Goal: Task Accomplishment & Management: Manage account settings

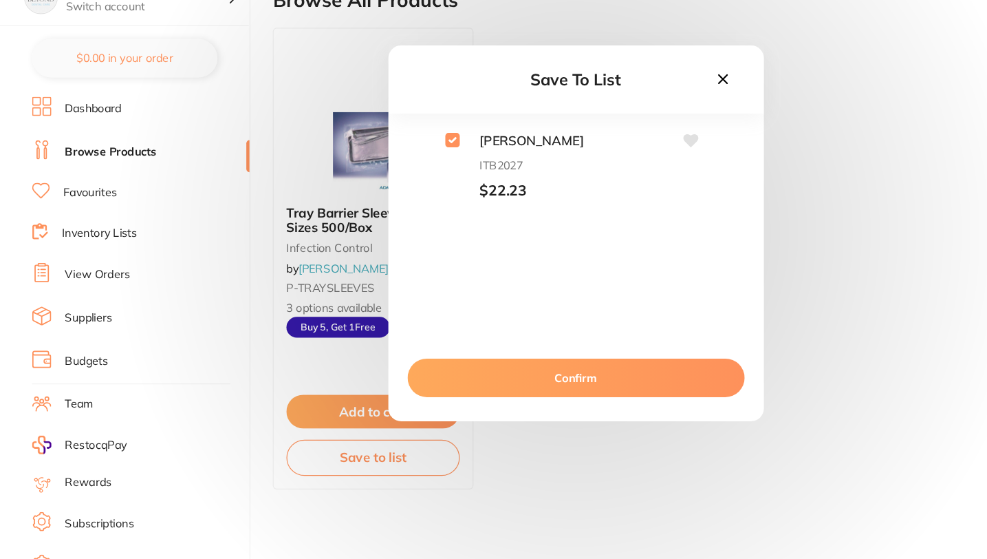
click at [497, 401] on button "Confirm" at bounding box center [493, 403] width 289 height 33
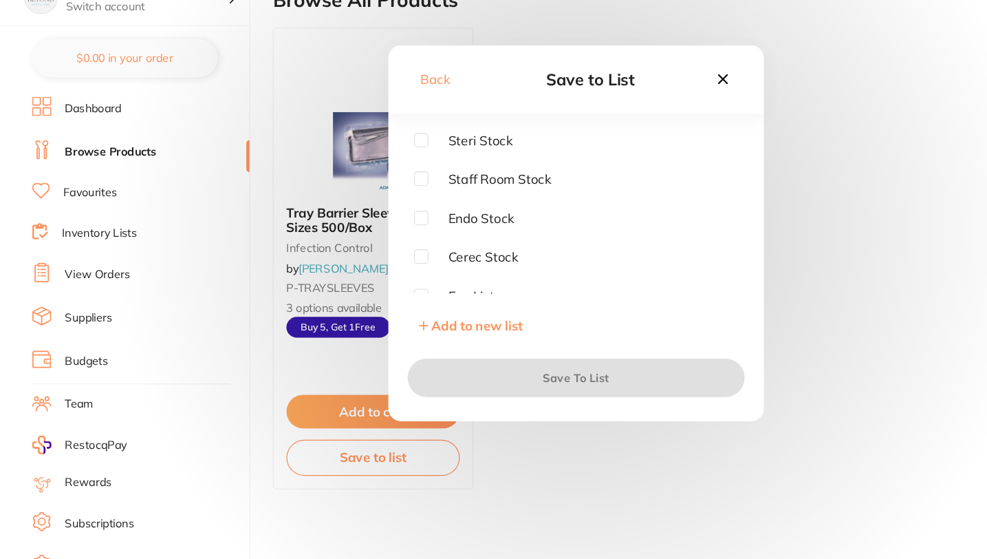
click at [359, 200] on input "checkbox" at bounding box center [361, 199] width 12 height 12
checkbox input "true"
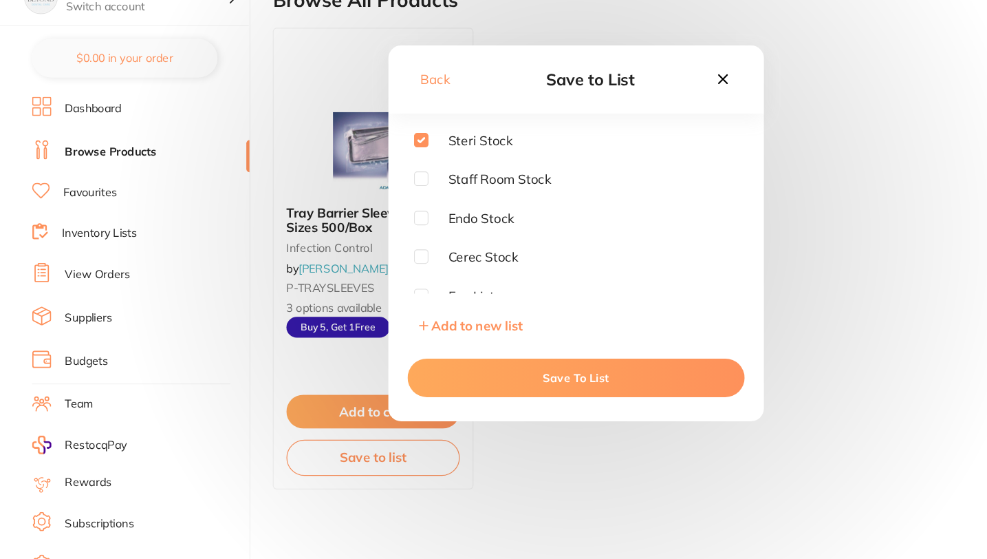
click at [455, 407] on button "Save To List" at bounding box center [493, 403] width 289 height 33
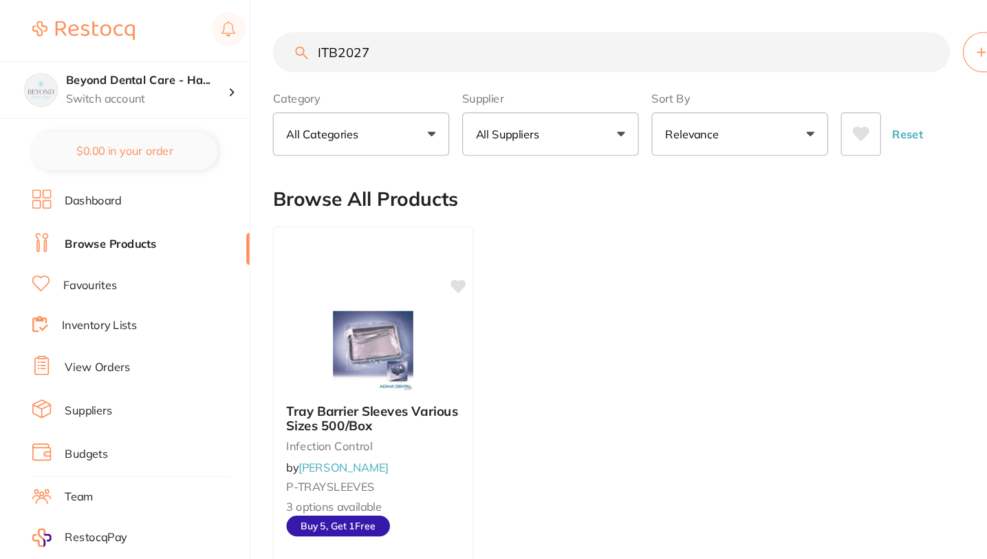
click at [107, 210] on link "Browse Products" at bounding box center [95, 210] width 78 height 14
click at [91, 279] on link "Inventory Lists" at bounding box center [85, 279] width 65 height 14
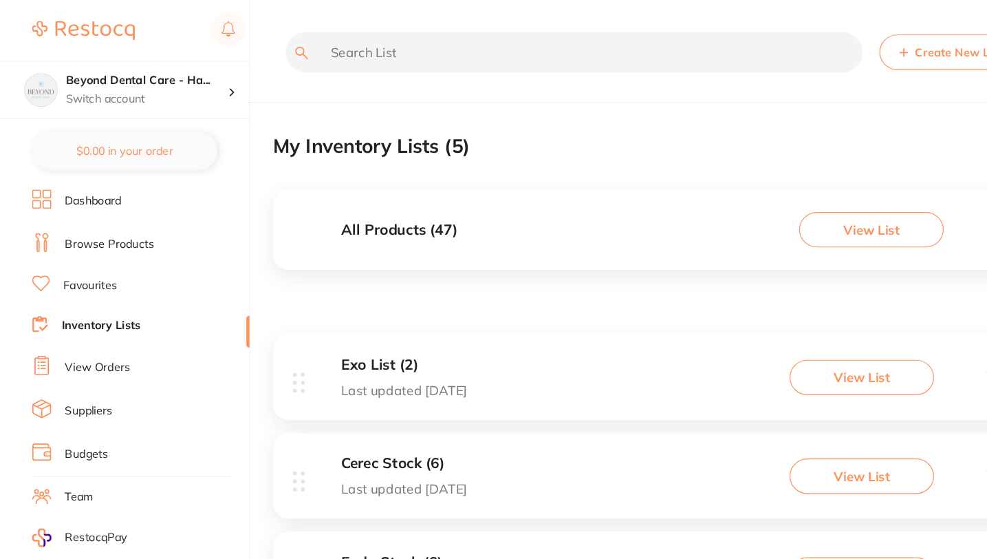
click at [387, 55] on input "text" at bounding box center [492, 45] width 495 height 34
paste input "ct-5720358"
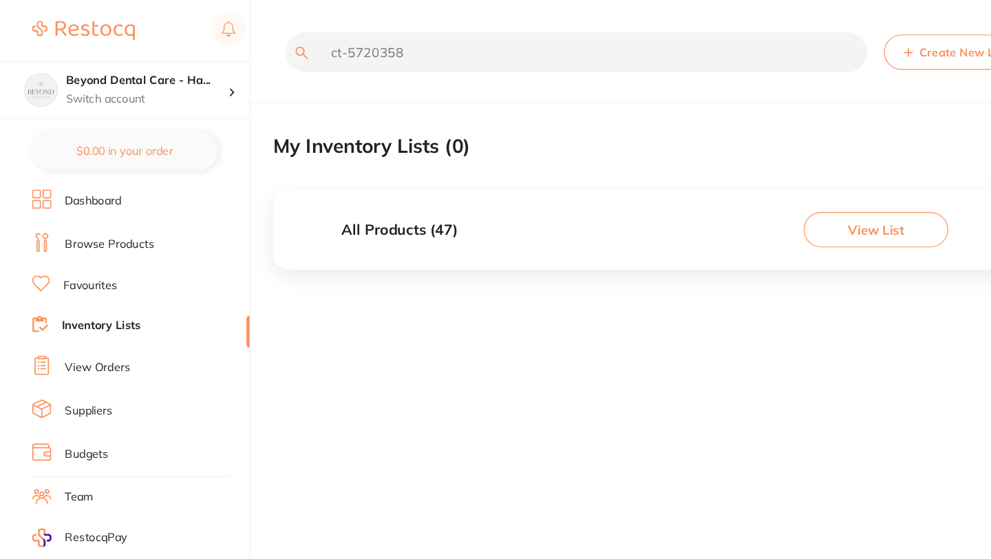
type input "ct-5720358"
click at [83, 208] on link "Browse Products" at bounding box center [94, 210] width 76 height 14
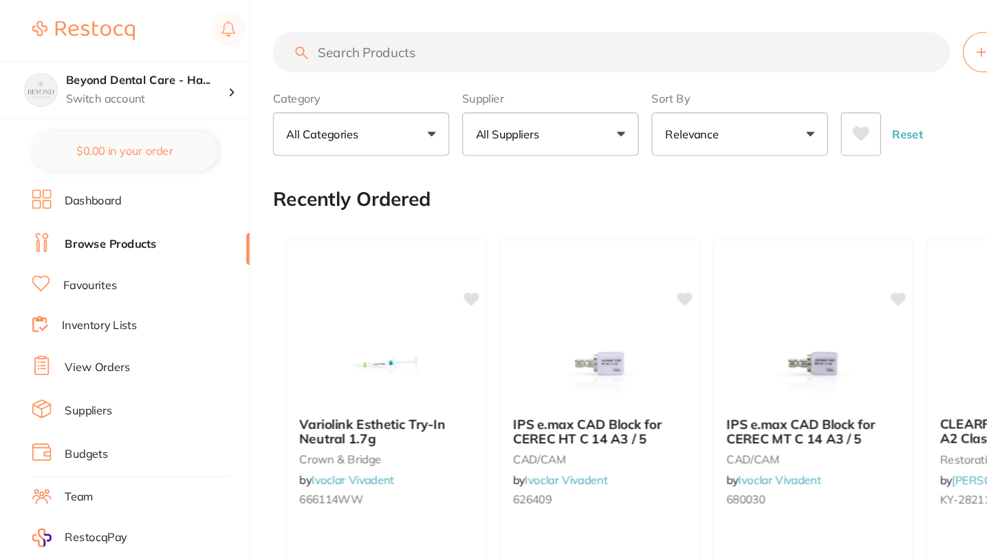
click at [320, 45] on input "search" at bounding box center [524, 45] width 581 height 34
paste input "CT-5720358"
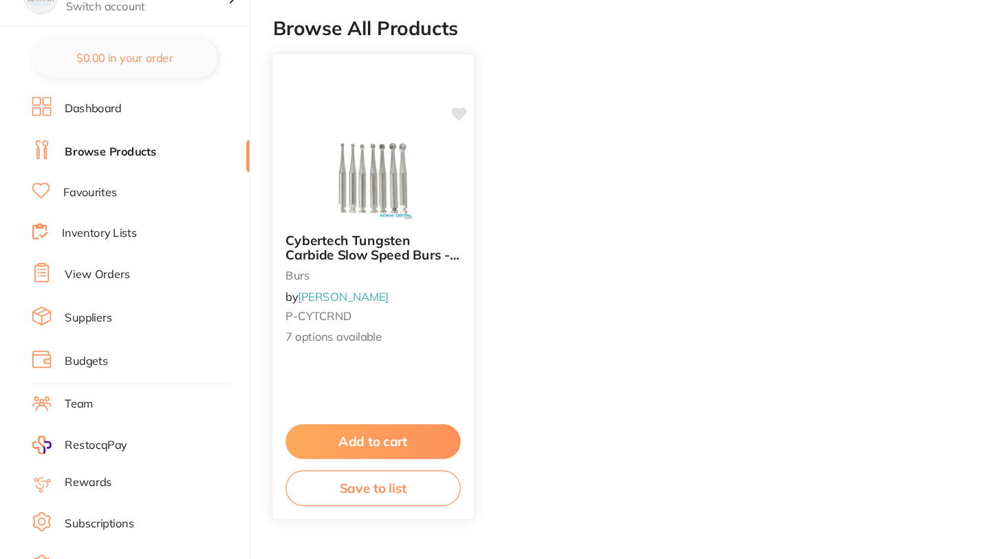
scroll to position [69, 0]
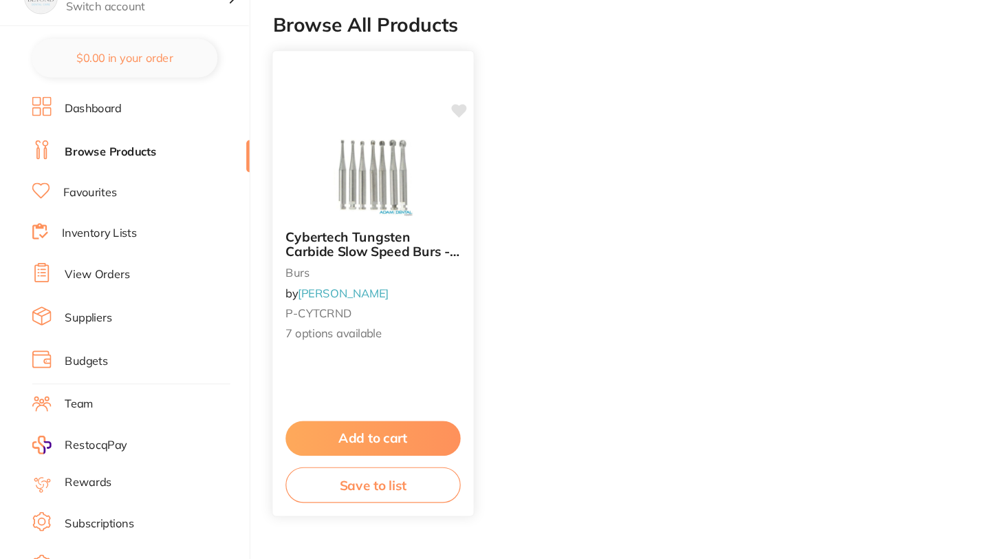
type input "CT-5720358"
click at [314, 497] on button "Save to list" at bounding box center [320, 494] width 150 height 31
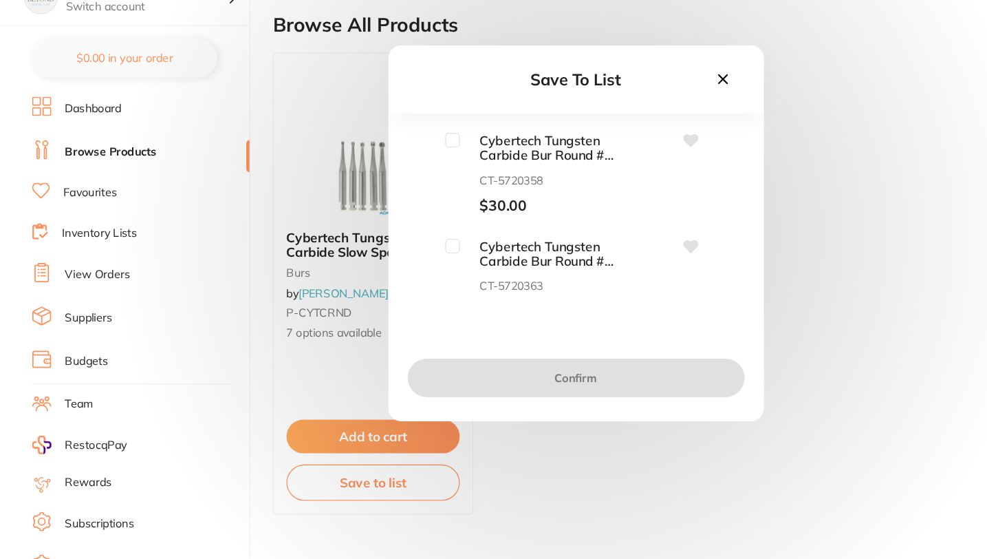
click at [460, 207] on span "Cybertech Tungsten Carbide Bur Round #2 010 RA Pack of 10" at bounding box center [463, 205] width 138 height 25
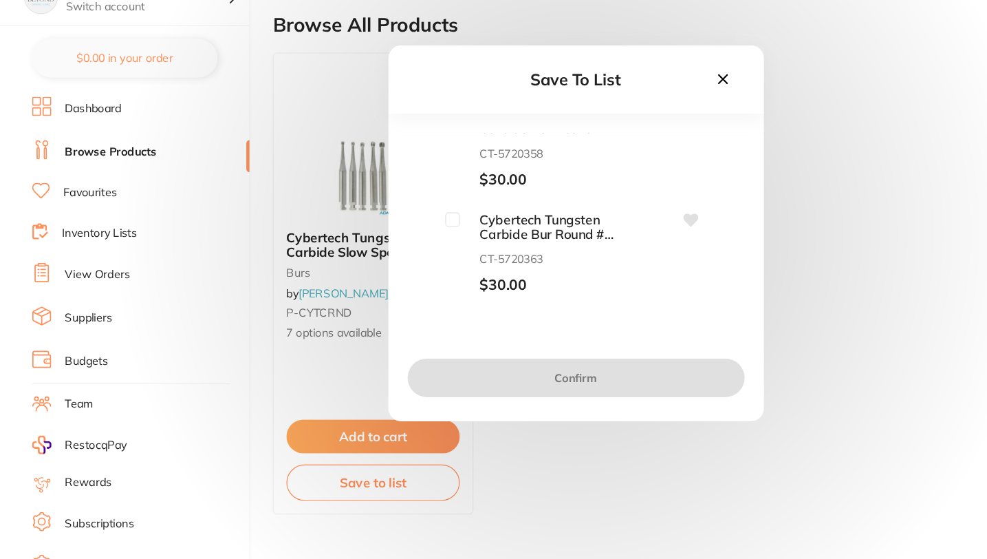
click at [623, 142] on icon at bounding box center [619, 147] width 15 height 15
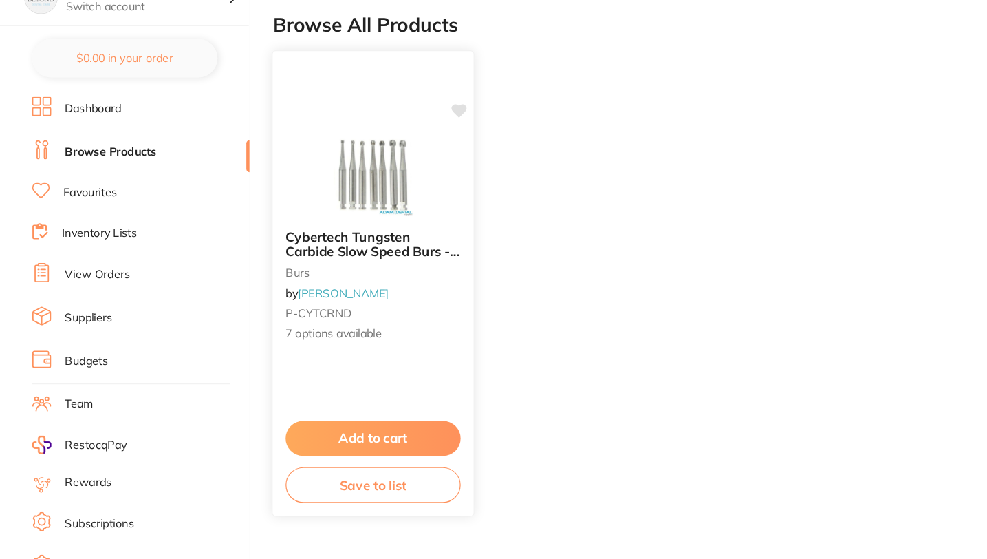
click at [332, 290] on span "Cybertech Tungsten Carbide Slow Speed Burs - ROUND 10/pk" at bounding box center [319, 294] width 149 height 39
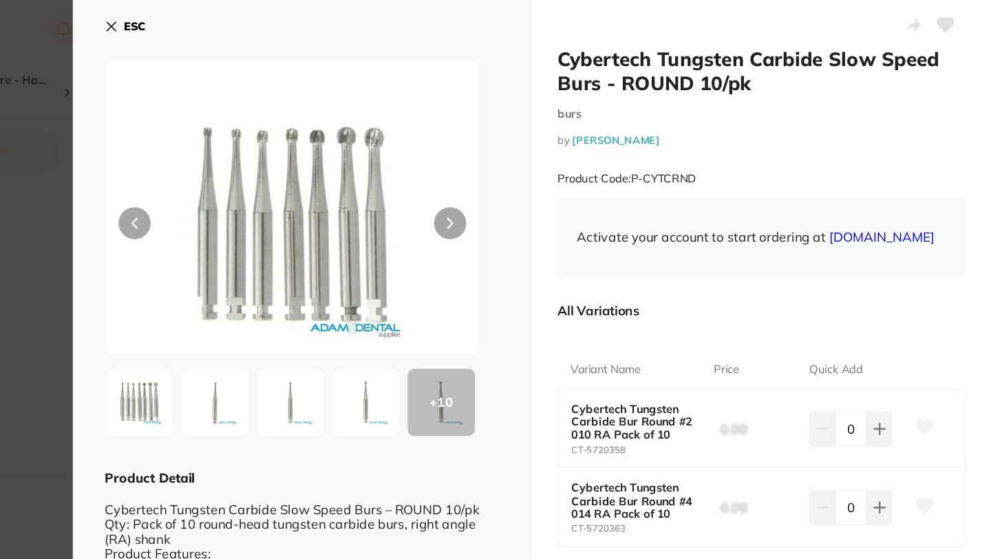
click at [235, 23] on icon at bounding box center [236, 22] width 11 height 11
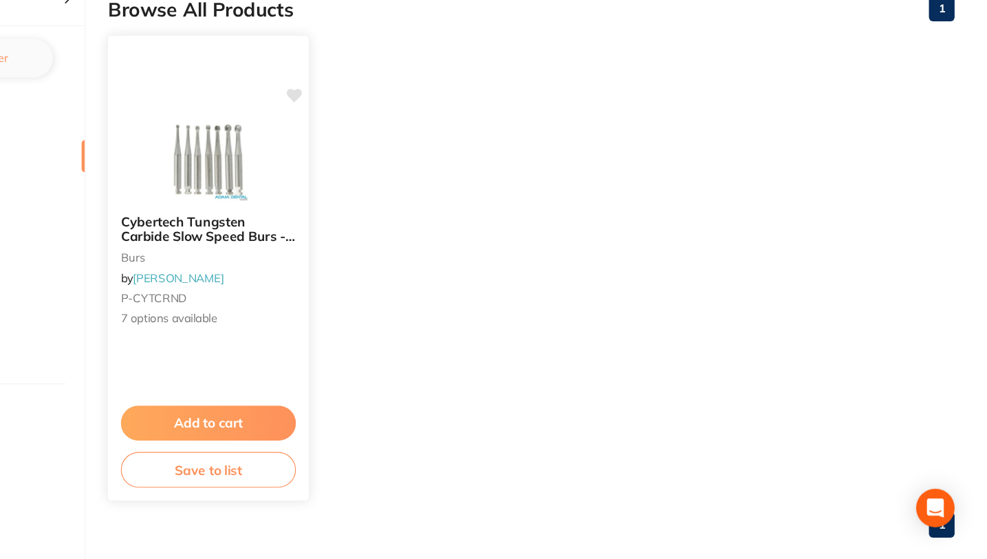
scroll to position [91, 0]
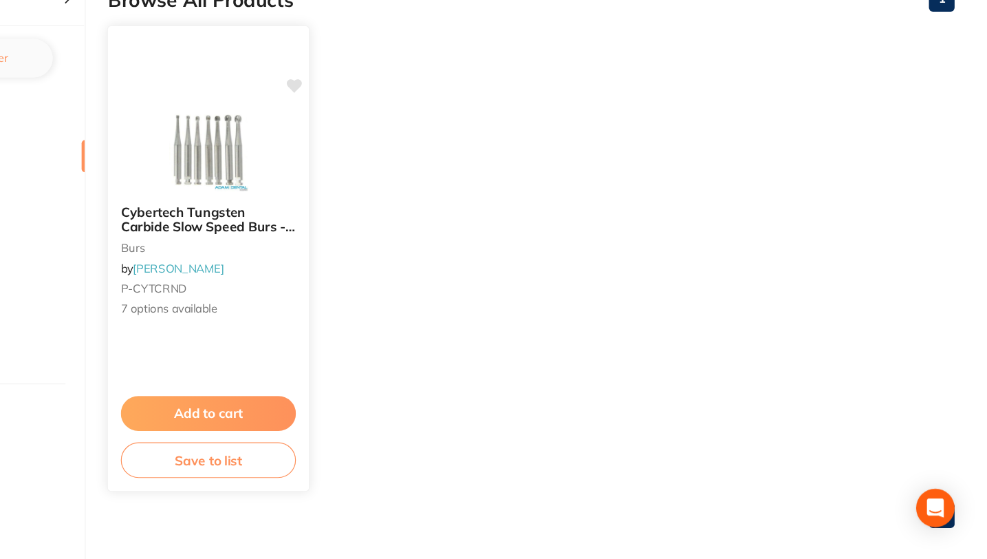
click at [312, 479] on button "Save to list" at bounding box center [320, 473] width 150 height 31
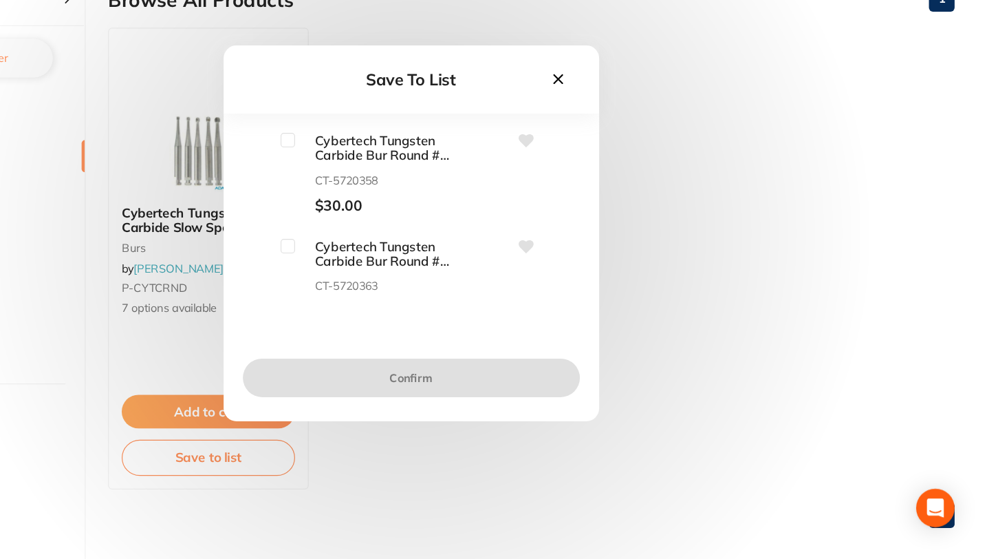
click at [384, 199] on input "checkbox" at bounding box center [388, 199] width 12 height 12
checkbox input "true"
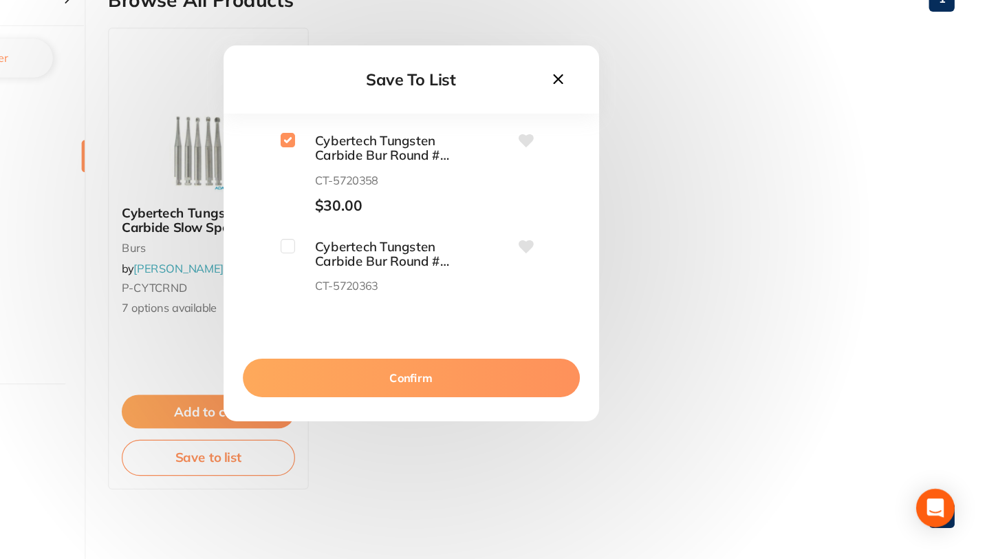
click at [391, 288] on input "checkbox" at bounding box center [388, 290] width 12 height 12
checkbox input "true"
click at [460, 404] on button "Confirm" at bounding box center [493, 403] width 289 height 33
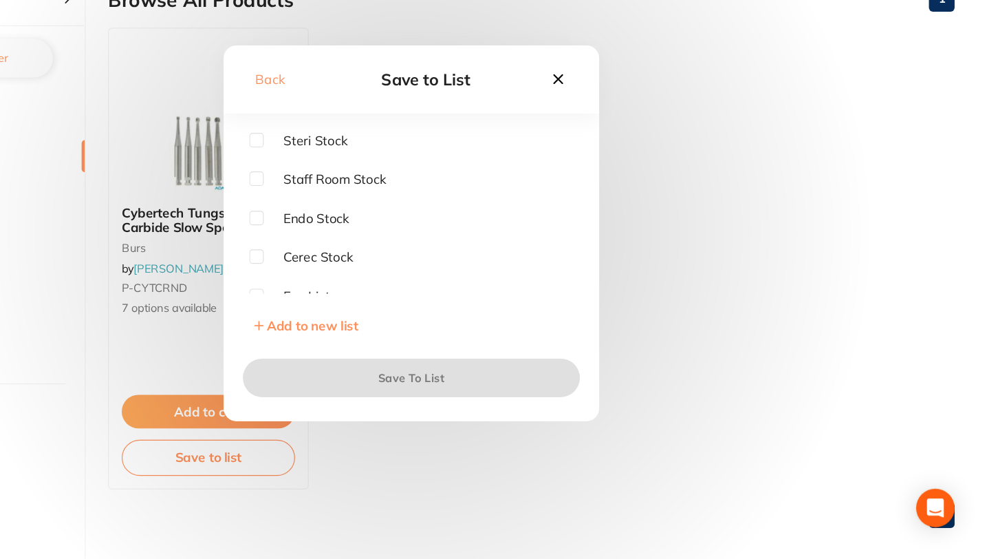
click at [357, 191] on div "Back Save to List Steri Stock Staff Room Stock Endo Stock Cerec Stock Exo List …" at bounding box center [494, 279] width 322 height 322
click at [360, 200] on input "checkbox" at bounding box center [361, 199] width 12 height 12
checkbox input "true"
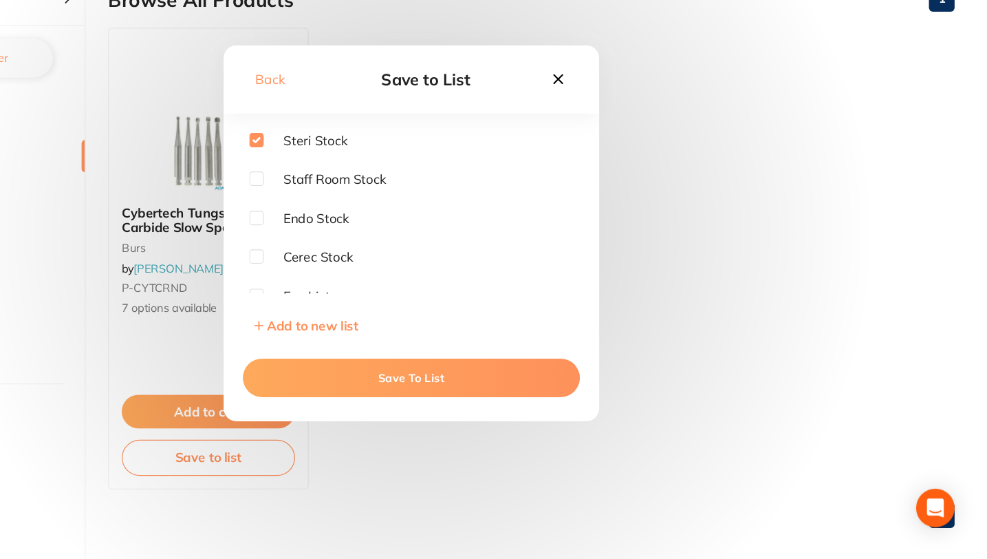
click at [436, 410] on button "Save To List" at bounding box center [493, 403] width 289 height 33
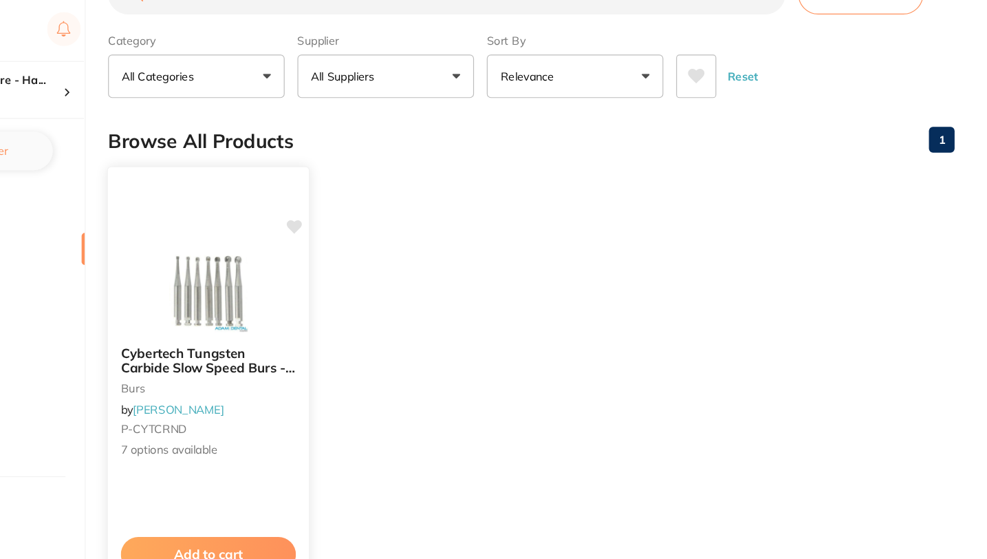
scroll to position [0, 0]
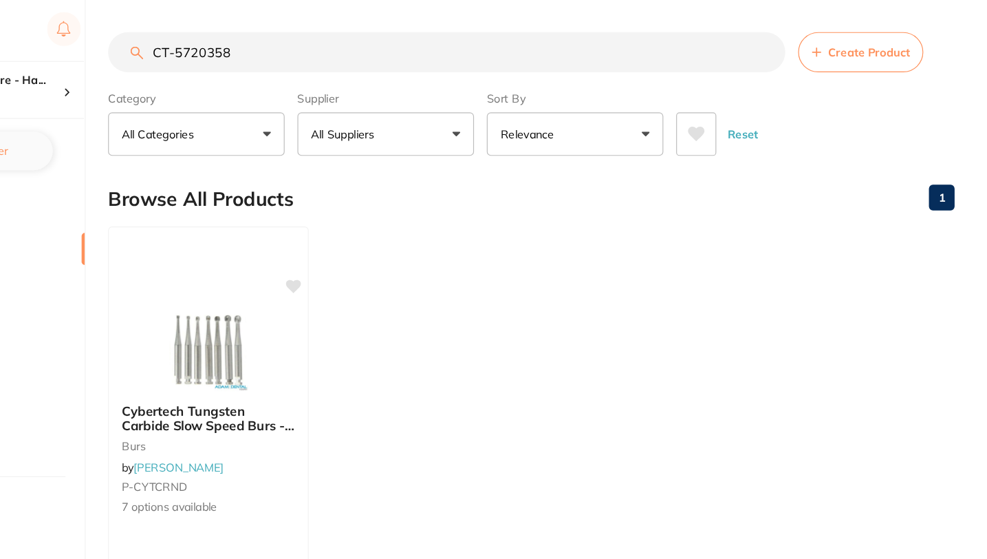
click at [797, 41] on input "CT-5720358" at bounding box center [524, 45] width 581 height 34
click at [797, 50] on input "CT-5720358" at bounding box center [524, 45] width 581 height 34
click at [798, 46] on input "CT-5720358" at bounding box center [524, 45] width 581 height 34
paste input "BBU36"
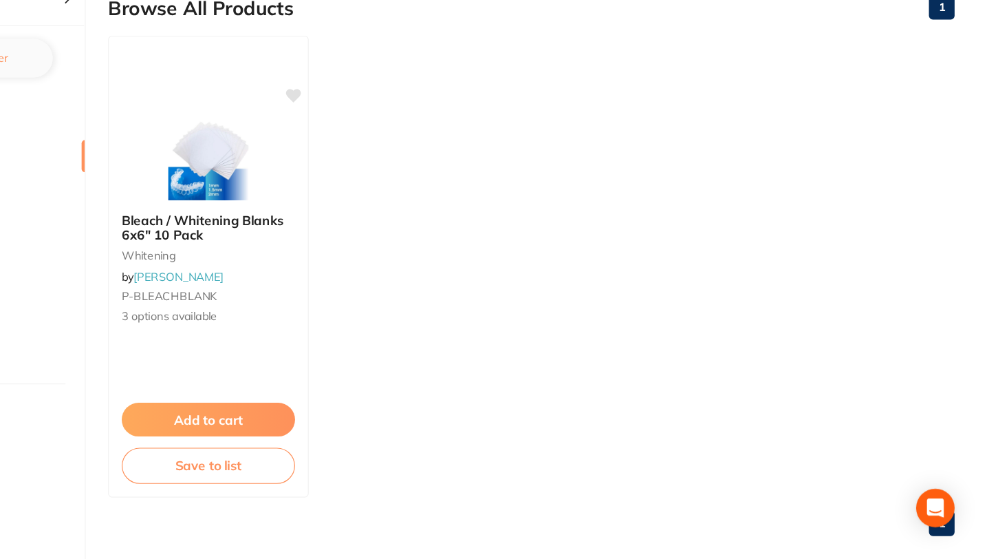
scroll to position [88, 0]
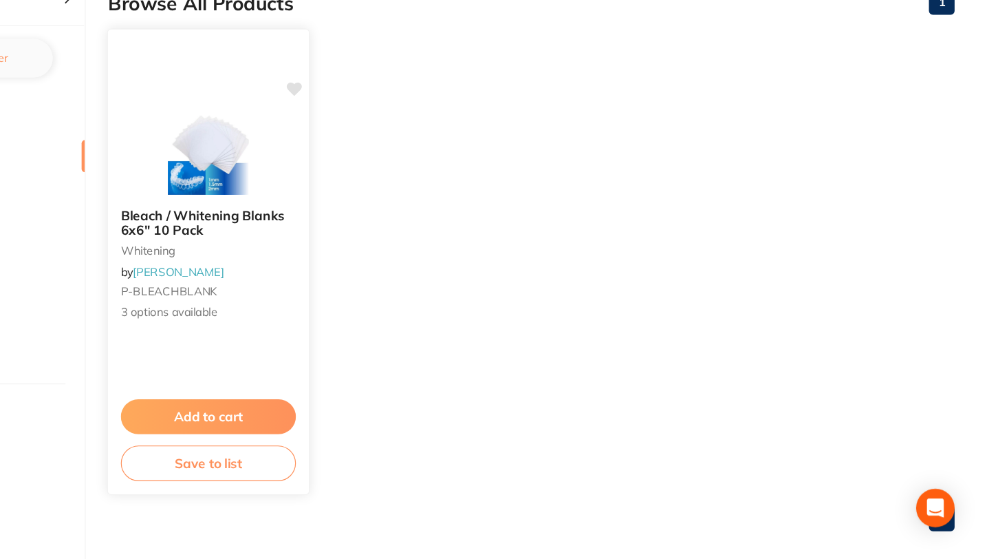
type input "BBU36"
click at [332, 481] on button "Save to list" at bounding box center [320, 476] width 150 height 31
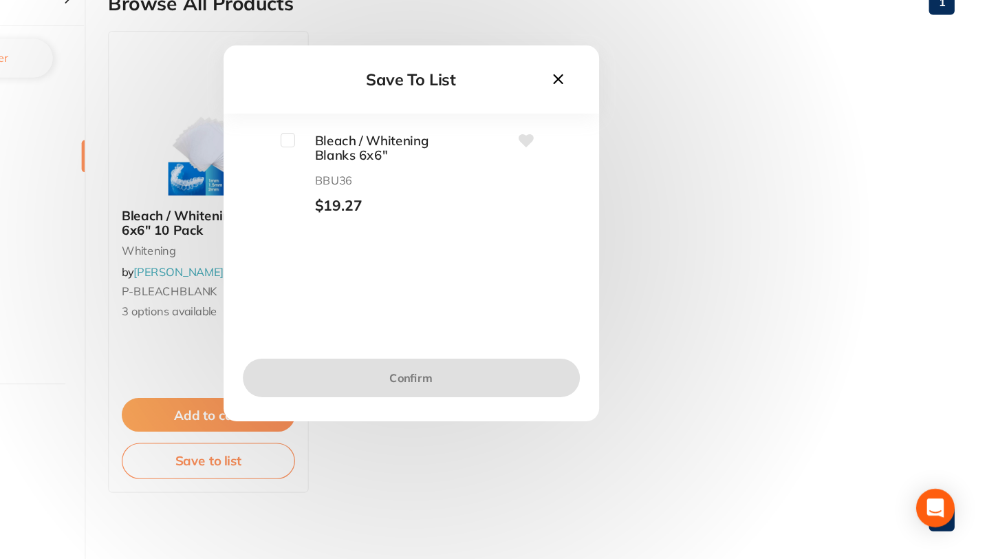
click at [389, 199] on input "checkbox" at bounding box center [388, 199] width 12 height 12
checkbox input "true"
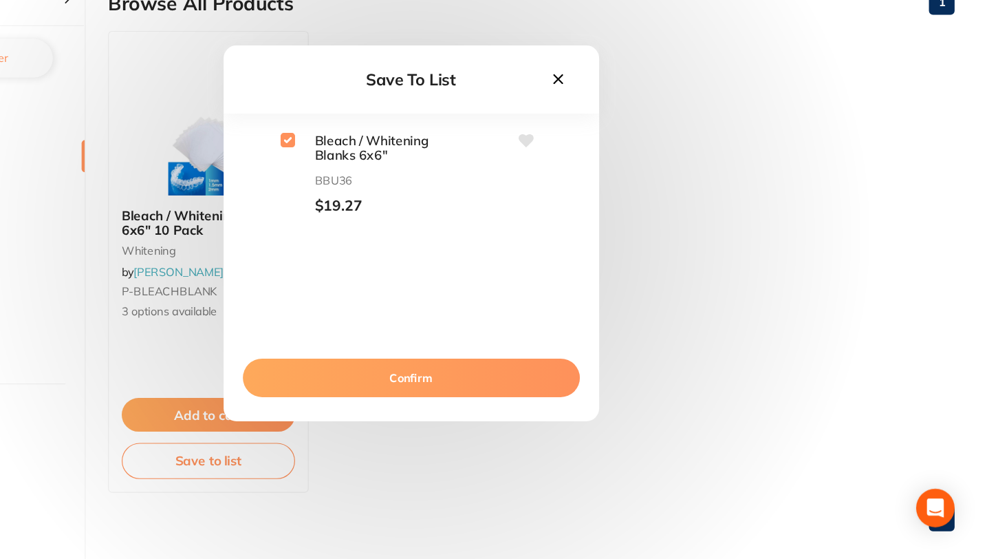
click at [494, 397] on button "Confirm" at bounding box center [493, 403] width 289 height 33
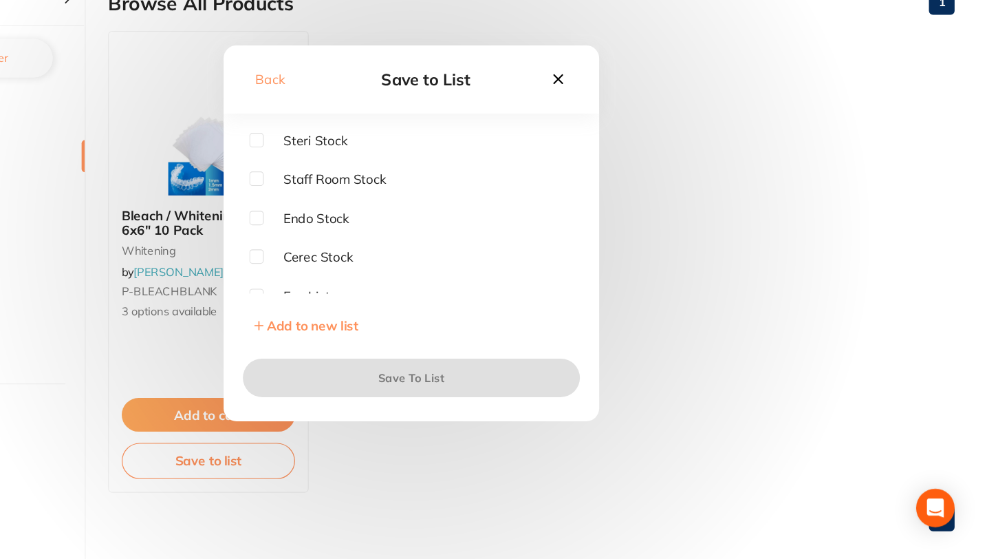
click at [415, 203] on span "Steri Stock" at bounding box center [403, 199] width 72 height 12
click at [358, 196] on input "checkbox" at bounding box center [361, 199] width 12 height 12
checkbox input "true"
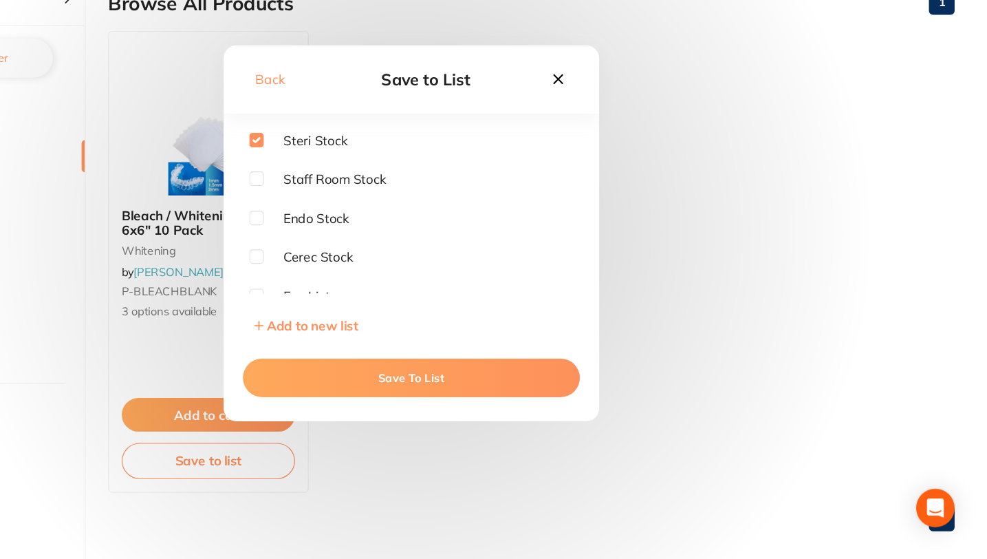
click at [427, 405] on button "Save To List" at bounding box center [493, 403] width 289 height 33
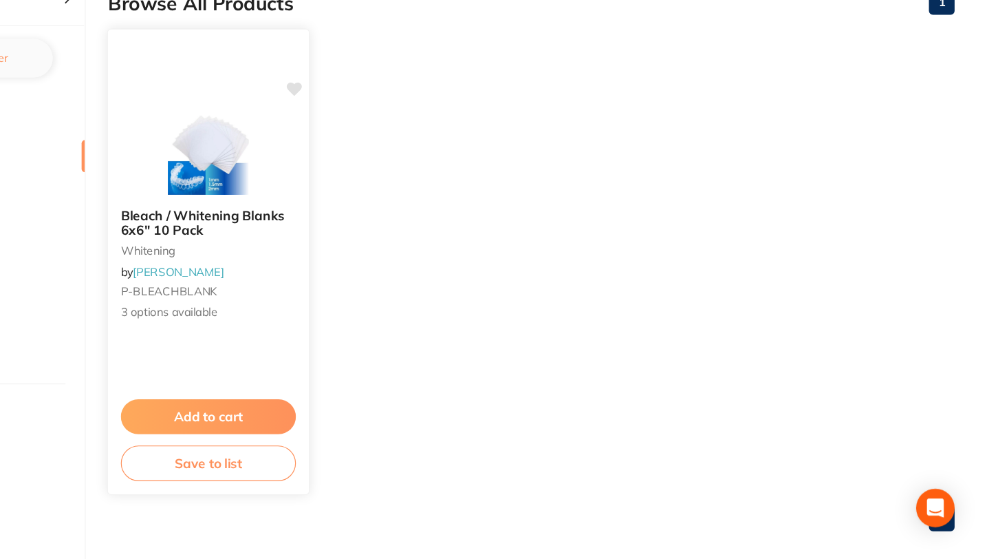
scroll to position [0, 0]
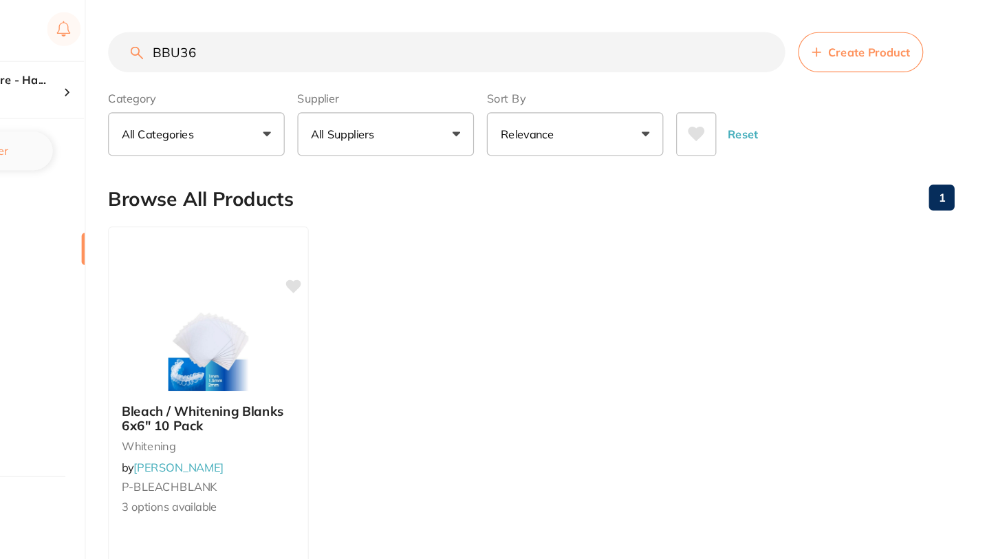
click at [797, 42] on input "BBU36" at bounding box center [524, 45] width 581 height 34
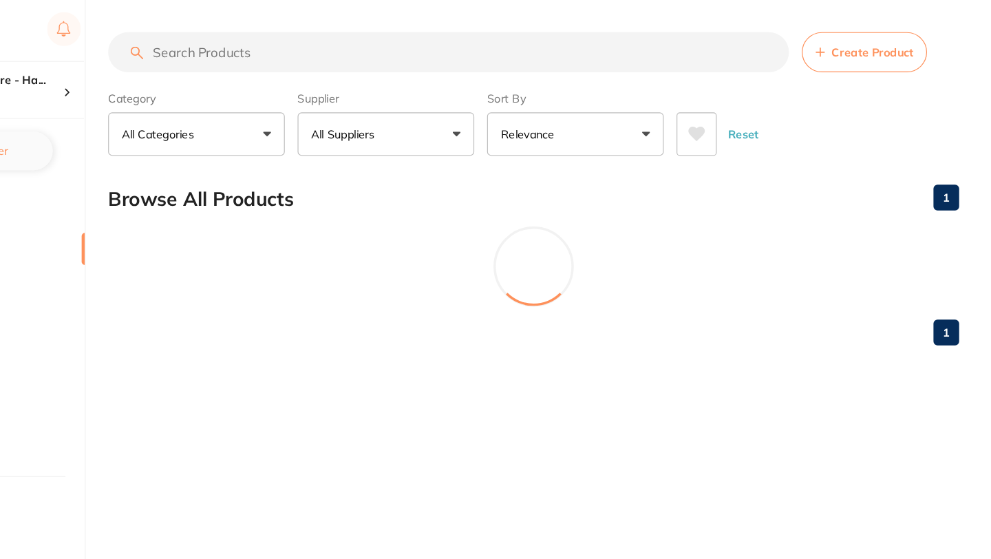
paste input "EFG368"
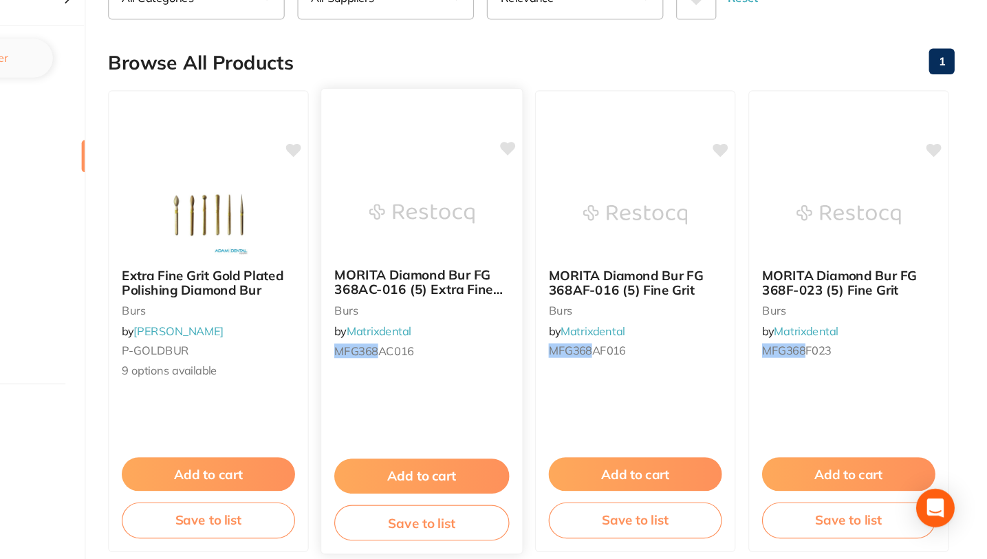
scroll to position [58, 0]
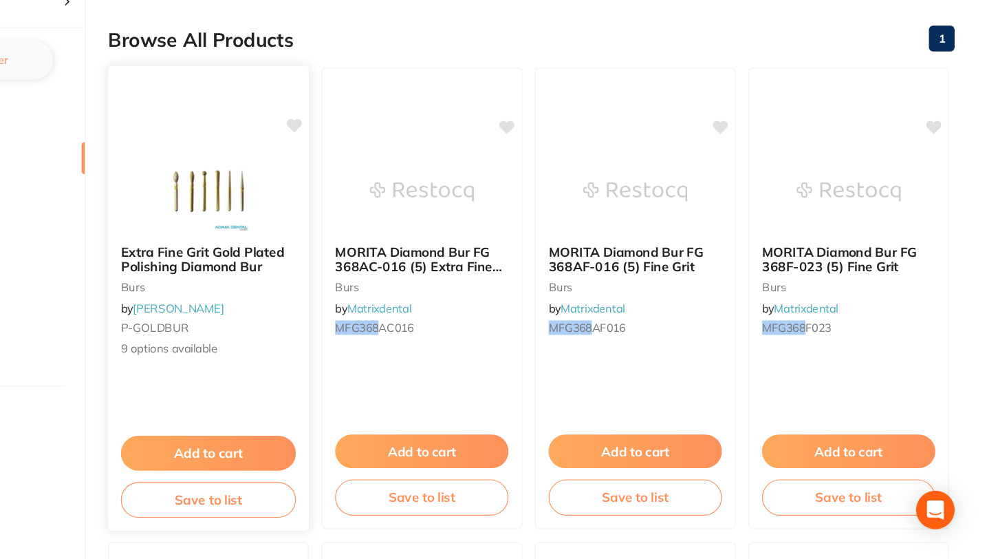
type input "EFG368"
click at [330, 307] on span "Extra Fine Grit Gold Plated Polishing Diamond Bur" at bounding box center [315, 299] width 140 height 27
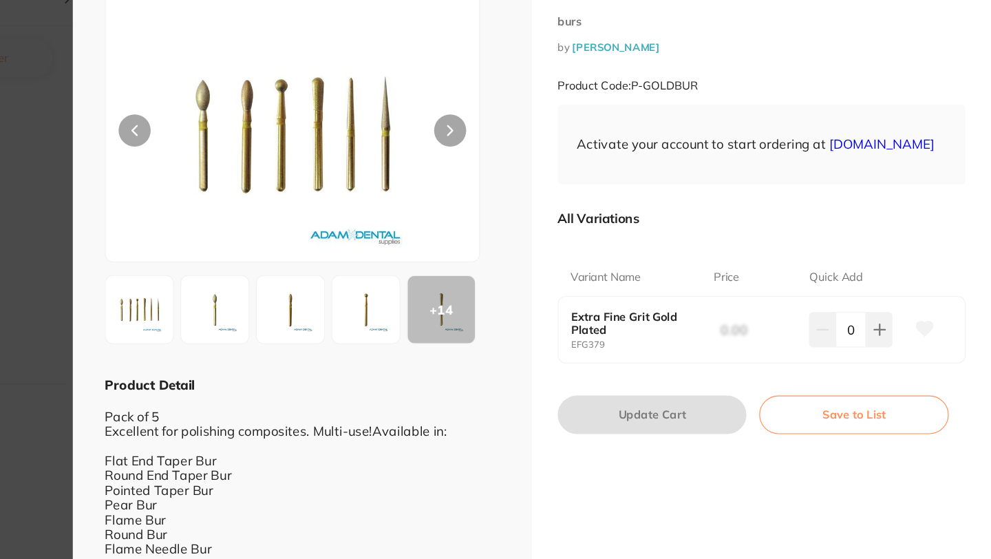
click at [395, 336] on img at bounding box center [390, 345] width 50 height 50
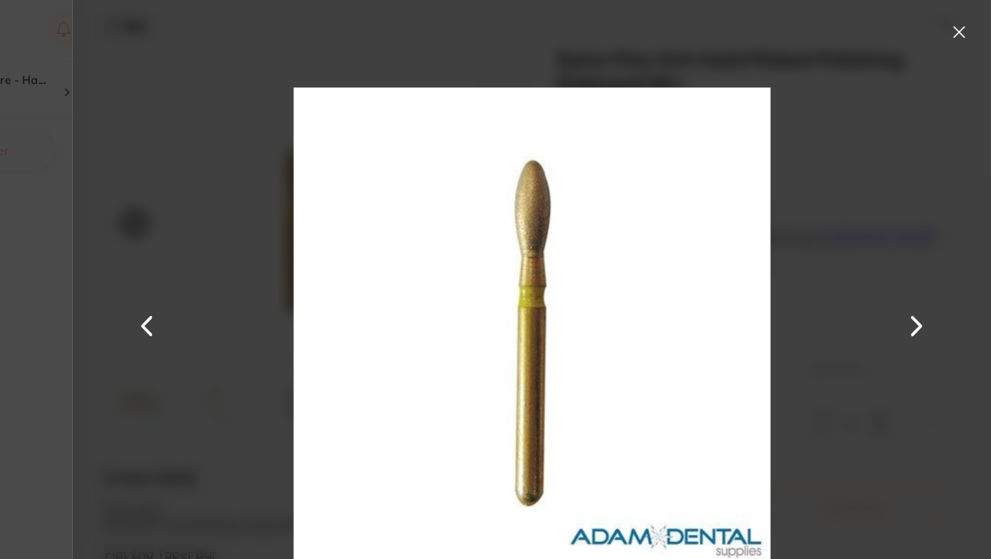
click at [968, 22] on button at bounding box center [963, 28] width 22 height 22
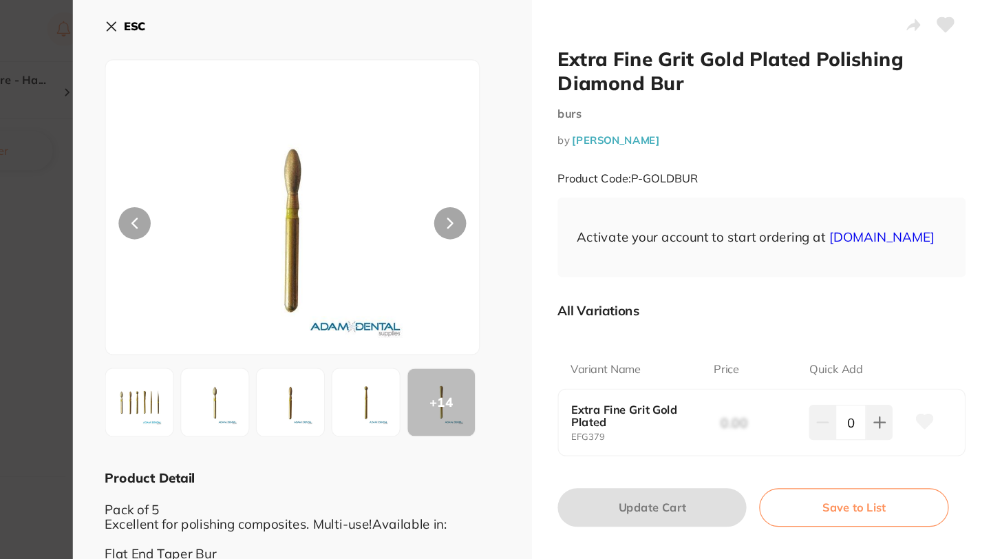
click at [233, 22] on icon at bounding box center [236, 22] width 11 height 11
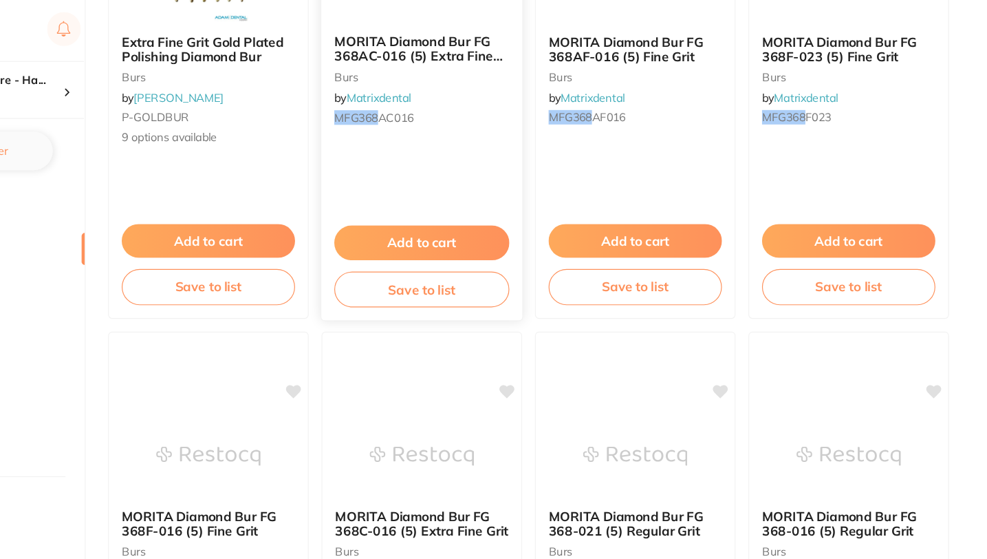
scroll to position [305, 0]
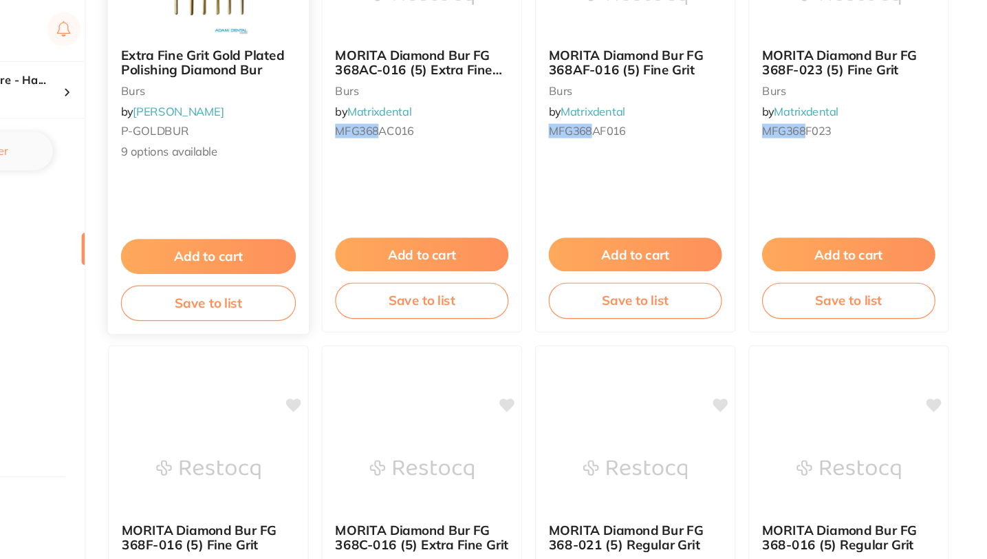
click at [292, 133] on span "9 options available" at bounding box center [320, 131] width 150 height 14
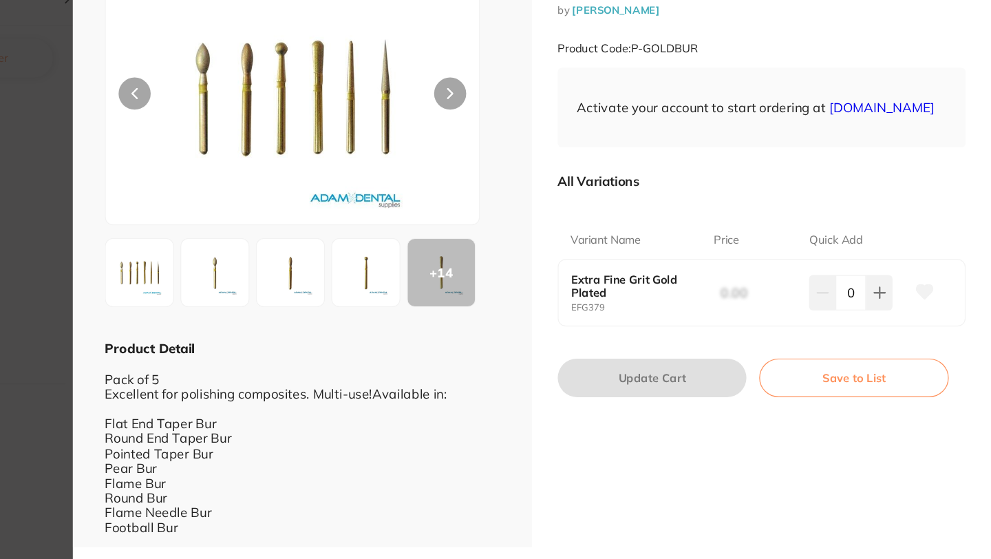
scroll to position [1, 0]
click at [671, 334] on b "Extra Fine Grit Gold Plated" at bounding box center [686, 325] width 110 height 22
click at [849, 411] on button "Save to List" at bounding box center [873, 403] width 162 height 33
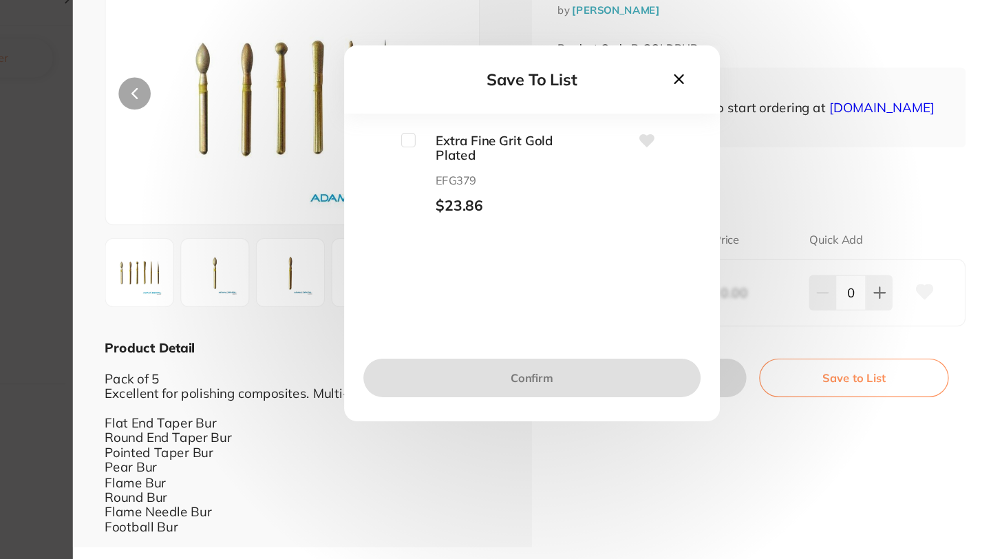
click at [726, 140] on icon at bounding box center [722, 147] width 15 height 15
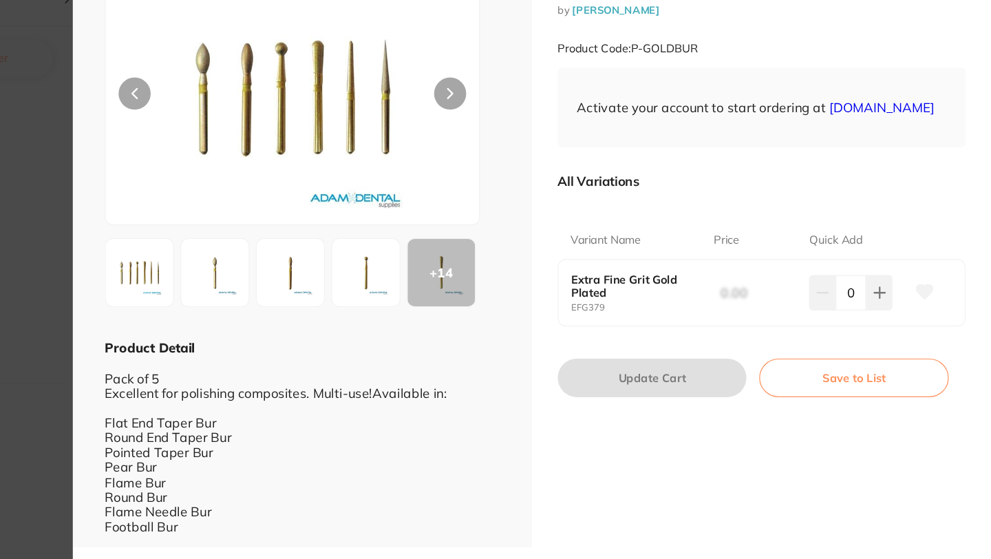
click at [662, 241] on p "All Variations" at bounding box center [654, 235] width 70 height 14
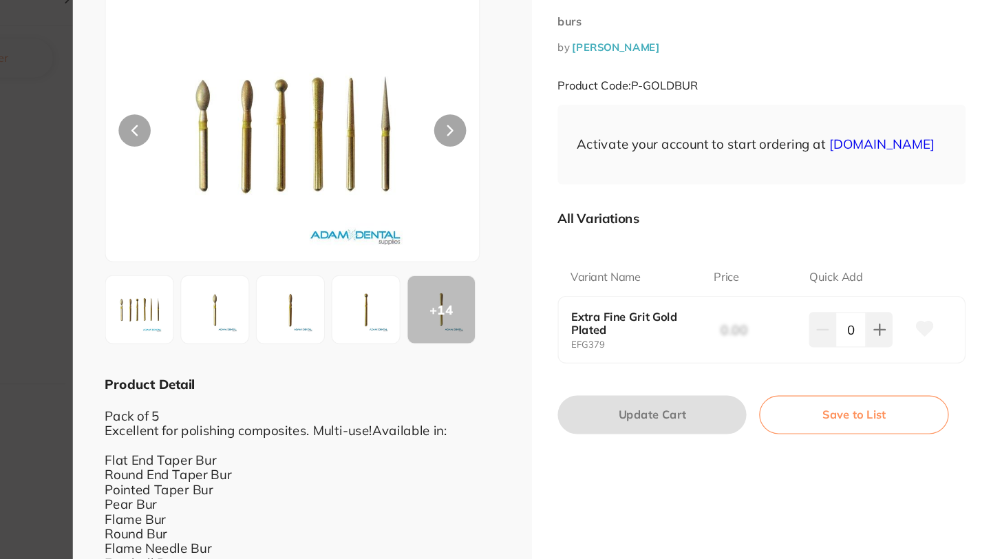
click at [525, 188] on icon at bounding box center [527, 191] width 4 height 8
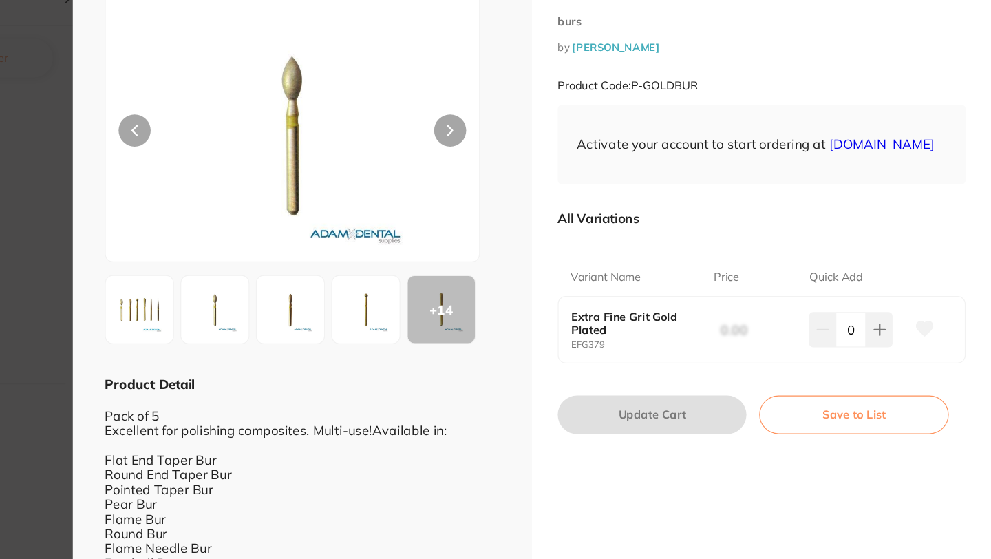
click at [389, 343] on img at bounding box center [390, 345] width 50 height 50
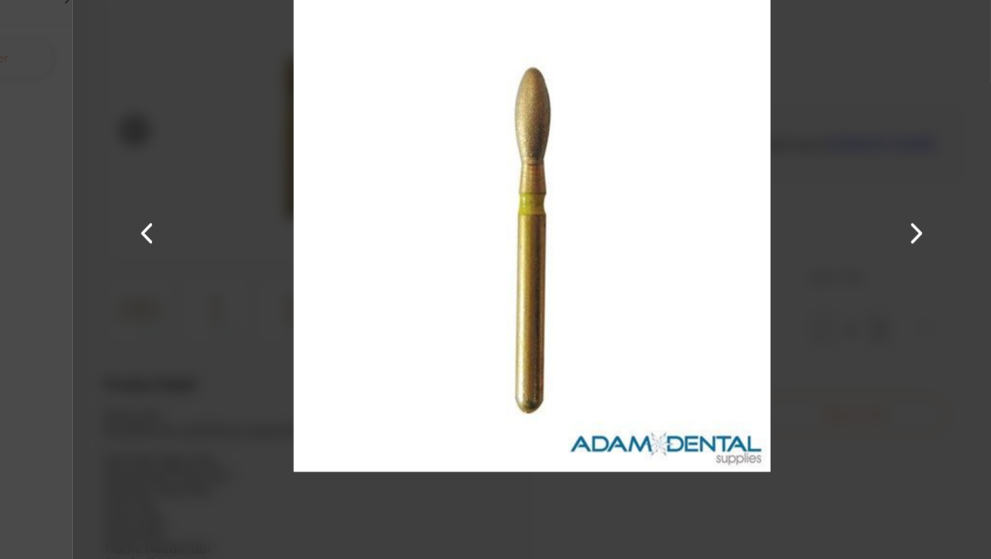
click at [978, 147] on div at bounding box center [597, 279] width 787 height 559
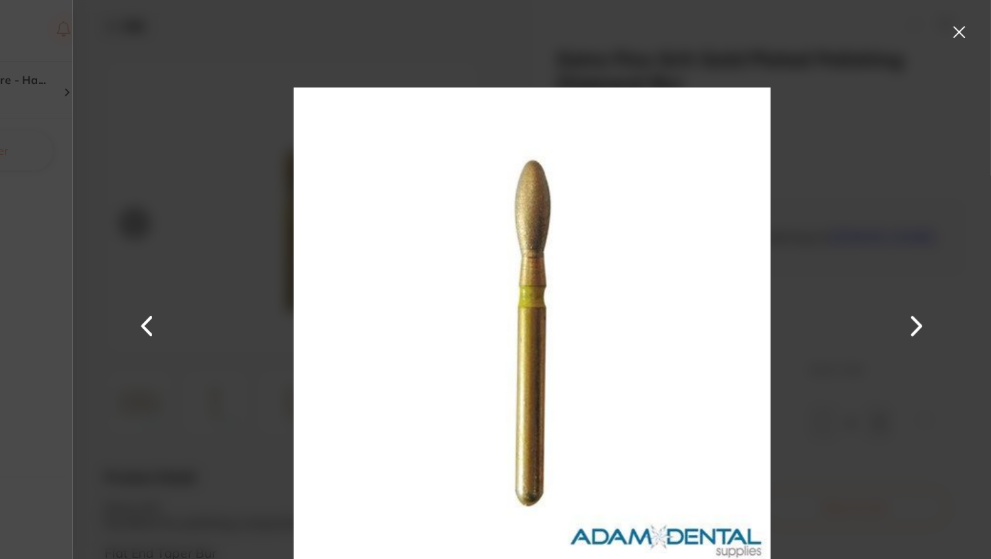
click at [964, 17] on button at bounding box center [963, 28] width 22 height 22
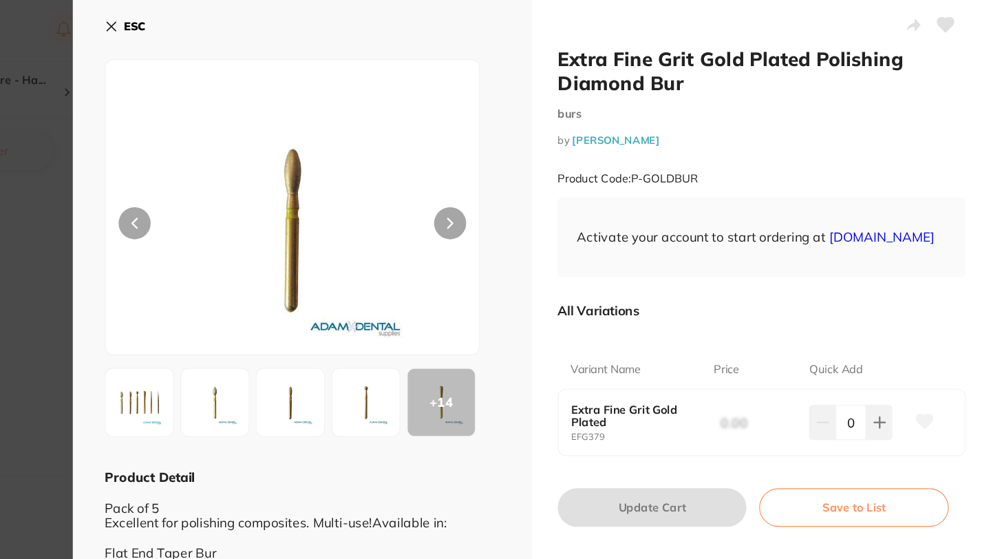
scroll to position [32, 0]
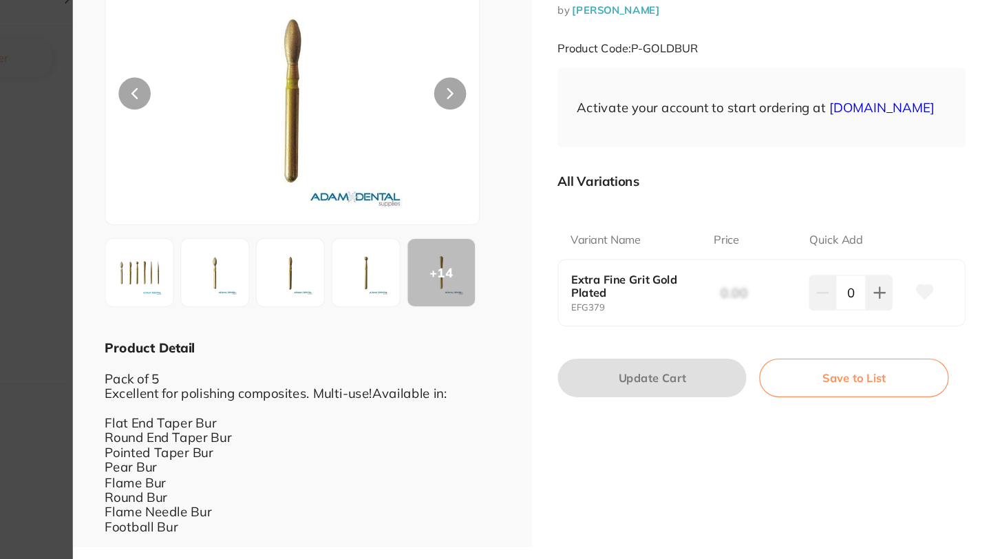
click at [844, 418] on button "Save to List" at bounding box center [873, 403] width 162 height 33
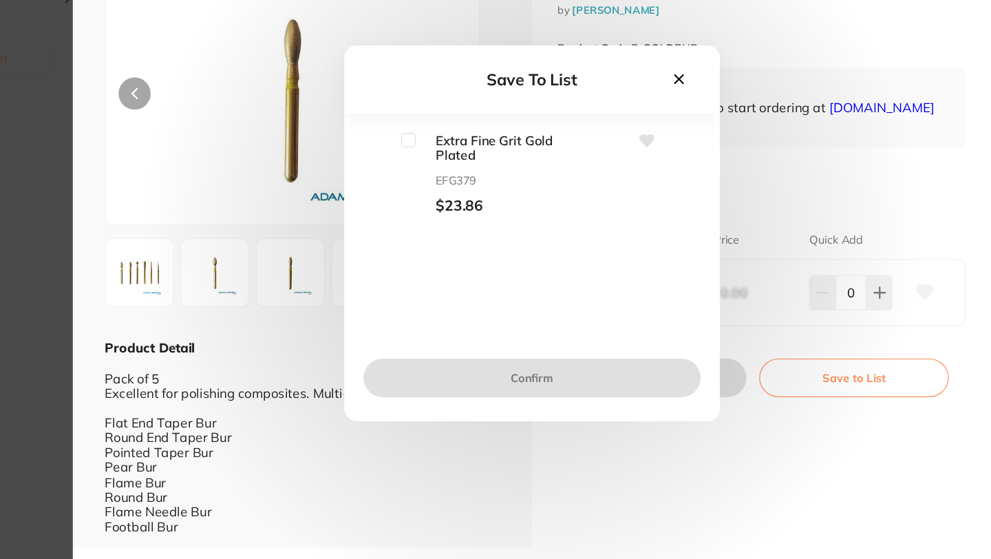
click at [486, 194] on input "checkbox" at bounding box center [491, 199] width 12 height 12
checkbox input "true"
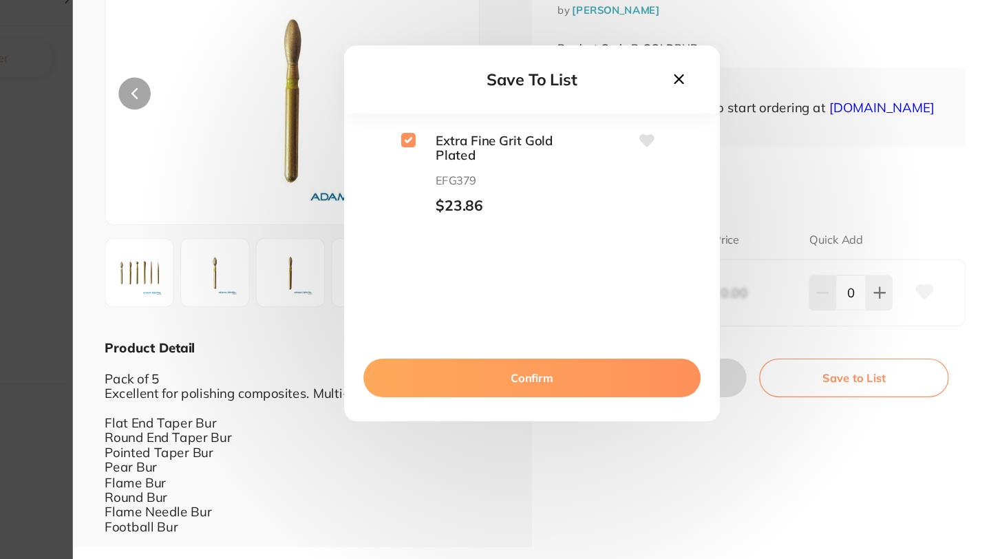
click at [572, 402] on button "Confirm" at bounding box center [597, 403] width 289 height 33
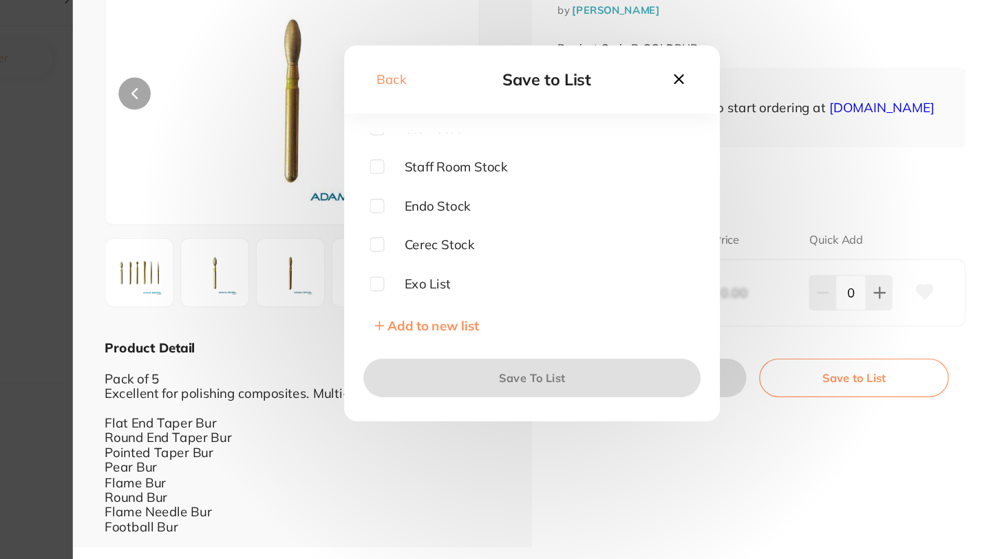
scroll to position [0, 0]
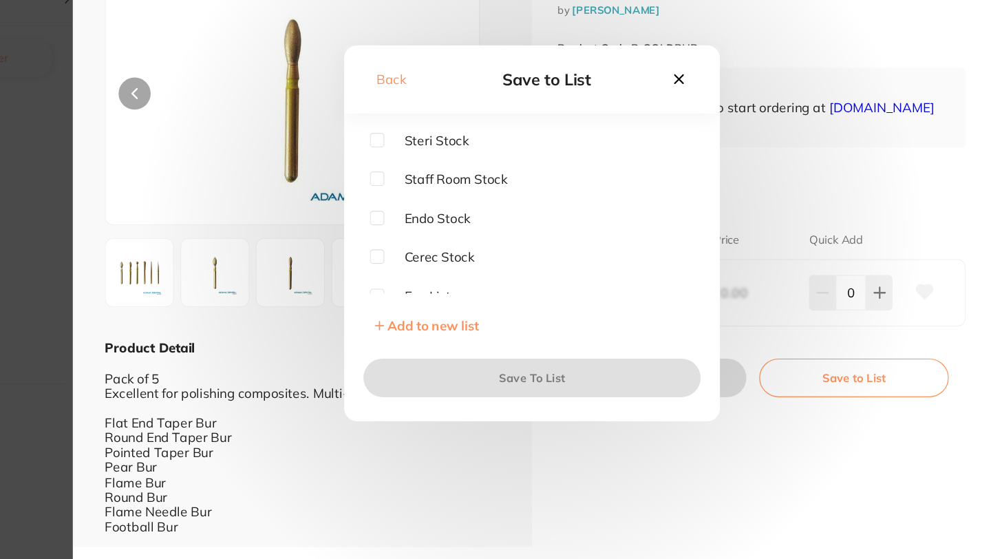
click at [462, 200] on input "checkbox" at bounding box center [464, 199] width 12 height 12
checkbox input "true"
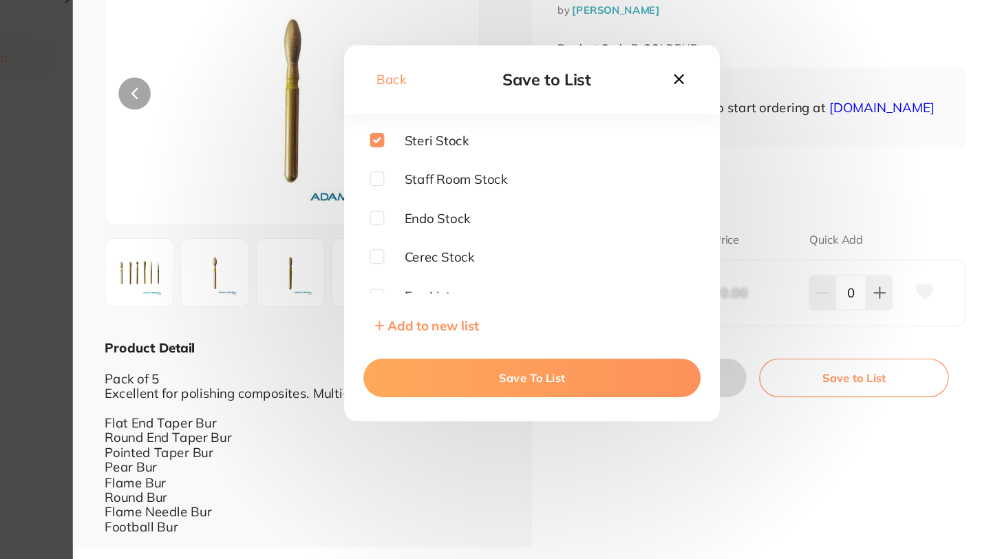
click at [636, 403] on button "Save To List" at bounding box center [597, 403] width 289 height 33
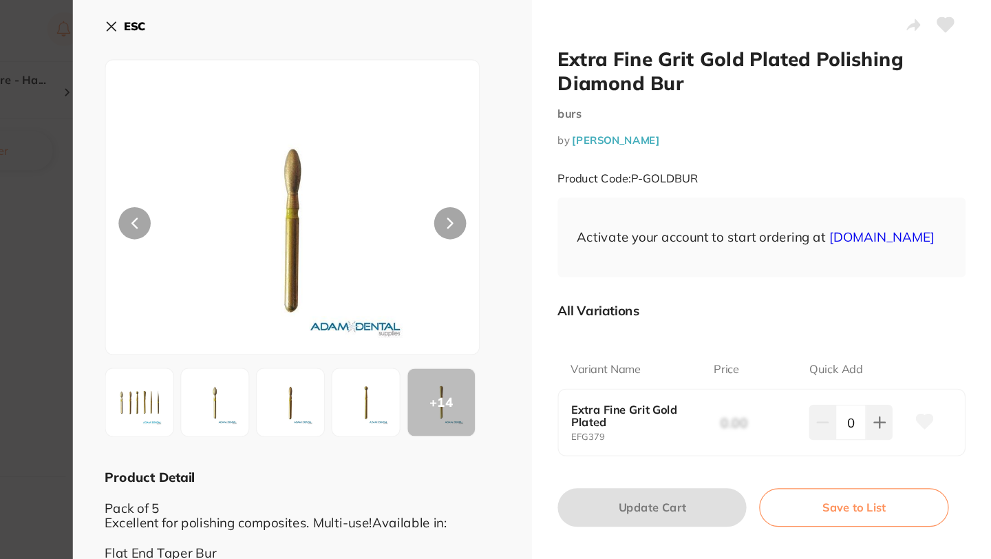
click at [233, 24] on icon at bounding box center [236, 22] width 11 height 11
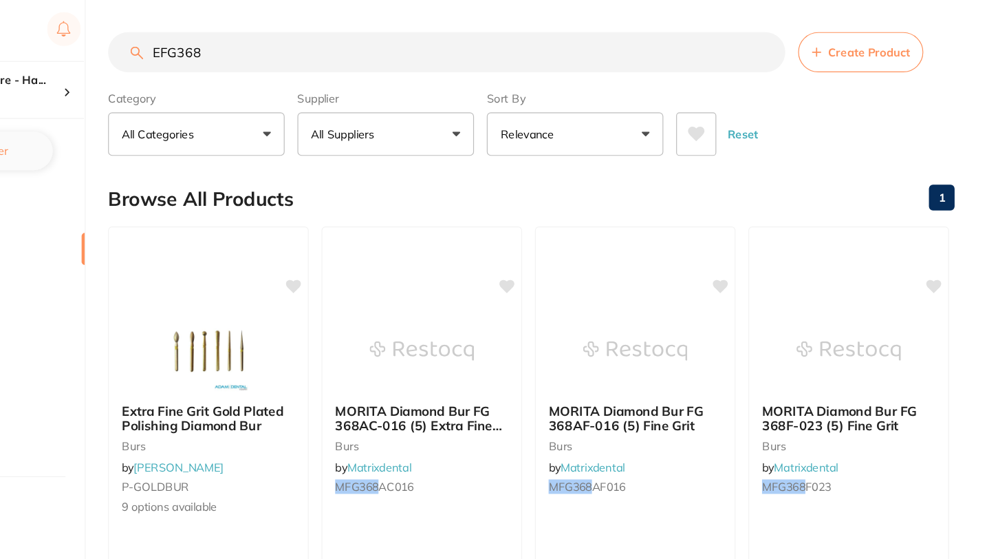
click at [797, 45] on input "EFG368" at bounding box center [524, 45] width 581 height 34
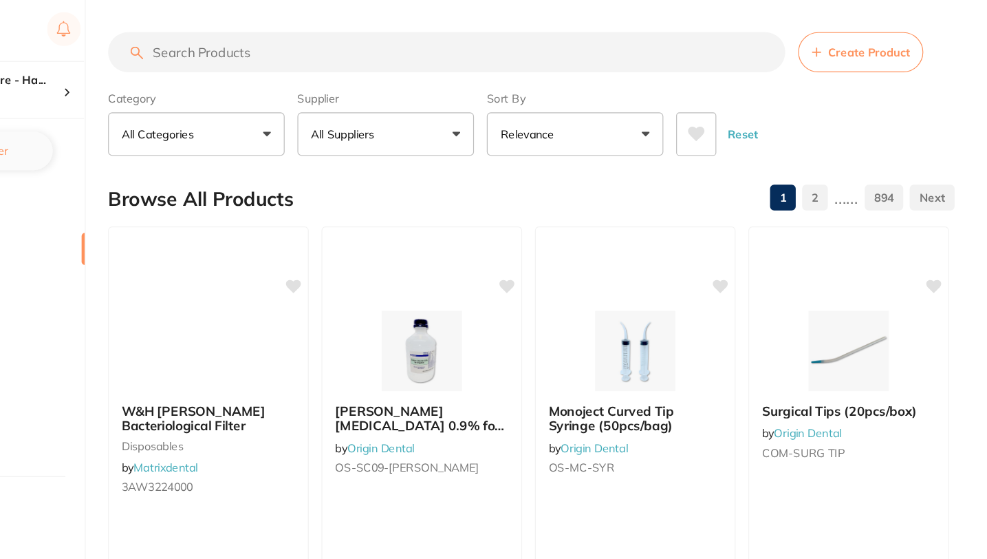
paste input "RUMRL4125"
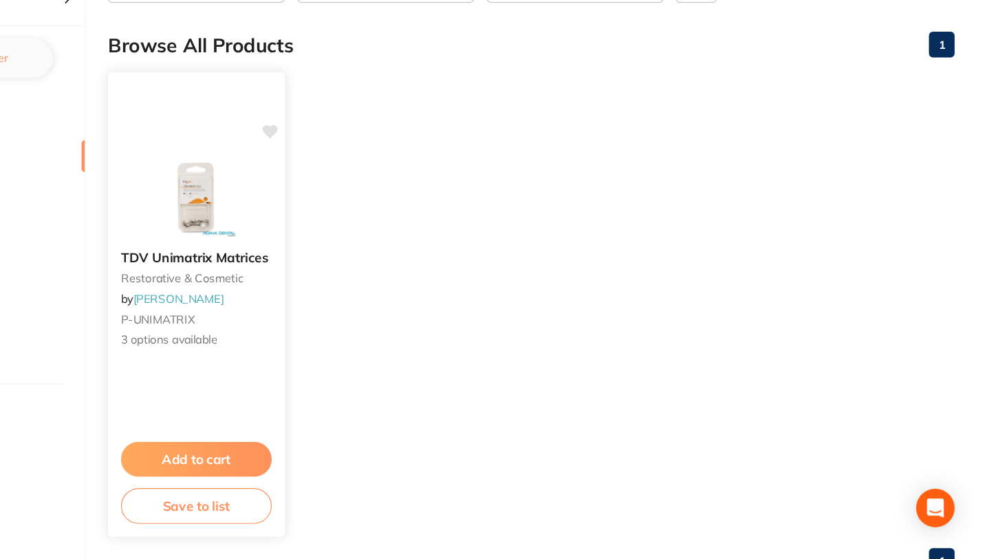
scroll to position [74, 0]
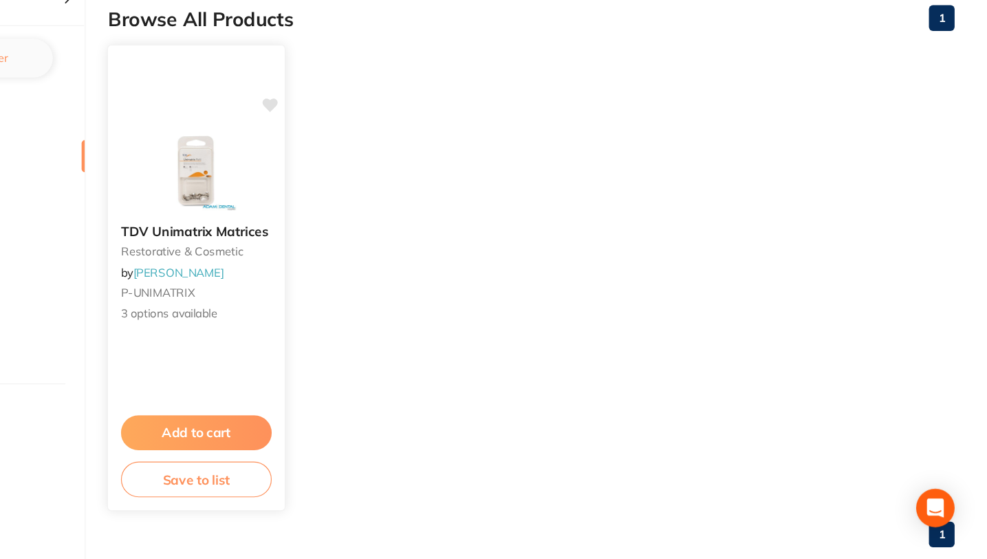
type input "RUMRL4125"
click at [307, 490] on button "Save to list" at bounding box center [309, 490] width 129 height 31
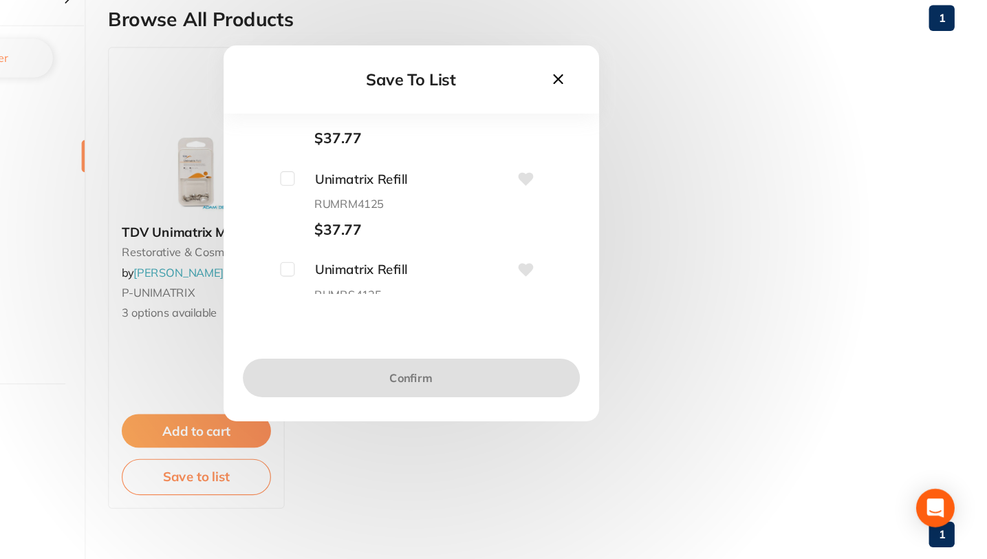
scroll to position [0, 0]
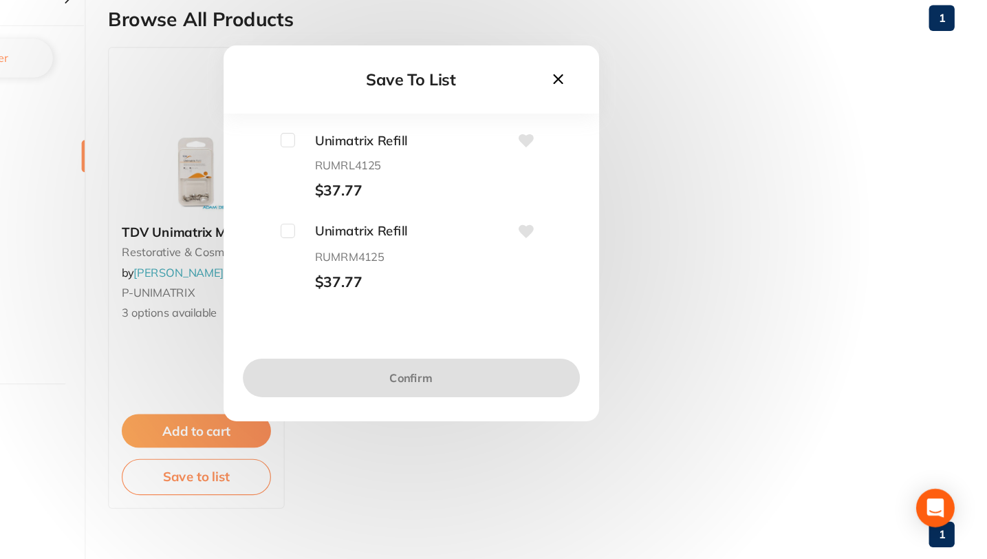
click at [387, 197] on input "checkbox" at bounding box center [388, 199] width 12 height 12
checkbox input "true"
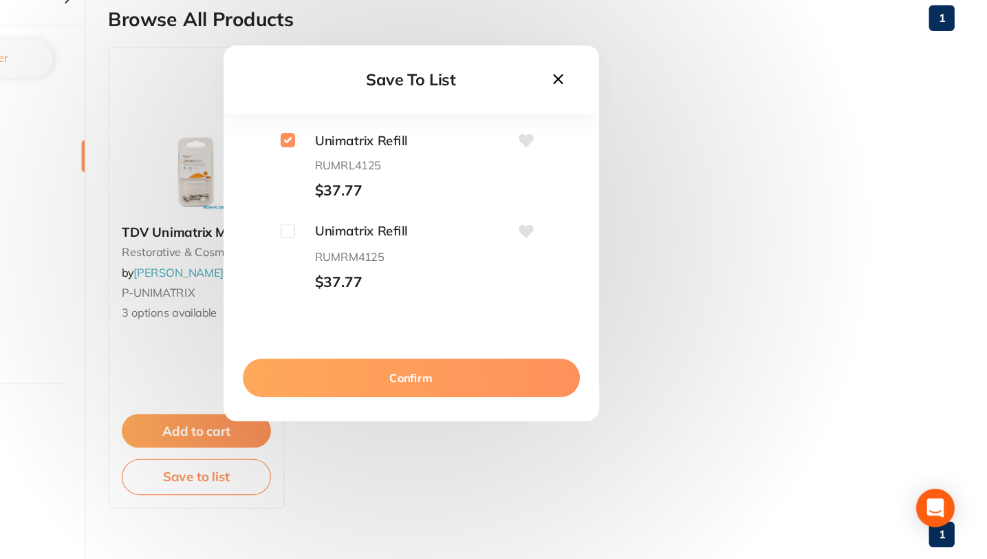
click at [387, 281] on input "checkbox" at bounding box center [388, 277] width 12 height 12
checkbox input "true"
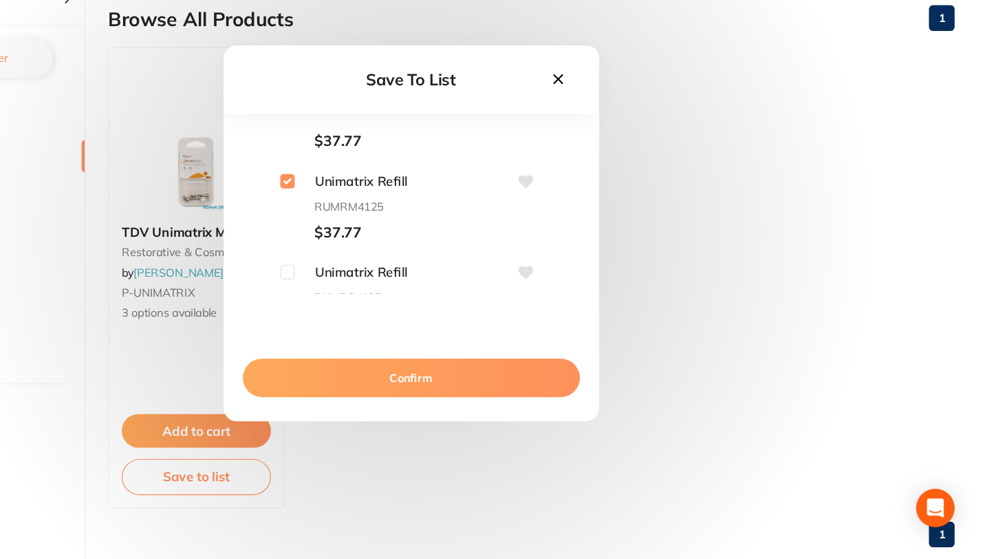
scroll to position [76, 0]
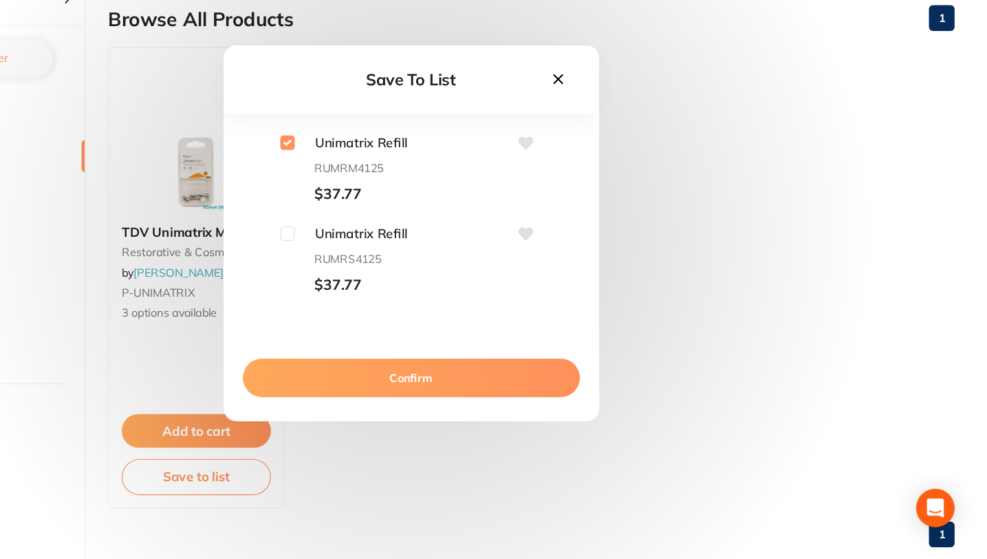
click at [388, 285] on input "checkbox" at bounding box center [388, 279] width 12 height 12
checkbox input "true"
click at [402, 398] on button "Confirm" at bounding box center [493, 403] width 289 height 33
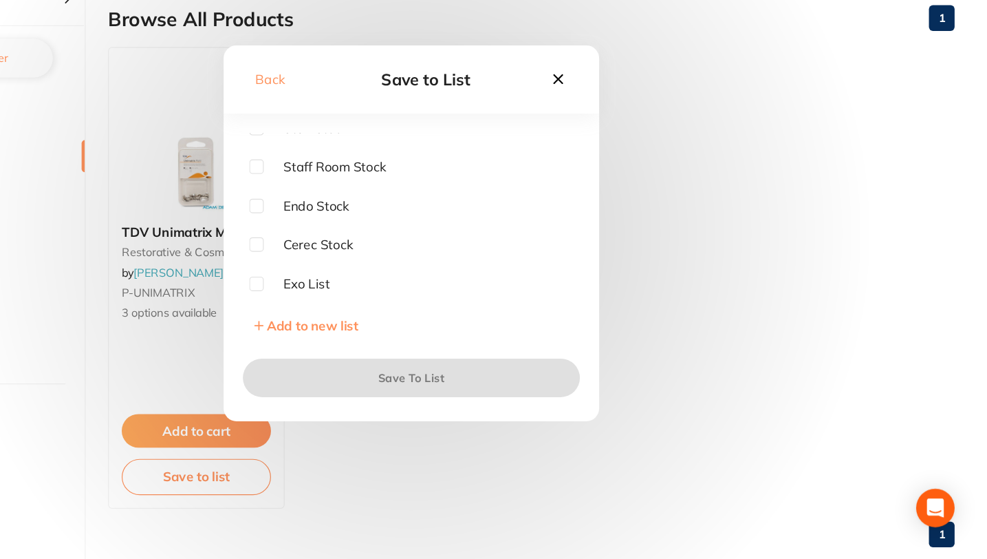
scroll to position [0, 0]
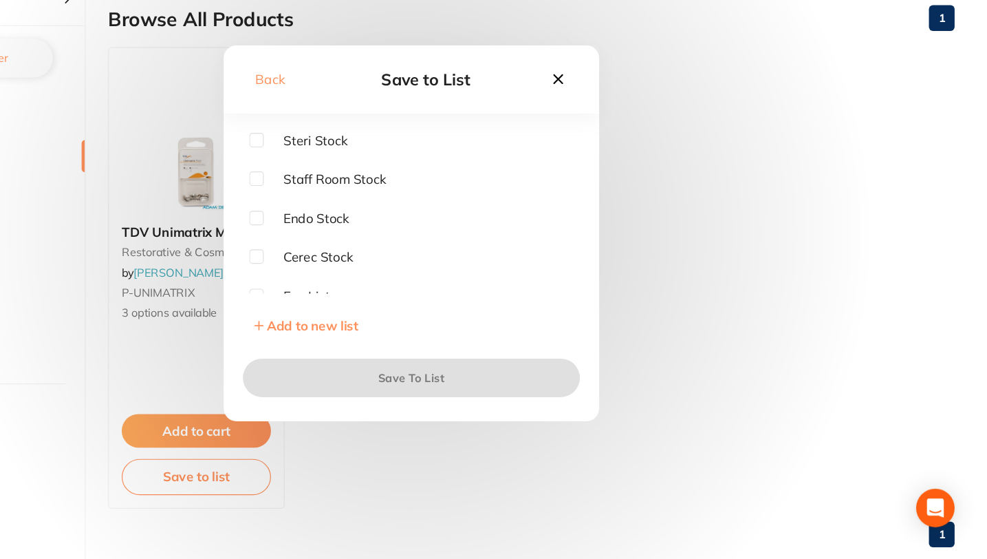
click at [407, 197] on span "Steri Stock" at bounding box center [403, 199] width 72 height 12
click at [361, 197] on input "checkbox" at bounding box center [361, 199] width 12 height 12
checkbox input "true"
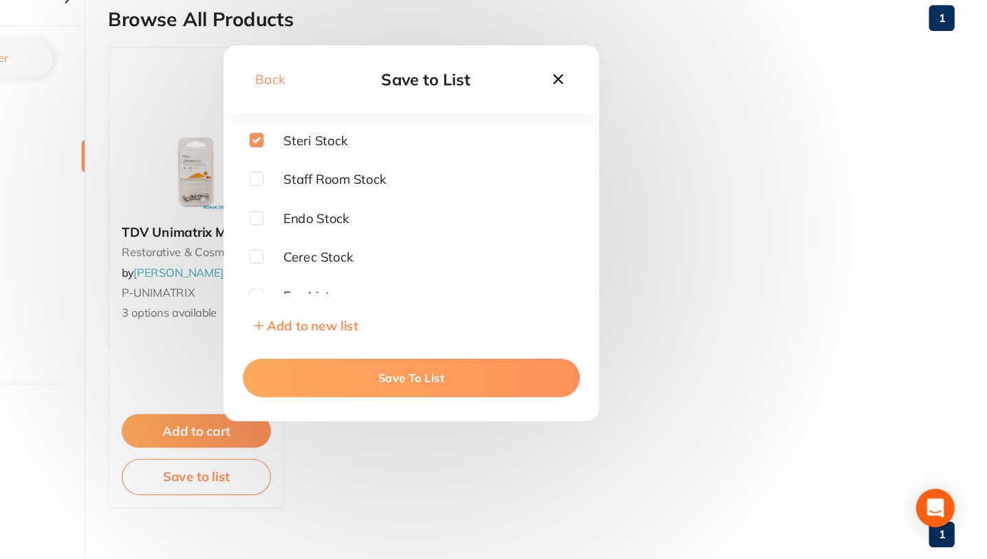
click at [460, 405] on button "Save To List" at bounding box center [493, 403] width 289 height 33
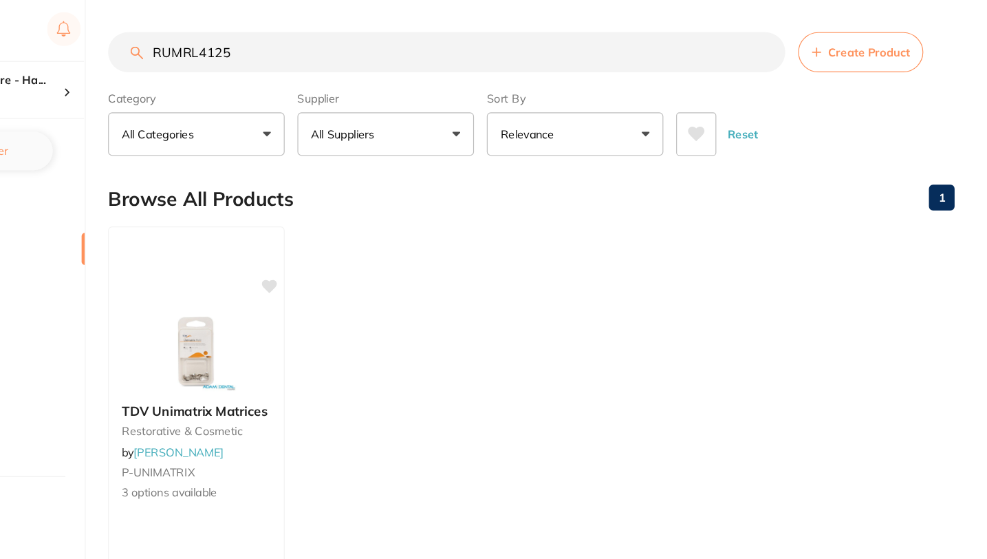
click at [460, 54] on input "RUMRL4125" at bounding box center [524, 45] width 581 height 34
click at [794, 49] on input "RUMRL4125" at bounding box center [524, 45] width 581 height 34
click at [797, 44] on input "RUMRL4125" at bounding box center [524, 45] width 581 height 34
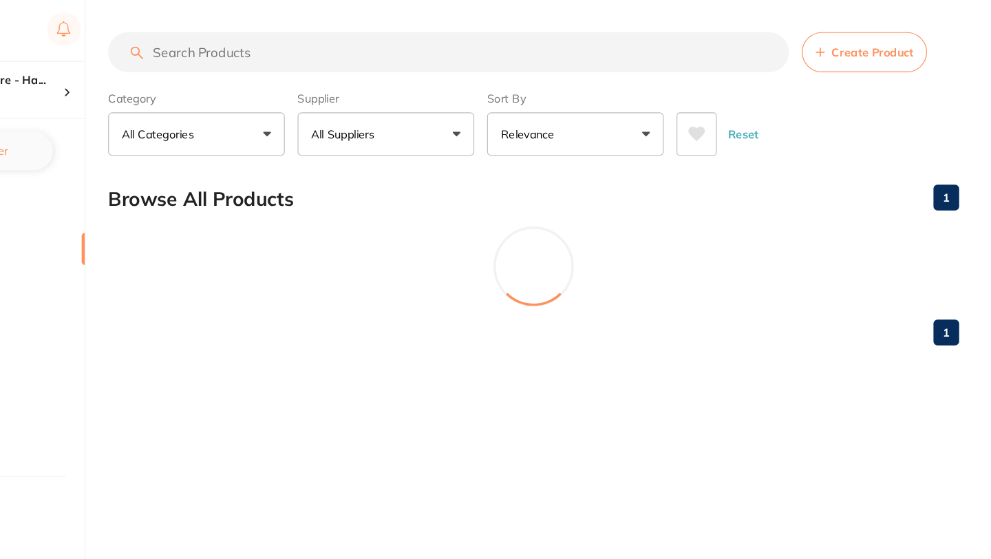
paste input "HEDG16"
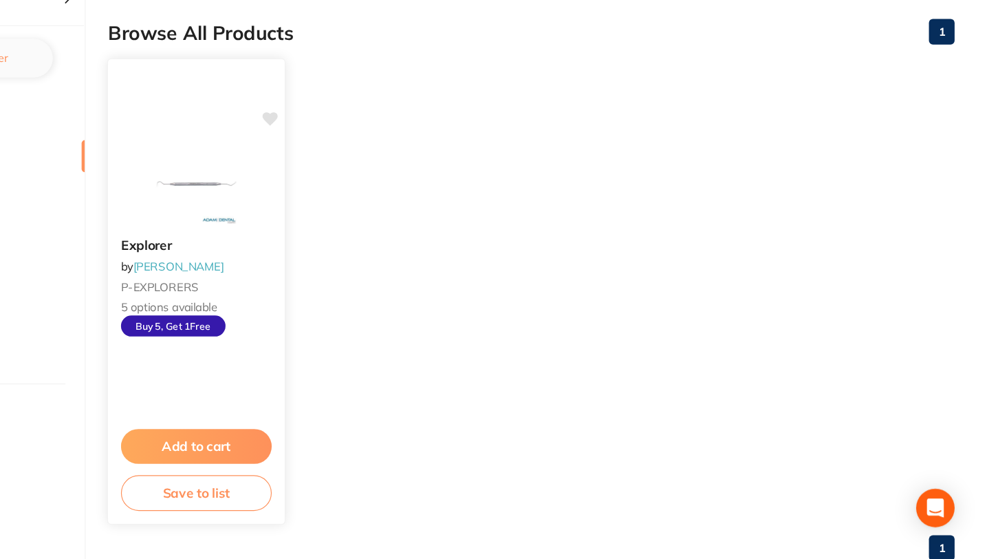
scroll to position [63, 0]
type input "HEDG16"
click at [312, 502] on button "Save to list" at bounding box center [309, 501] width 129 height 31
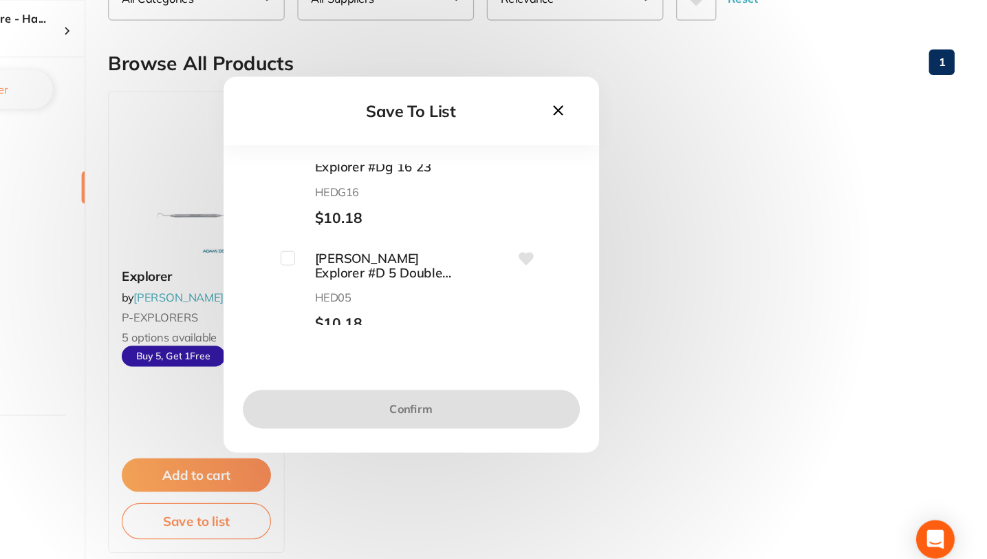
scroll to position [23, 0]
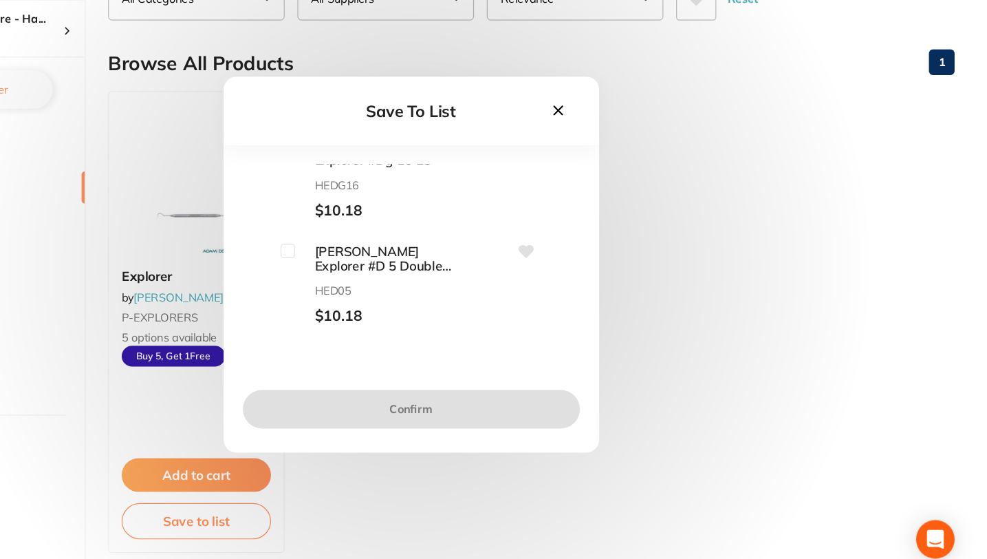
click at [387, 268] on input "checkbox" at bounding box center [388, 267] width 12 height 12
checkbox input "true"
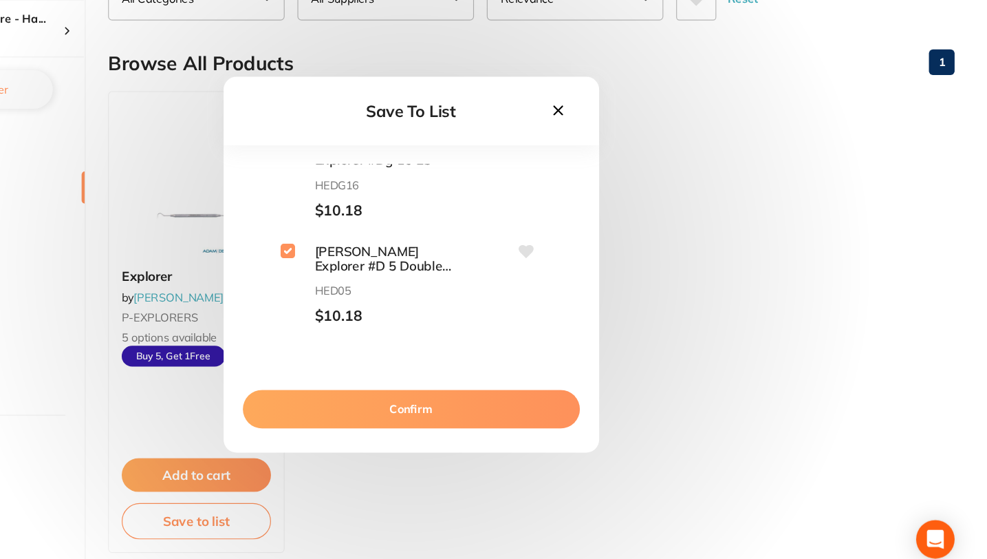
click at [444, 403] on button "Confirm" at bounding box center [493, 403] width 289 height 33
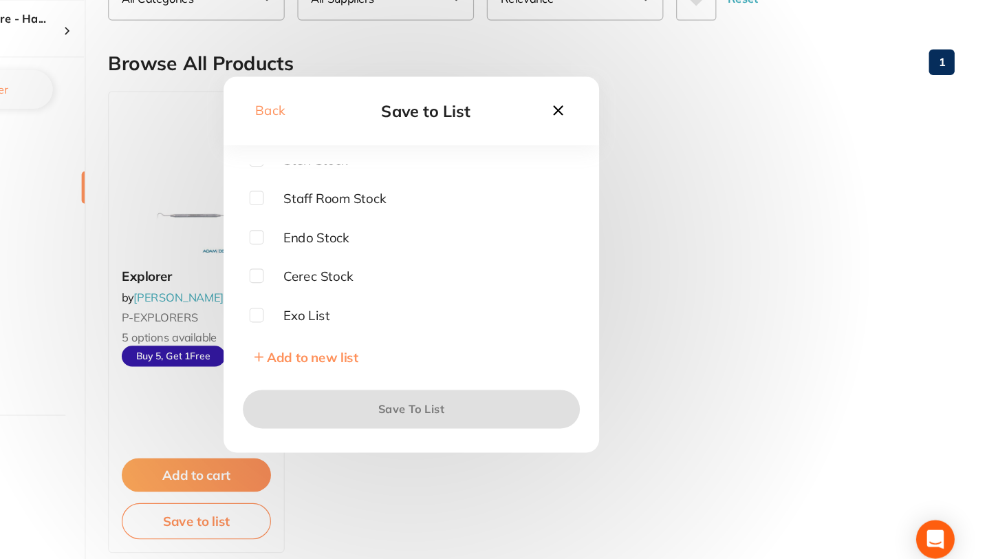
scroll to position [0, 0]
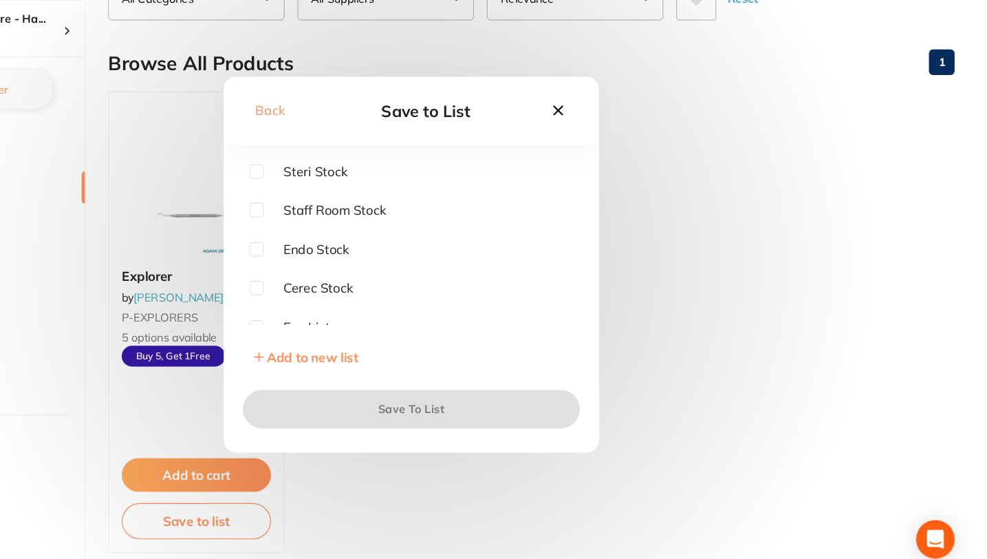
click at [358, 195] on input "checkbox" at bounding box center [361, 199] width 12 height 12
checkbox input "true"
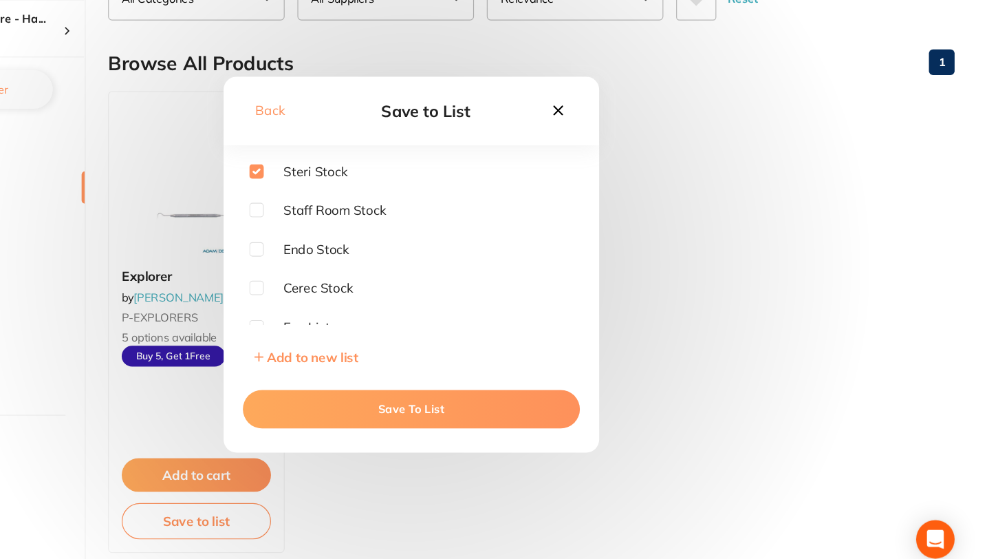
click at [444, 400] on button "Save To List" at bounding box center [493, 403] width 289 height 33
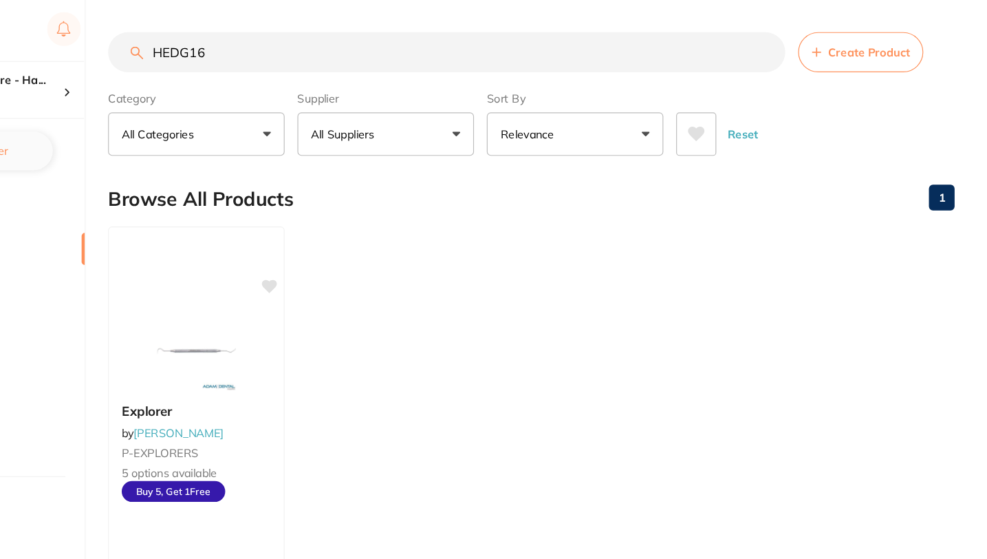
click at [799, 42] on input "HEDG16" at bounding box center [524, 45] width 581 height 34
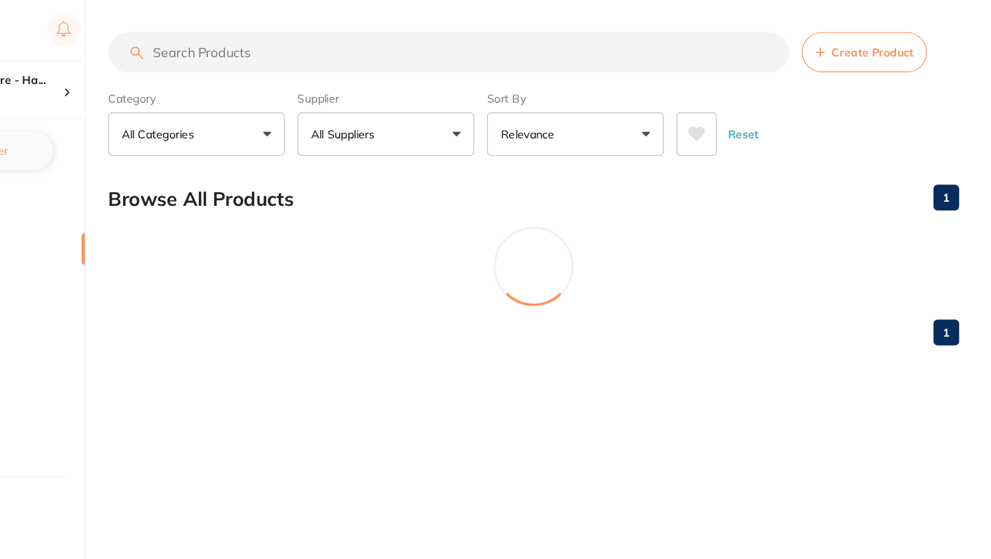
paste input "T1UT144"
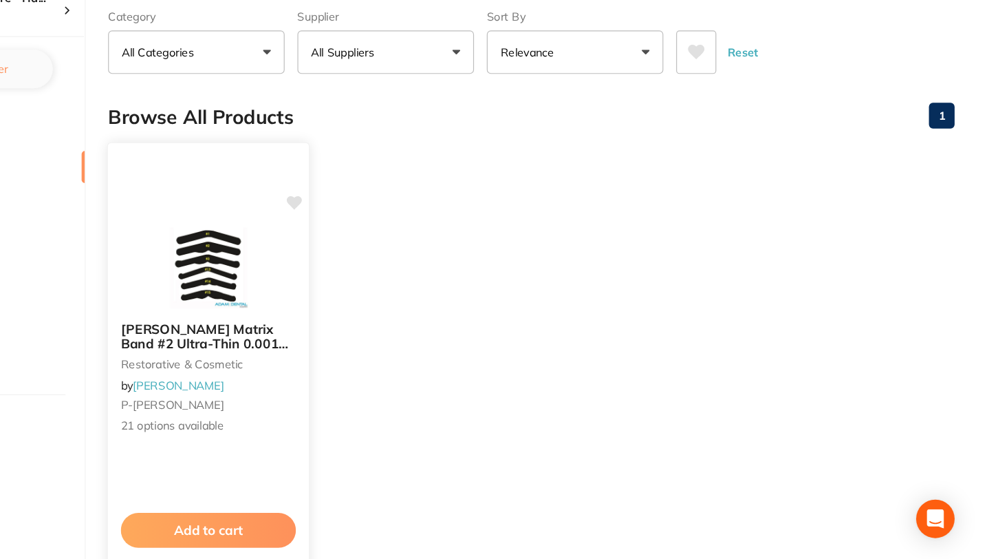
type input "T1UT144"
click at [344, 381] on small "restorative & cosmetic" at bounding box center [320, 381] width 150 height 11
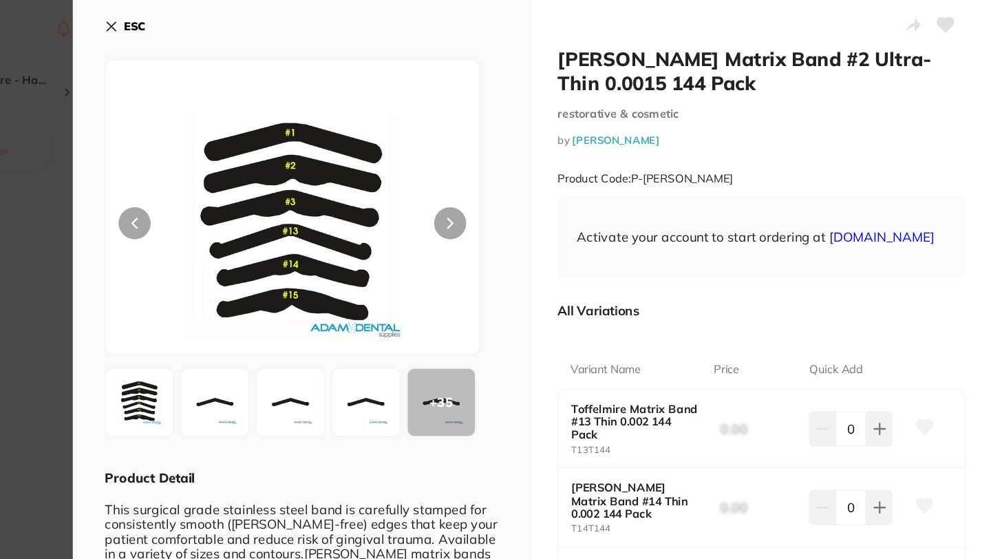
click at [241, 17] on button "ESC" at bounding box center [248, 22] width 35 height 23
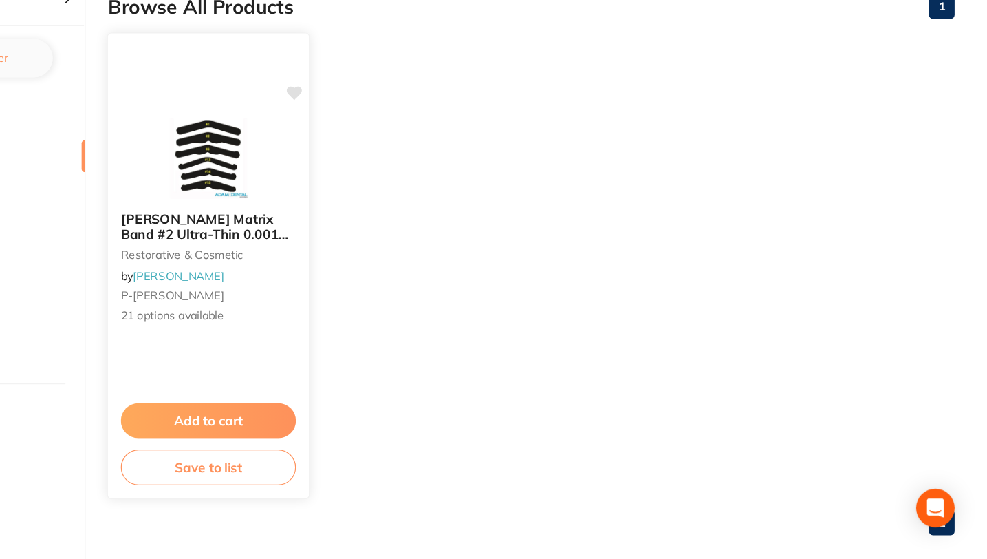
scroll to position [91, 0]
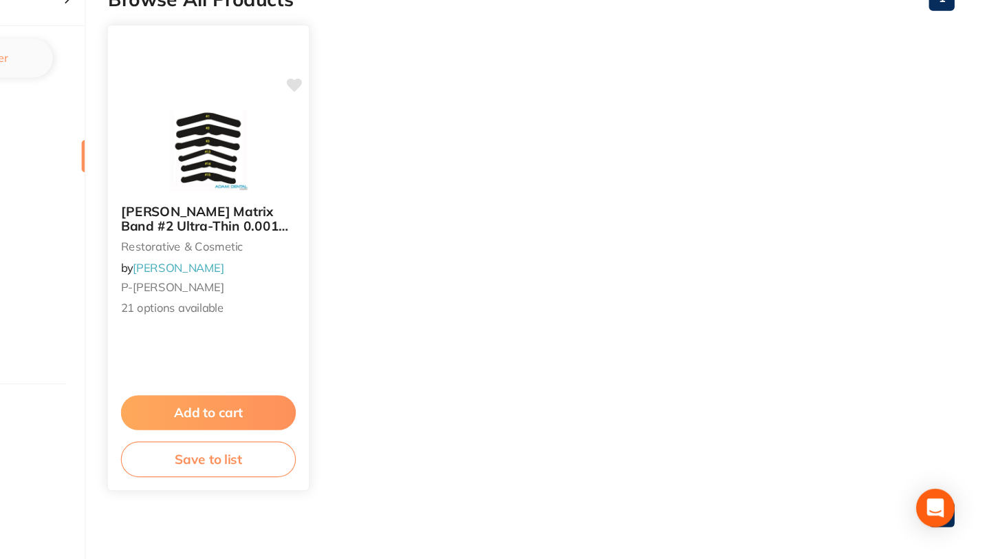
click at [314, 476] on button "Save to list" at bounding box center [320, 472] width 150 height 31
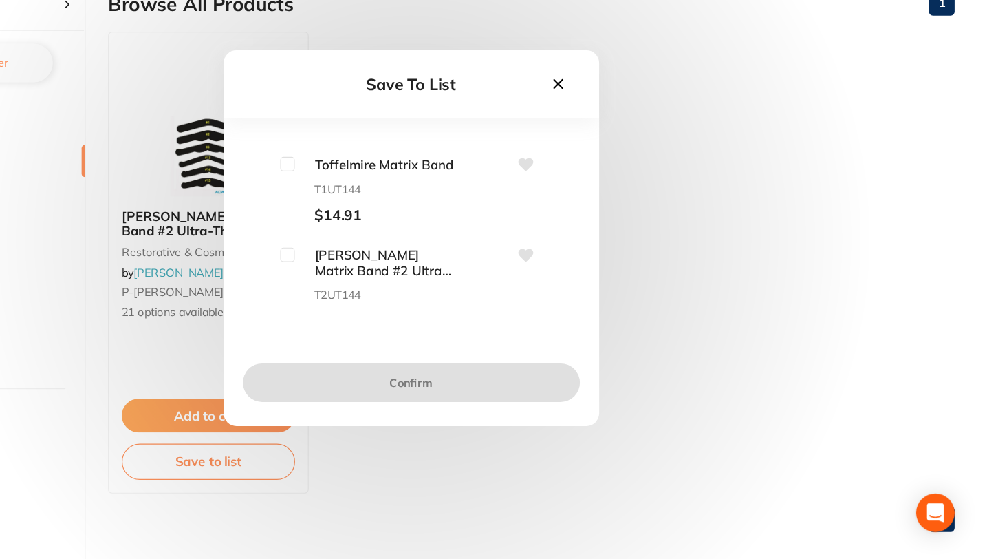
scroll to position [152, 0]
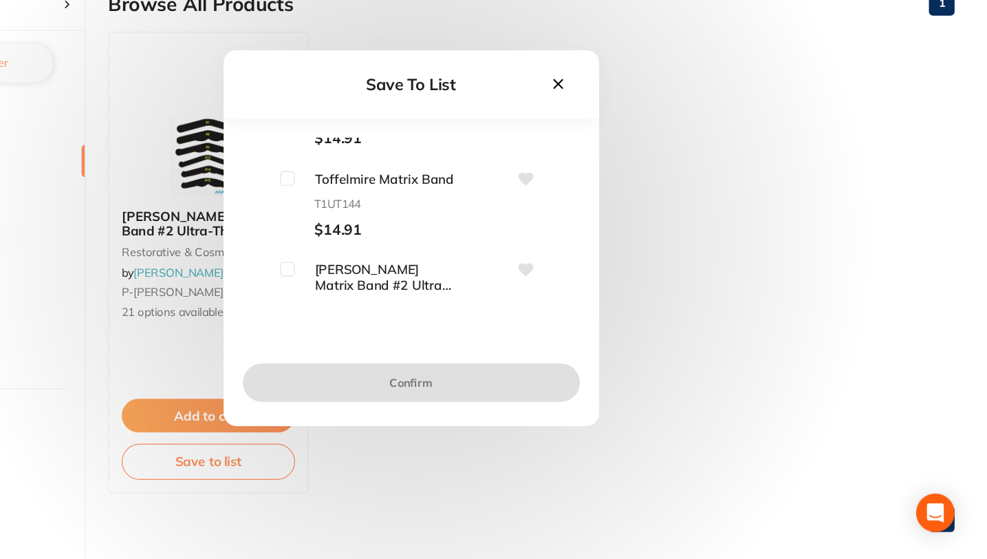
click at [387, 224] on input "checkbox" at bounding box center [388, 228] width 12 height 12
checkbox input "true"
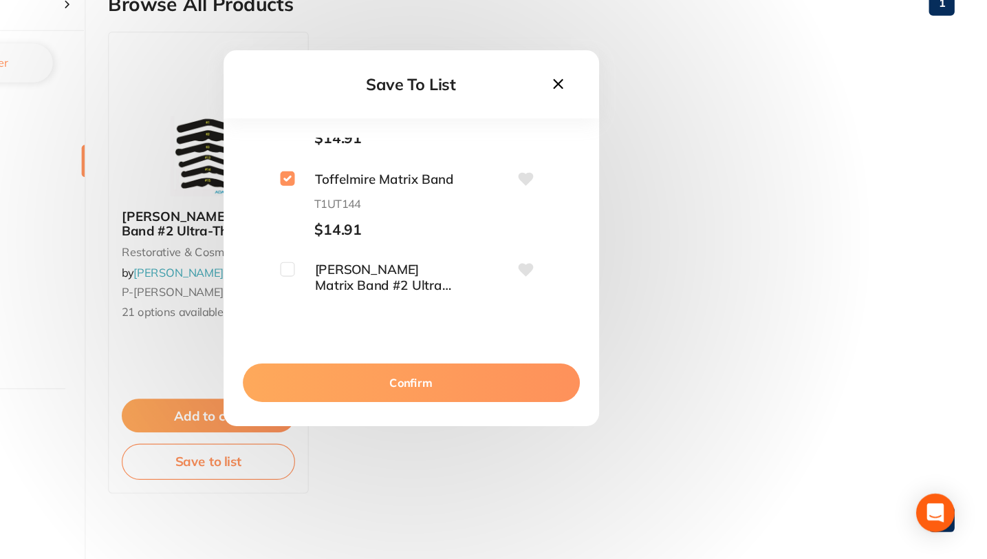
click at [389, 305] on input "checkbox" at bounding box center [388, 306] width 12 height 12
checkbox input "true"
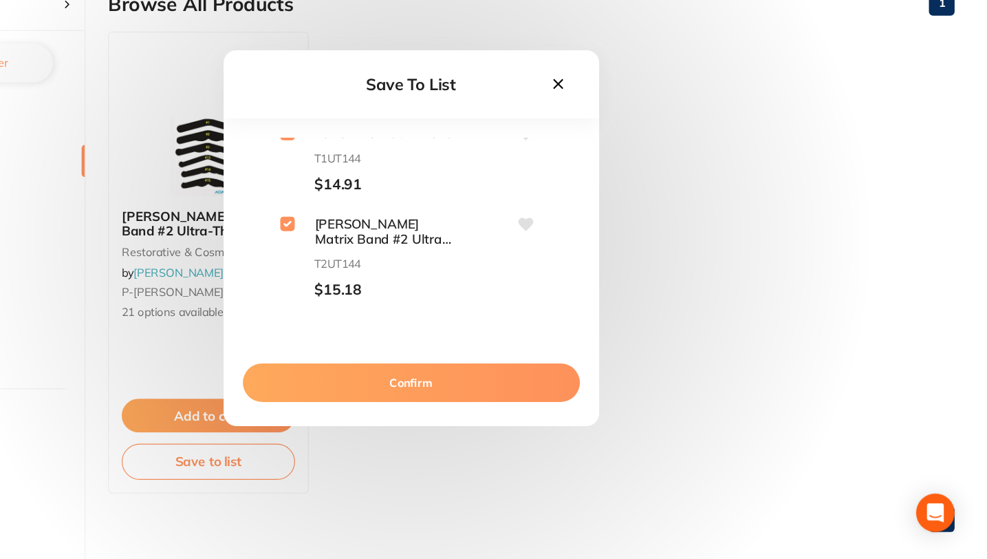
click at [470, 409] on button "Confirm" at bounding box center [493, 403] width 289 height 33
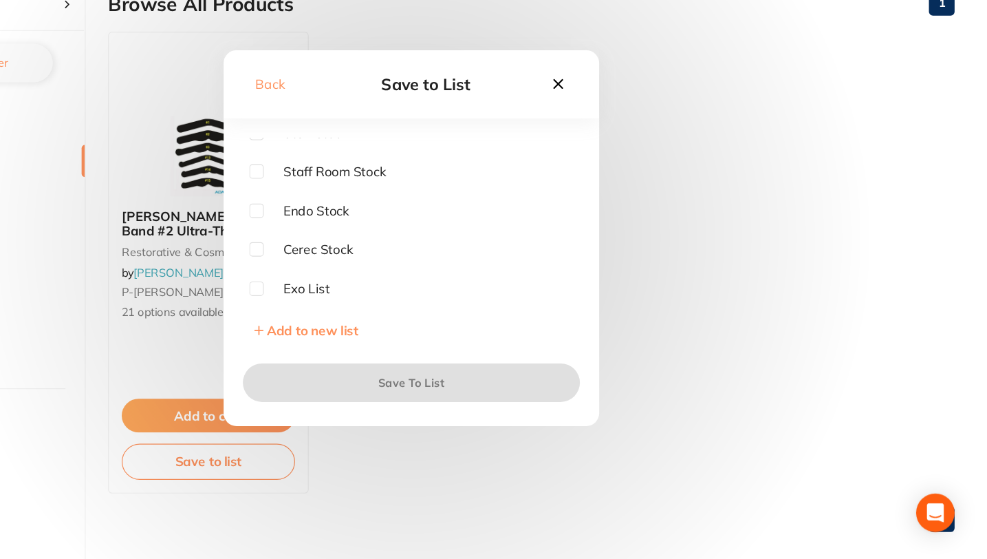
scroll to position [0, 0]
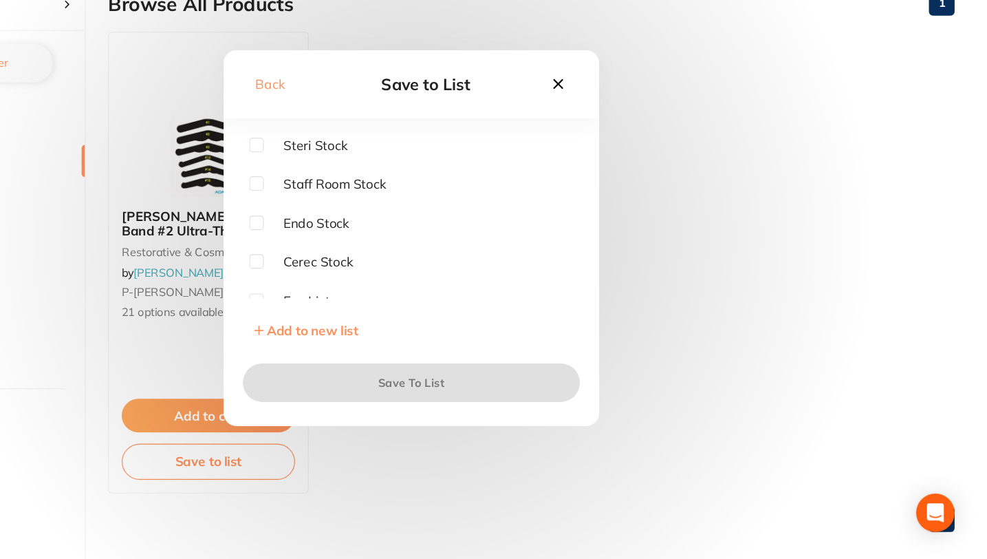
click at [398, 200] on span "Steri Stock" at bounding box center [403, 199] width 72 height 12
click at [362, 199] on input "checkbox" at bounding box center [361, 199] width 12 height 12
checkbox input "true"
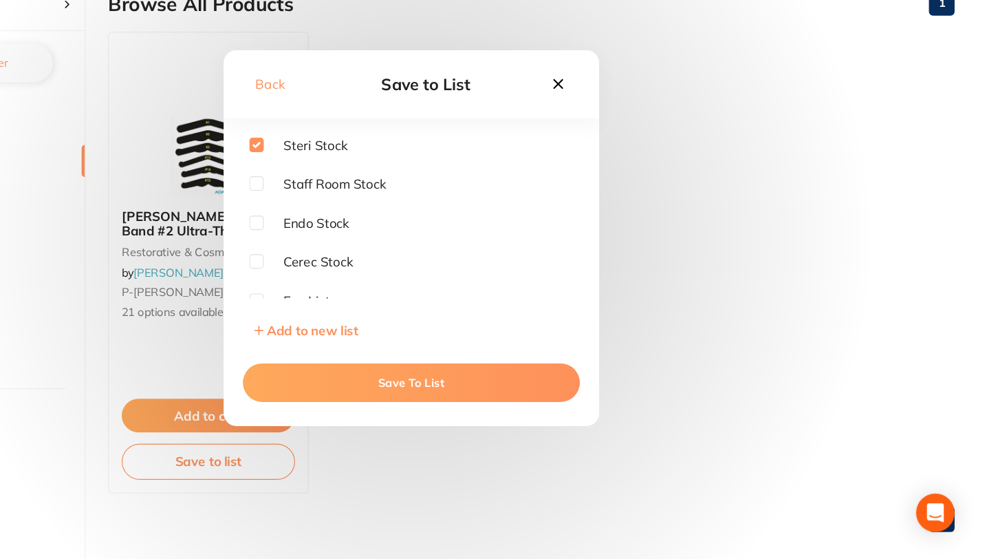
click at [469, 410] on button "Save To List" at bounding box center [493, 403] width 289 height 33
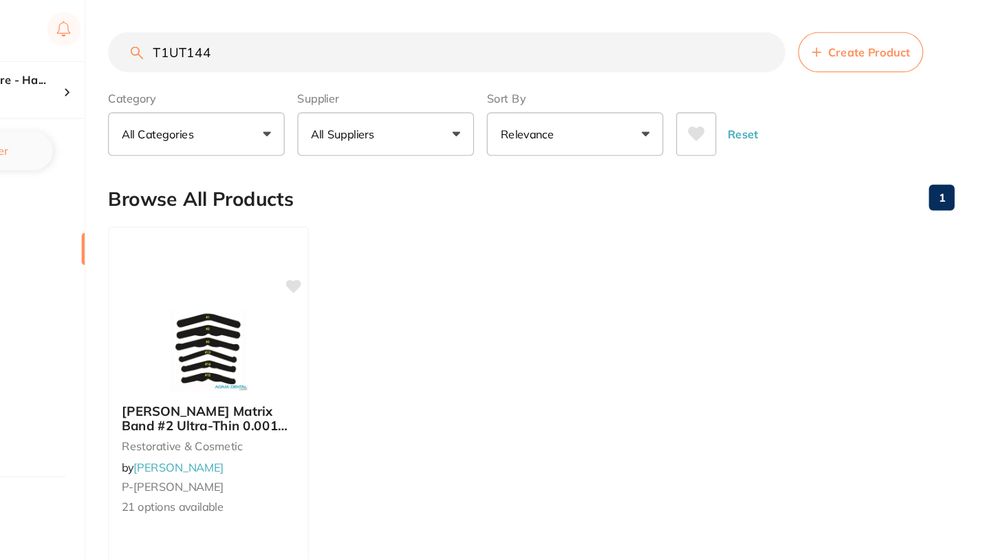
click at [792, 46] on input "T1UT144" at bounding box center [524, 45] width 581 height 34
click at [797, 45] on input "T1UT144" at bounding box center [524, 45] width 581 height 34
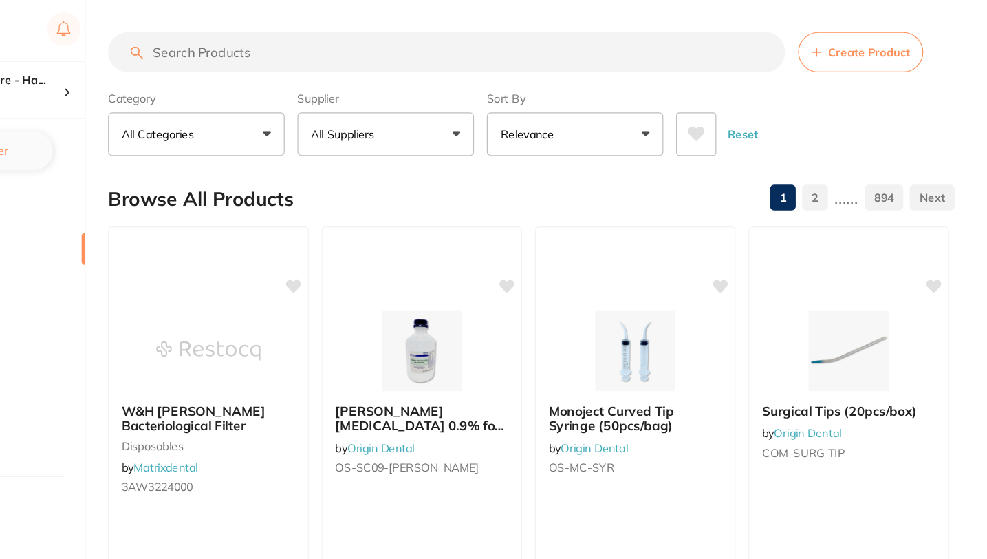
paste input "HVE05"
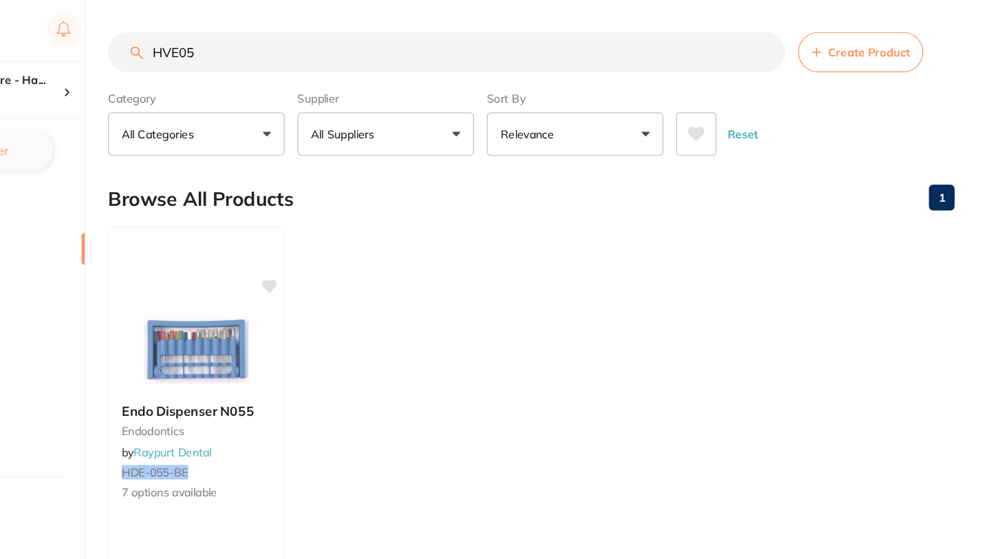
type input "HVE05"
click at [795, 44] on input "HVE05" at bounding box center [524, 45] width 581 height 34
paste input "HVE05"
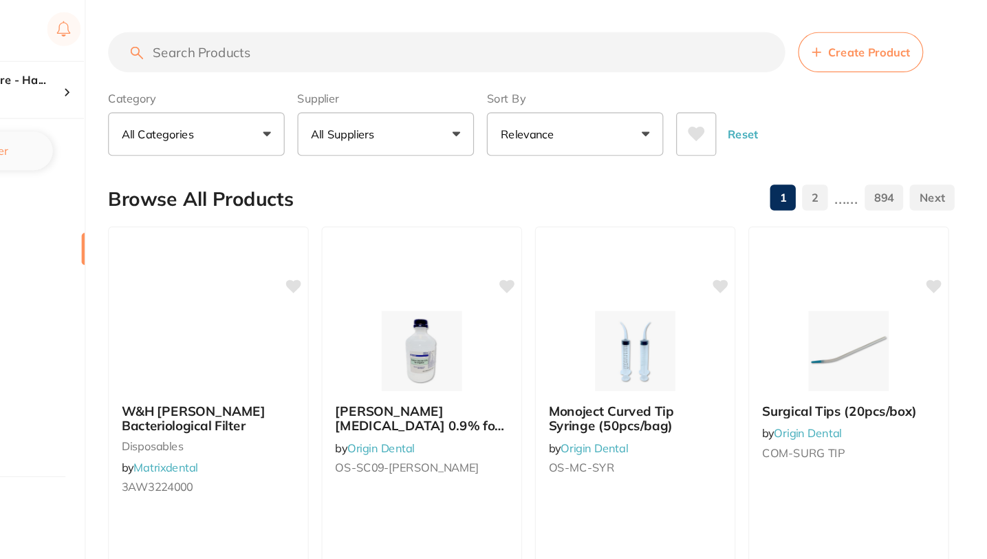
type input "HVE05"
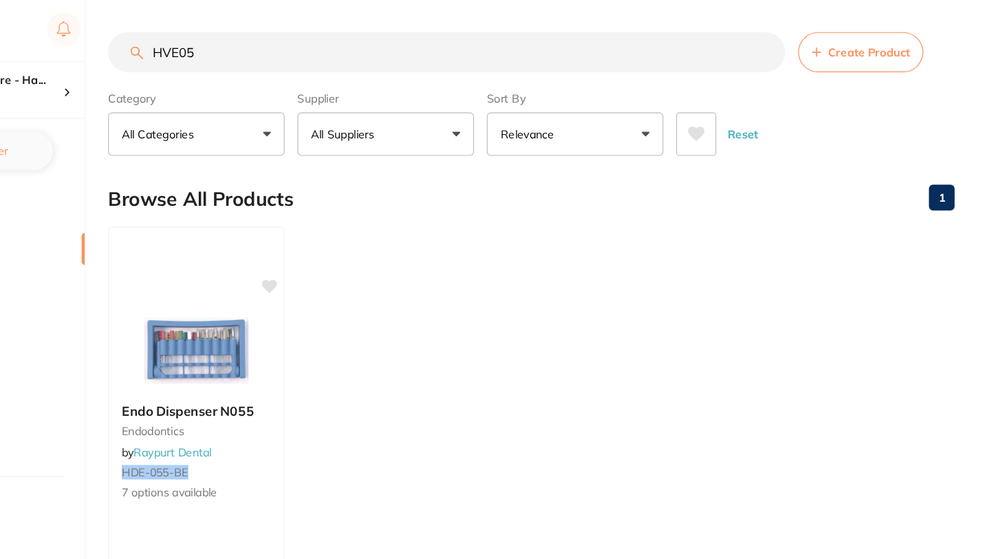
click at [792, 50] on input "HVE05" at bounding box center [524, 45] width 581 height 34
click at [797, 41] on input "HVE05" at bounding box center [524, 45] width 581 height 34
paste input "High Speed Suction"
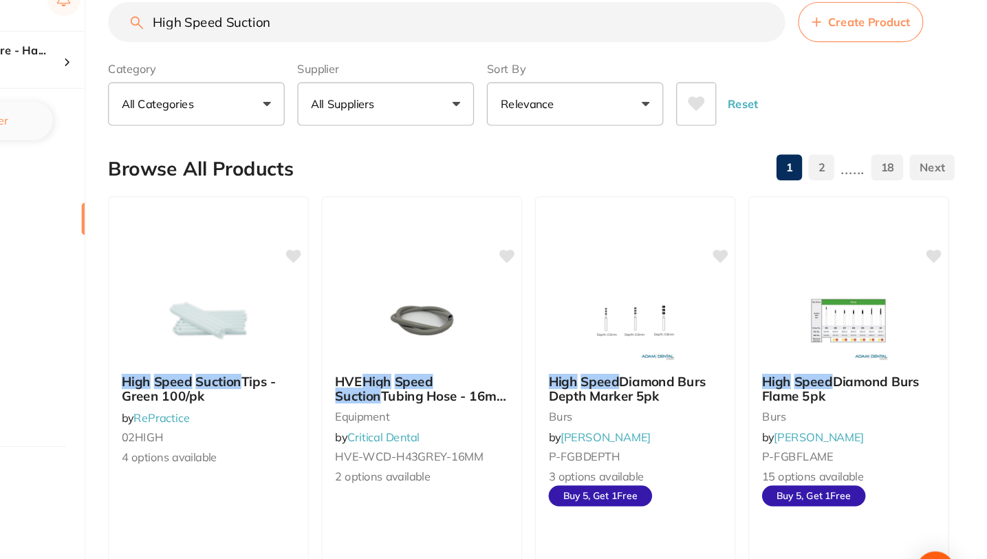
type input "High Speed Suction"
click at [493, 121] on button "All Suppliers" at bounding box center [471, 114] width 151 height 37
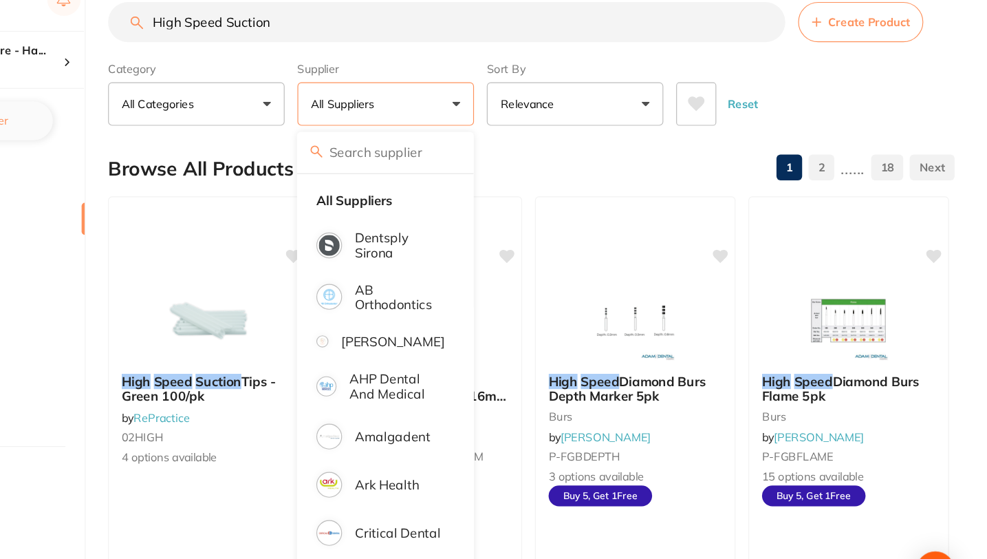
click at [494, 121] on button "All Suppliers" at bounding box center [471, 114] width 151 height 37
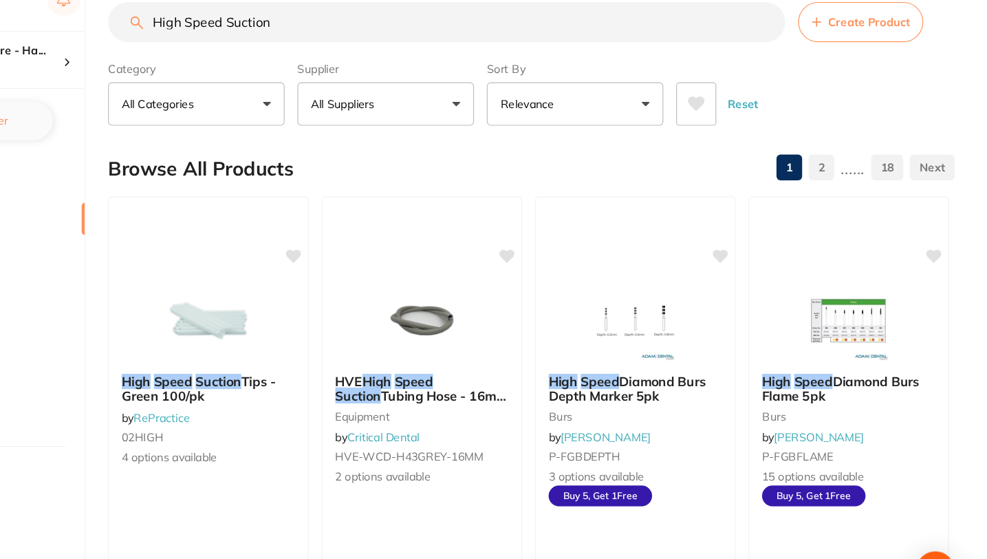
click at [530, 112] on button "All Suppliers" at bounding box center [471, 114] width 151 height 37
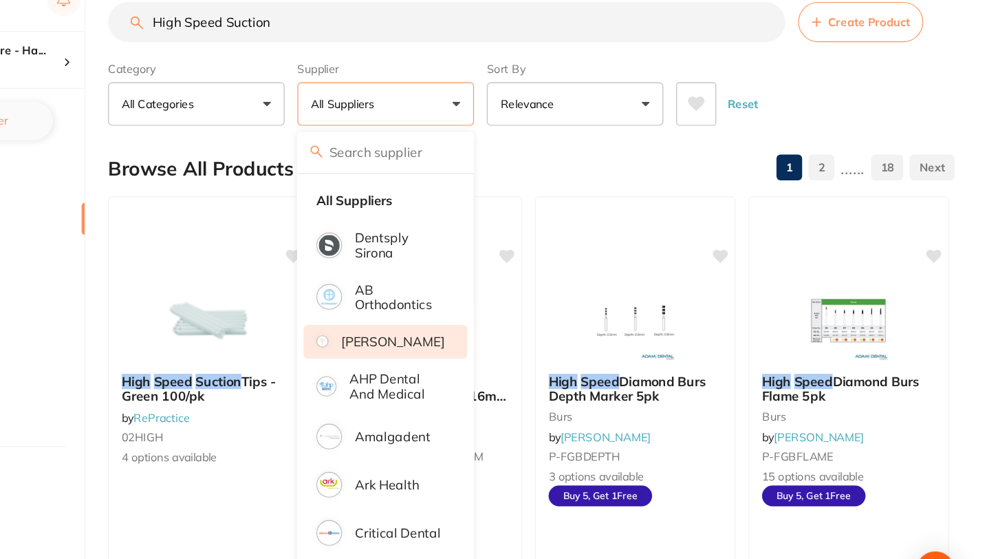
click at [486, 321] on p "[PERSON_NAME]" at bounding box center [478, 318] width 89 height 12
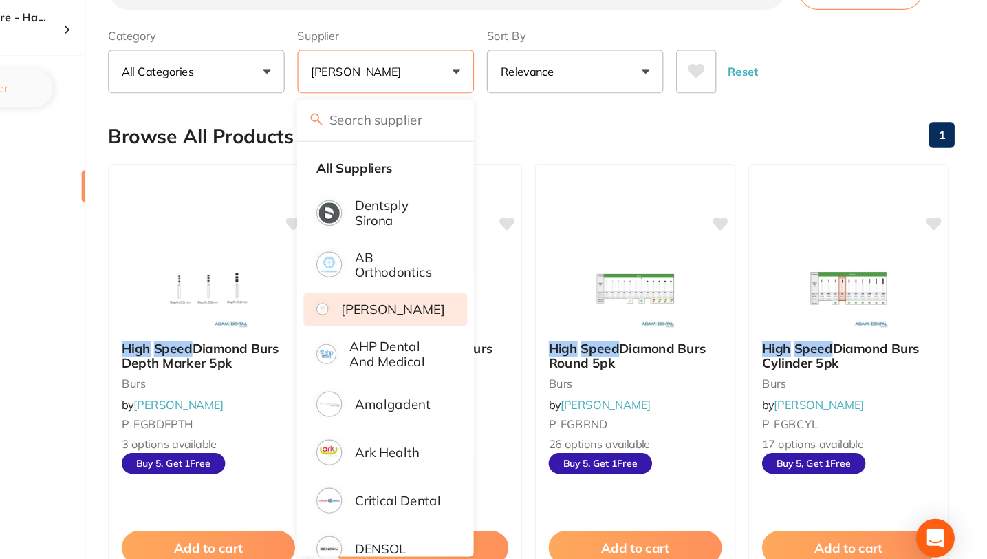
click at [789, 183] on div "Browse All Products 1" at bounding box center [597, 170] width 726 height 46
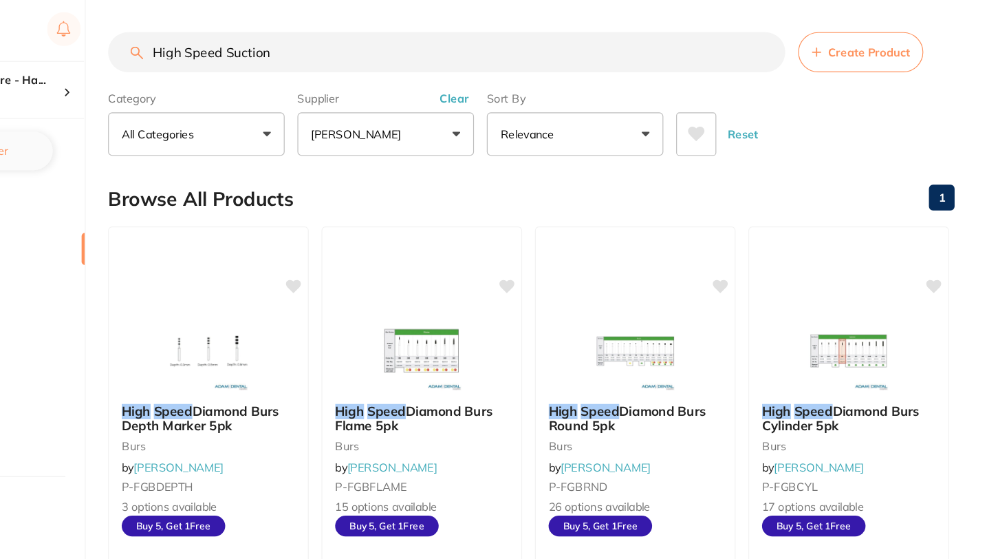
click at [795, 45] on input "High Speed Suction" at bounding box center [524, 45] width 581 height 34
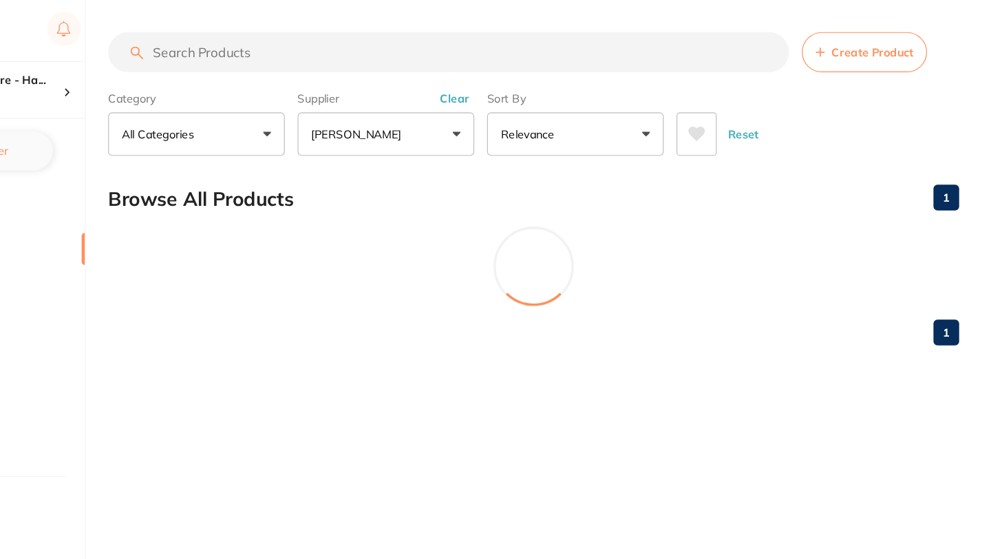
paste input "KE-29676"
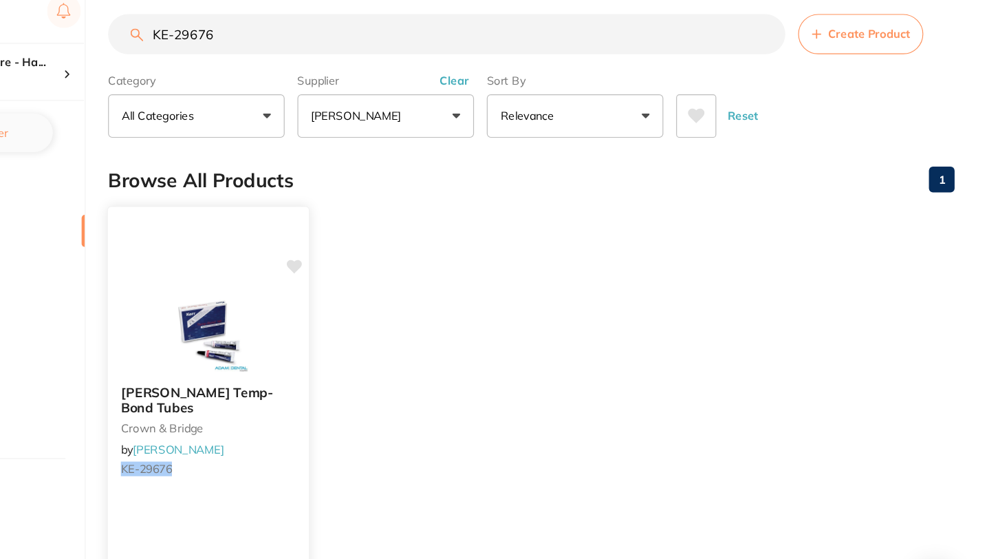
type input "KE-29676"
click at [309, 310] on img at bounding box center [319, 299] width 90 height 69
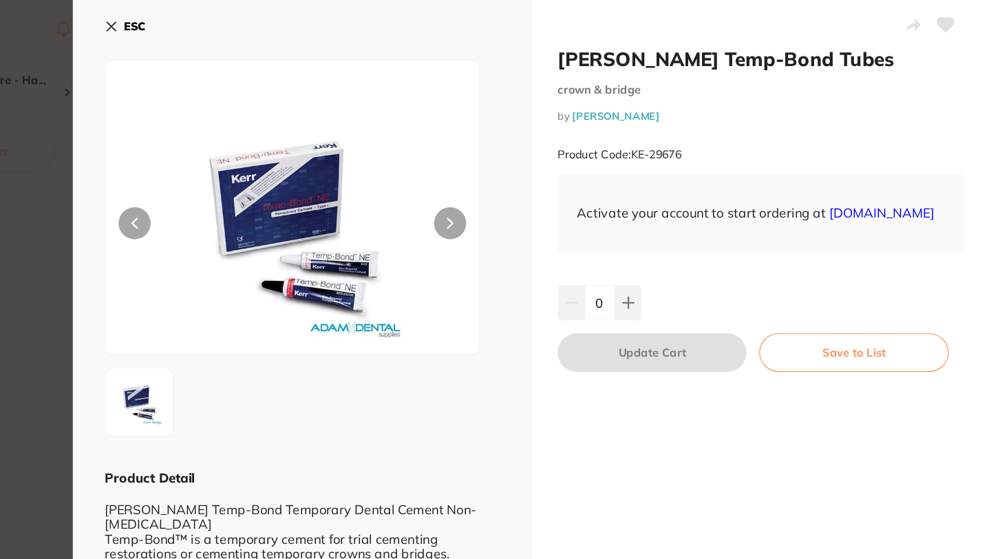
click at [242, 23] on button "ESC" at bounding box center [248, 22] width 35 height 23
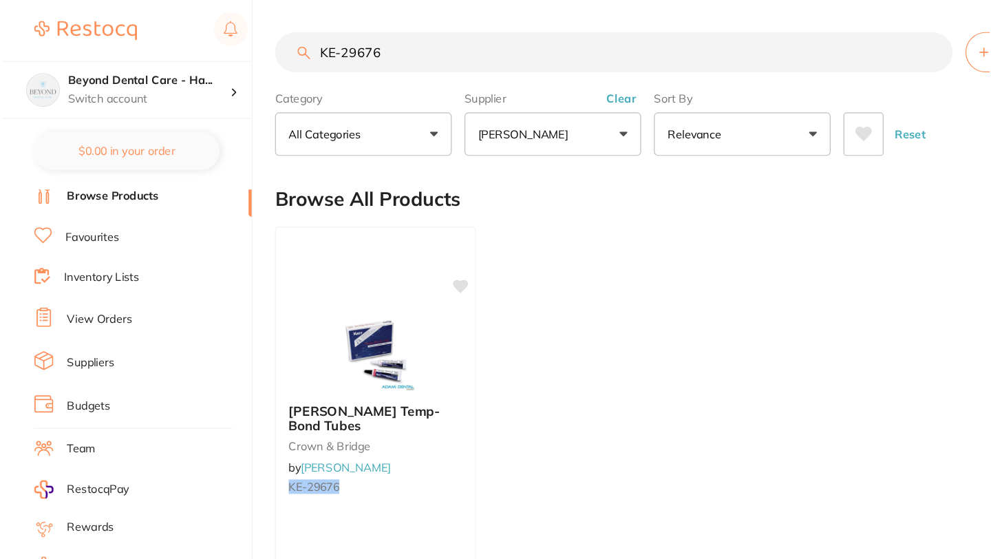
scroll to position [48, 0]
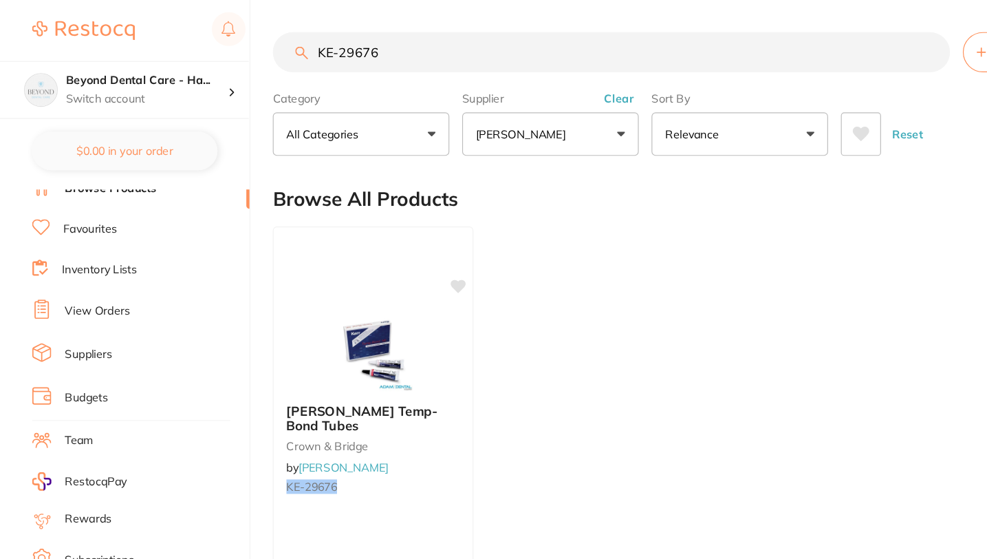
click at [80, 228] on link "Inventory Lists" at bounding box center [85, 231] width 65 height 14
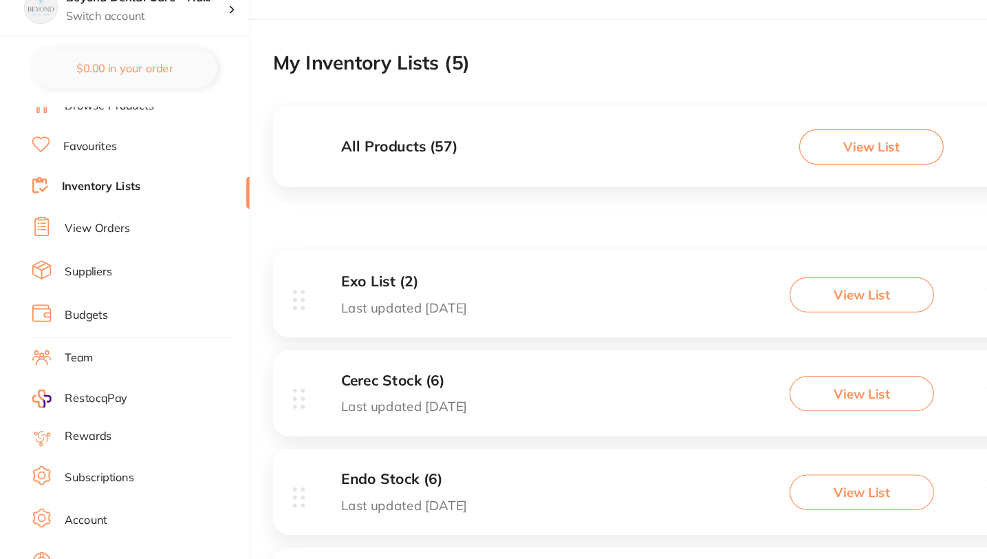
click at [286, 310] on div "Exo List (2) Last updated today" at bounding box center [325, 322] width 149 height 35
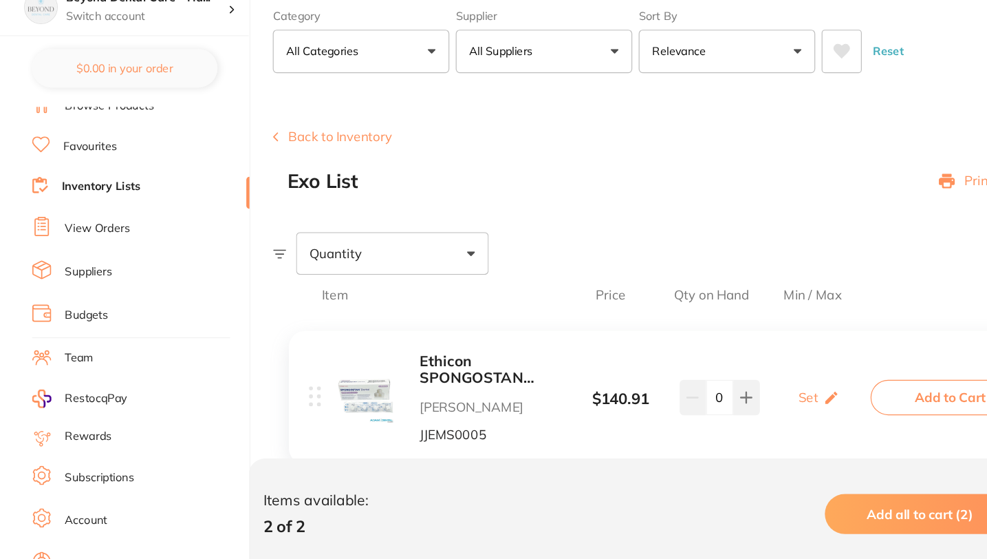
click at [74, 227] on link "Inventory Lists" at bounding box center [86, 231] width 67 height 14
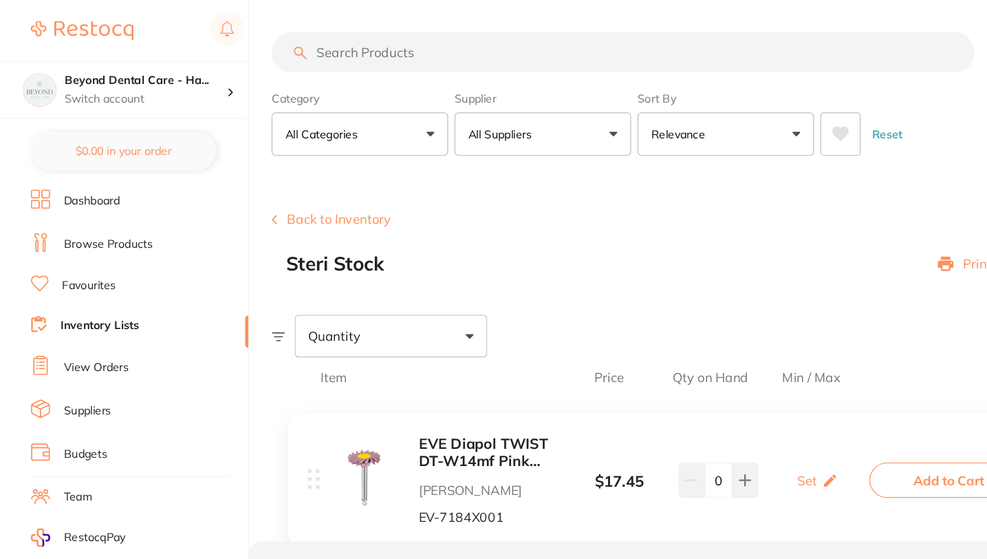
click at [87, 204] on link "Browse Products" at bounding box center [94, 210] width 76 height 14
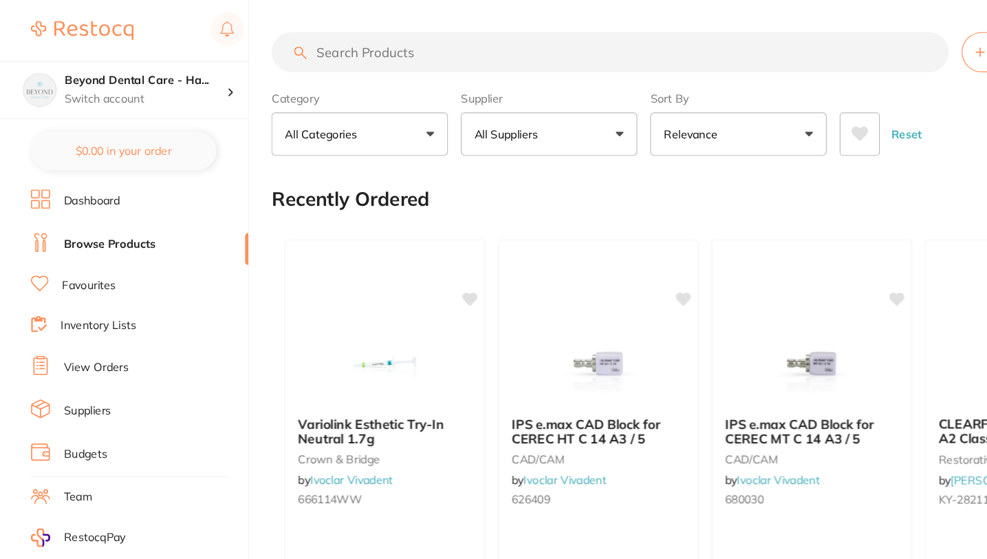
click at [329, 47] on input "search" at bounding box center [524, 45] width 581 height 34
paste input "AD-4ART100"
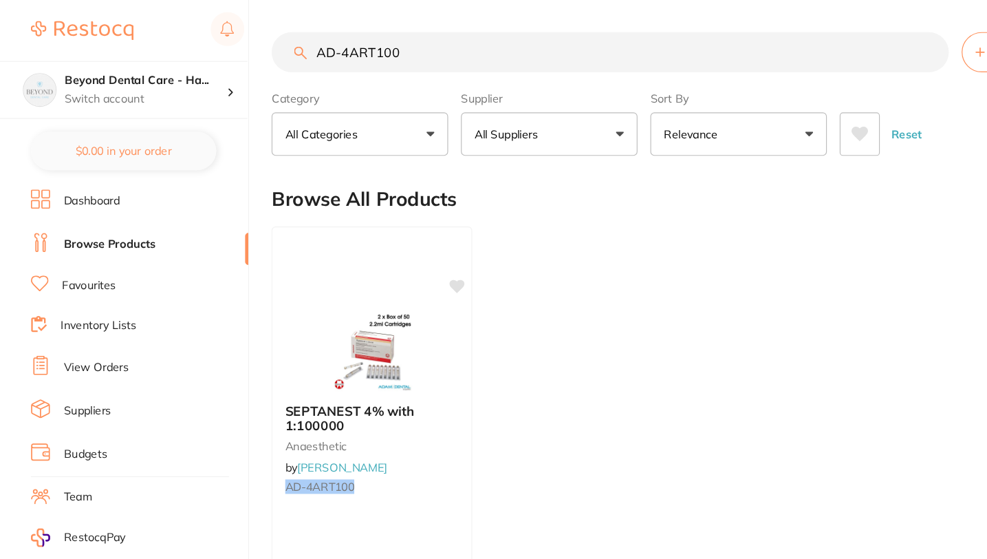
type input "AD-4ART100"
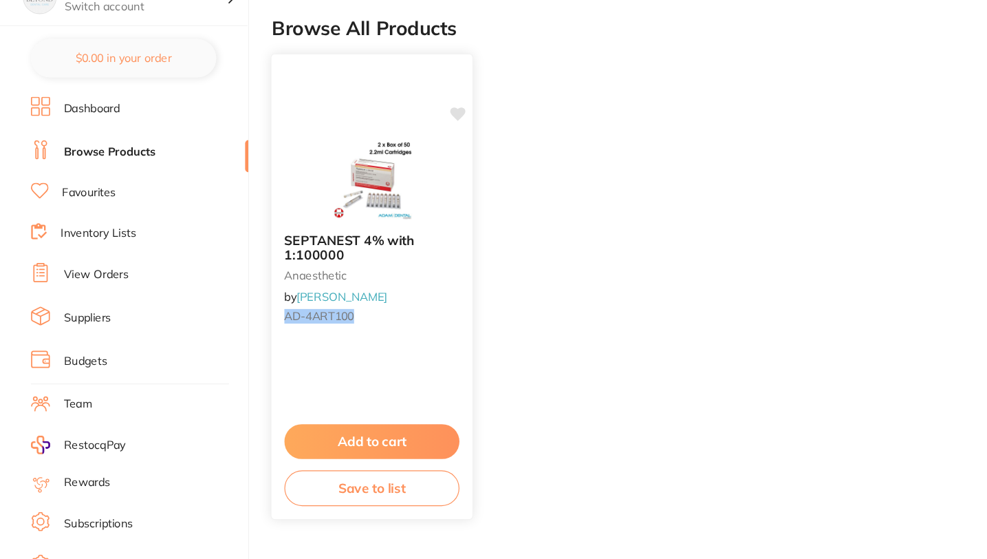
scroll to position [76, 0]
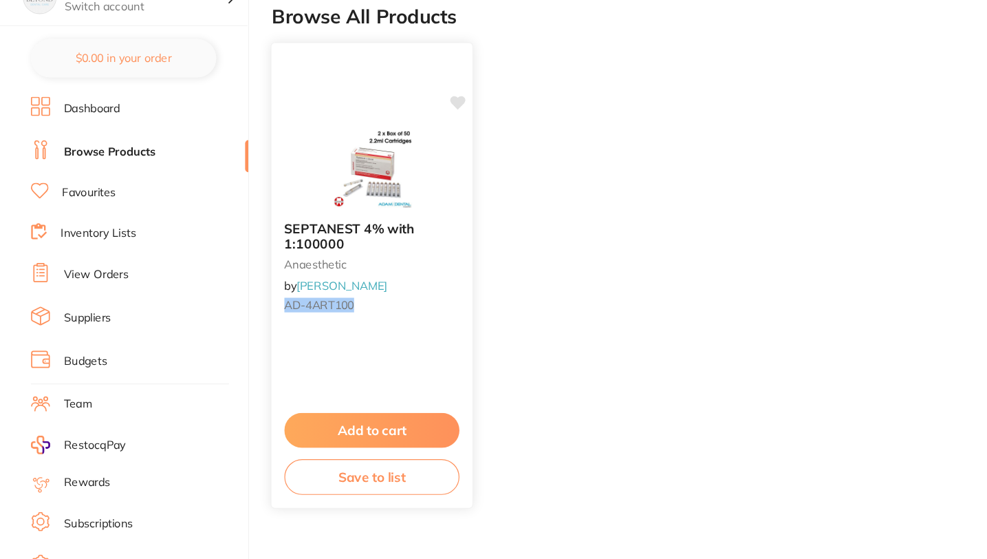
click at [360, 497] on button "Save to list" at bounding box center [320, 488] width 150 height 31
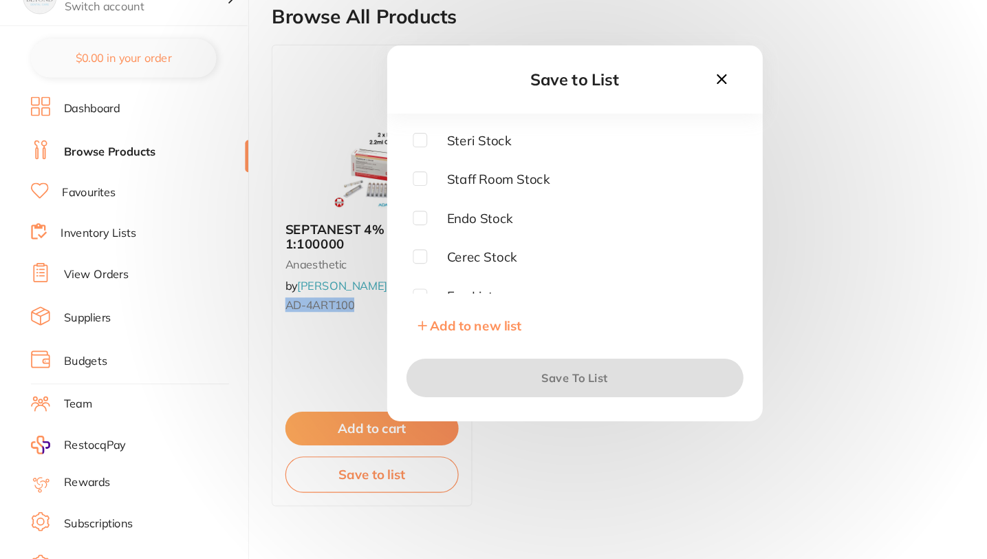
click at [274, 355] on div "Save to List Steri Stock Staff Room Stock Endo Stock Cerec Stock Exo List Add t…" at bounding box center [493, 279] width 987 height 559
click at [274, 258] on div "Save to List Steri Stock Staff Room Stock Endo Stock Cerec Stock Exo List Add t…" at bounding box center [493, 279] width 987 height 559
click at [625, 144] on icon at bounding box center [619, 147] width 15 height 15
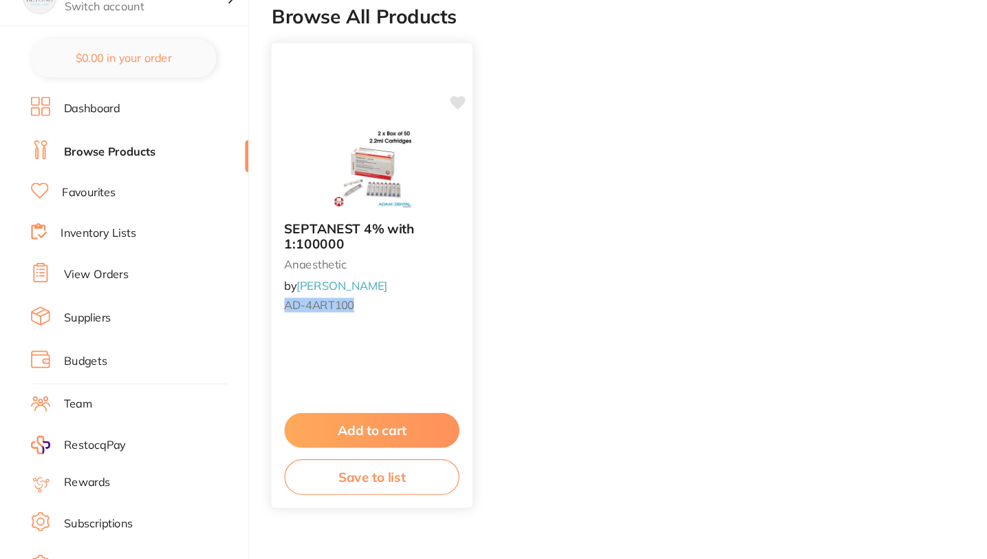
click at [296, 279] on span "SEPTANEST 4% with 1:100000" at bounding box center [301, 281] width 112 height 27
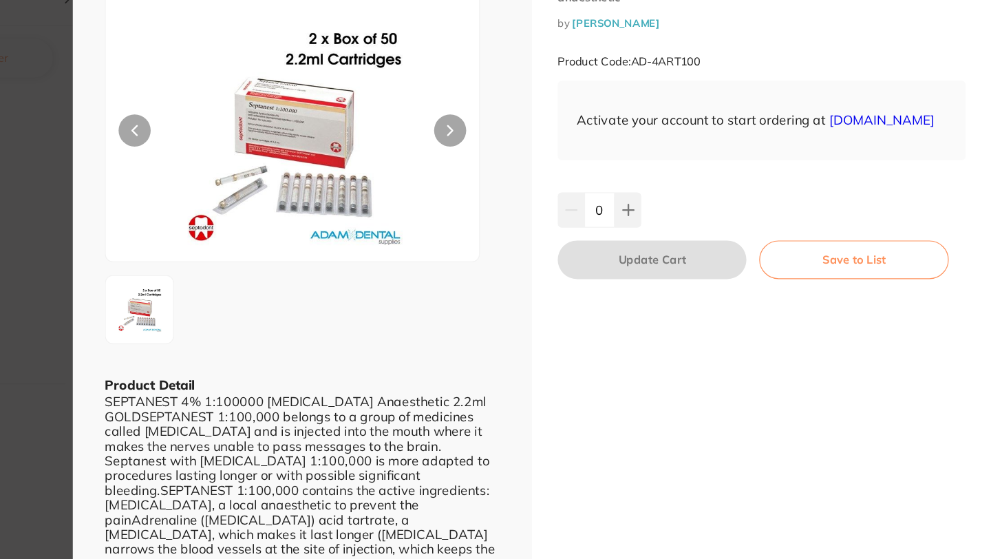
click at [866, 319] on button "Save to List" at bounding box center [873, 301] width 162 height 33
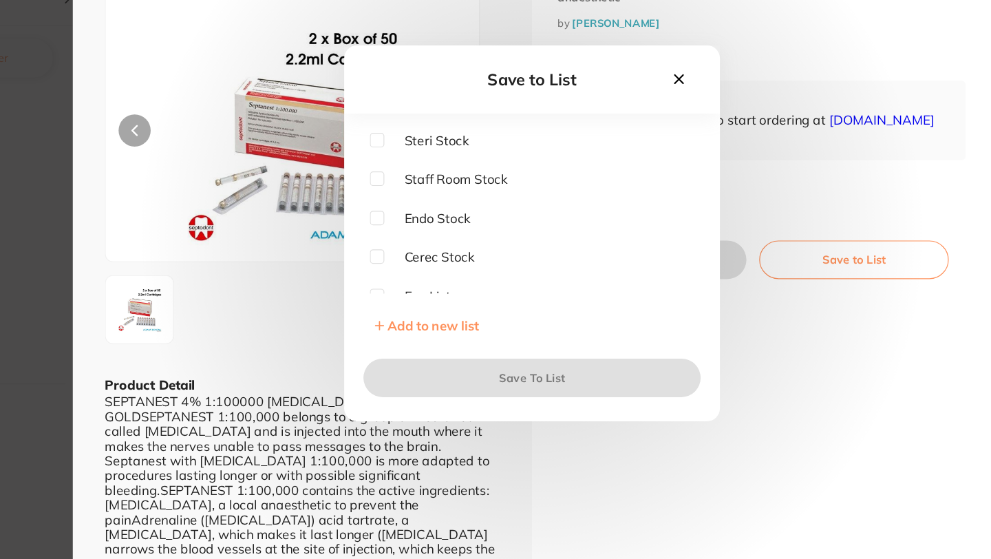
click at [460, 197] on input "checkbox" at bounding box center [464, 199] width 12 height 12
checkbox input "true"
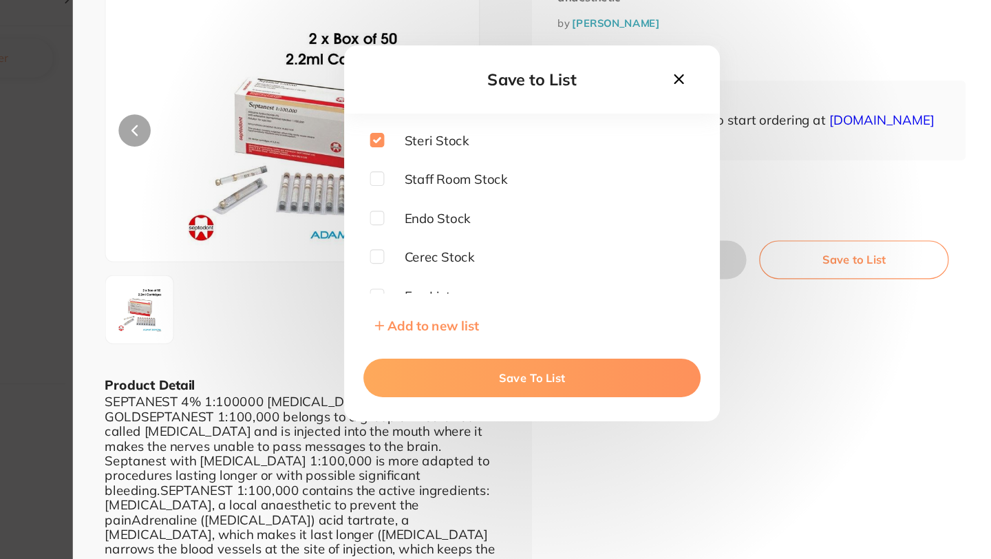
click at [543, 405] on button "Save To List" at bounding box center [597, 403] width 289 height 33
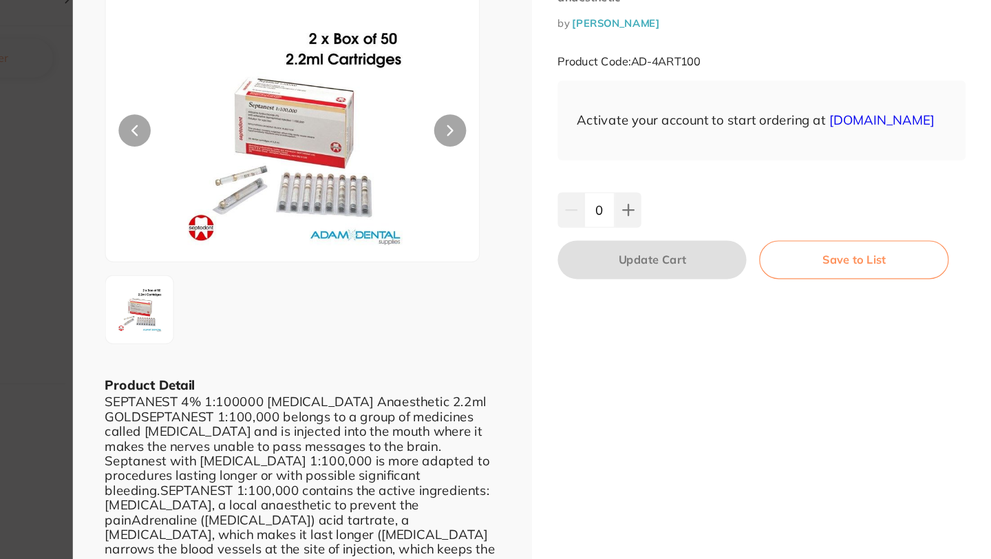
click at [846, 319] on button "Save to List" at bounding box center [873, 301] width 162 height 33
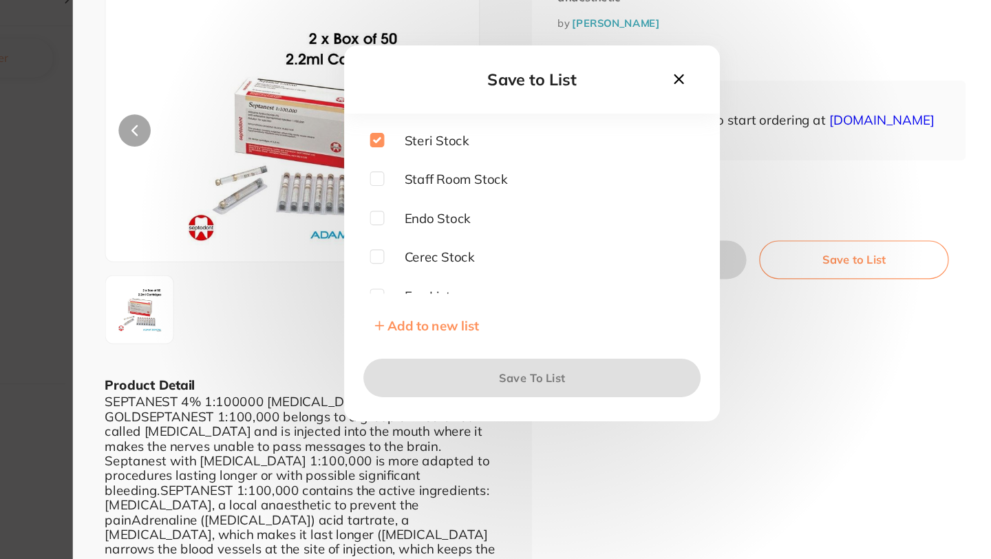
checkbox input "true"
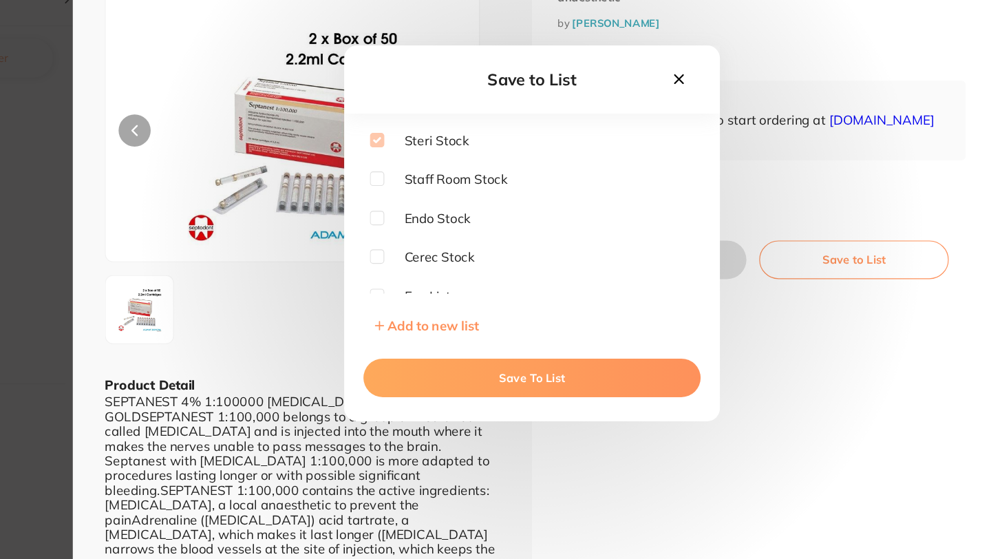
scroll to position [10, 0]
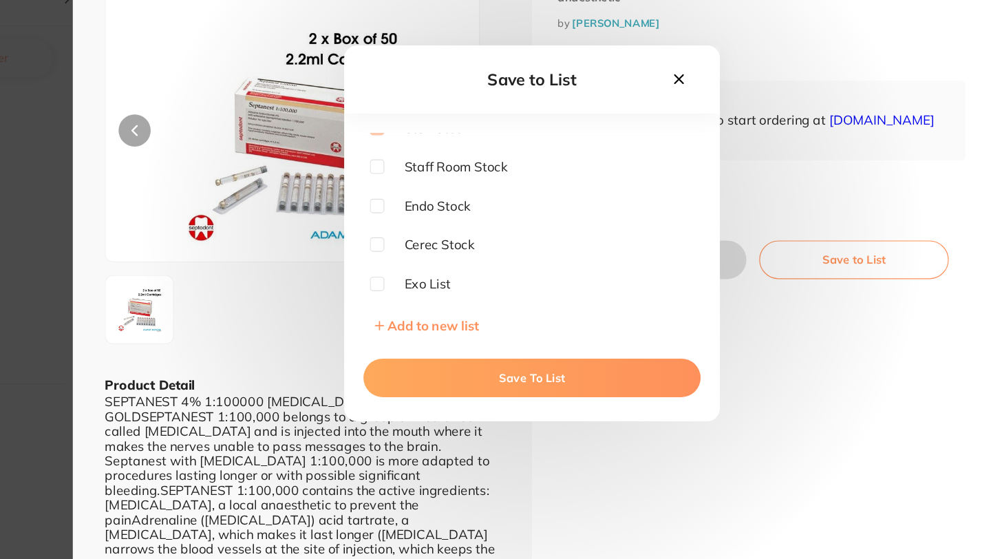
click at [467, 222] on input "checkbox" at bounding box center [464, 222] width 12 height 12
checkbox input "true"
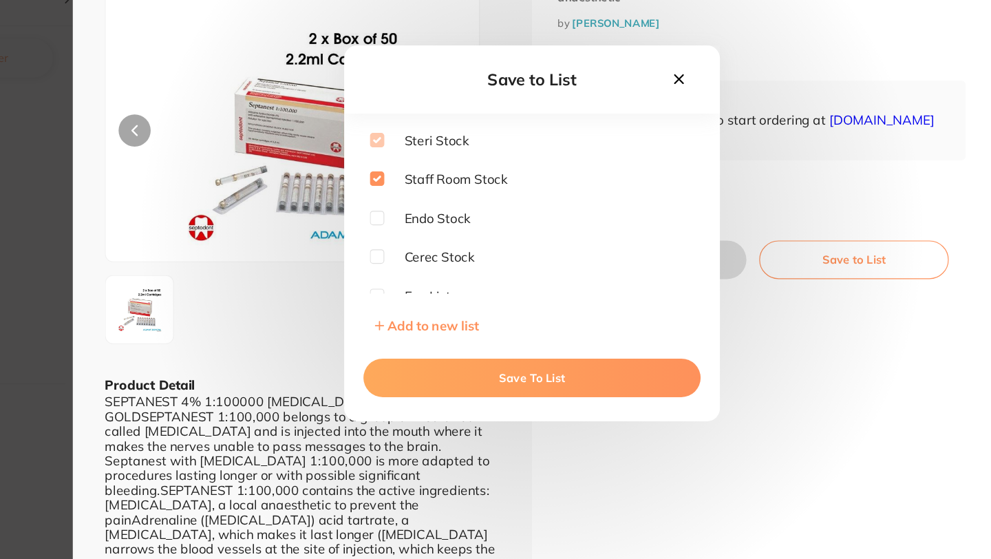
click at [572, 407] on button "Save To List" at bounding box center [597, 403] width 289 height 33
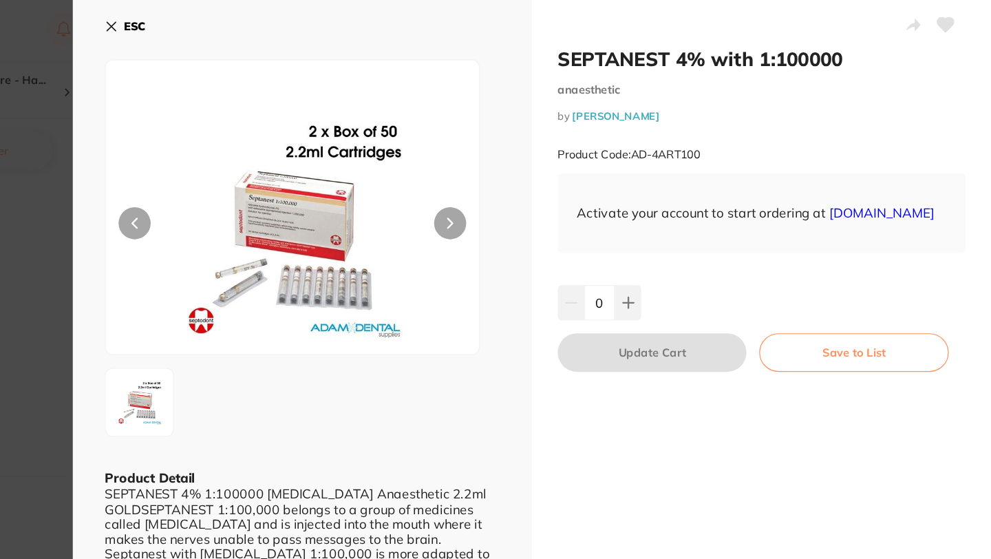
click at [230, 23] on div "ESC Product Detail SEPTANEST 4% 1:100000 Adrenalin Anaesthetic 2.2ml GOLDSEPTAN…" at bounding box center [400, 302] width 393 height 605
click at [238, 19] on icon at bounding box center [236, 22] width 11 height 11
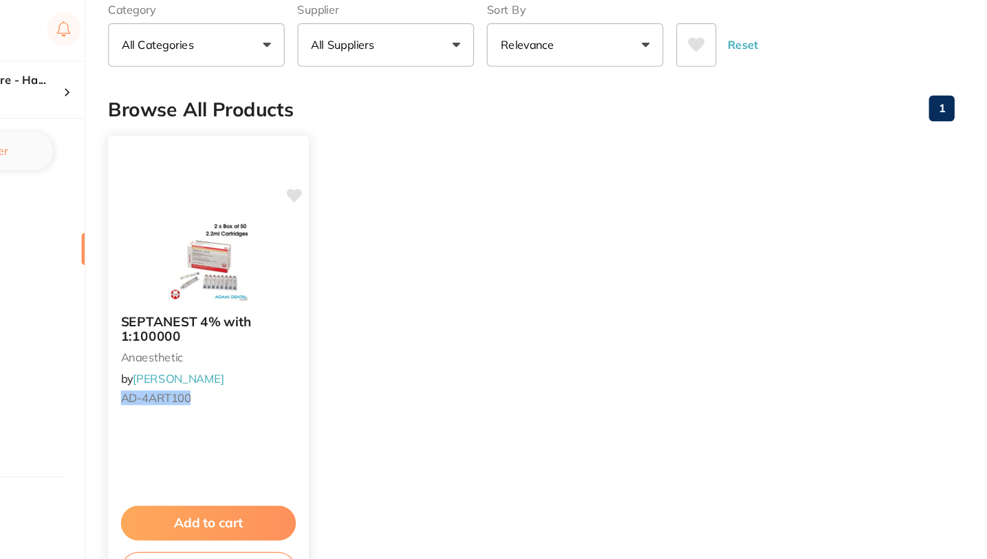
scroll to position [76, 0]
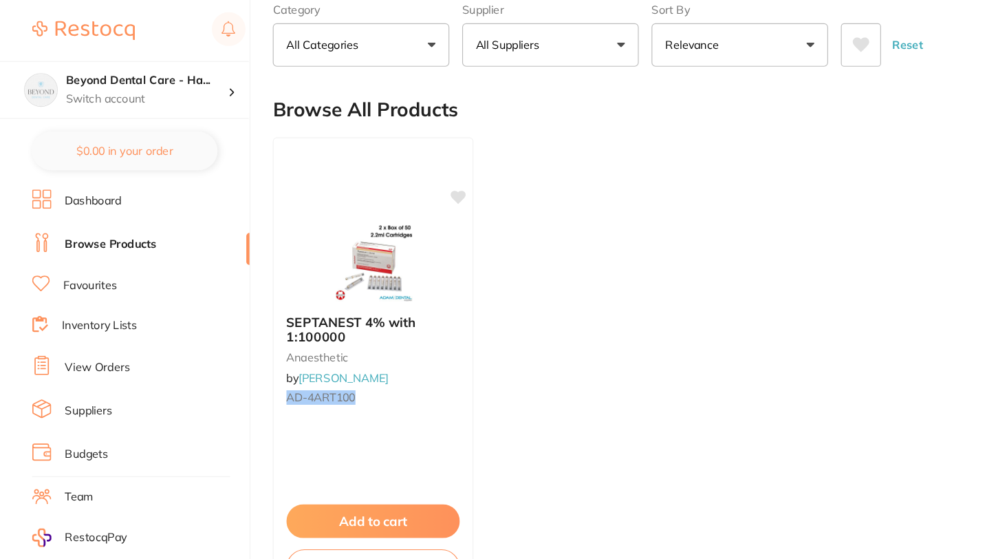
click at [101, 281] on link "Inventory Lists" at bounding box center [85, 279] width 65 height 14
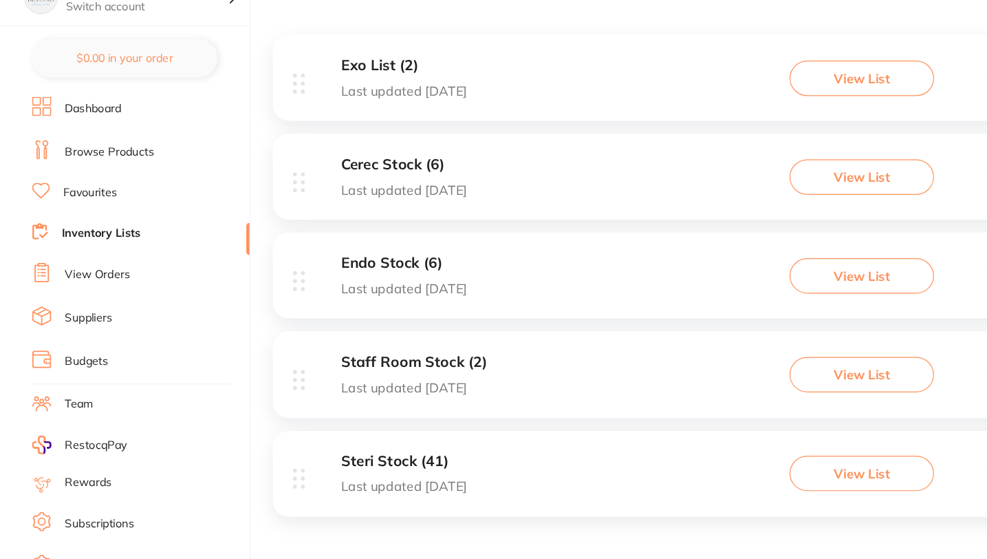
scroll to position [178, 0]
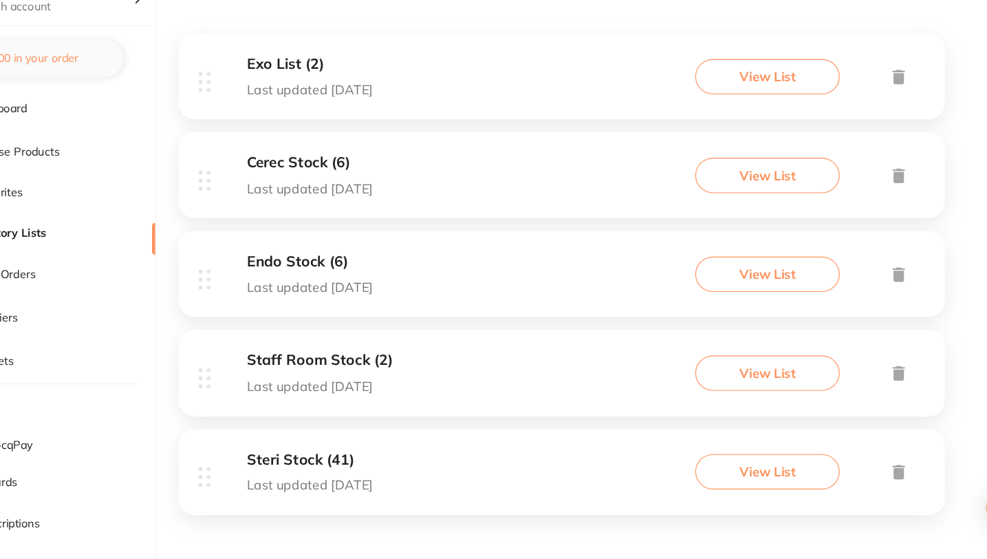
click at [344, 479] on h3 "Steri Stock (41)" at bounding box center [346, 473] width 108 height 14
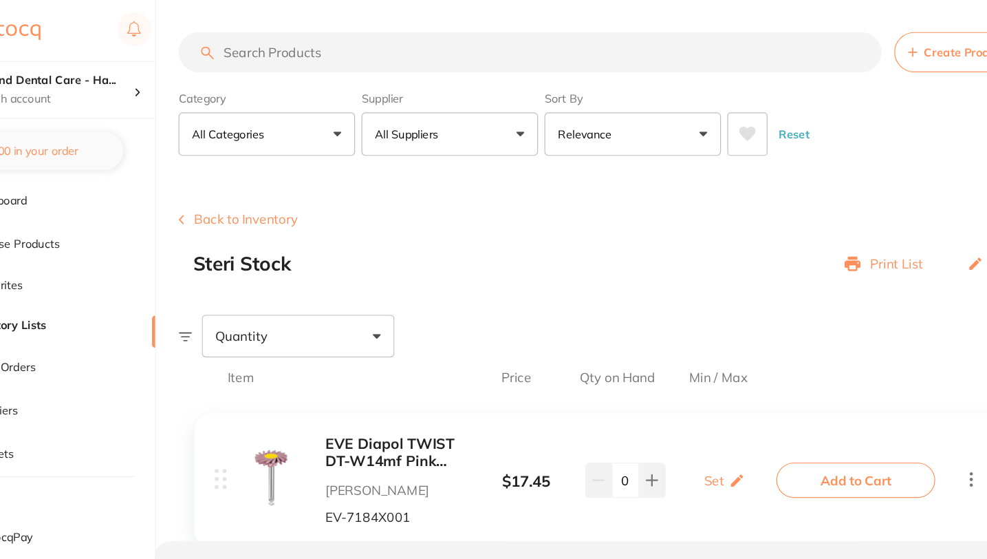
click at [105, 277] on link "Inventory Lists" at bounding box center [86, 279] width 67 height 14
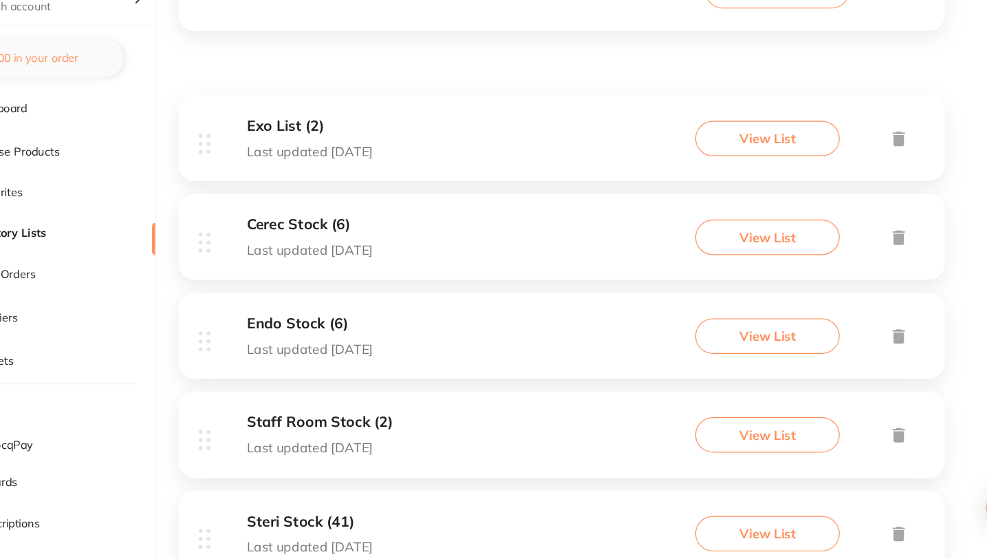
scroll to position [178, 0]
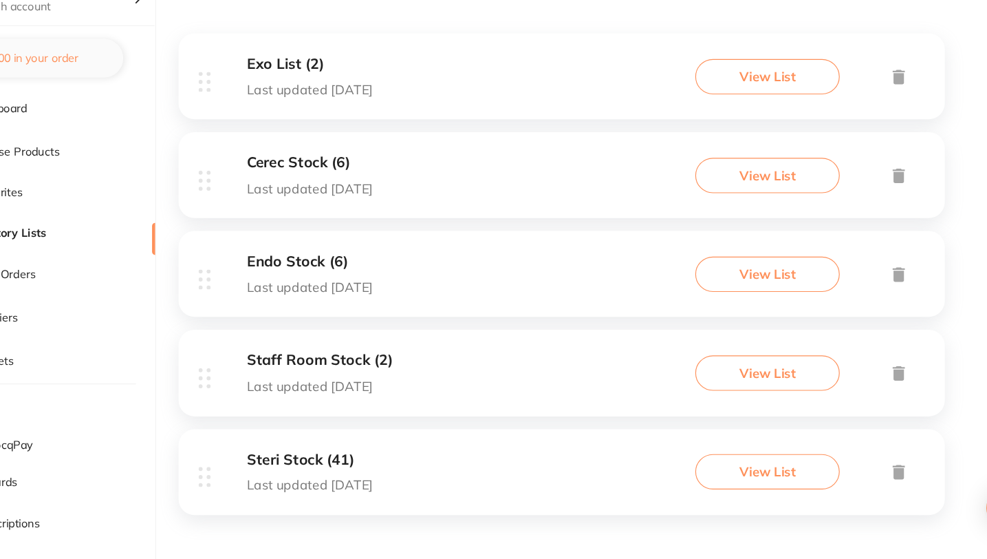
click at [740, 489] on button "View List" at bounding box center [739, 483] width 124 height 30
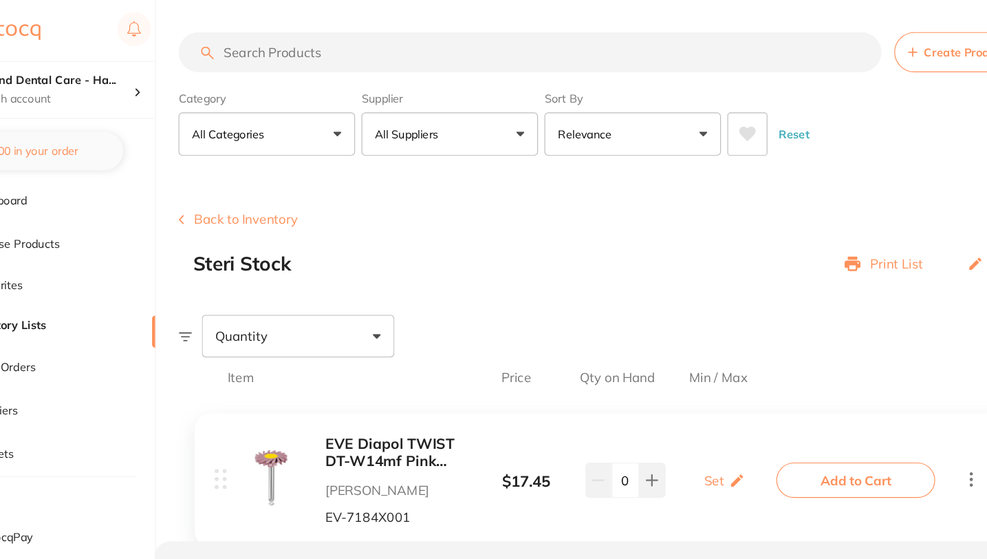
click at [264, 185] on button "Back to Inventory" at bounding box center [285, 188] width 103 height 12
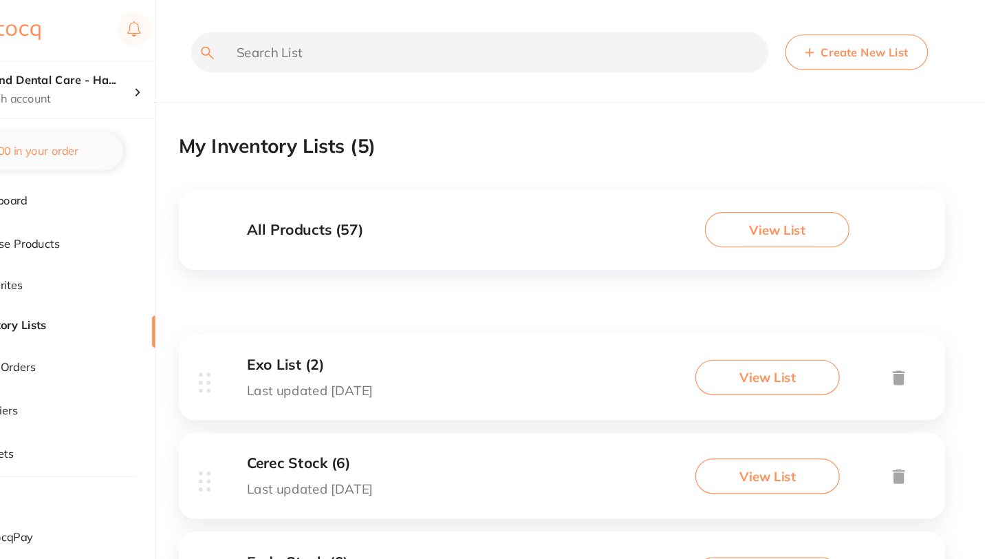
click at [785, 195] on button "View List" at bounding box center [747, 197] width 124 height 30
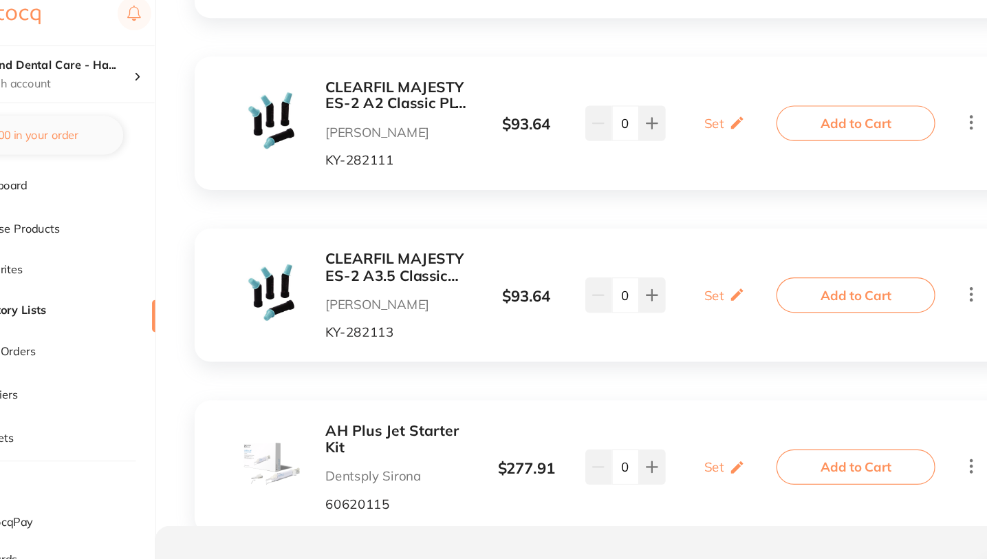
scroll to position [27175, 0]
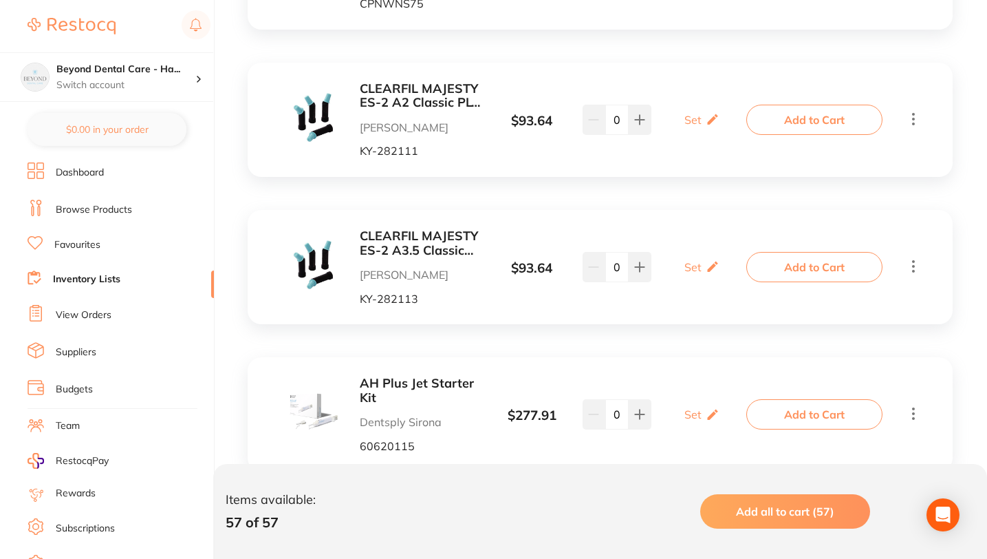
click at [74, 277] on link "Inventory Lists" at bounding box center [86, 279] width 67 height 14
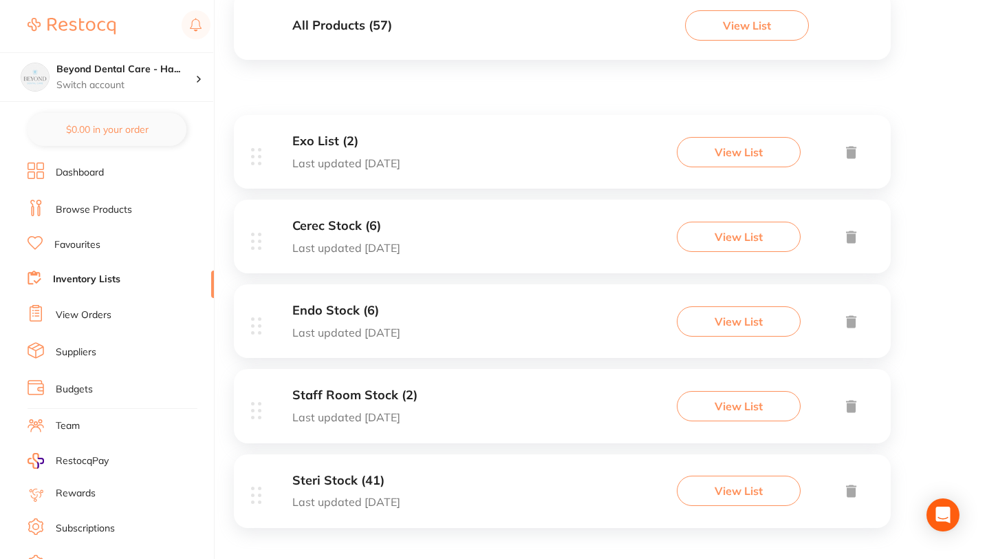
scroll to position [178, 0]
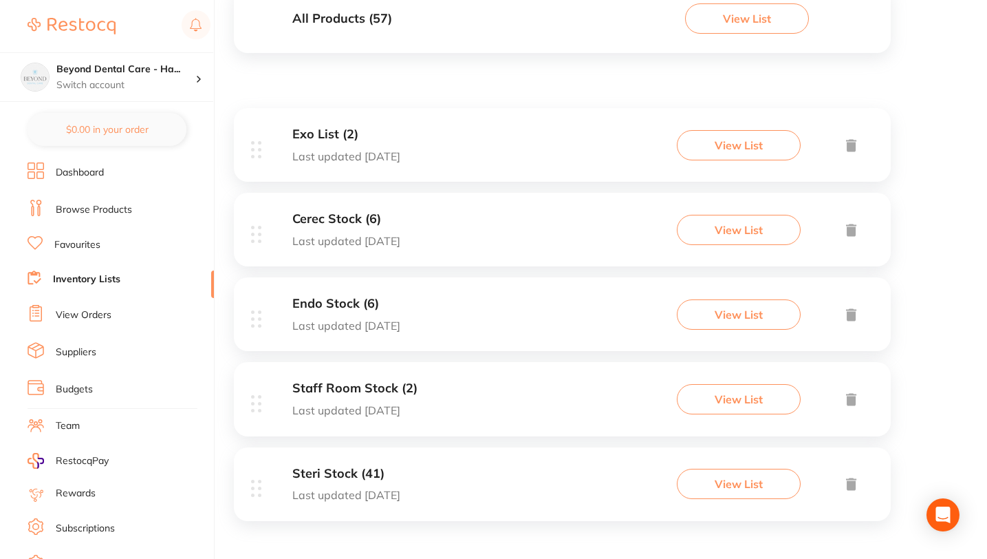
click at [372, 387] on h3 "Staff Room Stock (2)" at bounding box center [354, 388] width 125 height 14
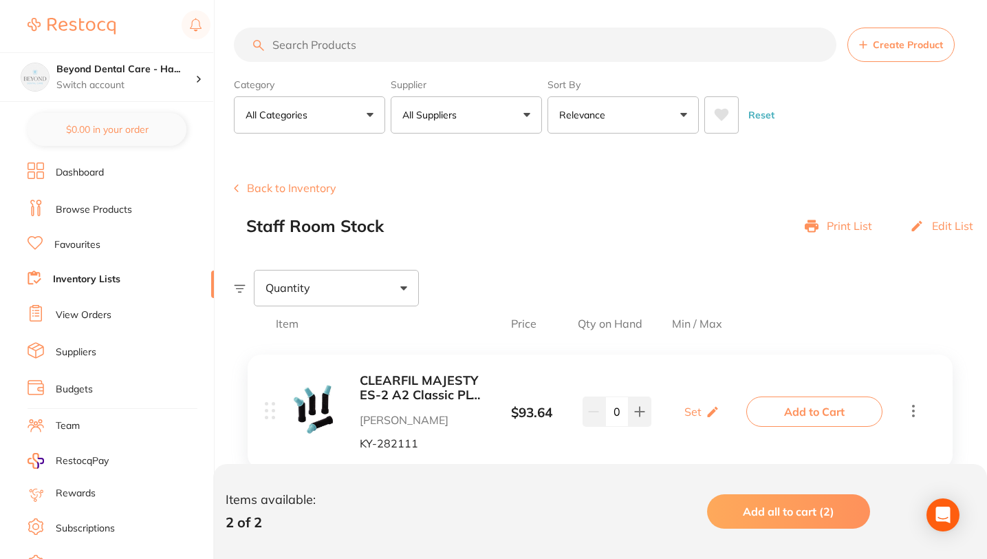
click at [327, 45] on input "search" at bounding box center [535, 45] width 603 height 34
click at [96, 208] on link "Browse Products" at bounding box center [94, 210] width 76 height 14
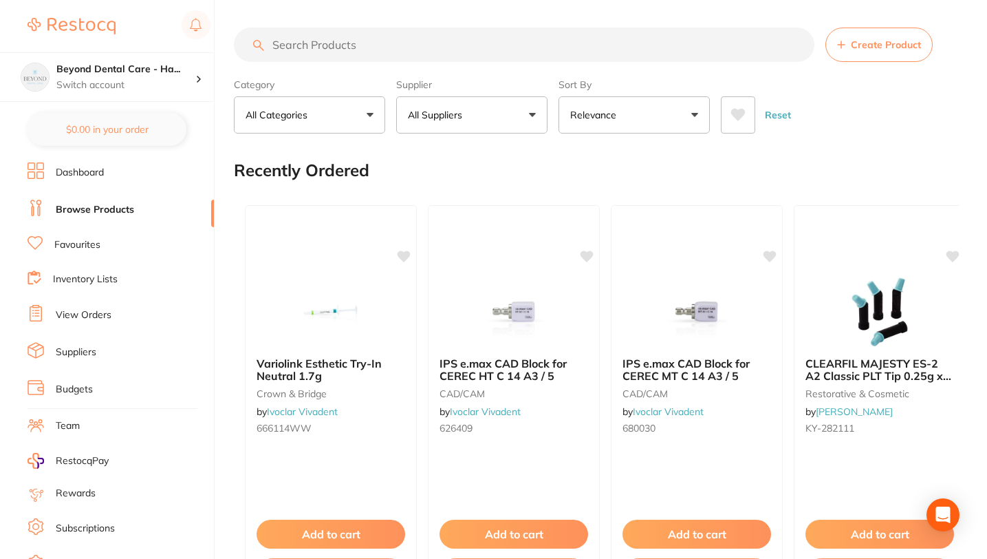
click at [407, 43] on input "search" at bounding box center [524, 45] width 581 height 34
paste input "AD-4ART100"
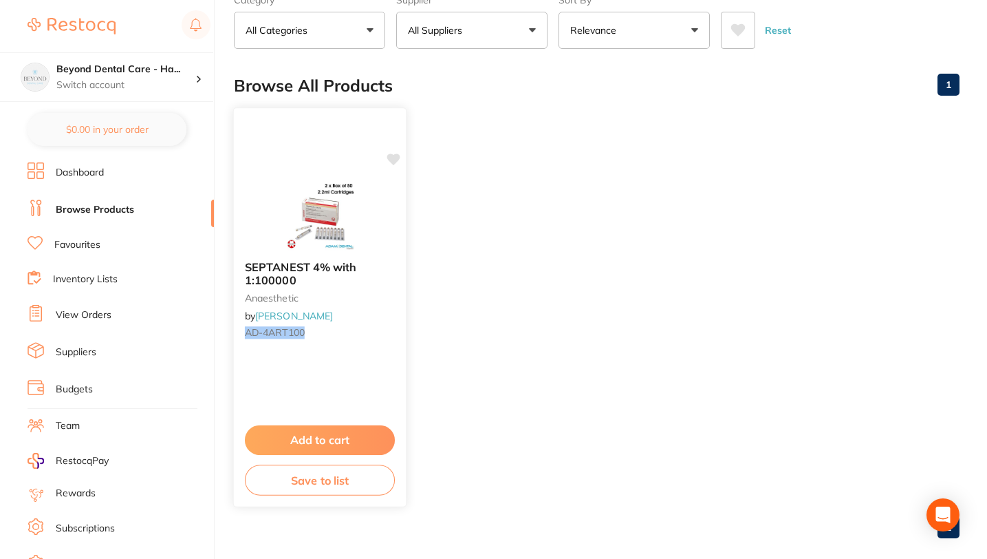
scroll to position [103, 0]
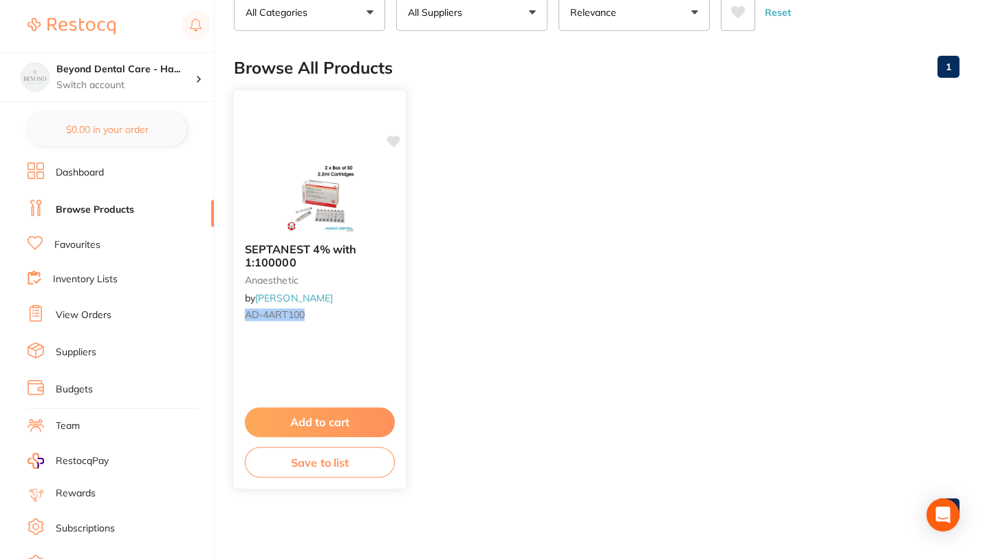
type input "AD-4ART100"
click at [322, 466] on button "Save to list" at bounding box center [320, 461] width 150 height 31
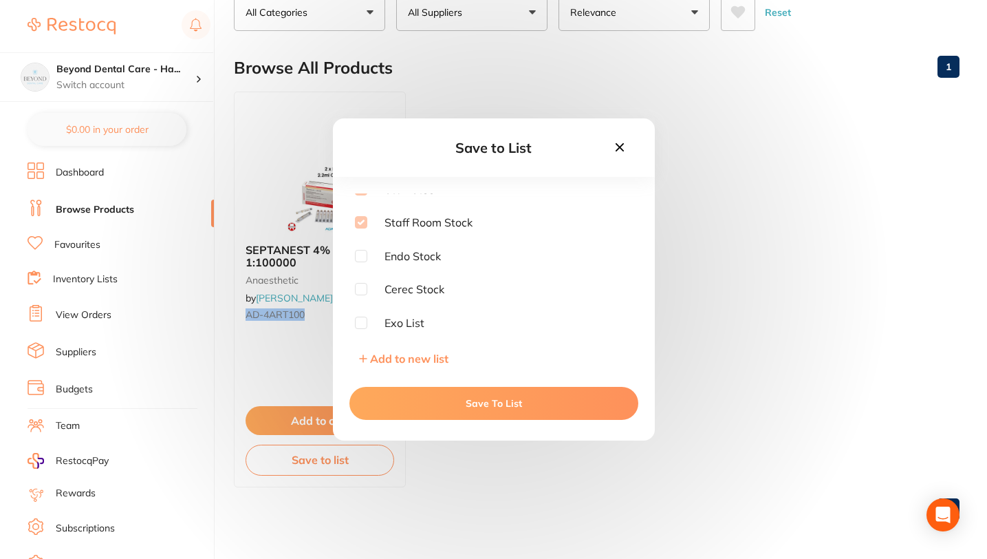
scroll to position [0, 0]
click at [359, 173] on div "Save to List" at bounding box center [494, 147] width 322 height 58
click at [477, 399] on button "Save To List" at bounding box center [493, 403] width 289 height 33
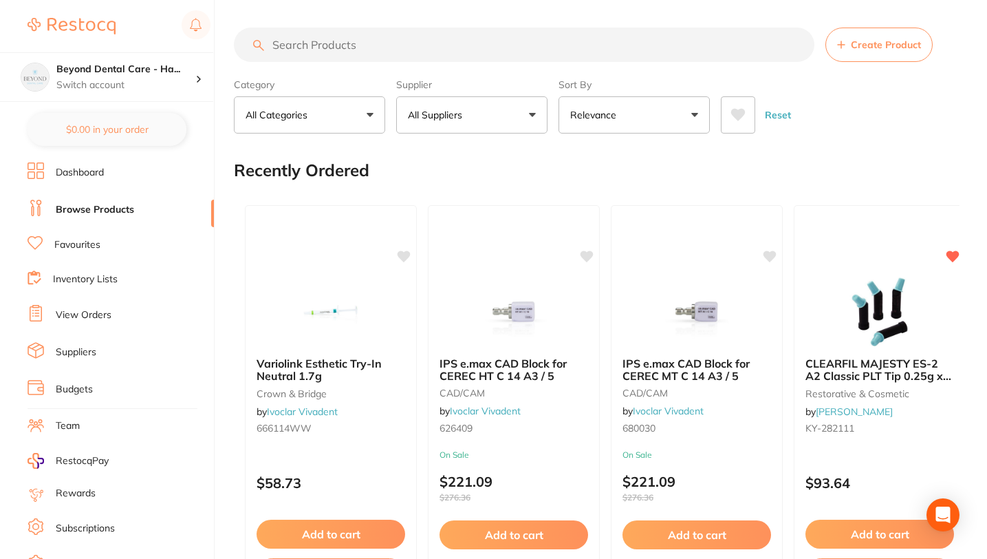
click at [87, 279] on link "Inventory Lists" at bounding box center [85, 279] width 65 height 14
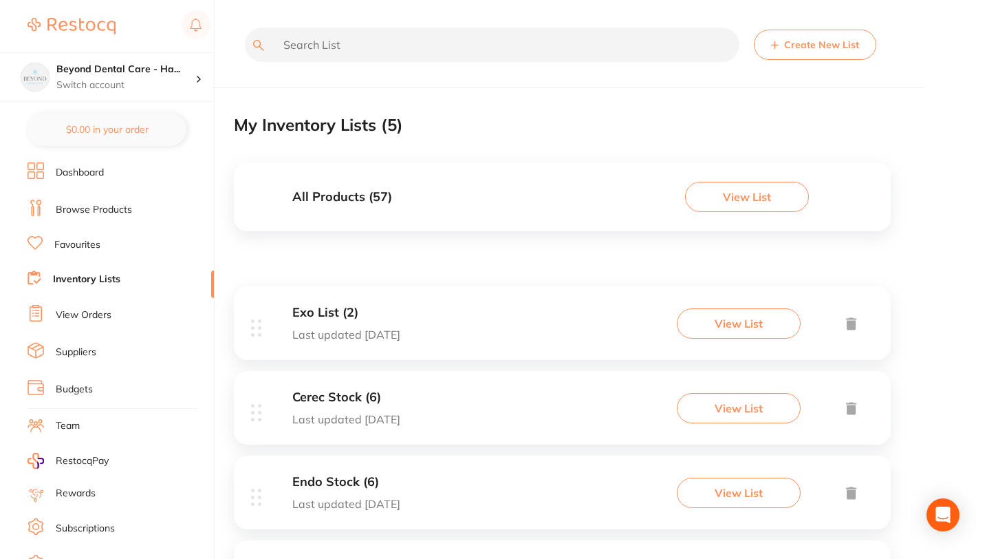
scroll to position [178, 0]
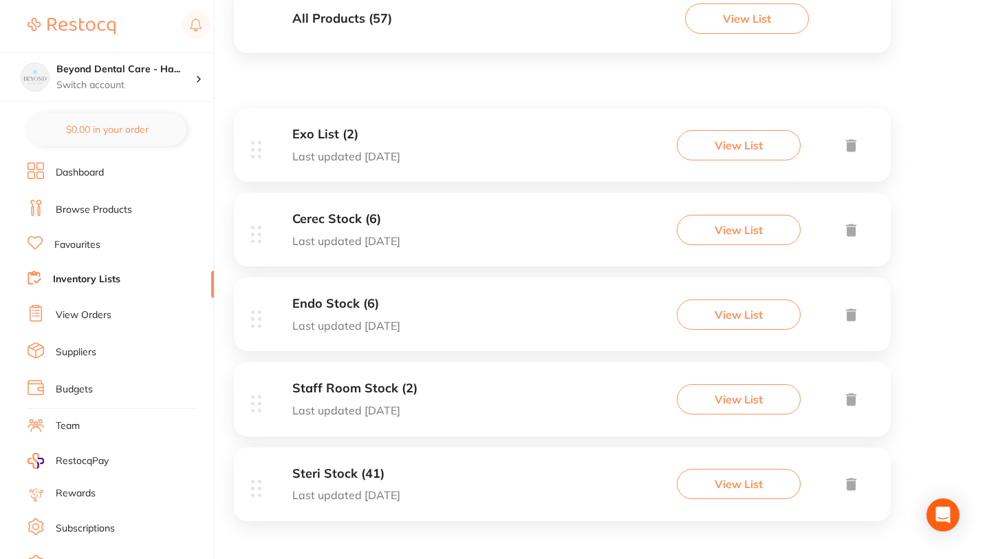
click at [348, 391] on h3 "Staff Room Stock (2)" at bounding box center [354, 388] width 125 height 14
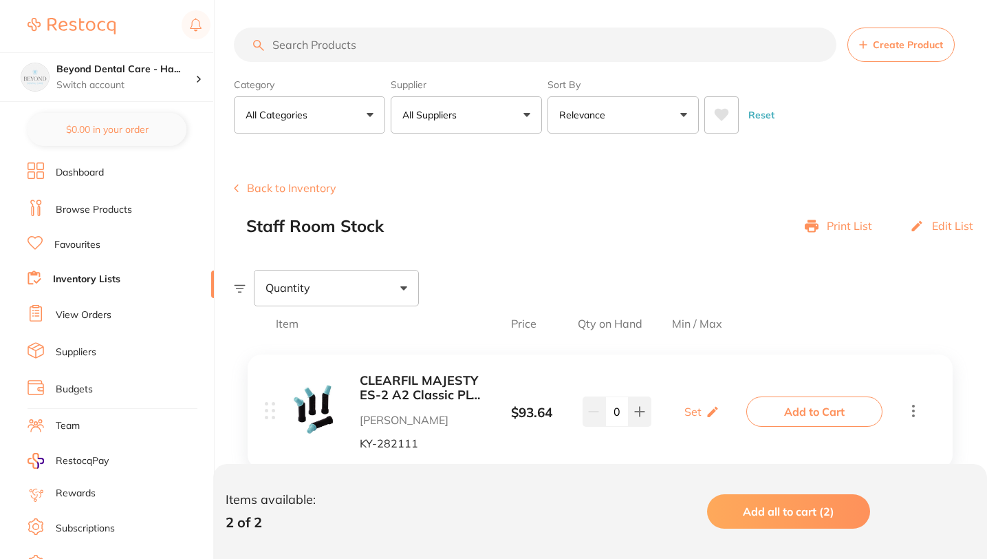
scroll to position [192, 0]
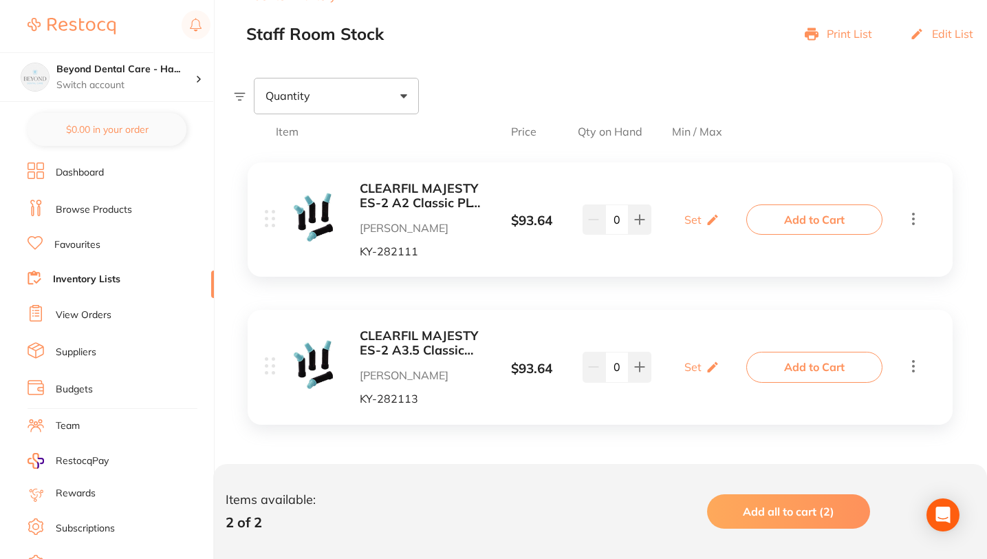
click at [370, 100] on div "Quantity" at bounding box center [336, 96] width 165 height 36
click at [502, 62] on section "Create Product Back to Inventory Staff Room Stock Print List Edit List Quantity…" at bounding box center [610, 243] width 753 height 576
click at [91, 274] on link "Inventory Lists" at bounding box center [86, 279] width 67 height 14
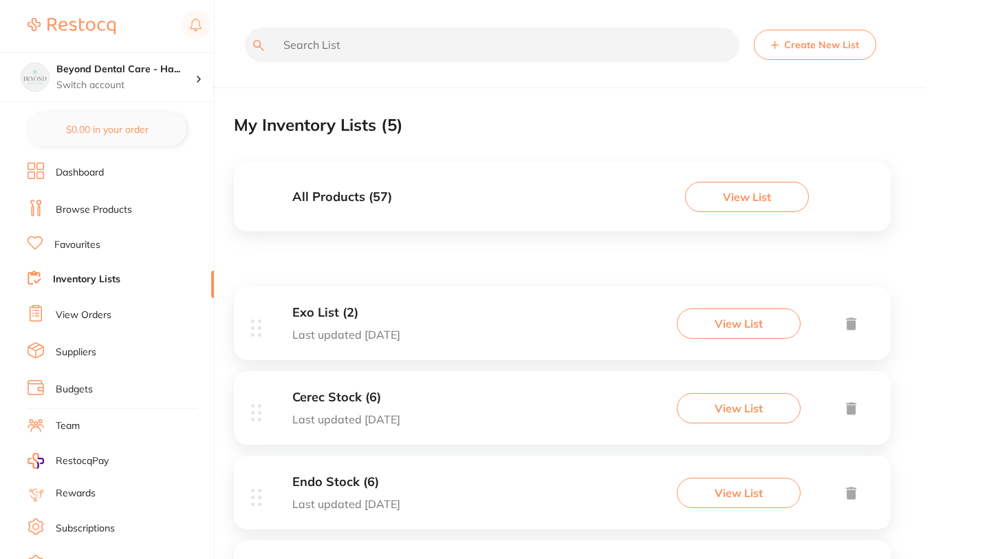
scroll to position [178, 0]
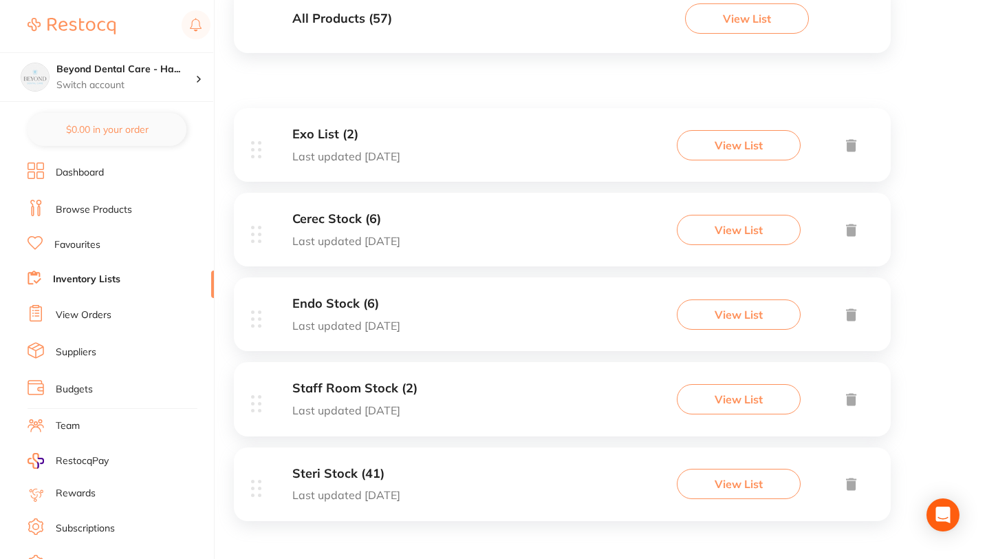
click at [356, 466] on h3 "Steri Stock (41)" at bounding box center [346, 473] width 108 height 14
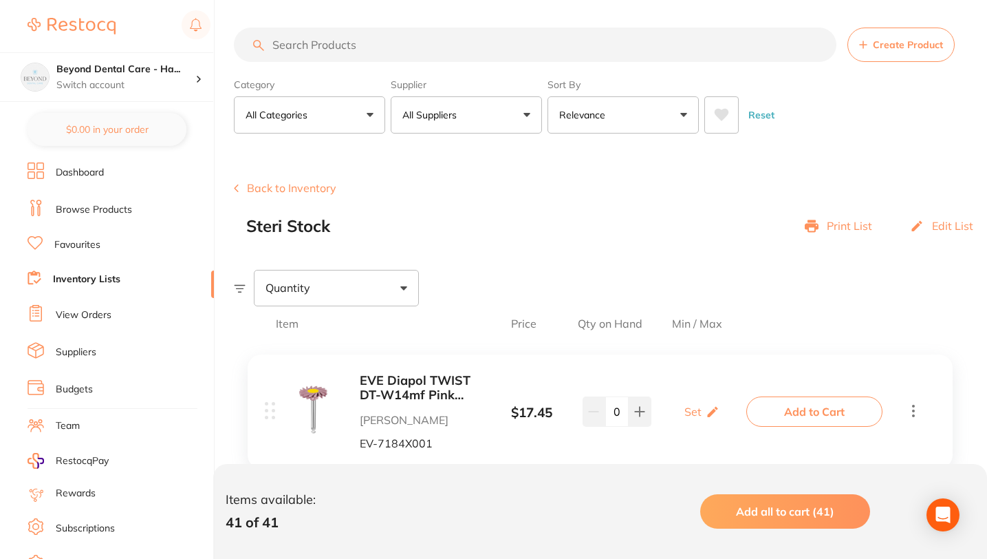
click at [246, 184] on button "Back to Inventory" at bounding box center [285, 188] width 103 height 12
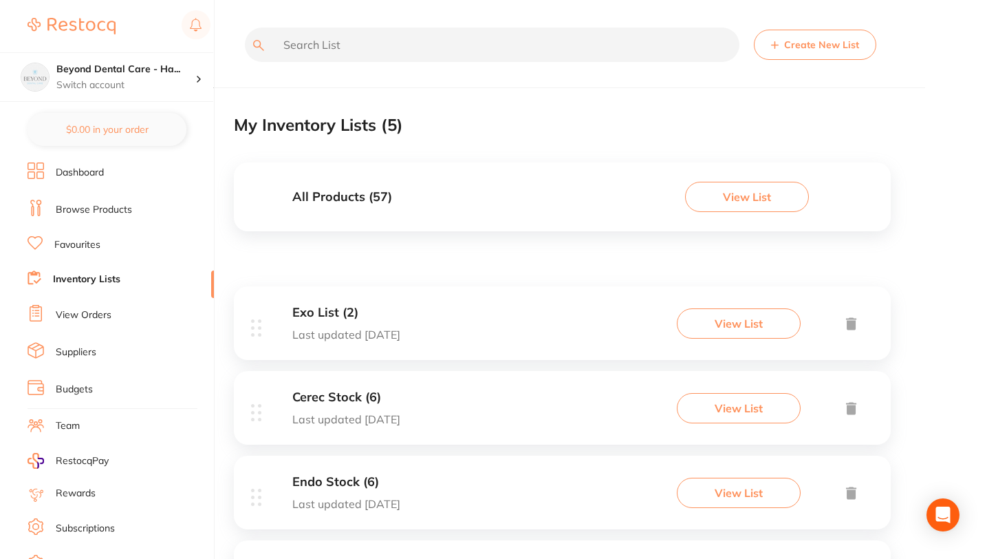
click at [314, 36] on input "text" at bounding box center [492, 45] width 495 height 34
paste input "ad-4art100"
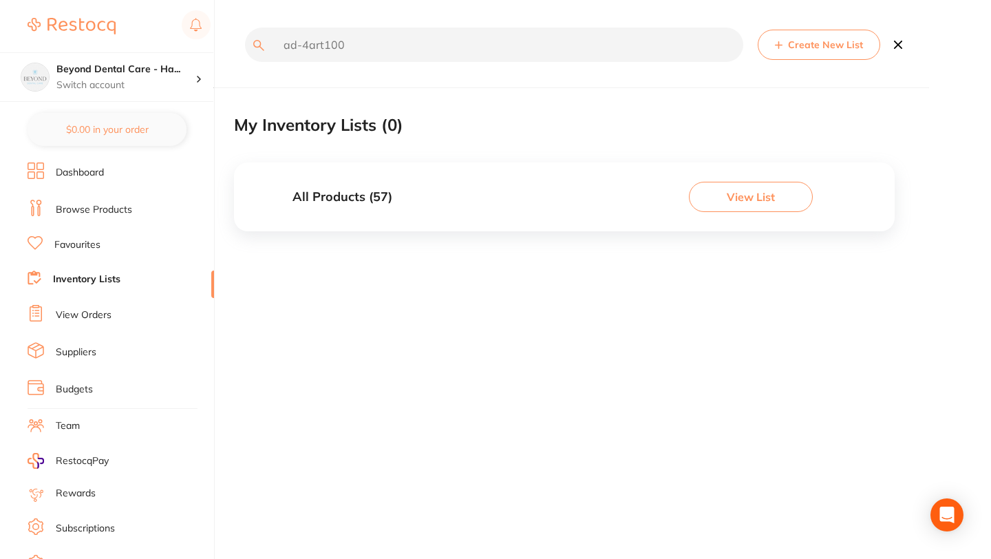
type input "ad-4art100"
click at [338, 198] on h3 "All Products ( 57 )" at bounding box center [342, 197] width 100 height 14
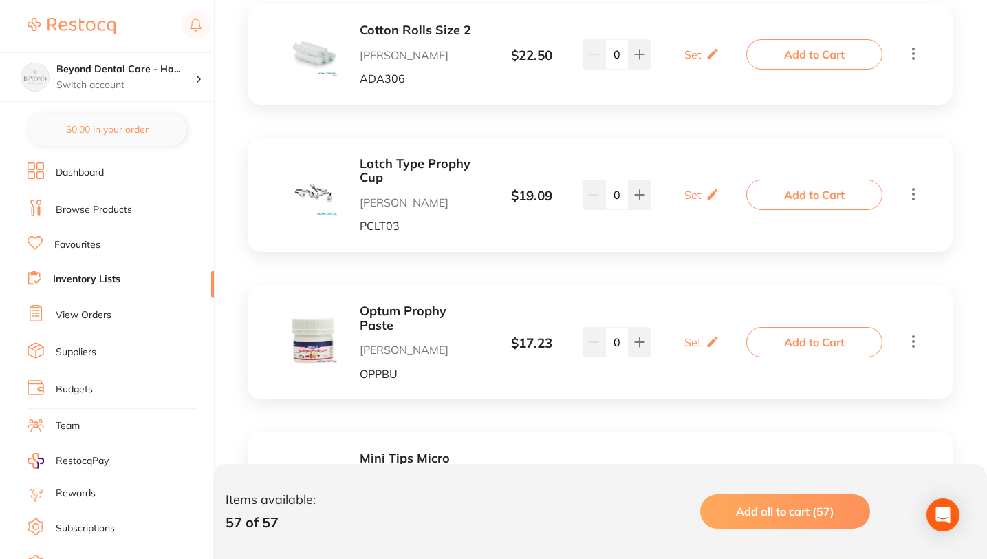
scroll to position [4150, 0]
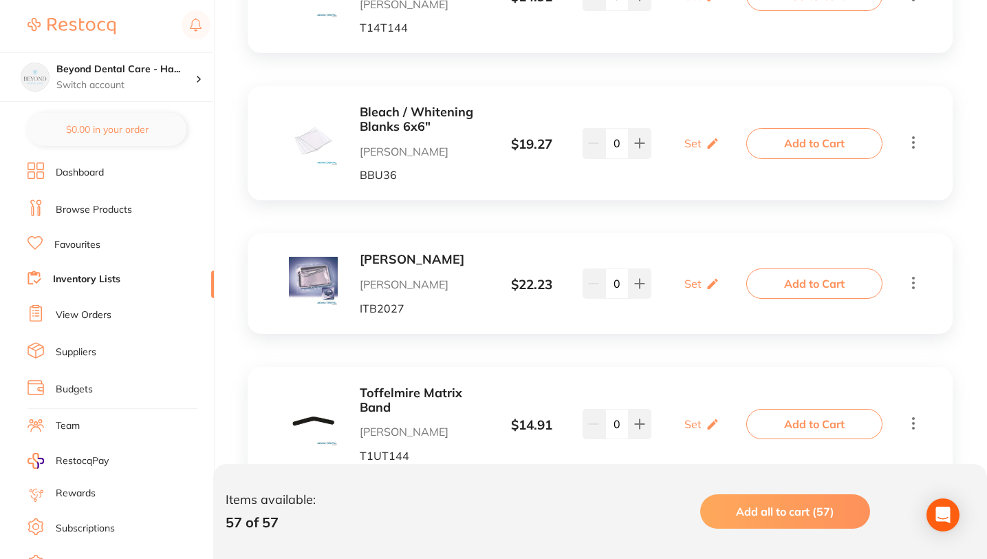
click at [77, 23] on img at bounding box center [72, 26] width 88 height 17
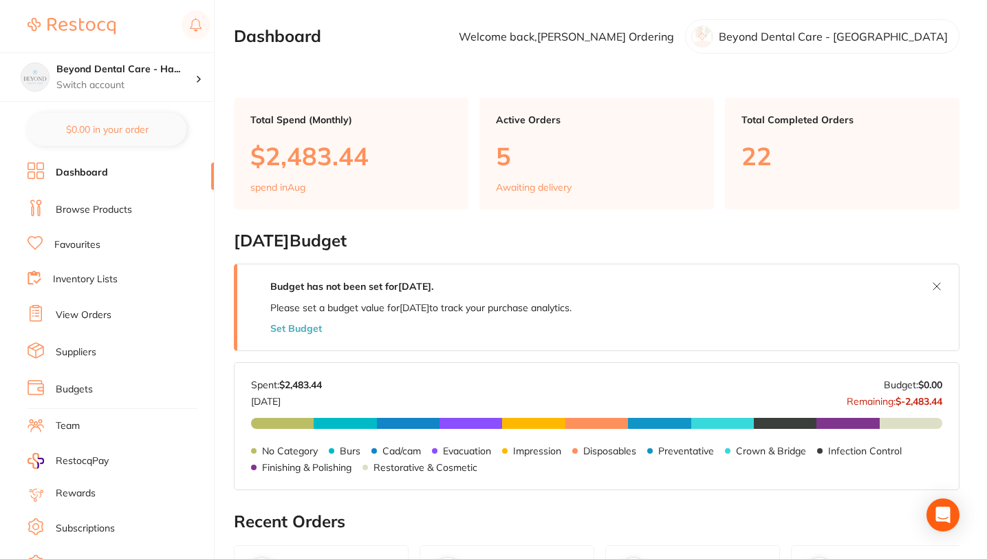
click at [92, 203] on link "Browse Products" at bounding box center [94, 210] width 76 height 14
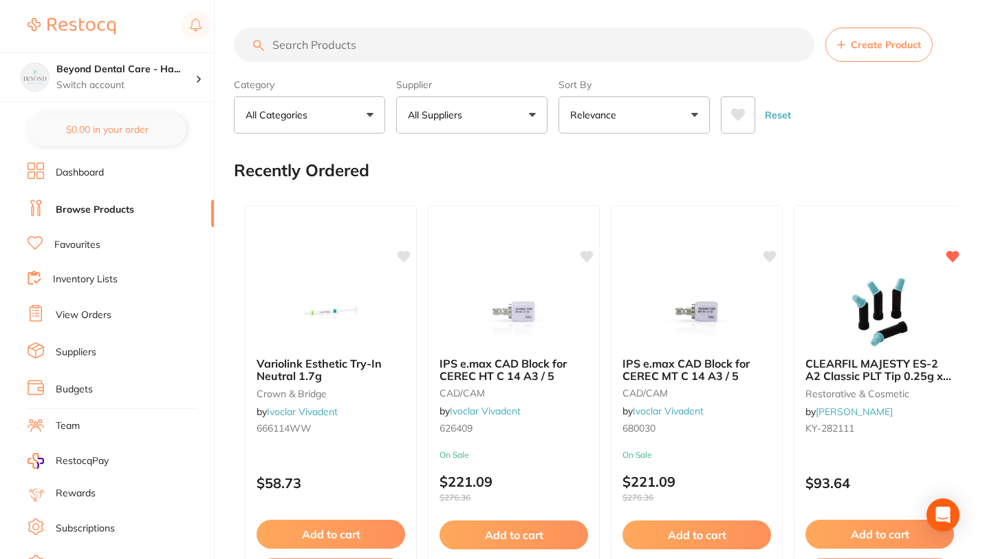
click at [74, 277] on link "Inventory Lists" at bounding box center [85, 279] width 65 height 14
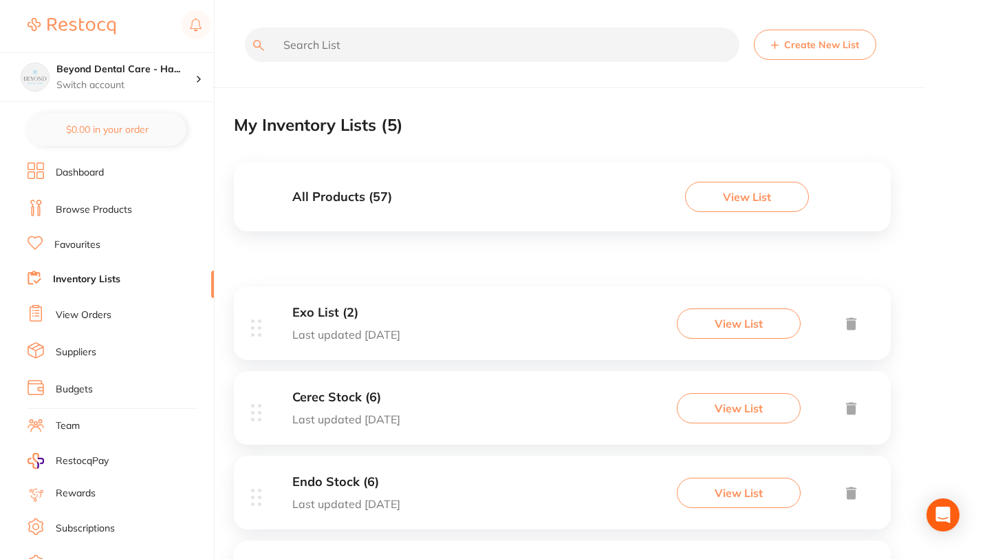
scroll to position [178, 0]
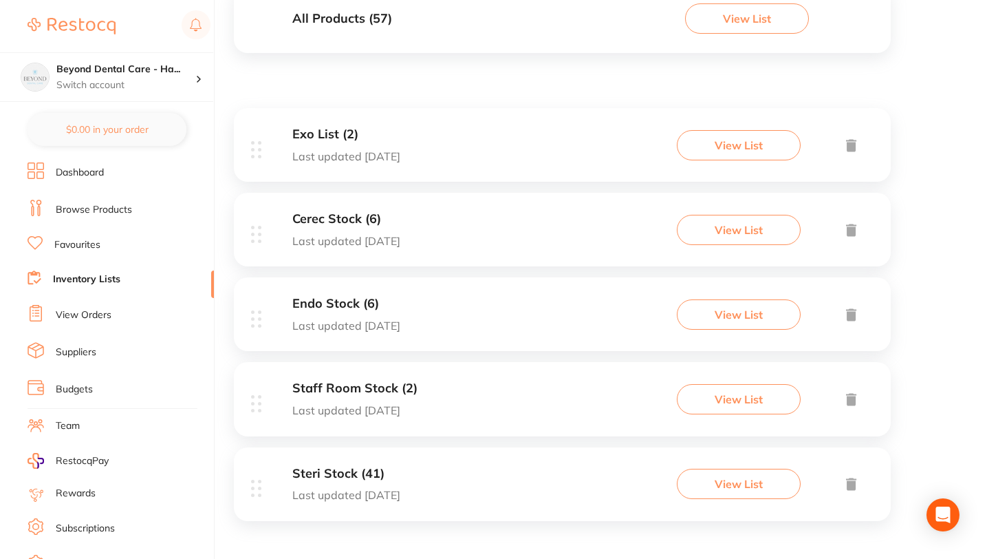
click at [336, 478] on h3 "Steri Stock (41)" at bounding box center [346, 473] width 108 height 14
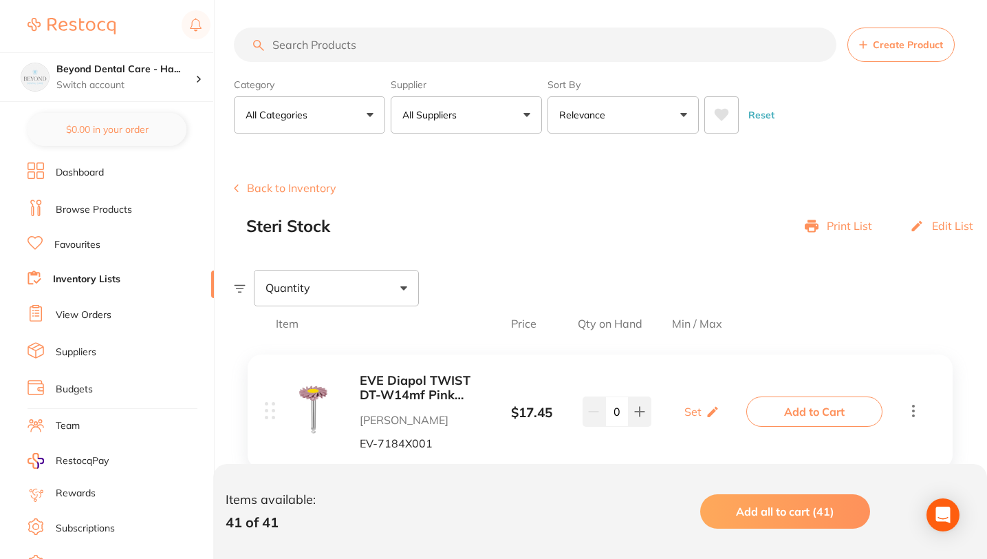
click at [449, 120] on p "All Suppliers" at bounding box center [432, 115] width 60 height 14
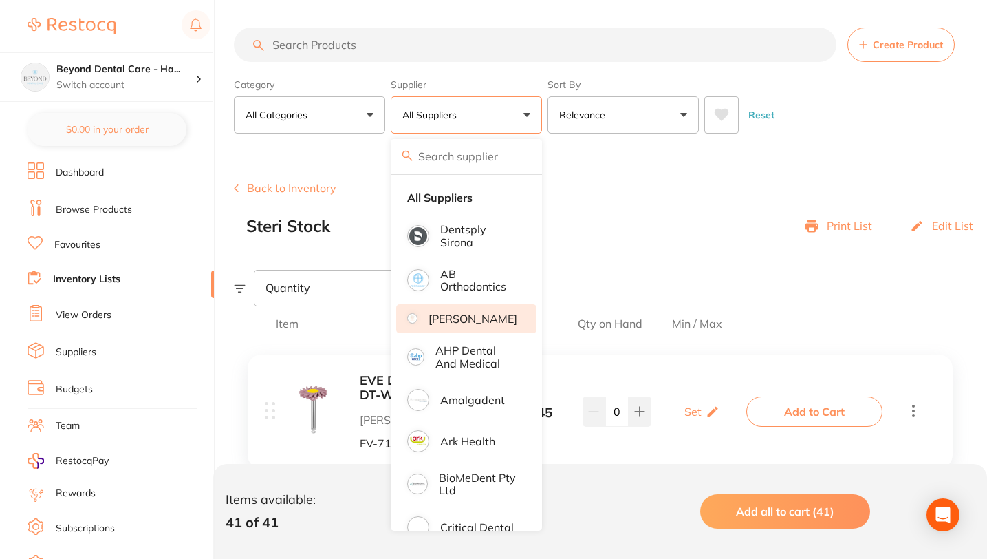
click at [470, 331] on li "[PERSON_NAME]" at bounding box center [466, 318] width 140 height 29
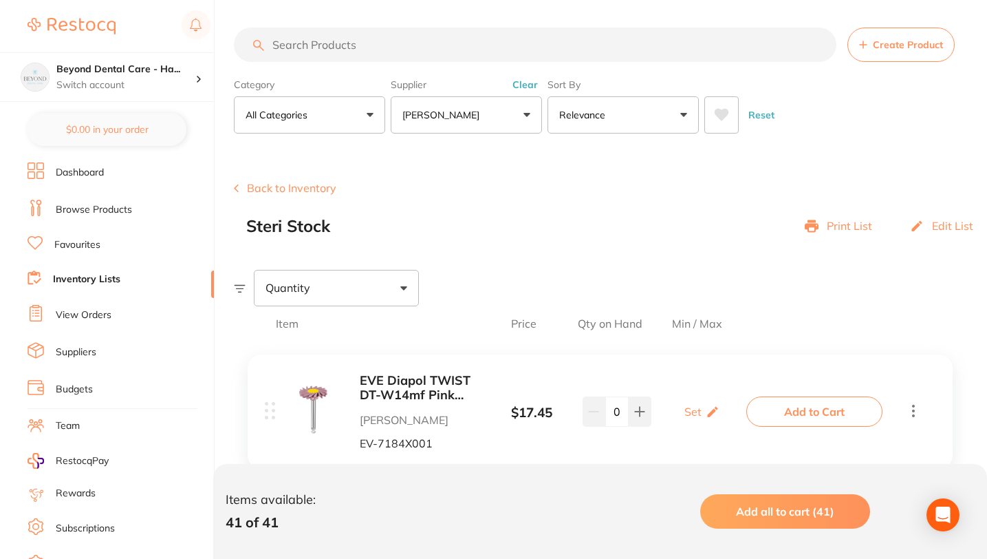
click at [512, 115] on button "[PERSON_NAME]" at bounding box center [466, 114] width 151 height 37
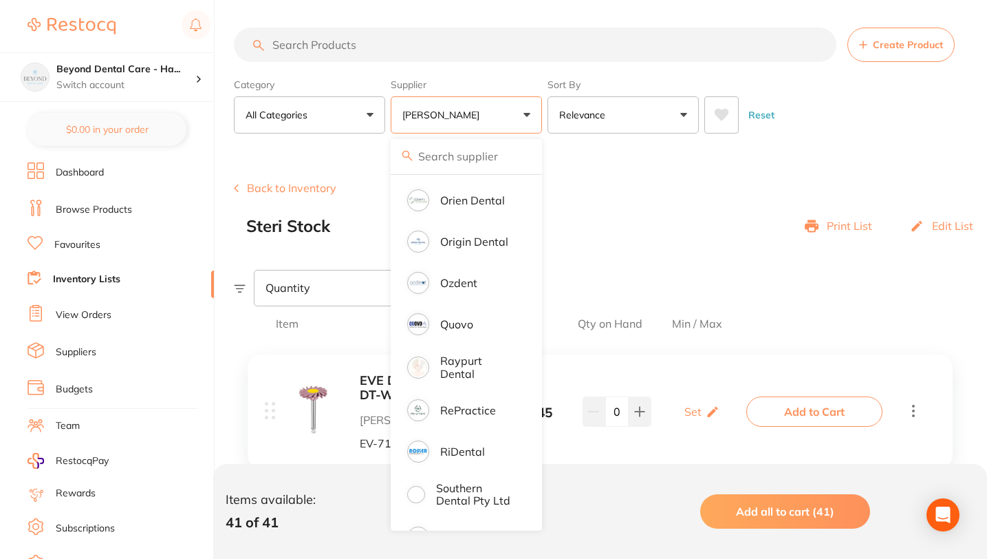
scroll to position [1531, 0]
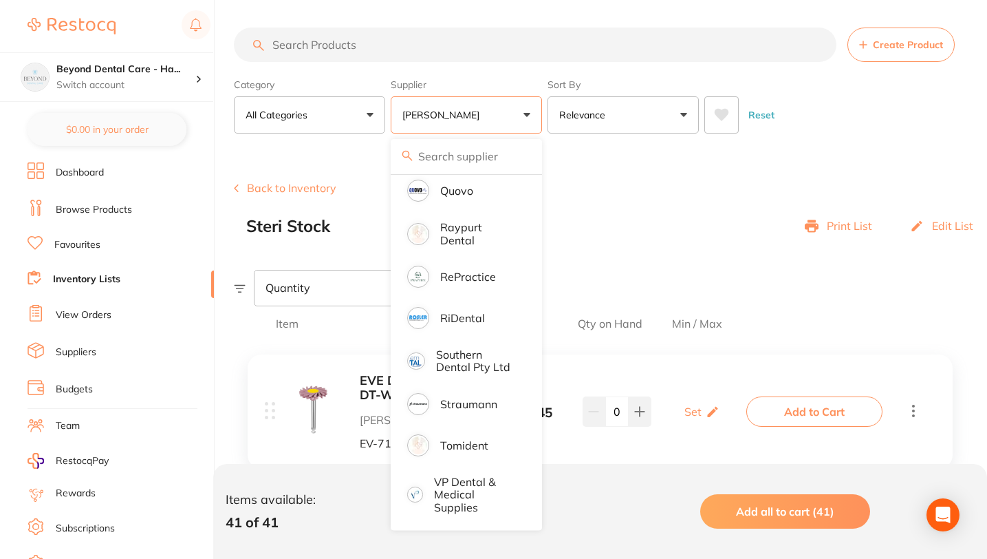
click at [658, 226] on div "Steri Stock Print List Edit List" at bounding box center [616, 226] width 741 height 19
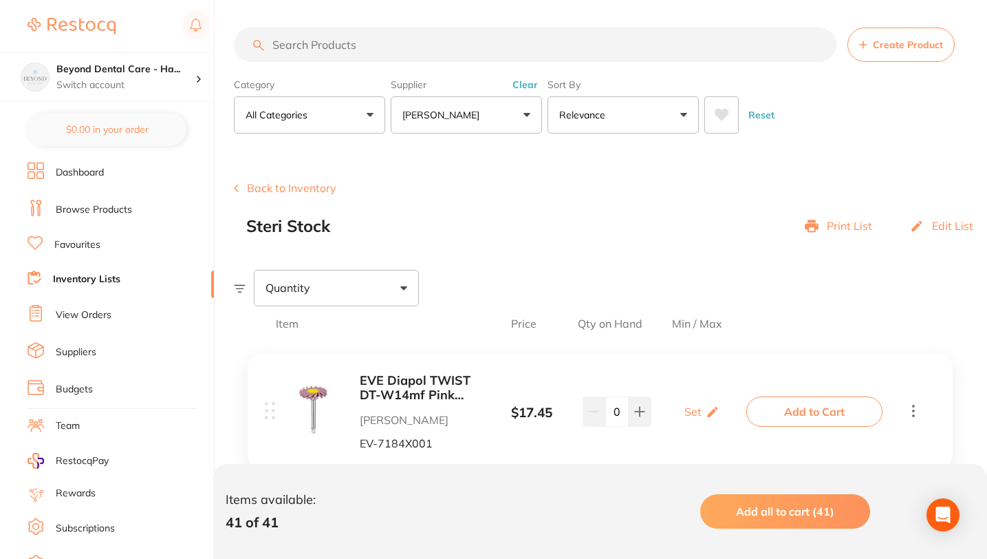
click at [764, 112] on button "Reset" at bounding box center [761, 114] width 34 height 37
click at [517, 50] on input "search" at bounding box center [535, 45] width 603 height 34
paste input "AD-4ART100"
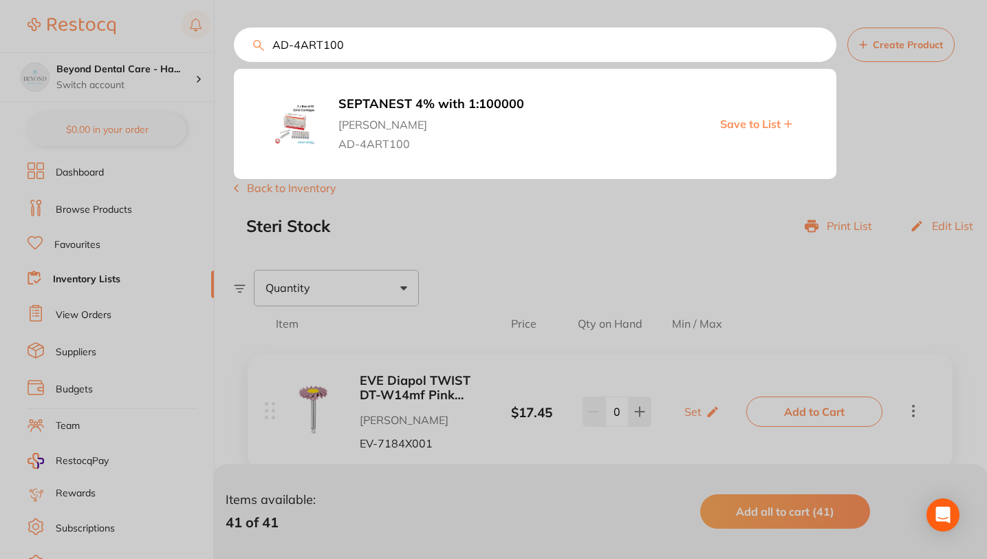
scroll to position [0, 0]
type input "AD-4ART100"
click at [760, 122] on span "Save to List" at bounding box center [750, 124] width 61 height 12
click at [787, 124] on icon at bounding box center [788, 123] width 7 height 7
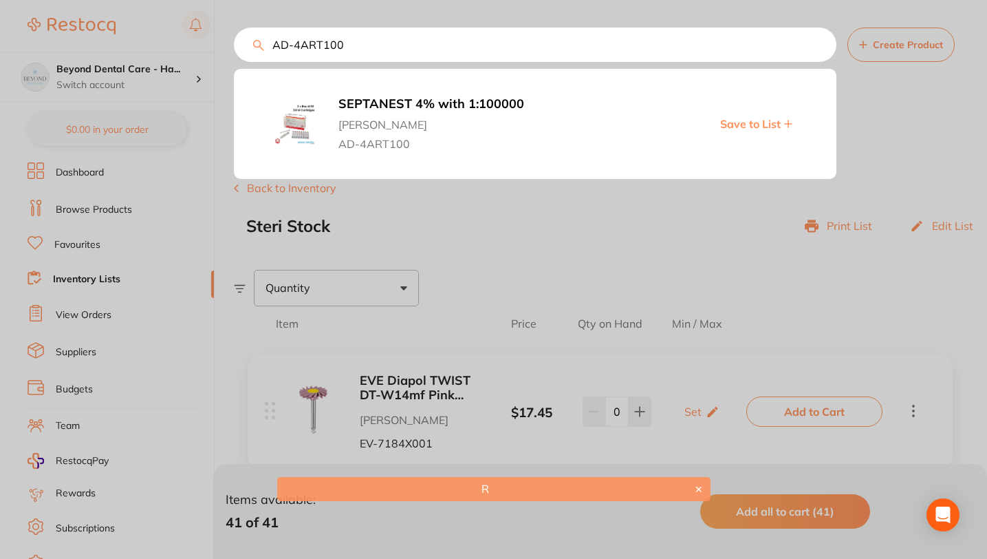
click at [599, 166] on div "SEPTANEST 4% with 1:100000 Adam Dental AD-4ART100 Save to List" at bounding box center [535, 124] width 603 height 96
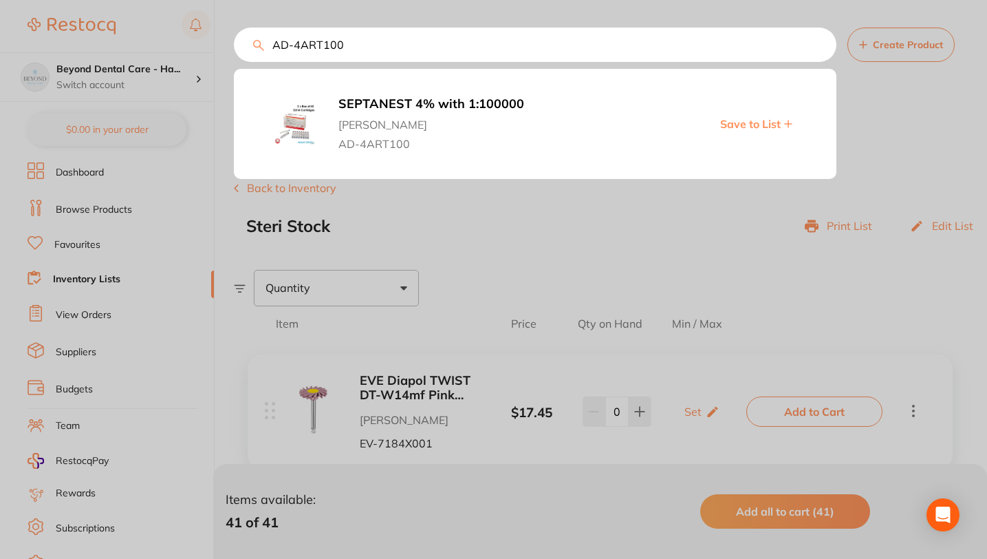
click at [400, 104] on b "SEPTANEST 4% with 1:100000" at bounding box center [490, 104] width 305 height 14
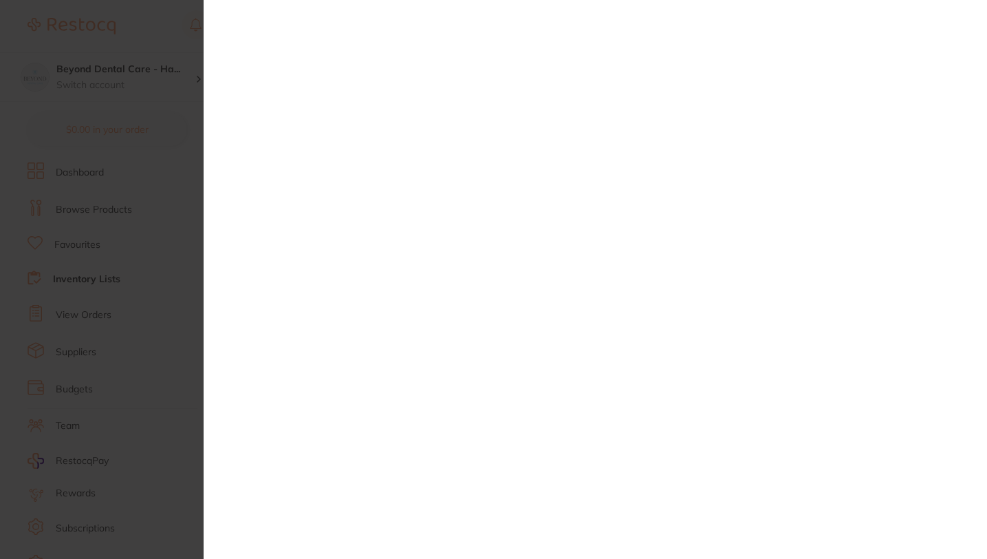
click at [68, 169] on section at bounding box center [493, 279] width 987 height 559
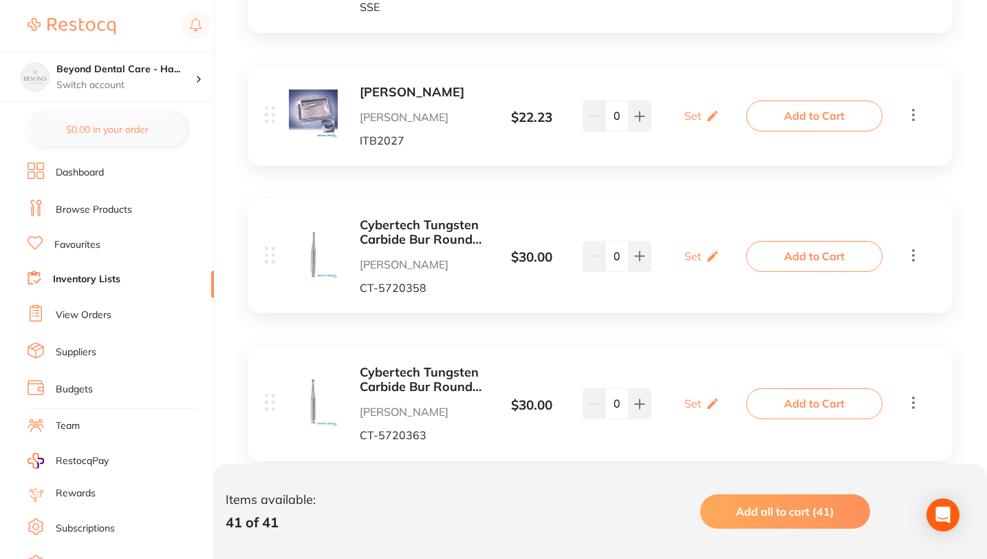
scroll to position [4668, 0]
click at [79, 277] on link "Inventory Lists" at bounding box center [86, 279] width 67 height 14
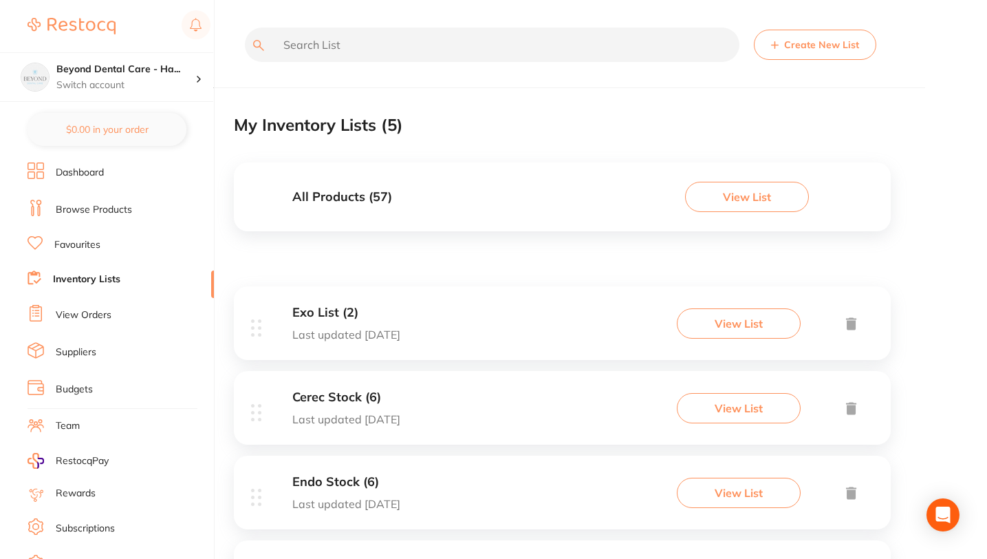
scroll to position [178, 0]
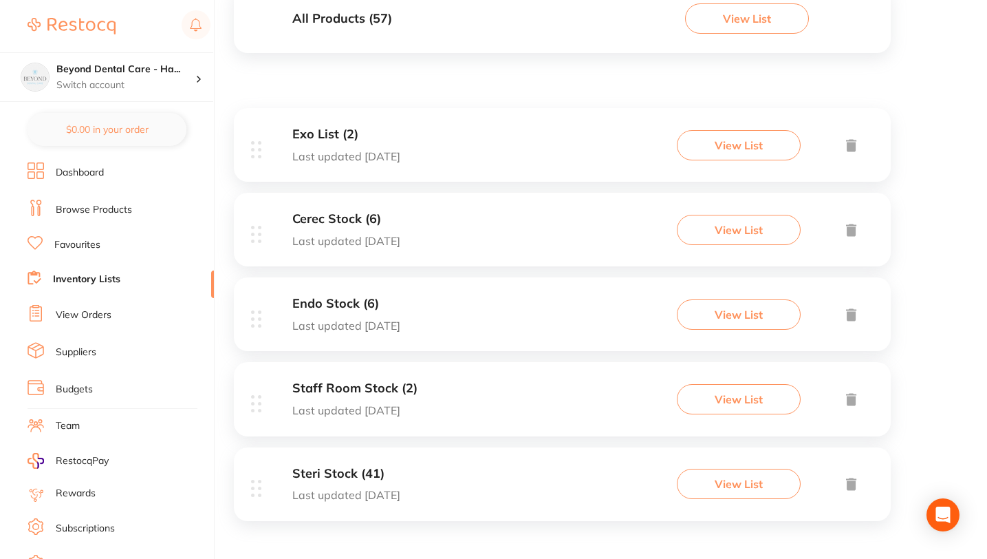
click at [349, 380] on div "Staff Room Stock (2) Last updated today View List" at bounding box center [562, 399] width 657 height 74
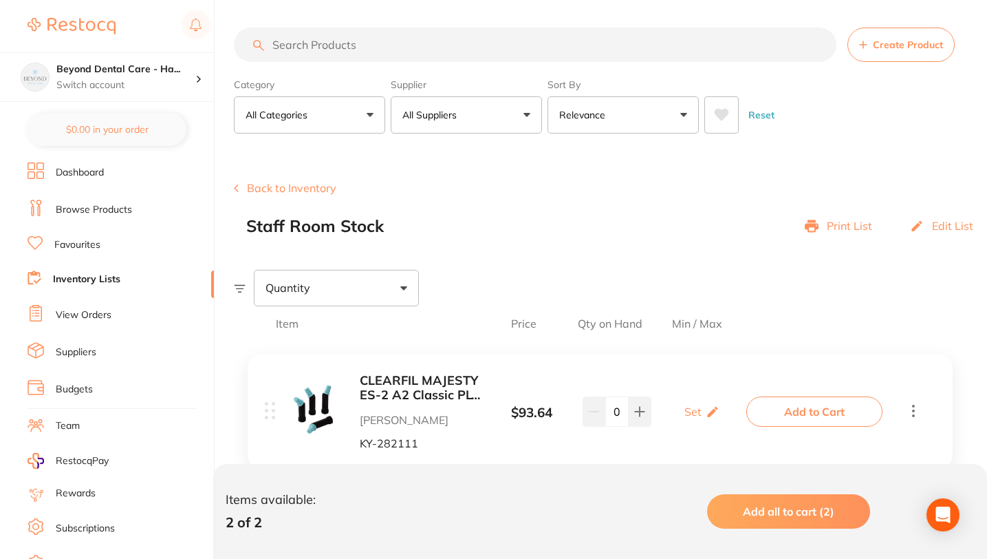
click at [431, 50] on input "search" at bounding box center [535, 45] width 603 height 34
paste input "AD-4ART100"
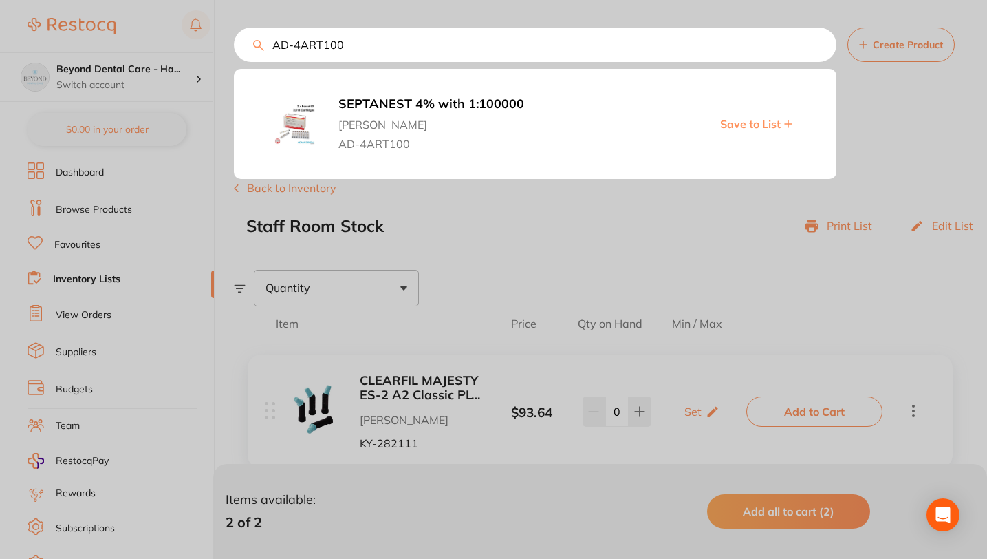
type input "AD-4ART100"
click at [746, 124] on span "Save to List" at bounding box center [750, 124] width 61 height 12
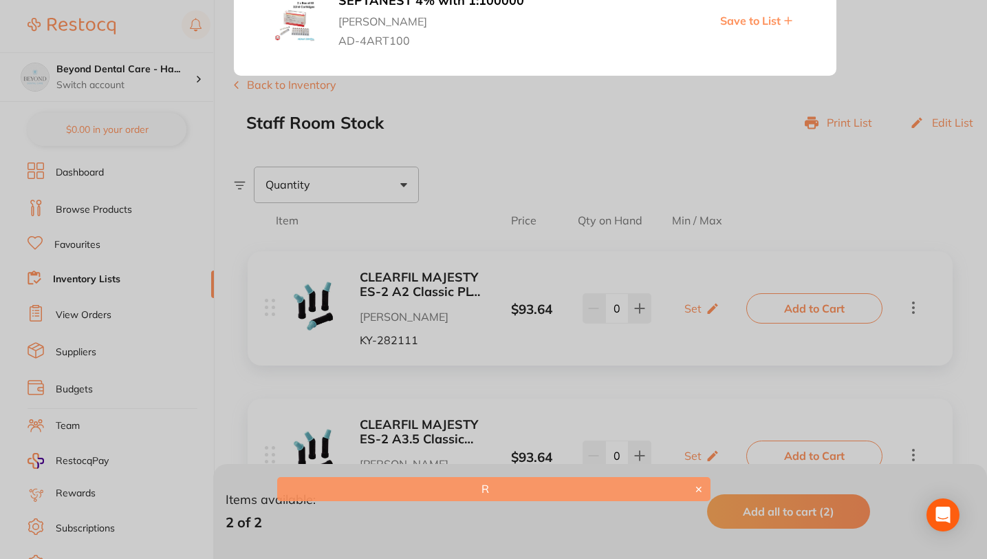
scroll to position [192, 0]
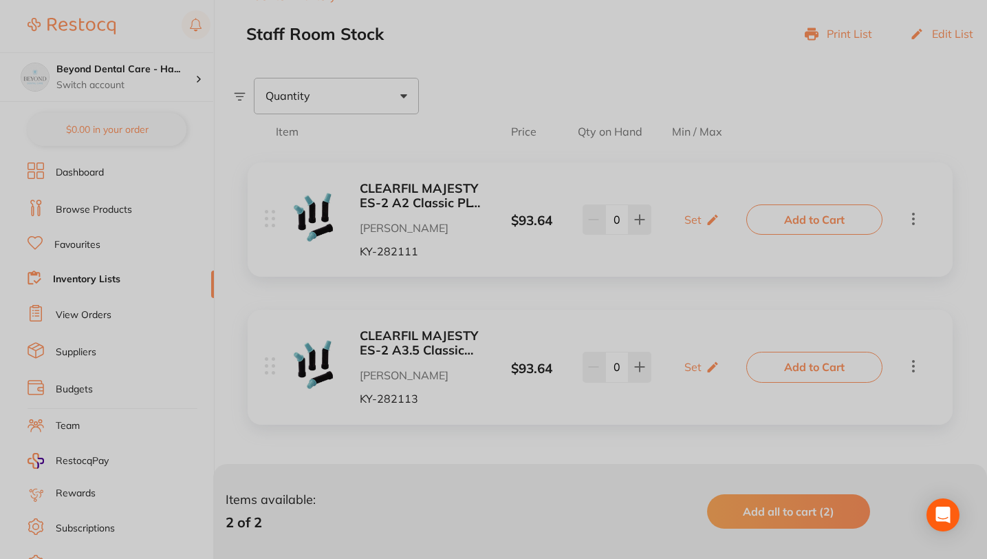
click at [557, 424] on div at bounding box center [493, 279] width 987 height 559
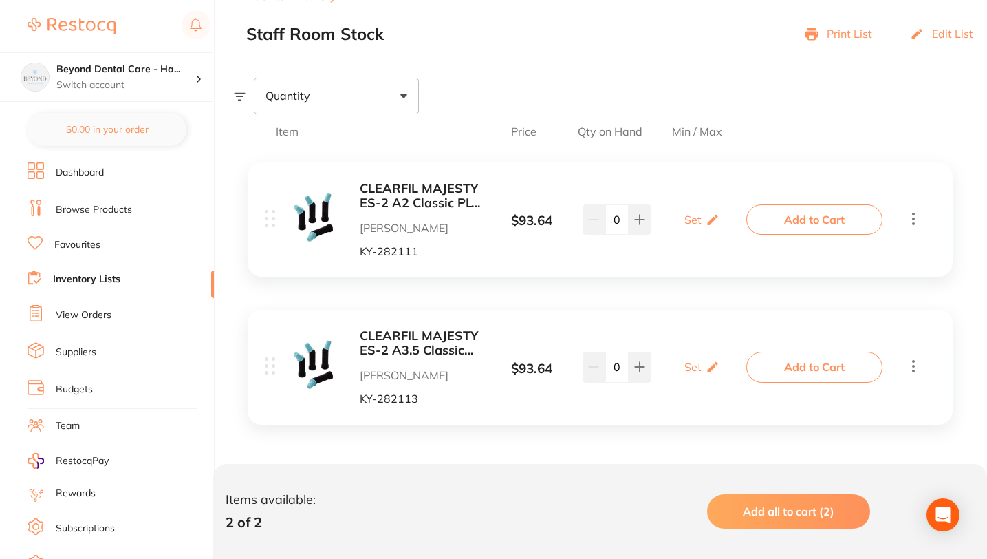
scroll to position [0, 0]
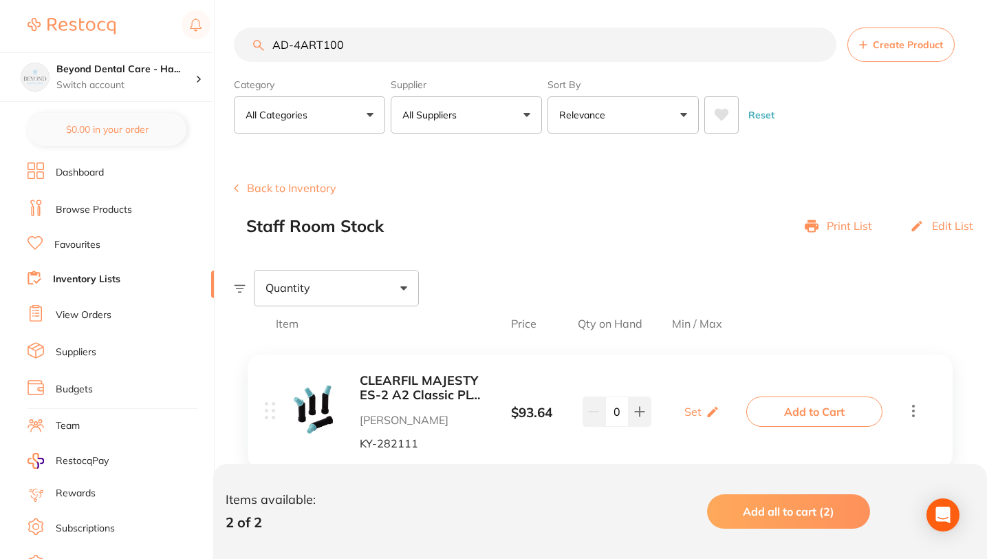
click at [489, 47] on input "AD-4ART100" at bounding box center [535, 45] width 603 height 34
click at [86, 273] on link "Inventory Lists" at bounding box center [86, 279] width 67 height 14
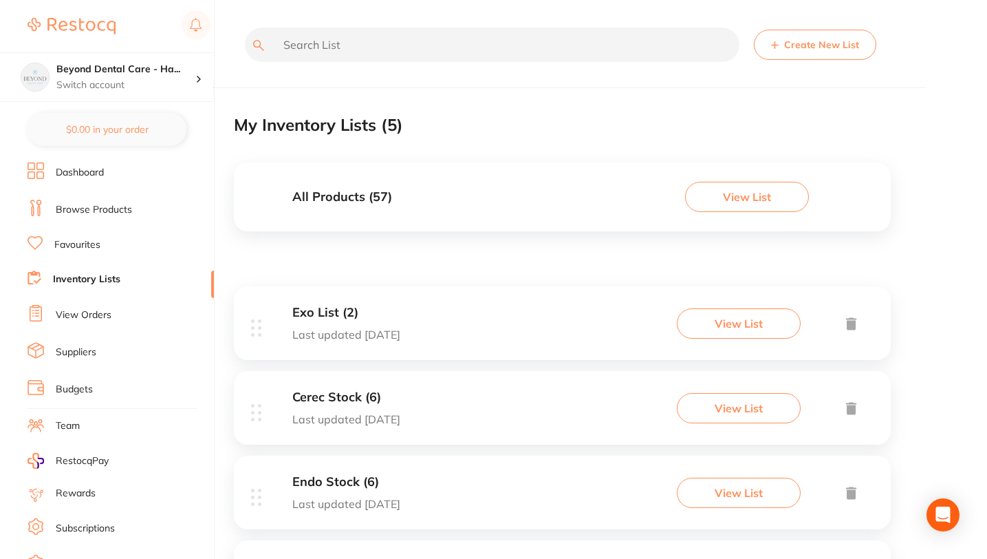
scroll to position [178, 0]
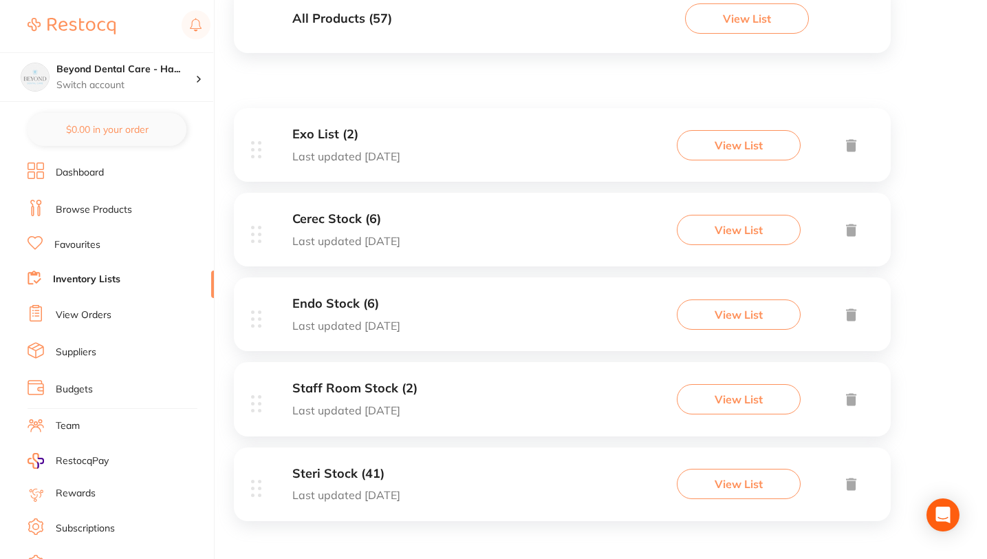
click at [346, 389] on h3 "Staff Room Stock (2)" at bounding box center [354, 388] width 125 height 14
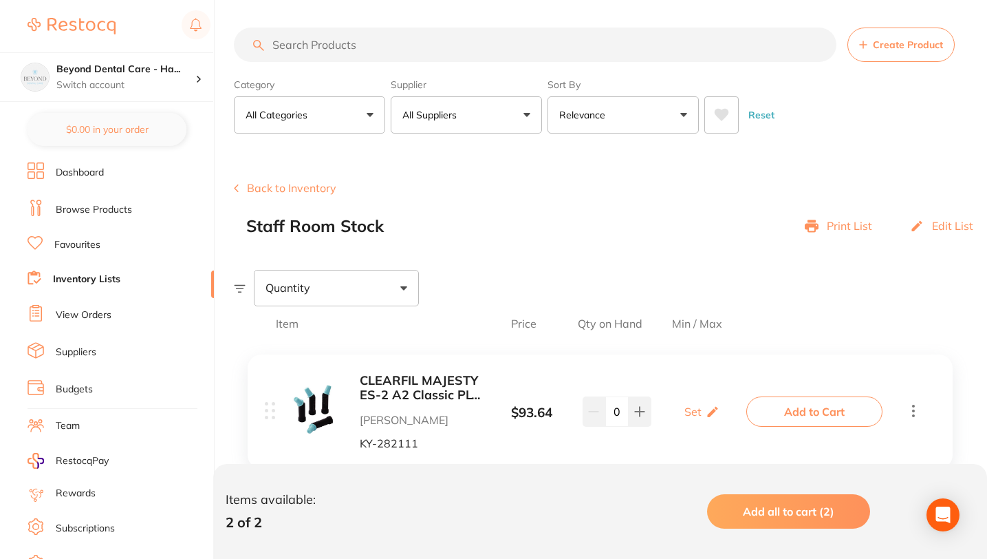
click at [382, 54] on input "search" at bounding box center [535, 45] width 603 height 34
paste input "AD-4ART100"
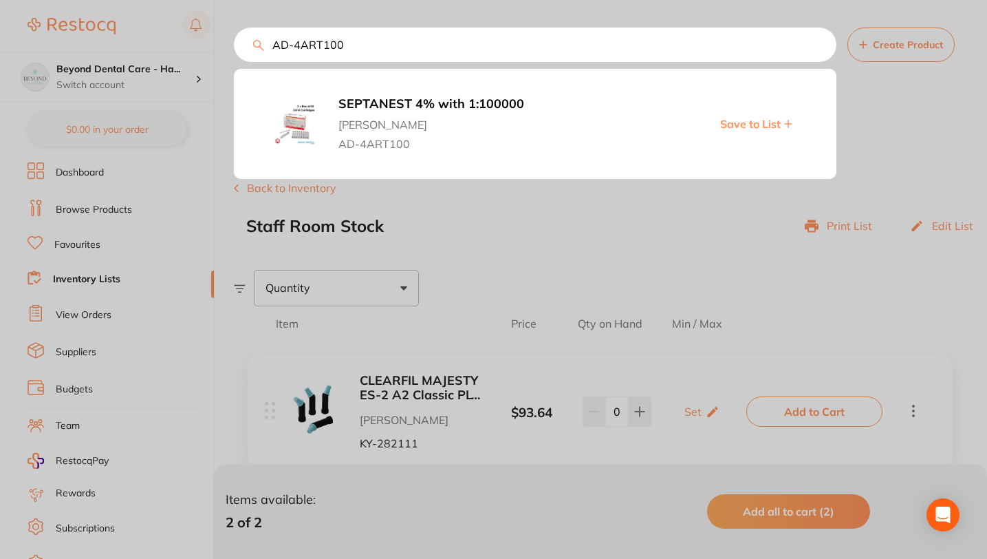
type input "AD-4ART100"
click at [765, 123] on span "Save to List" at bounding box center [750, 124] width 61 height 12
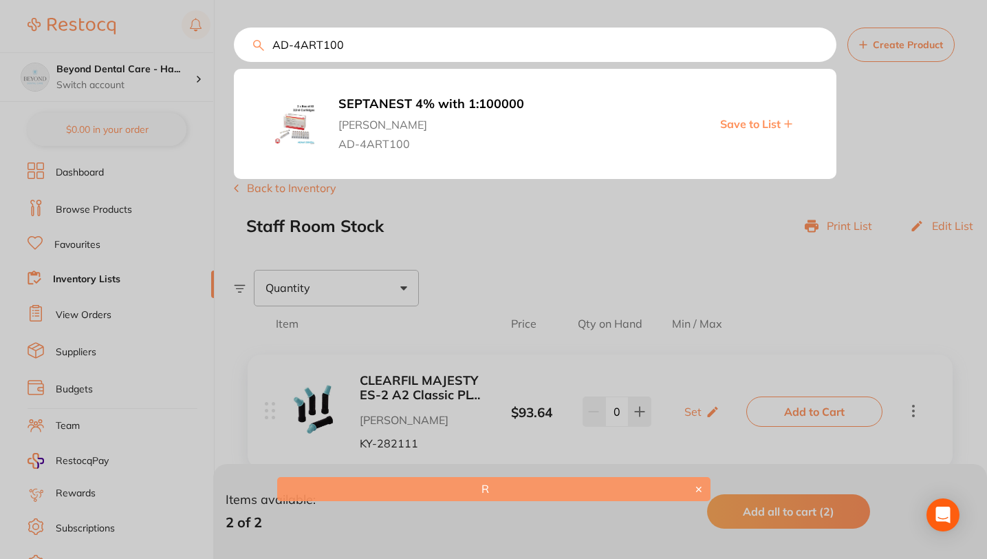
click at [698, 489] on button "✕" at bounding box center [699, 489] width 17 height 12
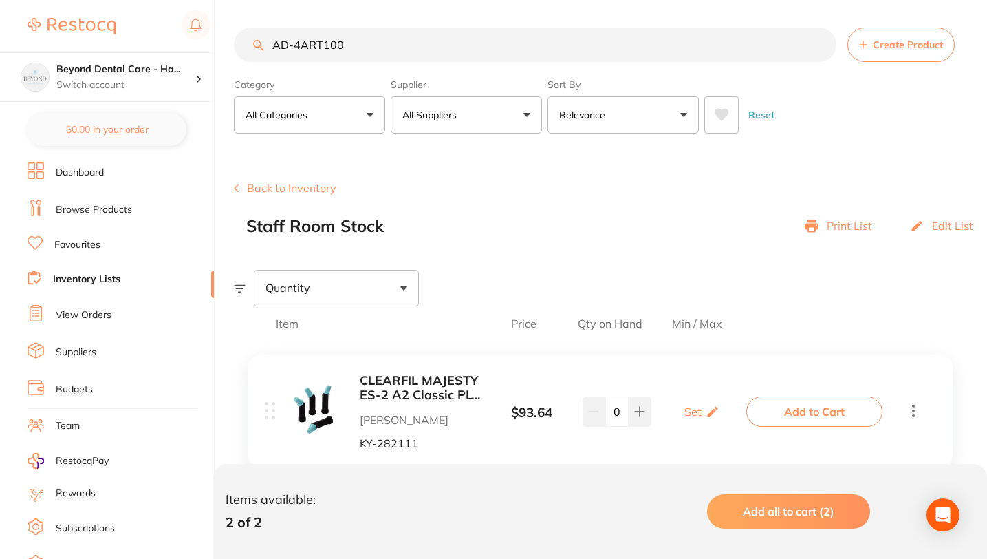
scroll to position [192, 0]
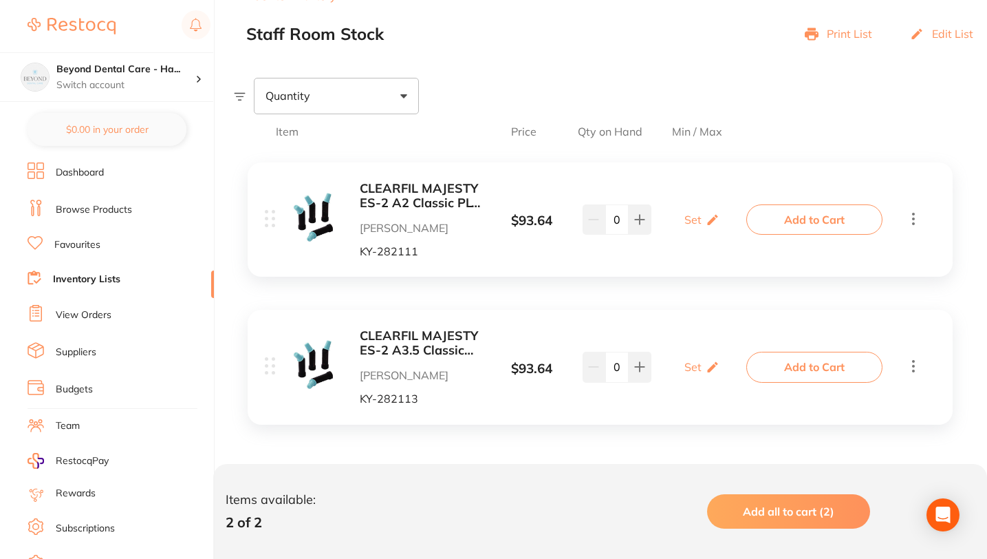
click at [931, 36] on div "Edit List" at bounding box center [941, 34] width 63 height 19
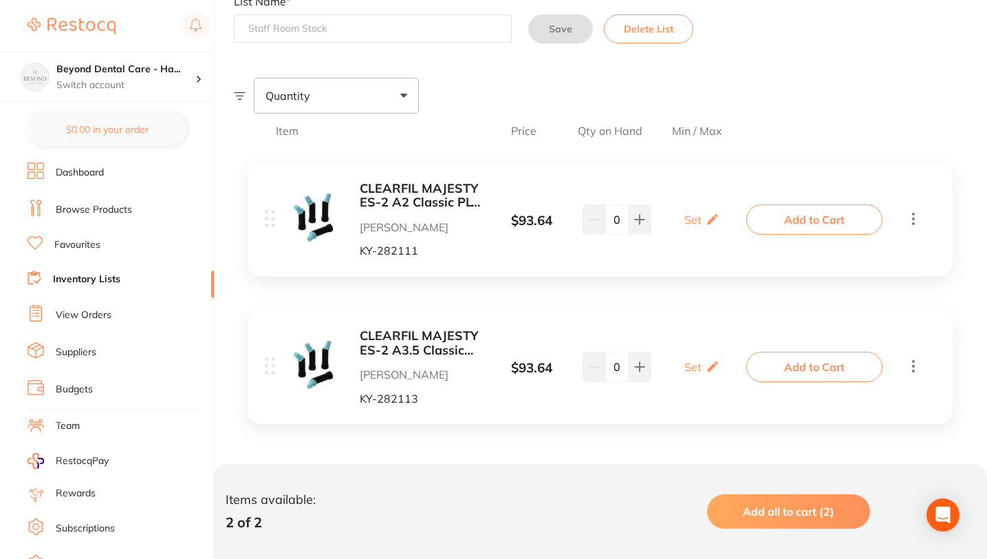
scroll to position [0, 0]
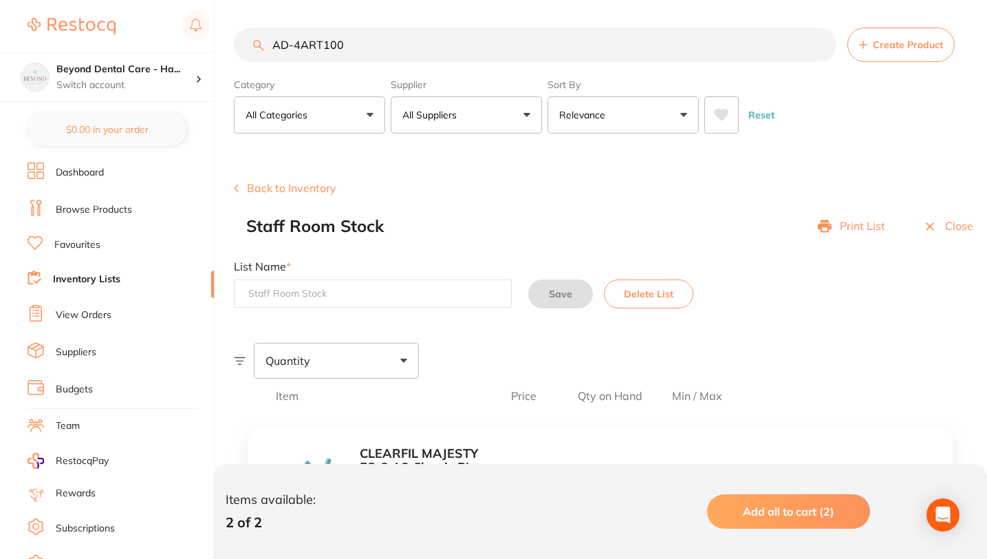
click at [921, 224] on div "Print List Close" at bounding box center [902, 226] width 169 height 19
click at [60, 274] on link "Inventory Lists" at bounding box center [86, 279] width 67 height 14
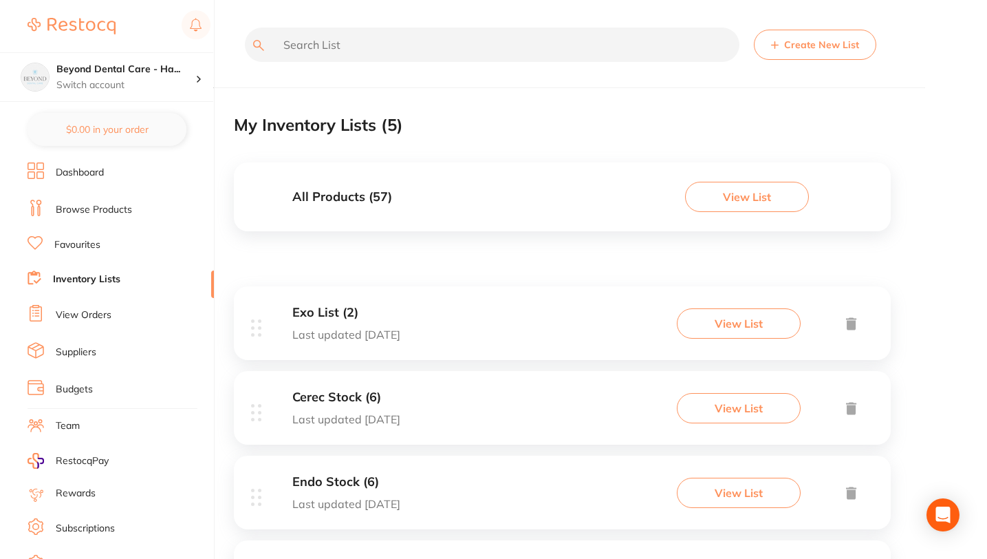
scroll to position [178, 0]
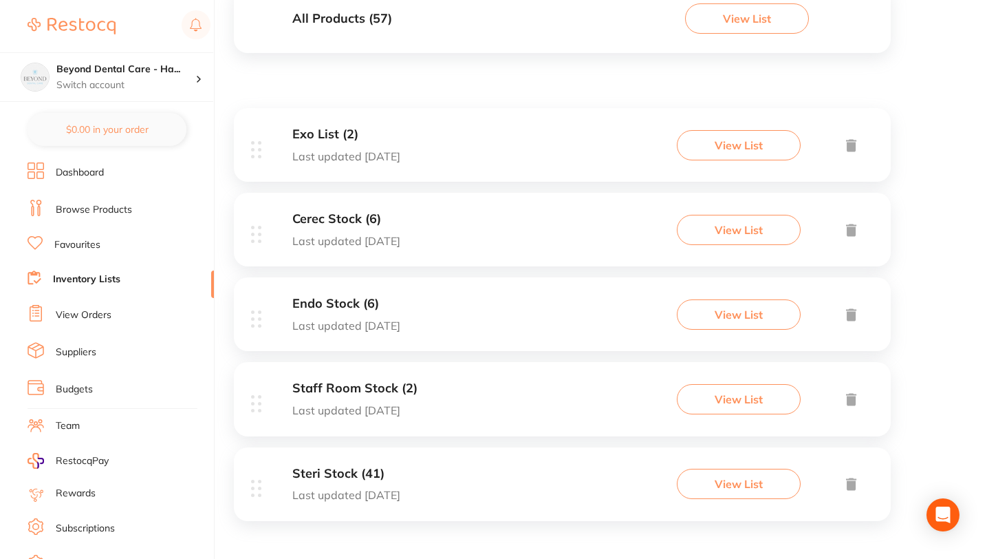
click at [334, 460] on div "Steri Stock (41) Last updated today View List" at bounding box center [562, 484] width 657 height 74
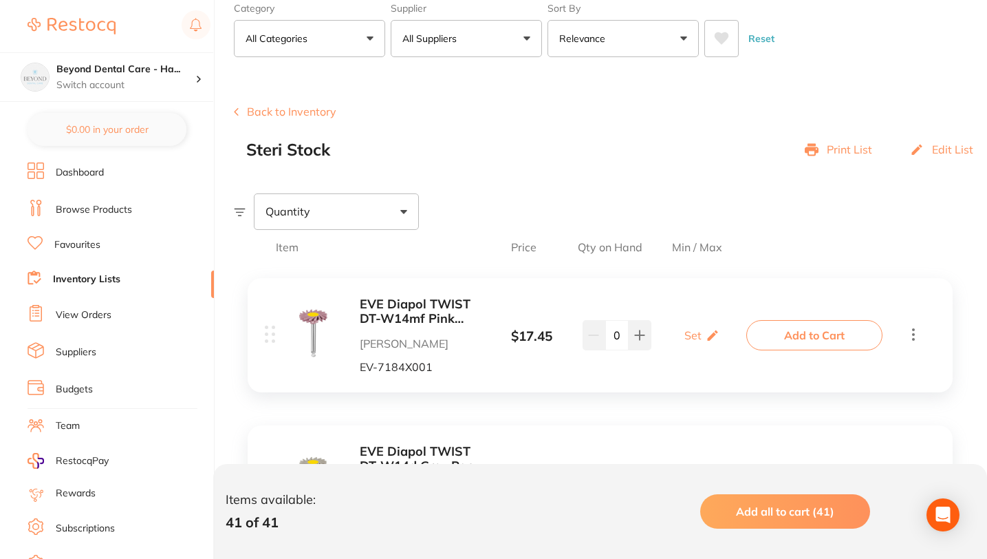
scroll to position [76, 0]
click at [230, 110] on div "$0.00 Beyond Dental Care - Ha... Switch account Beyond Dental Care - Hamilton $…" at bounding box center [493, 203] width 987 height 559
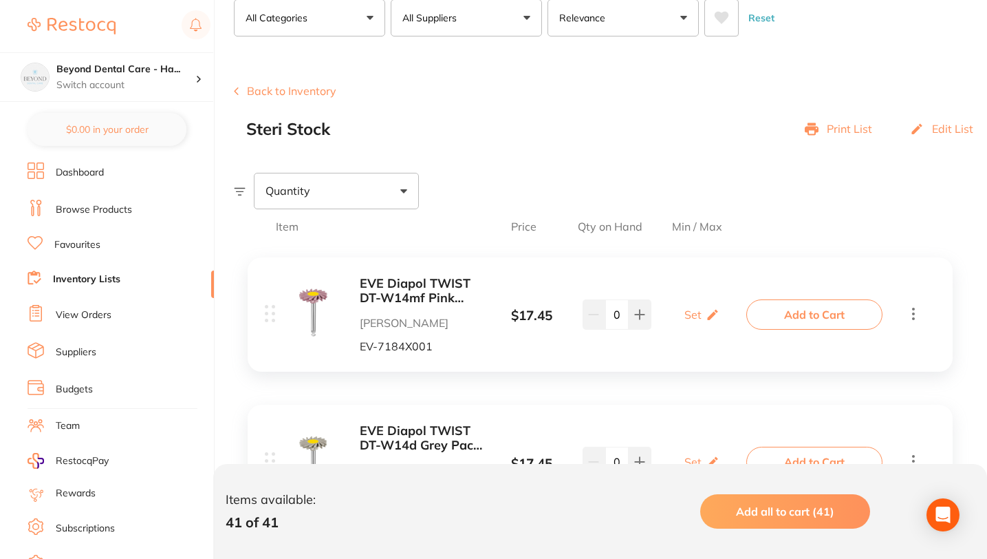
scroll to position [0, 0]
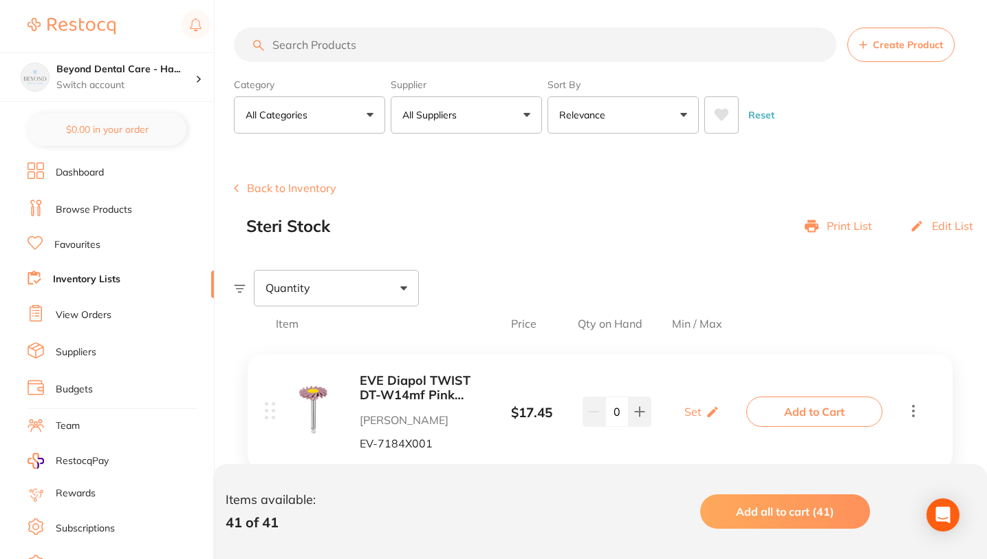
click at [71, 205] on link "Browse Products" at bounding box center [94, 210] width 76 height 14
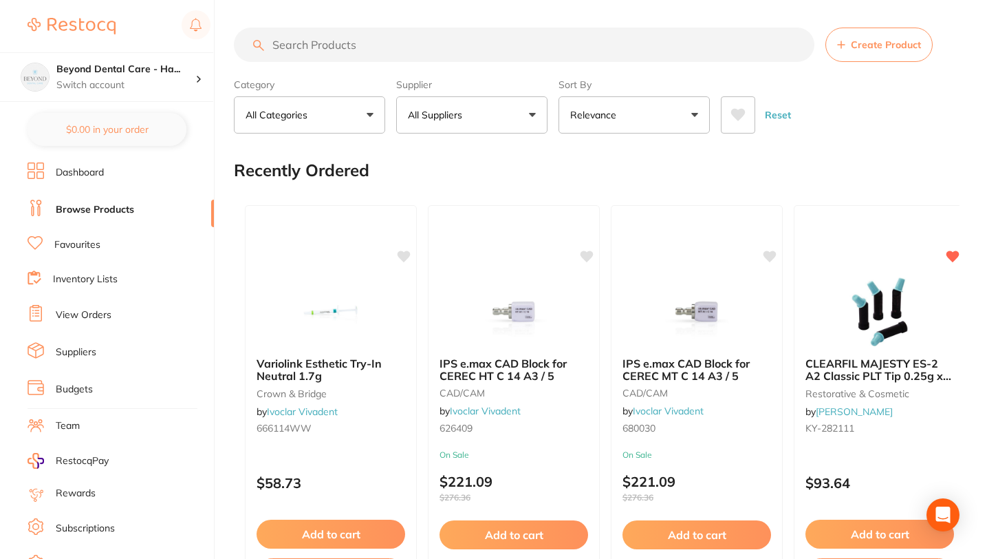
click at [343, 50] on input "search" at bounding box center [524, 45] width 581 height 34
paste input "AD-4ART100"
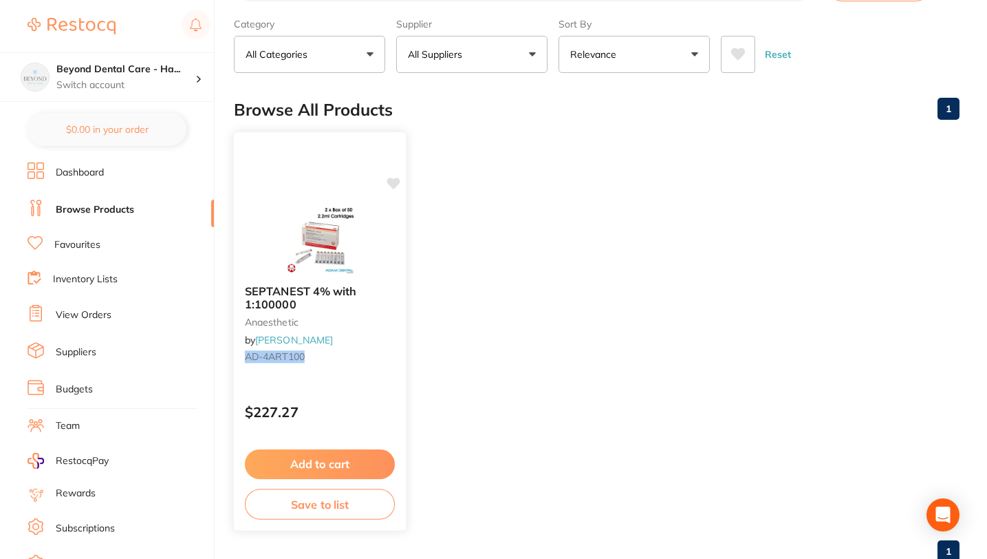
scroll to position [103, 0]
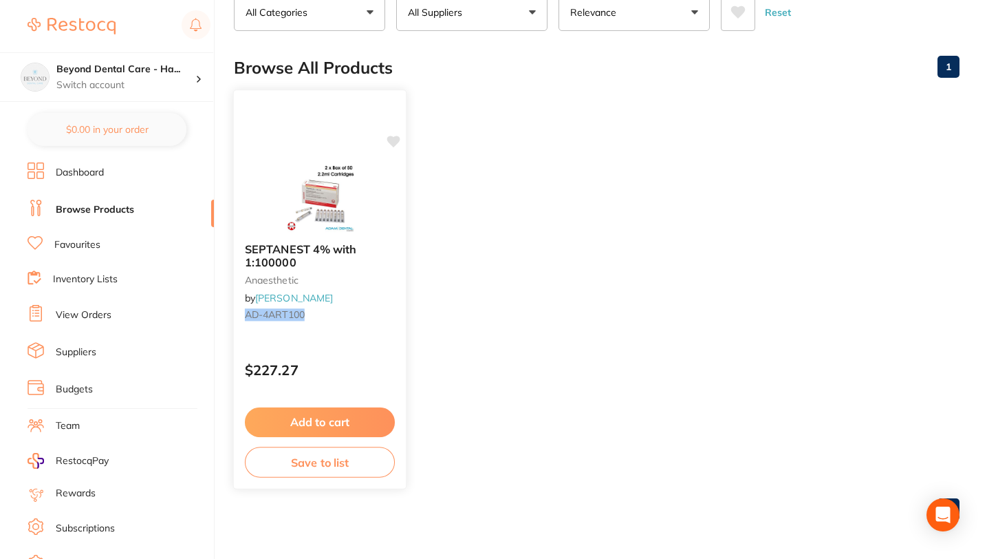
type input "AD-4ART100"
click at [310, 465] on button "Save to list" at bounding box center [320, 461] width 150 height 31
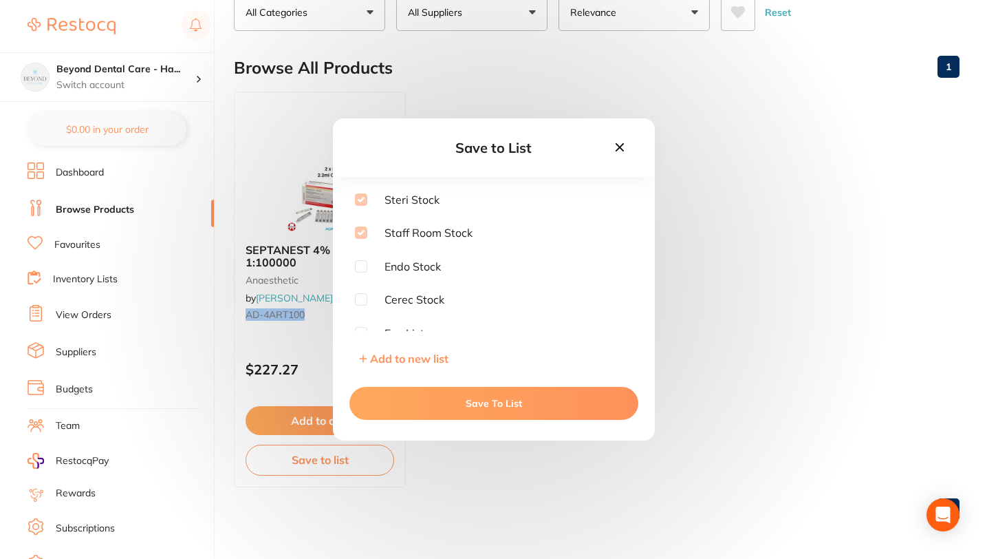
click at [623, 146] on icon at bounding box center [619, 147] width 15 height 15
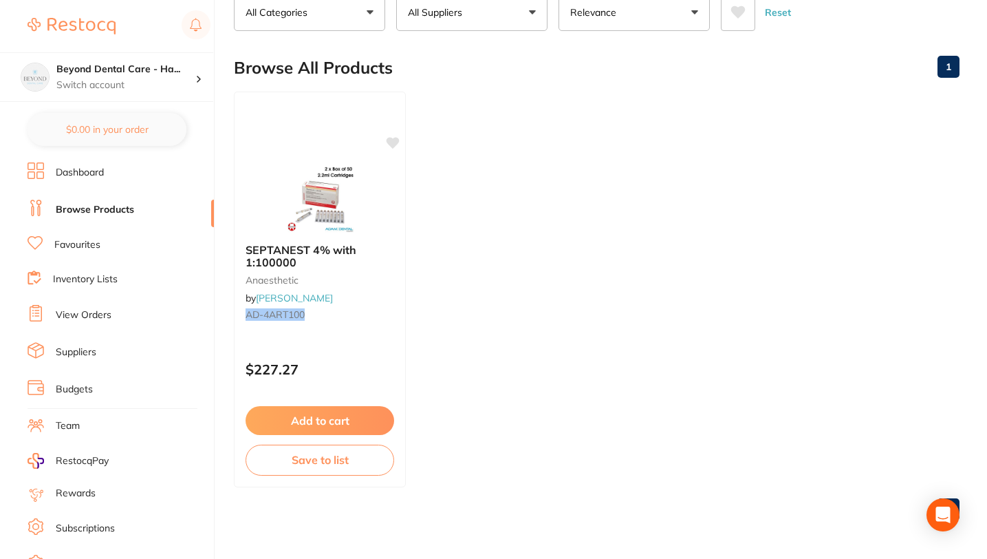
click at [54, 278] on link "Inventory Lists" at bounding box center [85, 279] width 65 height 14
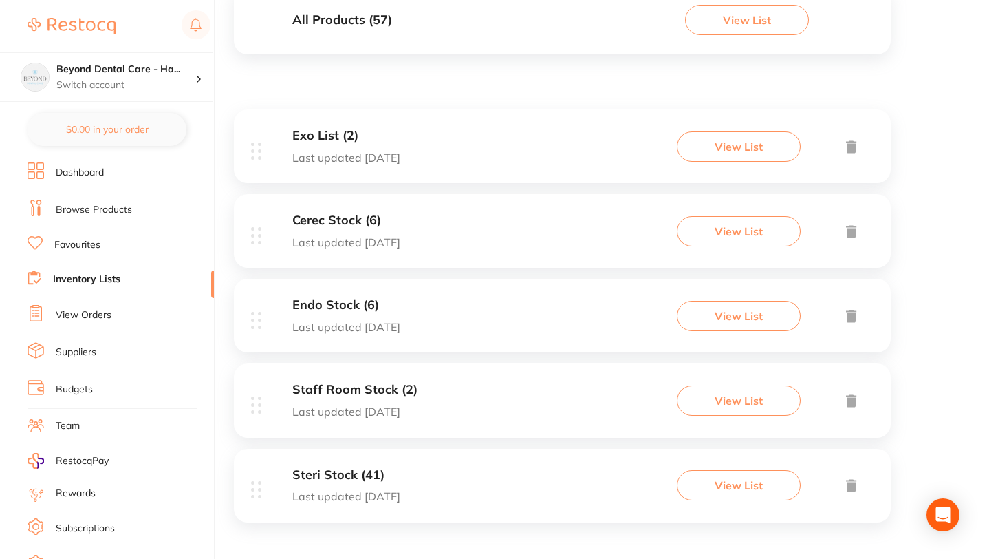
scroll to position [178, 0]
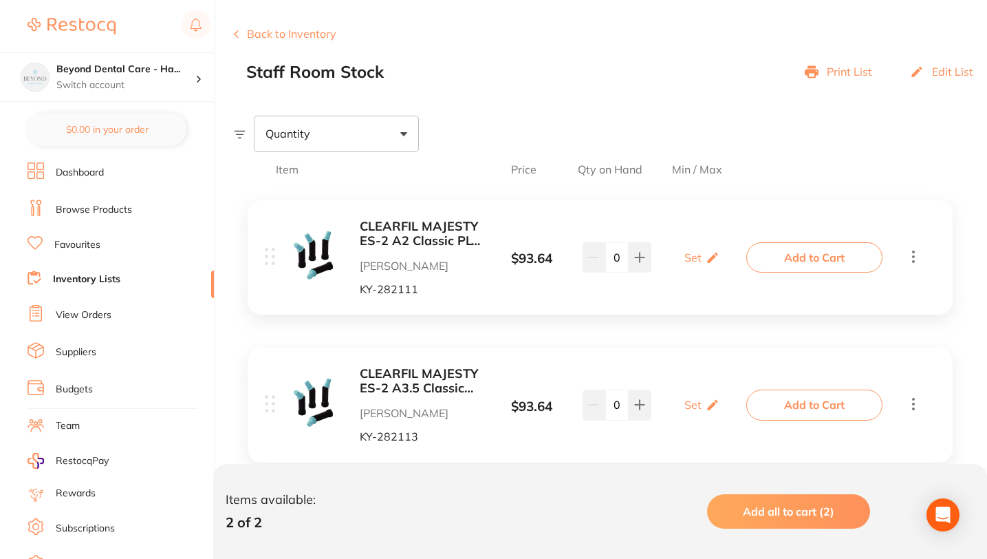
scroll to position [192, 0]
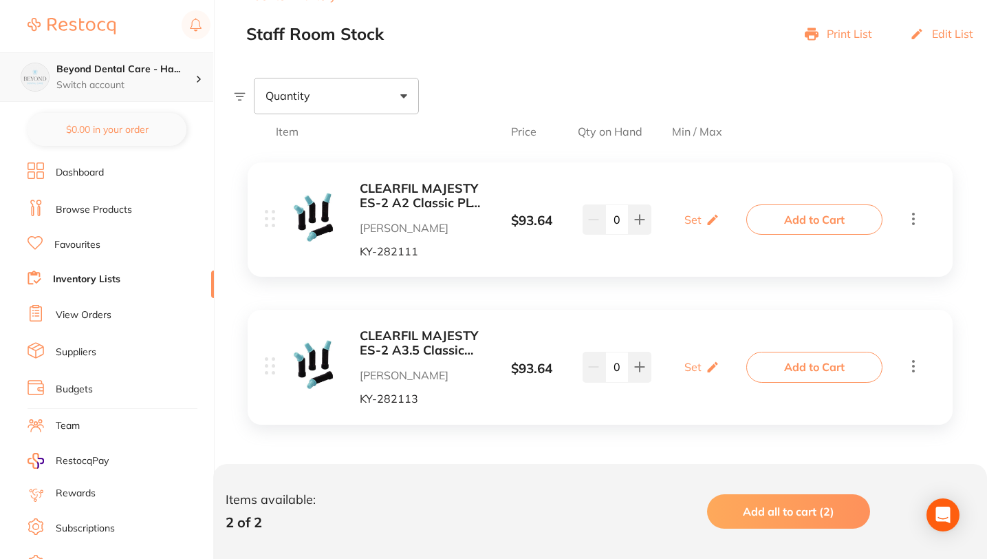
click at [78, 81] on p "Switch account" at bounding box center [125, 85] width 139 height 14
click at [78, 76] on div "Beyond Dental Care - Ha... Switch account" at bounding box center [125, 77] width 139 height 29
click at [36, 73] on img at bounding box center [35, 77] width 28 height 28
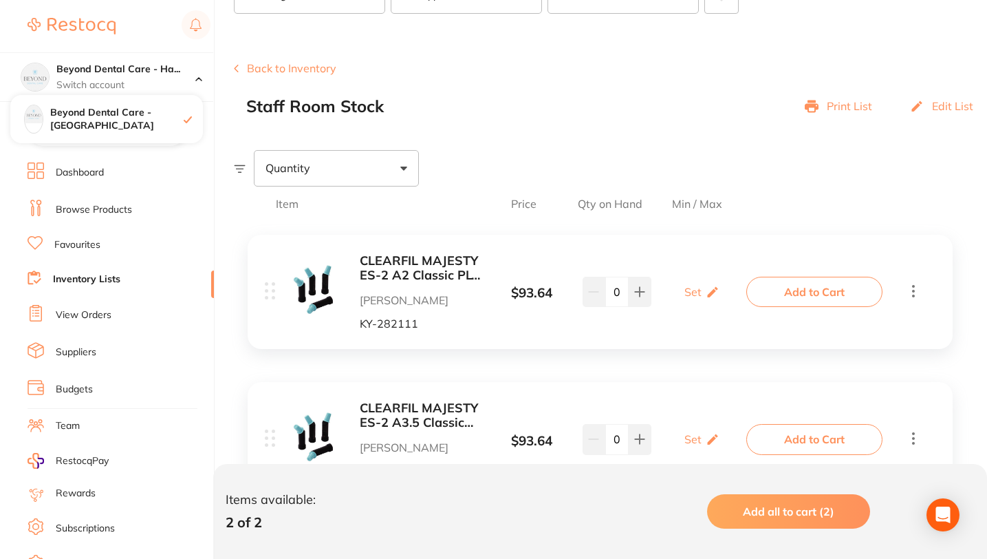
scroll to position [0, 0]
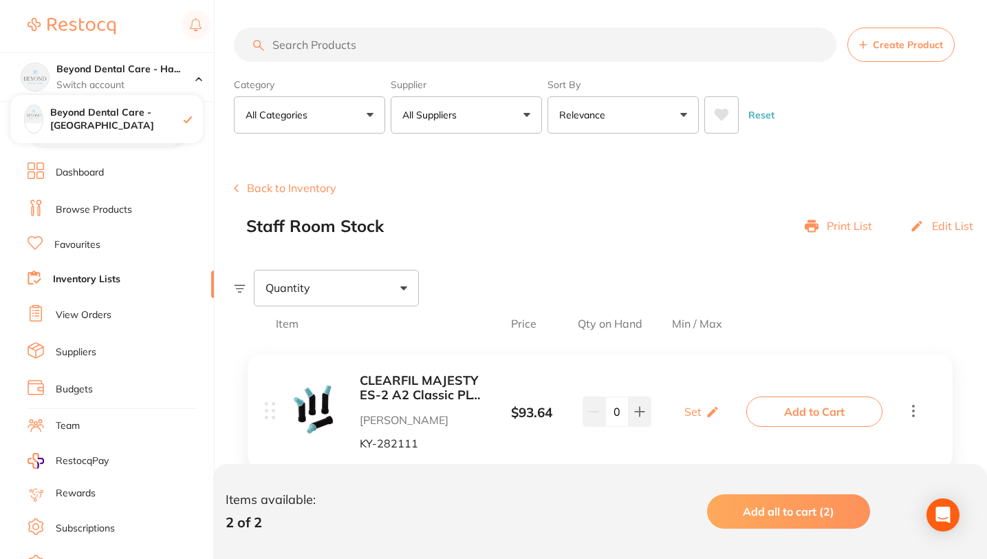
click at [310, 40] on input "search" at bounding box center [535, 45] width 603 height 34
click at [88, 220] on ul "Dashboard Browse Products Favourites Inventory Lists View Orders Suppliers Budg…" at bounding box center [121, 399] width 186 height 475
click at [89, 204] on link "Browse Products" at bounding box center [94, 210] width 76 height 14
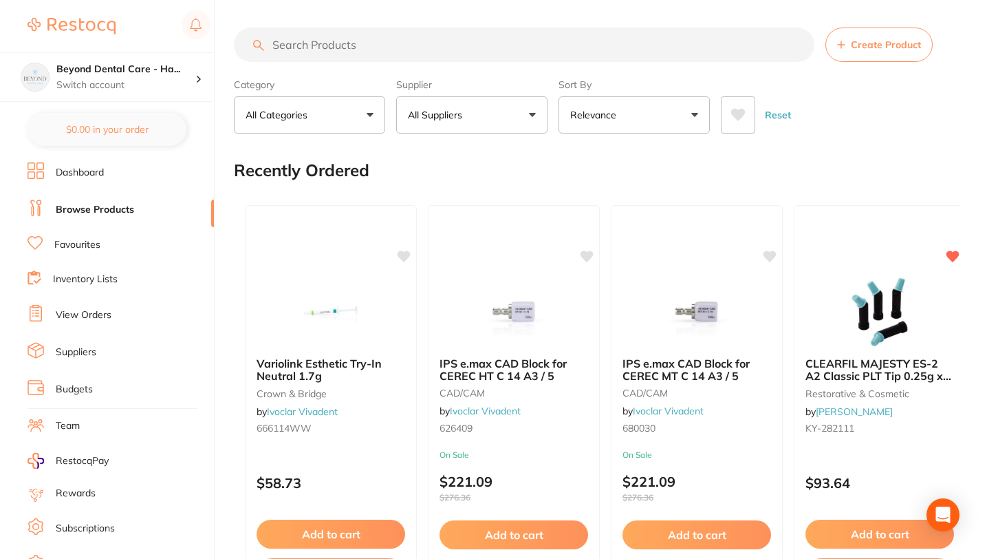
click at [341, 41] on input "search" at bounding box center [524, 45] width 581 height 34
paste input "KE-29676"
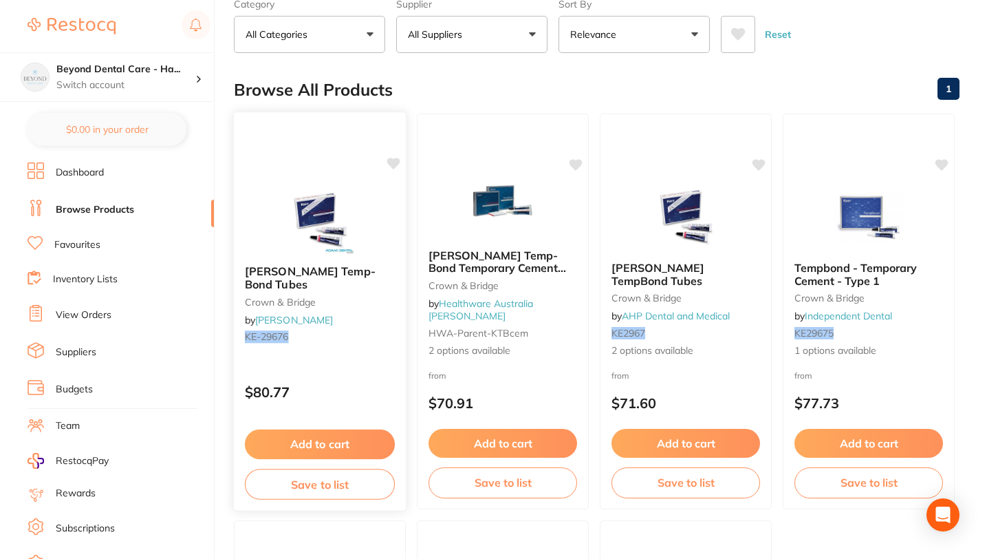
scroll to position [93, 0]
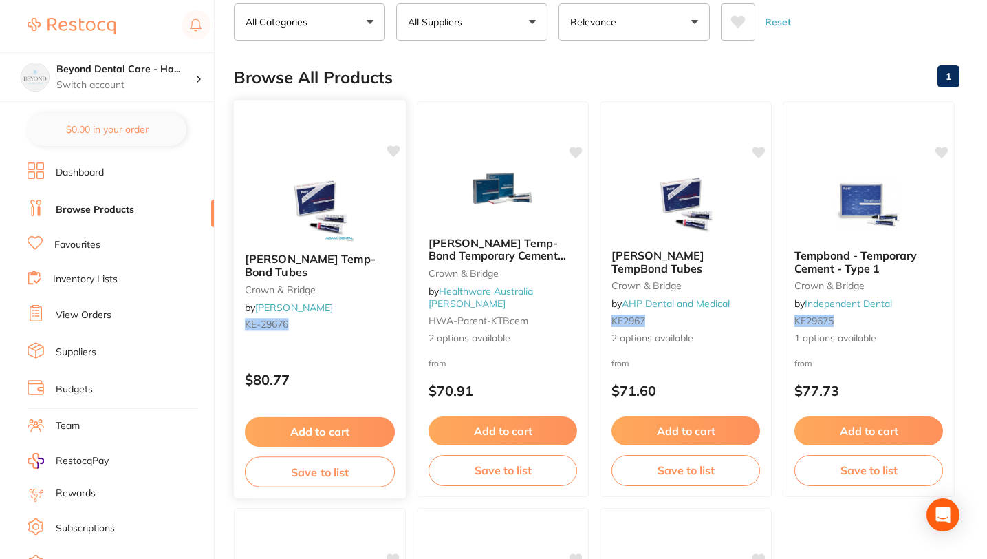
type input "KE-29676"
click at [325, 471] on button "Save to list" at bounding box center [320, 471] width 150 height 31
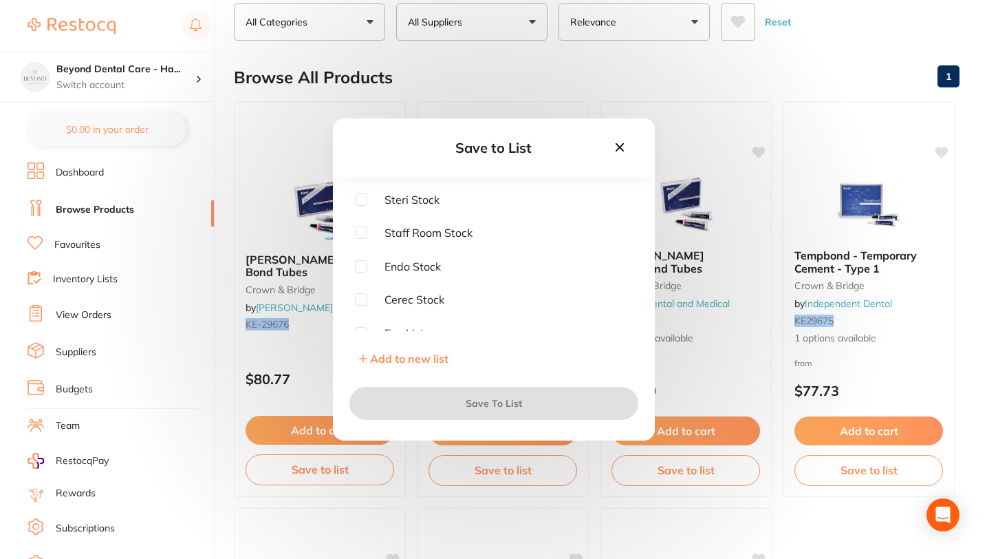
scroll to position [10, 0]
click at [363, 287] on input "checkbox" at bounding box center [361, 289] width 12 height 12
checkbox input "true"
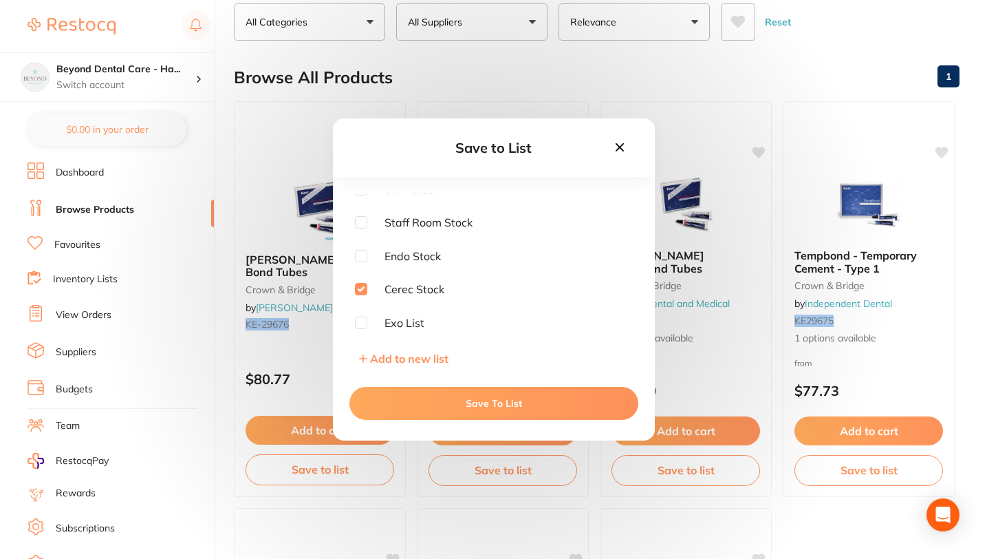
click at [450, 402] on button "Save To List" at bounding box center [493, 403] width 289 height 33
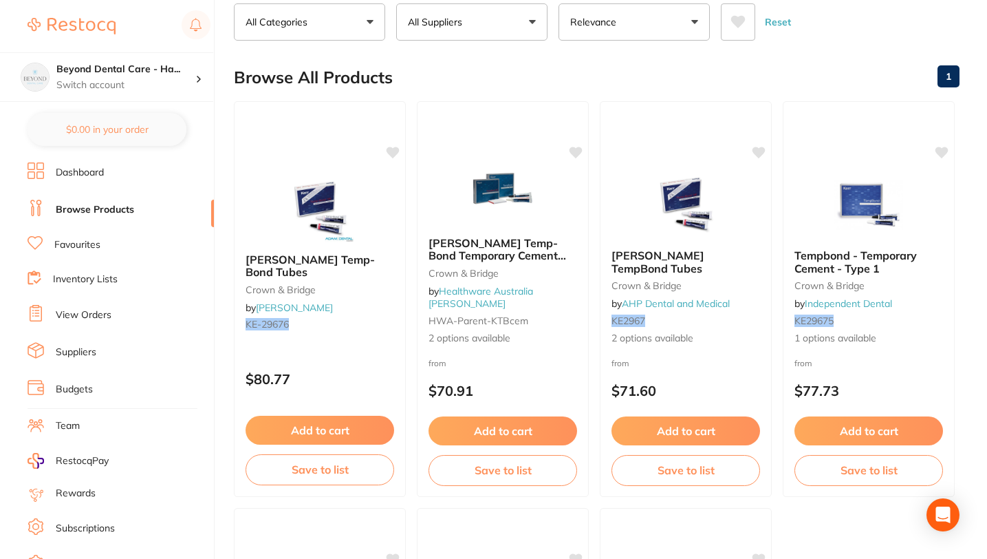
click at [71, 281] on link "Inventory Lists" at bounding box center [85, 279] width 65 height 14
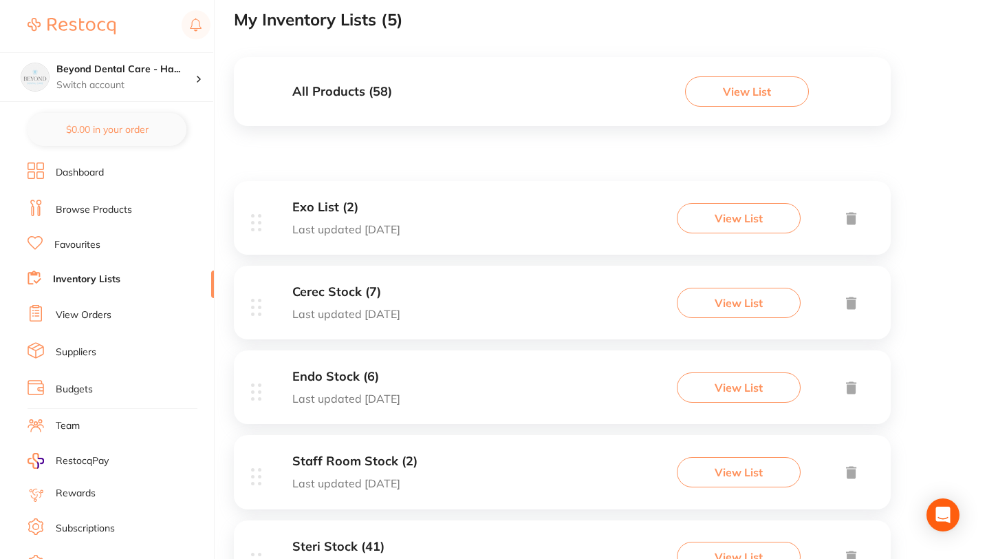
scroll to position [178, 0]
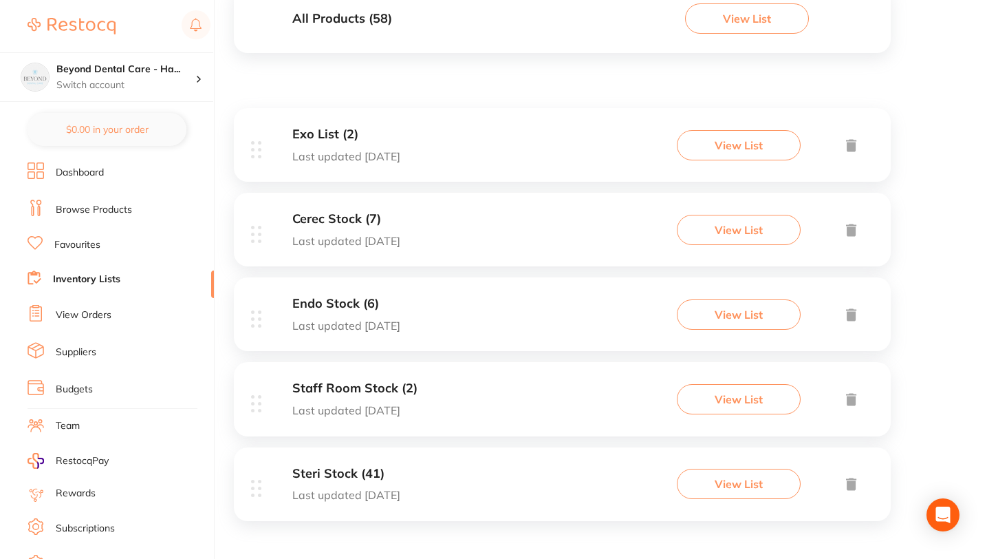
click at [332, 396] on div "Staff Room Stock (2) Last updated [DATE]" at bounding box center [354, 398] width 125 height 35
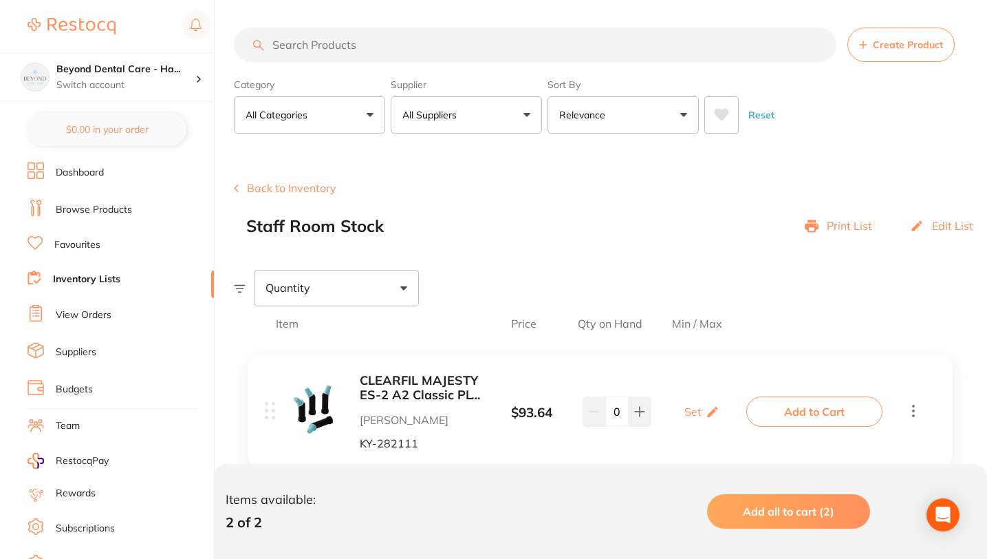
click at [73, 245] on link "Favourites" at bounding box center [77, 245] width 46 height 14
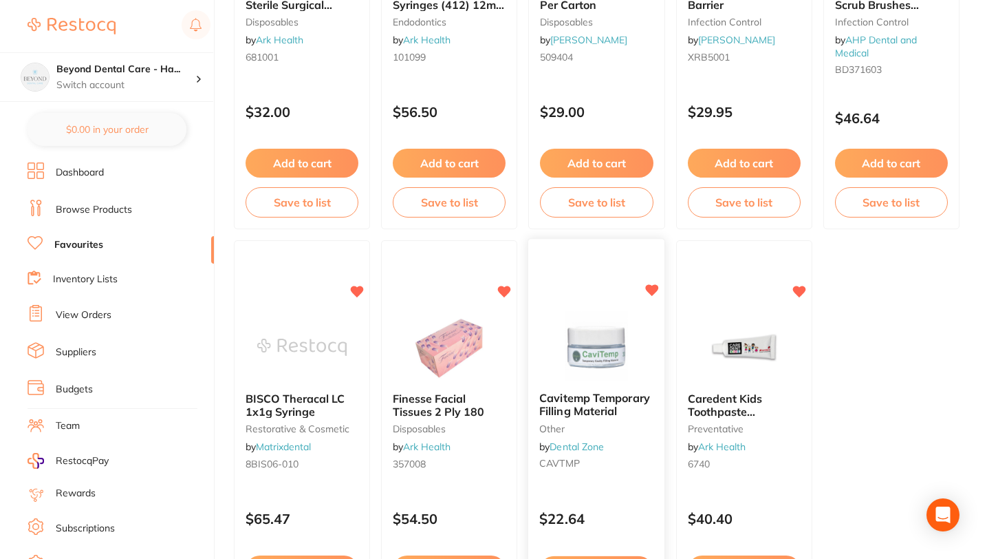
scroll to position [4135, 0]
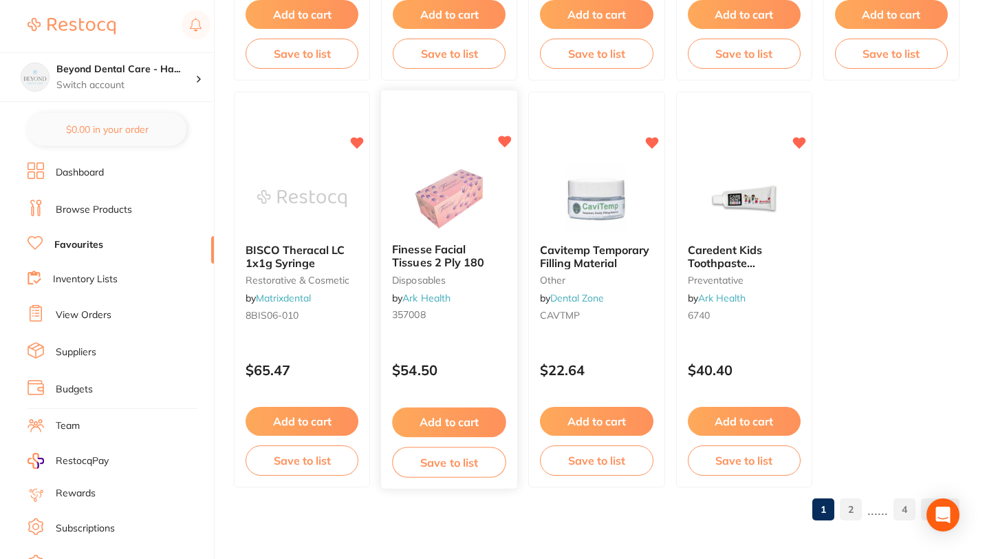
click at [457, 456] on button "Save to list" at bounding box center [449, 461] width 114 height 31
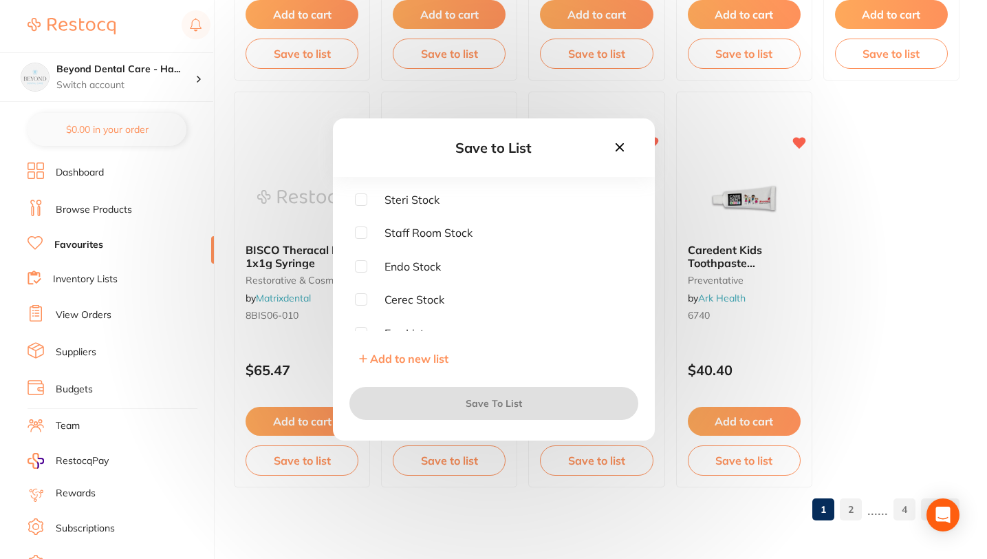
click at [359, 231] on input "checkbox" at bounding box center [361, 232] width 12 height 12
checkbox input "true"
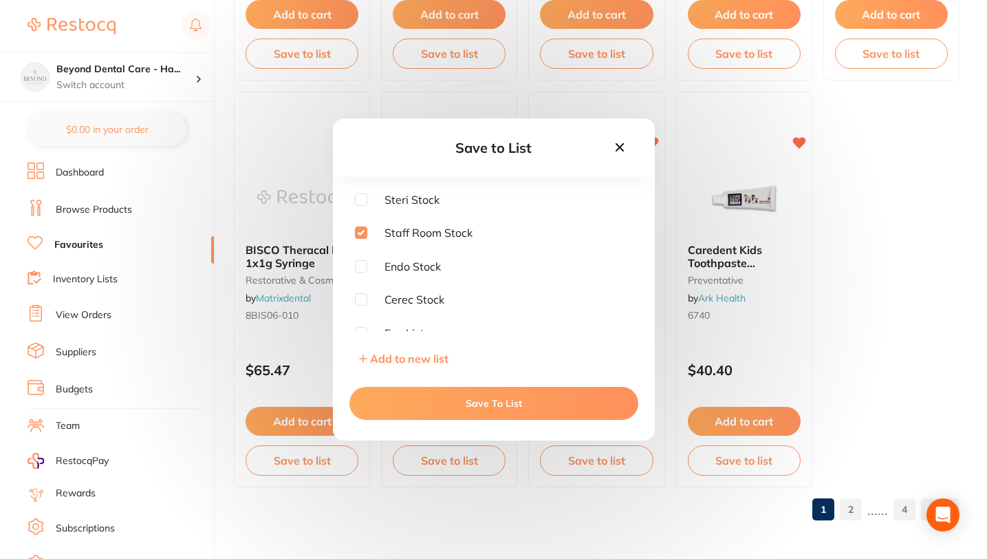
click at [460, 405] on button "Save To List" at bounding box center [493, 403] width 289 height 33
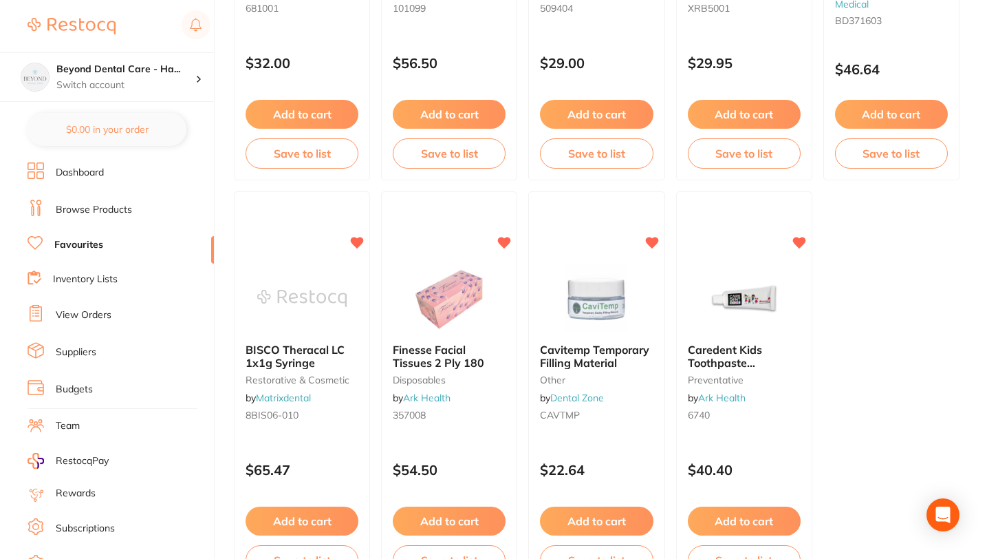
scroll to position [4031, 0]
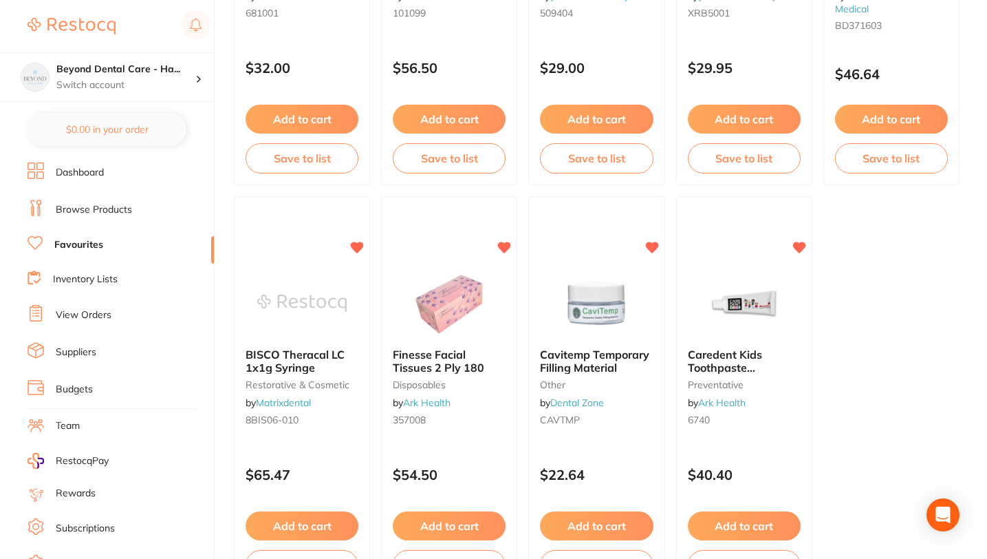
click at [98, 275] on link "Inventory Lists" at bounding box center [85, 279] width 65 height 14
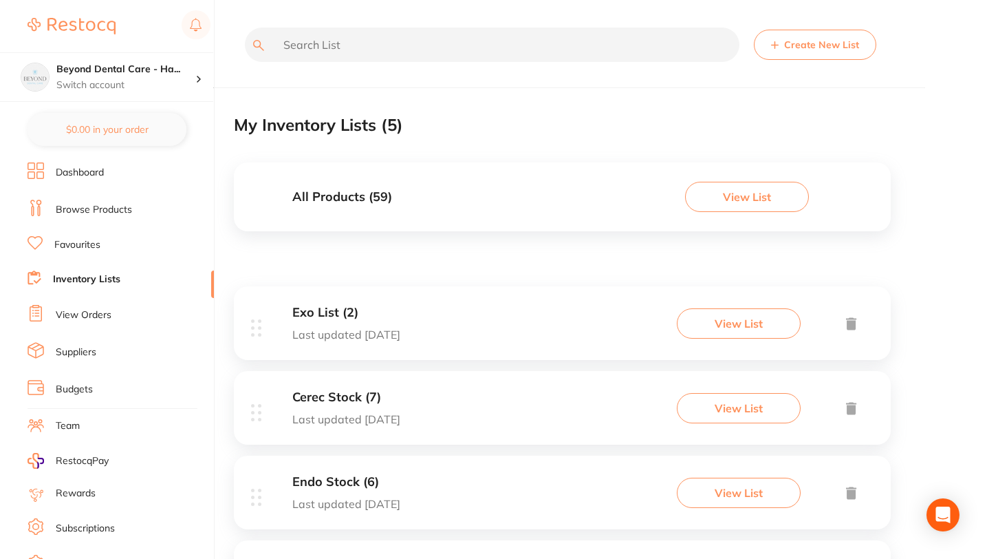
scroll to position [178, 0]
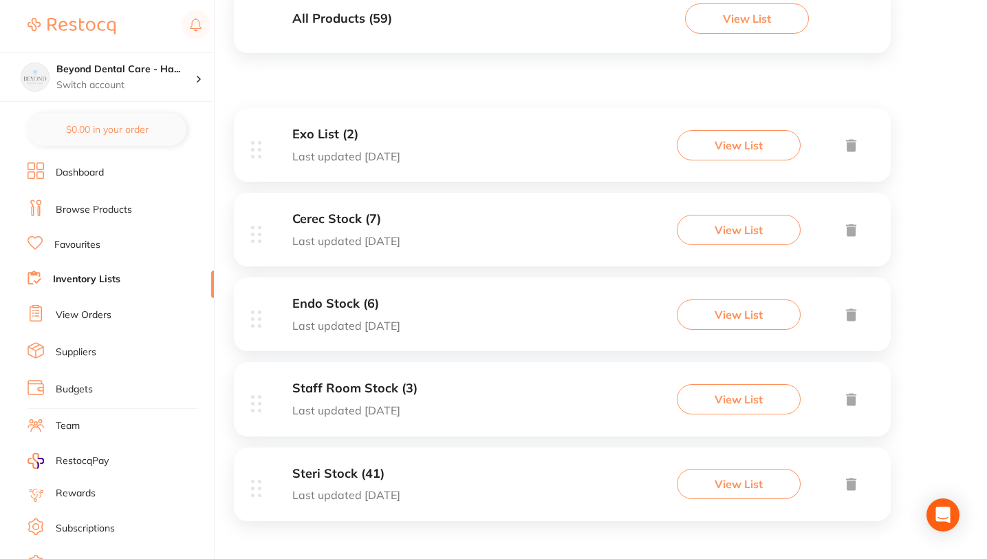
click at [371, 389] on h3 "Staff Room Stock (3)" at bounding box center [354, 388] width 125 height 14
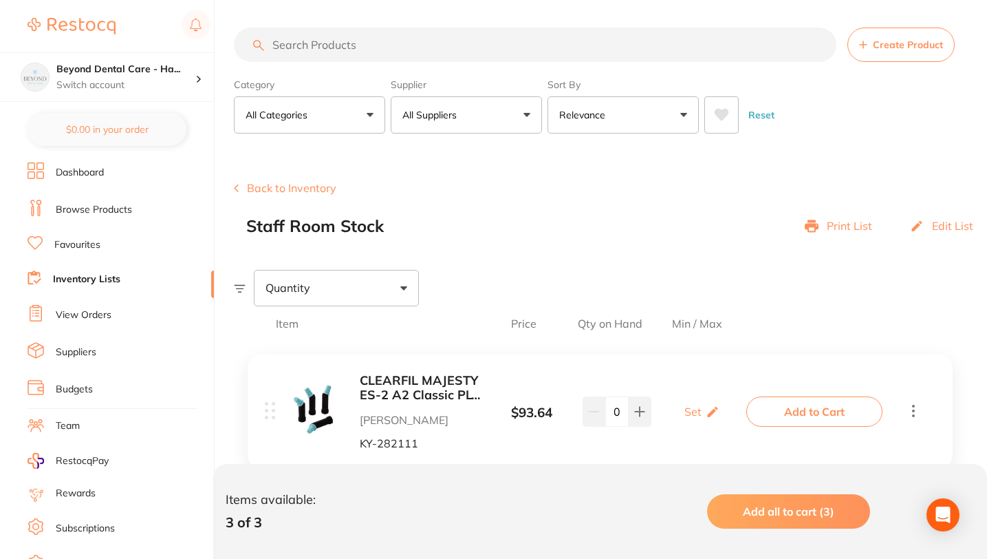
click at [78, 243] on link "Favourites" at bounding box center [77, 245] width 46 height 14
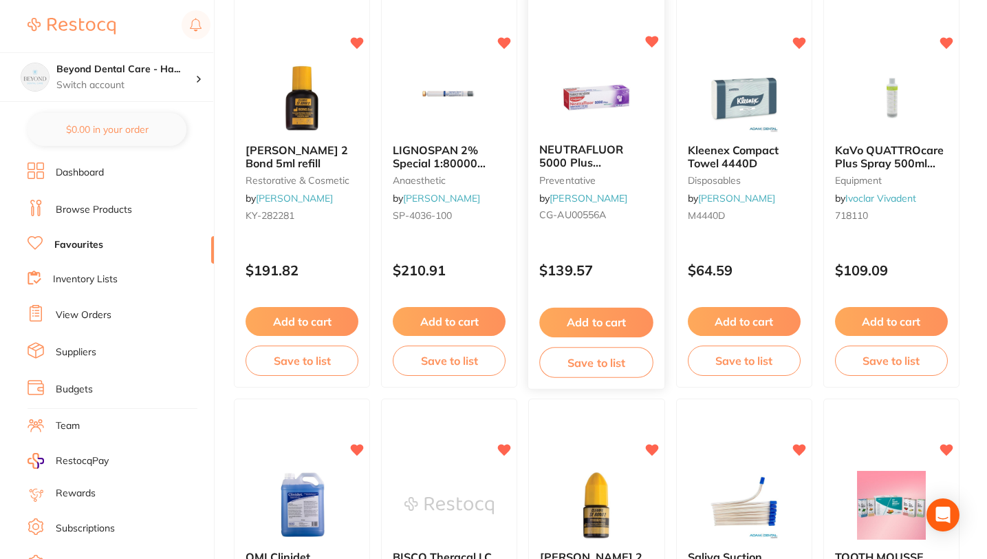
scroll to position [175, 0]
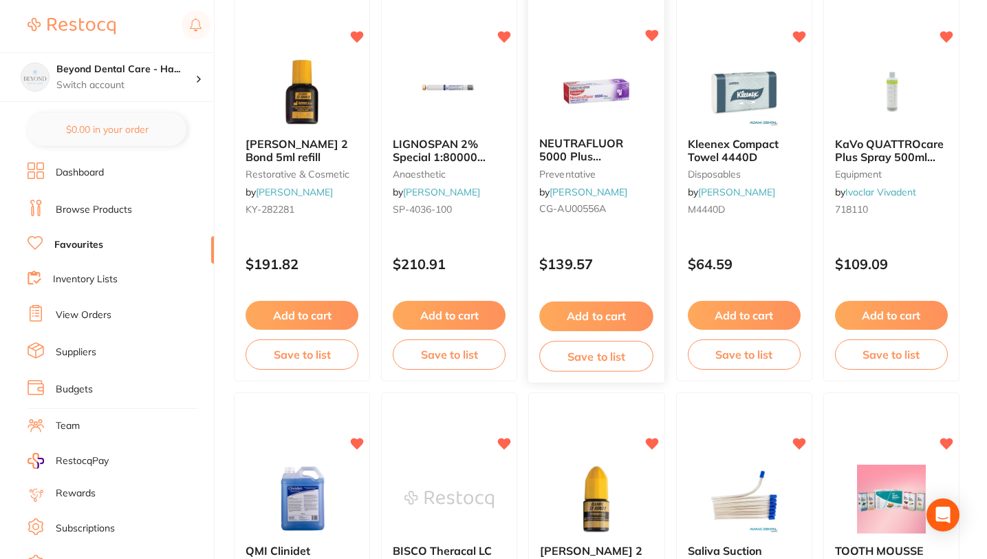
click at [584, 354] on button "Save to list" at bounding box center [597, 356] width 114 height 31
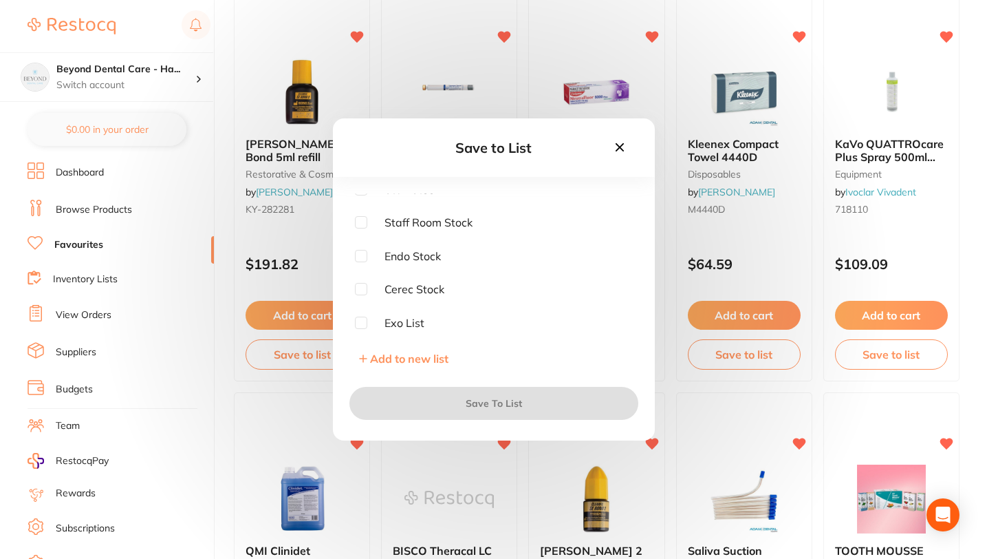
scroll to position [0, 0]
click at [366, 226] on div "Steri Stock Staff Room Stock Endo Stock Cerec Stock Exo List" at bounding box center [494, 262] width 278 height 138
click at [365, 229] on input "checkbox" at bounding box center [361, 232] width 12 height 12
checkbox input "true"
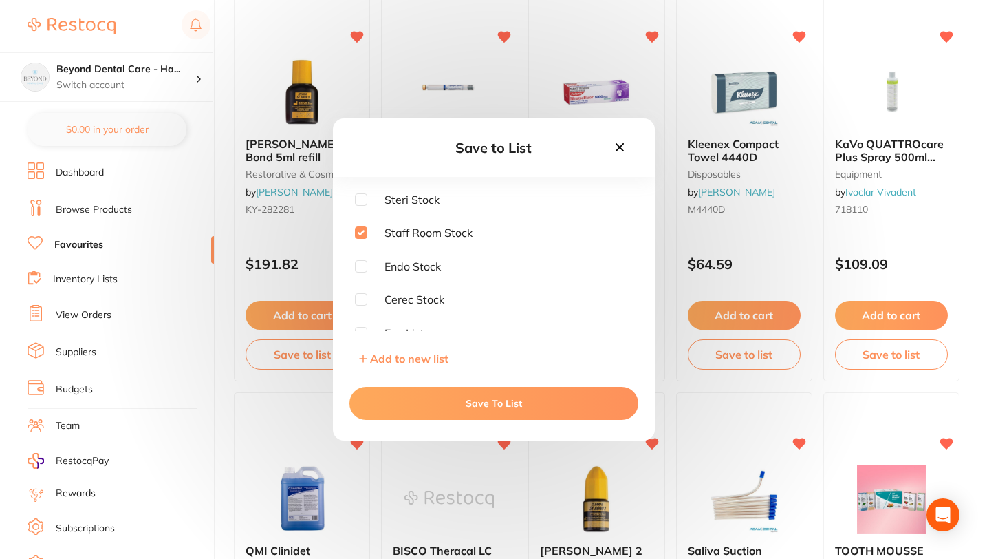
click at [462, 404] on button "Save To List" at bounding box center [493, 403] width 289 height 33
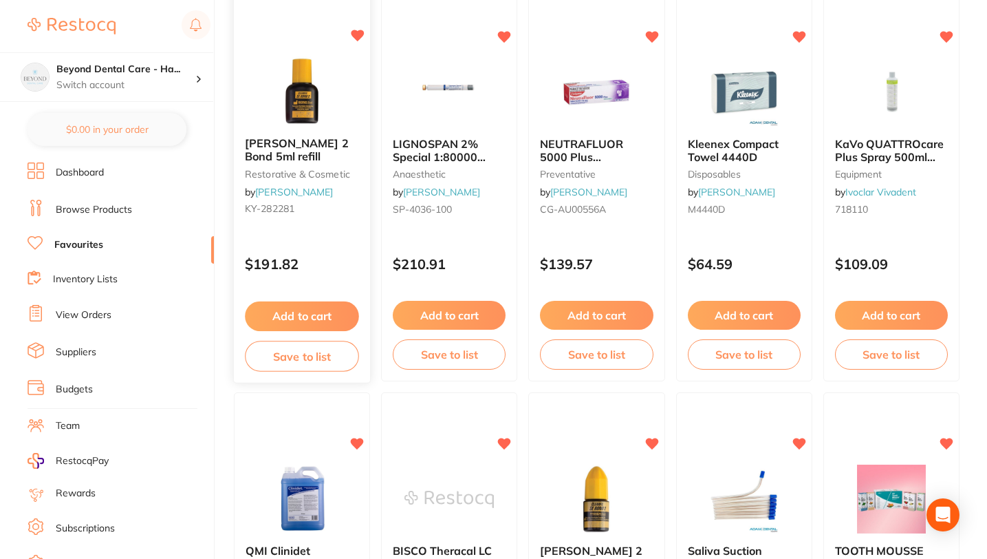
click at [312, 358] on button "Save to list" at bounding box center [302, 356] width 114 height 31
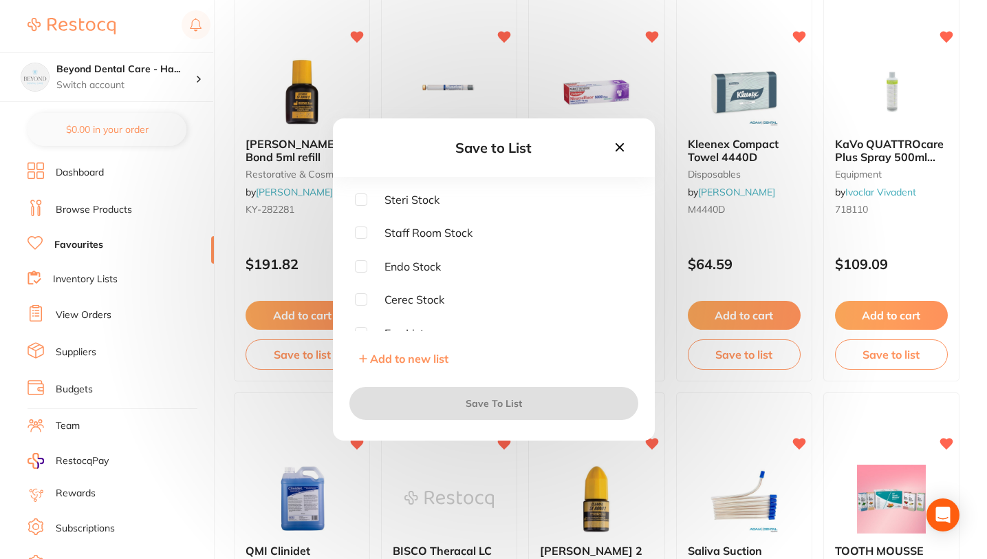
click at [360, 227] on input "checkbox" at bounding box center [361, 232] width 12 height 12
checkbox input "true"
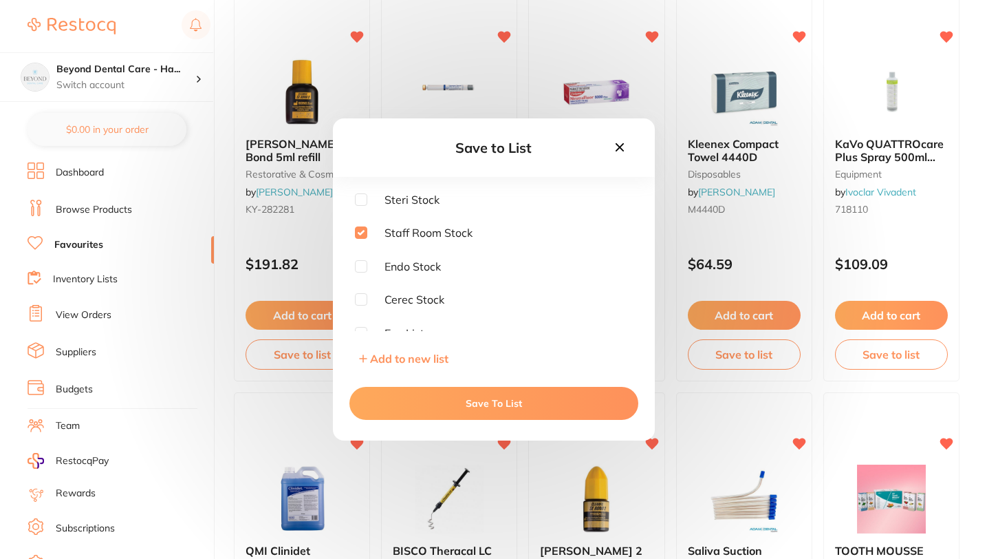
click at [442, 410] on button "Save To List" at bounding box center [493, 403] width 289 height 33
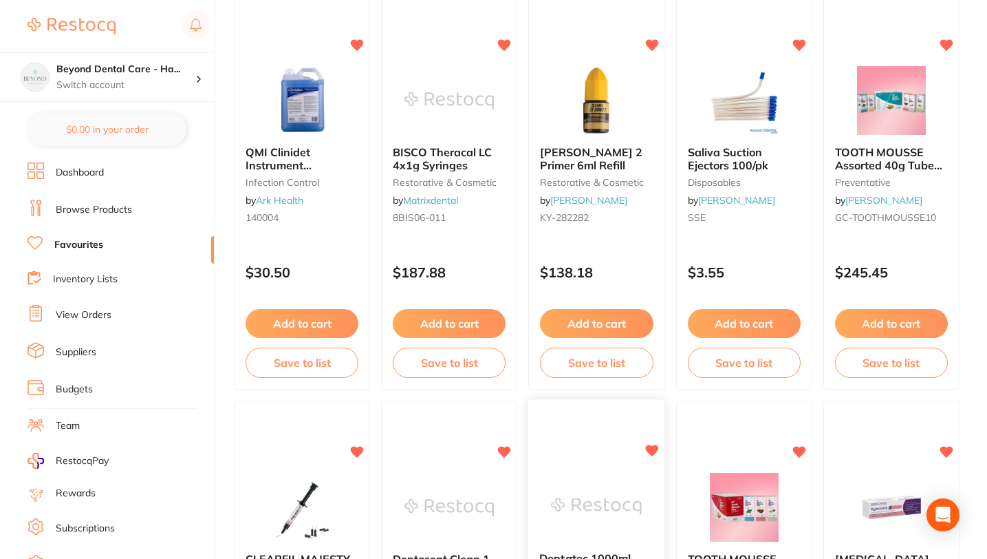
scroll to position [568, 0]
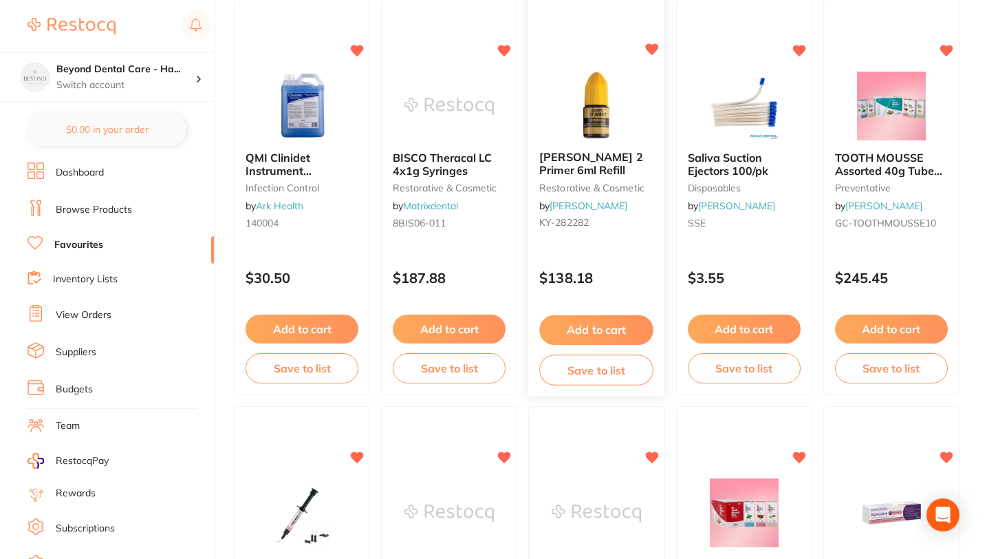
click at [589, 371] on button "Save to list" at bounding box center [597, 369] width 114 height 31
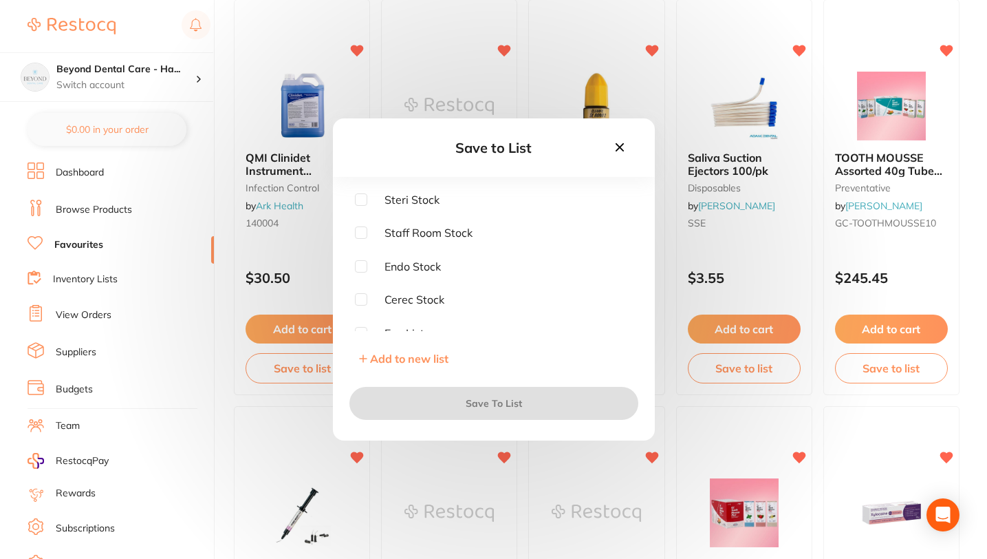
click at [367, 231] on input "checkbox" at bounding box center [361, 232] width 12 height 12
checkbox input "true"
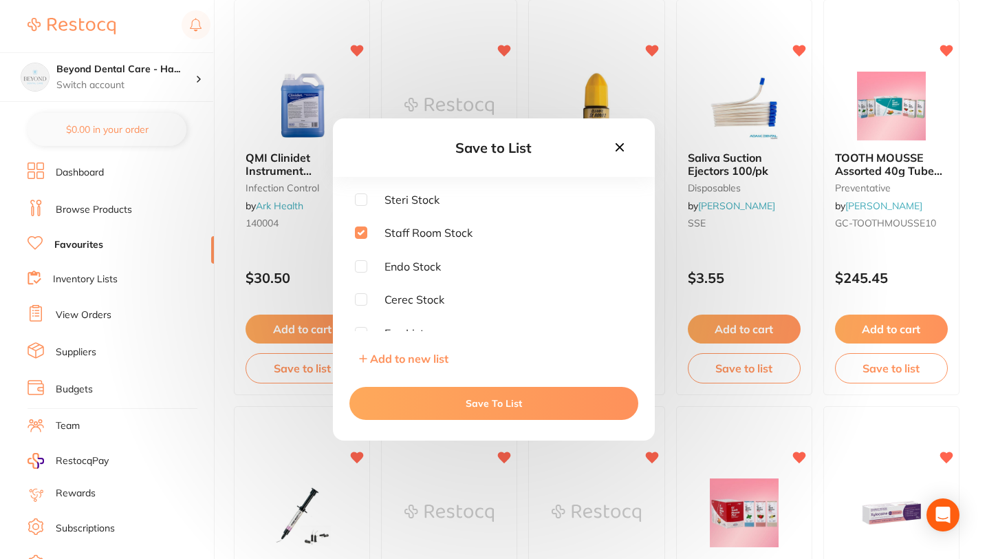
click at [458, 405] on button "Save To List" at bounding box center [493, 403] width 289 height 33
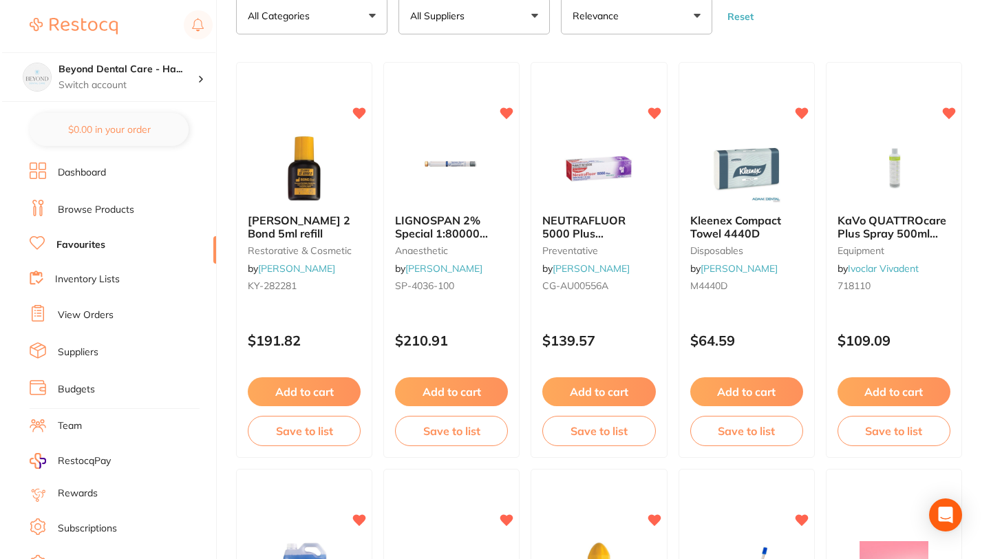
scroll to position [0, 0]
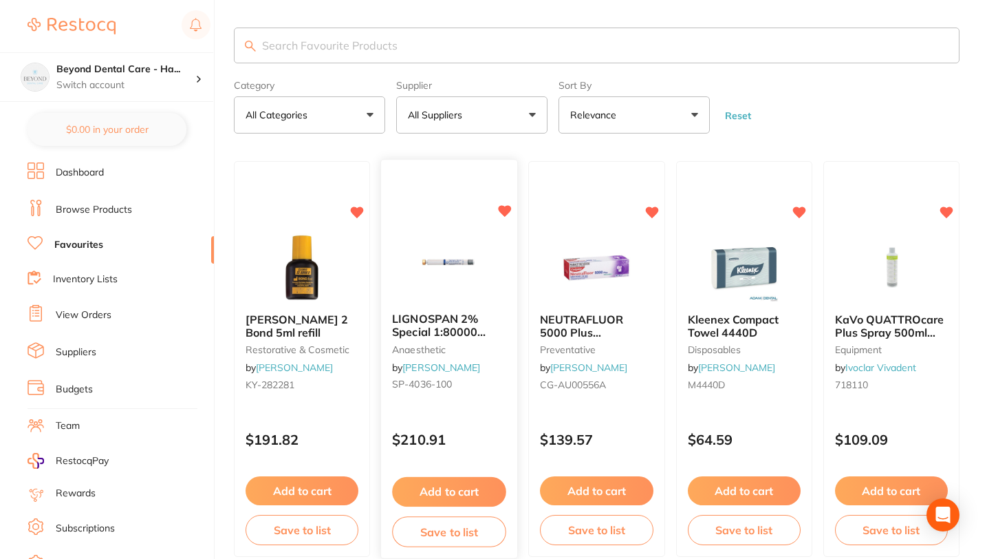
click at [423, 323] on span "LIGNOSPAN 2% Special 1:80000 [MEDICAL_DATA] 2.2ml 2xBox 50" at bounding box center [439, 338] width 95 height 52
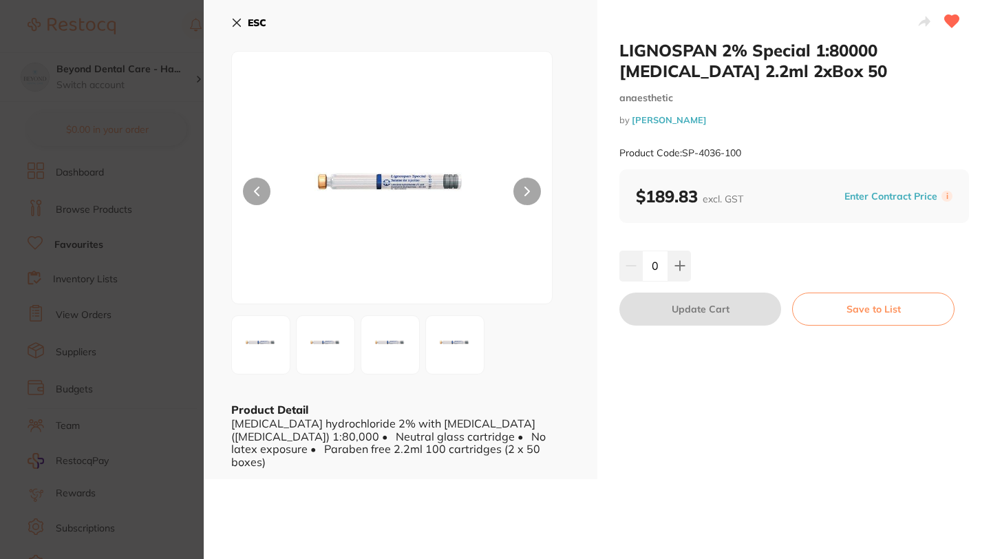
click at [234, 17] on icon at bounding box center [236, 22] width 11 height 11
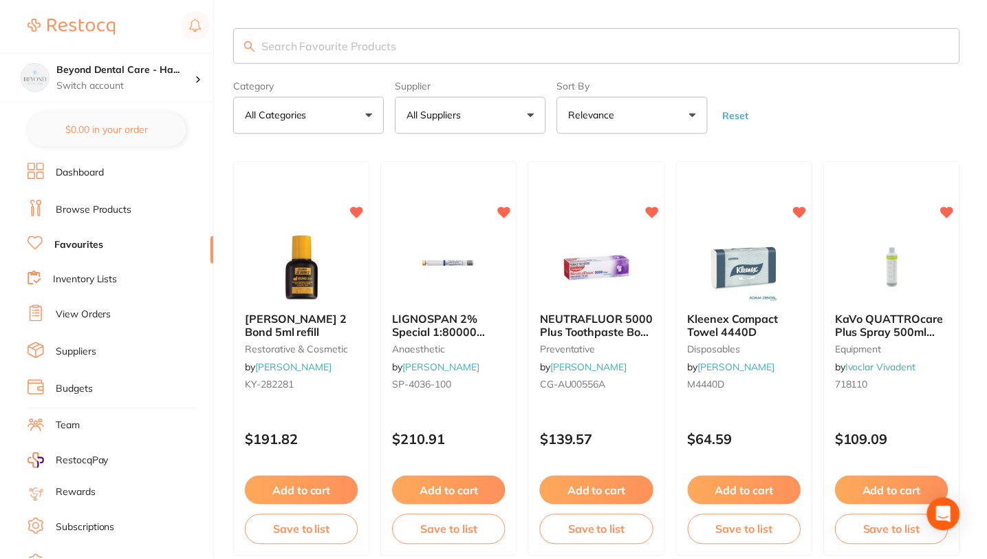
scroll to position [27, 0]
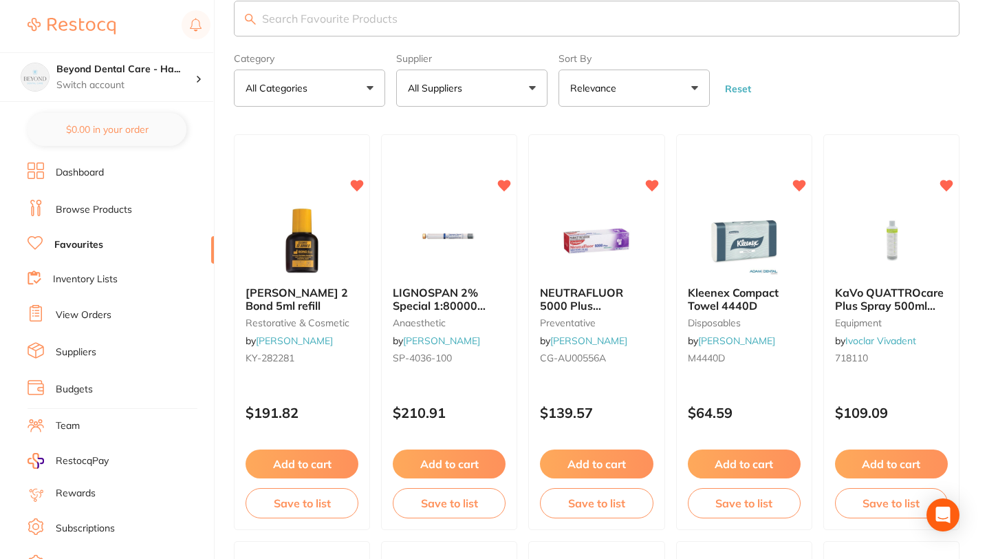
click at [354, 21] on input "search" at bounding box center [597, 19] width 726 height 36
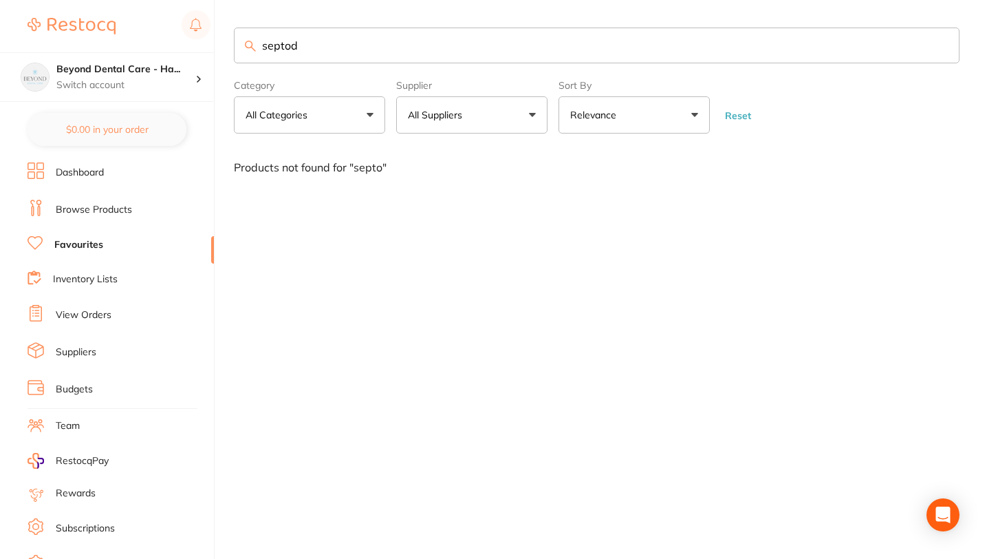
scroll to position [0, 0]
type input "septodont"
click at [90, 211] on link "Browse Products" at bounding box center [94, 210] width 76 height 14
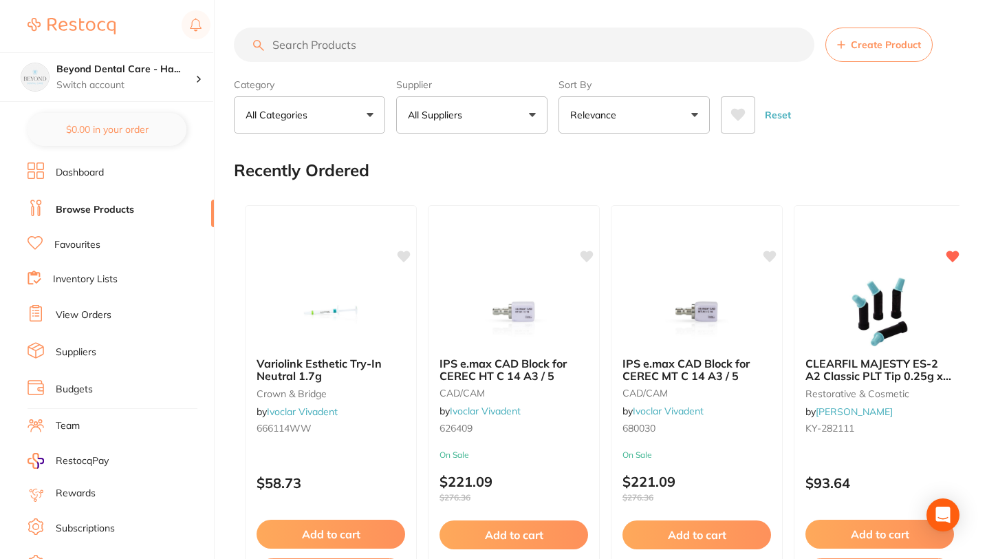
click at [326, 46] on input "search" at bounding box center [524, 45] width 581 height 34
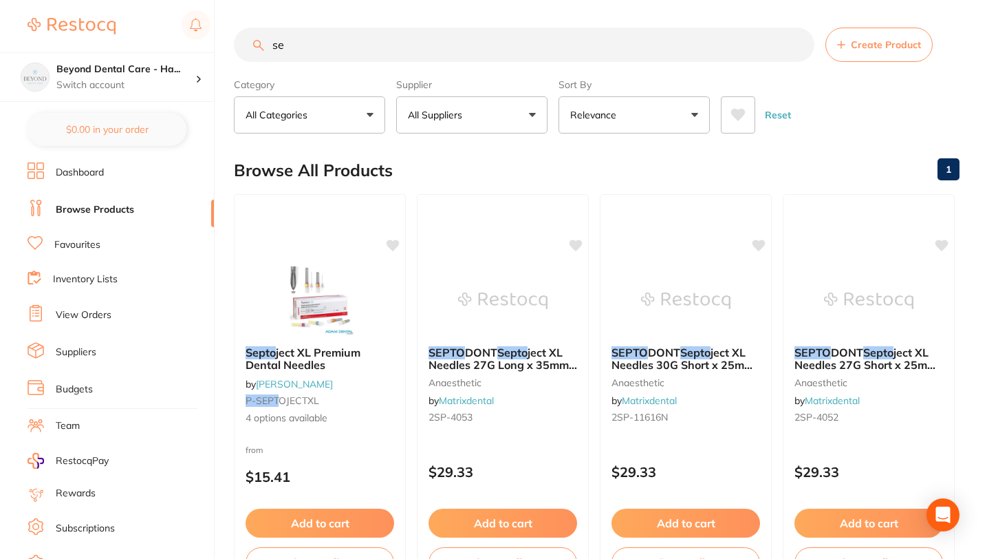
type input "s"
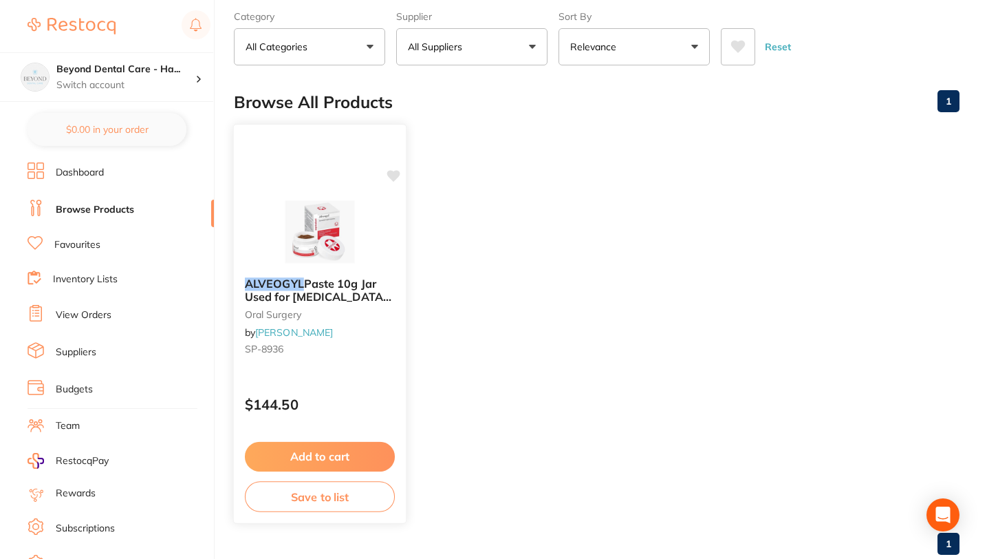
scroll to position [103, 0]
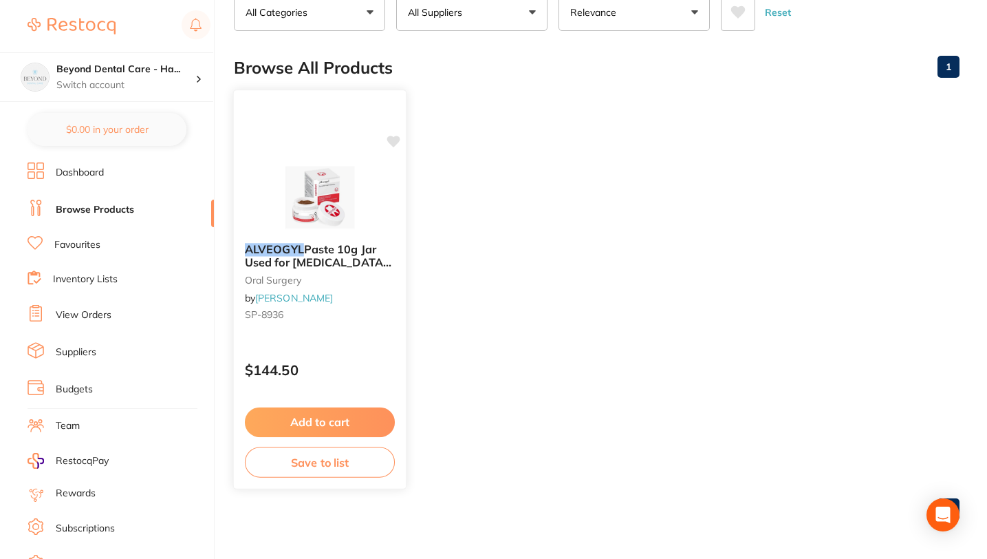
type input "alvogyl"
click at [314, 465] on button "Save to list" at bounding box center [320, 461] width 150 height 31
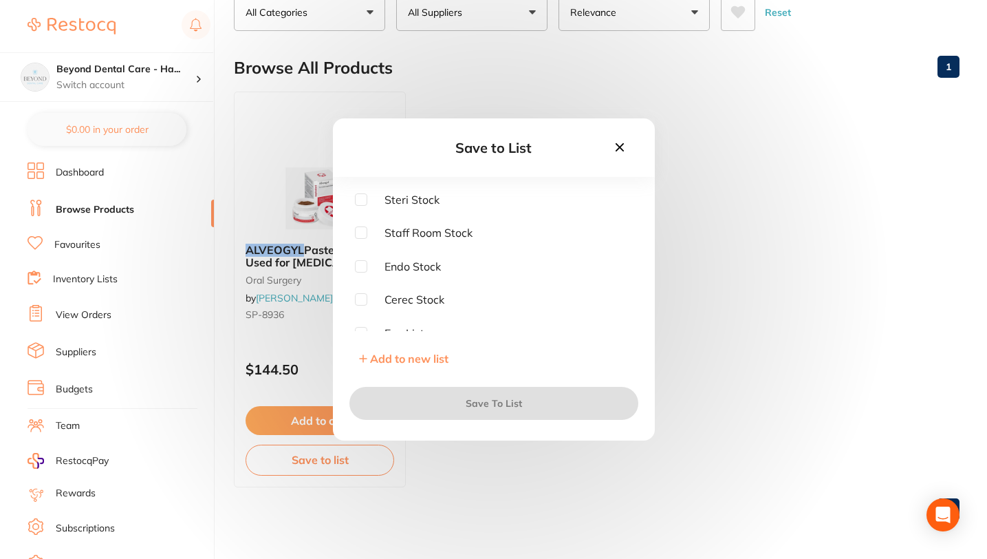
scroll to position [10, 0]
click at [360, 320] on input "checkbox" at bounding box center [361, 322] width 12 height 12
checkbox input "true"
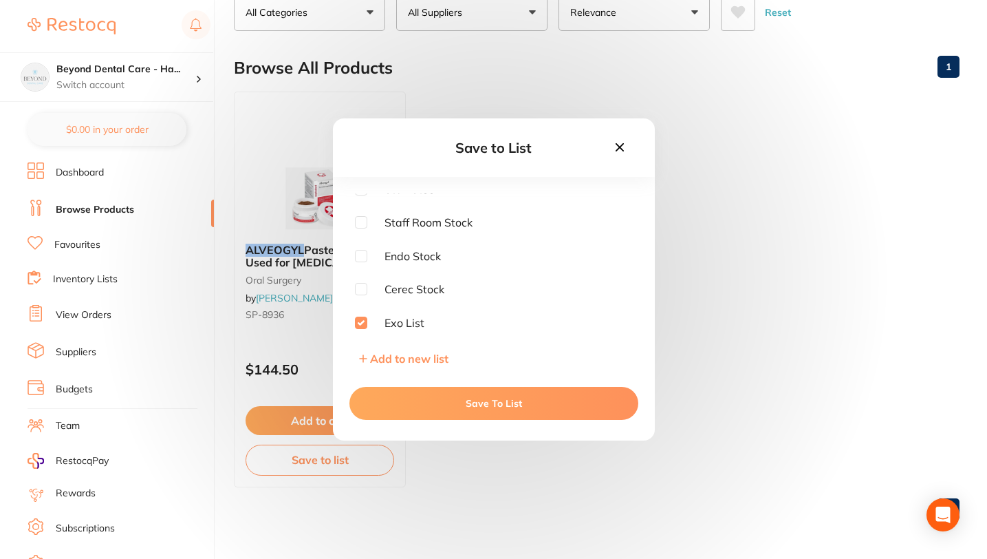
click at [440, 396] on button "Save To List" at bounding box center [493, 403] width 289 height 33
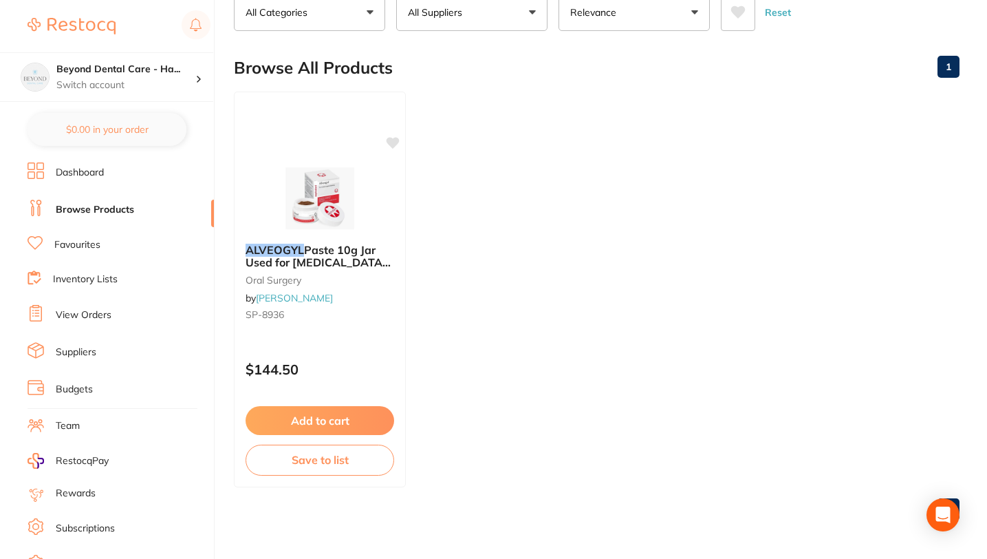
click at [442, 411] on ul "ALVEOGYL Paste 10g Jar Used for Dry Socket Treatment oral surgery by Henry Sche…" at bounding box center [597, 289] width 726 height 396
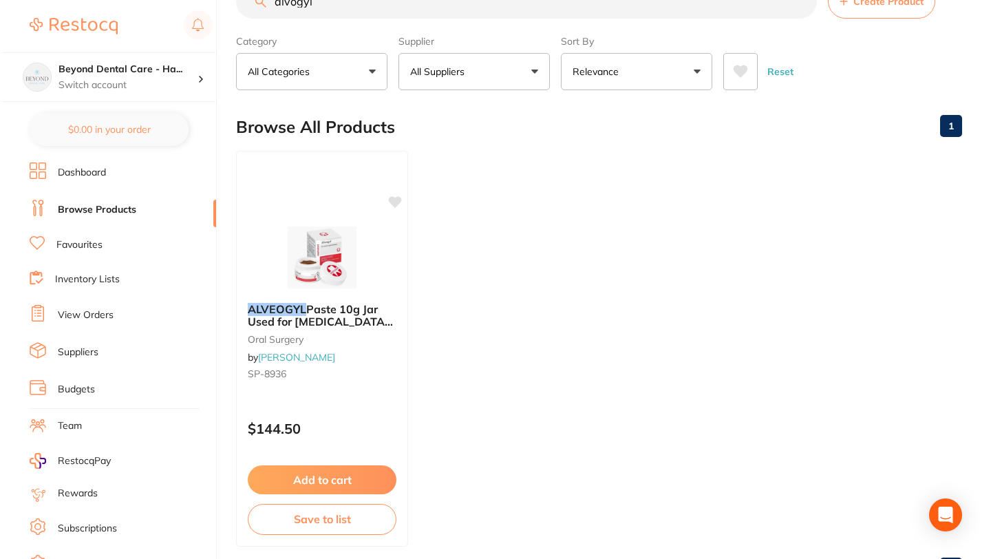
scroll to position [0, 0]
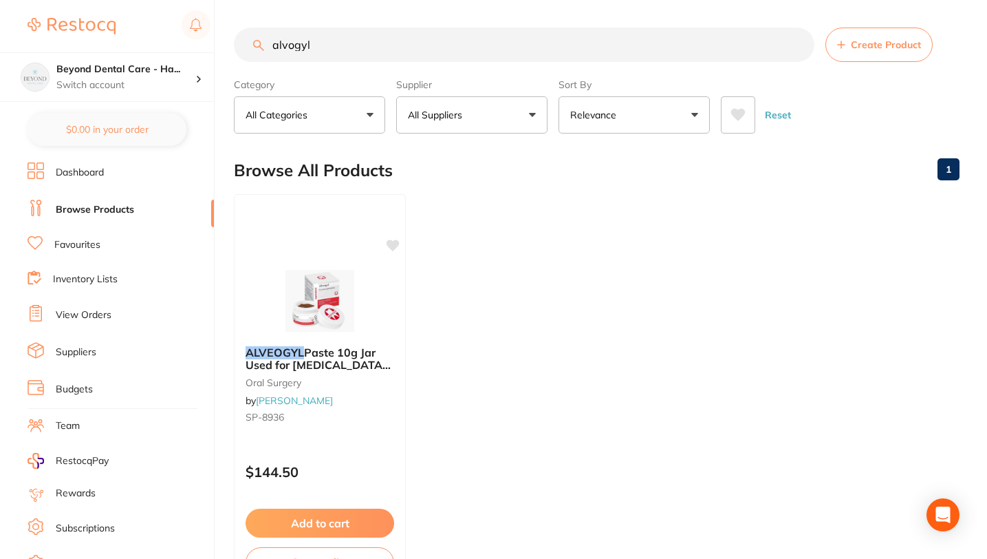
click at [90, 241] on link "Favourites" at bounding box center [77, 245] width 46 height 14
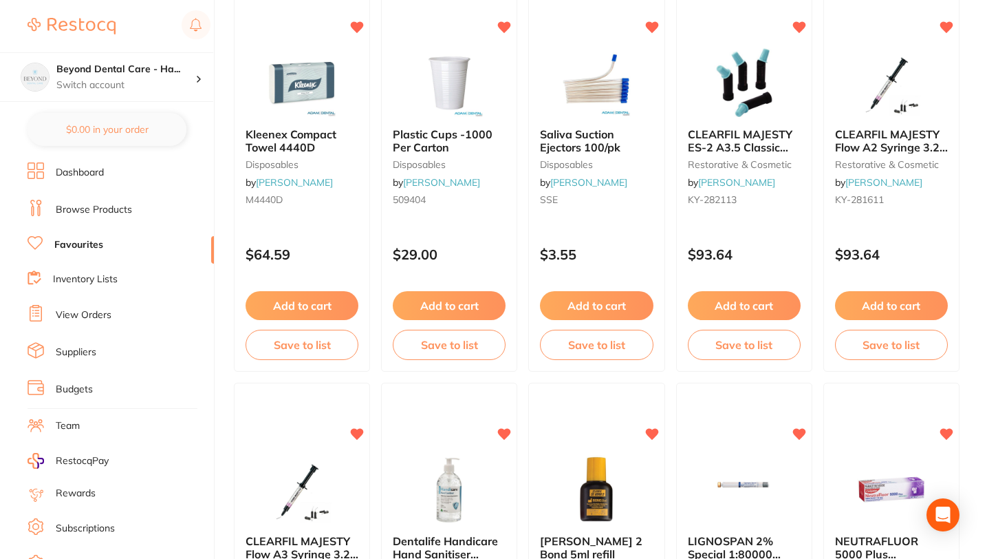
scroll to position [201, 0]
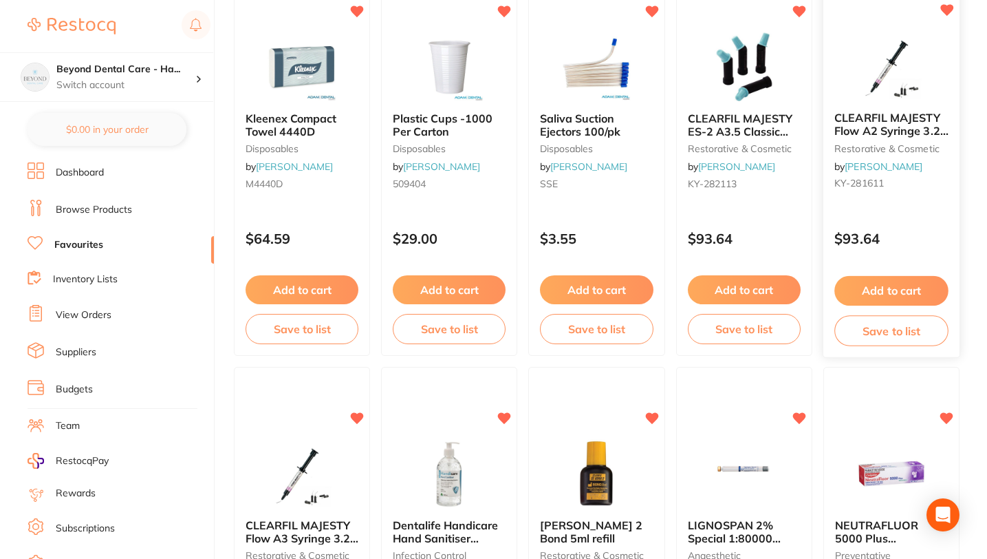
click at [892, 337] on button "Save to list" at bounding box center [891, 330] width 114 height 31
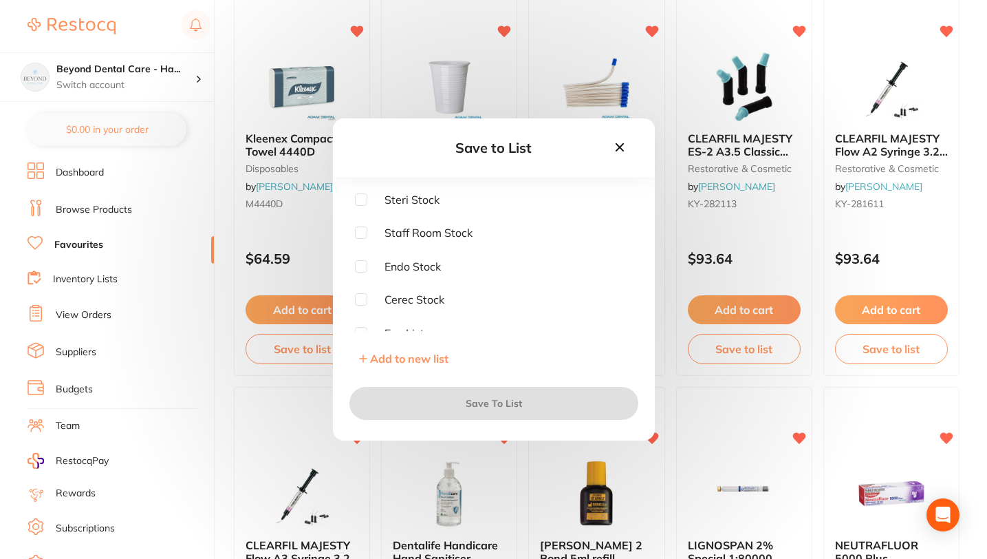
scroll to position [178, 0]
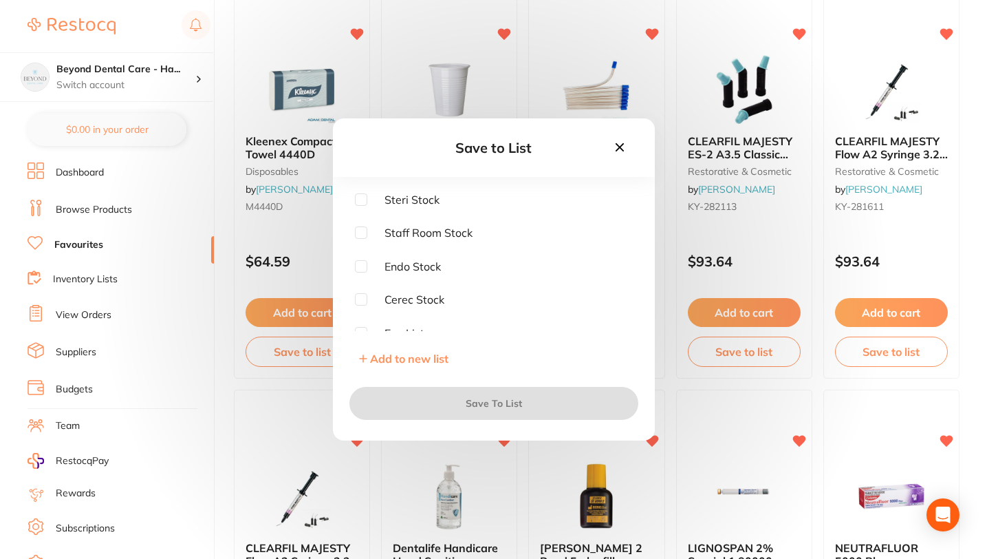
click at [363, 232] on input "checkbox" at bounding box center [361, 232] width 12 height 12
checkbox input "true"
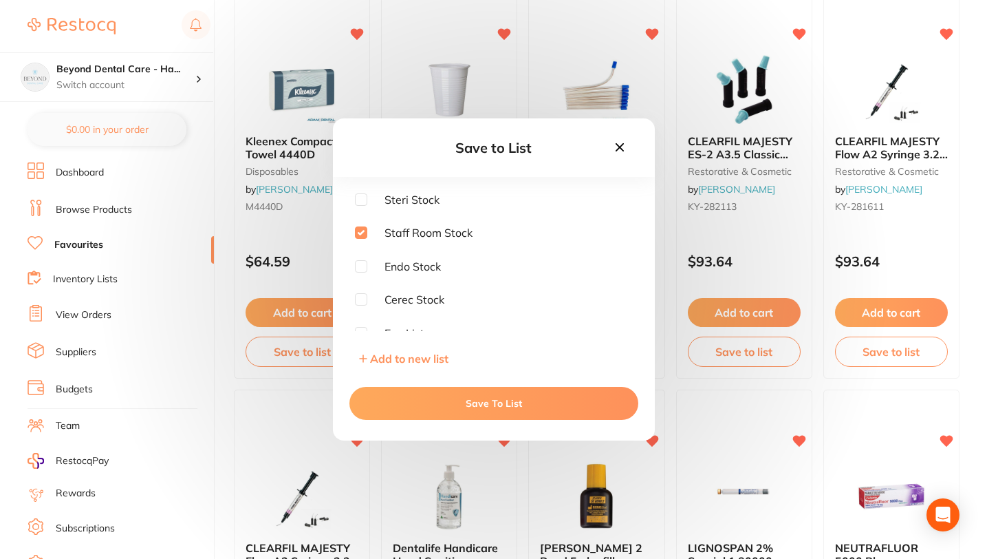
click at [453, 402] on button "Save To List" at bounding box center [493, 403] width 289 height 33
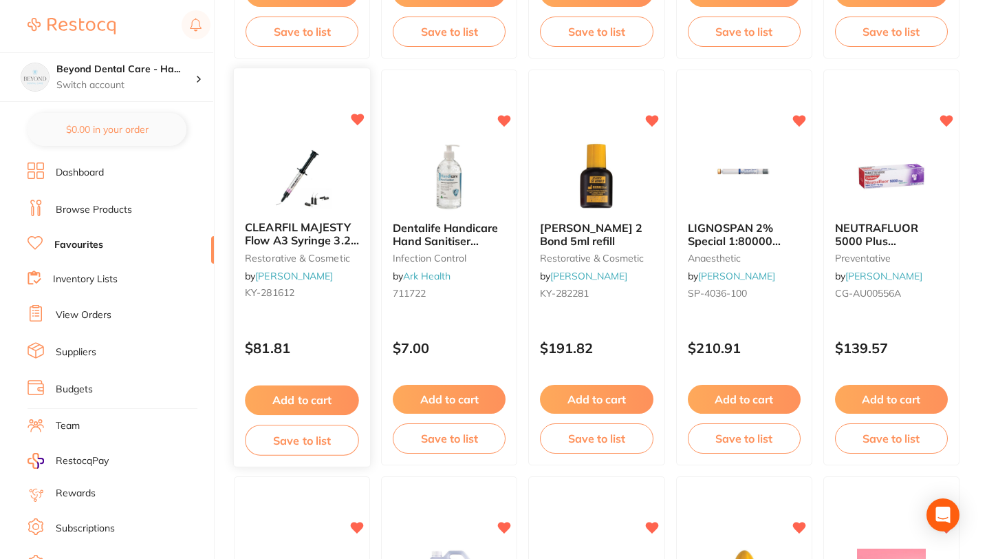
scroll to position [506, 0]
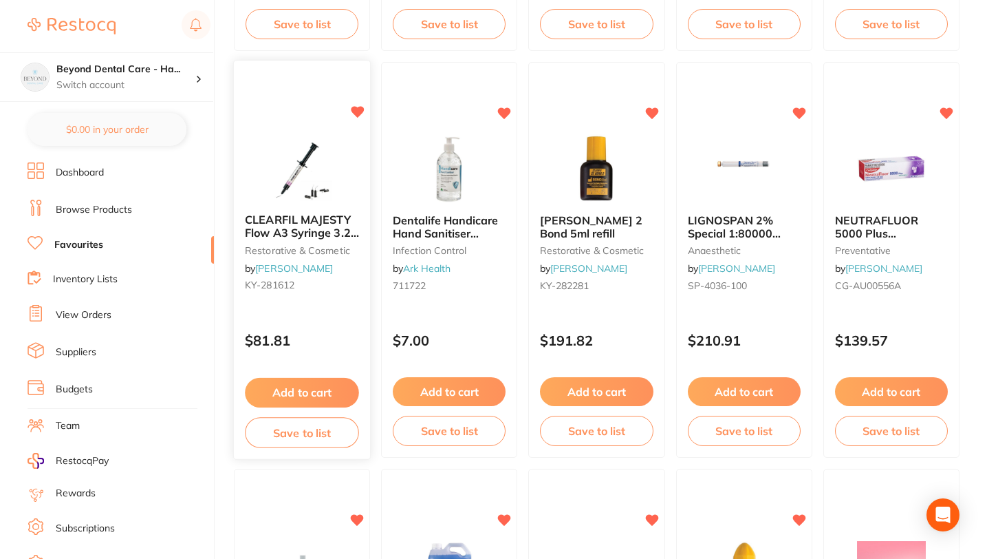
click at [300, 438] on button "Save to list" at bounding box center [302, 432] width 114 height 31
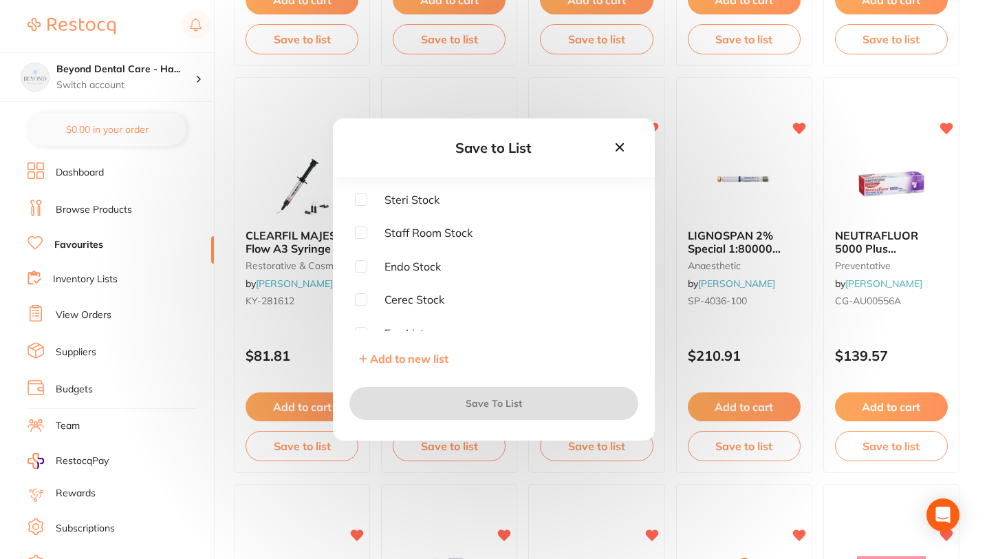
scroll to position [10, 0]
click at [360, 224] on input "checkbox" at bounding box center [361, 222] width 12 height 12
checkbox input "true"
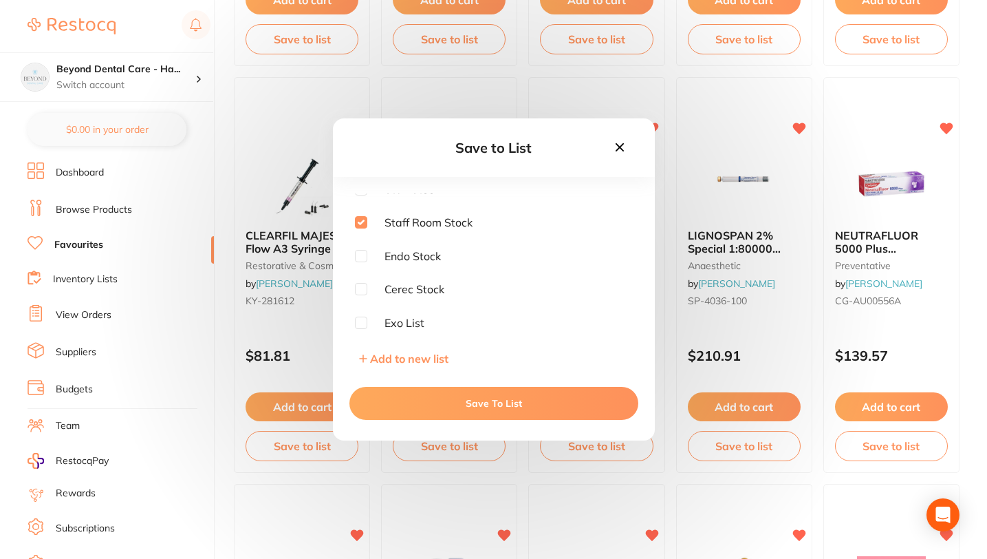
click at [452, 405] on button "Save To List" at bounding box center [493, 403] width 289 height 33
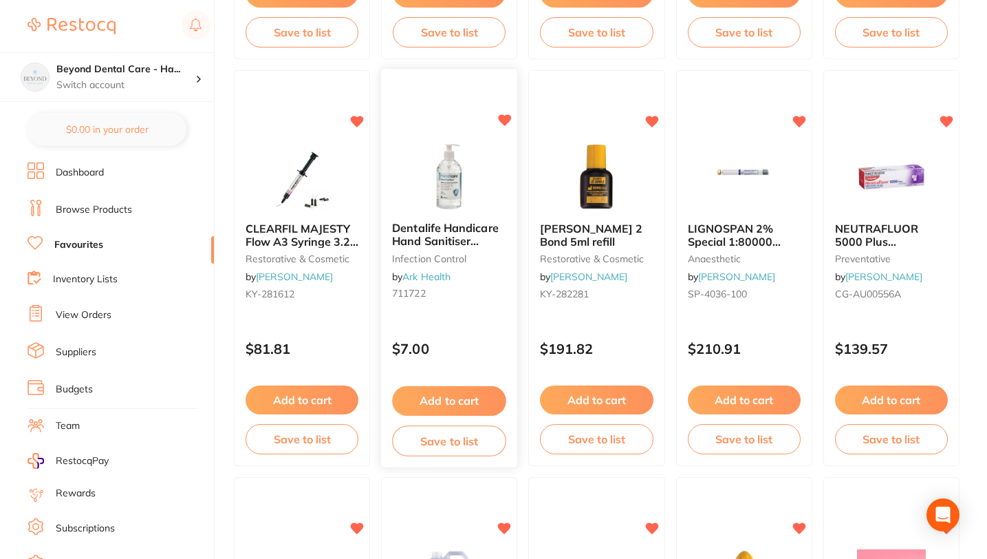
scroll to position [509, 0]
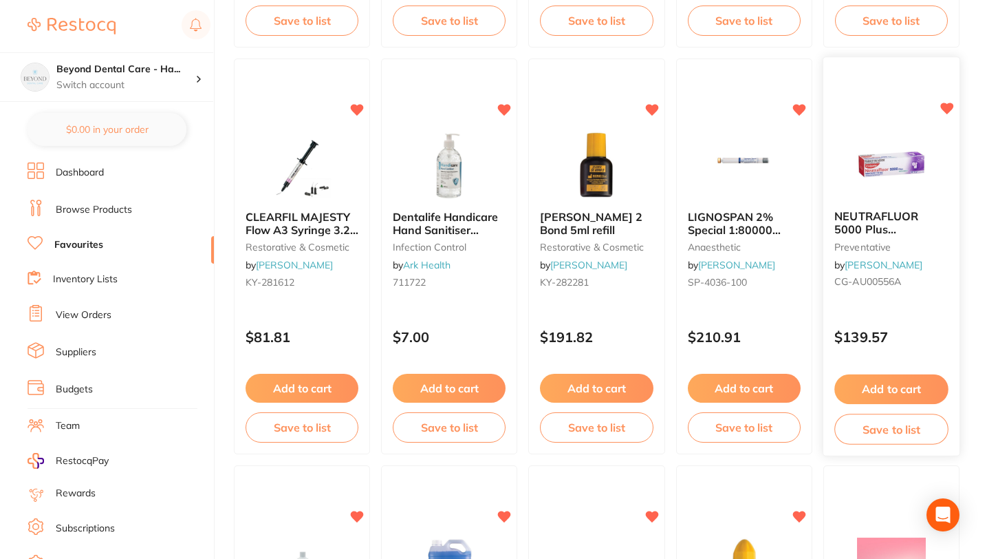
click at [909, 433] on button "Save to list" at bounding box center [891, 428] width 114 height 31
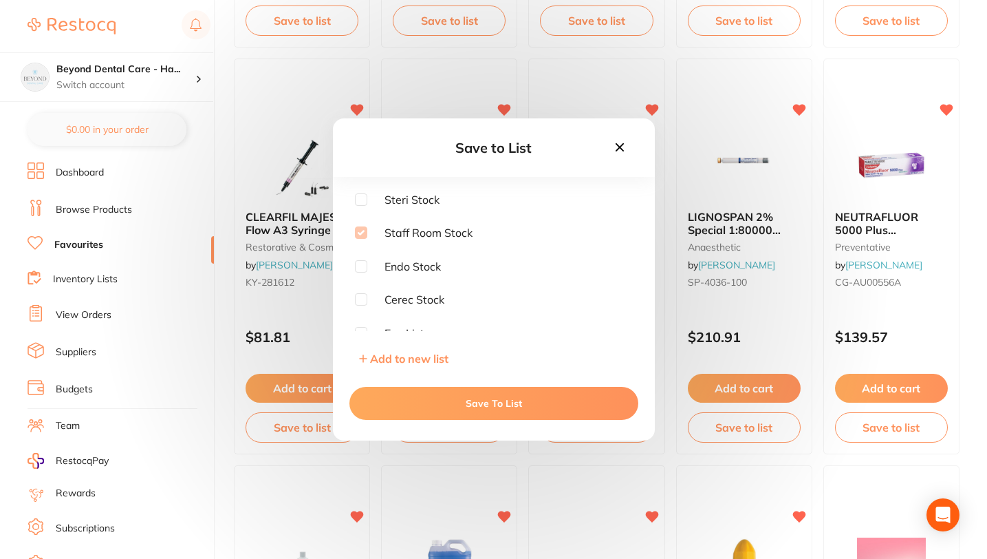
click at [619, 149] on icon at bounding box center [619, 147] width 15 height 15
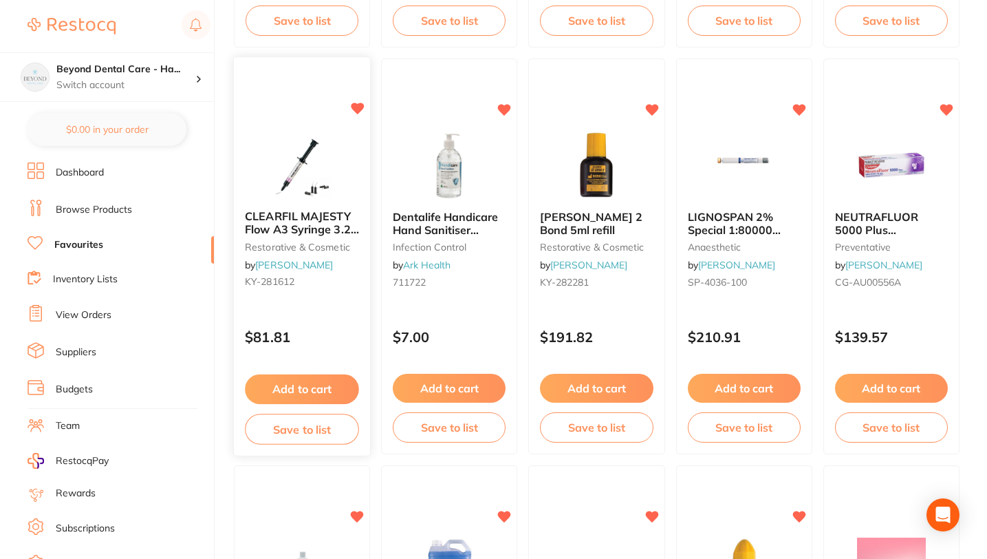
click at [306, 435] on button "Save to list" at bounding box center [302, 428] width 114 height 31
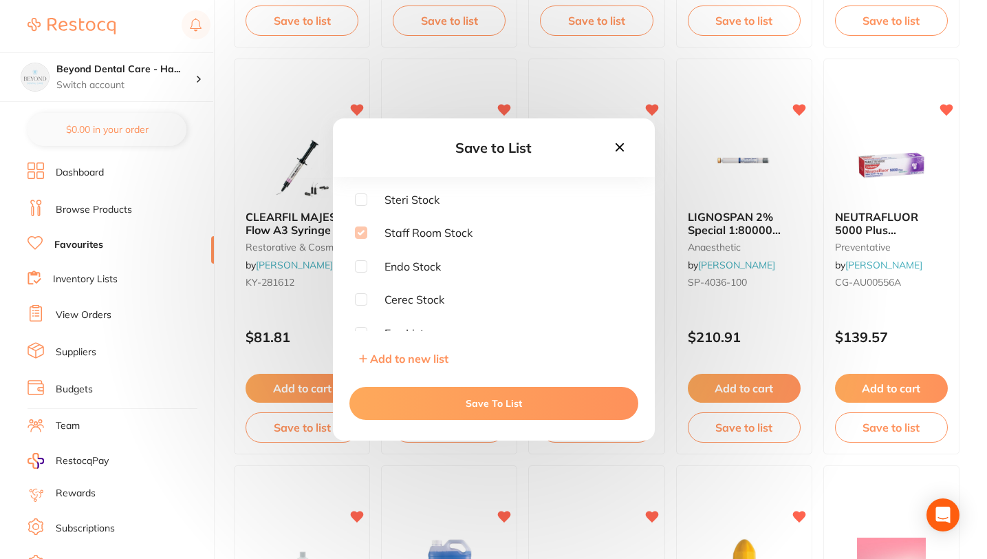
click at [618, 141] on icon at bounding box center [619, 147] width 15 height 15
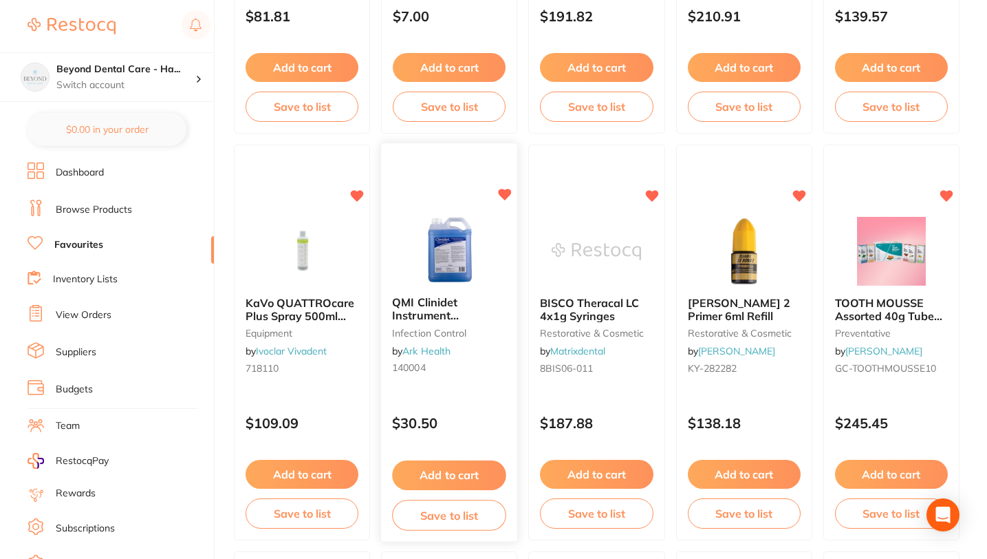
scroll to position [856, 0]
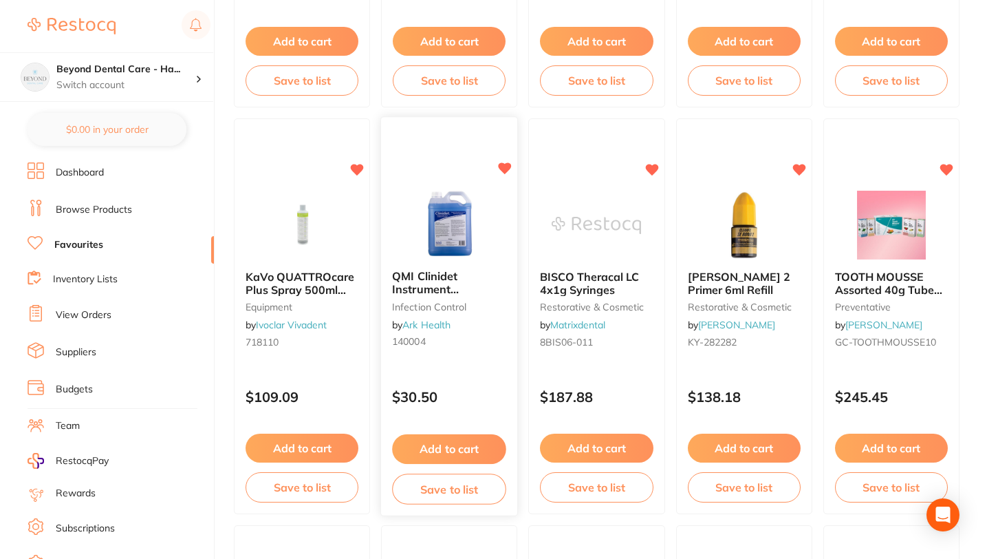
click at [449, 488] on button "Save to list" at bounding box center [449, 488] width 114 height 31
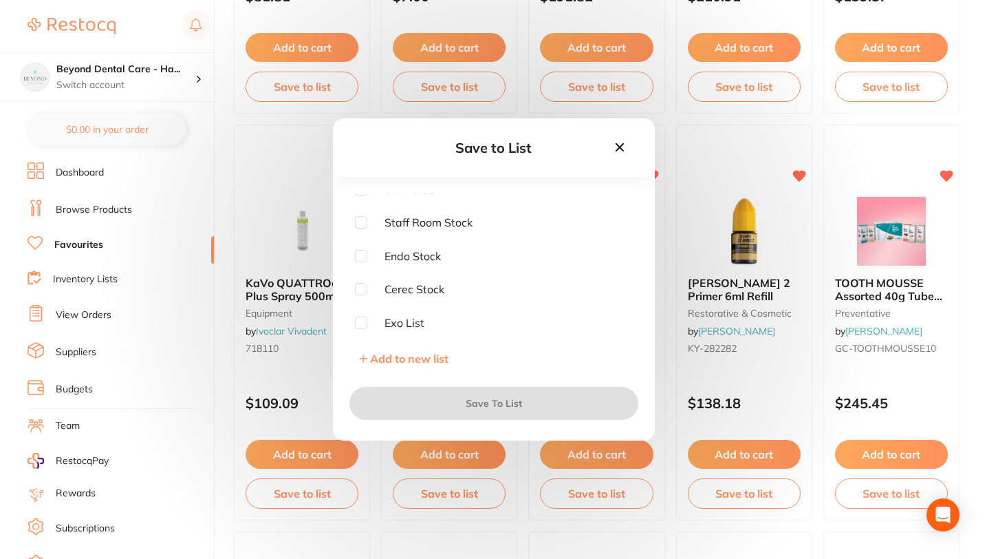
scroll to position [0, 0]
click at [359, 200] on input "checkbox" at bounding box center [361, 199] width 12 height 12
checkbox input "true"
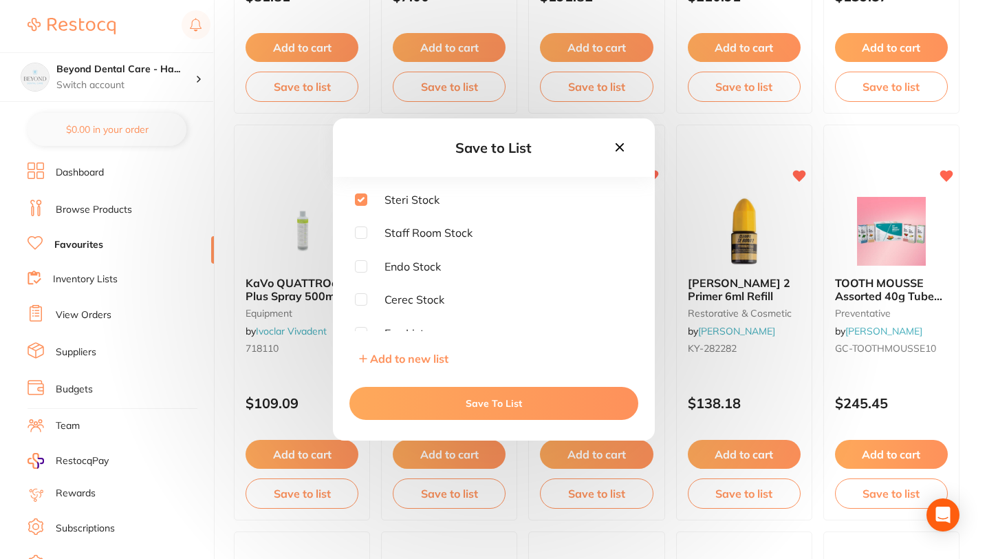
click at [482, 411] on button "Save To List" at bounding box center [493, 403] width 289 height 33
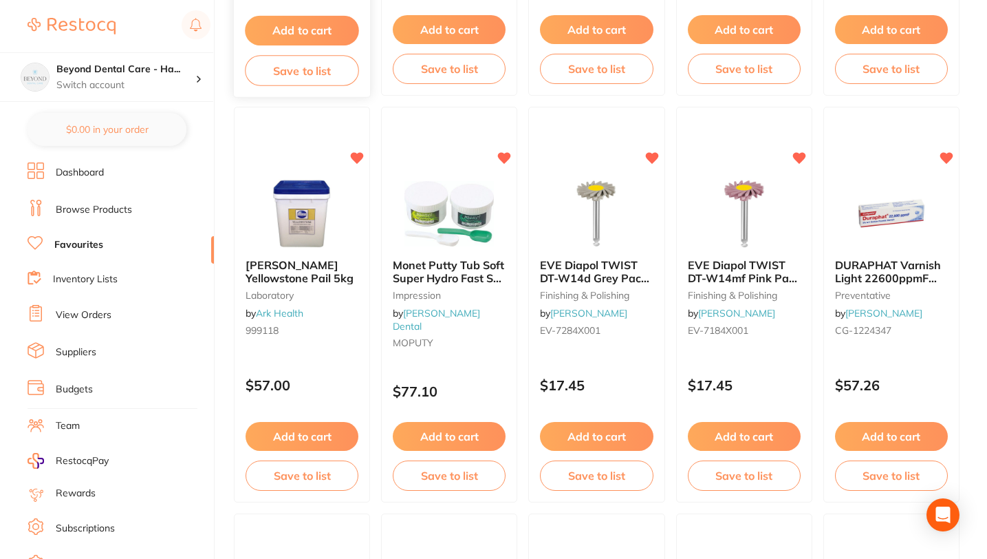
scroll to position [2945, 0]
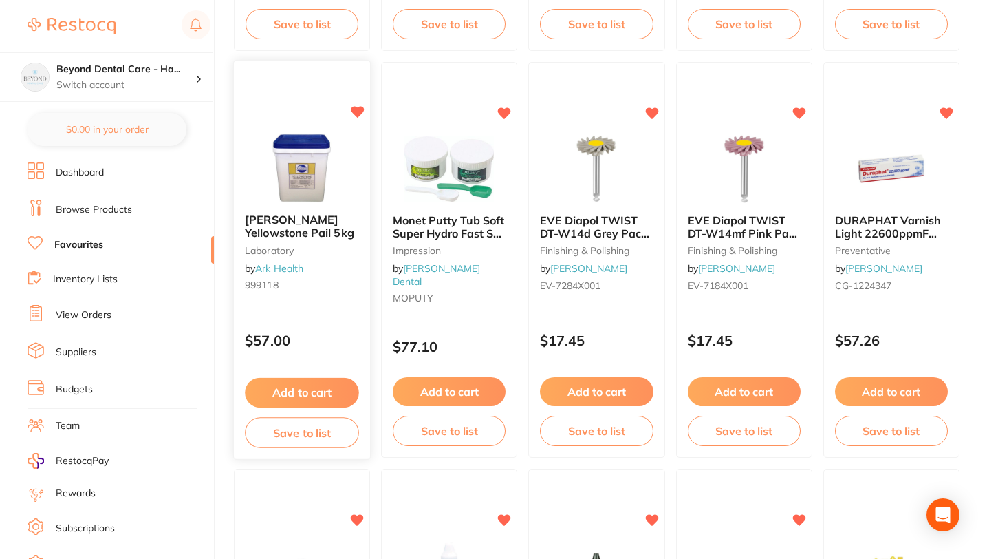
click at [290, 426] on button "Save to list" at bounding box center [302, 432] width 114 height 31
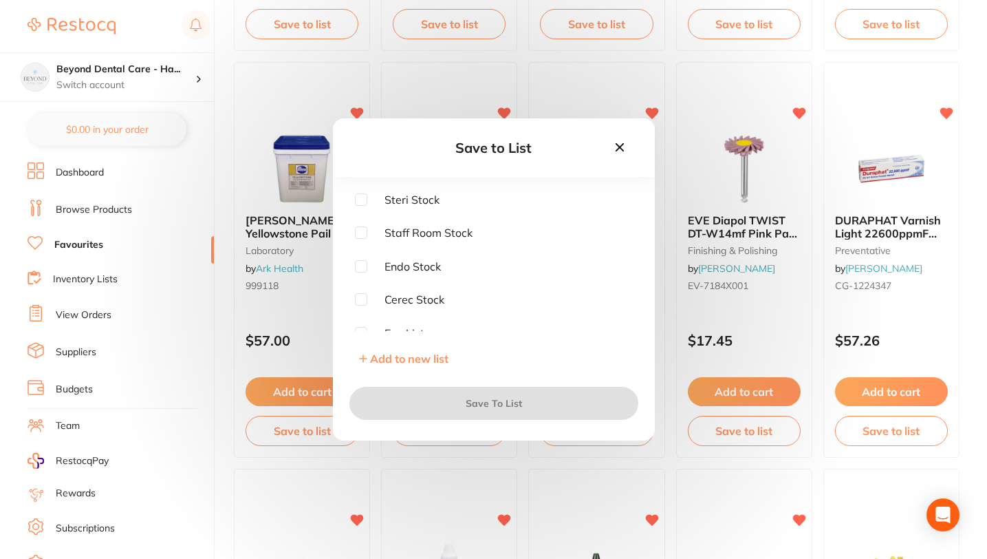
click at [360, 202] on input "checkbox" at bounding box center [361, 199] width 12 height 12
checkbox input "true"
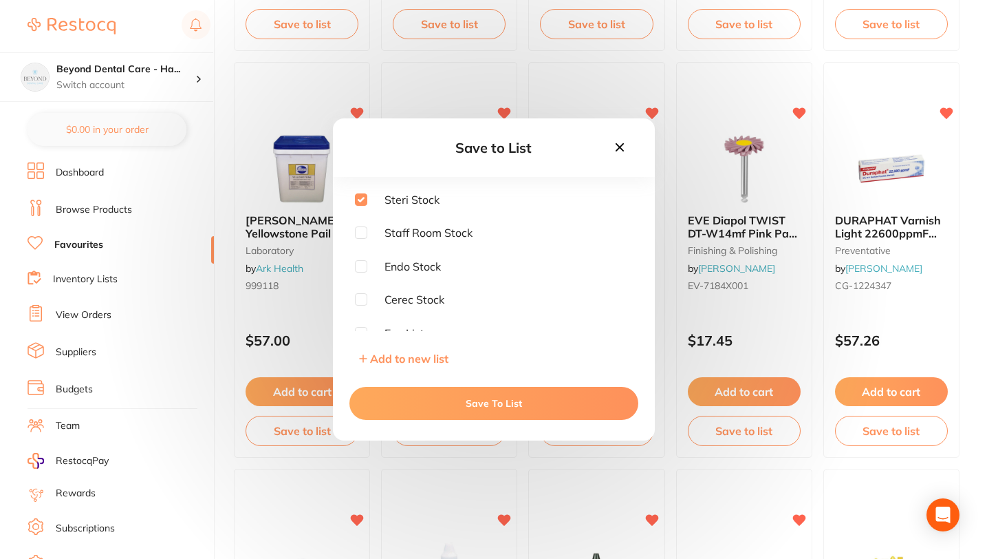
click at [461, 404] on button "Save To List" at bounding box center [493, 403] width 289 height 33
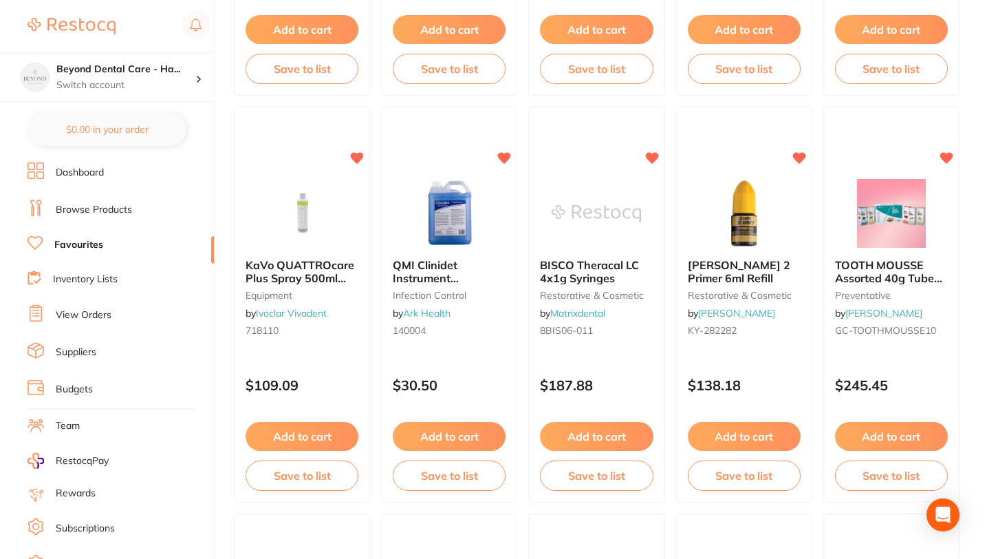
scroll to position [877, 0]
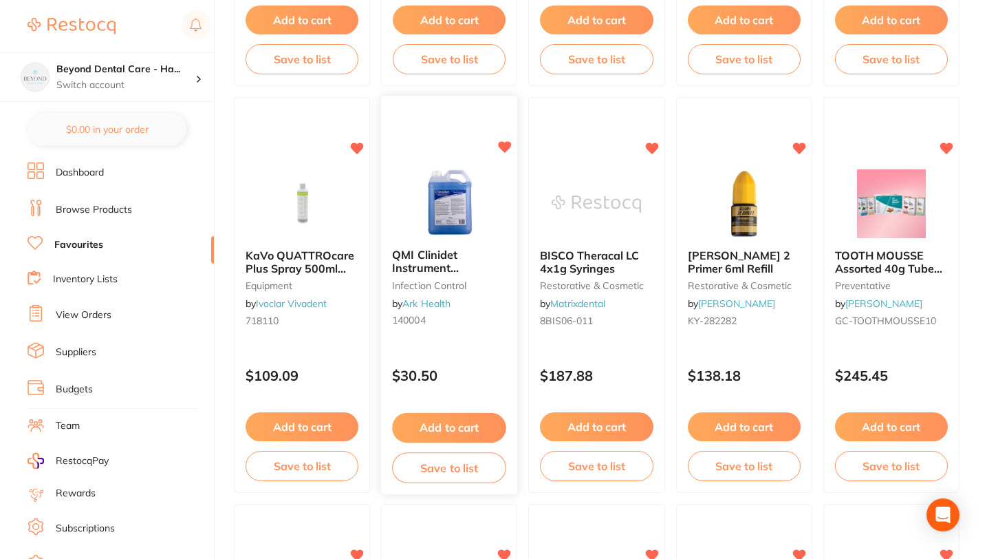
click at [439, 466] on button "Save to list" at bounding box center [449, 467] width 114 height 31
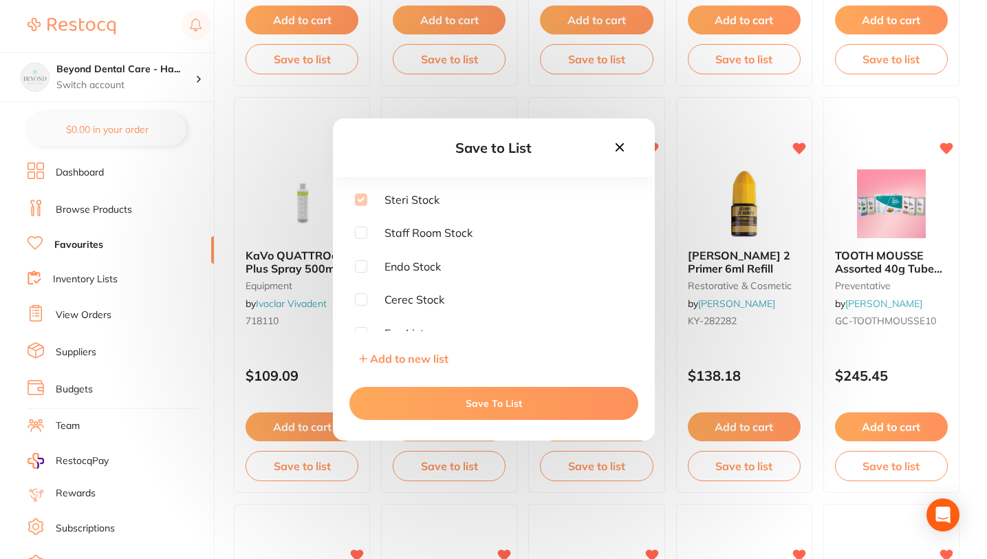
checkbox input "true"
click at [616, 147] on icon at bounding box center [619, 147] width 15 height 15
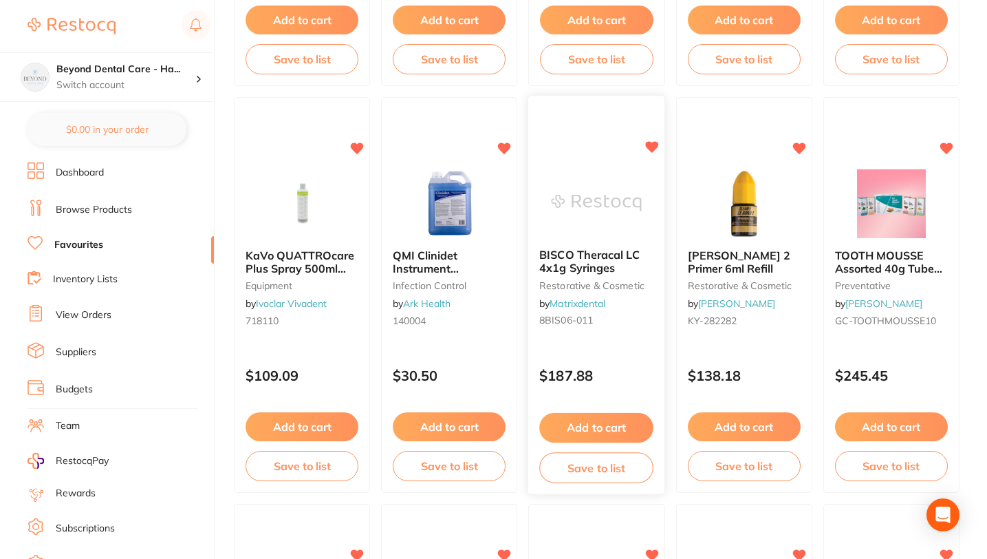
click at [587, 466] on button "Save to list" at bounding box center [597, 467] width 114 height 31
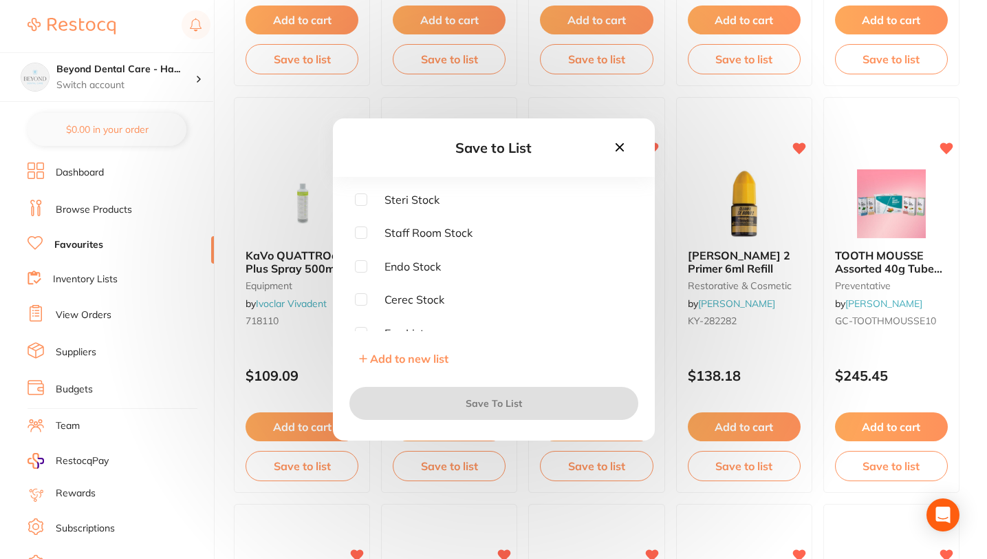
click at [360, 199] on input "checkbox" at bounding box center [361, 199] width 12 height 12
checkbox input "true"
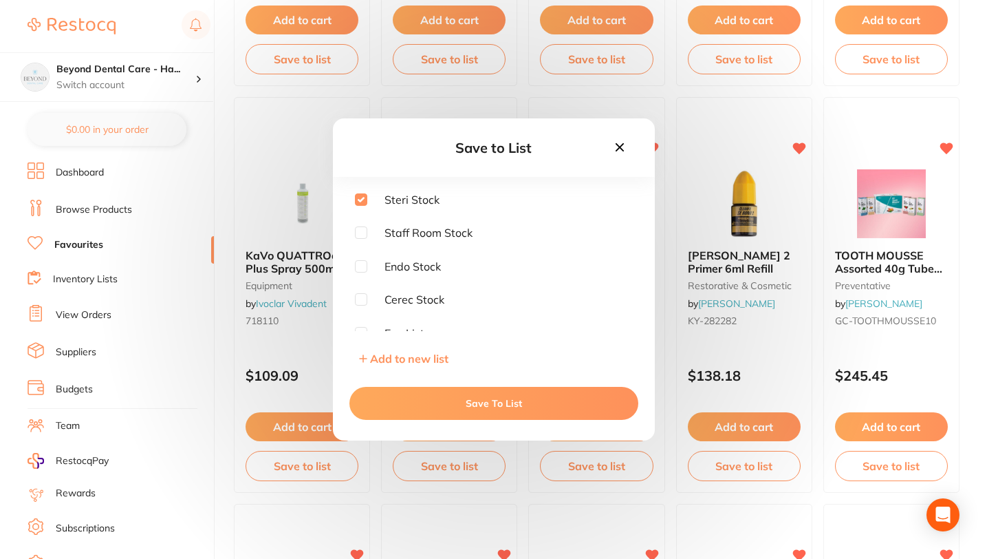
click at [471, 405] on button "Save To List" at bounding box center [493, 403] width 289 height 33
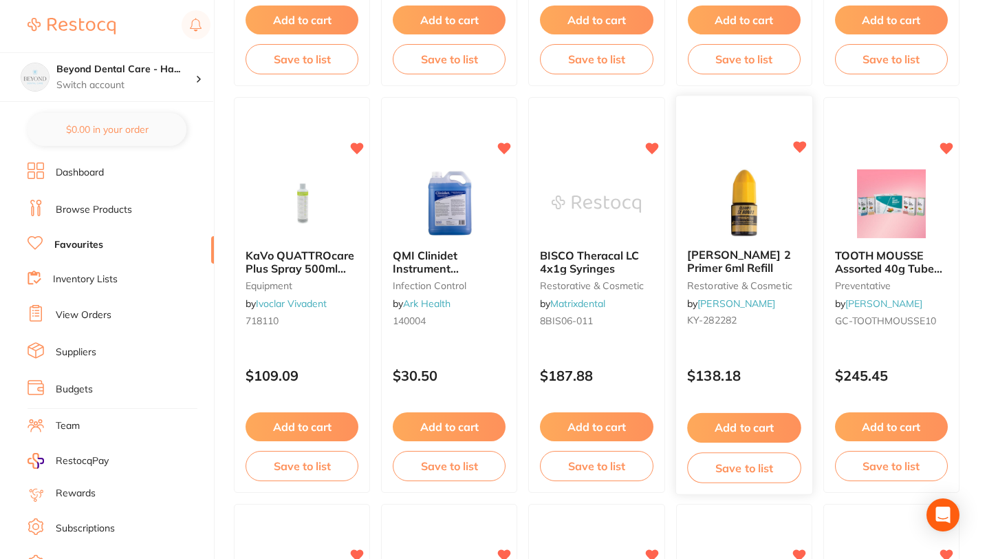
click at [730, 470] on button "Save to list" at bounding box center [744, 467] width 114 height 31
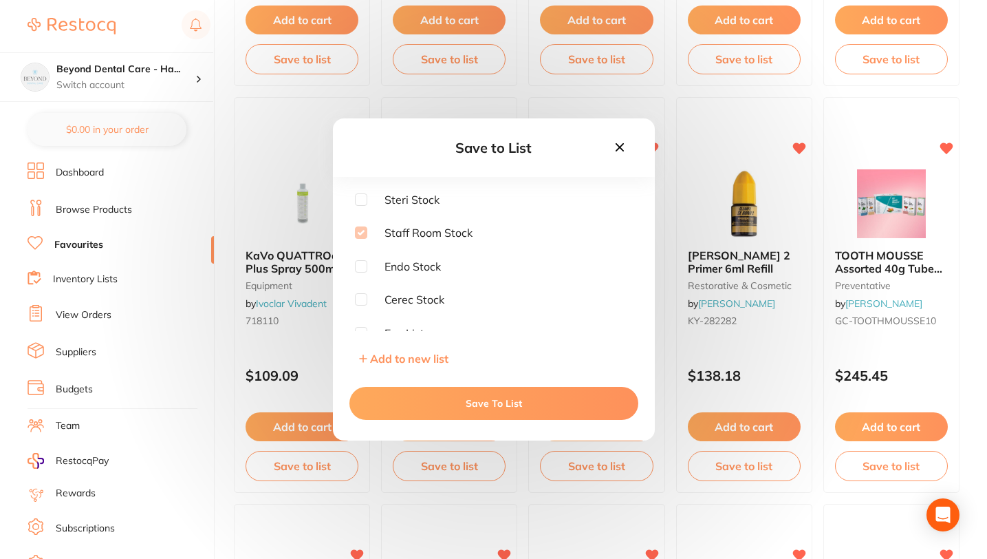
click at [621, 140] on icon at bounding box center [619, 147] width 15 height 15
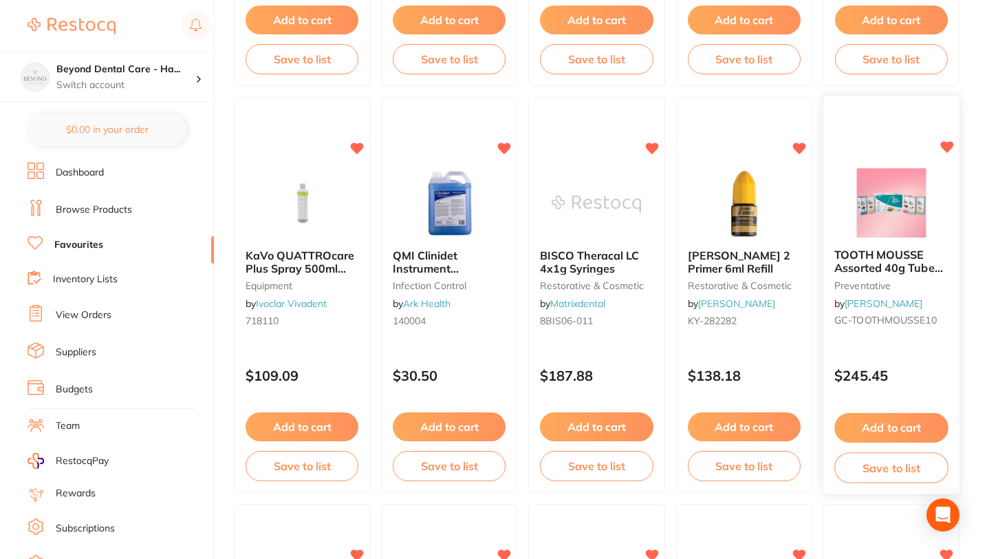
click at [896, 468] on button "Save to list" at bounding box center [891, 467] width 114 height 31
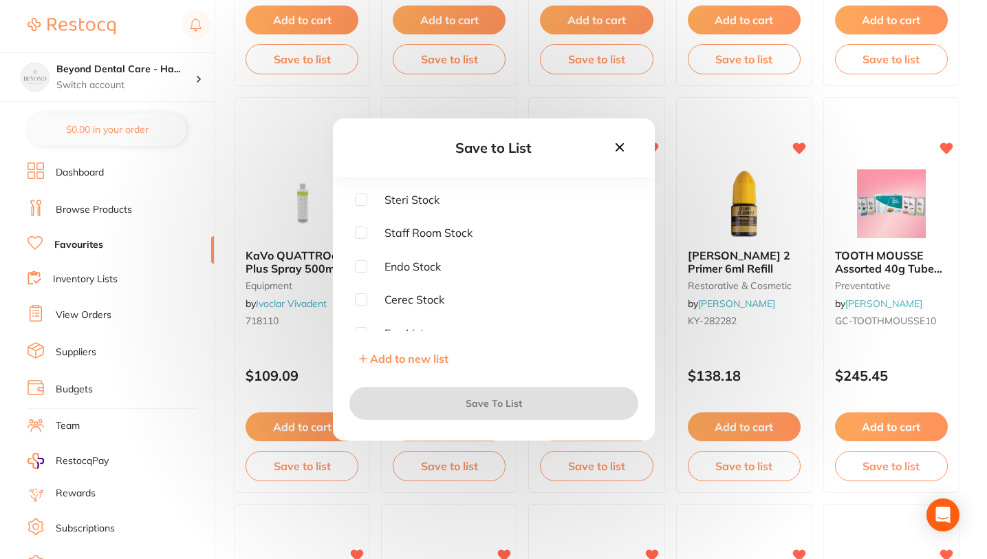
click at [360, 230] on input "checkbox" at bounding box center [361, 232] width 12 height 12
checkbox input "true"
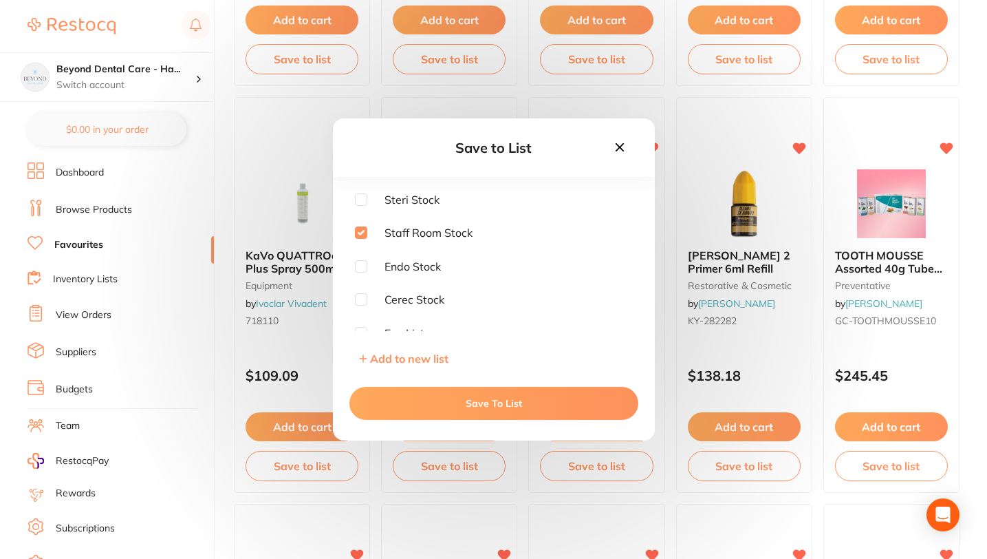
click at [486, 400] on button "Save To List" at bounding box center [493, 403] width 289 height 33
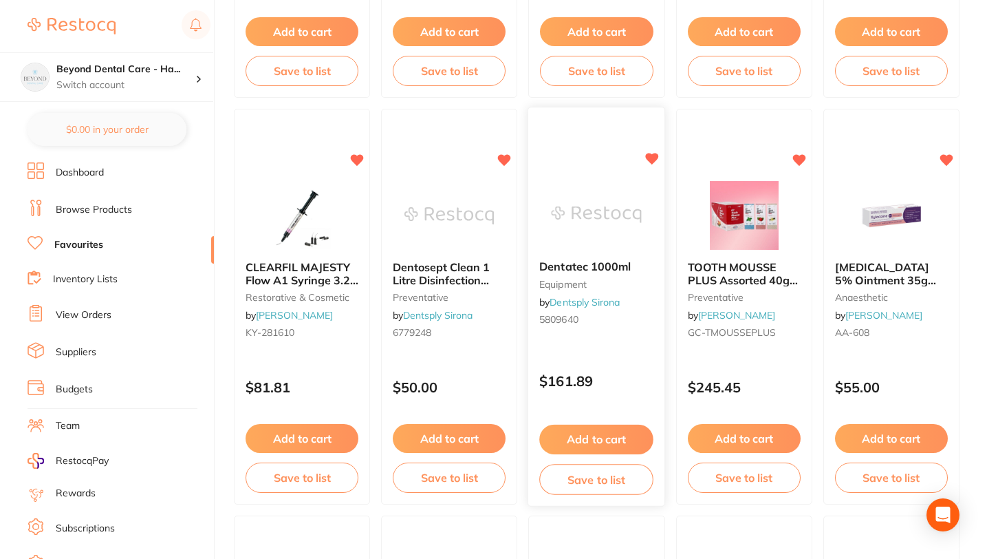
scroll to position [1277, 0]
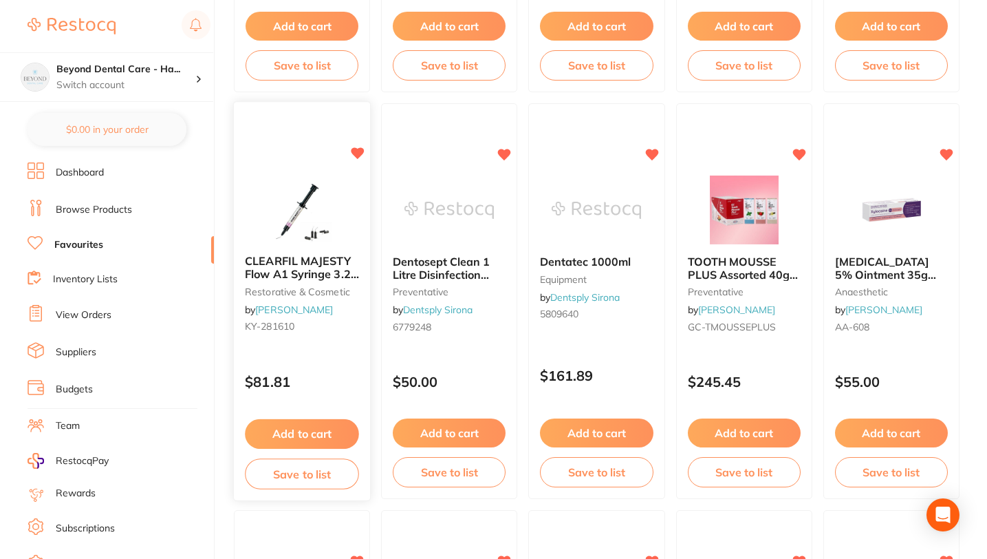
click at [288, 470] on button "Save to list" at bounding box center [302, 473] width 114 height 31
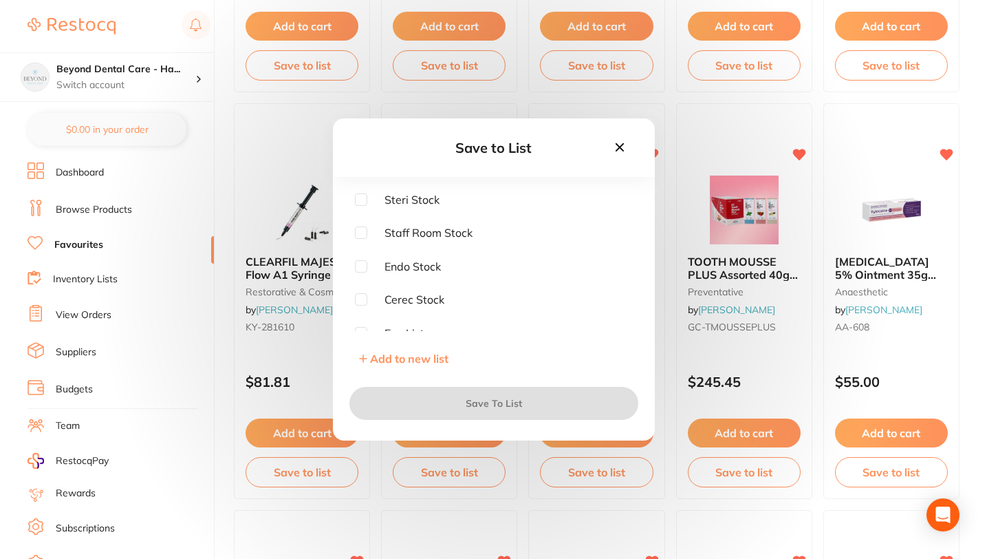
drag, startPoint x: 360, startPoint y: 194, endPoint x: 497, endPoint y: 391, distance: 240.3
click at [360, 194] on input "checkbox" at bounding box center [361, 199] width 12 height 12
checkbox input "true"
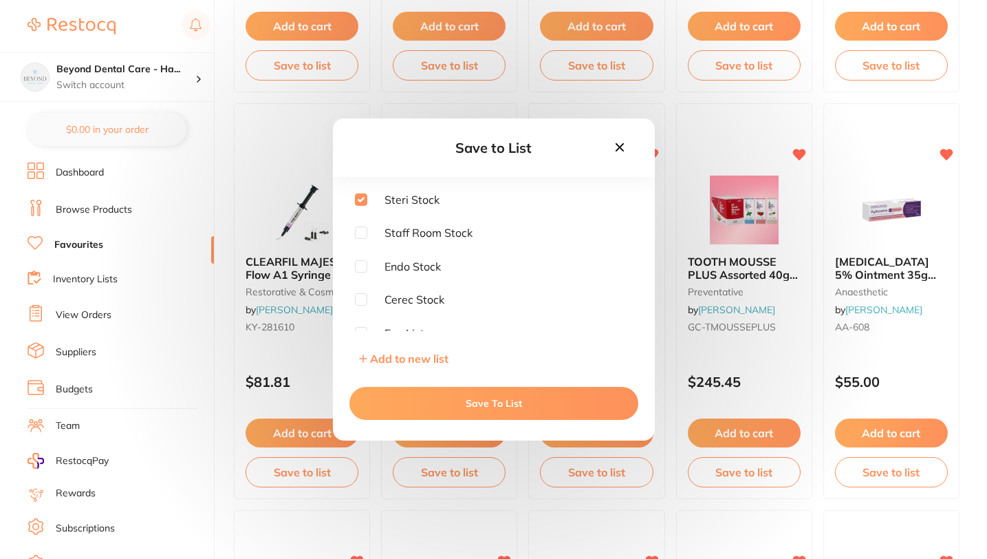
click at [493, 405] on button "Save To List" at bounding box center [493, 403] width 289 height 33
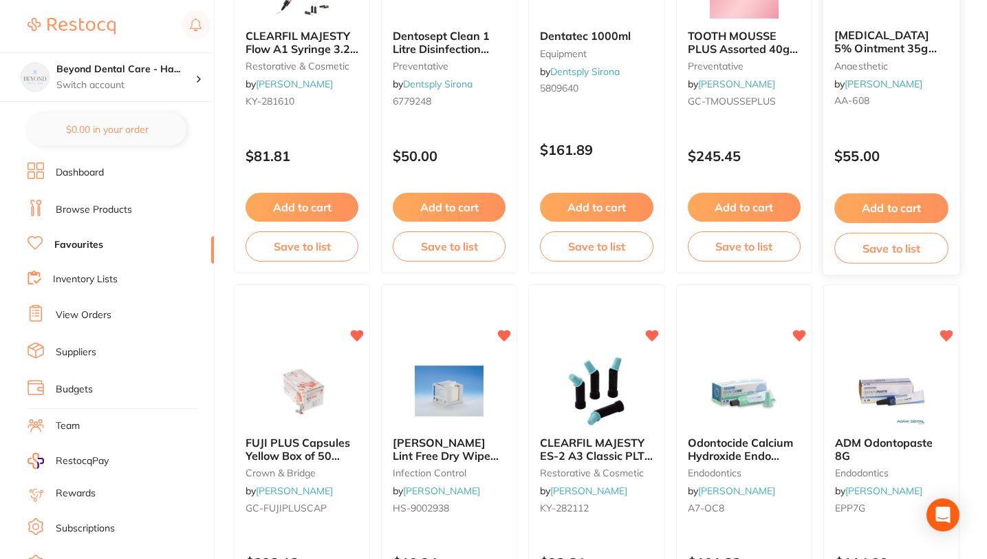
scroll to position [1465, 0]
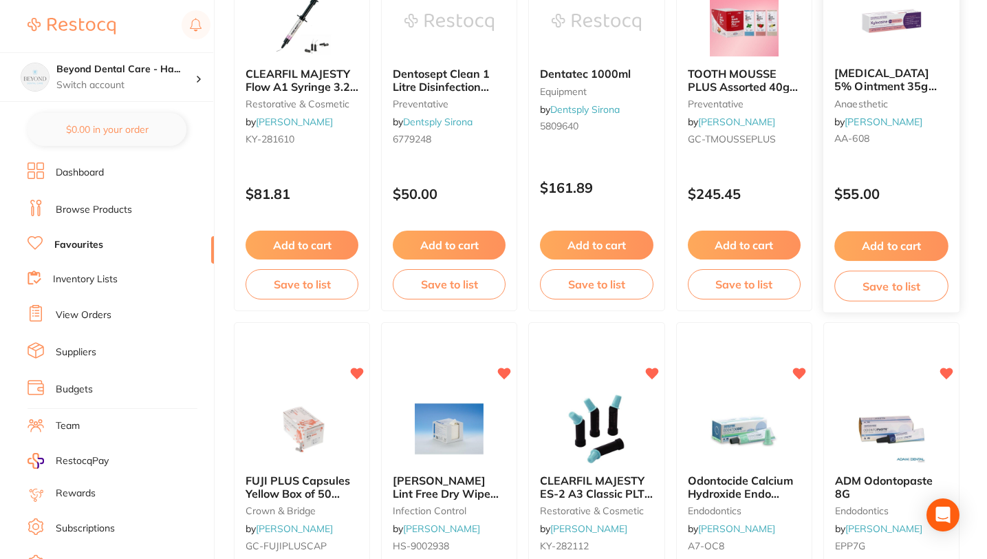
click at [875, 286] on button "Save to list" at bounding box center [891, 285] width 114 height 31
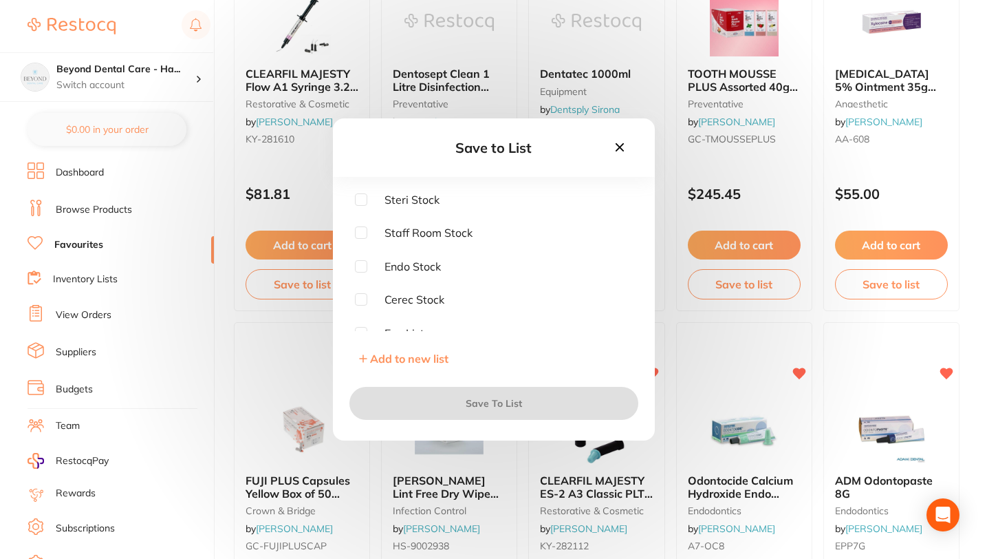
click at [361, 198] on input "checkbox" at bounding box center [361, 199] width 12 height 12
checkbox input "true"
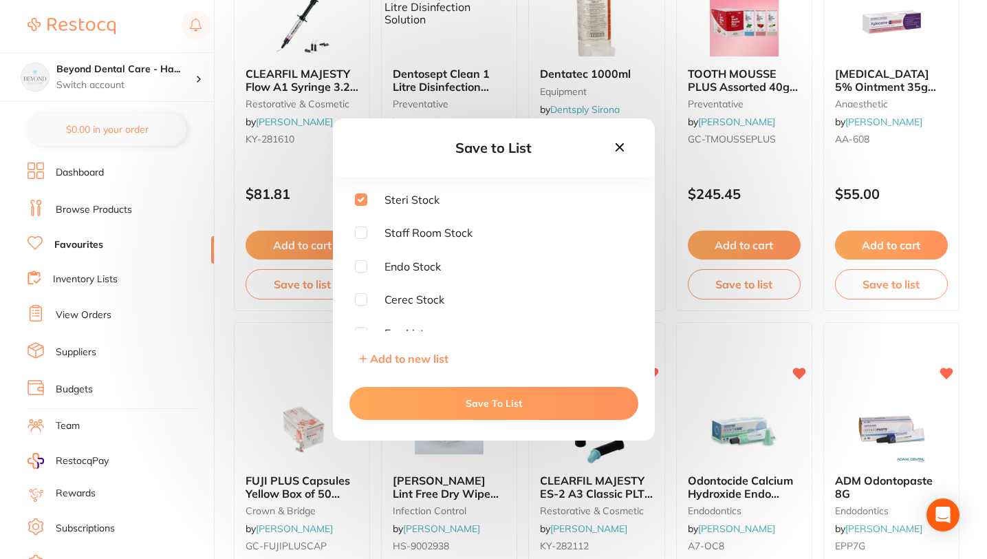
click at [474, 401] on button "Save To List" at bounding box center [493, 403] width 289 height 33
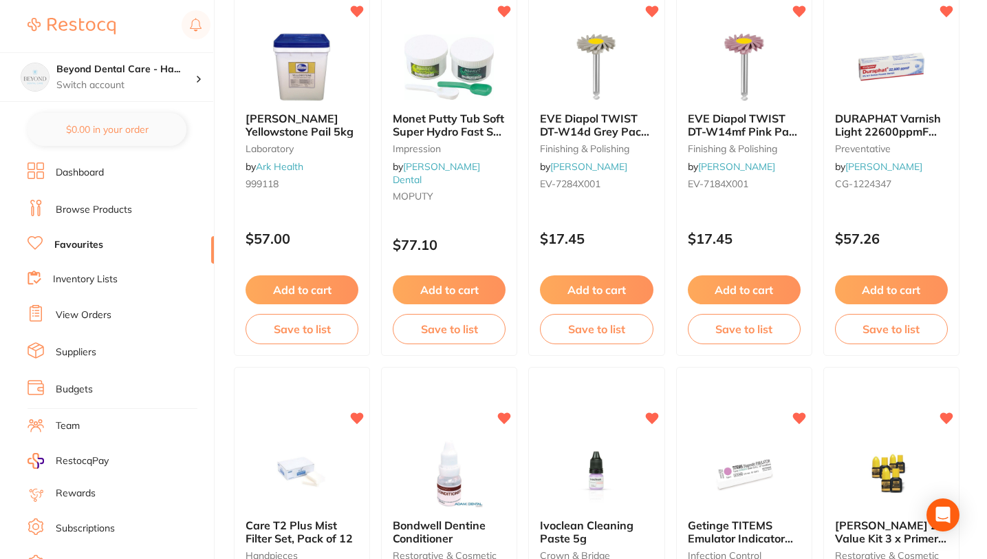
scroll to position [3050, 0]
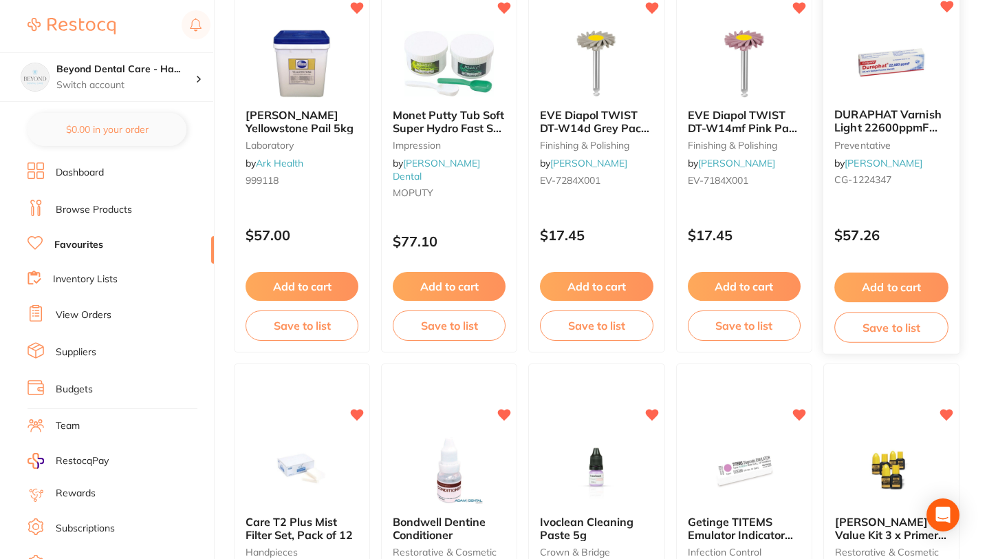
click at [875, 330] on button "Save to list" at bounding box center [891, 327] width 114 height 31
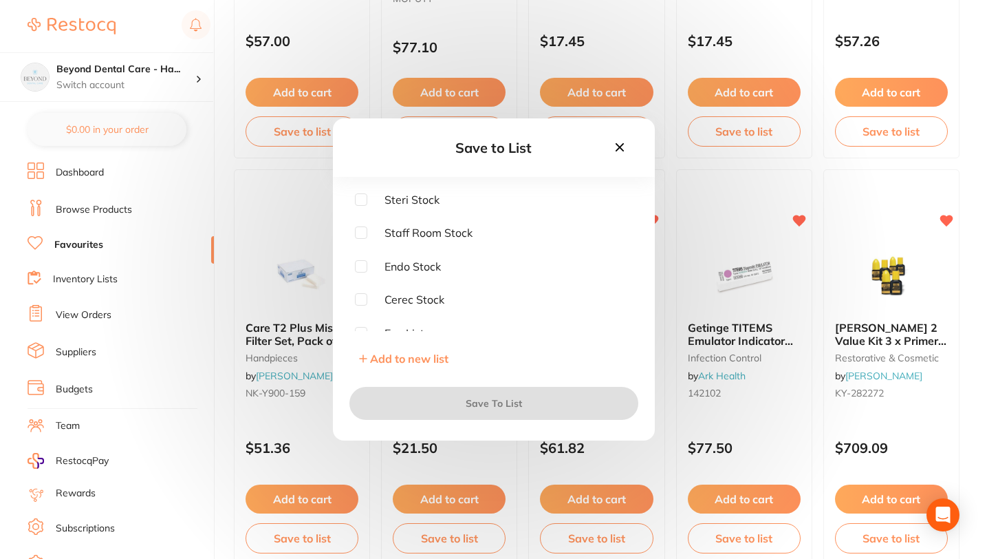
scroll to position [3239, 0]
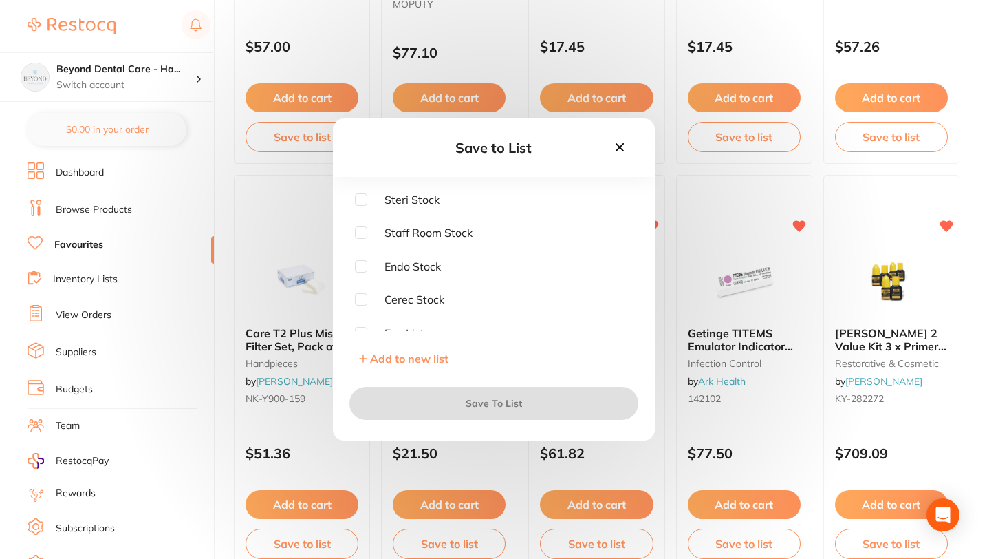
click at [617, 147] on icon at bounding box center [619, 147] width 15 height 15
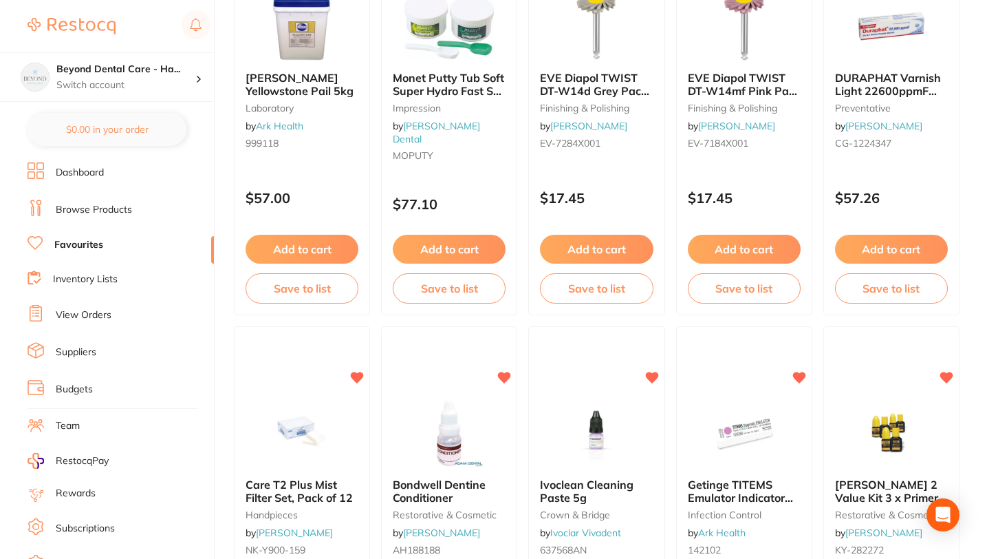
scroll to position [3067, 0]
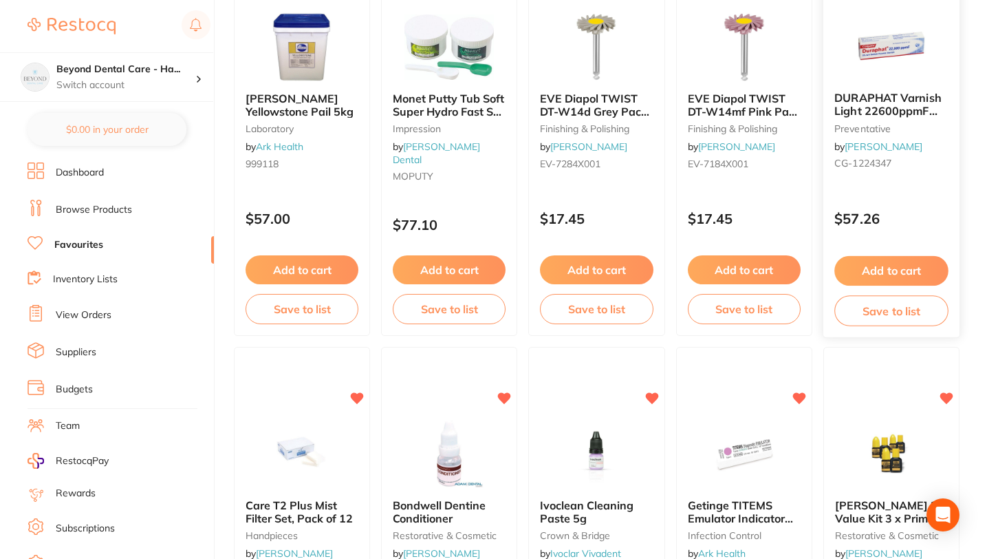
click at [883, 295] on button "Save to list" at bounding box center [891, 310] width 114 height 31
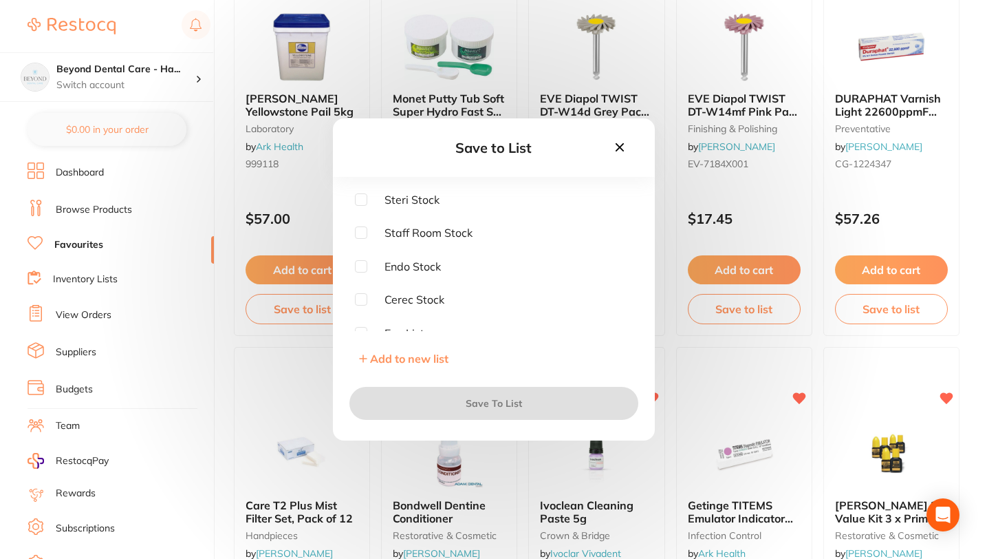
click at [886, 305] on div "Save to List Steri Stock Staff Room Stock Endo Stock Cerec Stock Exo List Add t…" at bounding box center [493, 279] width 987 height 559
click at [359, 197] on input "checkbox" at bounding box center [361, 199] width 12 height 12
checkbox input "true"
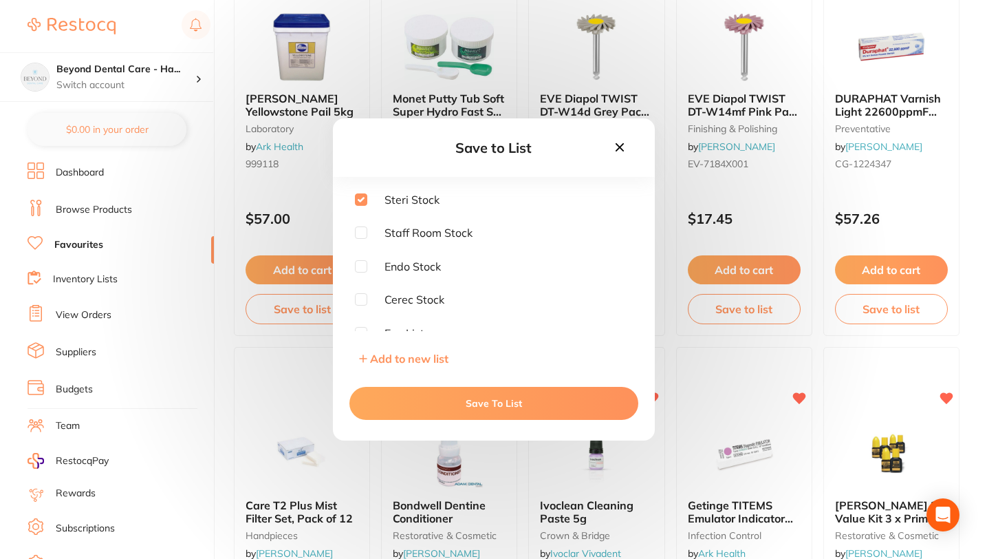
click at [483, 399] on button "Save To List" at bounding box center [493, 403] width 289 height 33
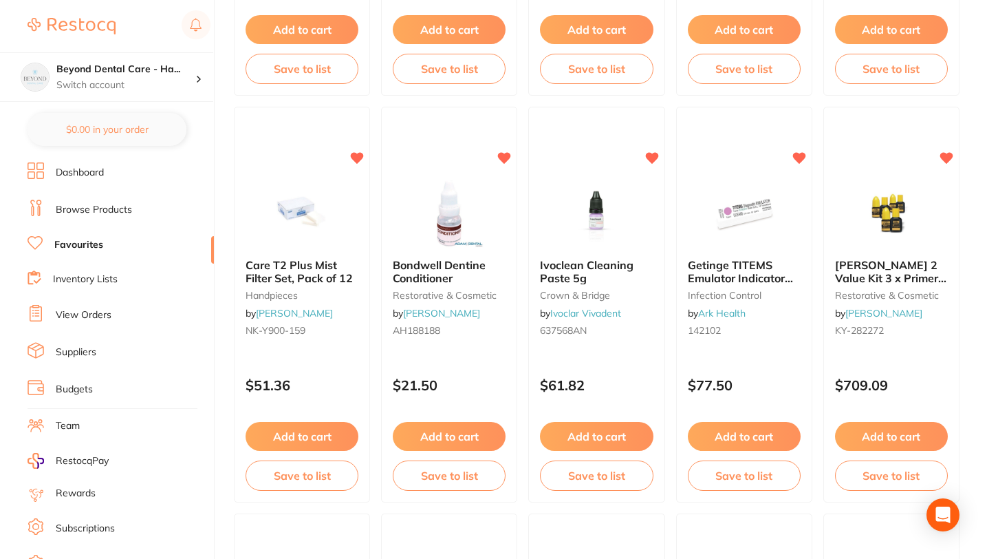
scroll to position [3306, 0]
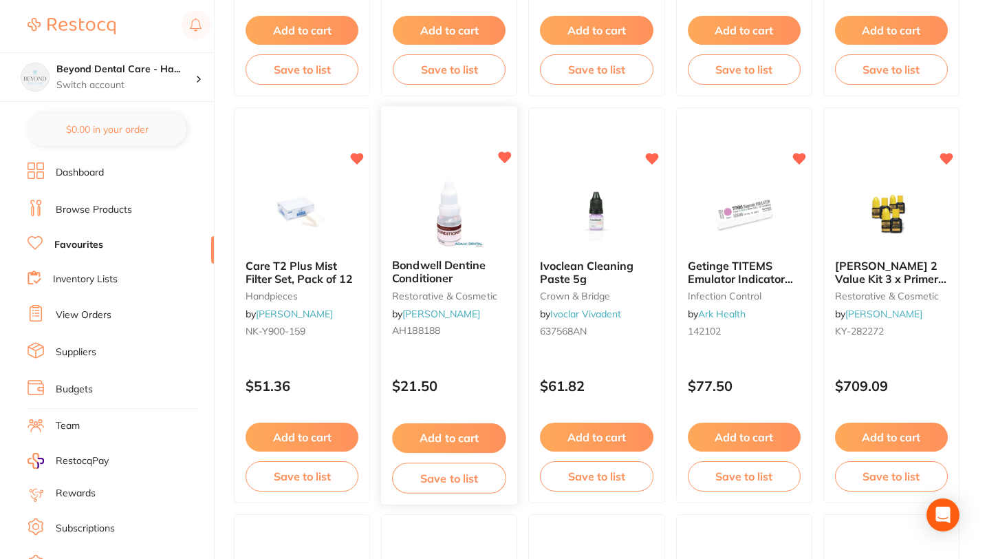
click at [438, 476] on button "Save to list" at bounding box center [449, 477] width 114 height 31
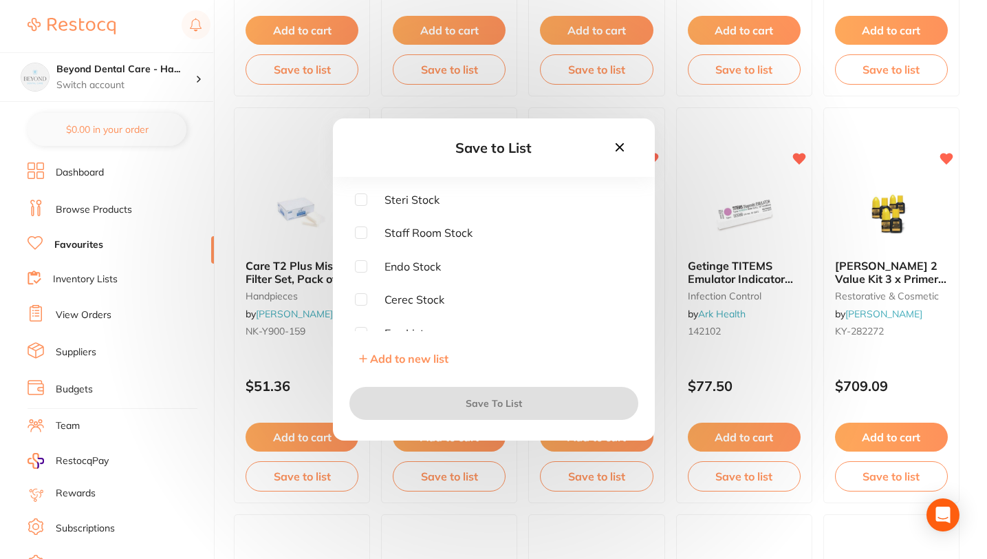
click at [362, 196] on input "checkbox" at bounding box center [361, 199] width 12 height 12
checkbox input "true"
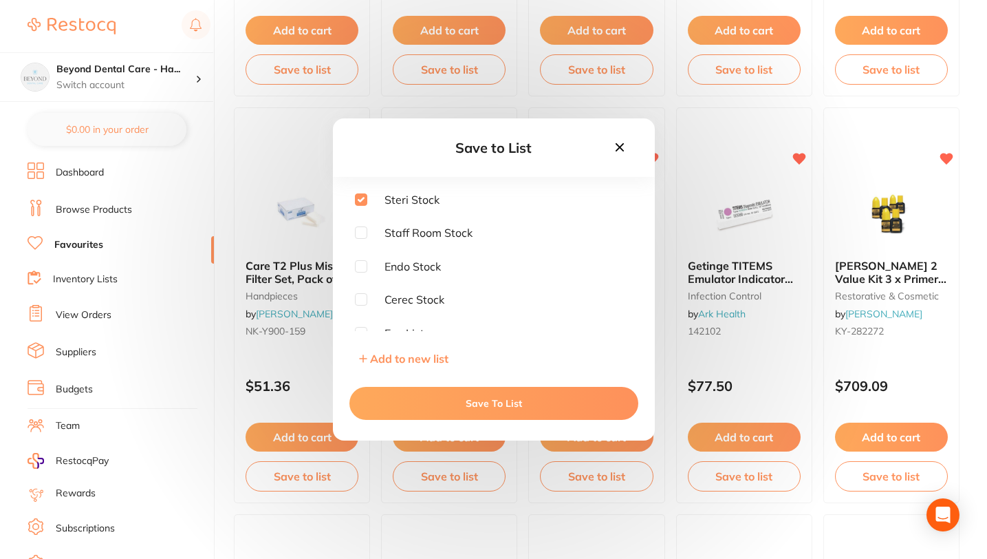
click at [452, 398] on button "Save To List" at bounding box center [493, 403] width 289 height 33
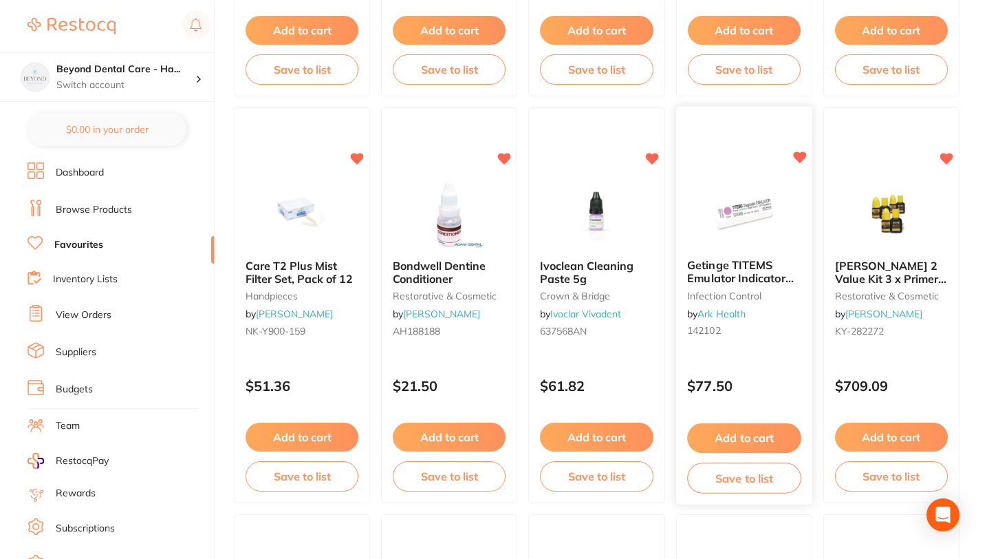
click at [731, 480] on button "Save to list" at bounding box center [744, 477] width 114 height 31
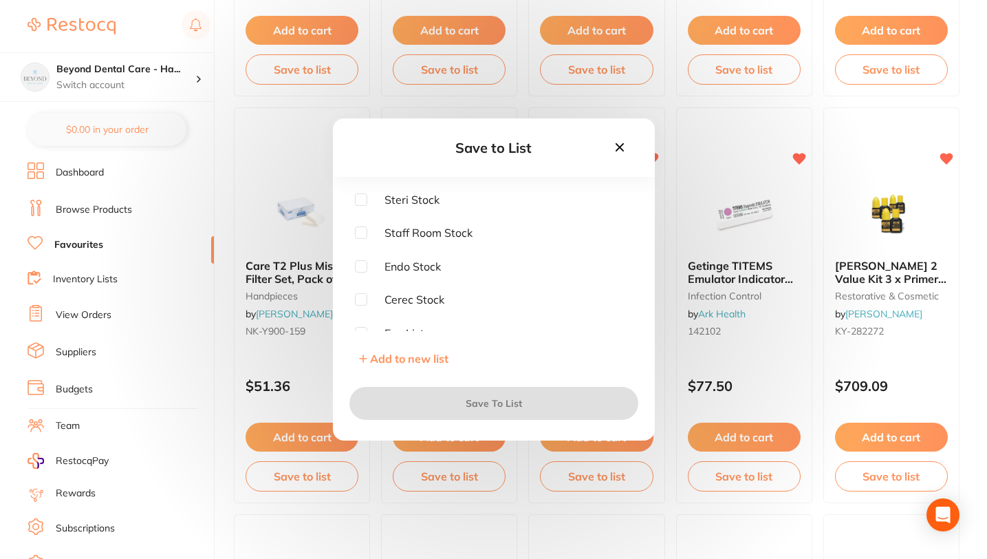
click at [360, 198] on input "checkbox" at bounding box center [361, 199] width 12 height 12
checkbox input "true"
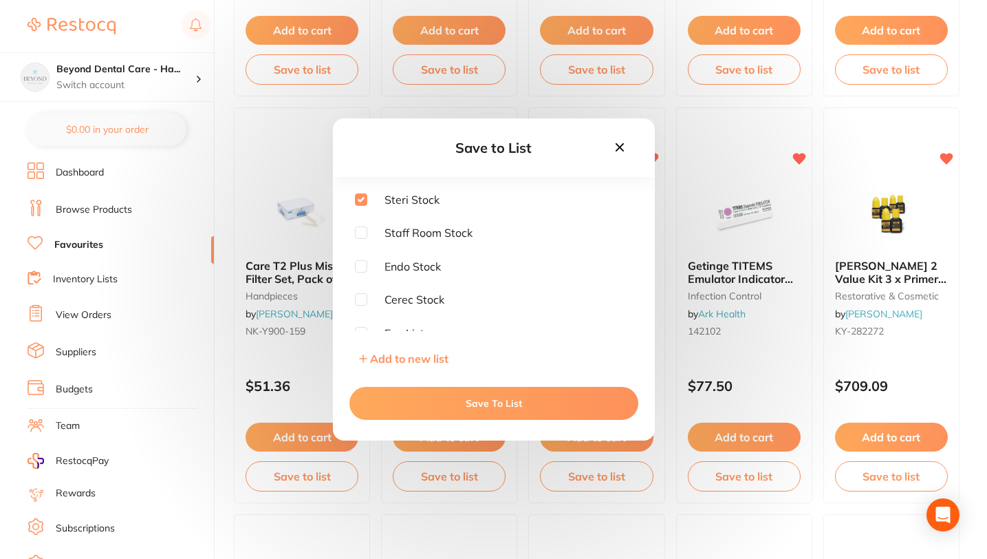
click at [441, 400] on button "Save To List" at bounding box center [493, 403] width 289 height 33
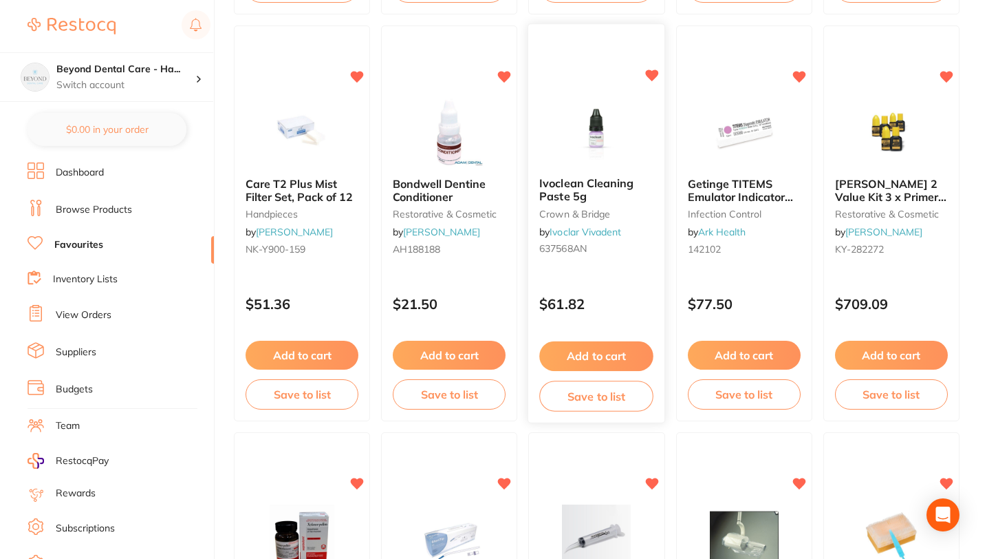
scroll to position [3387, 0]
click at [576, 398] on button "Save to list" at bounding box center [597, 396] width 114 height 31
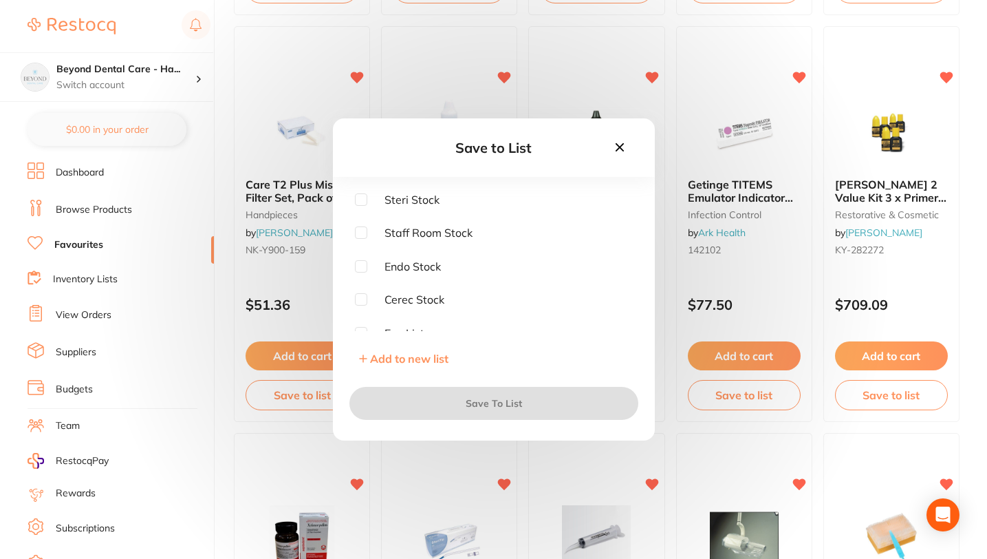
click at [360, 296] on input "checkbox" at bounding box center [361, 299] width 12 height 12
checkbox input "true"
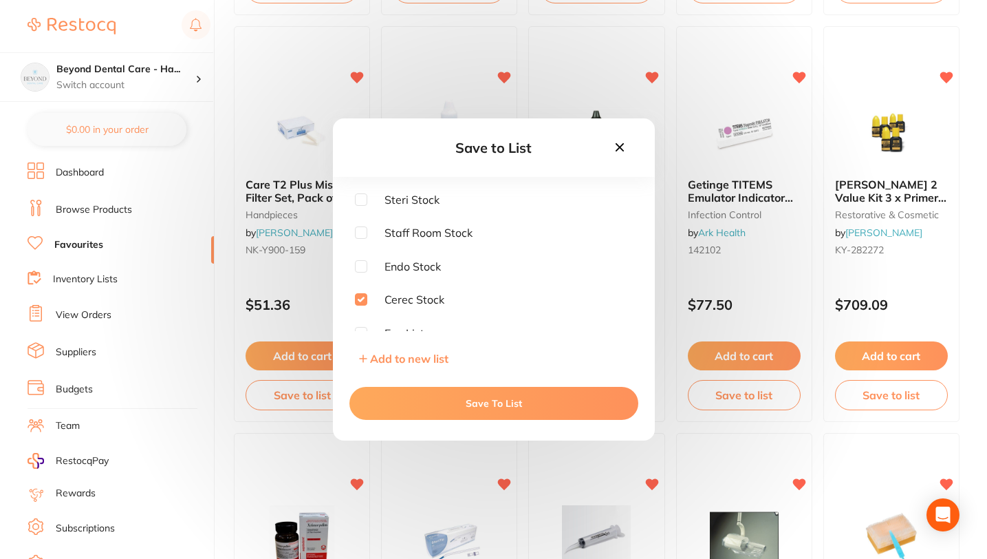
click at [456, 400] on button "Save To List" at bounding box center [493, 403] width 289 height 33
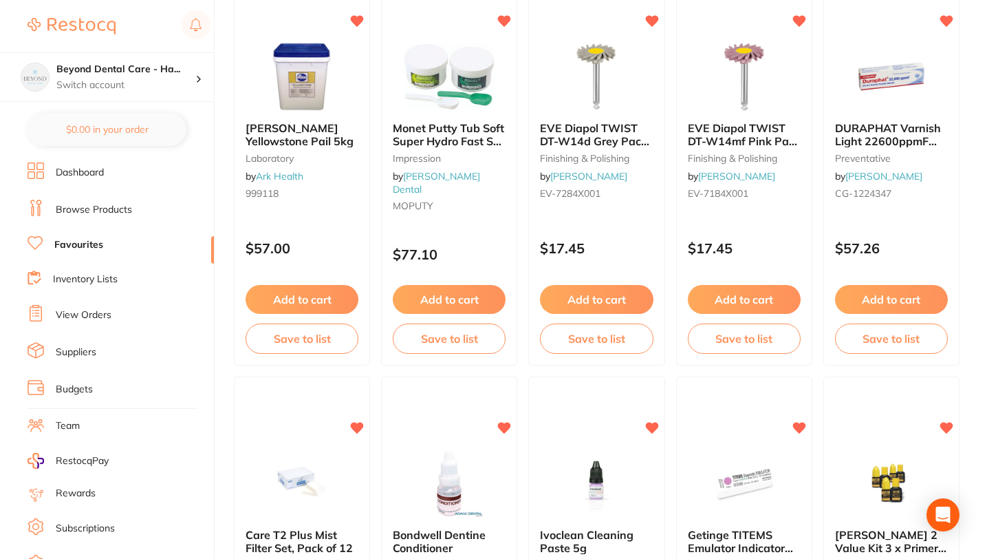
scroll to position [3030, 0]
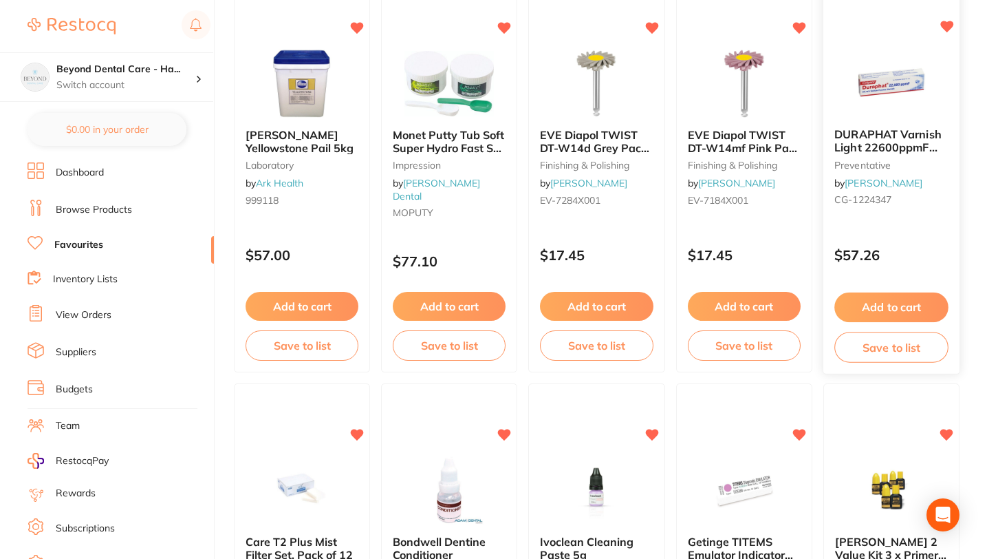
click at [872, 347] on button "Save to list" at bounding box center [891, 347] width 114 height 31
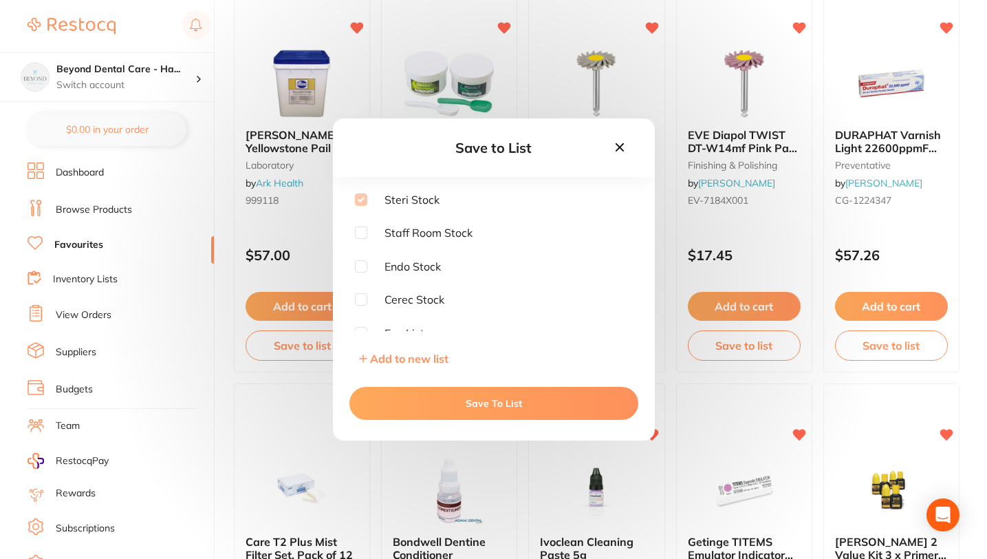
click at [615, 140] on icon at bounding box center [619, 147] width 15 height 15
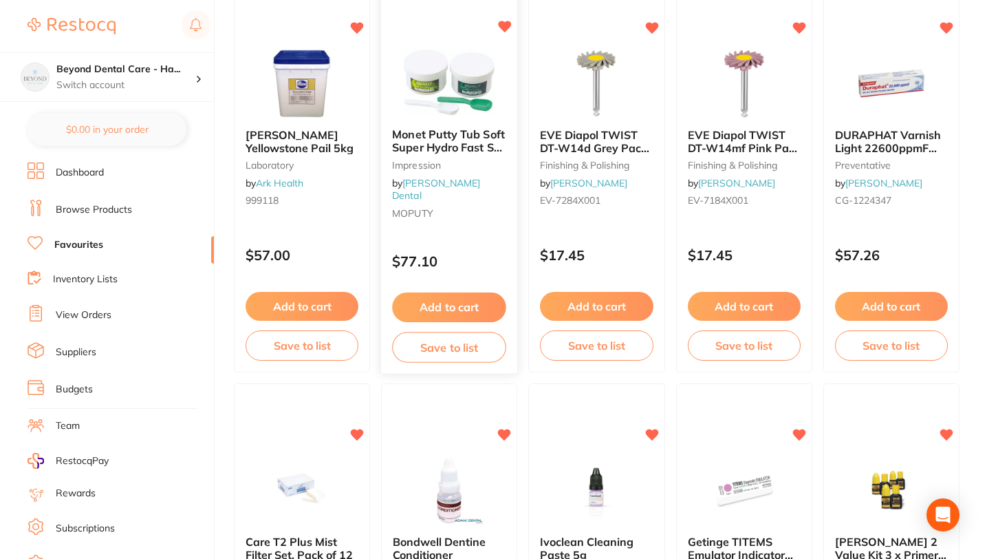
click at [427, 347] on button "Save to list" at bounding box center [449, 347] width 114 height 31
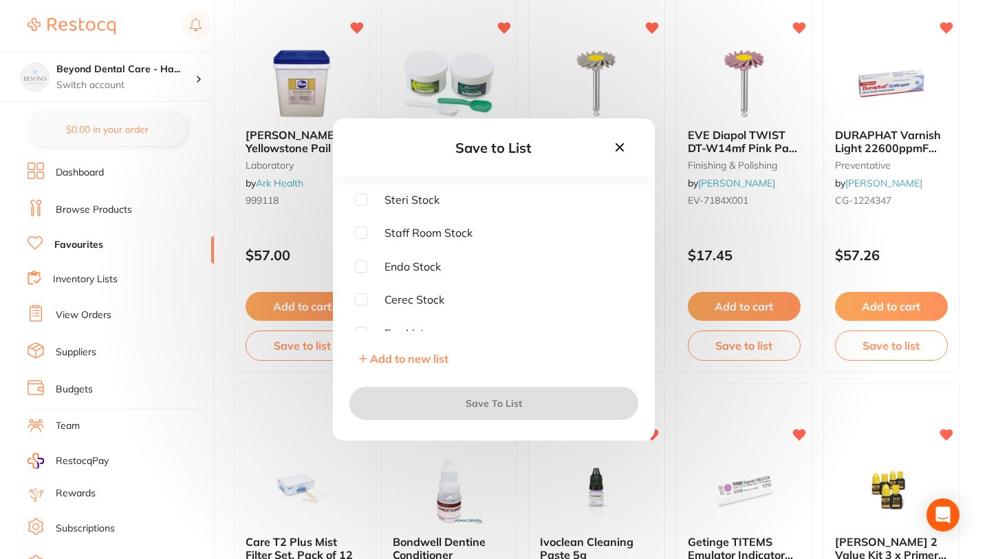
click at [360, 199] on input "checkbox" at bounding box center [361, 199] width 12 height 12
checkbox input "true"
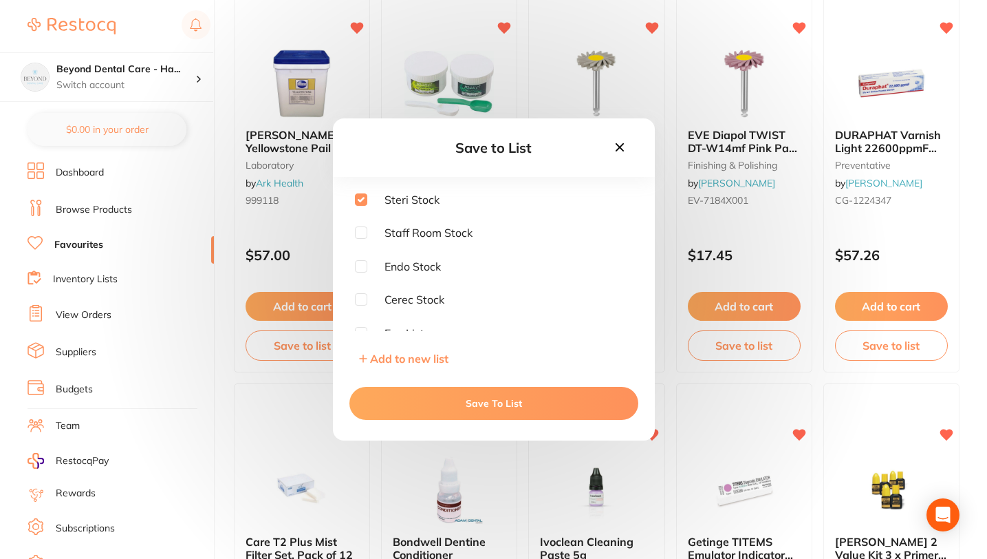
click at [451, 409] on button "Save To List" at bounding box center [493, 403] width 289 height 33
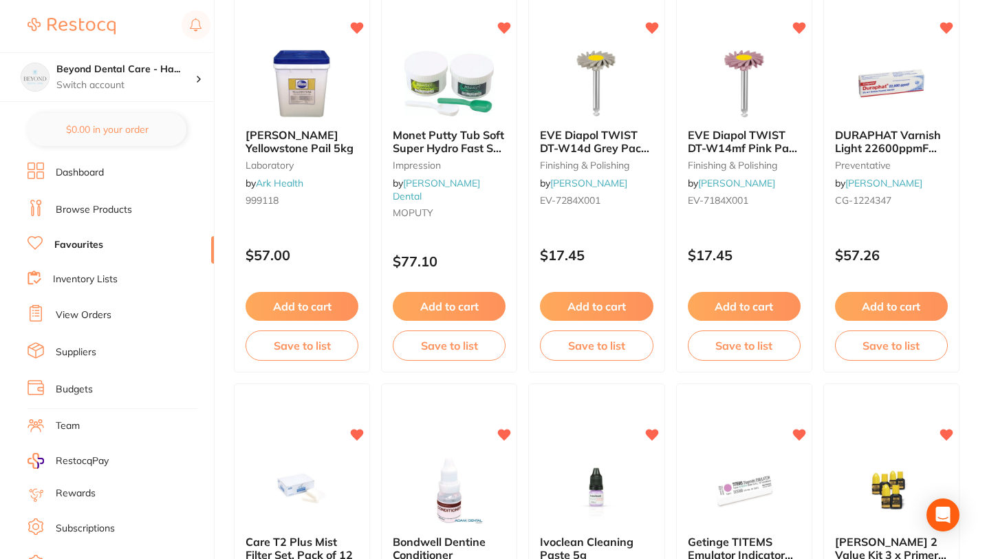
click at [79, 283] on link "Inventory Lists" at bounding box center [85, 279] width 65 height 14
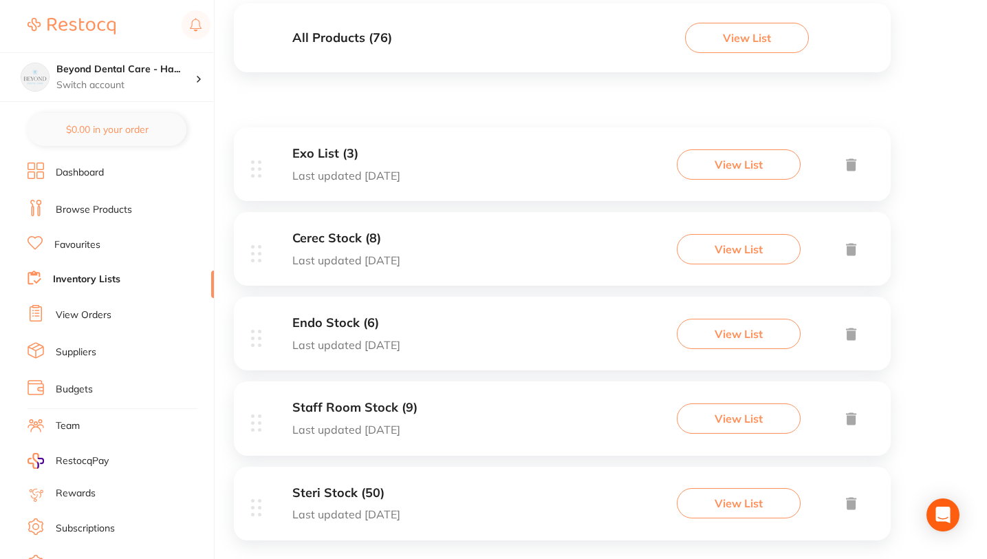
scroll to position [178, 0]
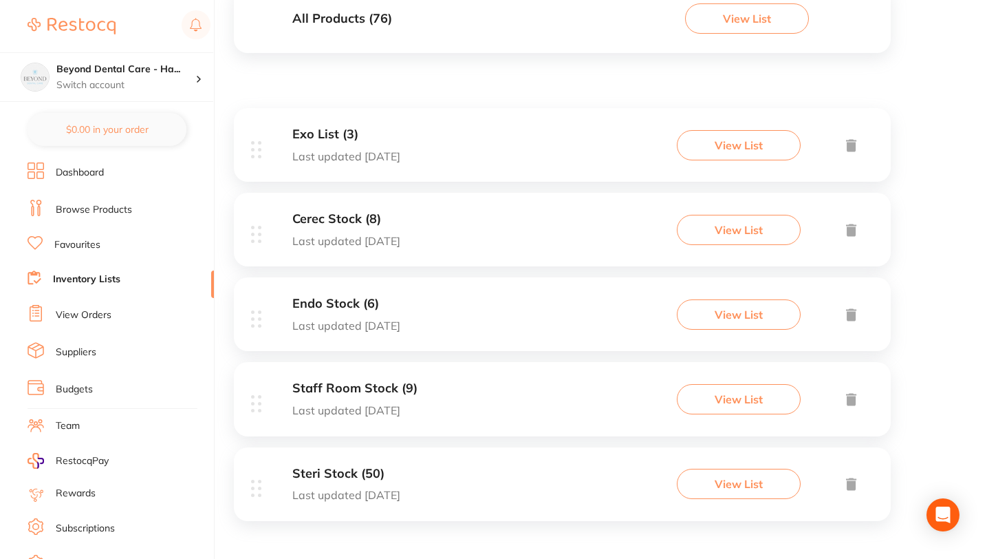
click at [353, 387] on h3 "Staff Room Stock (9)" at bounding box center [354, 388] width 125 height 14
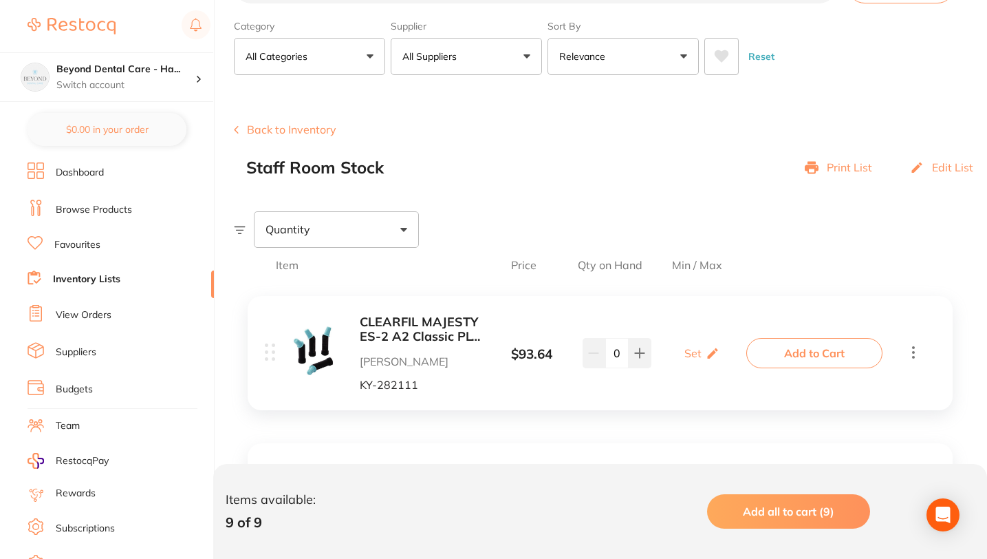
scroll to position [62, 0]
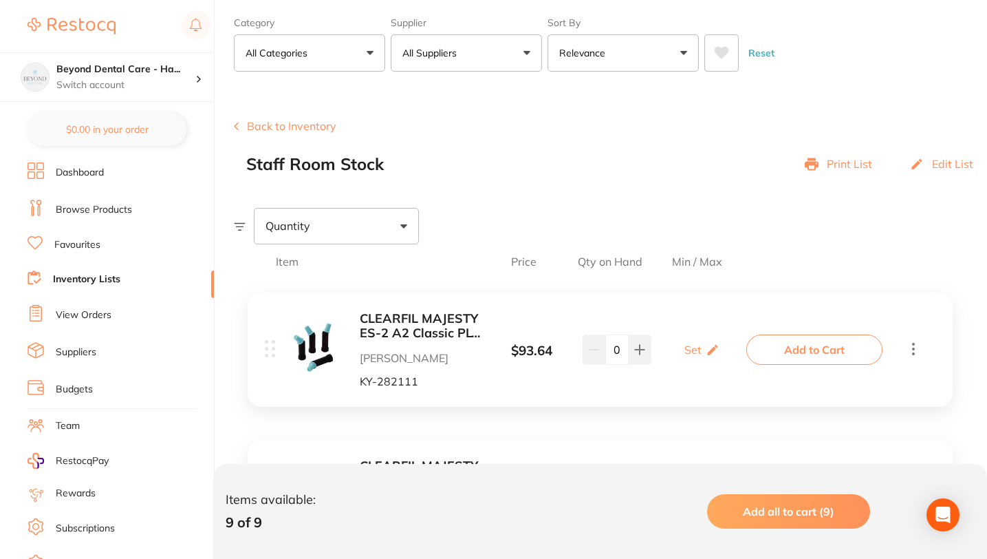
click at [926, 159] on div "Edit List" at bounding box center [941, 164] width 63 height 19
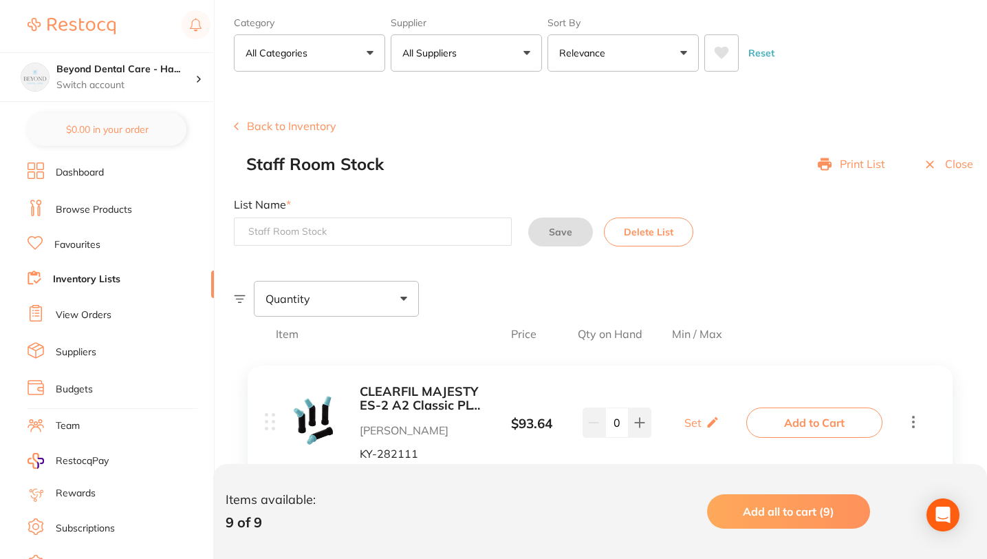
click at [299, 232] on input at bounding box center [373, 231] width 278 height 28
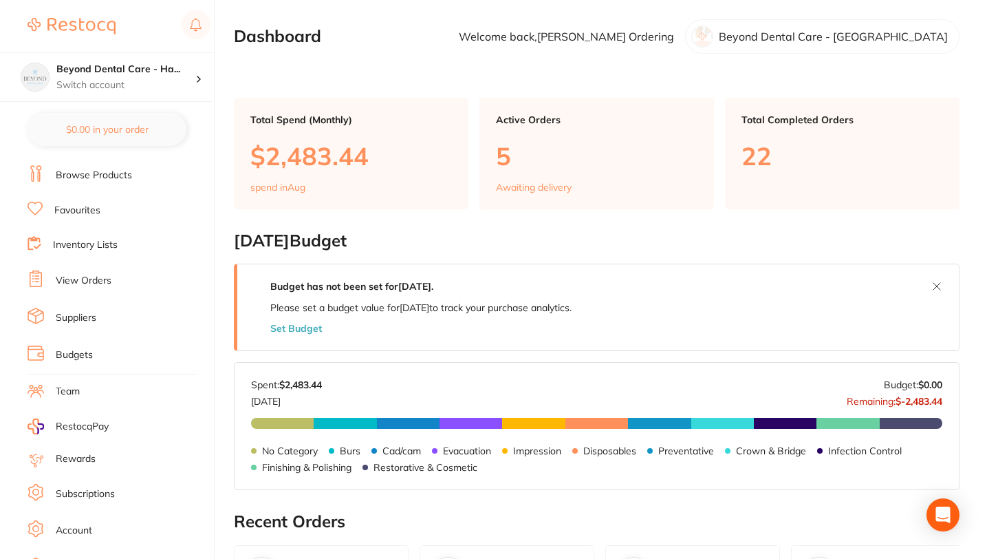
scroll to position [39, 0]
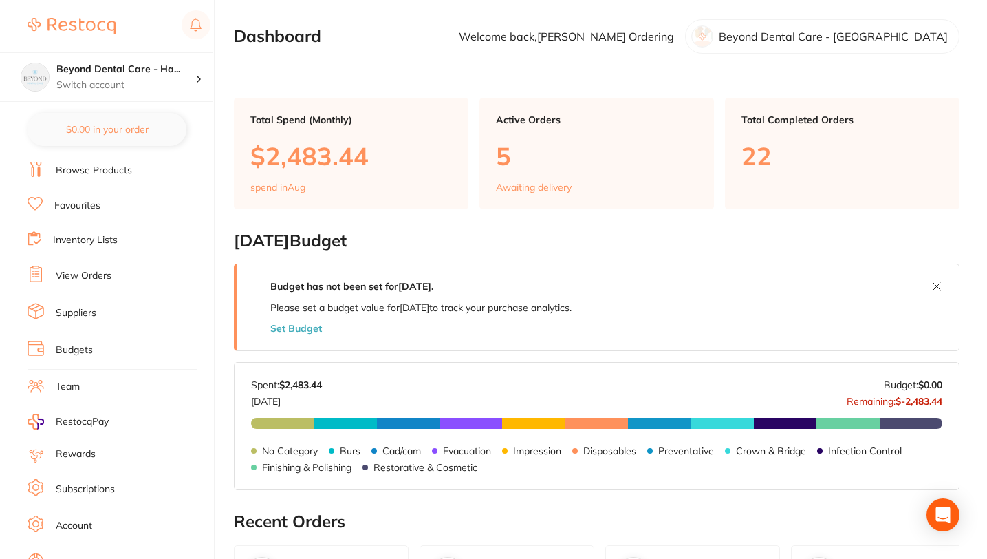
click at [753, 162] on p "22" at bounding box center [843, 156] width 202 height 28
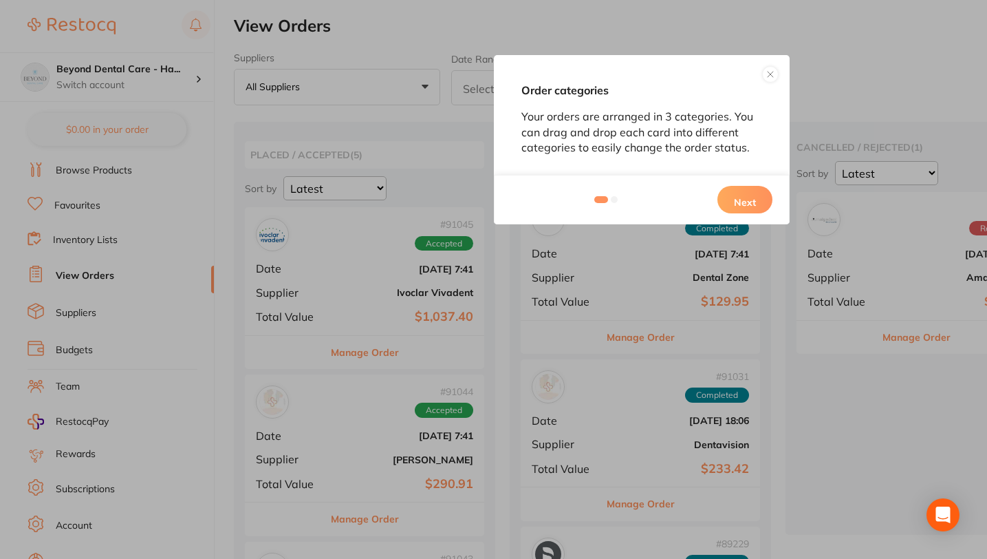
click at [770, 72] on button at bounding box center [770, 74] width 17 height 17
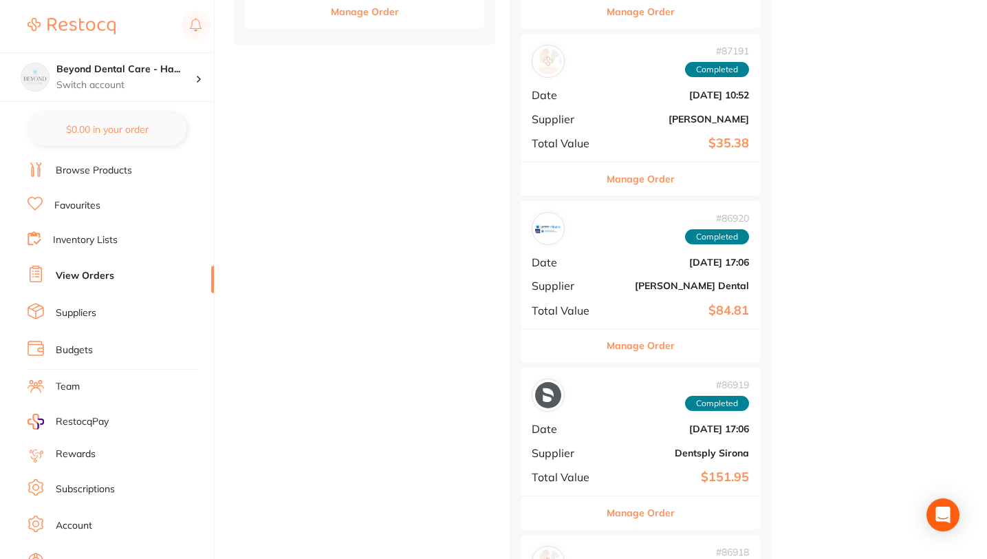
scroll to position [990, 0]
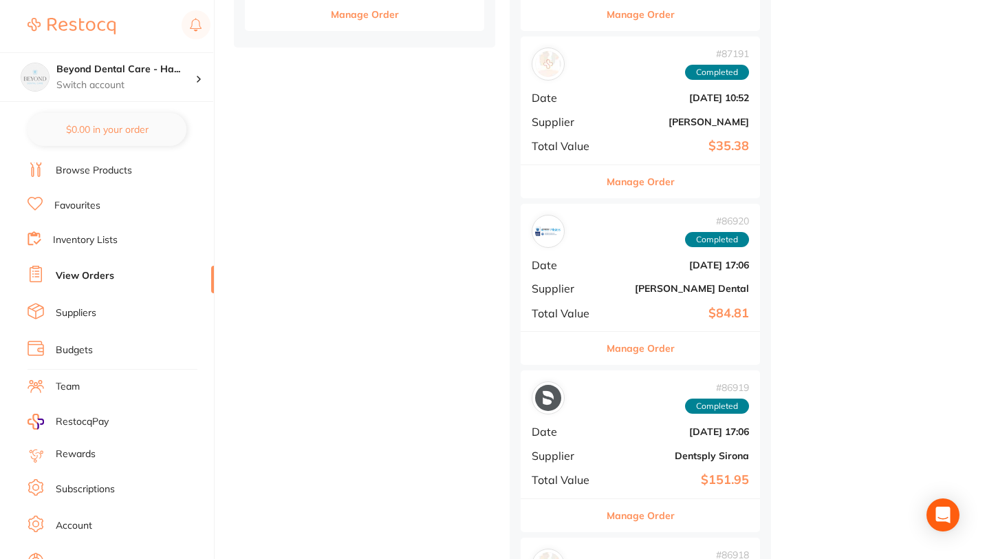
click at [71, 239] on link "Inventory Lists" at bounding box center [85, 240] width 65 height 14
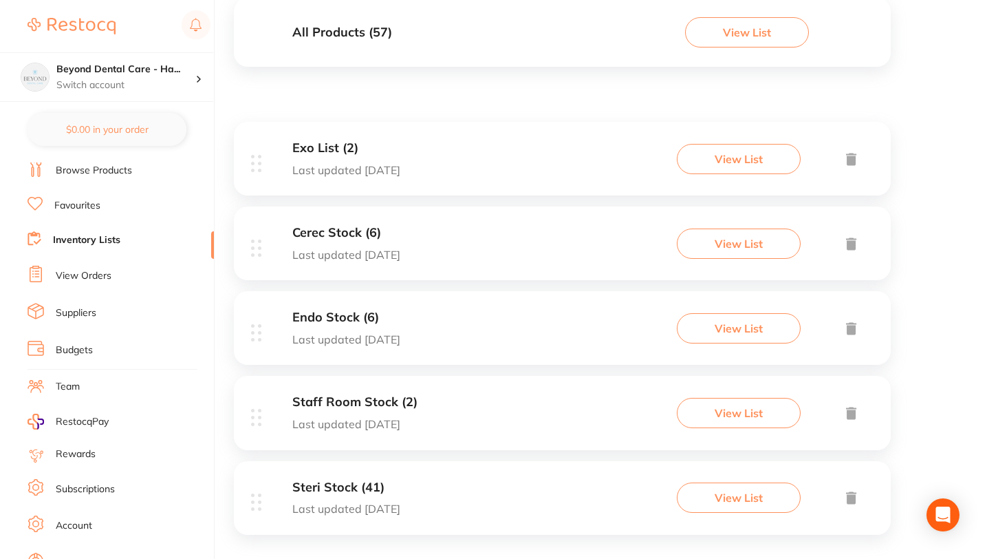
scroll to position [178, 0]
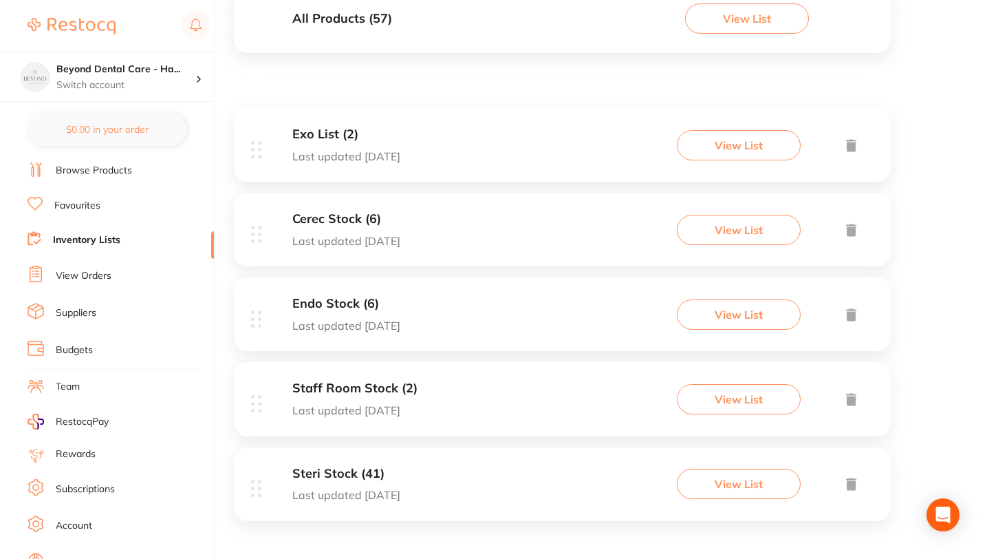
click at [352, 385] on h3 "Staff Room Stock (2)" at bounding box center [354, 388] width 125 height 14
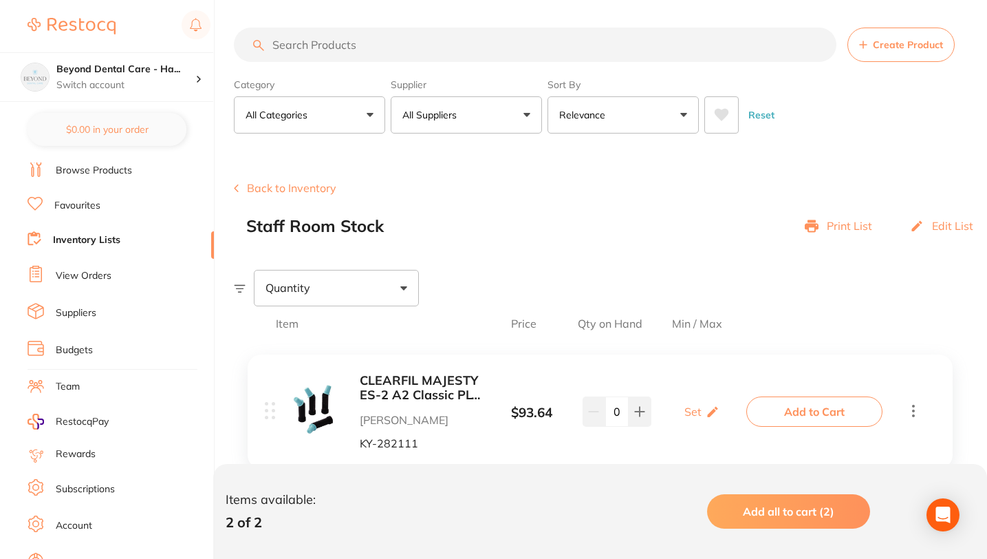
click at [865, 43] on icon at bounding box center [863, 45] width 8 height 8
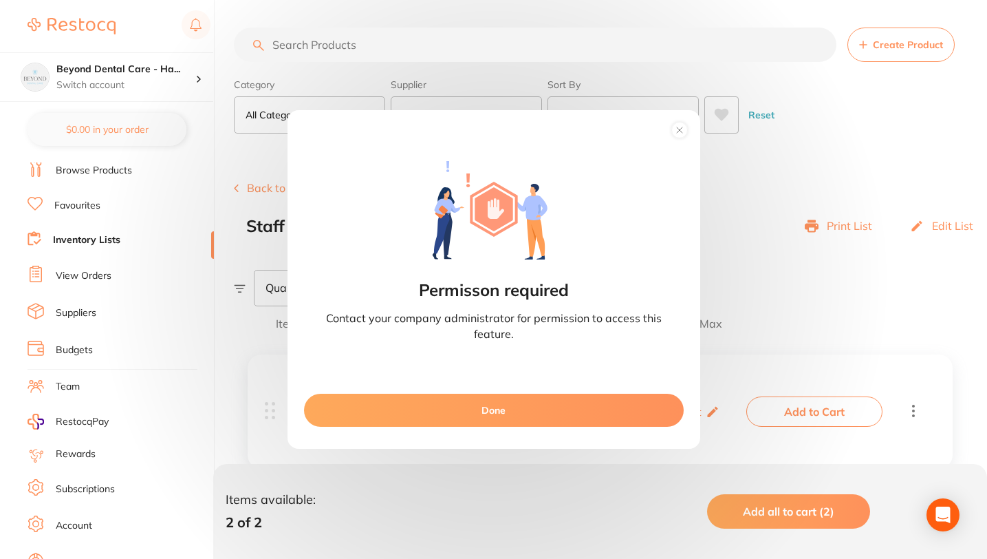
click at [507, 411] on button "Done" at bounding box center [494, 409] width 380 height 33
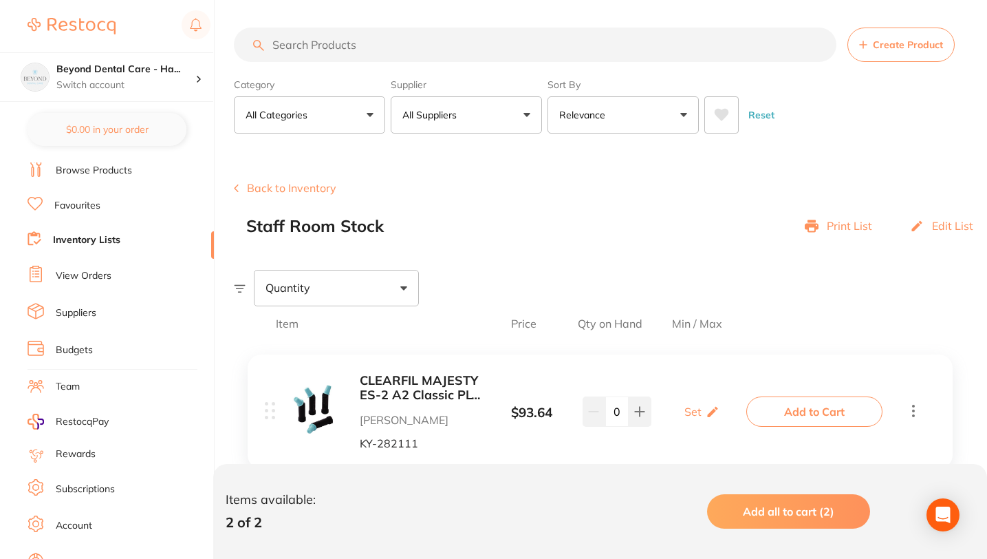
scroll to position [192, 0]
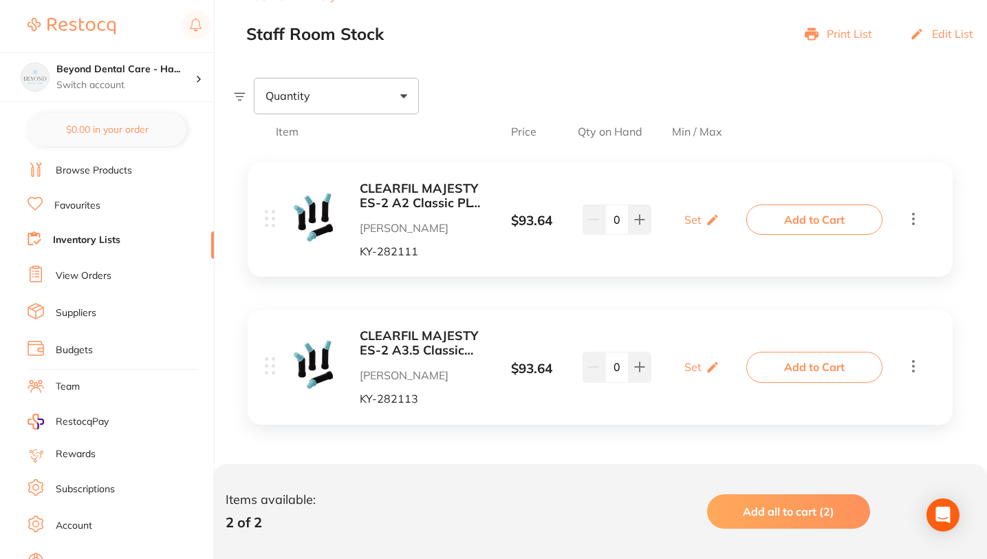
click at [64, 282] on li "View Orders" at bounding box center [121, 276] width 186 height 21
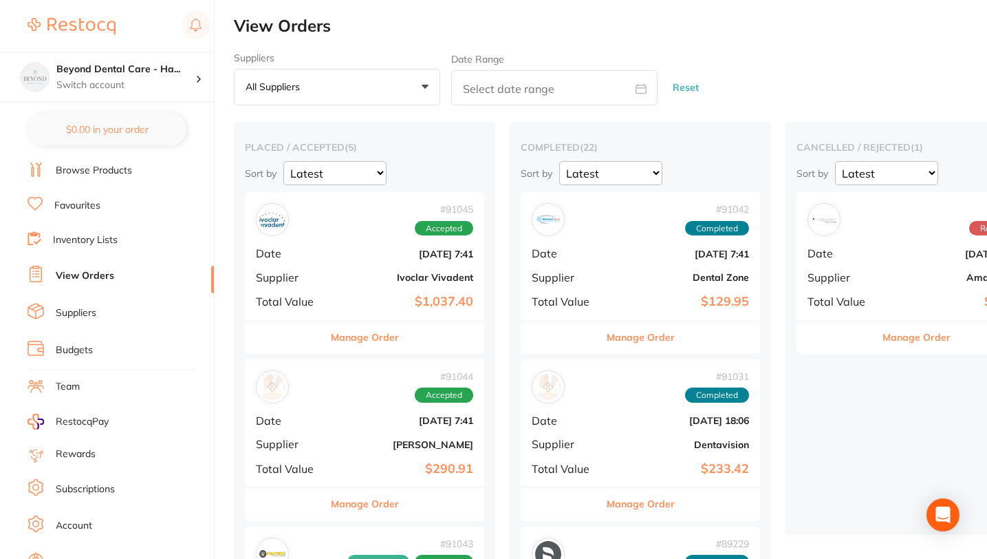
click at [61, 233] on link "Inventory Lists" at bounding box center [85, 240] width 65 height 14
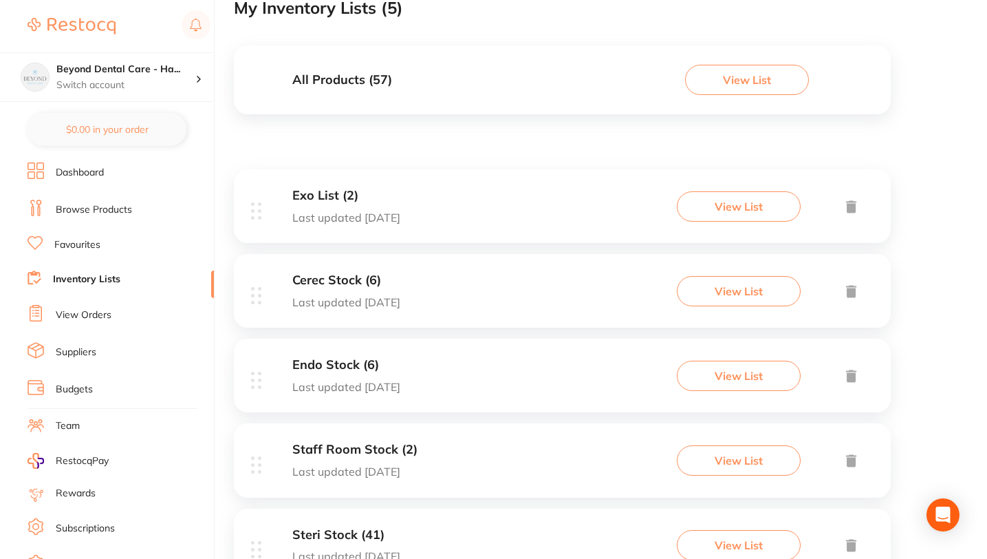
scroll to position [178, 0]
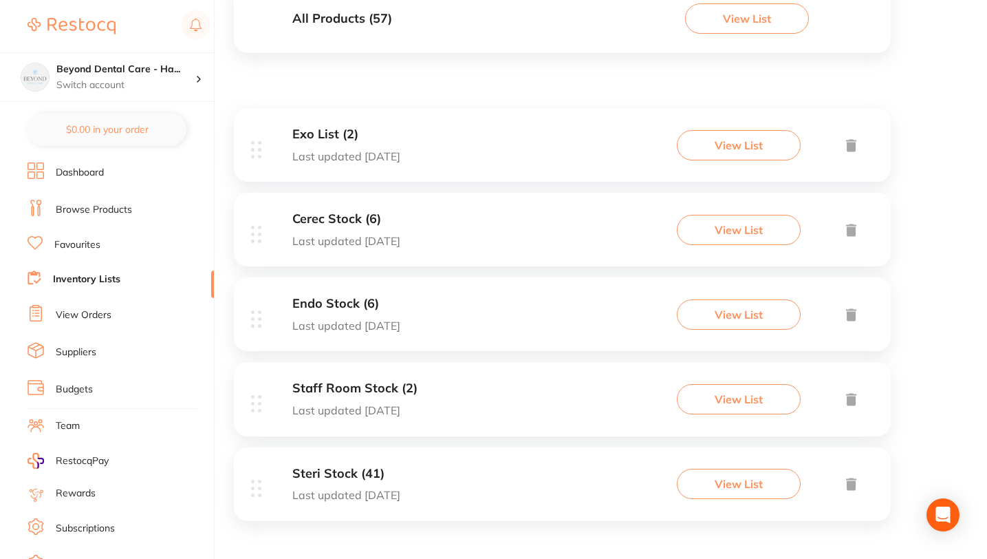
click at [321, 131] on h3 "Exo List (2)" at bounding box center [346, 134] width 108 height 14
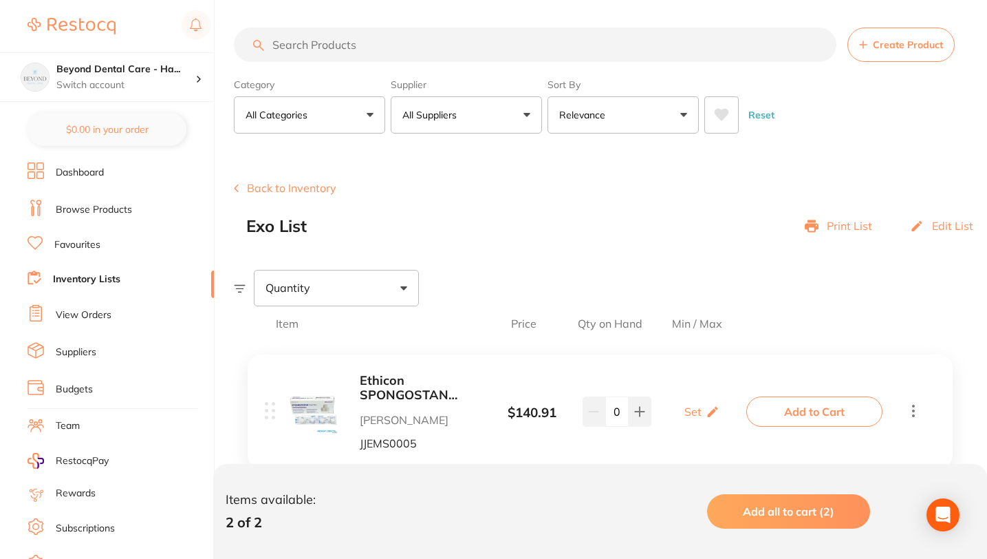
click at [327, 44] on input "search" at bounding box center [535, 45] width 603 height 34
paste input "AD-4ART100"
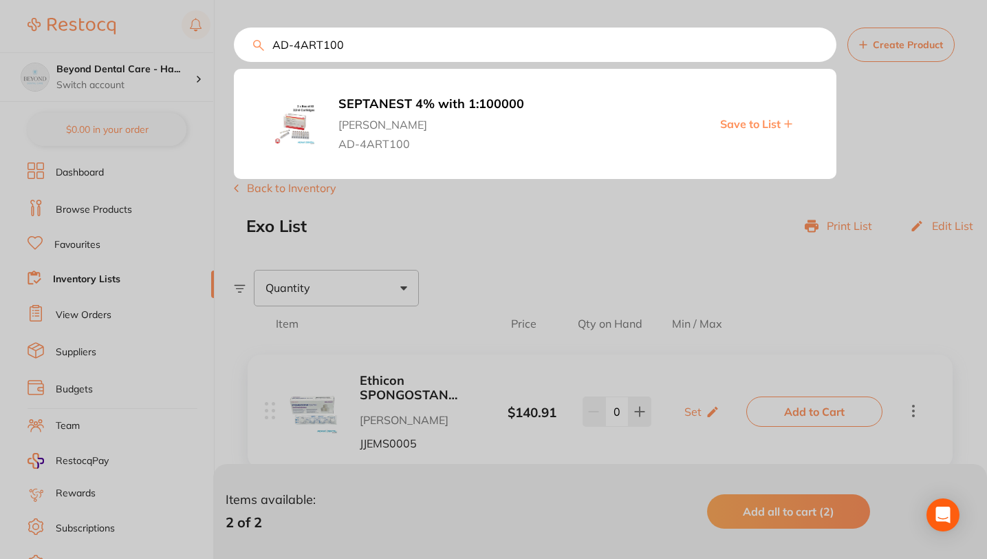
type input "AD-4ART100"
click at [433, 96] on button "SEPTANEST 4% with 1:100000 [PERSON_NAME] AD-4ART100" at bounding box center [491, 123] width 314 height 54
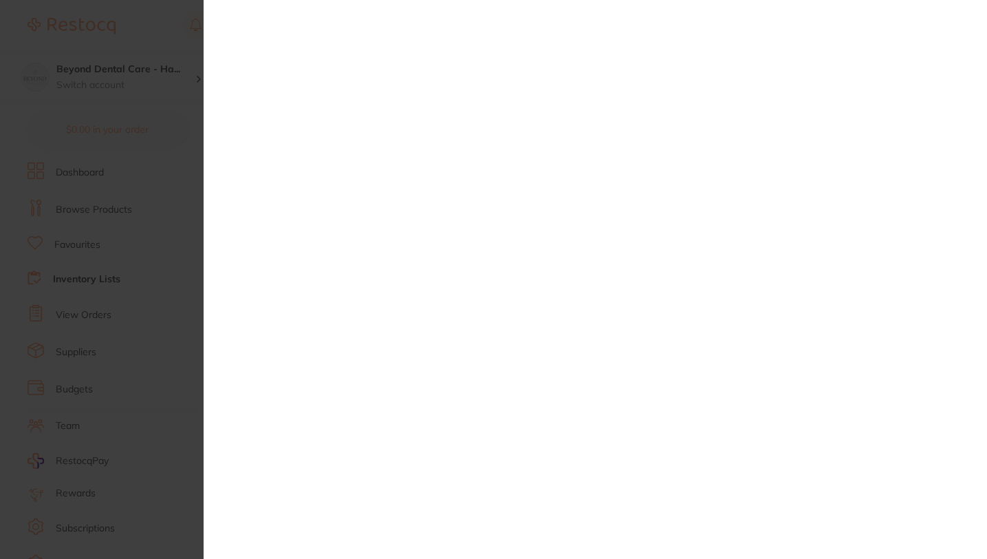
click at [158, 102] on section at bounding box center [493, 279] width 987 height 559
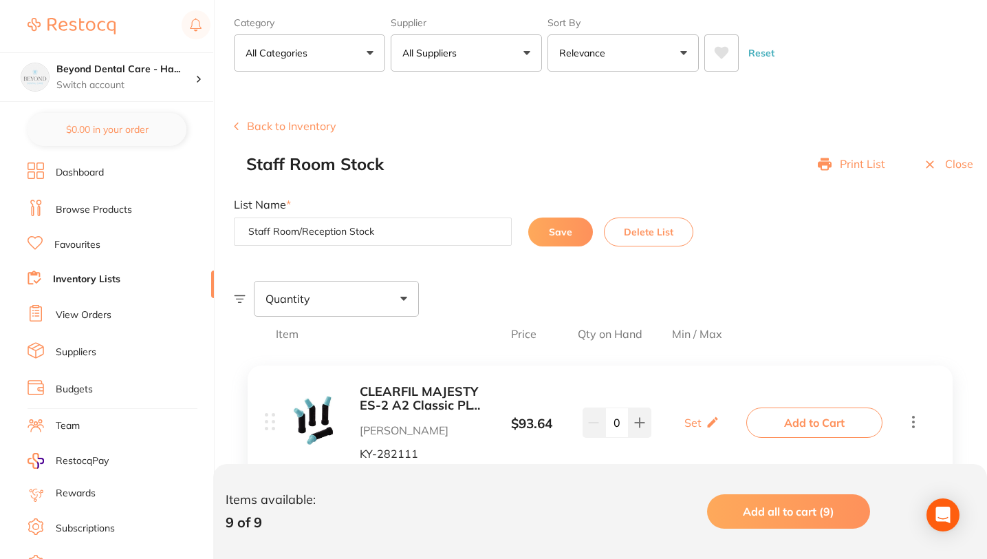
type input "Staff Room/Reception Stock"
click at [553, 232] on button "Save" at bounding box center [560, 231] width 65 height 29
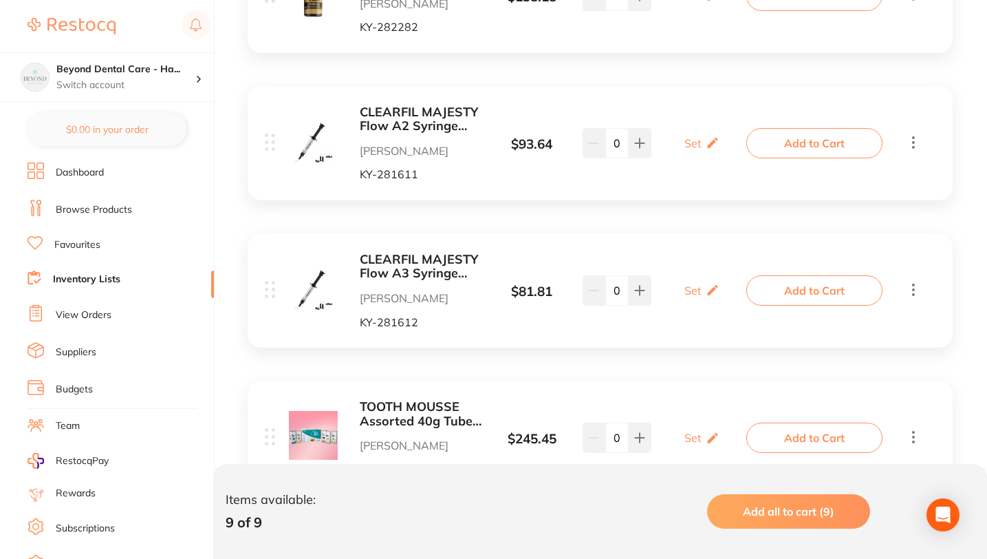
scroll to position [1233, 0]
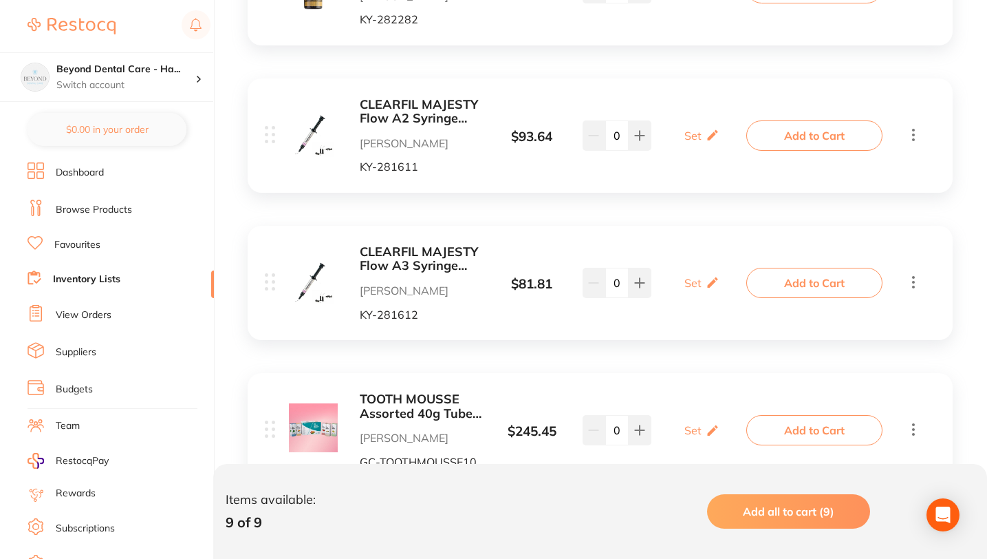
click at [72, 246] on link "Favourites" at bounding box center [77, 245] width 46 height 14
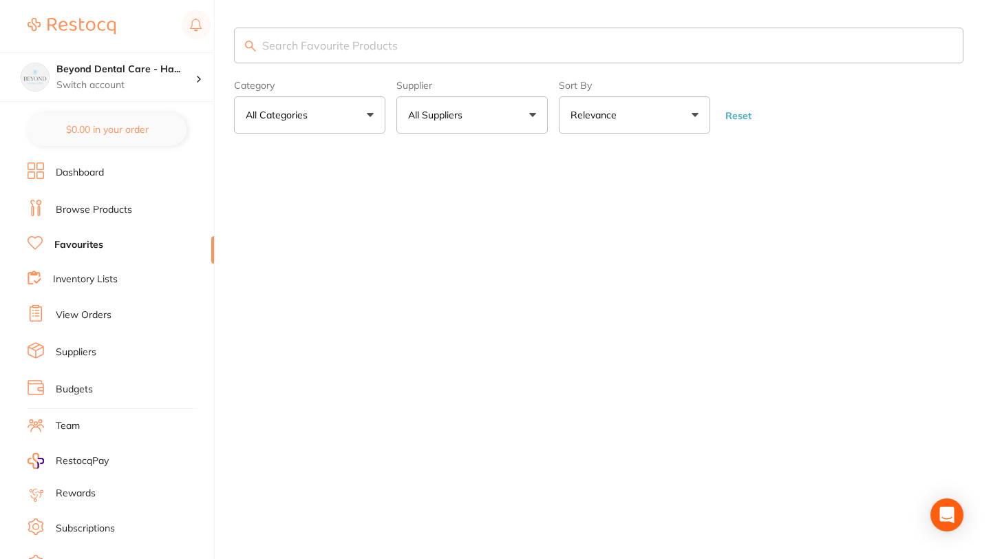
click at [52, 240] on li "Favourites" at bounding box center [121, 245] width 186 height 18
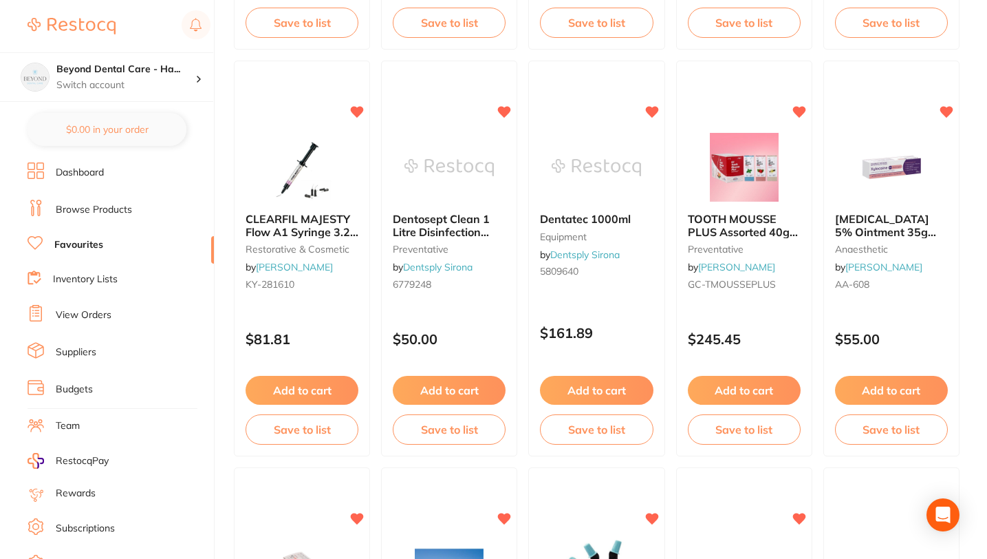
scroll to position [1325, 0]
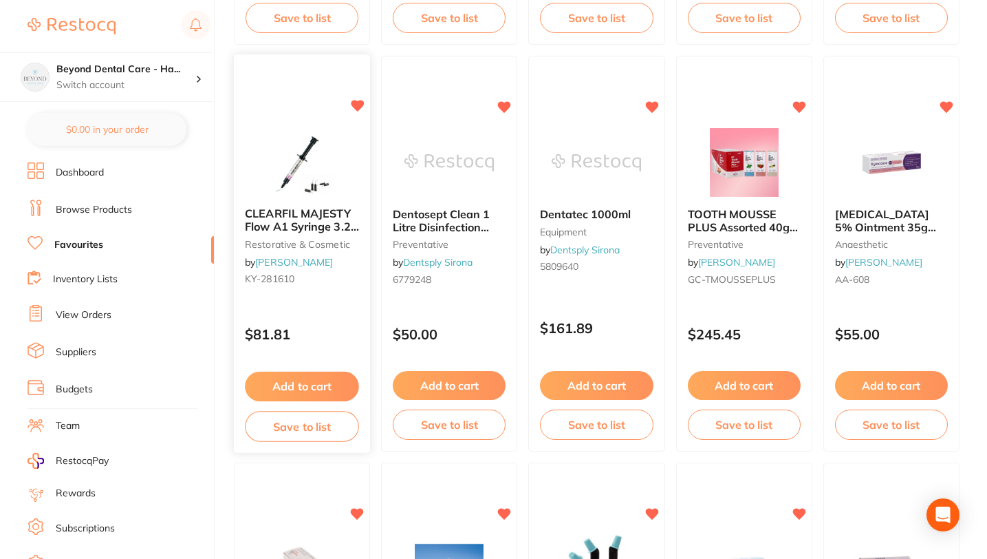
click at [290, 429] on button "Save to list" at bounding box center [302, 426] width 114 height 31
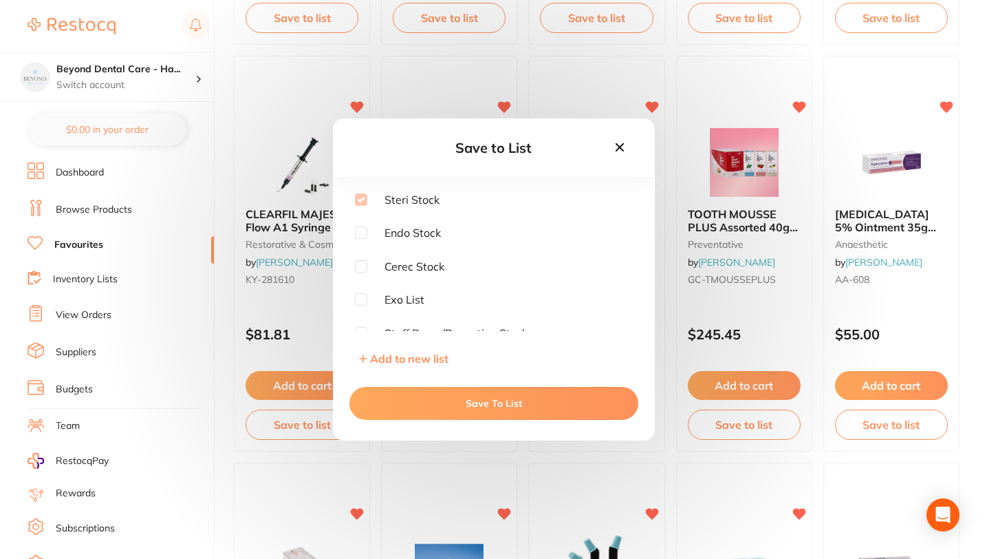
scroll to position [10, 0]
click at [361, 322] on input "checkbox" at bounding box center [361, 322] width 12 height 12
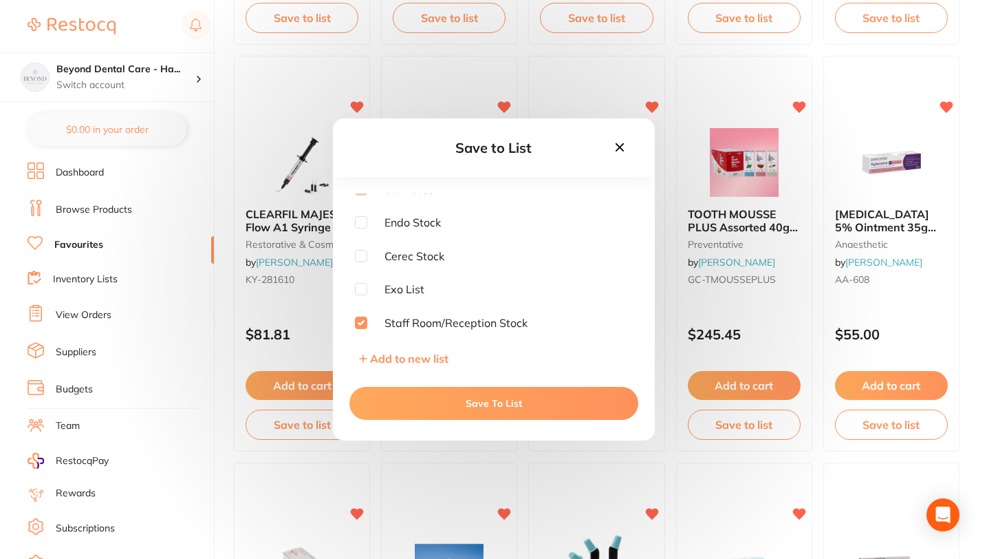
checkbox input "true"
click at [421, 402] on button "Save To List" at bounding box center [493, 403] width 289 height 33
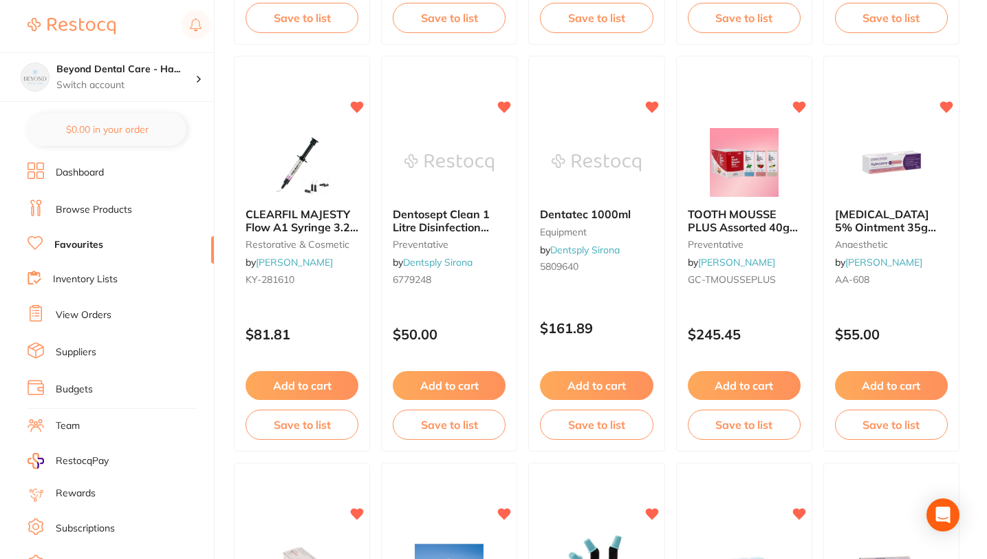
click at [80, 278] on link "Inventory Lists" at bounding box center [85, 279] width 65 height 14
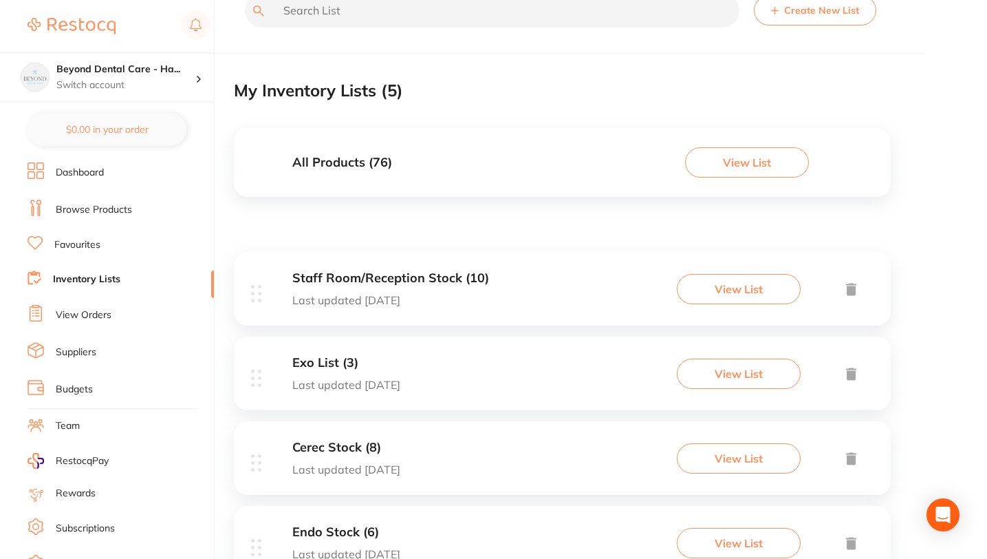
scroll to position [178, 0]
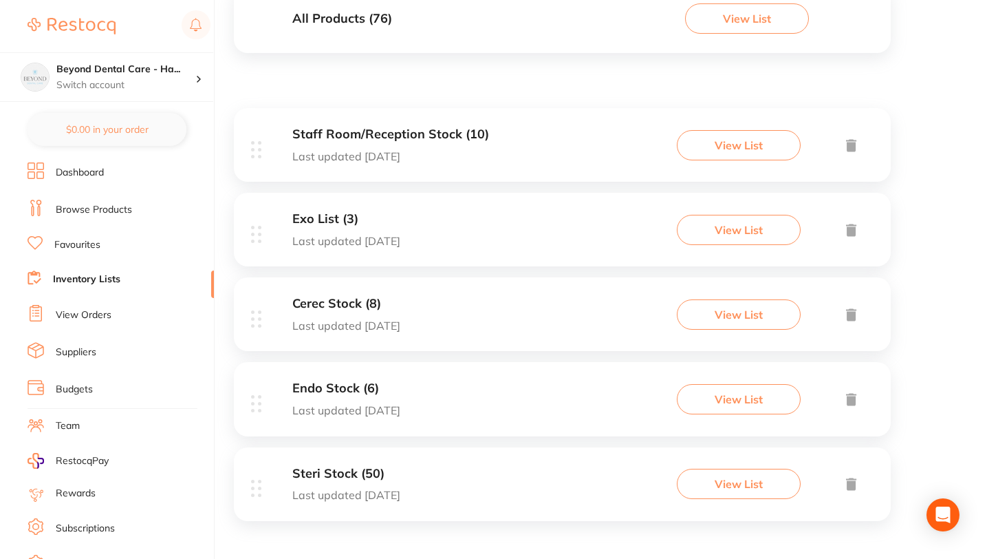
click at [336, 473] on h3 "Steri Stock (50)" at bounding box center [346, 473] width 108 height 14
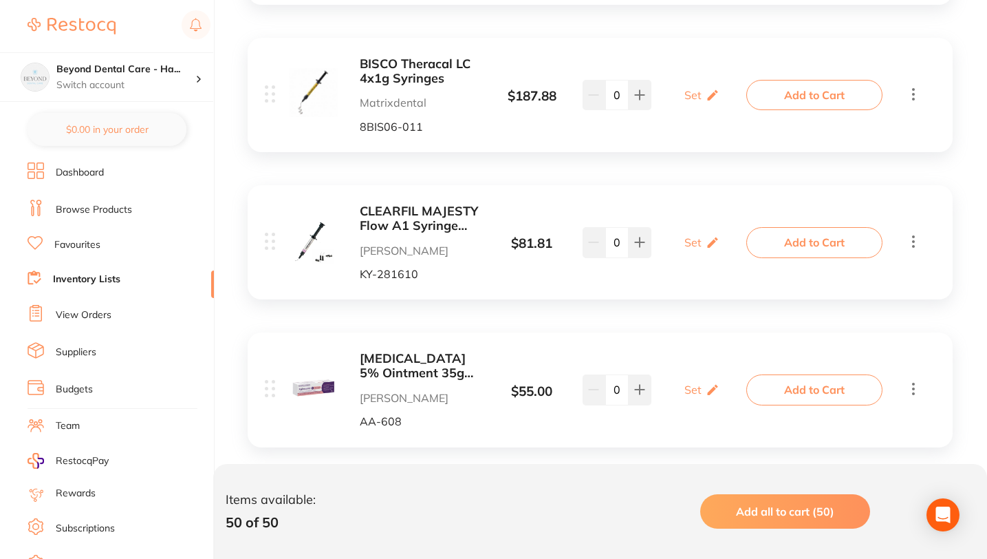
scroll to position [6544, 0]
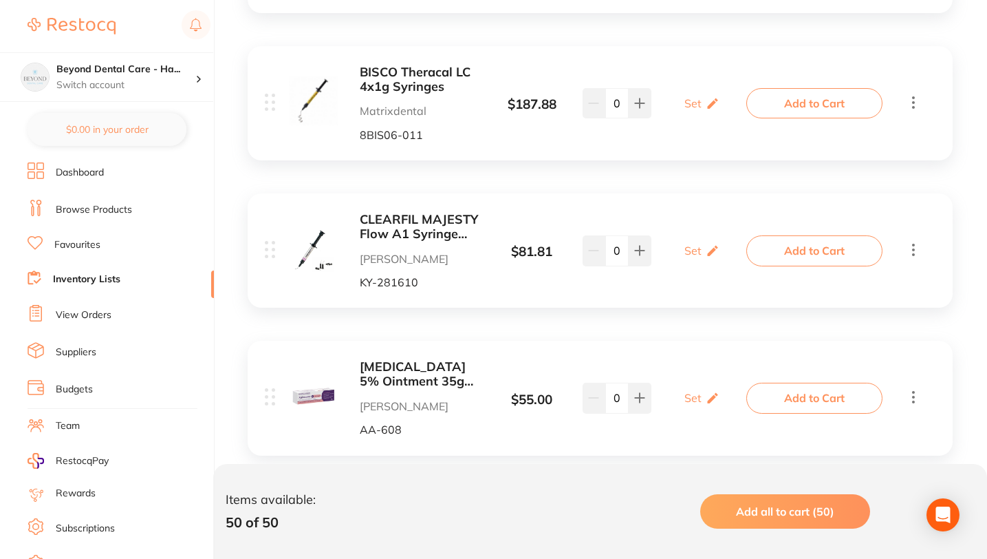
click at [914, 241] on icon at bounding box center [913, 249] width 17 height 17
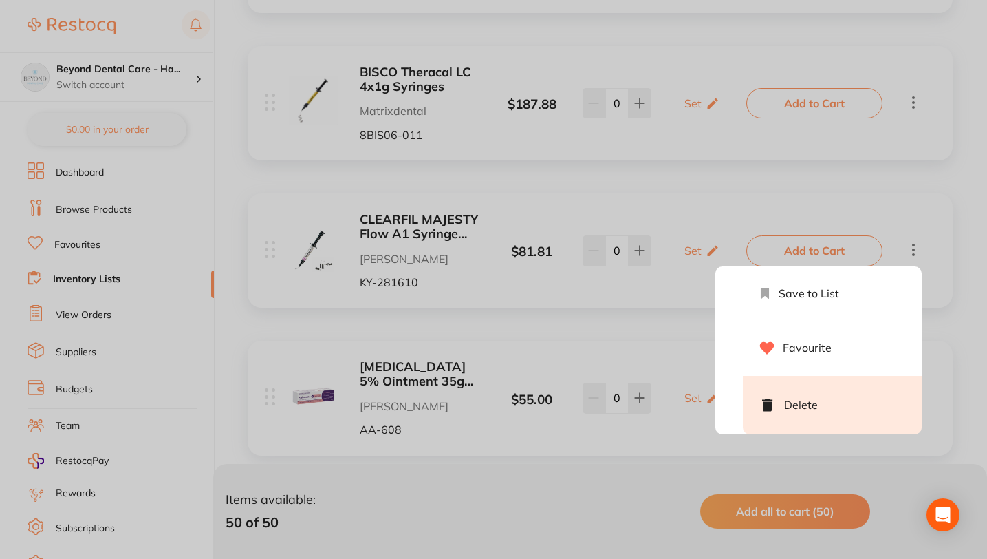
click at [777, 400] on li "Delete" at bounding box center [832, 405] width 179 height 58
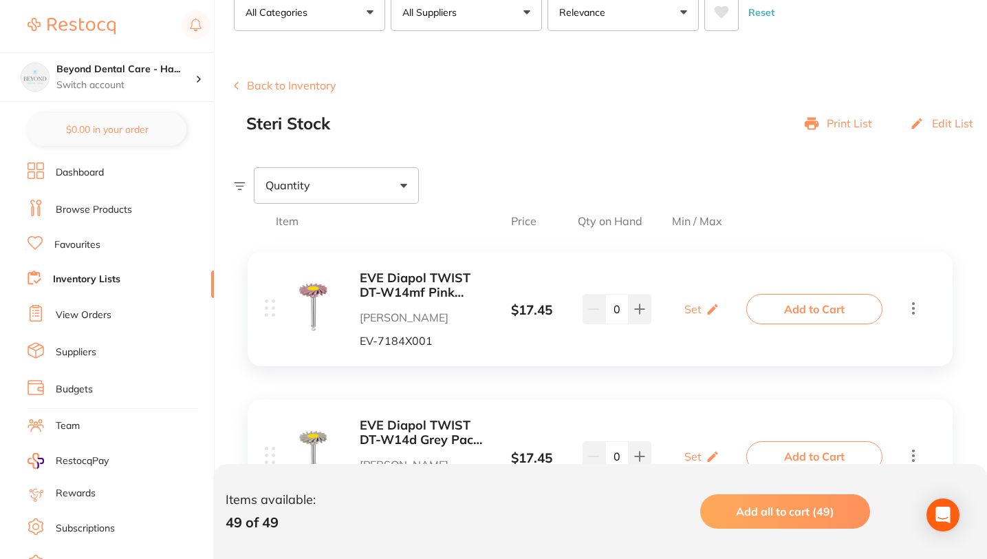
scroll to position [0, 0]
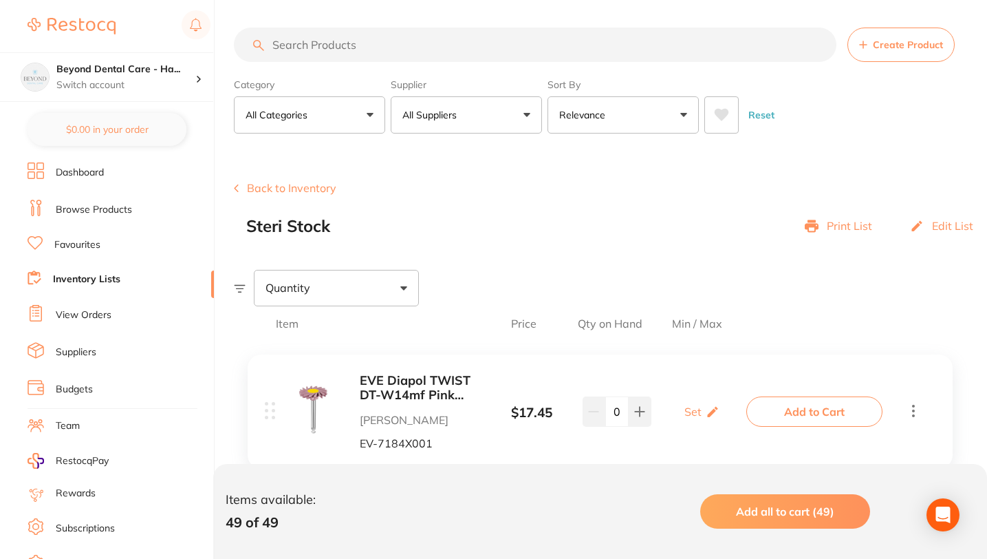
click at [87, 211] on link "Browse Products" at bounding box center [94, 210] width 76 height 14
click at [80, 27] on img at bounding box center [72, 26] width 88 height 17
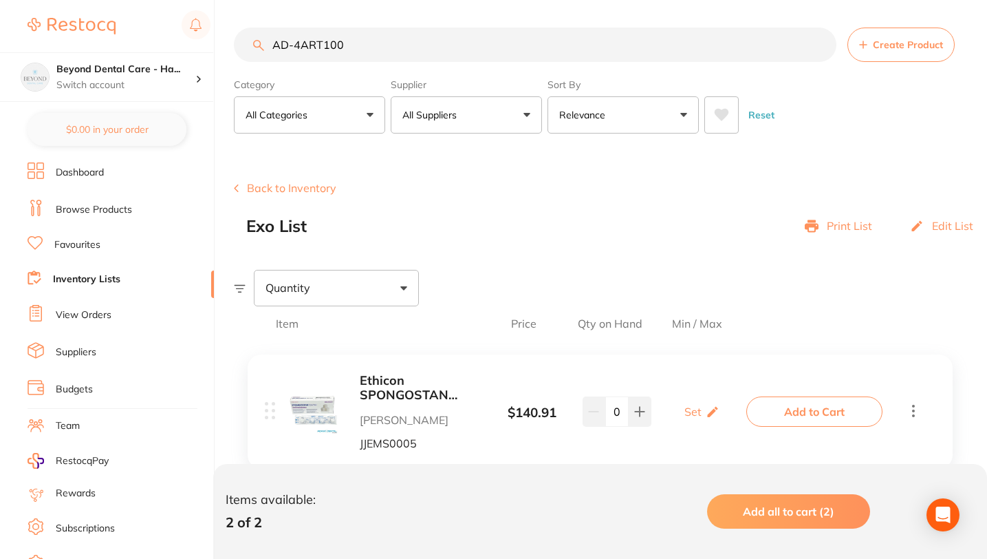
click at [73, 208] on link "Browse Products" at bounding box center [94, 210] width 76 height 14
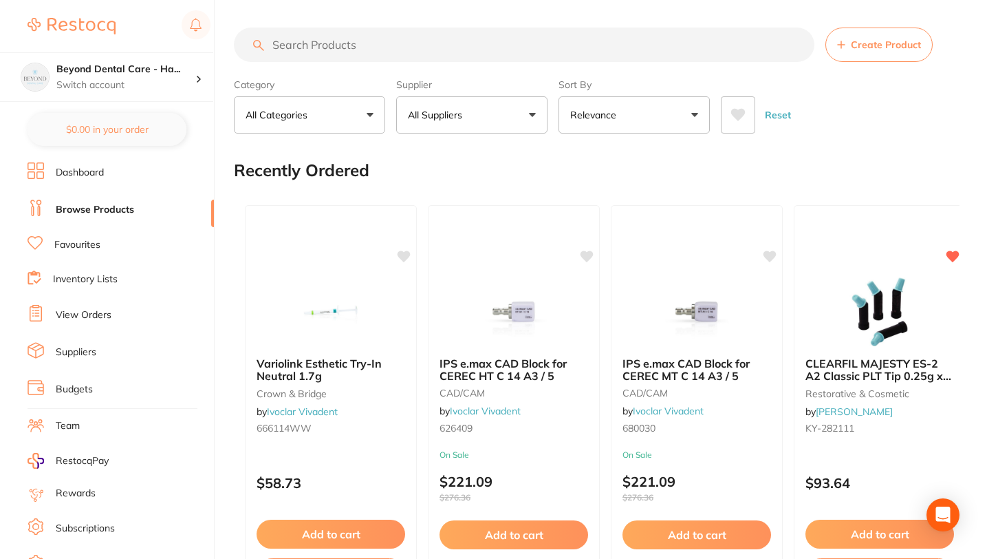
click at [359, 46] on input "search" at bounding box center [524, 45] width 581 height 34
paste input "755011"
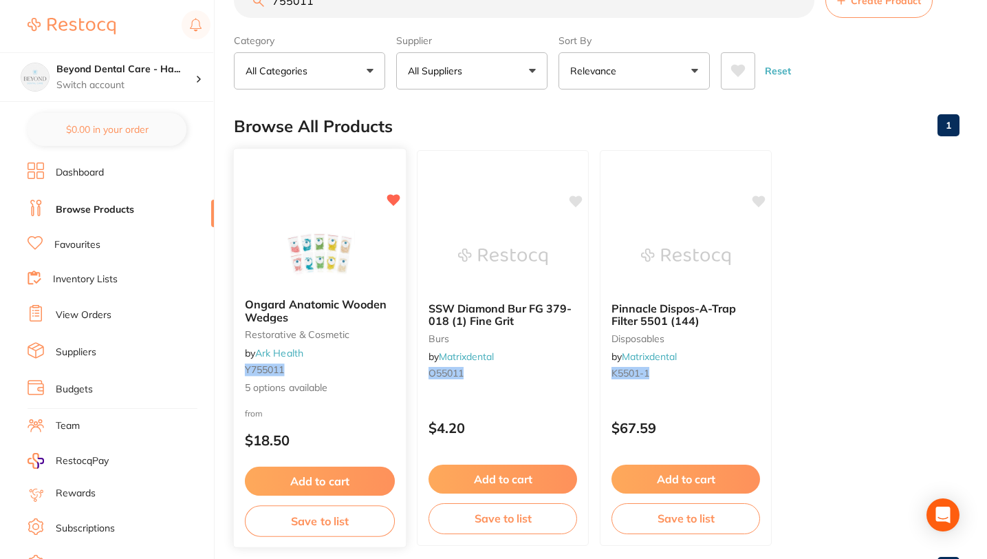
scroll to position [103, 0]
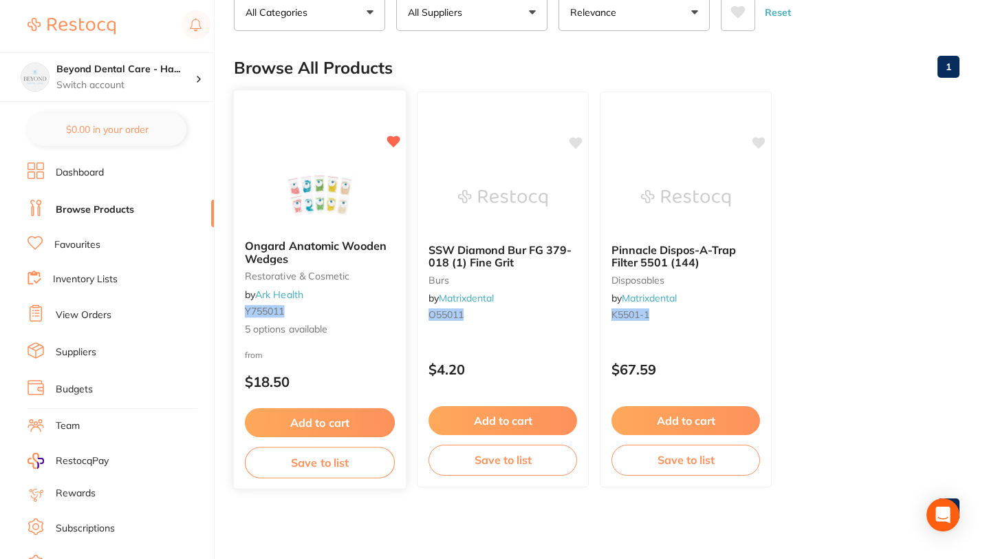
type input "755011"
click at [327, 246] on span "Ongard Anatomic Wooden Wedges" at bounding box center [316, 252] width 142 height 27
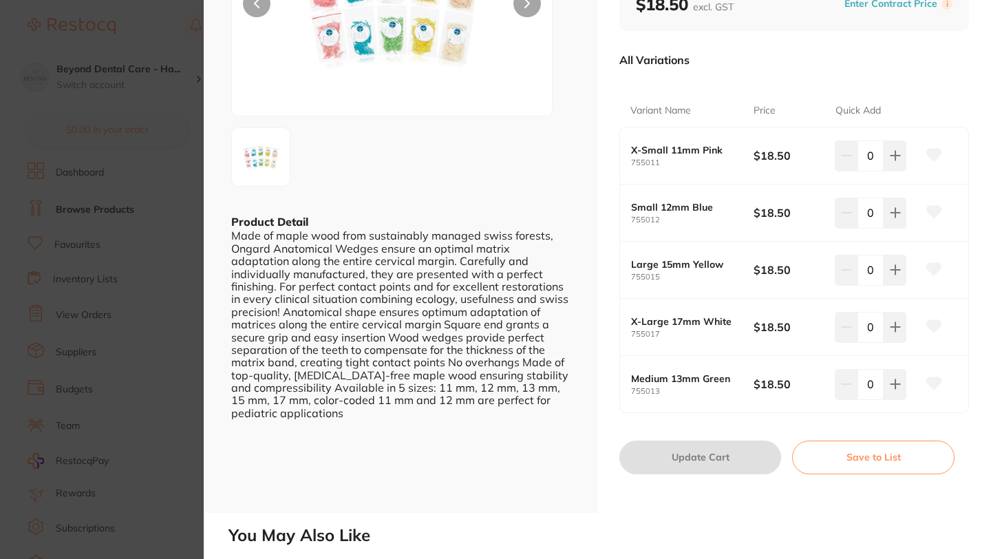
scroll to position [193, 0]
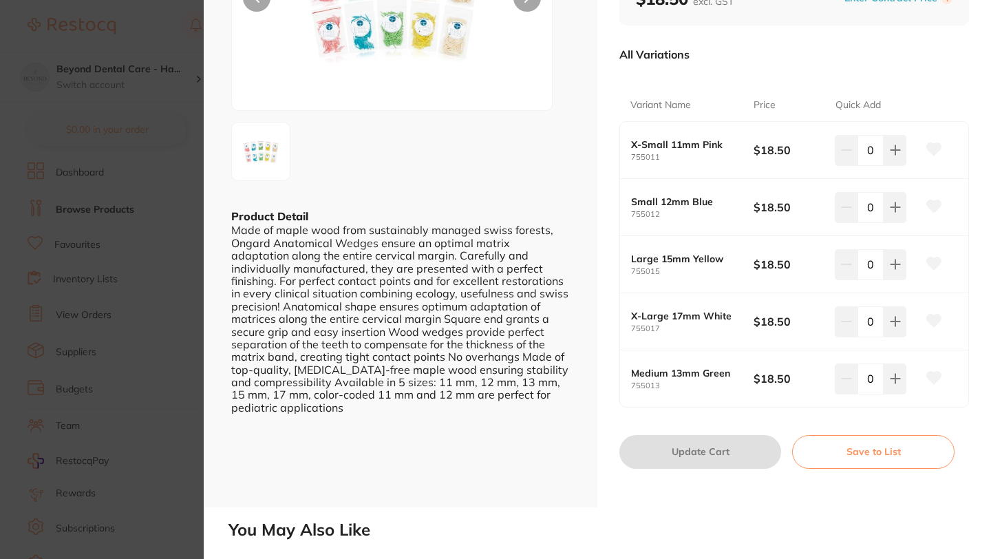
click at [860, 446] on button "Save to List" at bounding box center [873, 451] width 162 height 33
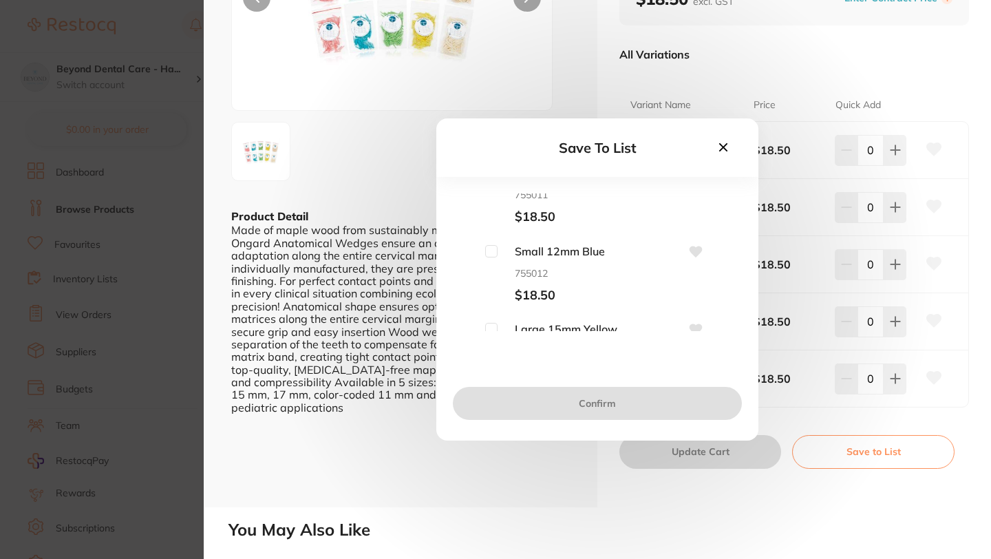
scroll to position [0, 0]
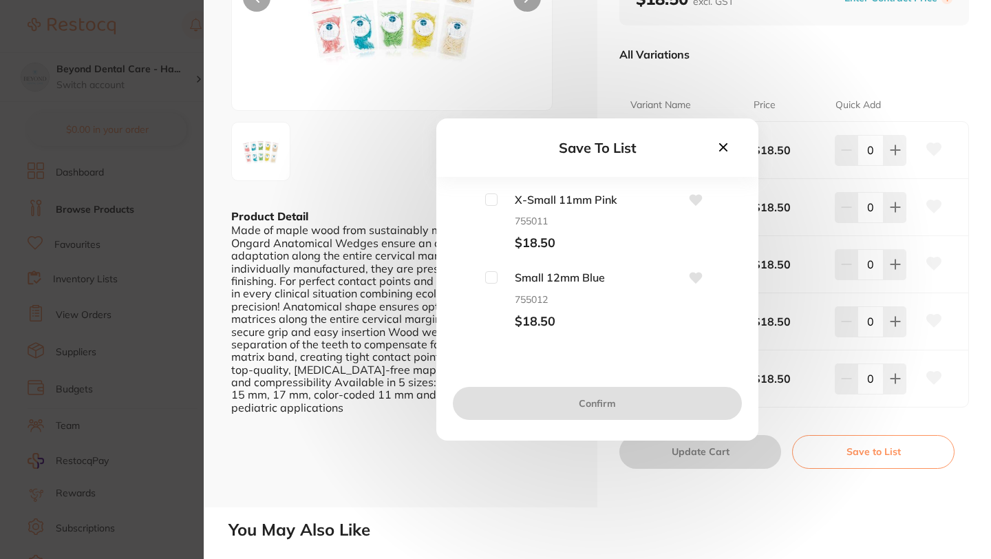
click at [488, 195] on input "checkbox" at bounding box center [491, 199] width 12 height 12
checkbox input "true"
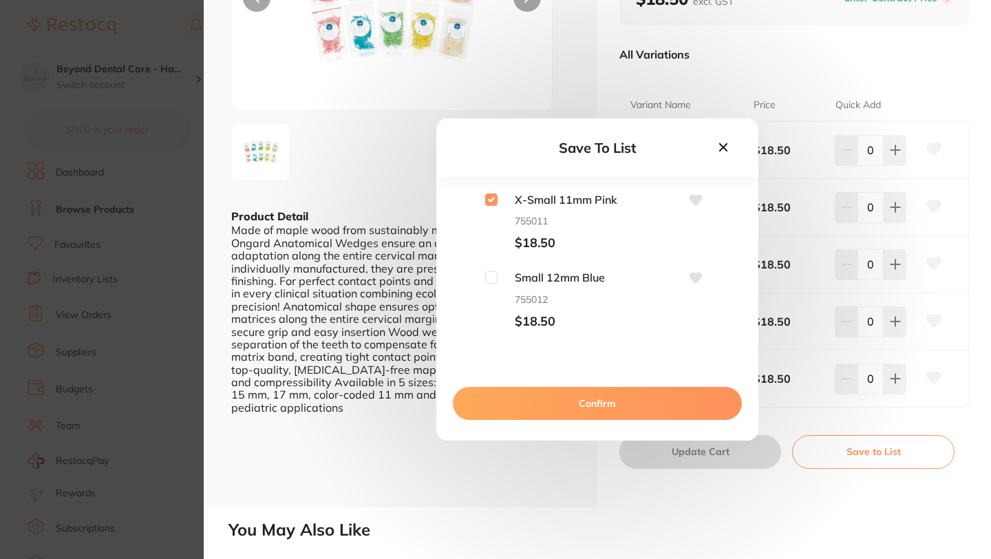
click at [490, 279] on input "checkbox" at bounding box center [491, 277] width 12 height 12
checkbox input "true"
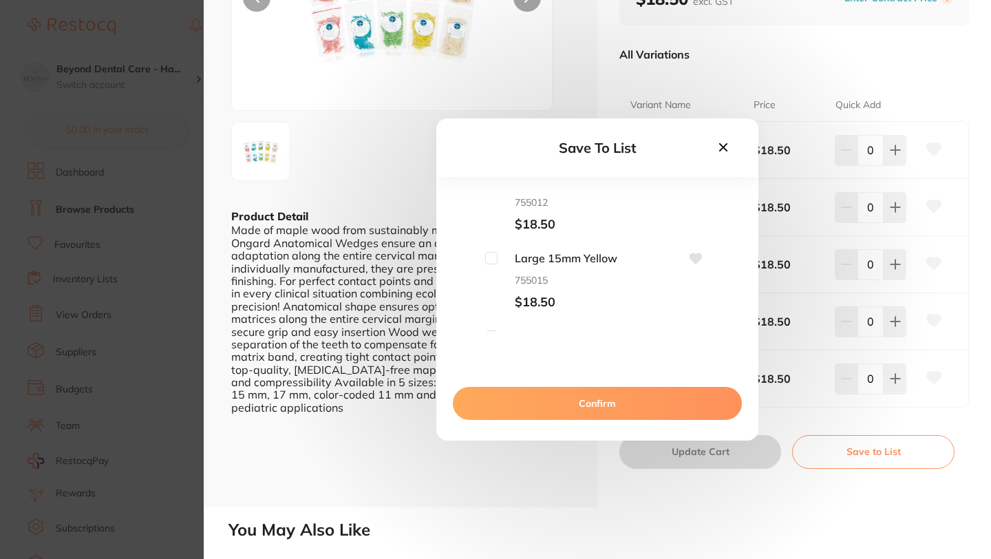
click at [489, 257] on input "checkbox" at bounding box center [491, 258] width 12 height 12
checkbox input "true"
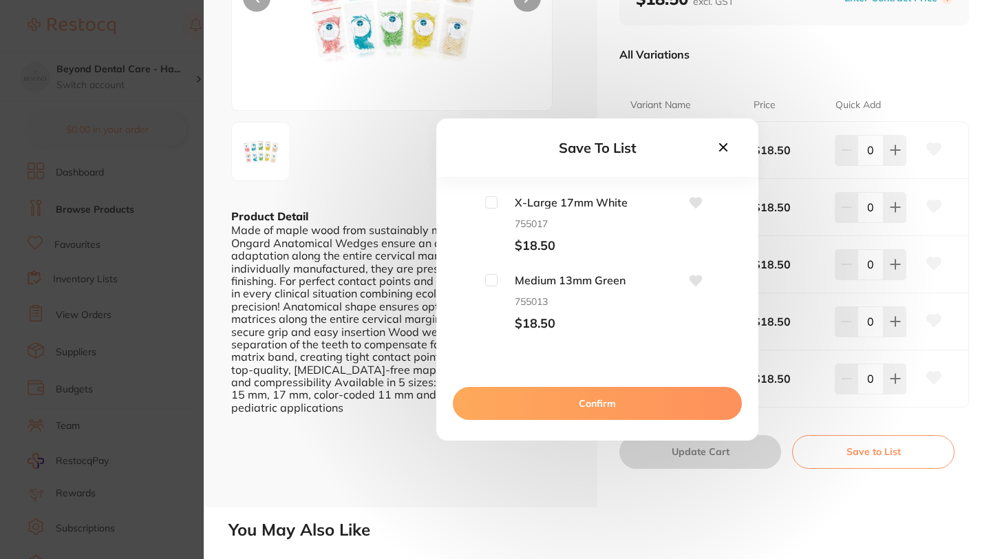
click at [485, 277] on input "checkbox" at bounding box center [491, 280] width 12 height 12
checkbox input "true"
click at [584, 400] on button "Confirm" at bounding box center [597, 403] width 289 height 33
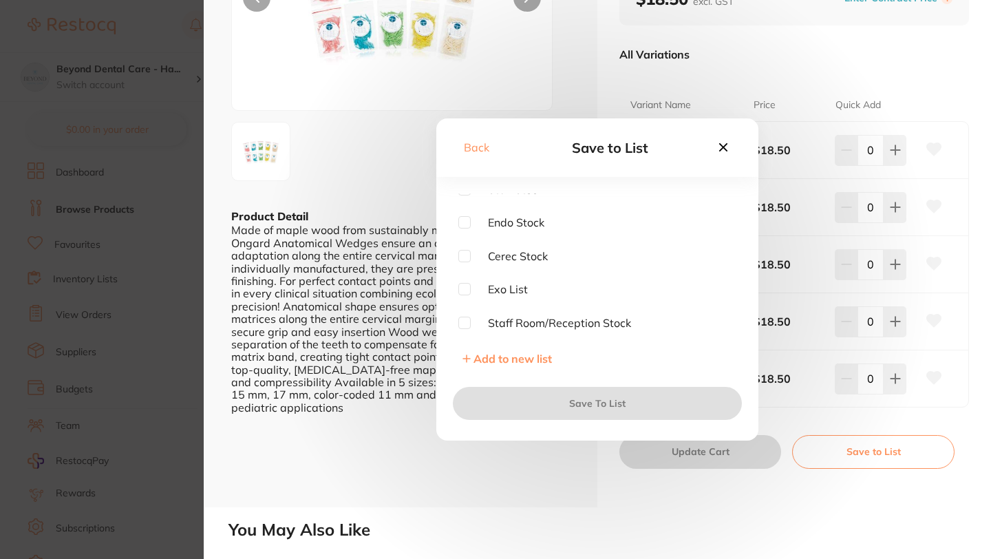
scroll to position [0, 0]
click at [463, 197] on input "checkbox" at bounding box center [464, 199] width 12 height 12
checkbox input "true"
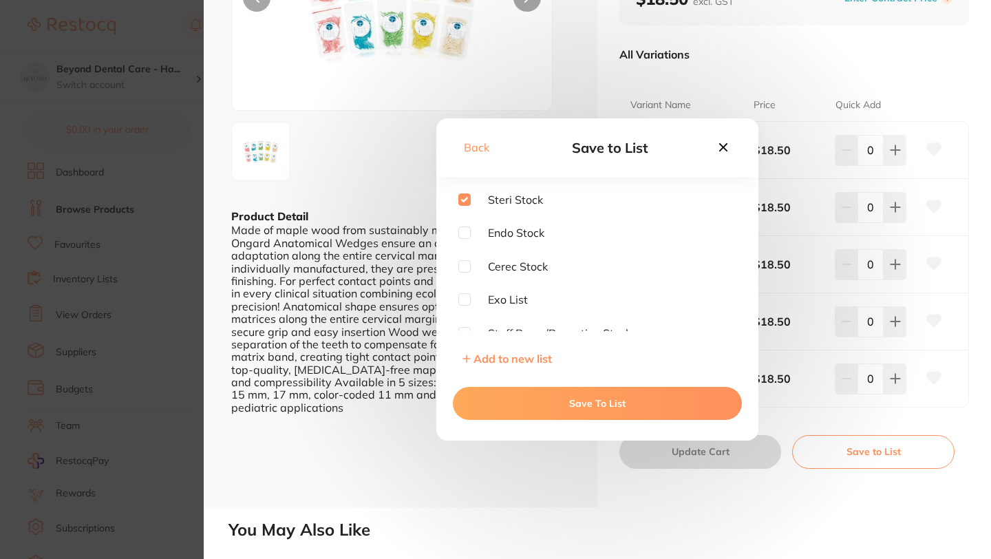
click at [602, 401] on button "Save To List" at bounding box center [597, 403] width 289 height 33
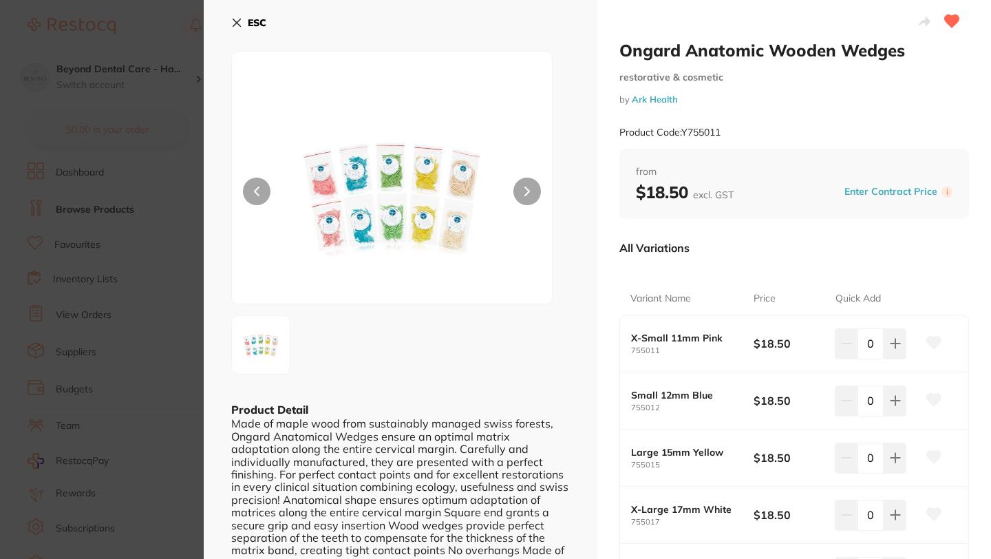
click at [235, 22] on icon at bounding box center [236, 22] width 11 height 11
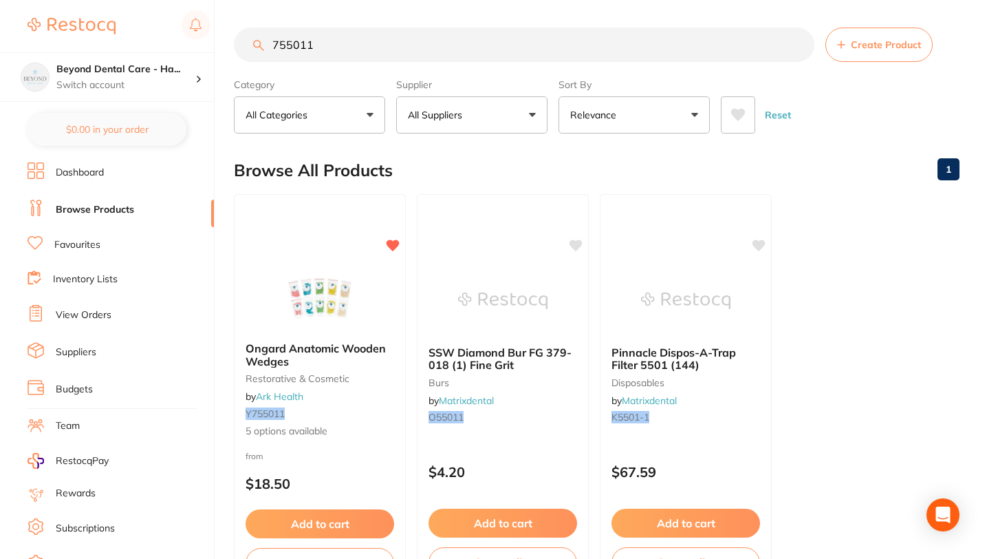
click at [794, 49] on input "755011" at bounding box center [524, 45] width 581 height 34
click at [798, 47] on input "755011" at bounding box center [524, 45] width 581 height 34
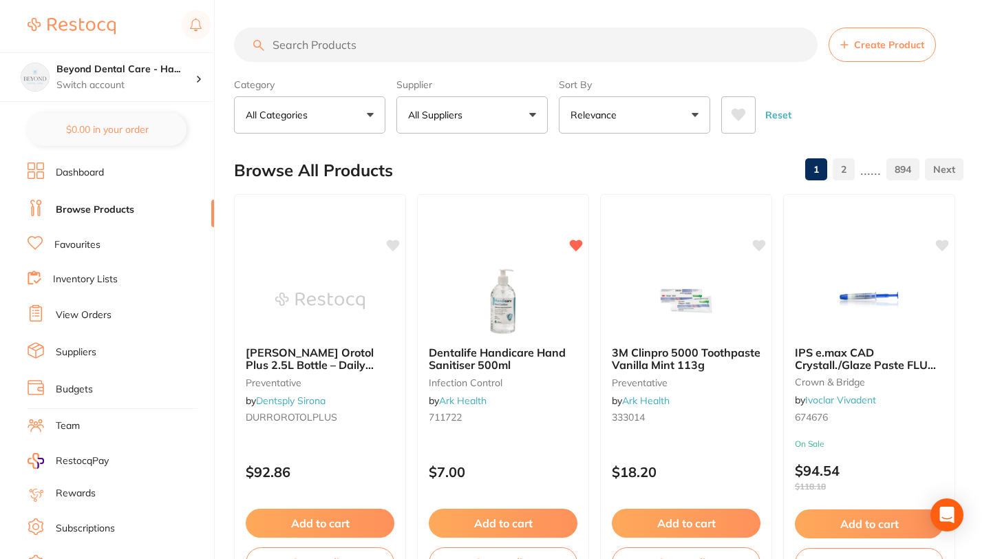
paste input "50030"
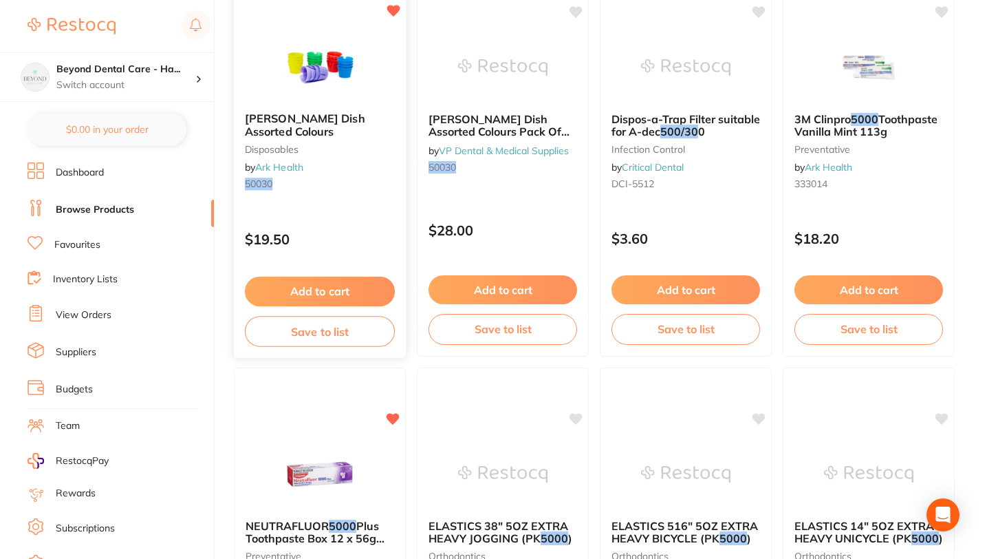
scroll to position [233, 0]
type input "50030"
click at [303, 334] on button "Save to list" at bounding box center [320, 331] width 150 height 31
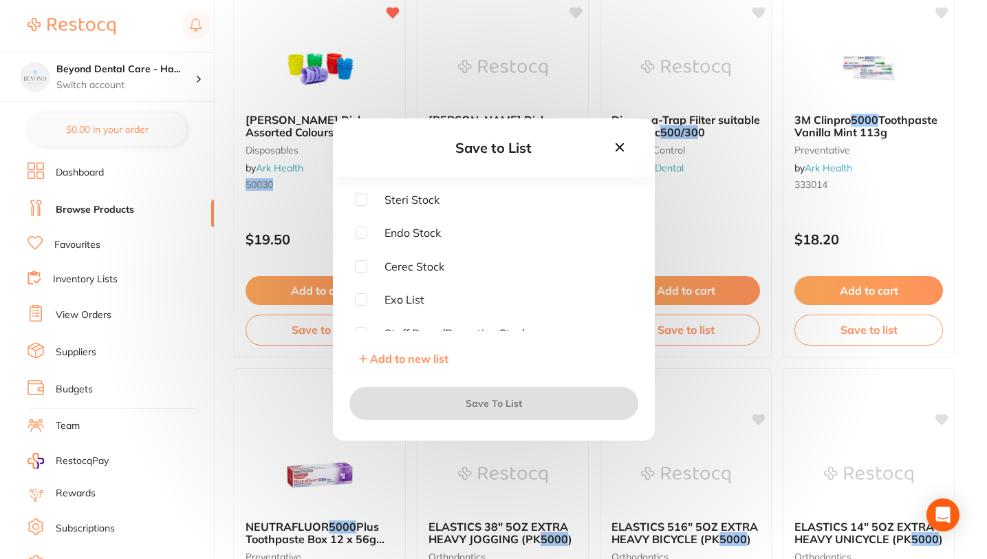
click at [361, 197] on input "checkbox" at bounding box center [361, 199] width 12 height 12
checkbox input "true"
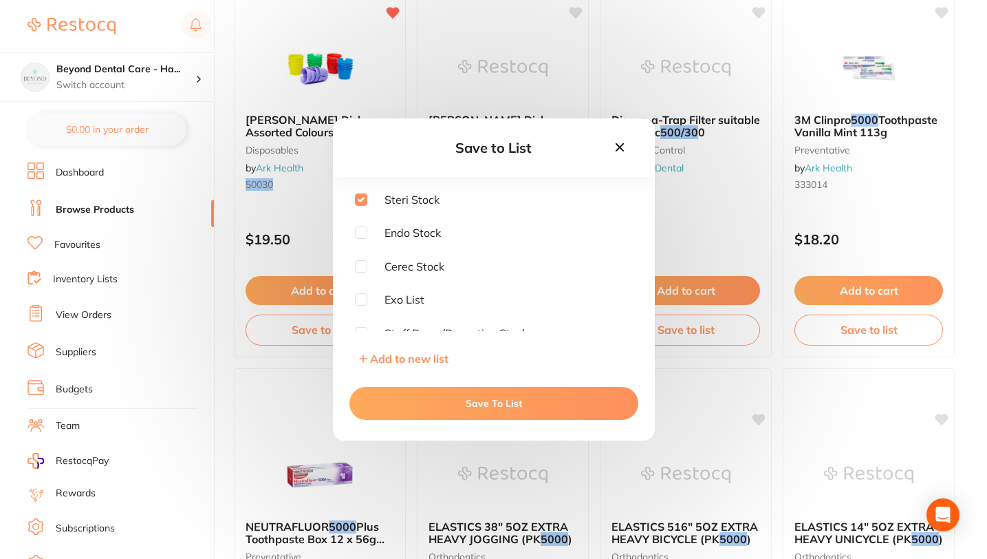
click at [462, 405] on button "Save To List" at bounding box center [493, 403] width 289 height 33
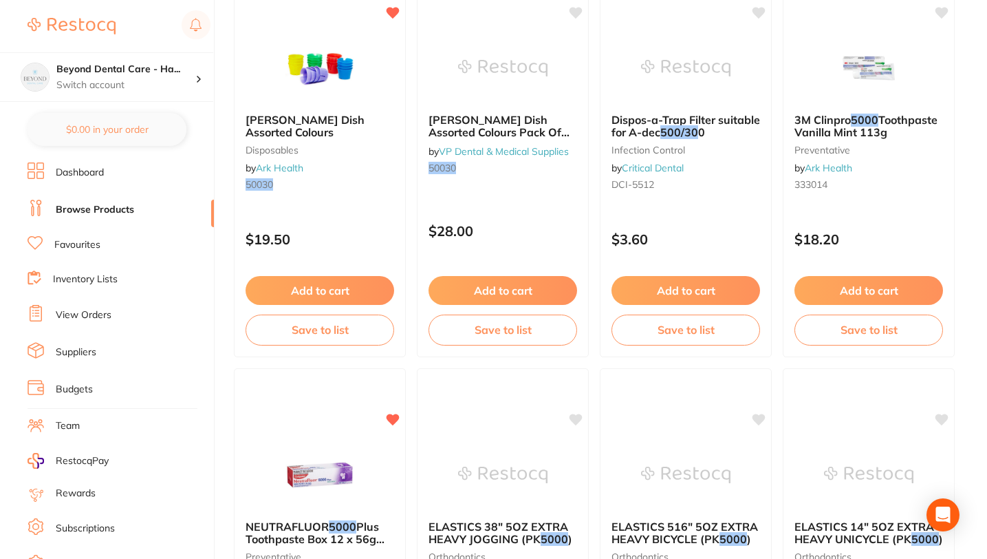
scroll to position [0, 0]
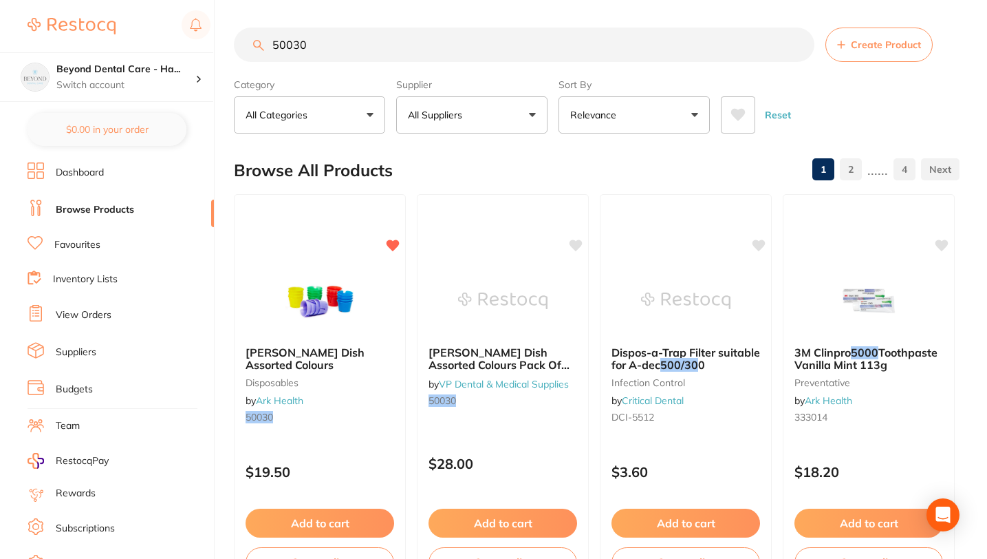
click at [796, 45] on input "50030" at bounding box center [524, 45] width 581 height 34
paste input "711722"
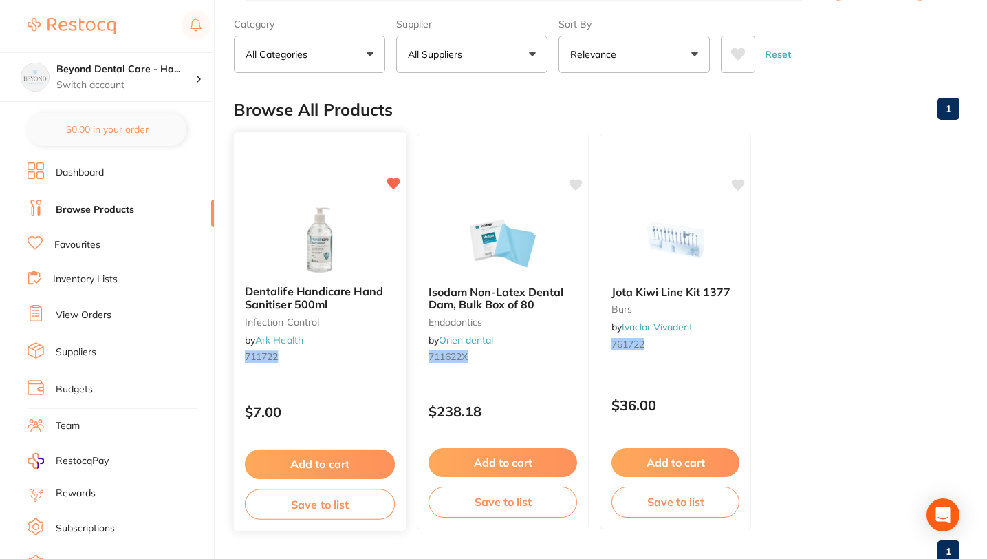
scroll to position [103, 0]
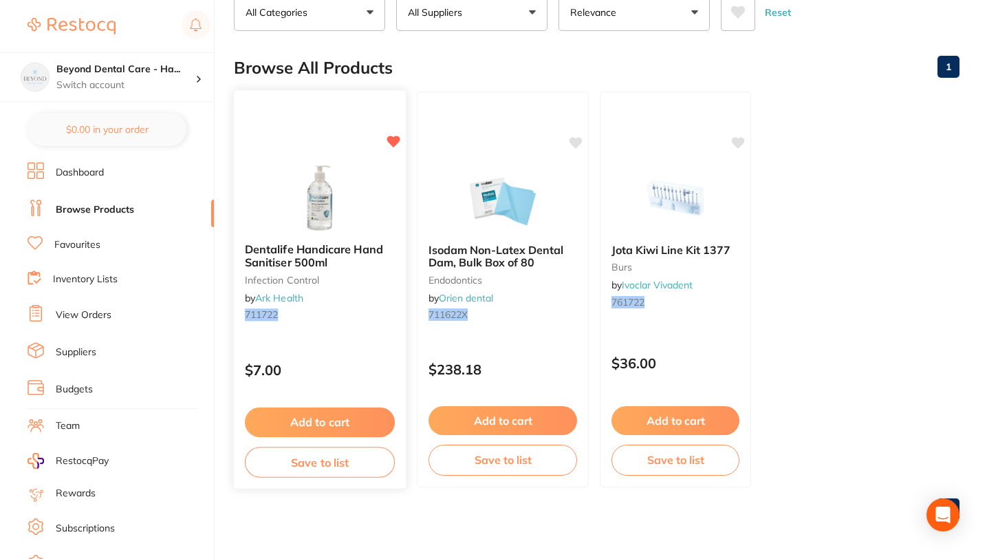
type input "711722"
click at [308, 466] on button "Save to list" at bounding box center [320, 461] width 150 height 31
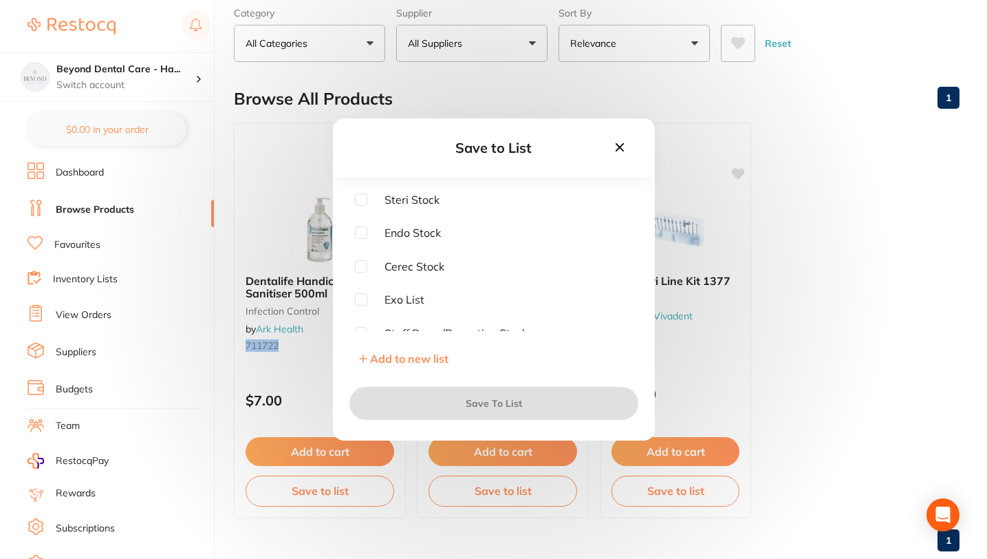
scroll to position [66, 0]
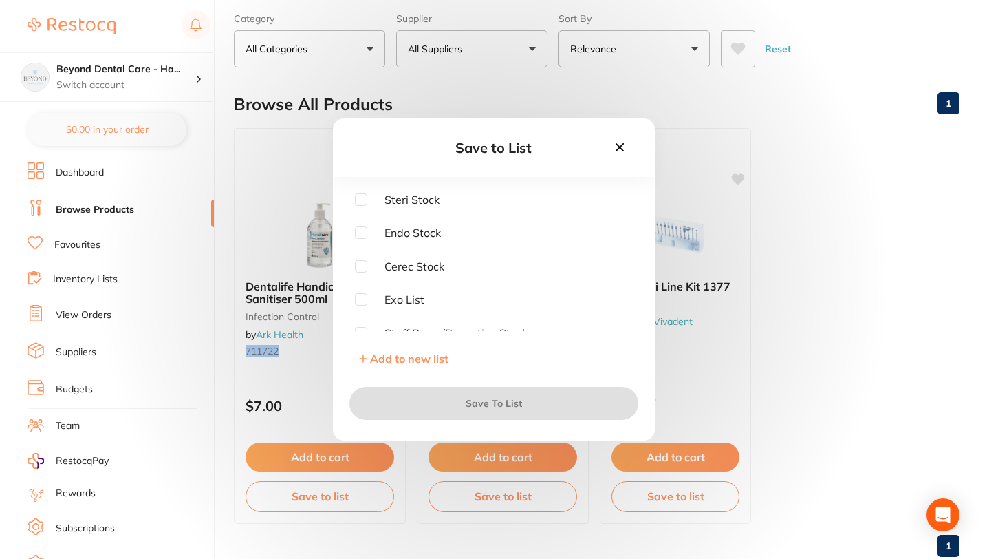
click at [359, 195] on input "checkbox" at bounding box center [361, 199] width 12 height 12
checkbox input "true"
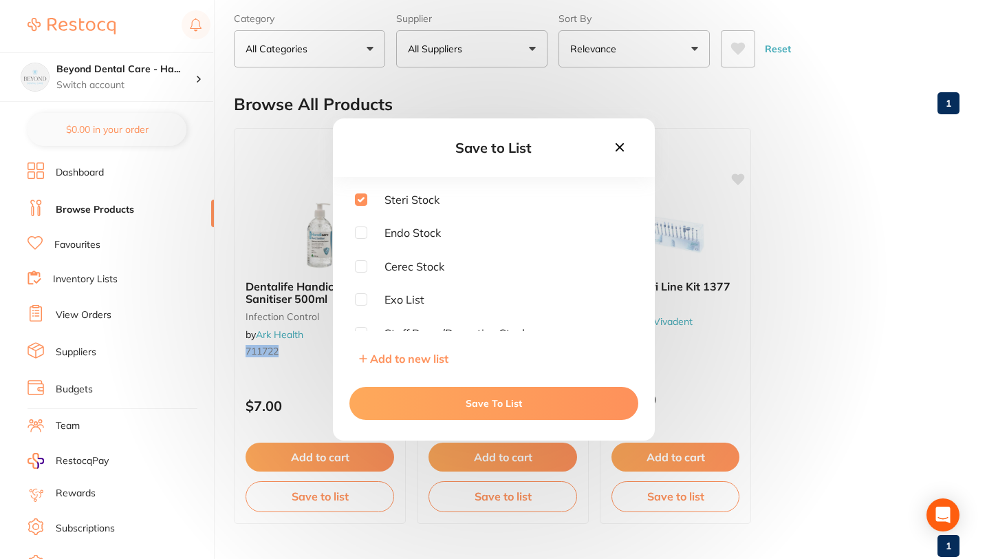
click at [447, 402] on button "Save To List" at bounding box center [493, 403] width 289 height 33
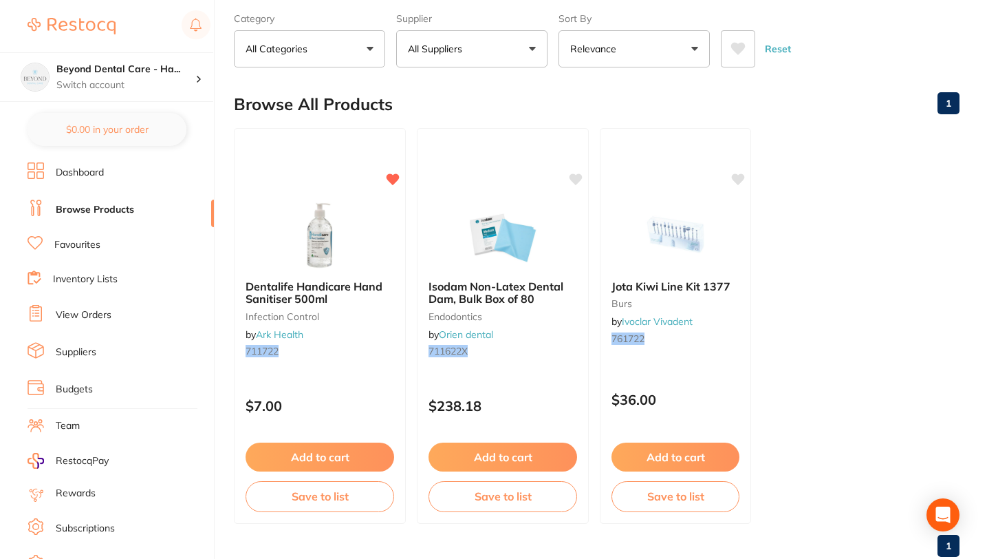
scroll to position [0, 0]
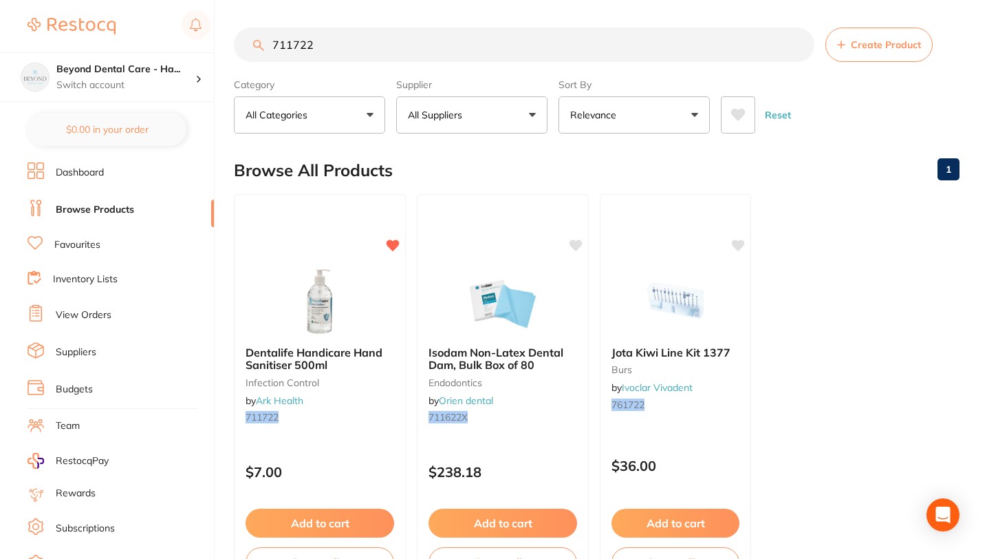
click at [795, 42] on input "711722" at bounding box center [524, 45] width 581 height 34
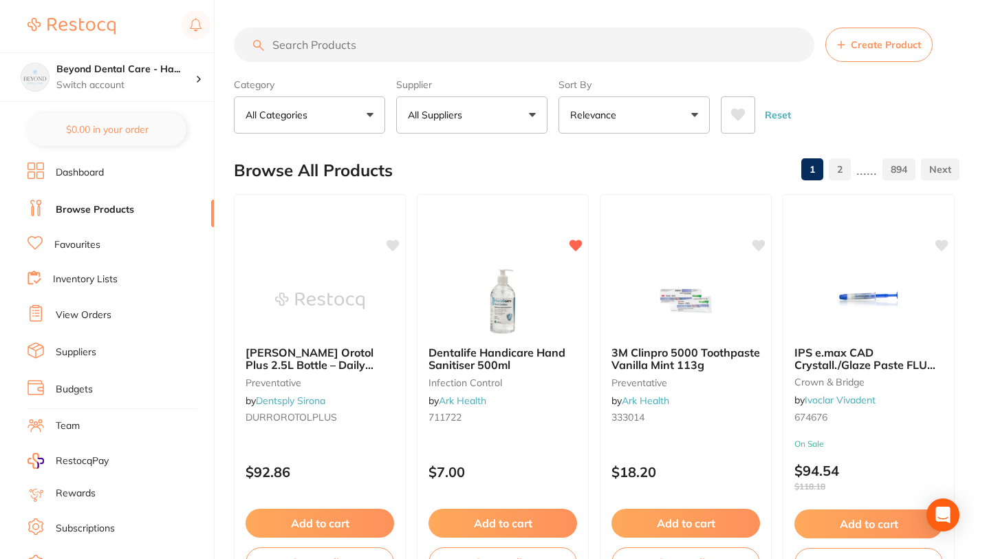
paste input "713803"
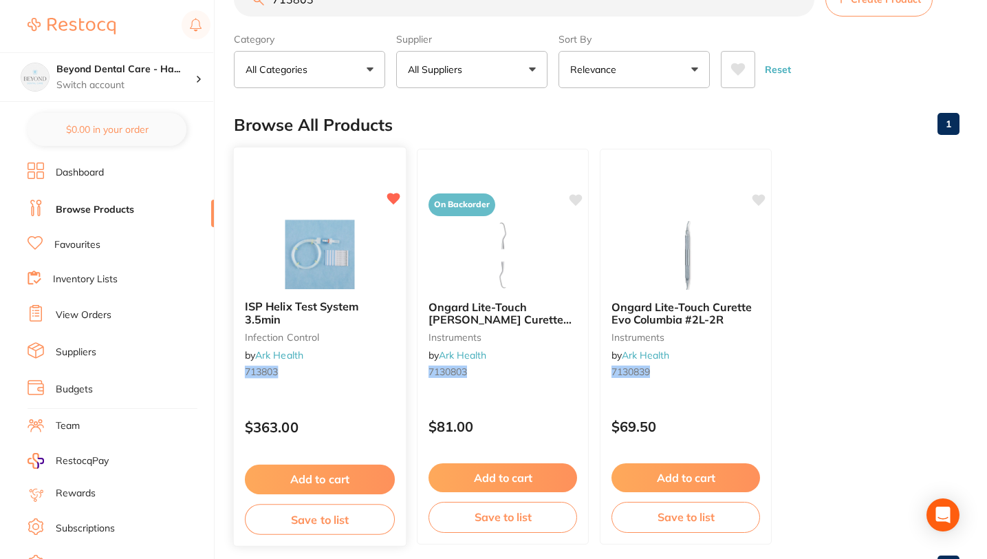
scroll to position [103, 0]
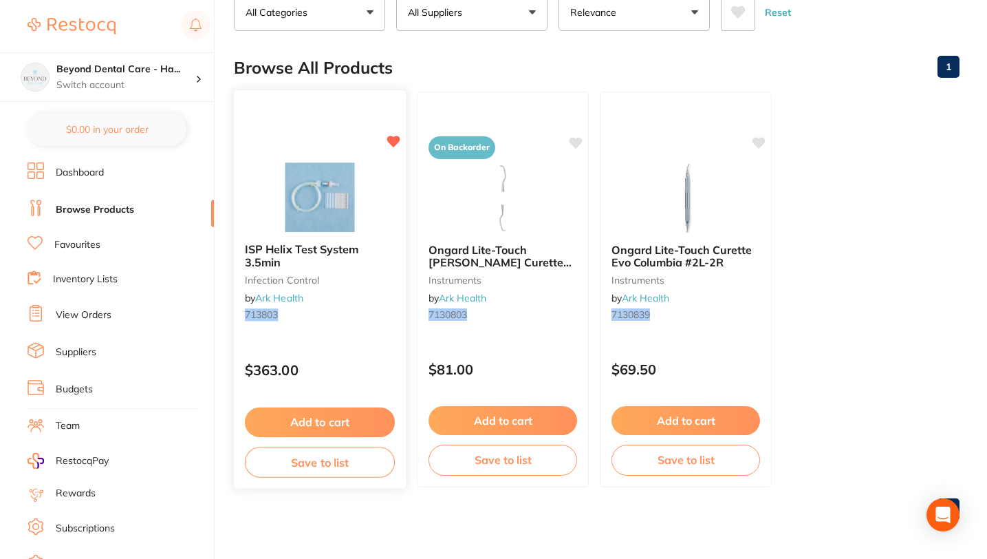
type input "713803"
click at [315, 466] on button "Save to list" at bounding box center [320, 461] width 150 height 31
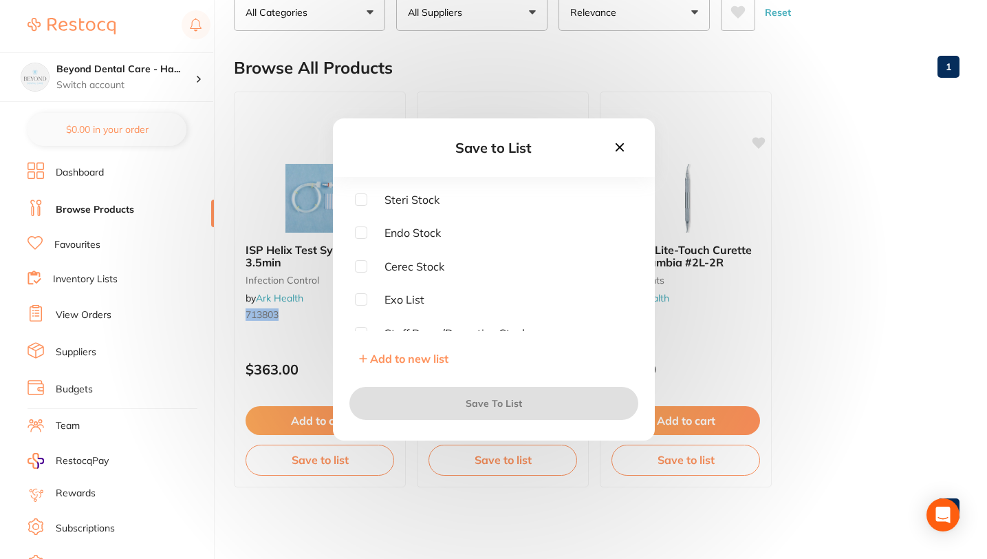
click at [617, 139] on button at bounding box center [619, 148] width 23 height 19
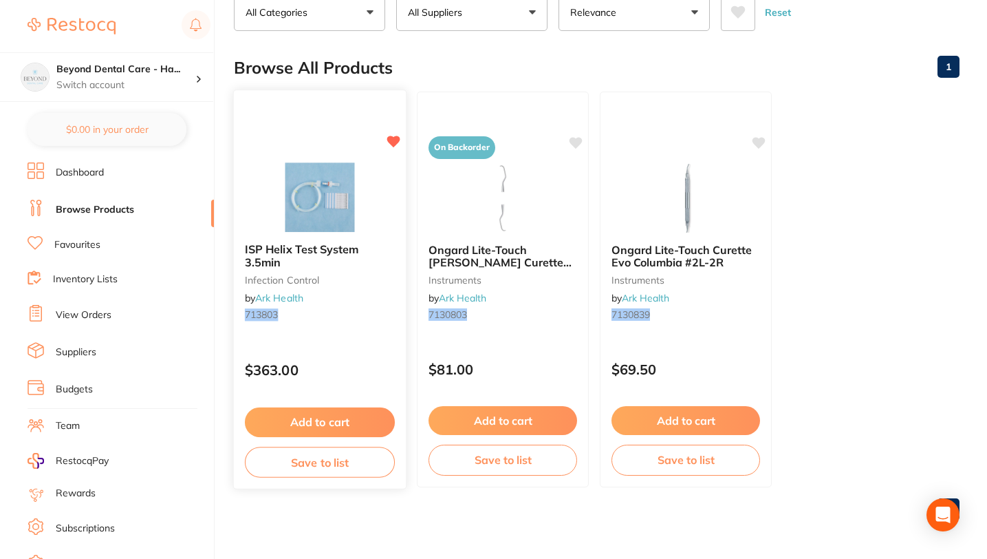
click at [279, 255] on span "ISP Helix Test System 3.5min" at bounding box center [302, 255] width 114 height 27
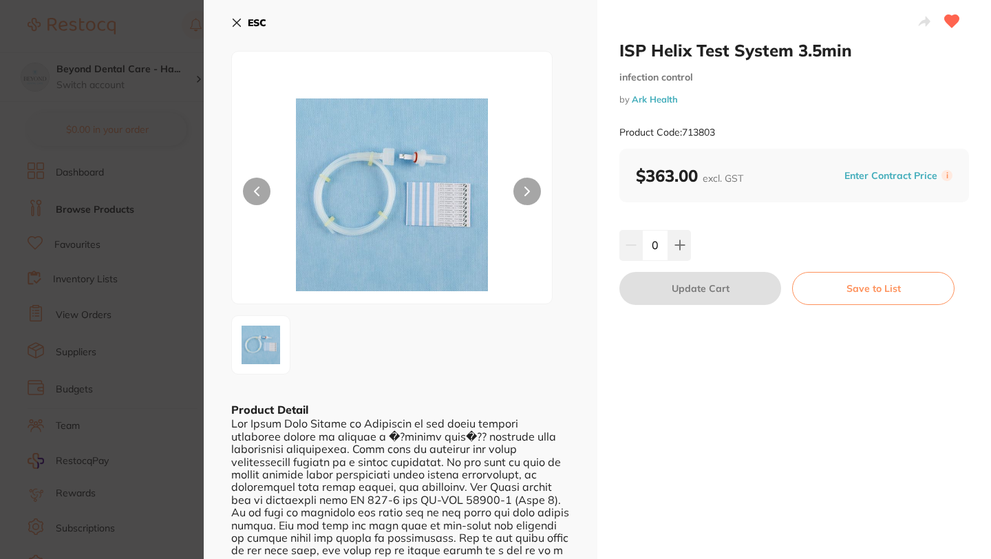
click at [844, 297] on button "Save to List" at bounding box center [873, 288] width 162 height 33
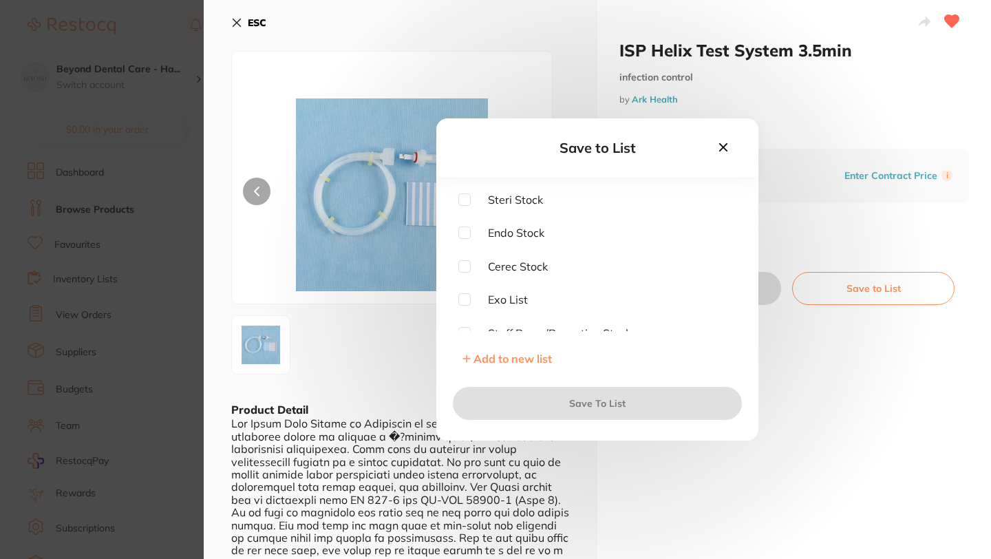
click at [460, 197] on input "checkbox" at bounding box center [464, 199] width 12 height 12
checkbox input "true"
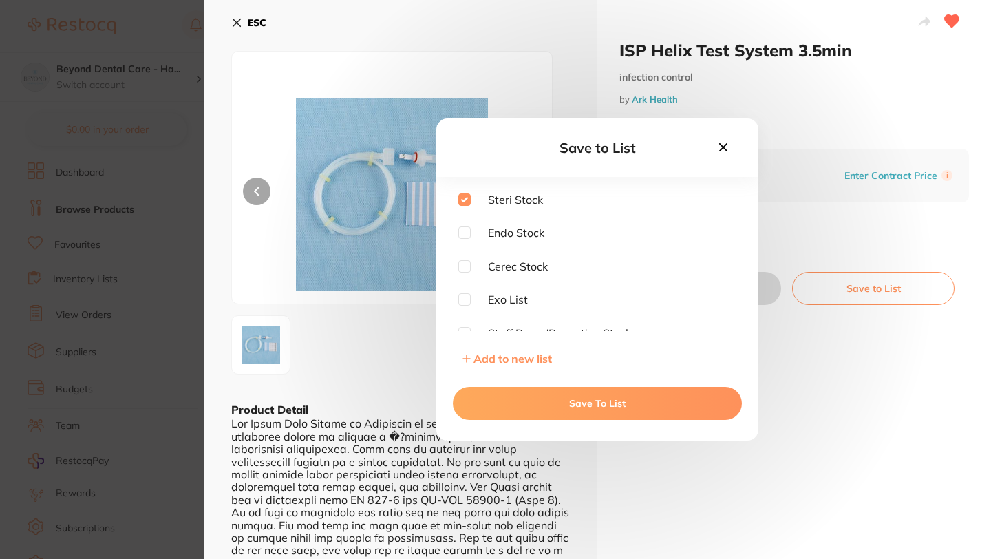
click at [590, 409] on button "Save To List" at bounding box center [597, 403] width 289 height 33
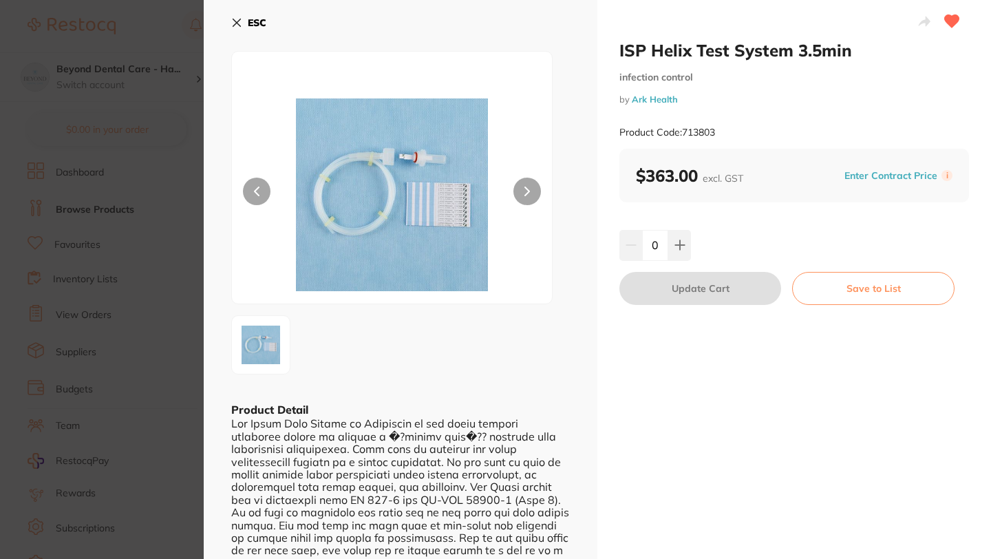
click at [234, 21] on icon at bounding box center [237, 23] width 8 height 8
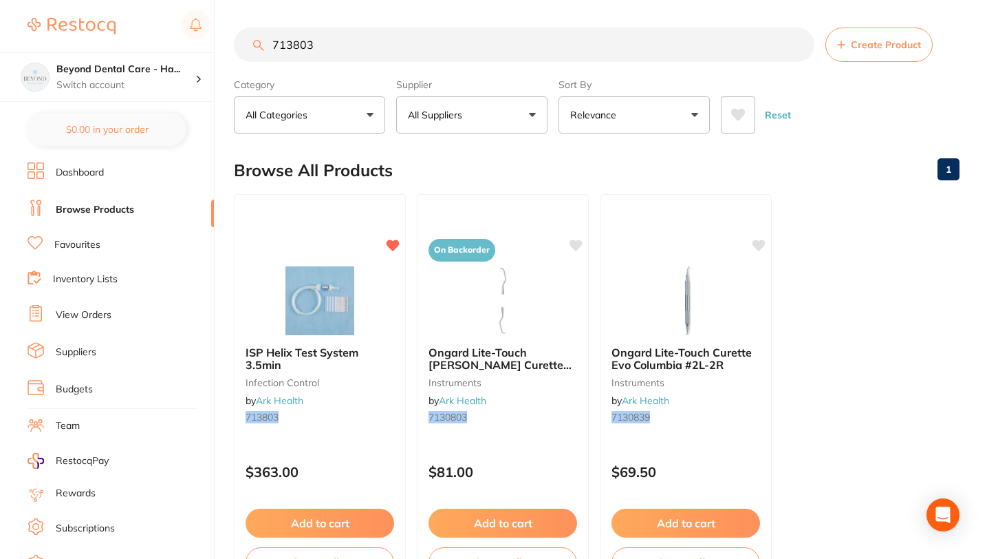
click at [799, 45] on input "713803" at bounding box center [524, 45] width 581 height 34
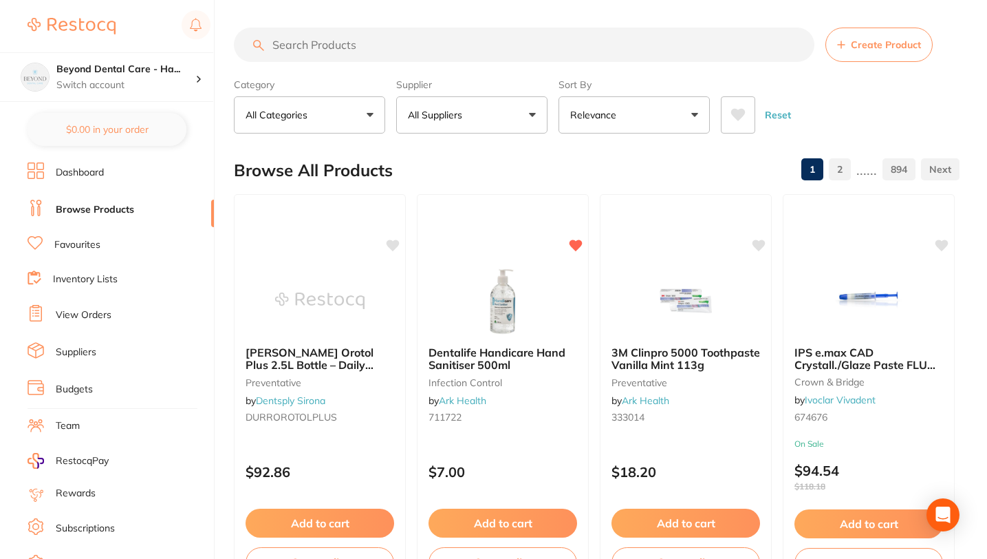
paste input "9516632"
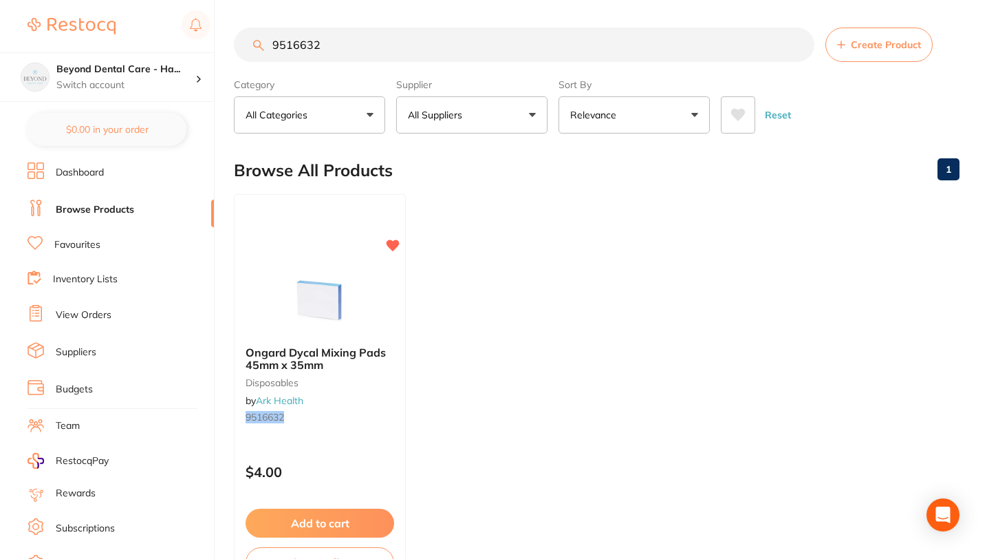
scroll to position [103, 0]
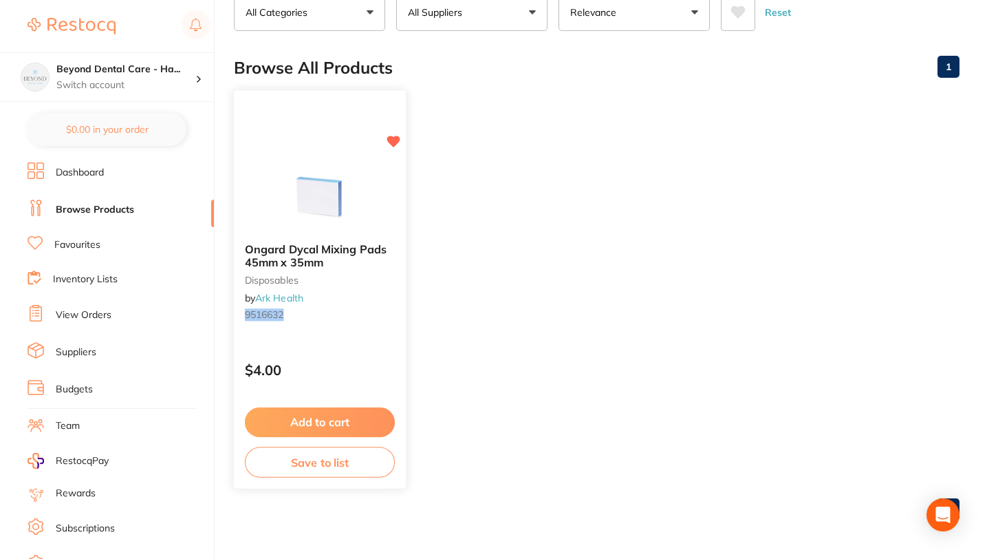
type input "9516632"
click at [321, 462] on button "Save to list" at bounding box center [320, 461] width 150 height 31
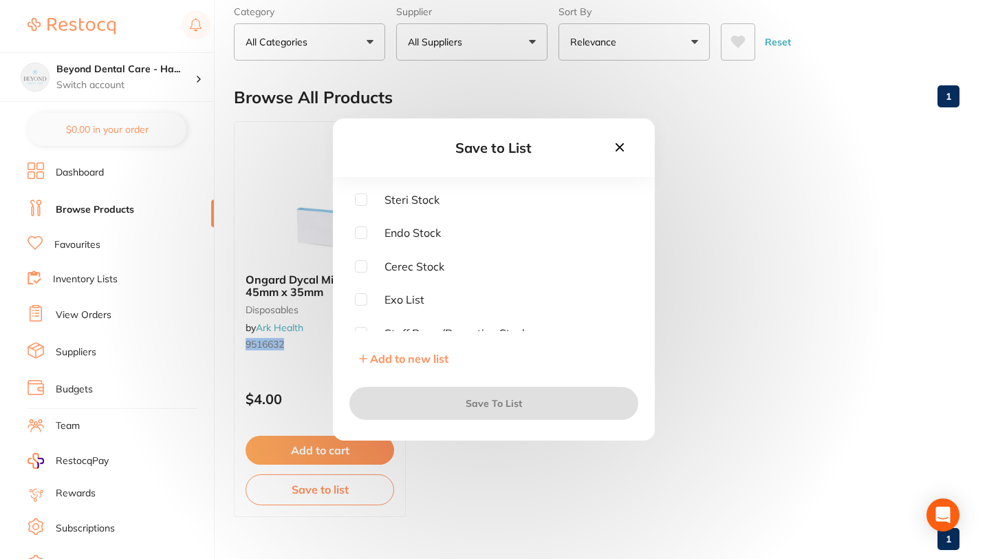
scroll to position [72, 0]
click at [357, 199] on input "checkbox" at bounding box center [361, 199] width 12 height 12
checkbox input "true"
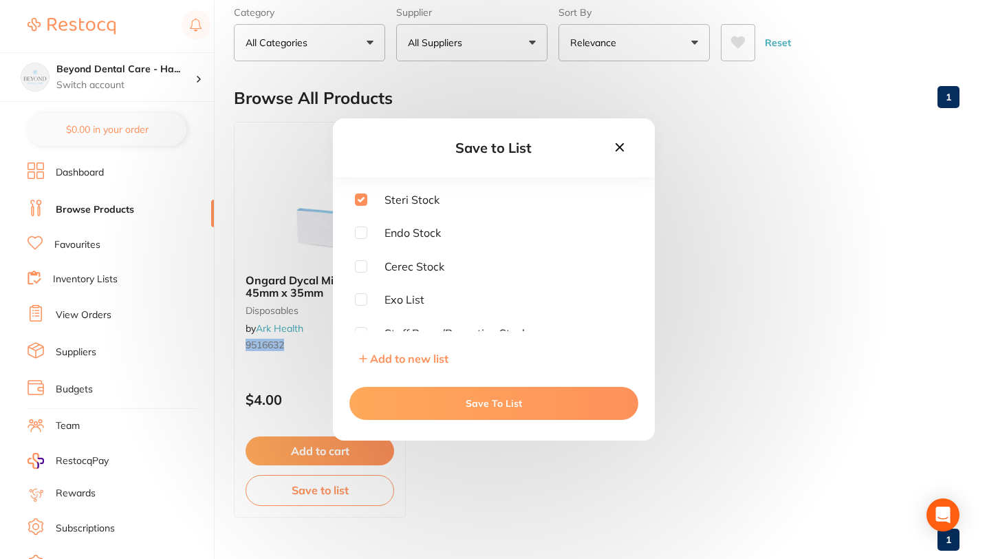
click at [448, 401] on button "Save To List" at bounding box center [493, 403] width 289 height 33
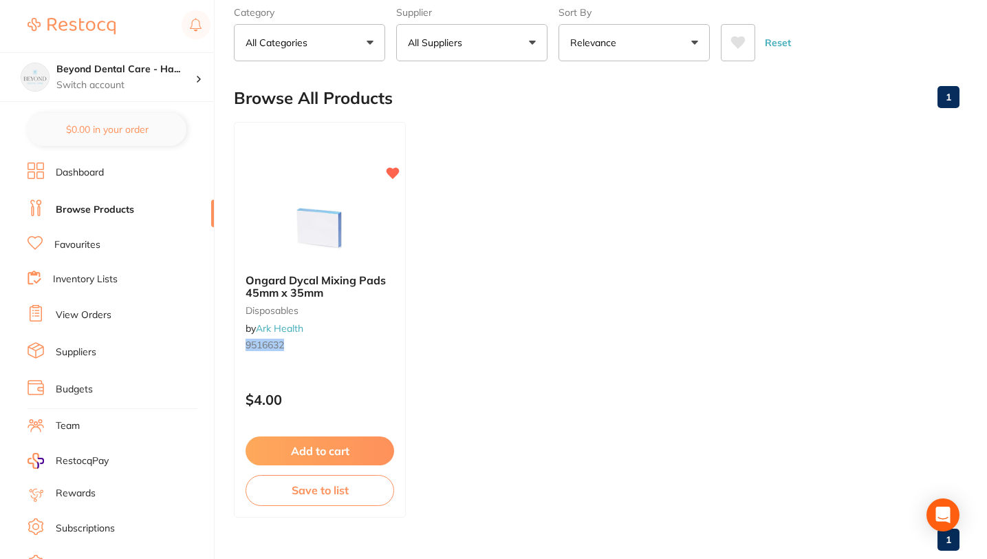
scroll to position [0, 0]
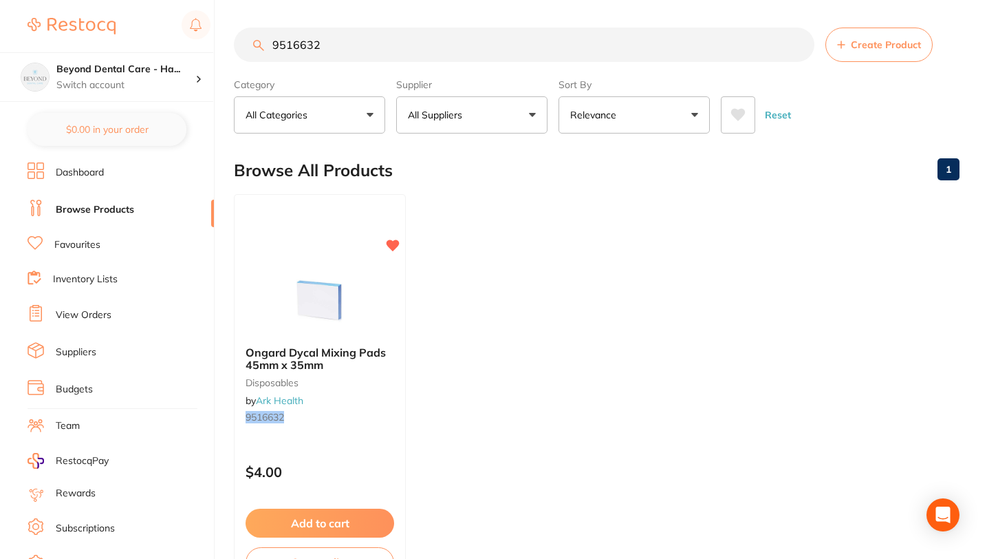
click at [797, 44] on input "9516632" at bounding box center [524, 45] width 581 height 34
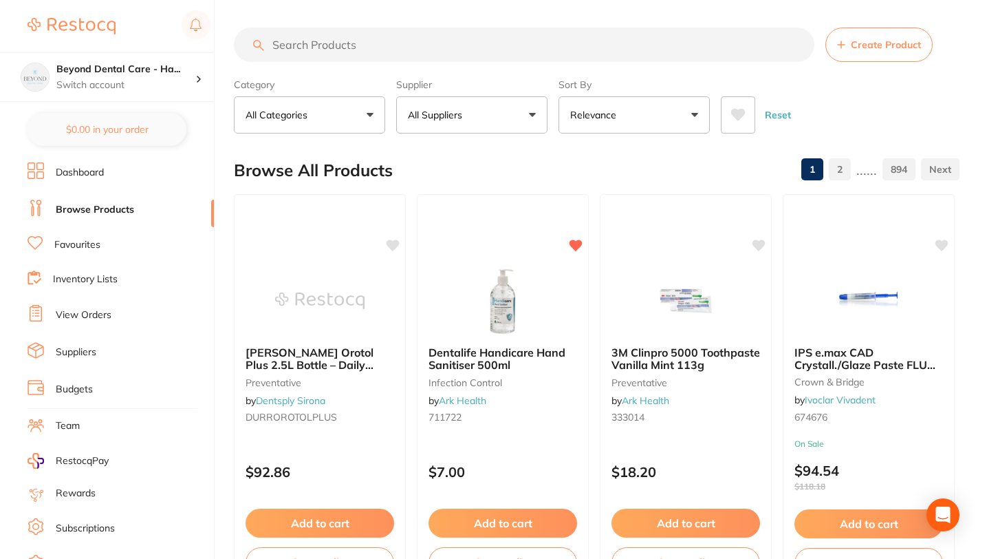
paste input "681001"
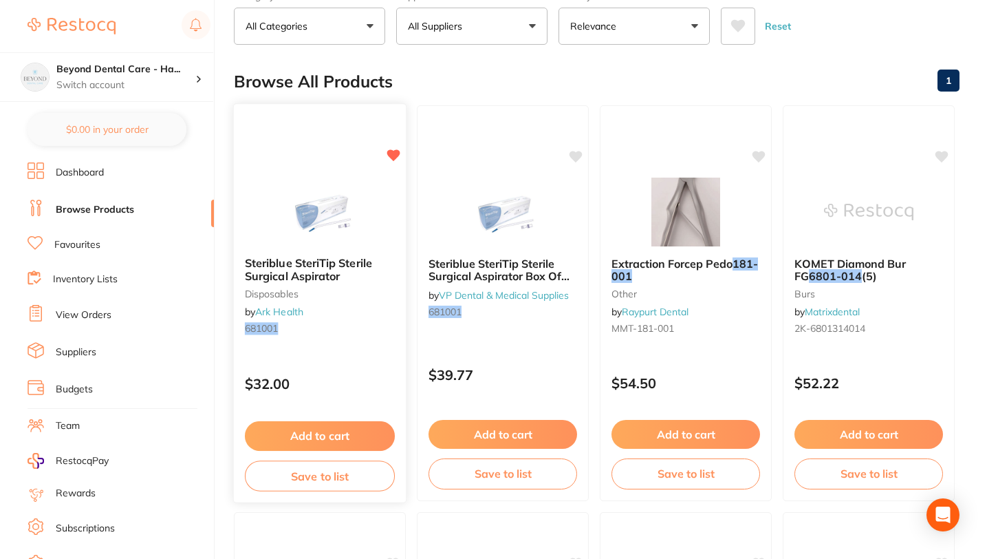
scroll to position [89, 0]
type input "681001"
click at [321, 480] on button "Save to list" at bounding box center [320, 475] width 150 height 31
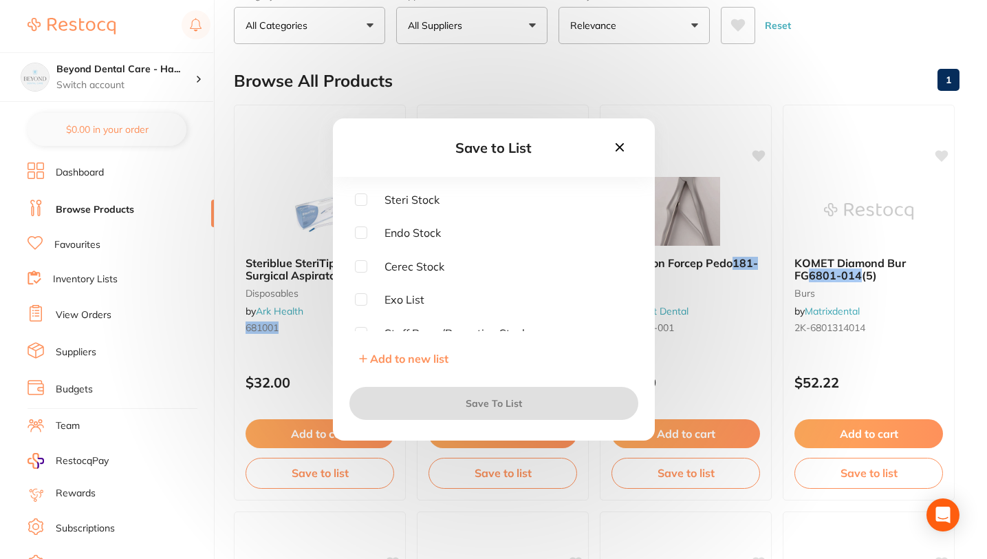
scroll to position [10, 0]
click at [361, 287] on input "checkbox" at bounding box center [361, 289] width 12 height 12
checkbox input "true"
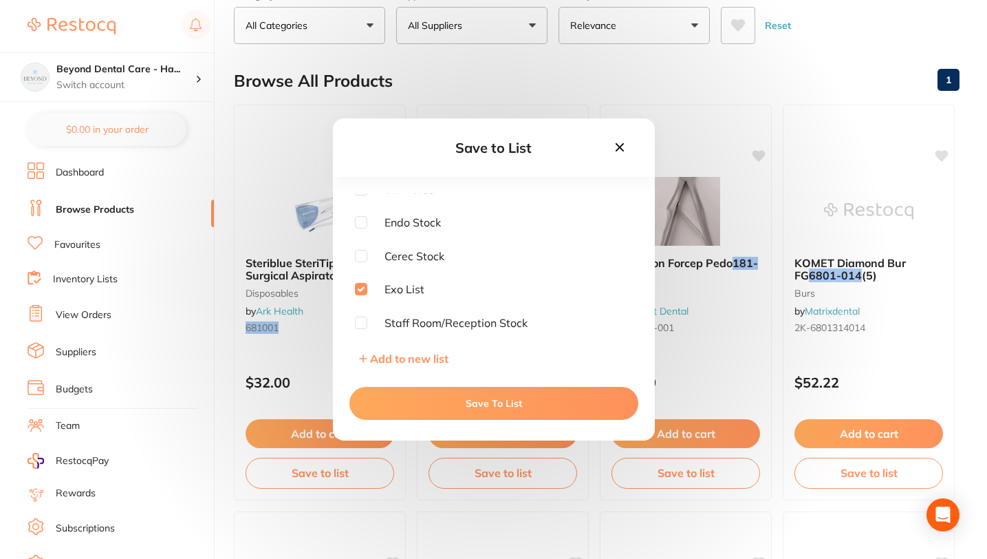
click at [479, 405] on button "Save To List" at bounding box center [493, 403] width 289 height 33
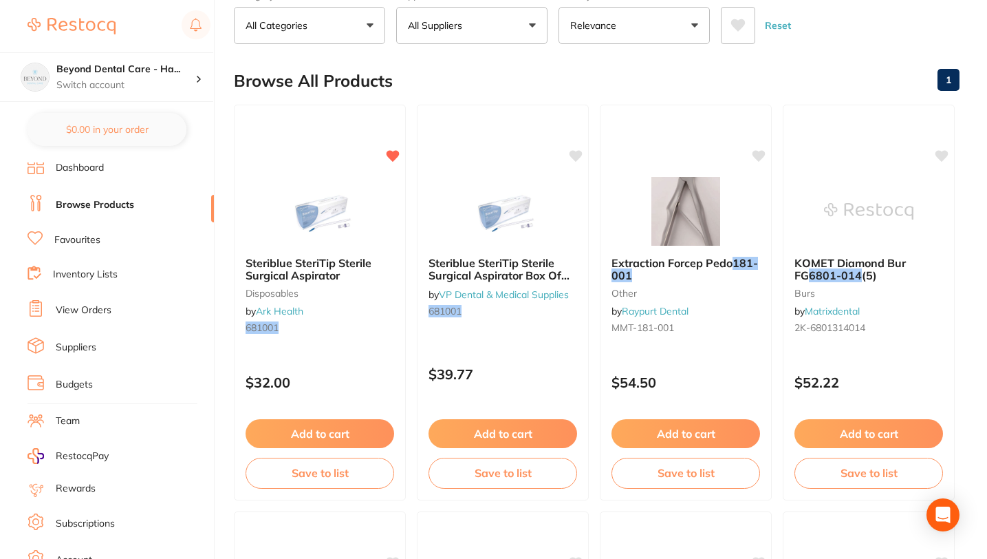
scroll to position [3, 0]
click at [87, 241] on link "Favourites" at bounding box center [77, 242] width 46 height 14
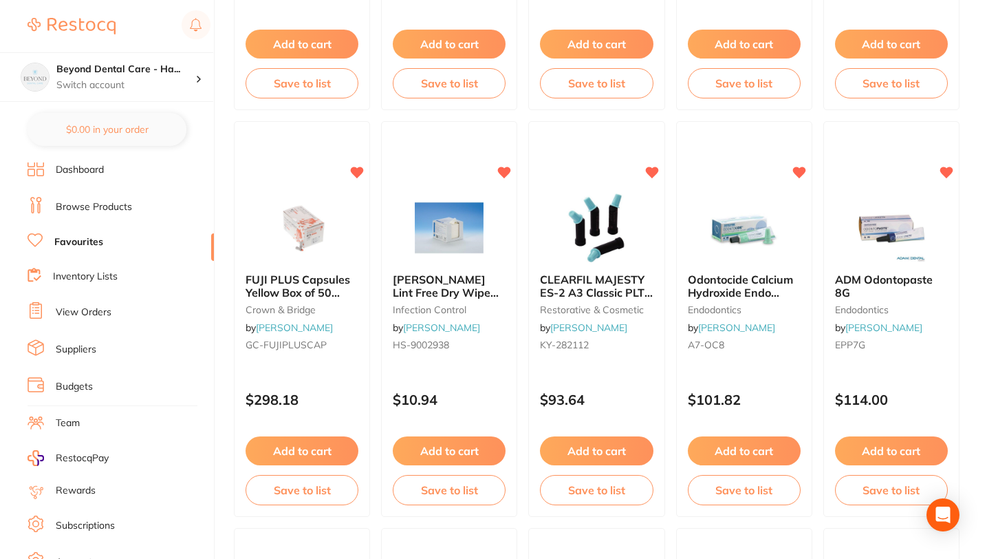
scroll to position [1703, 0]
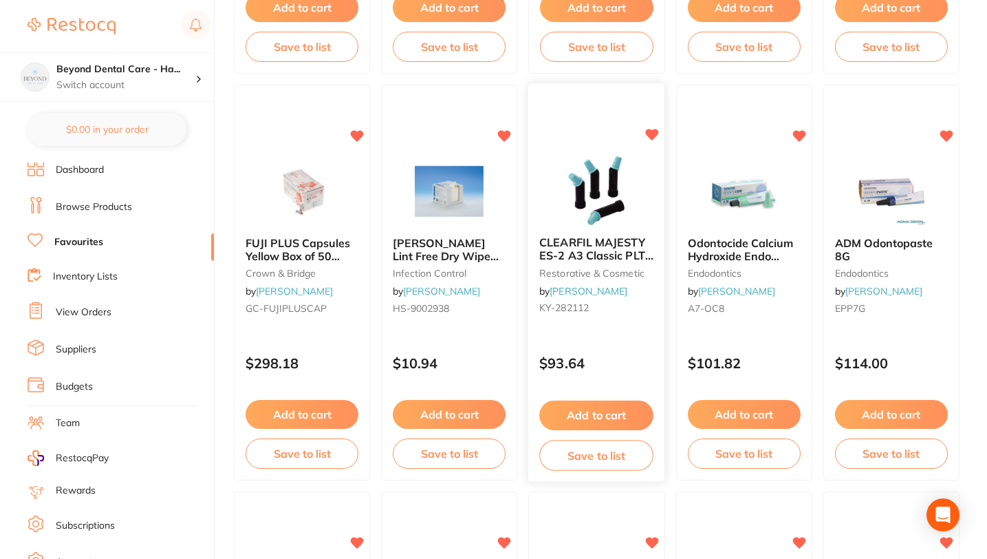
click at [601, 457] on button "Save to list" at bounding box center [597, 455] width 114 height 31
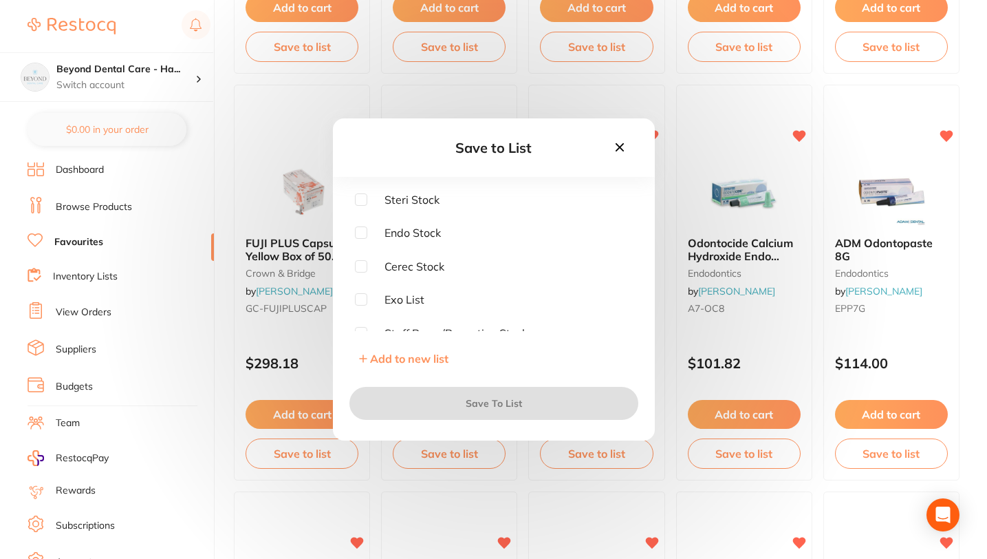
scroll to position [10, 0]
click at [362, 321] on input "checkbox" at bounding box center [361, 322] width 12 height 12
checkbox input "true"
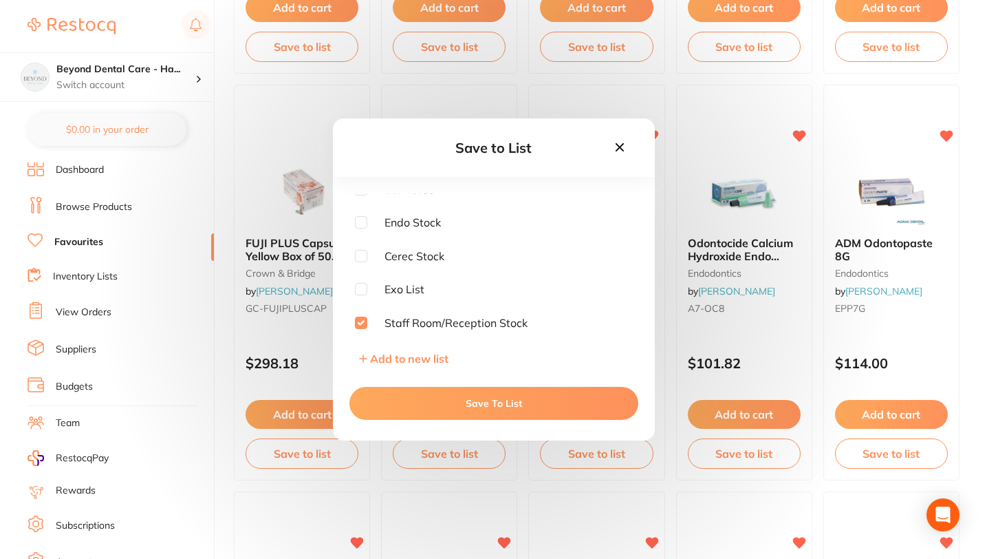
click at [427, 402] on button "Save To List" at bounding box center [493, 403] width 289 height 33
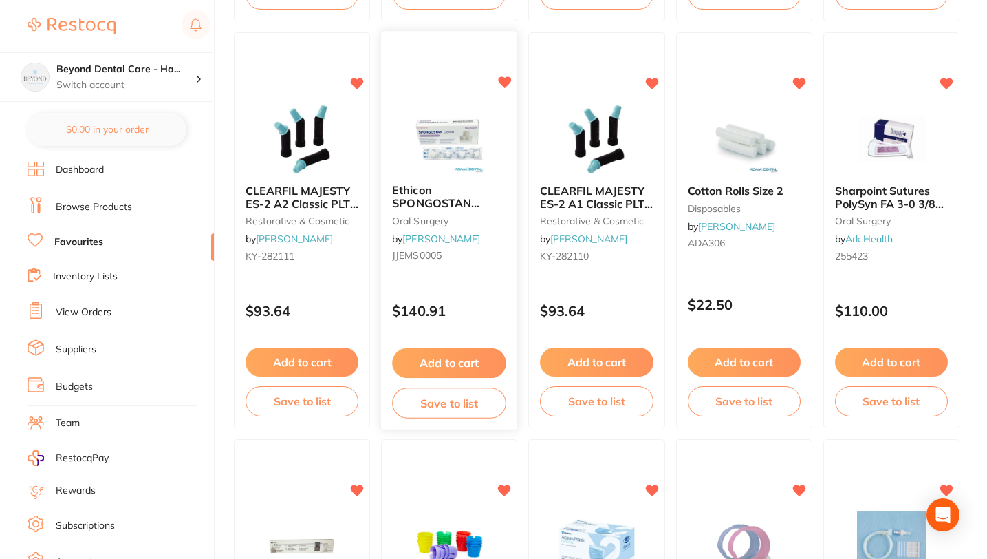
scroll to position [2162, 0]
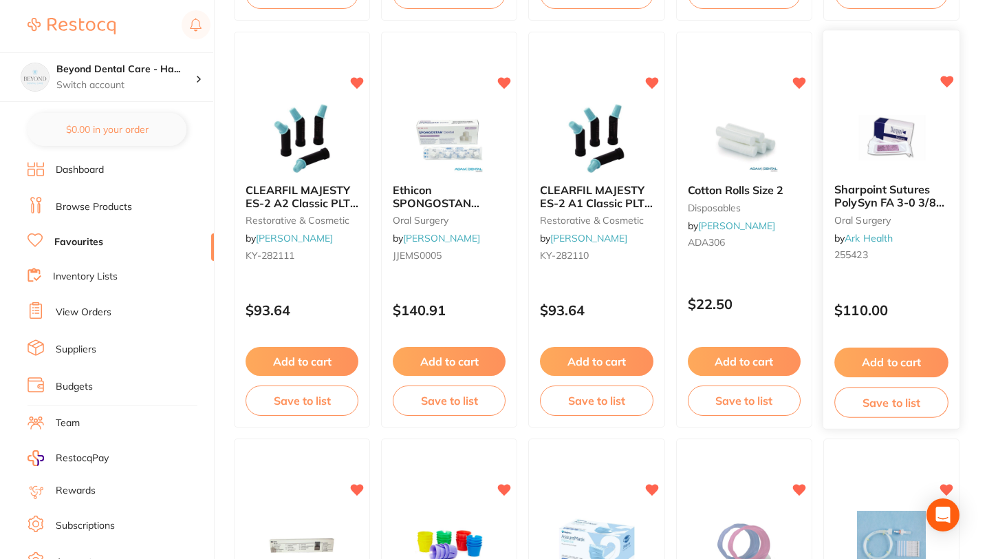
click at [891, 405] on button "Save to list" at bounding box center [891, 402] width 114 height 31
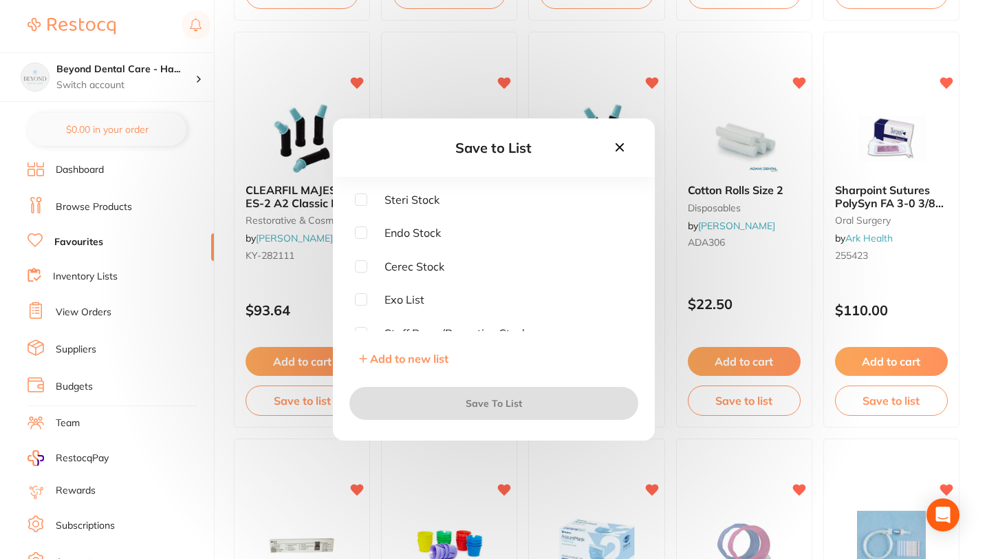
click at [358, 301] on input "checkbox" at bounding box center [361, 299] width 12 height 12
checkbox input "true"
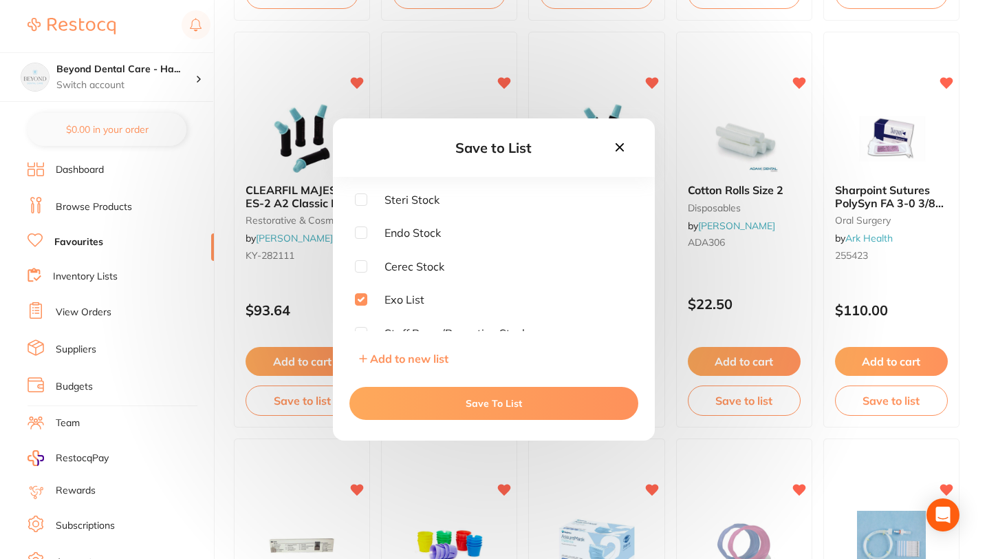
click at [409, 404] on button "Save To List" at bounding box center [493, 403] width 289 height 33
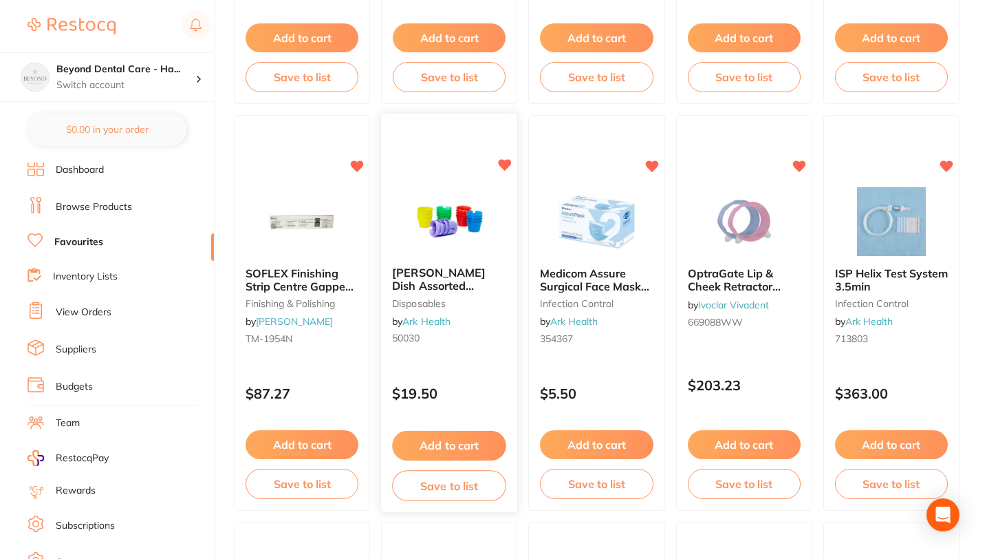
scroll to position [2508, 0]
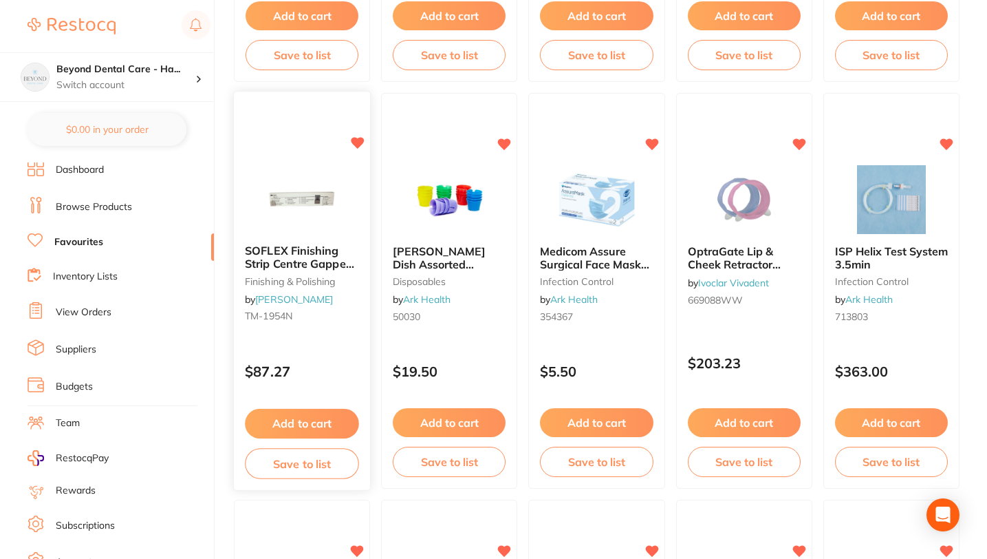
click at [312, 466] on button "Save to list" at bounding box center [302, 463] width 114 height 31
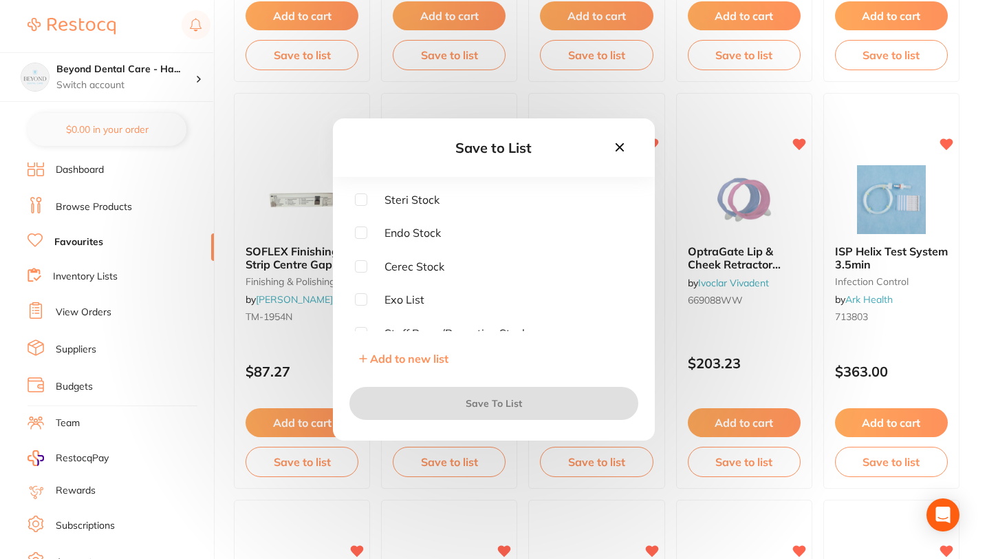
click at [363, 198] on input "checkbox" at bounding box center [361, 199] width 12 height 12
checkbox input "true"
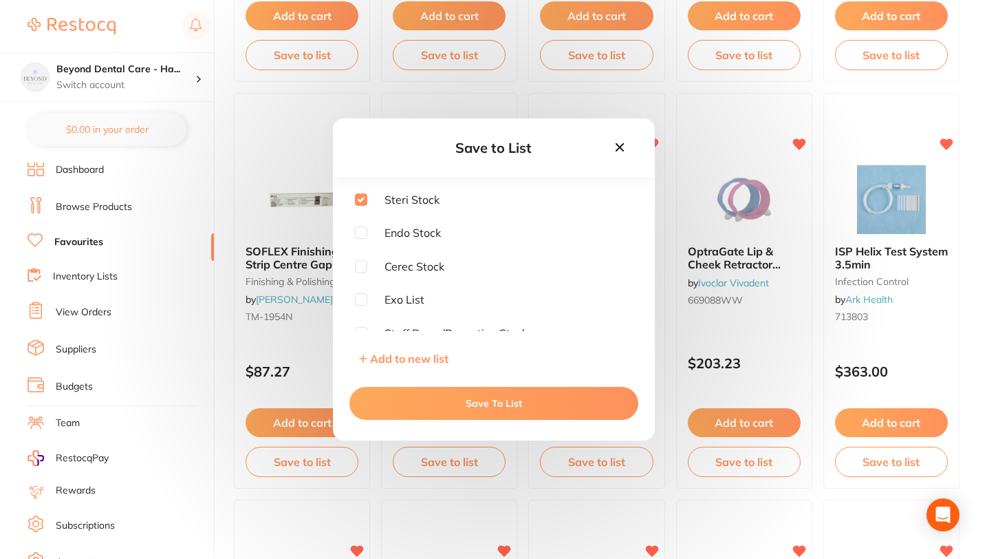
click at [446, 404] on button "Save To List" at bounding box center [493, 403] width 289 height 33
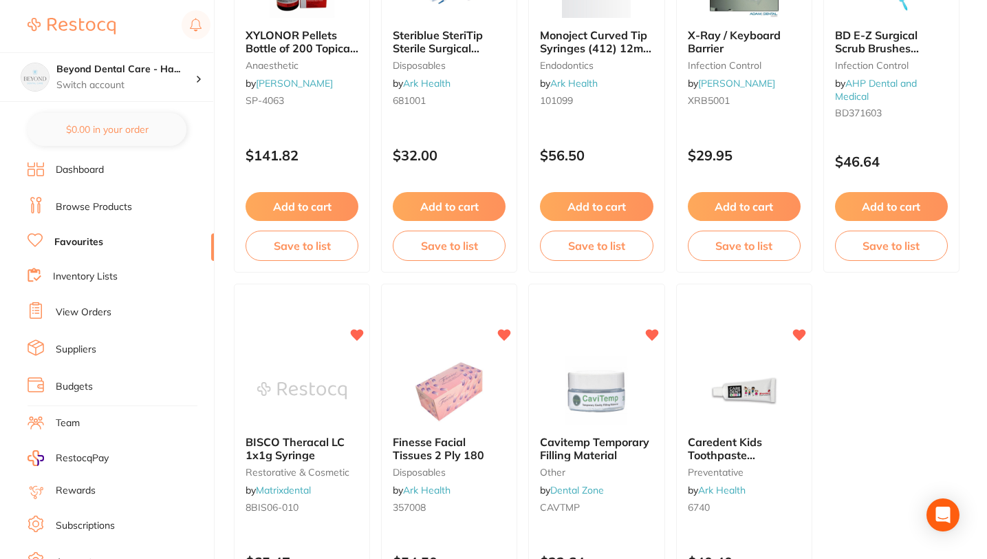
scroll to position [4135, 0]
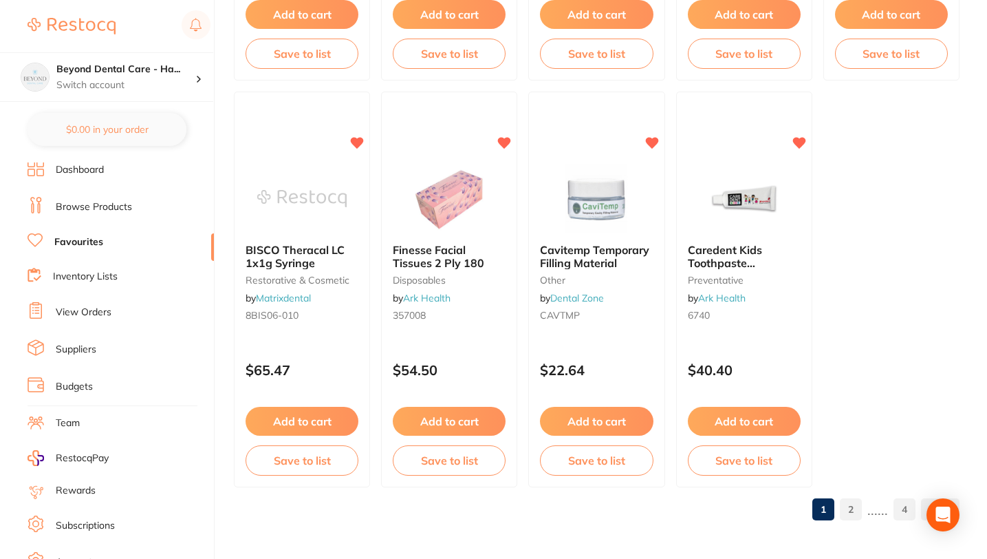
click at [854, 517] on link "2" at bounding box center [851, 509] width 22 height 28
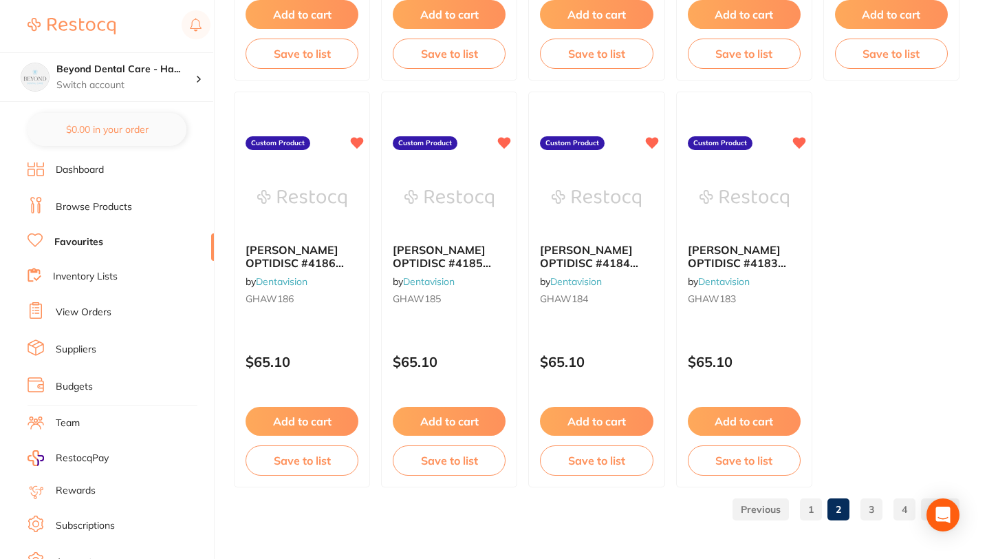
click at [804, 506] on link "1" at bounding box center [811, 509] width 22 height 28
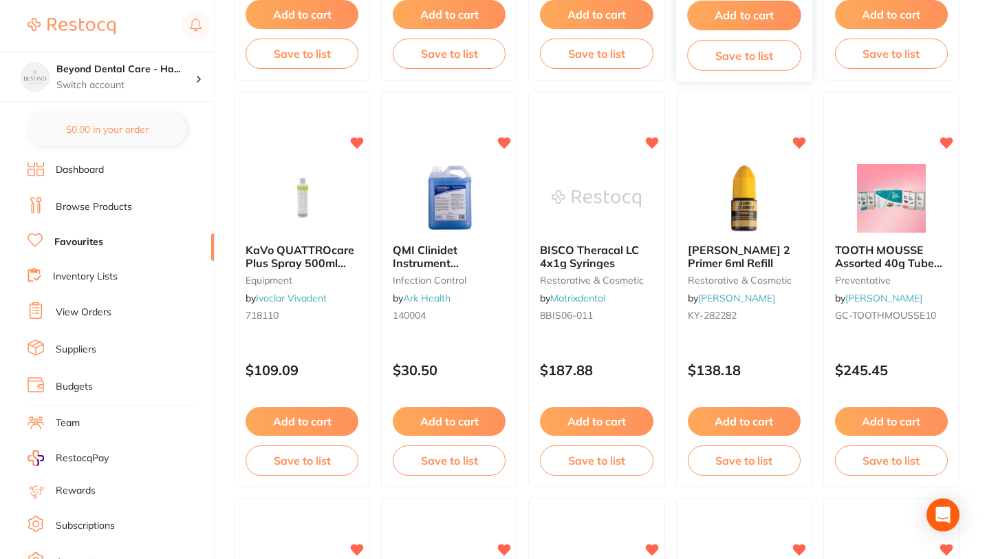
scroll to position [945, 0]
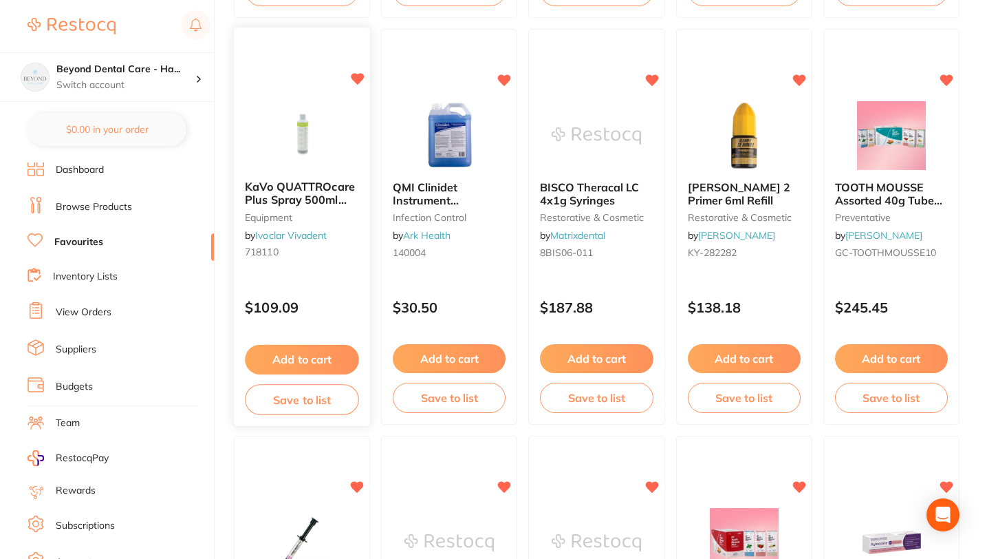
click at [290, 399] on button "Save to list" at bounding box center [302, 399] width 114 height 31
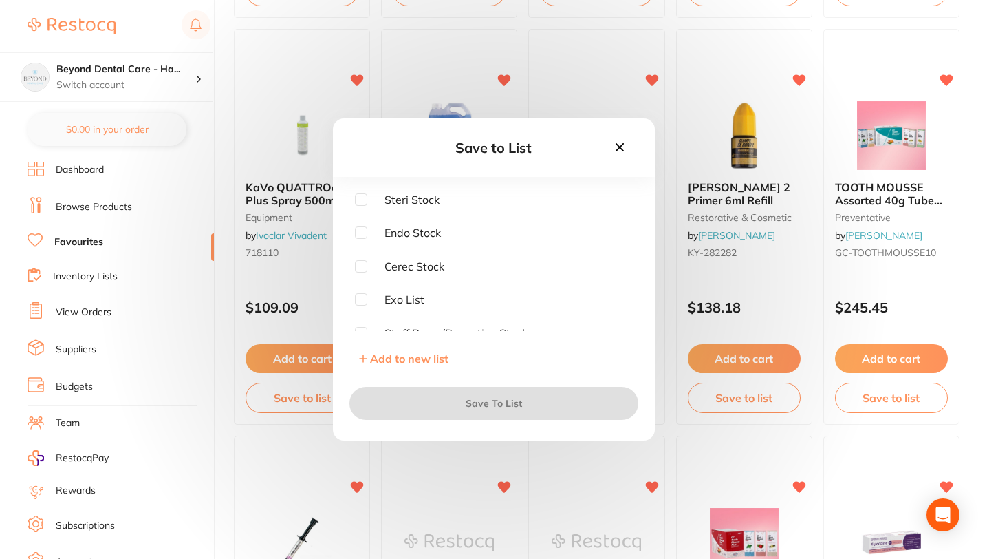
click at [359, 196] on input "checkbox" at bounding box center [361, 199] width 12 height 12
checkbox input "true"
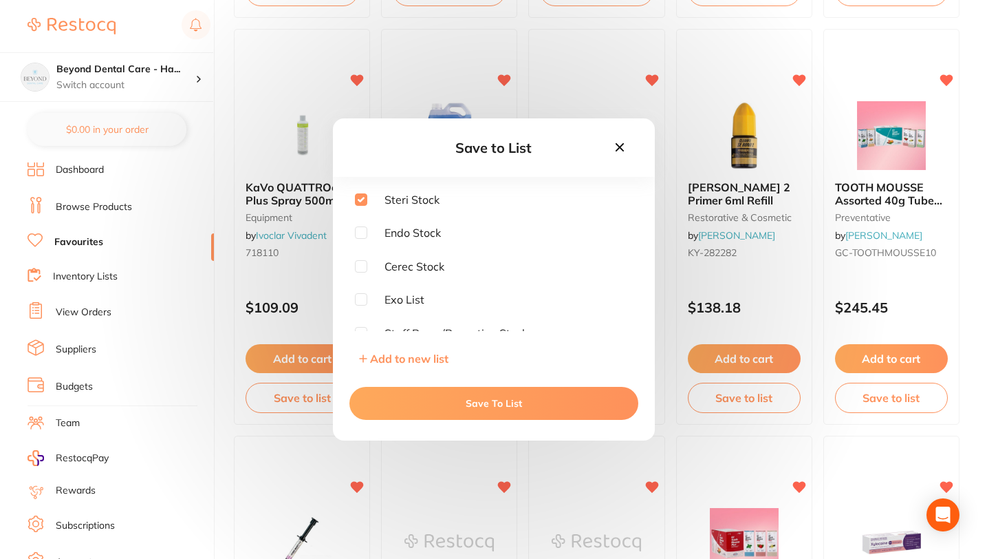
click at [442, 405] on button "Save To List" at bounding box center [493, 403] width 289 height 33
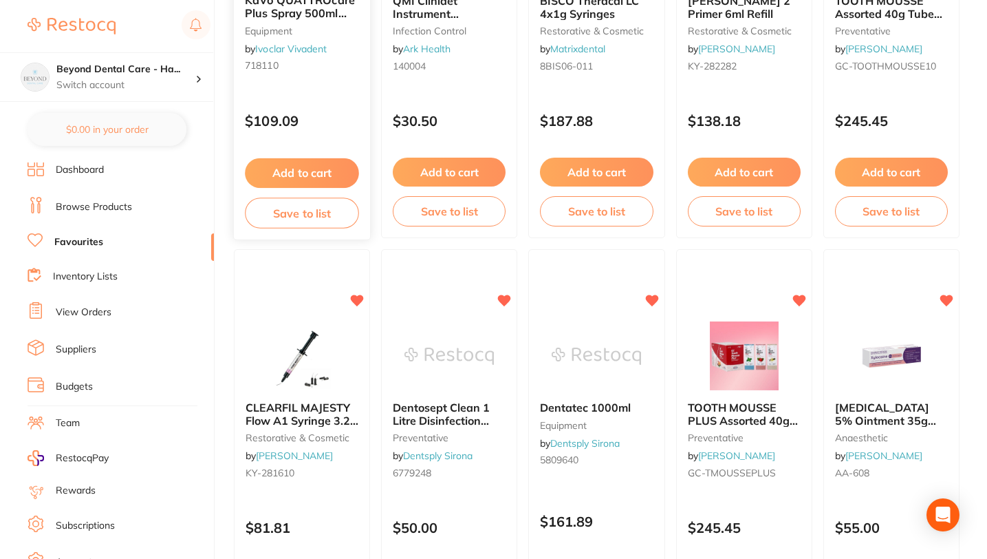
scroll to position [1134, 0]
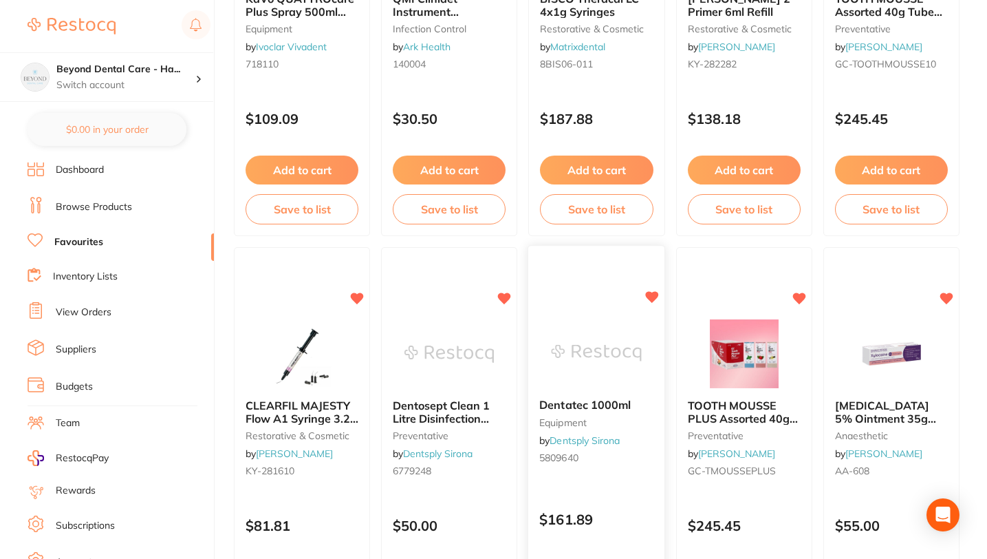
click at [607, 407] on span "Dentatec 1000ml" at bounding box center [585, 405] width 91 height 14
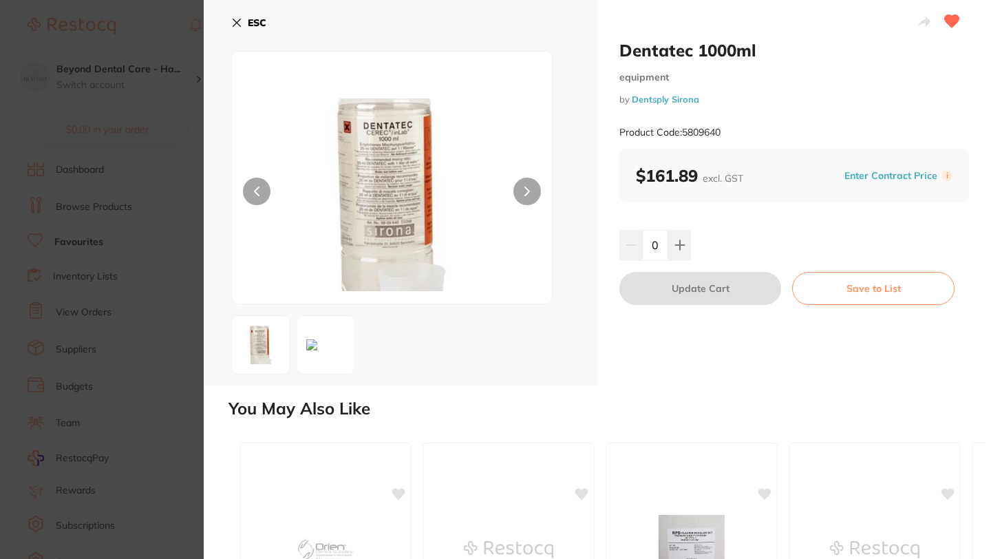
drag, startPoint x: 620, startPoint y: 48, endPoint x: 615, endPoint y: 55, distance: 8.4
click at [615, 55] on div "Dentatec 1000ml equipment by Dentsply Sirona Product Code: 5809640 $161.89 excl…" at bounding box center [793, 192] width 393 height 385
click at [833, 291] on button "Save to List" at bounding box center [873, 288] width 162 height 33
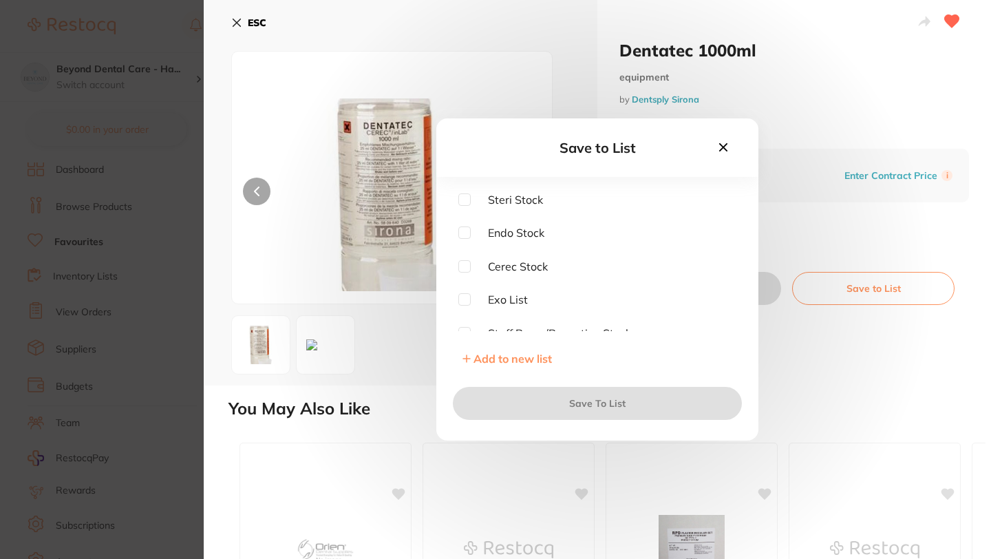
click at [460, 266] on input "checkbox" at bounding box center [464, 266] width 12 height 12
checkbox input "true"
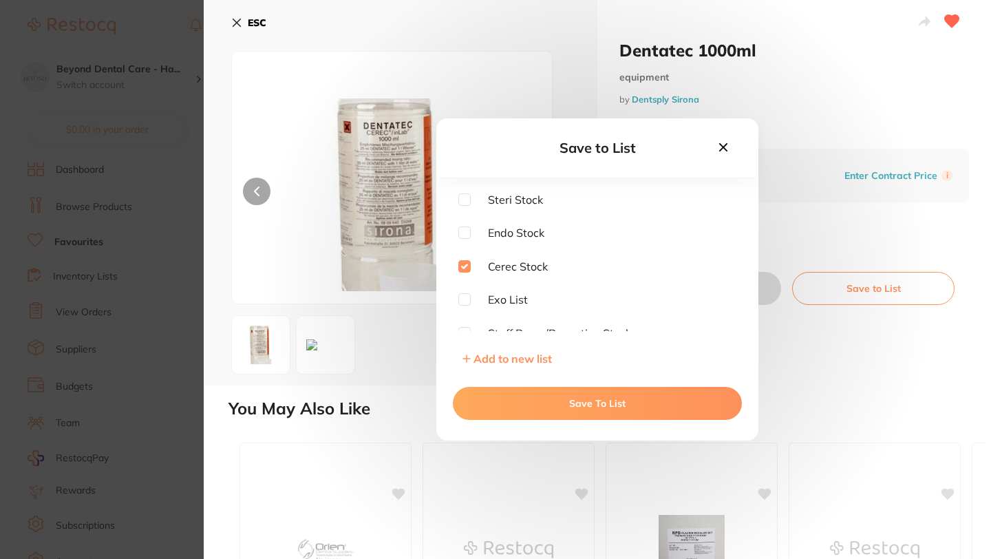
click at [539, 407] on button "Save To List" at bounding box center [597, 403] width 289 height 33
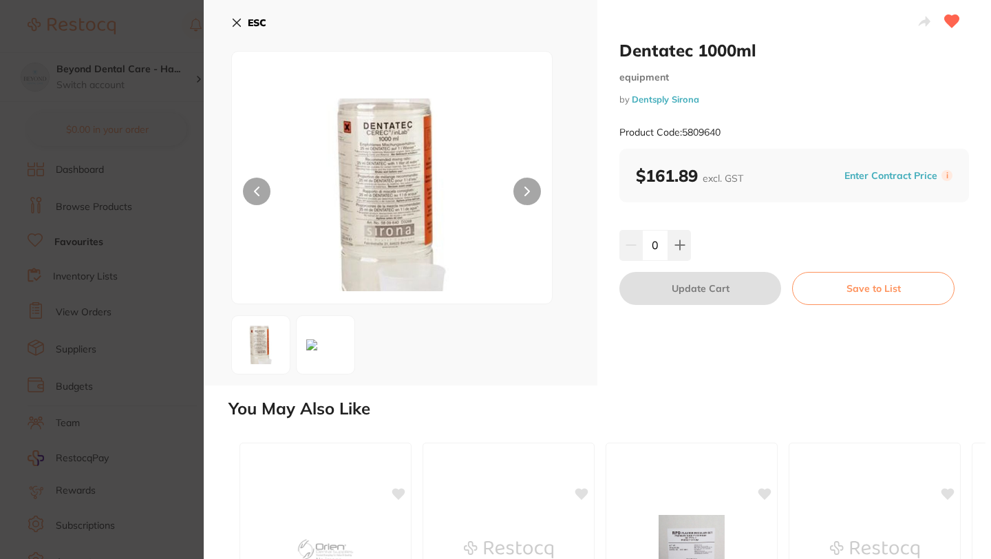
click at [237, 23] on icon at bounding box center [237, 23] width 8 height 8
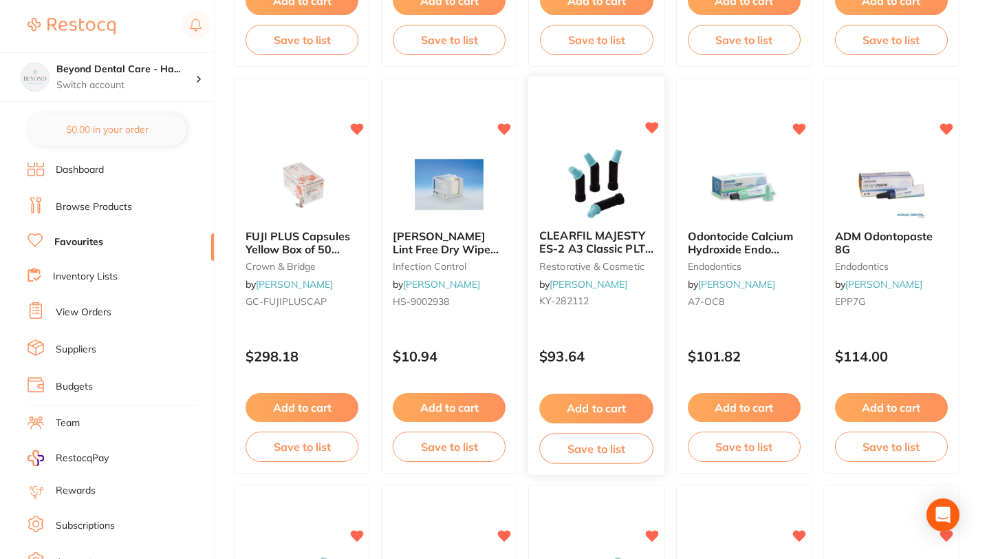
scroll to position [1714, 0]
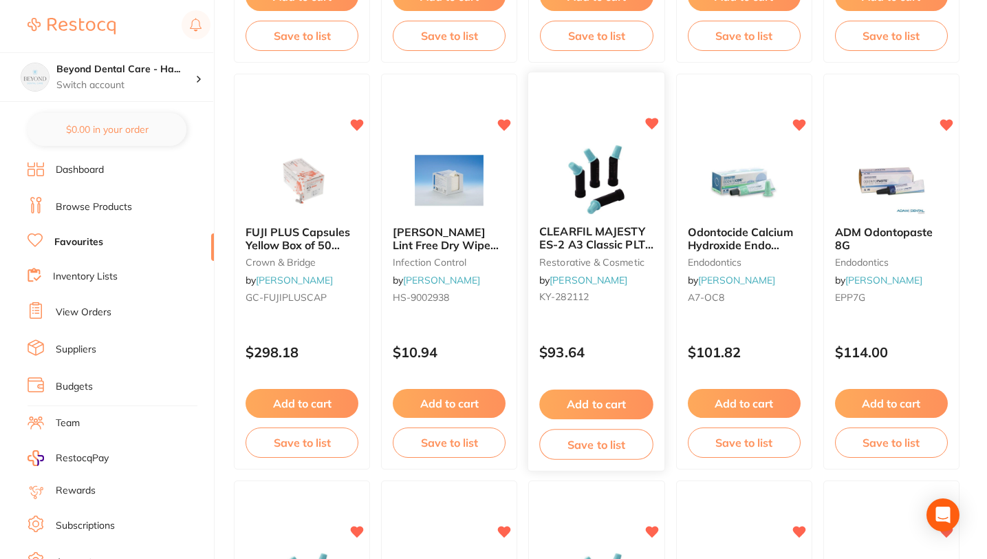
click at [577, 444] on button "Save to list" at bounding box center [597, 444] width 114 height 31
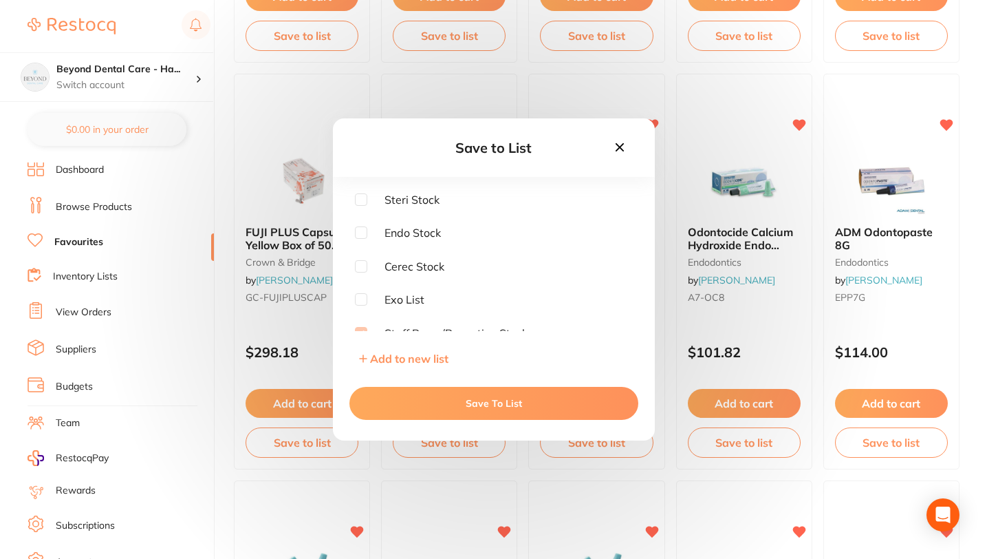
scroll to position [10, 0]
click at [620, 142] on icon at bounding box center [619, 147] width 15 height 15
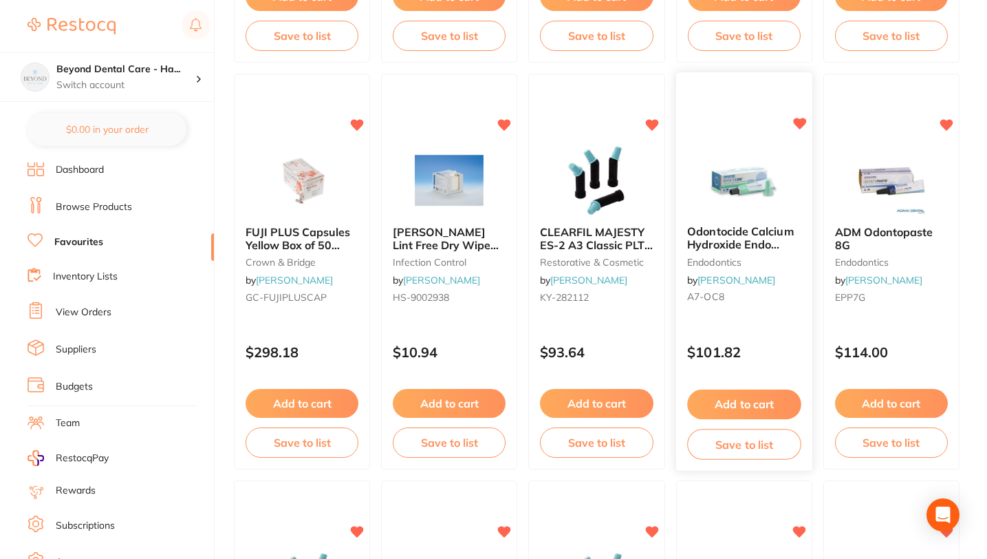
click at [716, 246] on span "Odontocide Calcium Hydroxide Endo Medicament 8g Tube" at bounding box center [742, 244] width 111 height 39
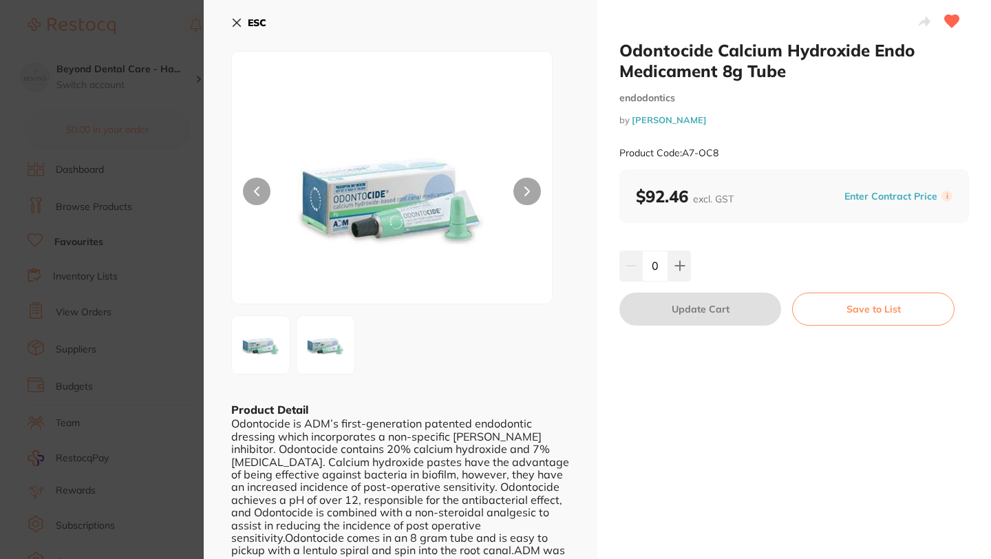
click at [240, 21] on icon at bounding box center [236, 22] width 11 height 11
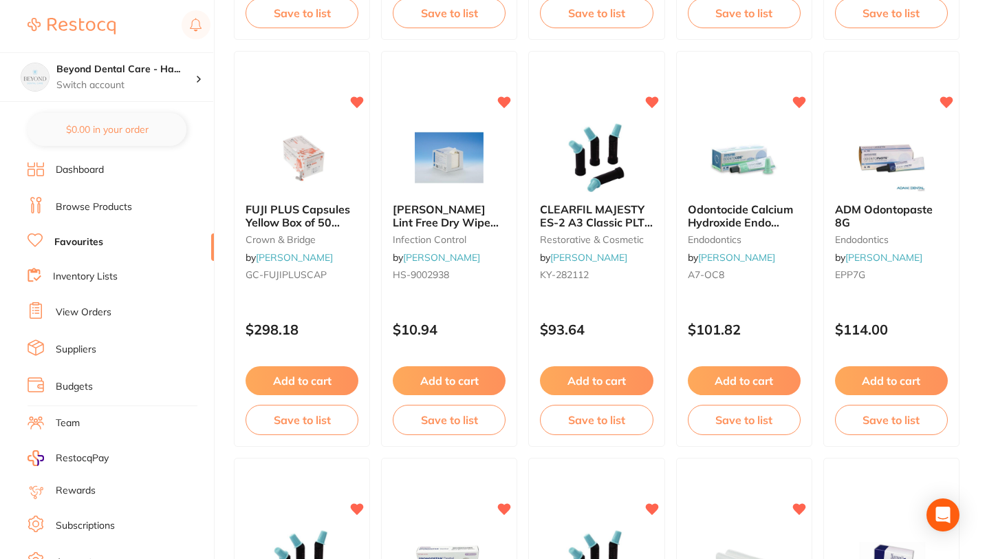
scroll to position [1737, 0]
click at [749, 427] on button "Save to list" at bounding box center [744, 420] width 114 height 31
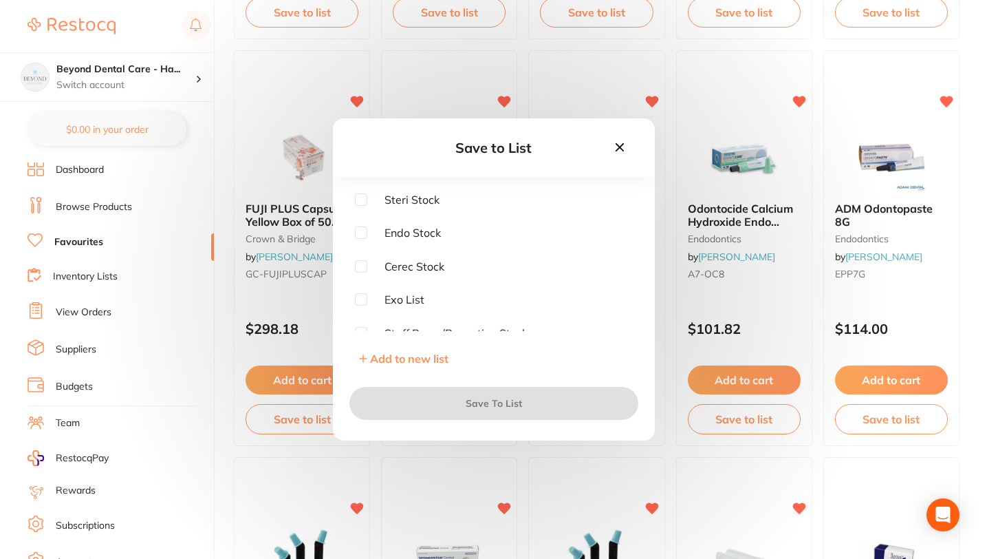
click at [362, 200] on input "checkbox" at bounding box center [361, 199] width 12 height 12
checkbox input "true"
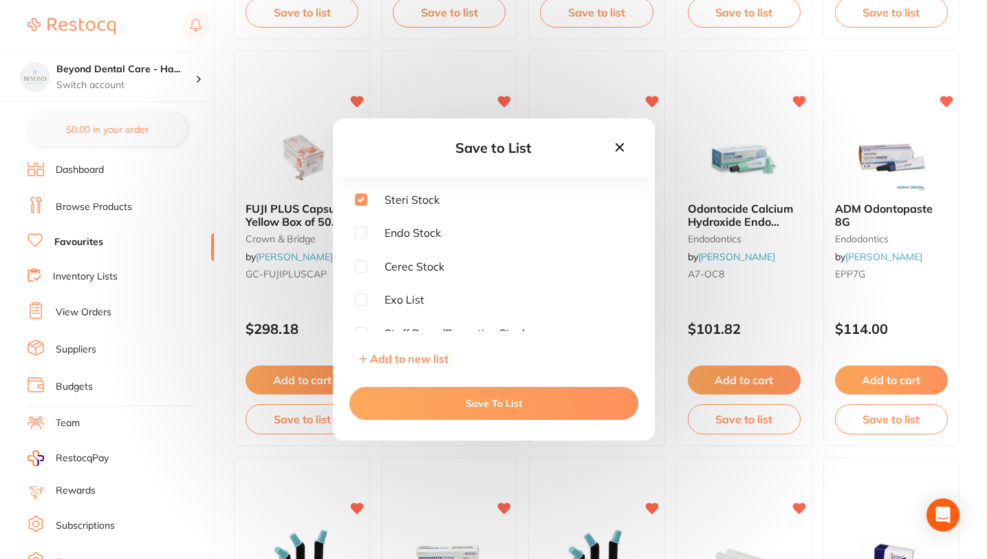
click at [490, 405] on button "Save To List" at bounding box center [493, 403] width 289 height 33
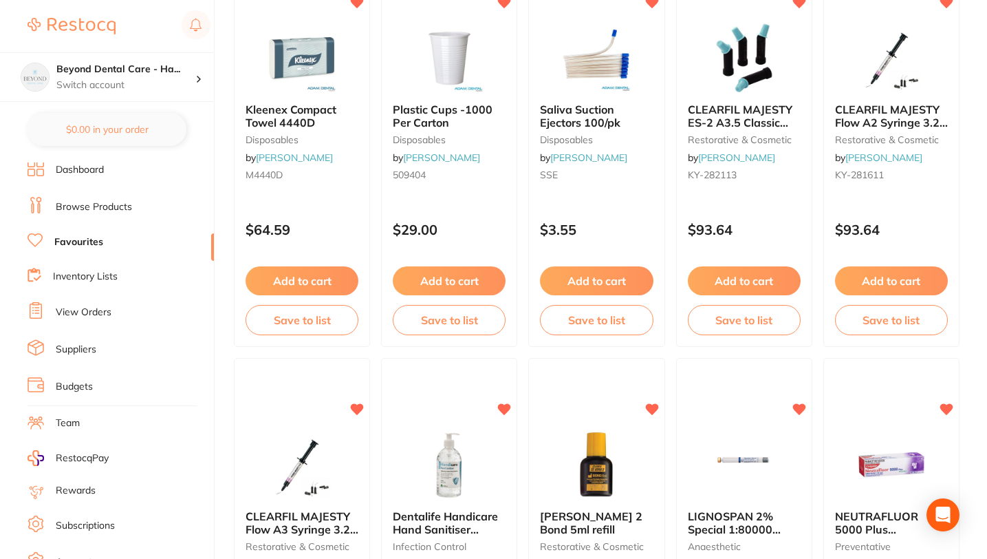
scroll to position [0, 0]
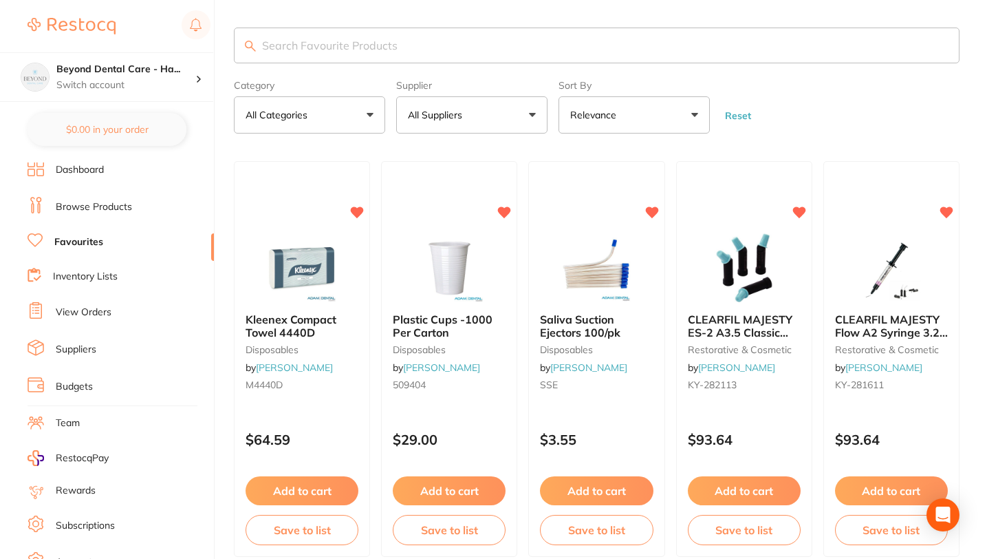
click at [293, 45] on input "search" at bounding box center [597, 46] width 726 height 36
type input "alpro"
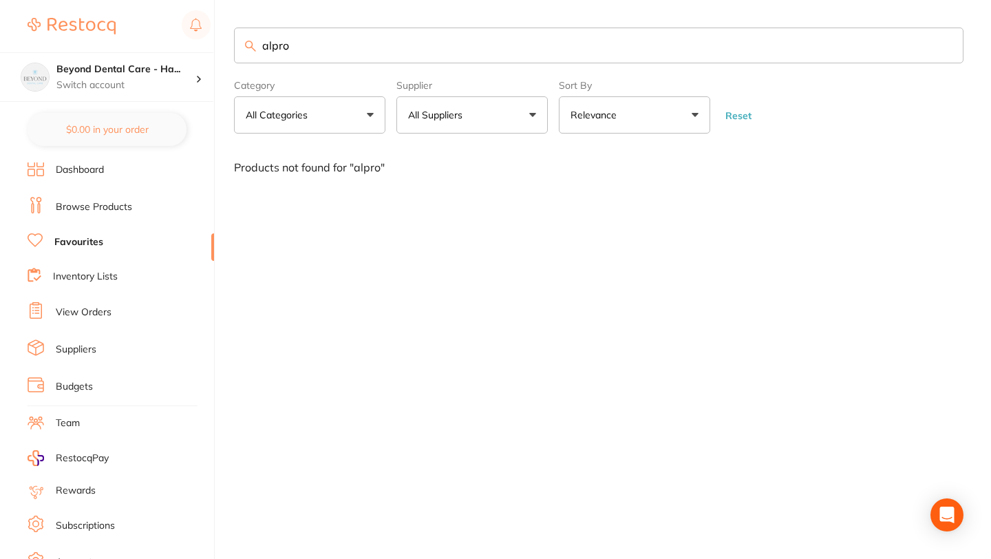
click at [77, 204] on link "Browse Products" at bounding box center [94, 207] width 76 height 14
click at [118, 215] on ul "Dashboard Browse Products Favourites Inventory Lists View Orders Suppliers Budg…" at bounding box center [121, 397] width 186 height 475
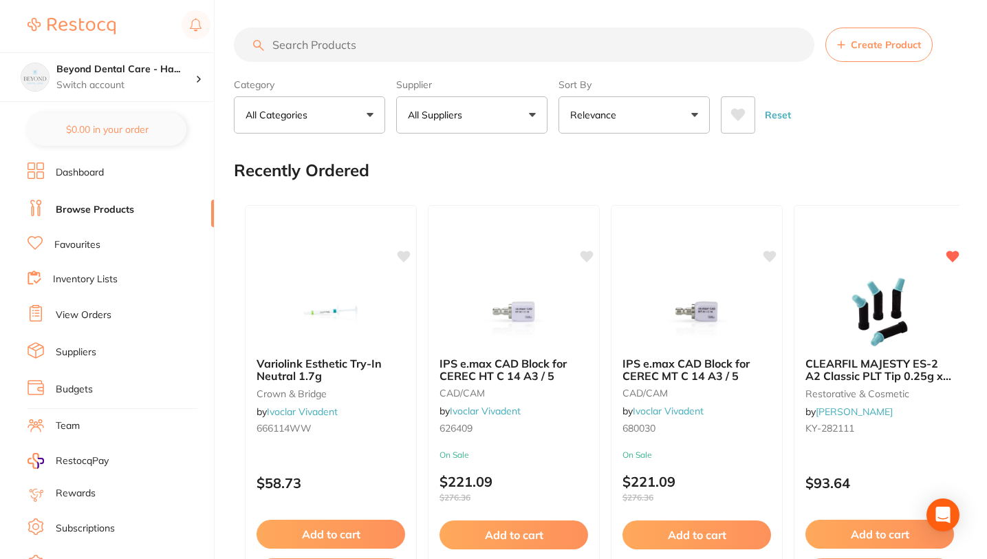
click at [335, 43] on input "search" at bounding box center [524, 45] width 581 height 34
click at [319, 40] on input "alpro" at bounding box center [524, 45] width 581 height 34
click at [293, 49] on input "alpro" at bounding box center [524, 45] width 581 height 34
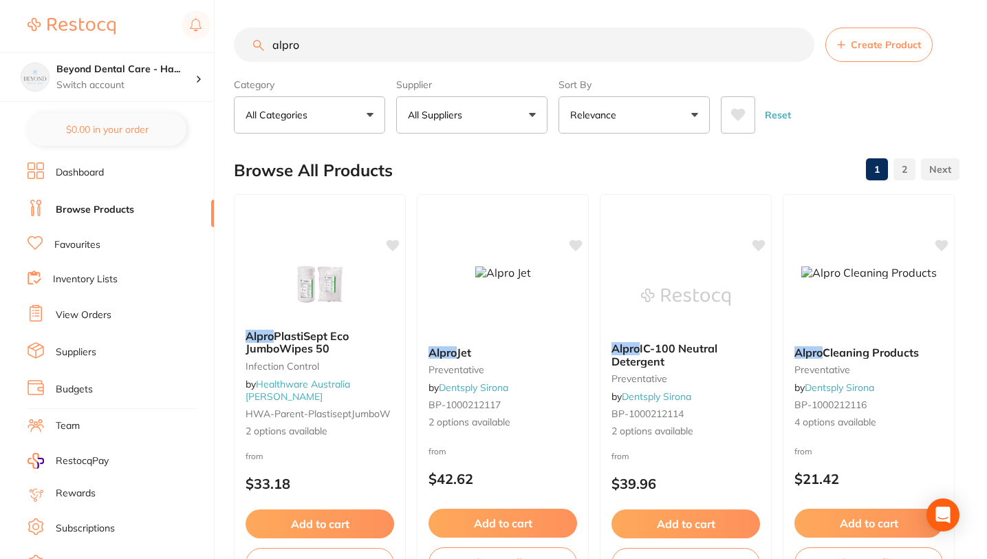
click at [352, 54] on input "alpro" at bounding box center [524, 45] width 581 height 34
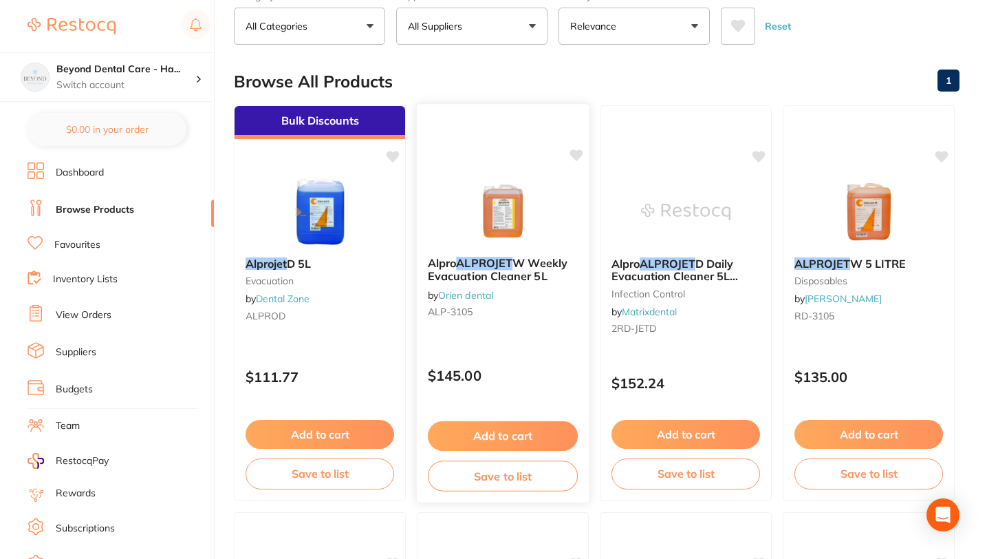
scroll to position [93, 0]
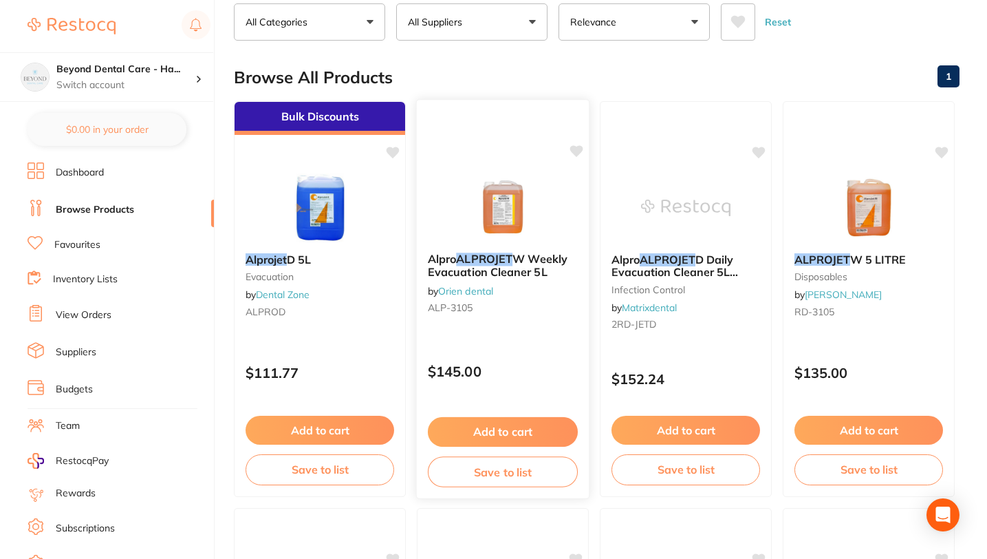
type input "alprojet"
click at [503, 476] on button "Save to list" at bounding box center [503, 471] width 150 height 31
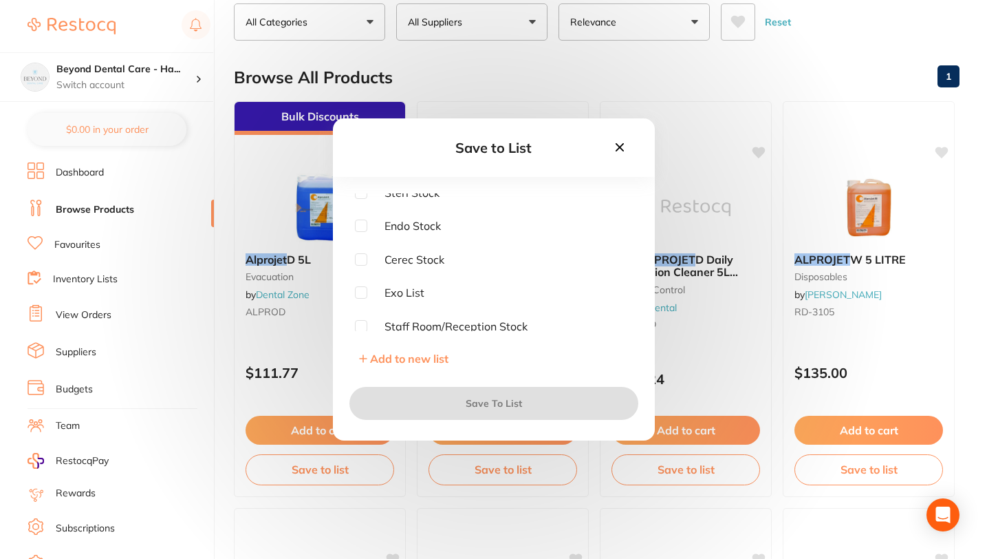
scroll to position [0, 0]
click at [360, 200] on input "checkbox" at bounding box center [361, 199] width 12 height 12
checkbox input "true"
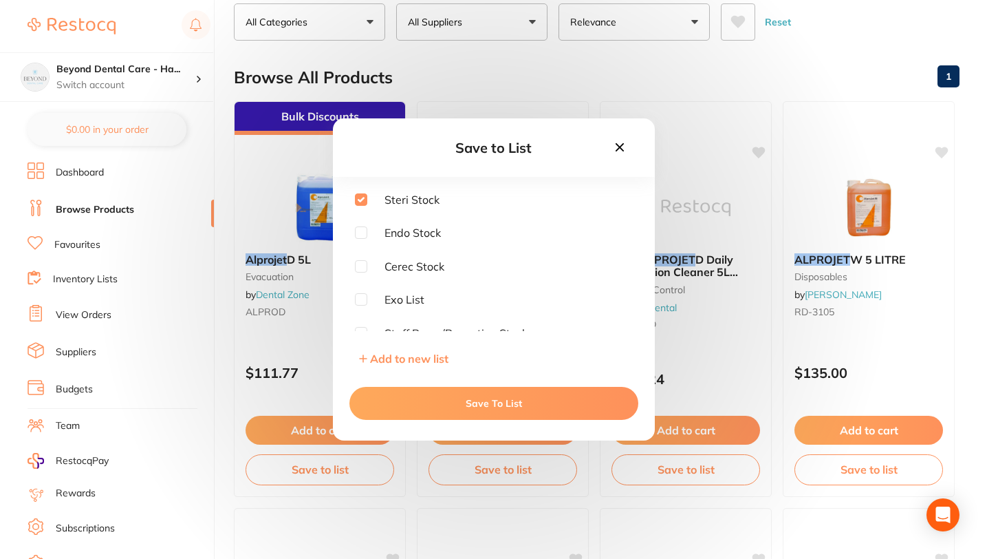
click at [473, 405] on button "Save To List" at bounding box center [493, 403] width 289 height 33
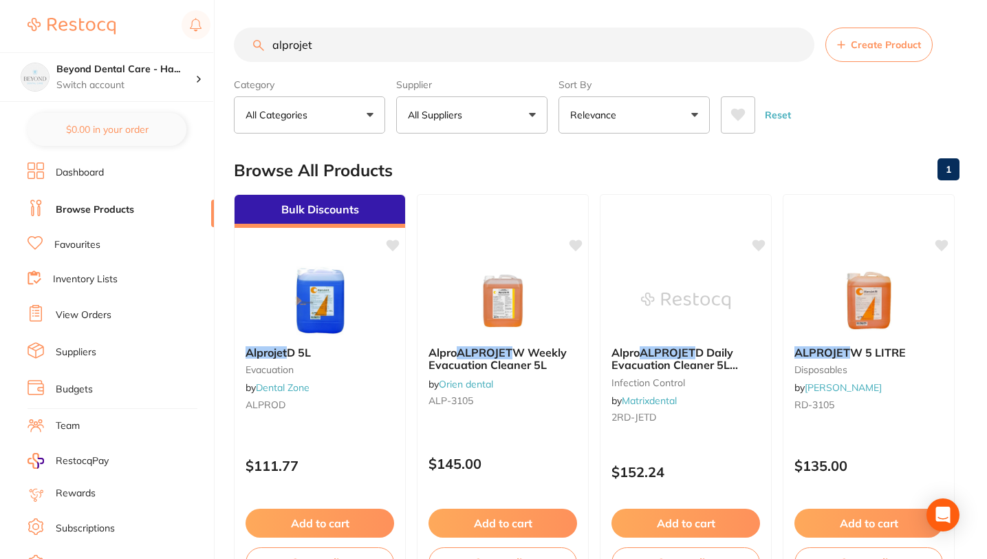
click at [800, 45] on input "alprojet" at bounding box center [524, 45] width 581 height 34
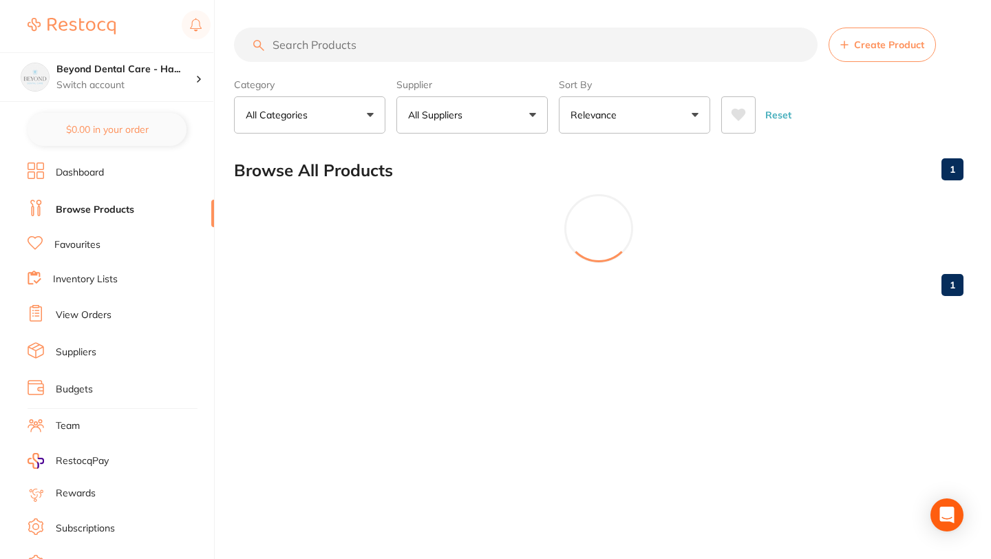
click at [519, 44] on input "search" at bounding box center [525, 45] width 583 height 34
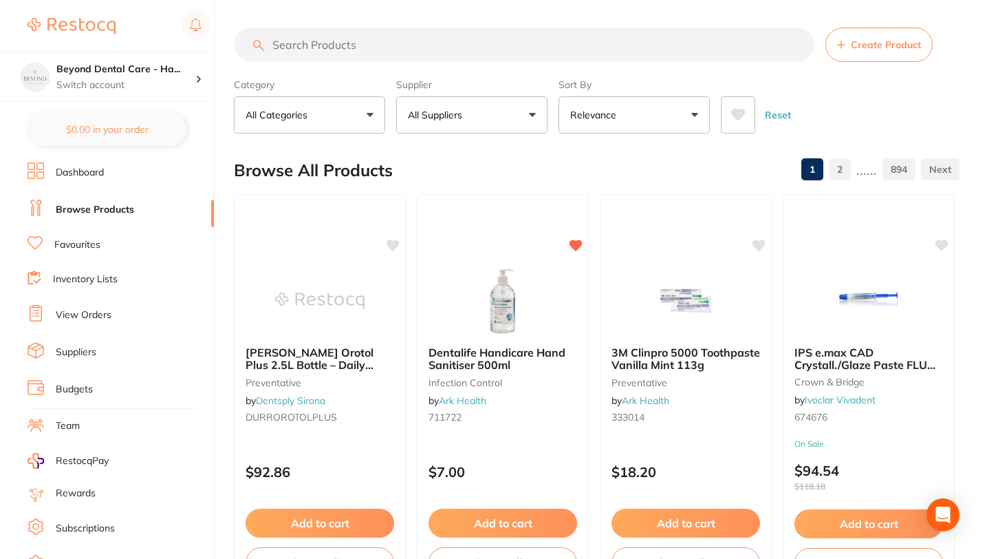
paste input "711623"
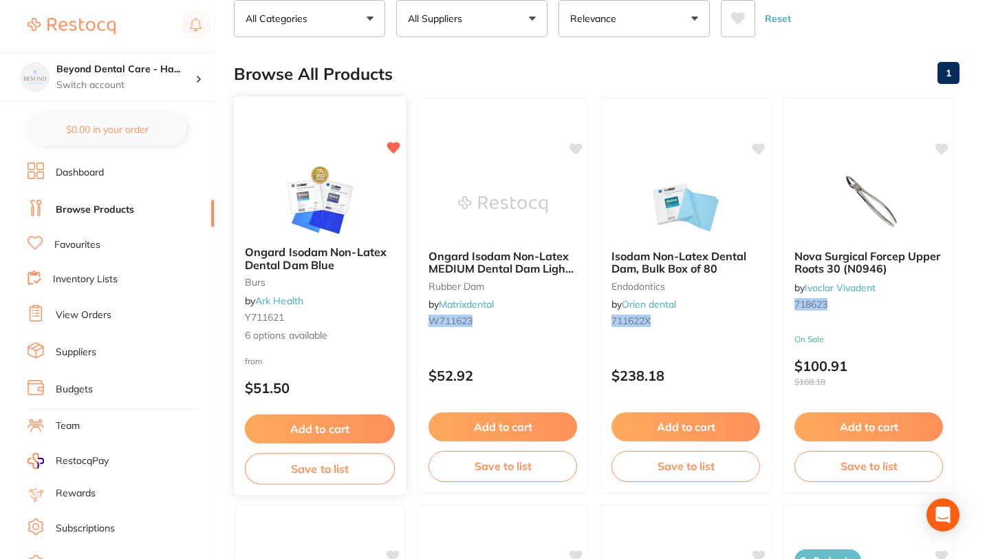
scroll to position [103, 0]
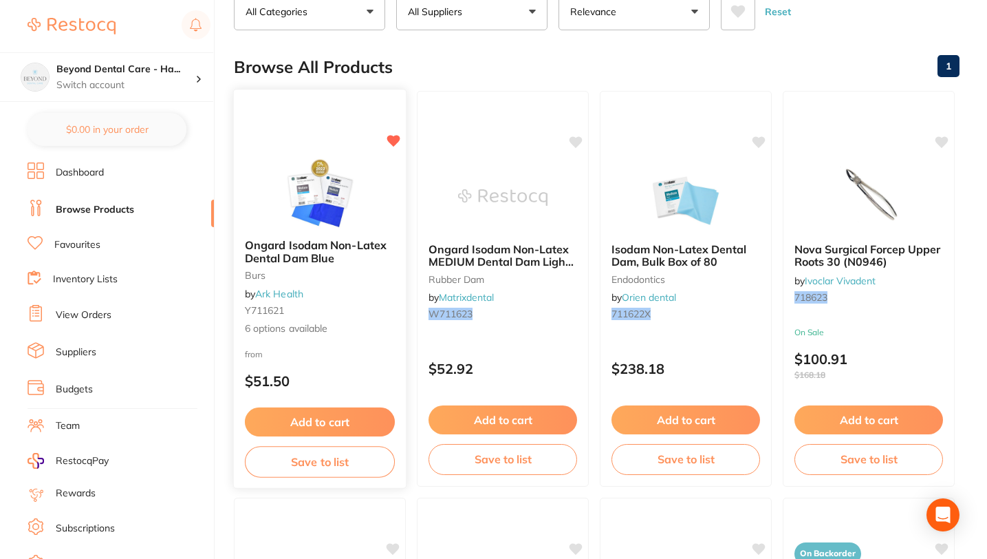
type input "711623"
click at [337, 468] on button "Save to list" at bounding box center [320, 461] width 150 height 31
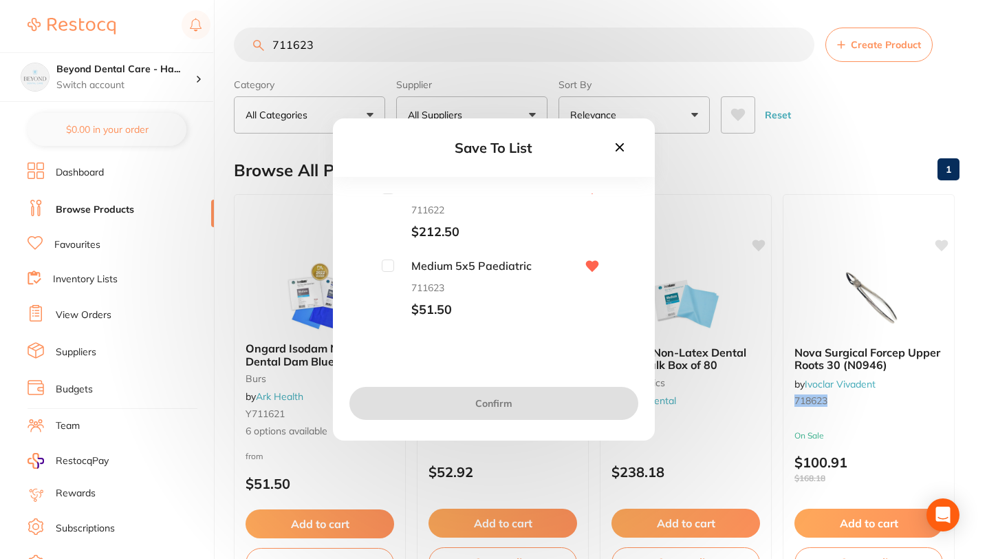
scroll to position [110, 0]
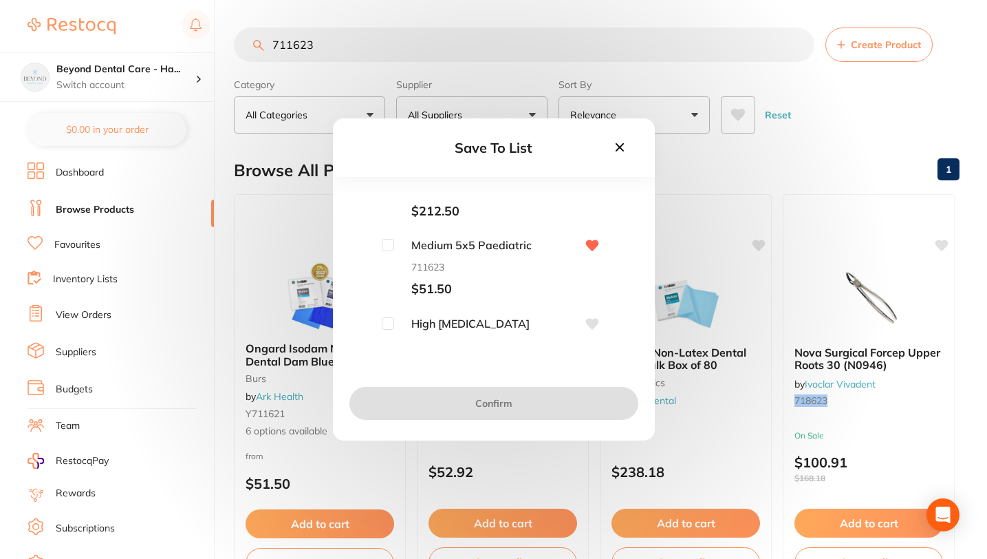
click at [388, 244] on input "checkbox" at bounding box center [388, 245] width 12 height 12
checkbox input "true"
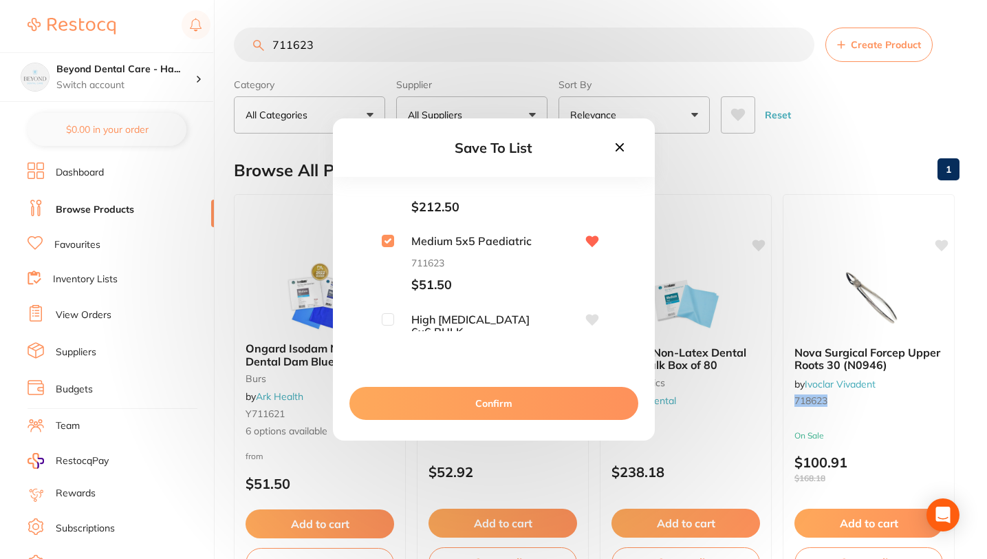
scroll to position [113, 0]
click at [452, 405] on button "Confirm" at bounding box center [493, 403] width 289 height 33
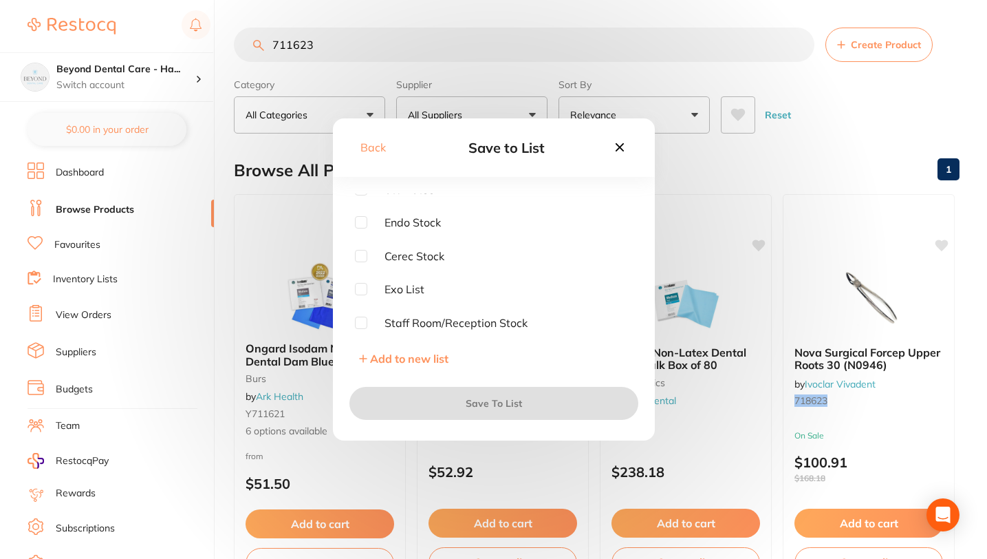
scroll to position [0, 0]
click at [361, 200] on input "checkbox" at bounding box center [361, 199] width 12 height 12
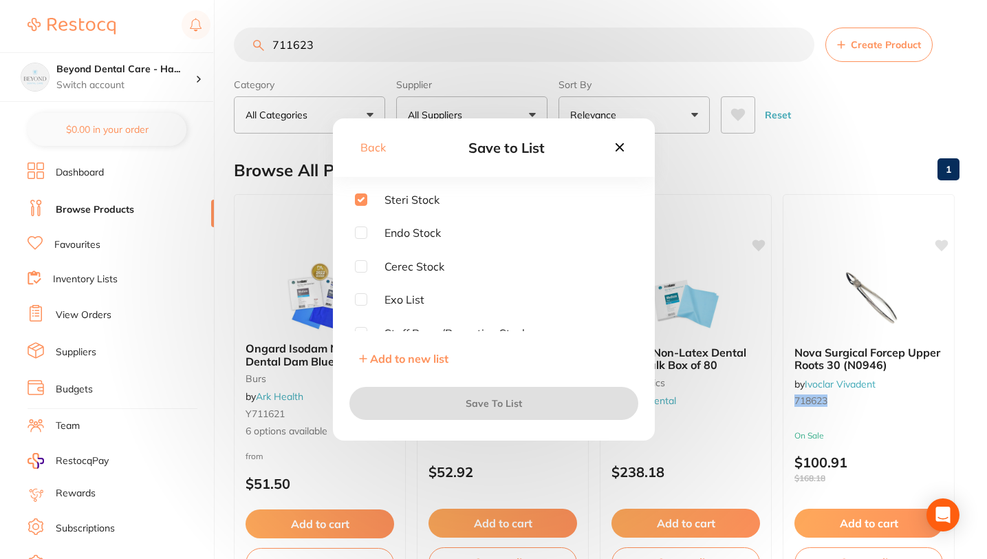
checkbox input "true"
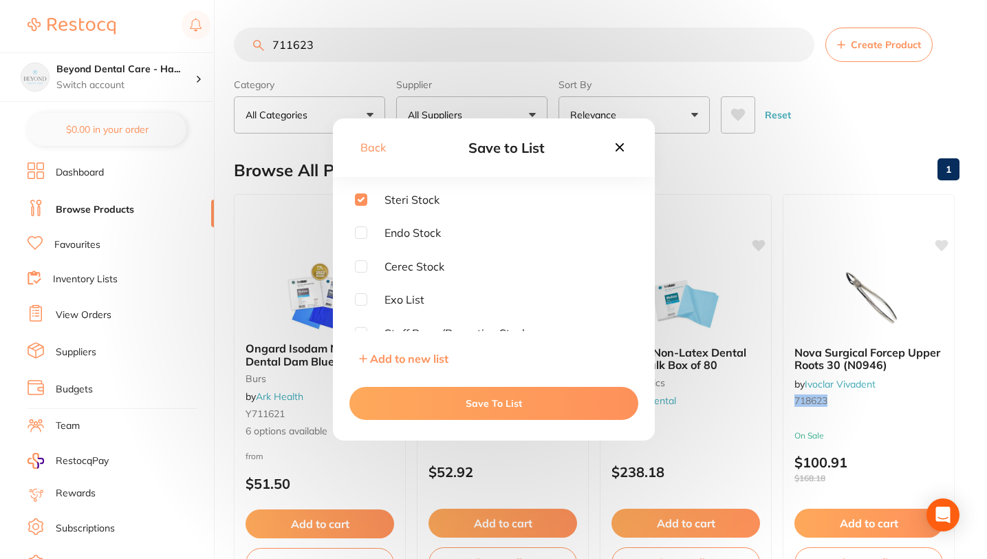
click at [488, 397] on button "Save To List" at bounding box center [493, 403] width 289 height 33
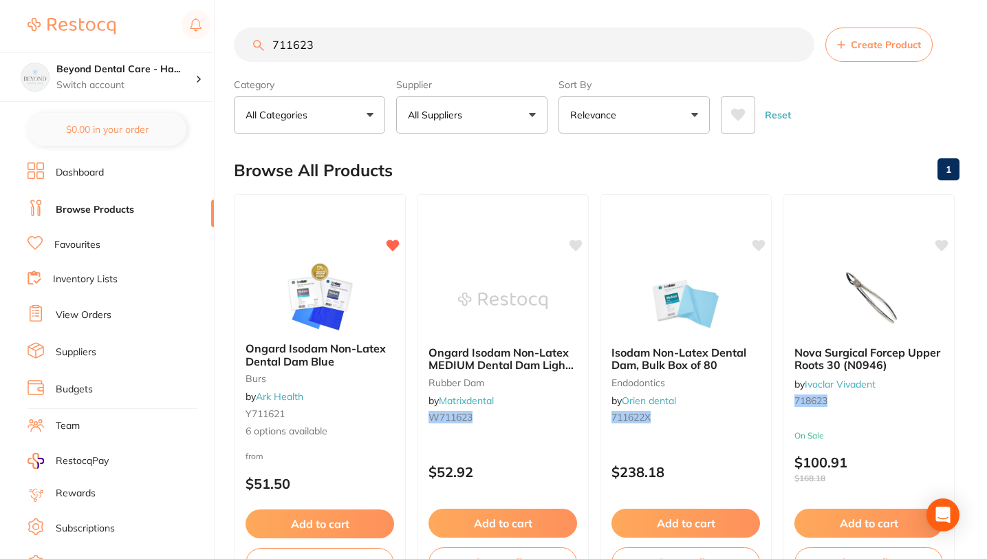
click at [798, 48] on input "711623" at bounding box center [524, 45] width 581 height 34
click at [797, 40] on input "711623" at bounding box center [524, 45] width 581 height 34
click at [798, 45] on input "711623" at bounding box center [524, 45] width 581 height 34
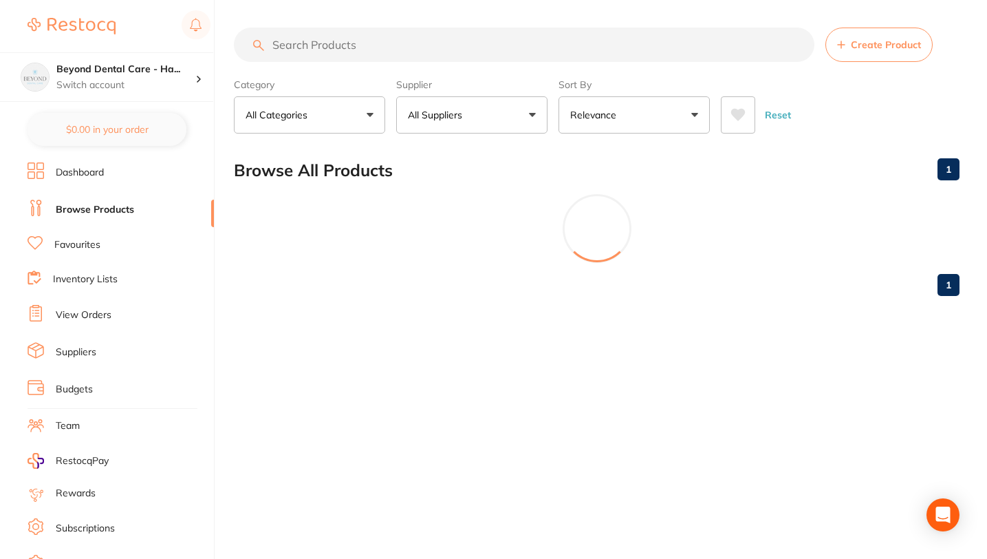
paste input "122003"
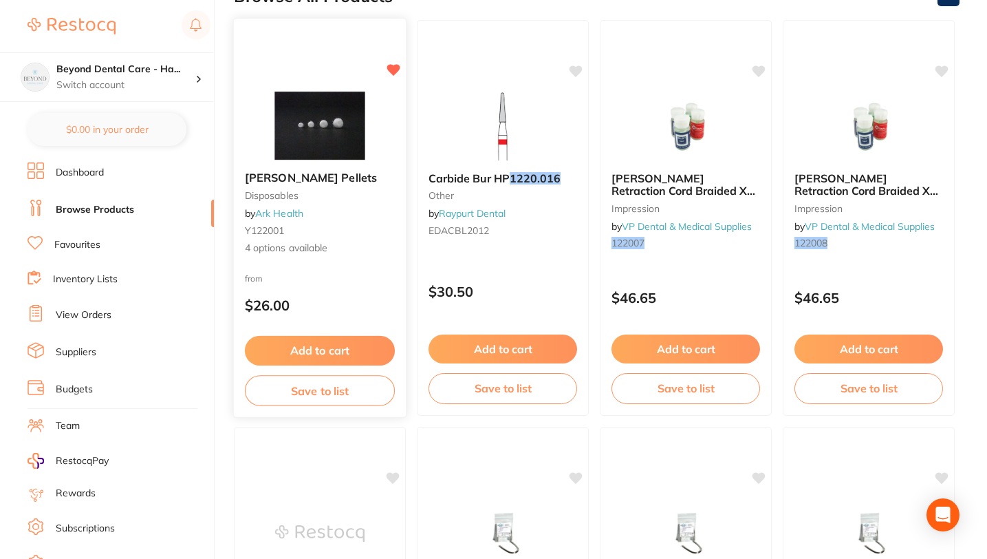
scroll to position [175, 0]
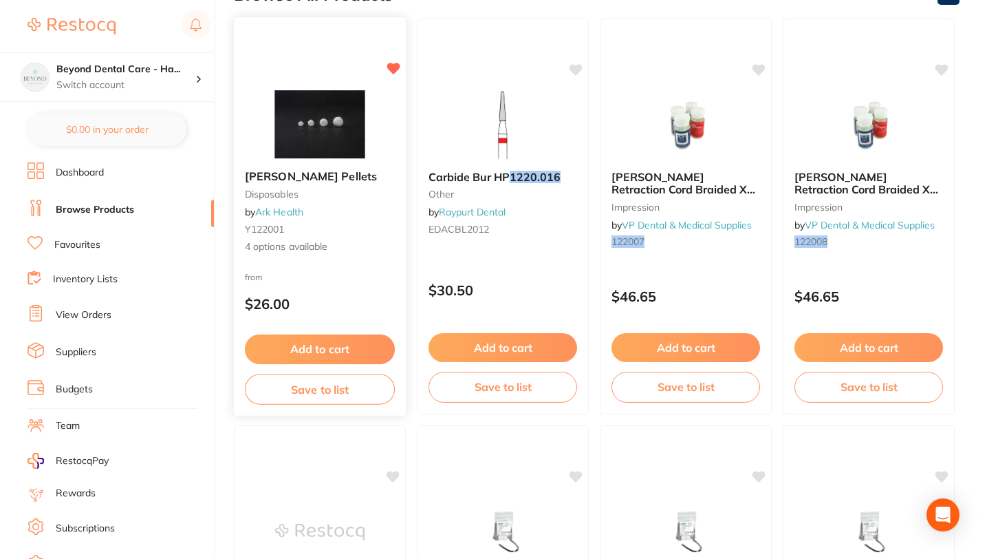
type input "122003"
click at [322, 393] on button "Save to list" at bounding box center [320, 389] width 150 height 31
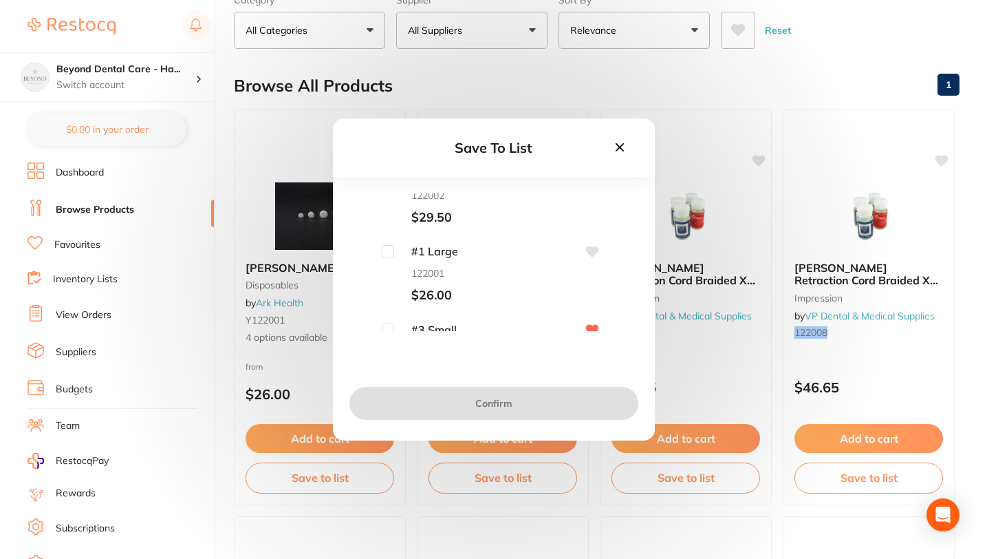
scroll to position [153, 0]
click at [385, 279] on input "checkbox" at bounding box center [388, 280] width 12 height 12
checkbox input "true"
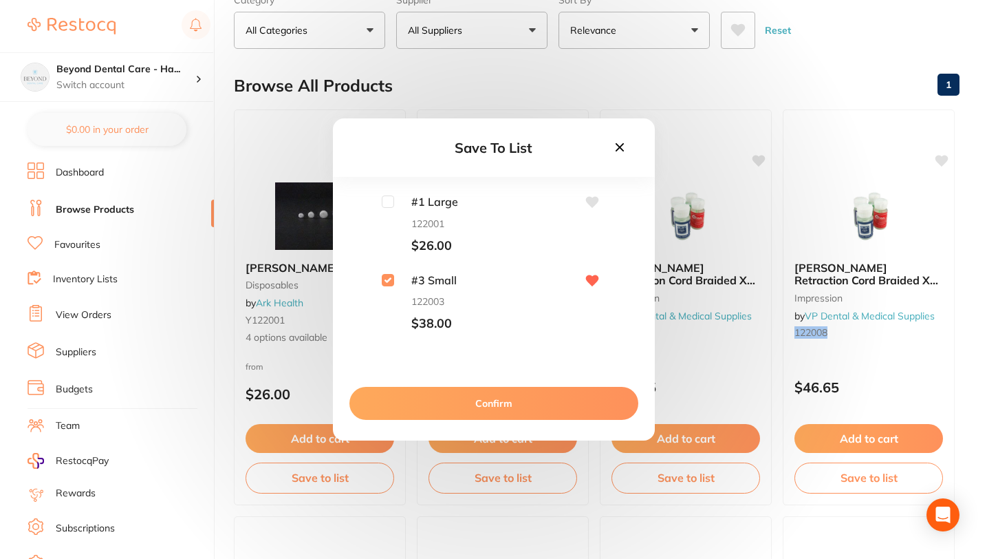
click at [428, 402] on button "Confirm" at bounding box center [493, 403] width 289 height 33
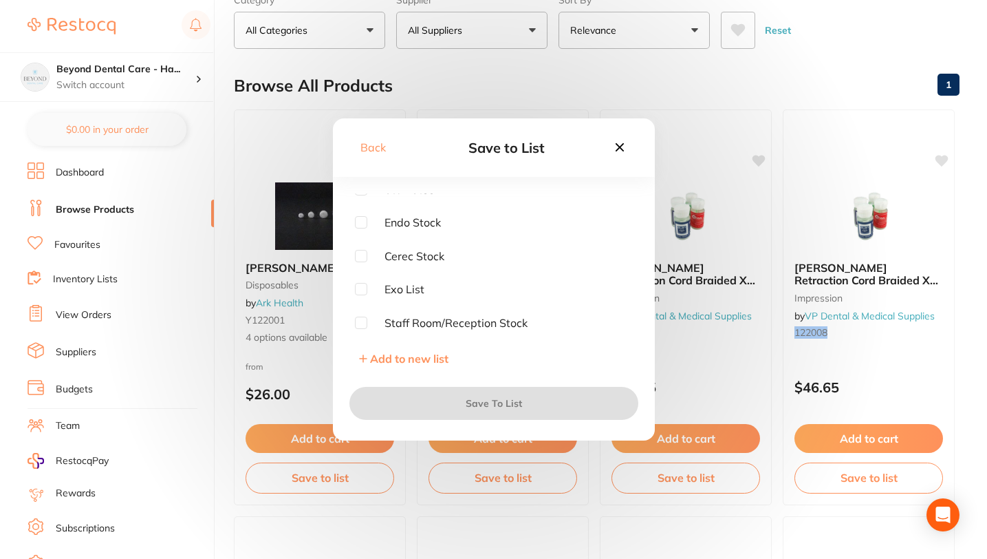
scroll to position [0, 0]
click at [359, 198] on input "checkbox" at bounding box center [361, 199] width 12 height 12
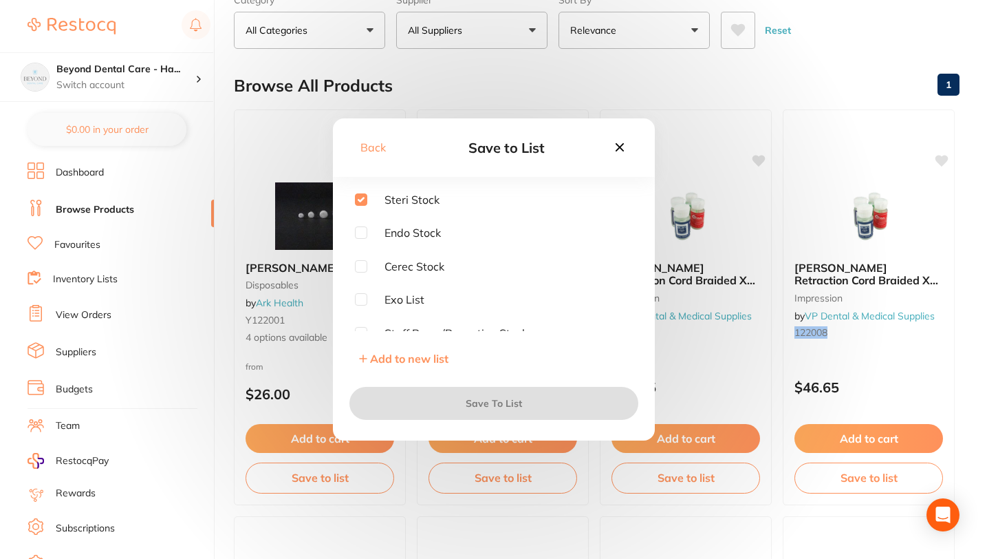
checkbox input "true"
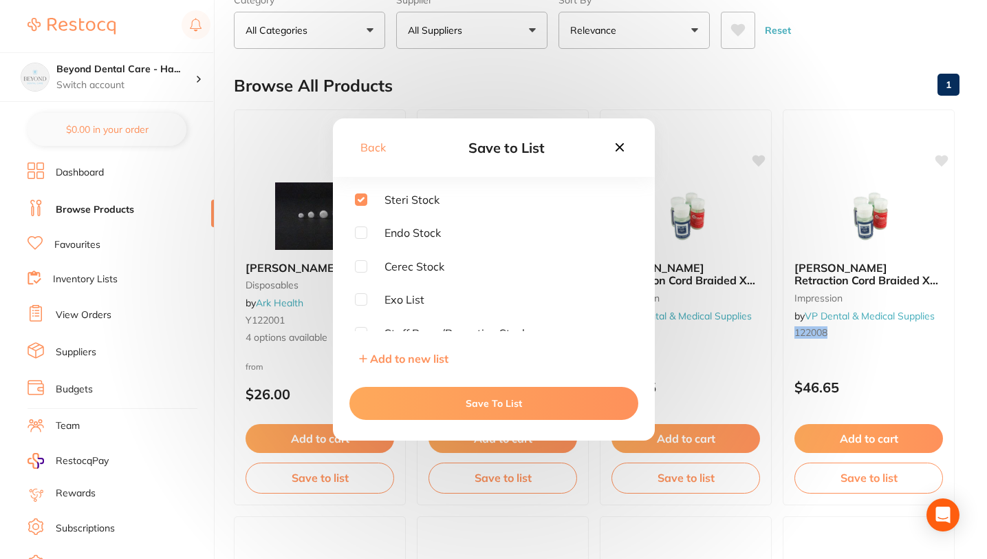
click at [427, 396] on button "Save To List" at bounding box center [493, 403] width 289 height 33
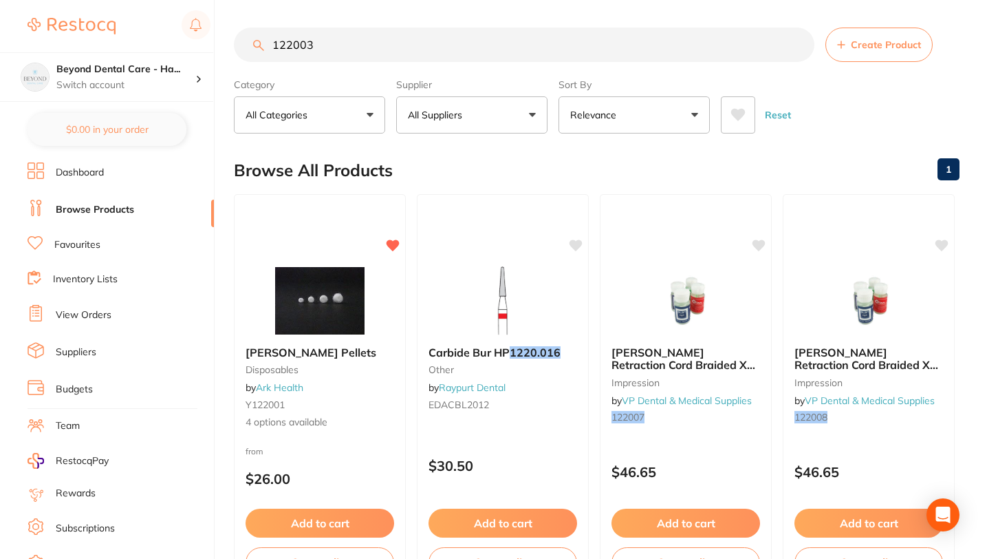
click at [663, 45] on input "122003" at bounding box center [524, 45] width 581 height 34
click at [797, 45] on input "122003" at bounding box center [524, 45] width 581 height 34
click at [454, 49] on input "search" at bounding box center [524, 45] width 581 height 34
click at [416, 40] on input "search" at bounding box center [524, 45] width 581 height 34
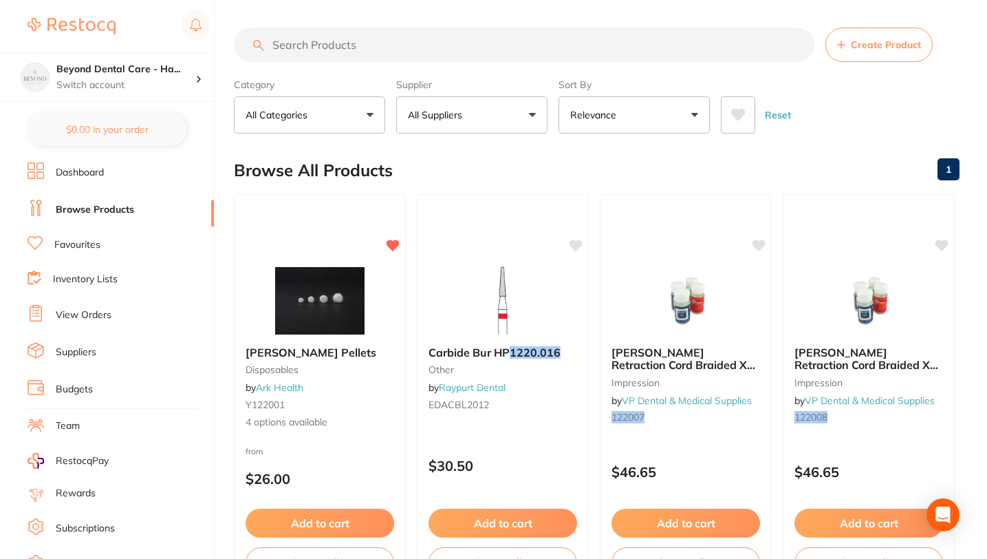
click at [514, 52] on input "search" at bounding box center [524, 45] width 581 height 34
click at [295, 45] on input "search" at bounding box center [524, 45] width 581 height 34
paste input "835010C"
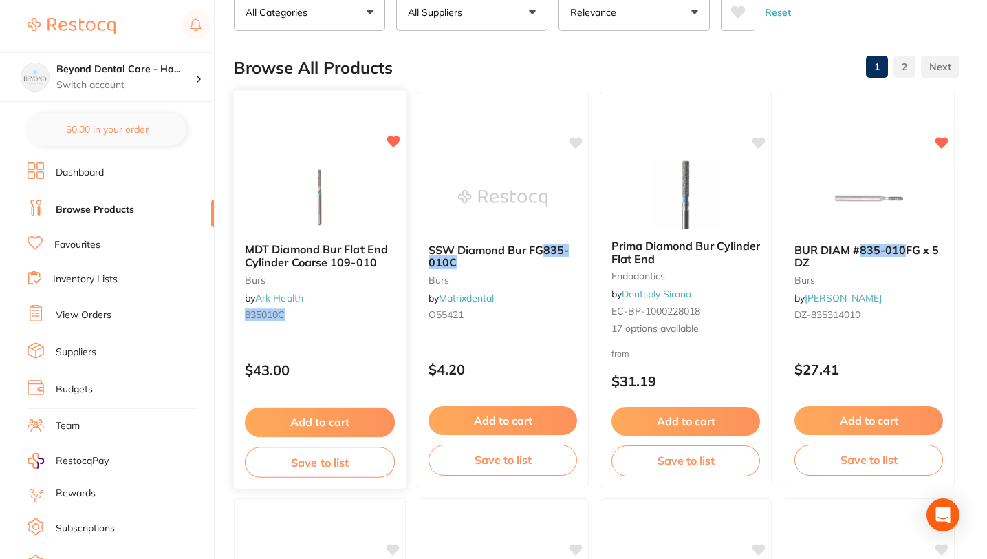
scroll to position [104, 0]
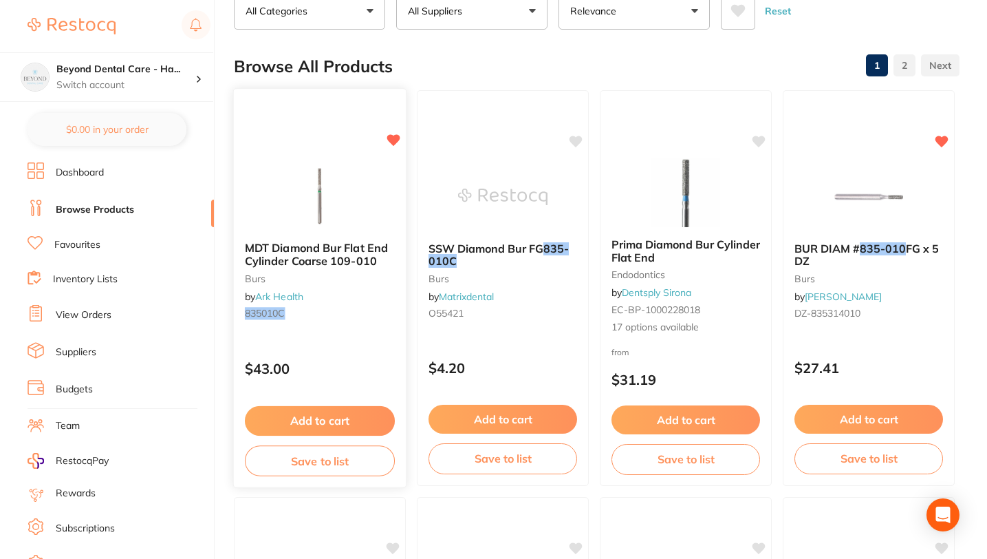
type input "835010C"
click at [341, 459] on button "Save to list" at bounding box center [320, 460] width 150 height 31
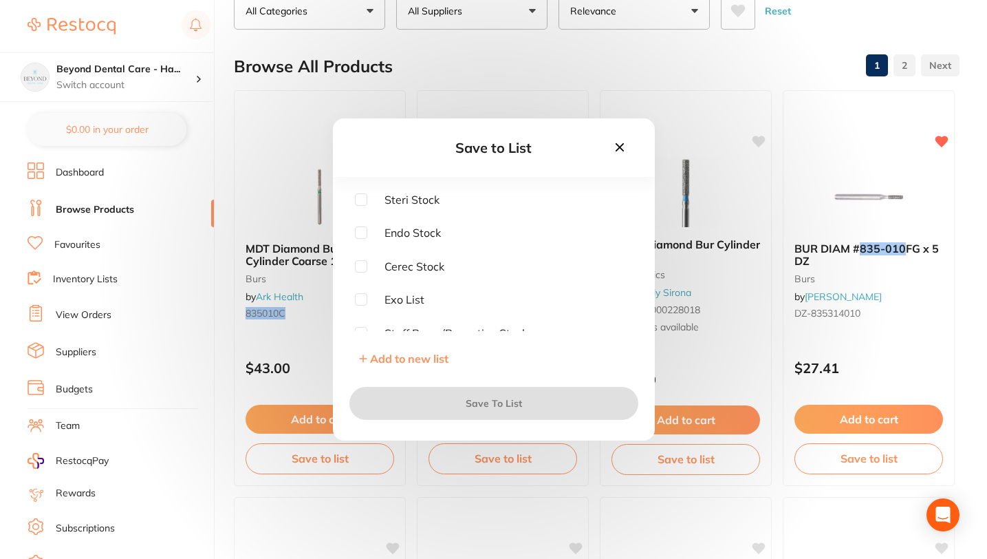
click at [360, 196] on input "checkbox" at bounding box center [361, 199] width 12 height 12
checkbox input "true"
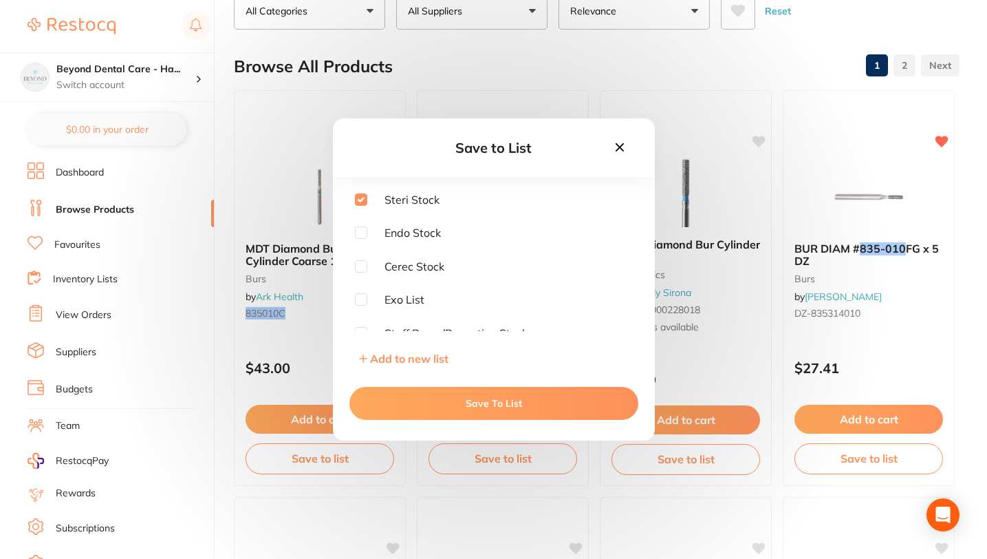
click at [435, 399] on button "Save To List" at bounding box center [493, 403] width 289 height 33
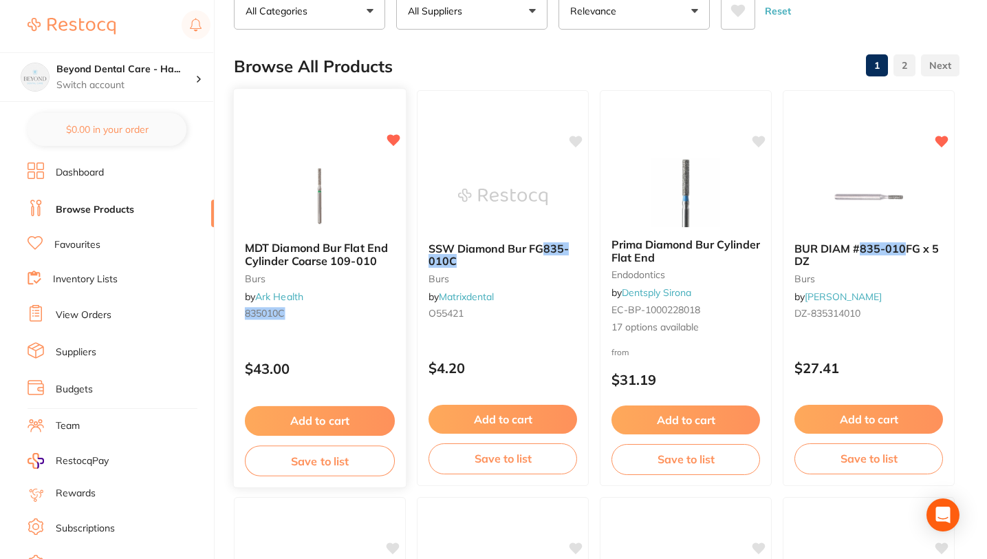
scroll to position [0, 0]
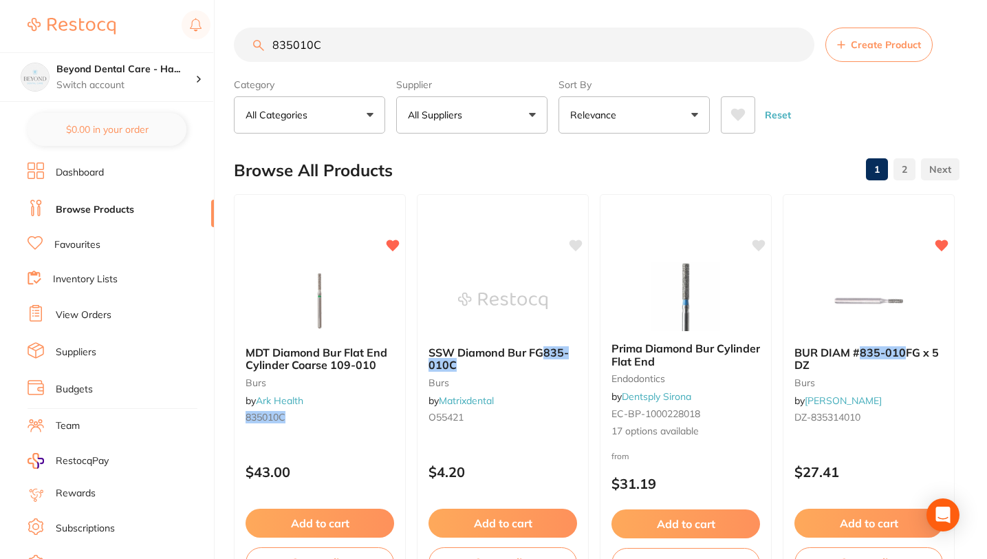
click at [795, 43] on input "835010C" at bounding box center [524, 45] width 581 height 34
click at [524, 45] on input "search" at bounding box center [524, 45] width 581 height 34
click at [301, 44] on input "search" at bounding box center [524, 45] width 581 height 34
click at [277, 40] on input "search" at bounding box center [524, 45] width 581 height 34
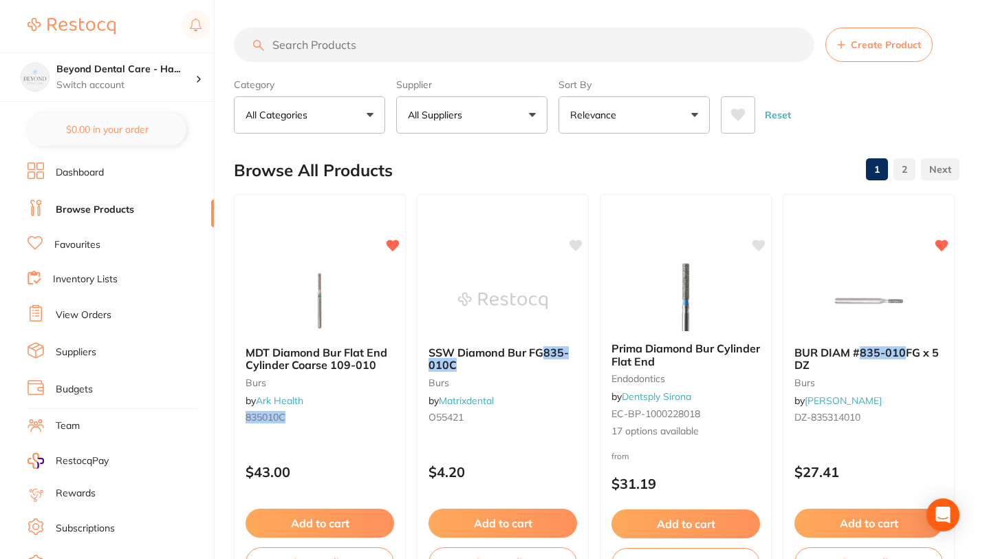
click at [277, 40] on input "search" at bounding box center [524, 45] width 581 height 34
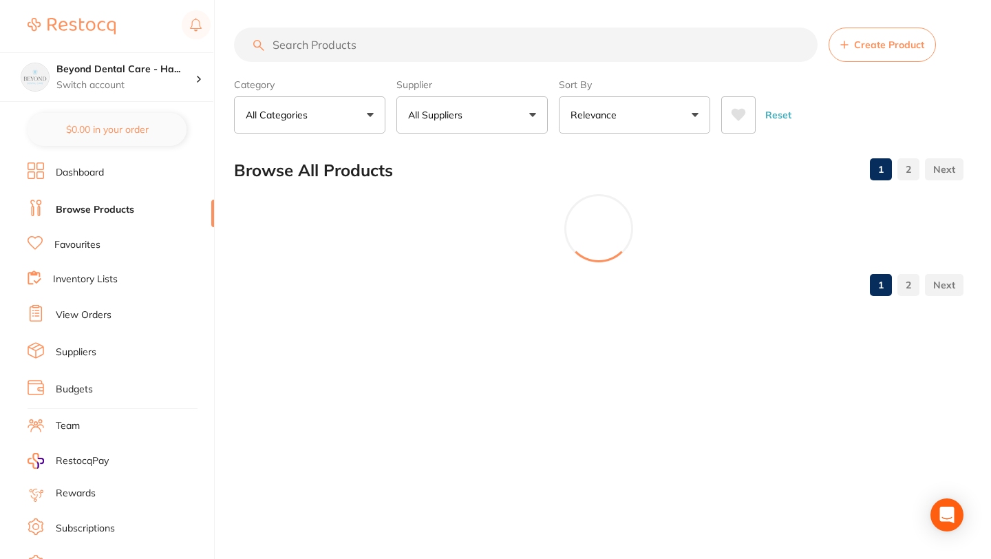
click at [451, 40] on input "search" at bounding box center [525, 45] width 583 height 34
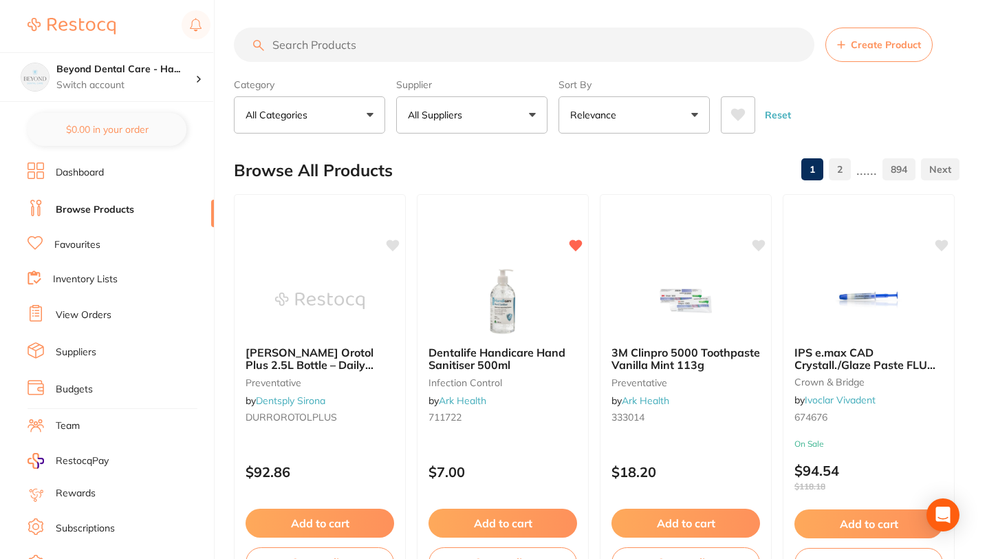
paste input "QTM10"
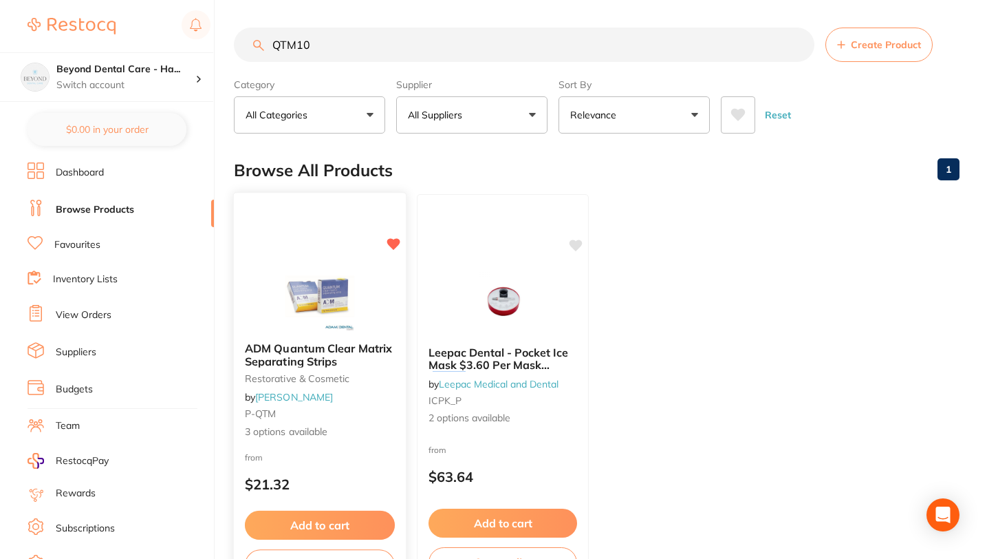
scroll to position [103, 0]
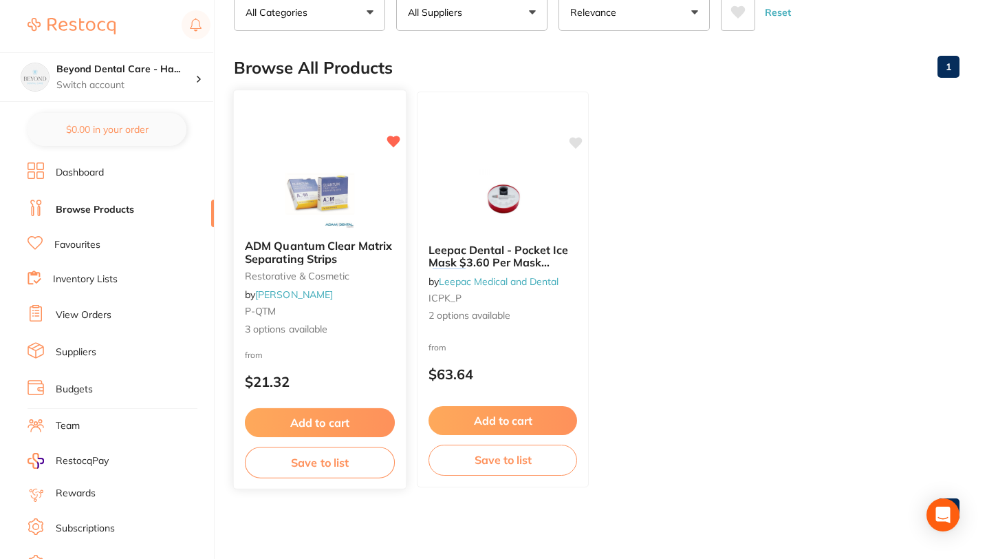
type input "QTM10"
click at [294, 460] on button "Save to list" at bounding box center [320, 461] width 150 height 31
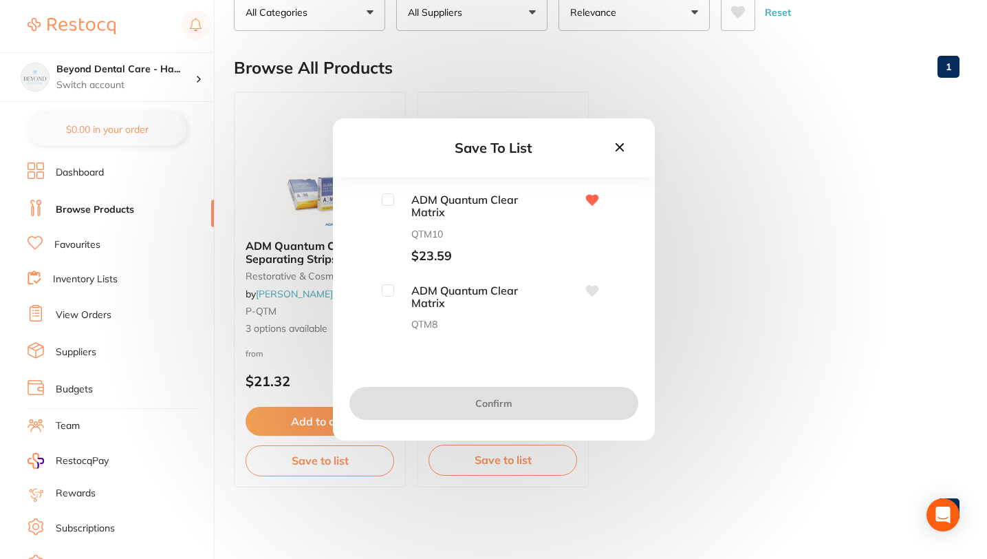
click at [391, 195] on input "checkbox" at bounding box center [388, 199] width 12 height 12
checkbox input "true"
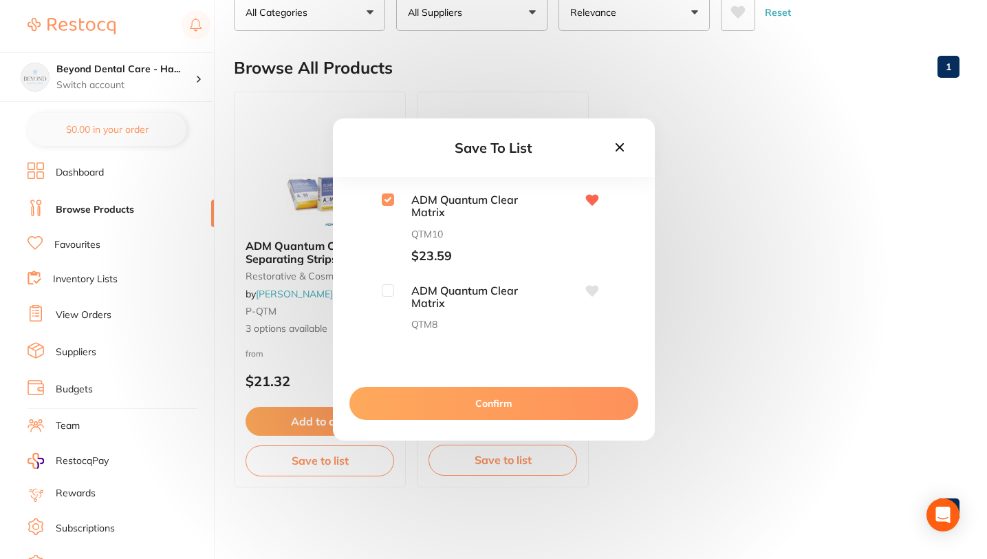
click at [478, 403] on button "Confirm" at bounding box center [493, 403] width 289 height 33
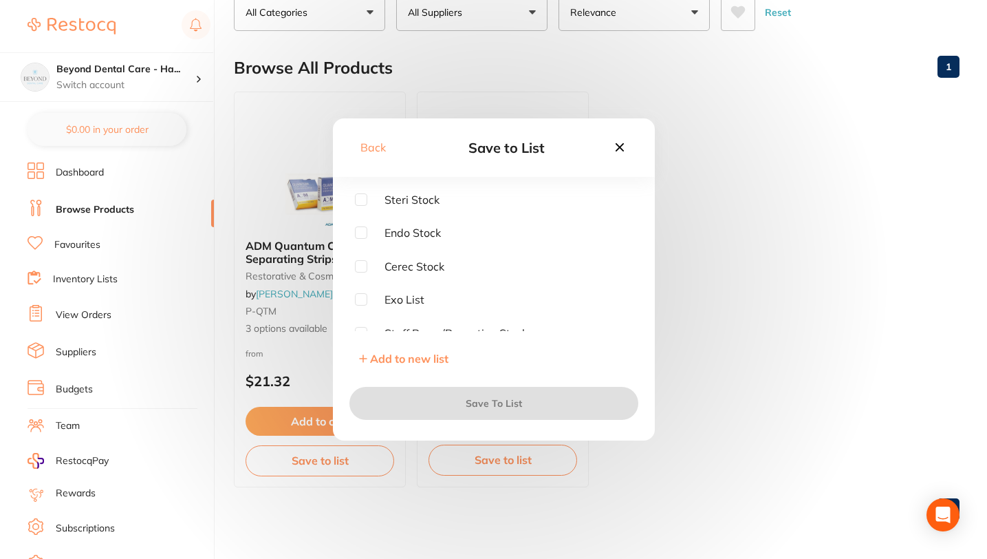
click at [362, 200] on input "checkbox" at bounding box center [361, 199] width 12 height 12
checkbox input "true"
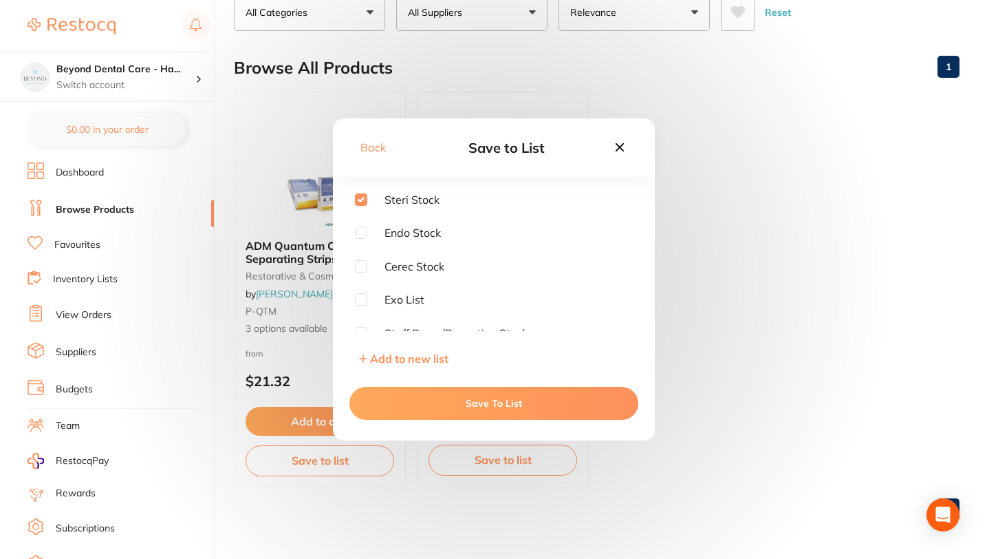
click at [461, 402] on button "Save To List" at bounding box center [493, 403] width 289 height 33
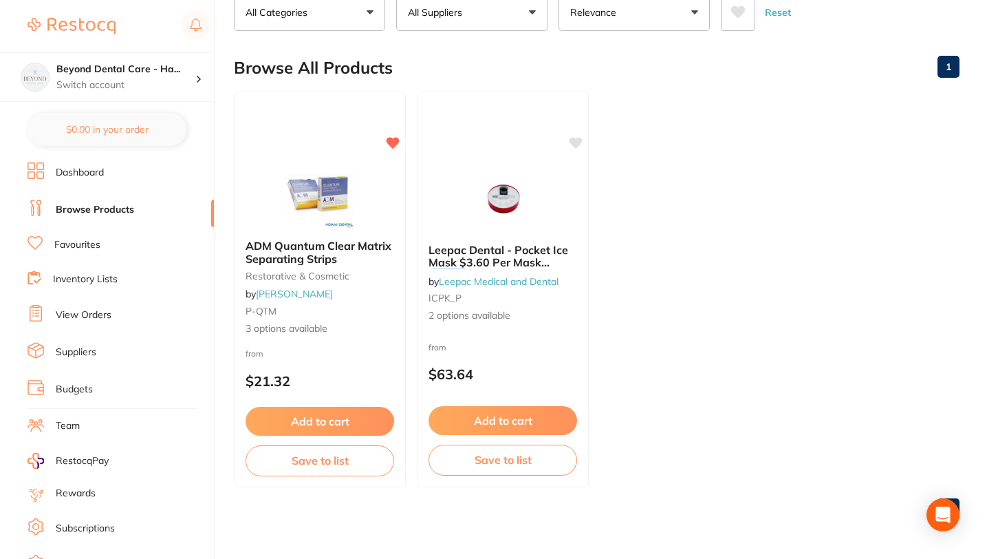
click at [66, 246] on link "Favourites" at bounding box center [77, 245] width 46 height 14
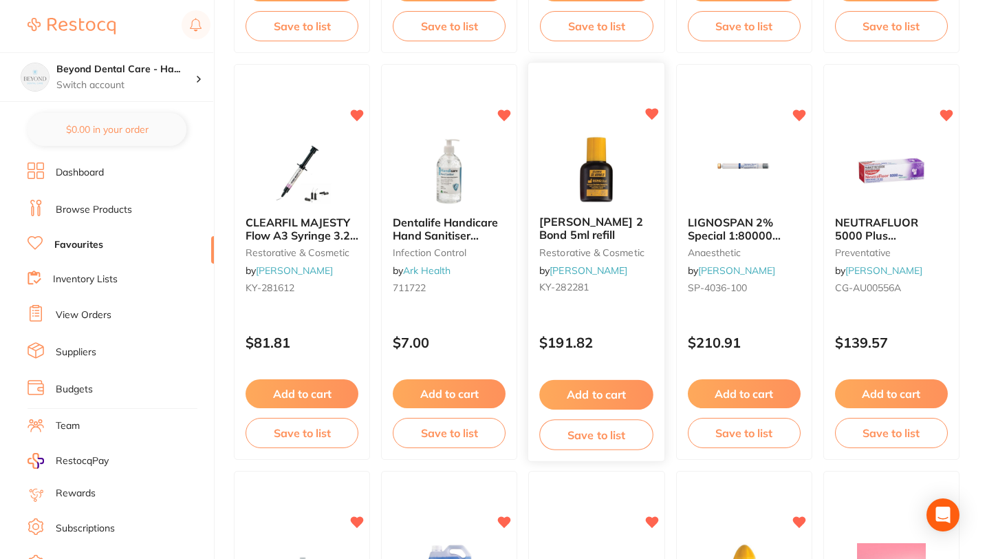
scroll to position [502, 0]
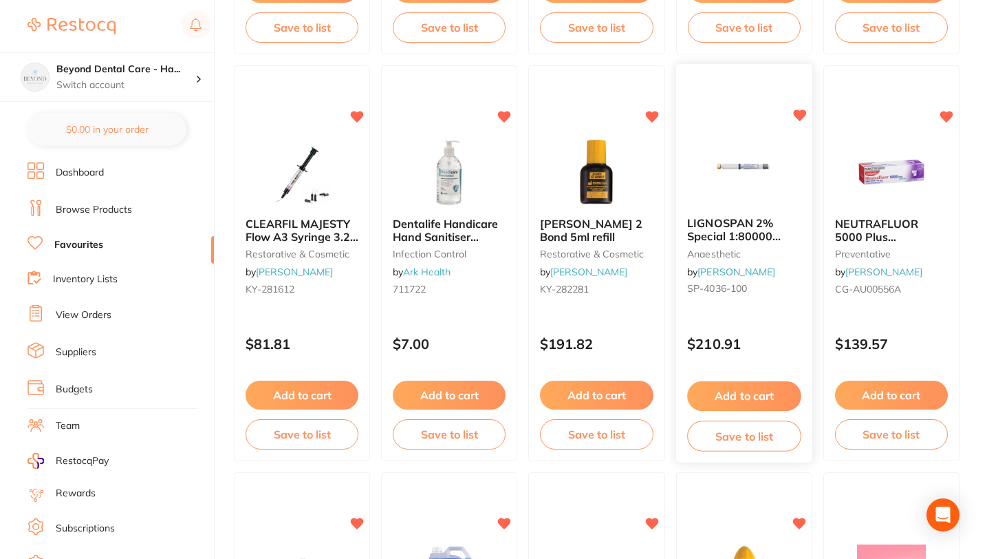
click at [740, 159] on img at bounding box center [744, 171] width 90 height 69
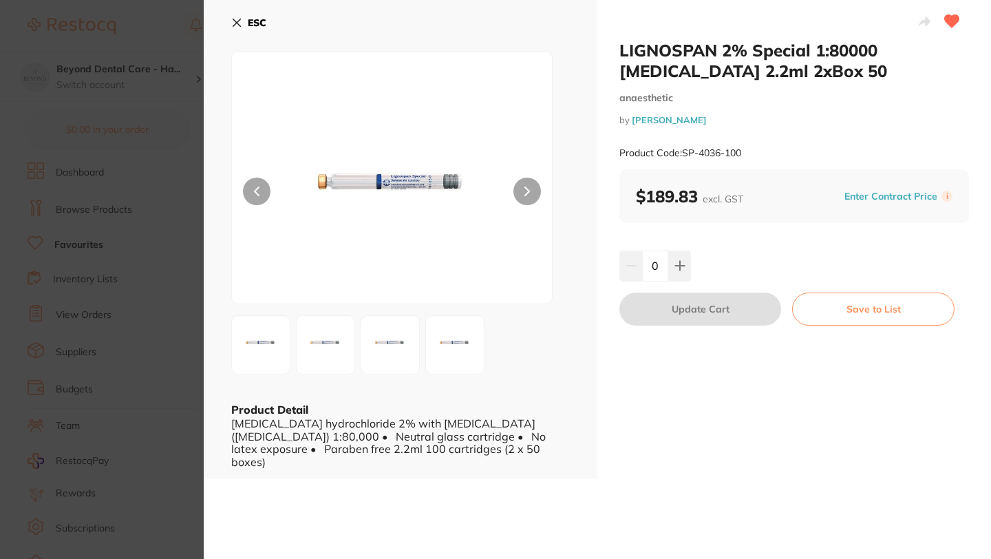
click at [878, 307] on button "Save to List" at bounding box center [873, 308] width 162 height 33
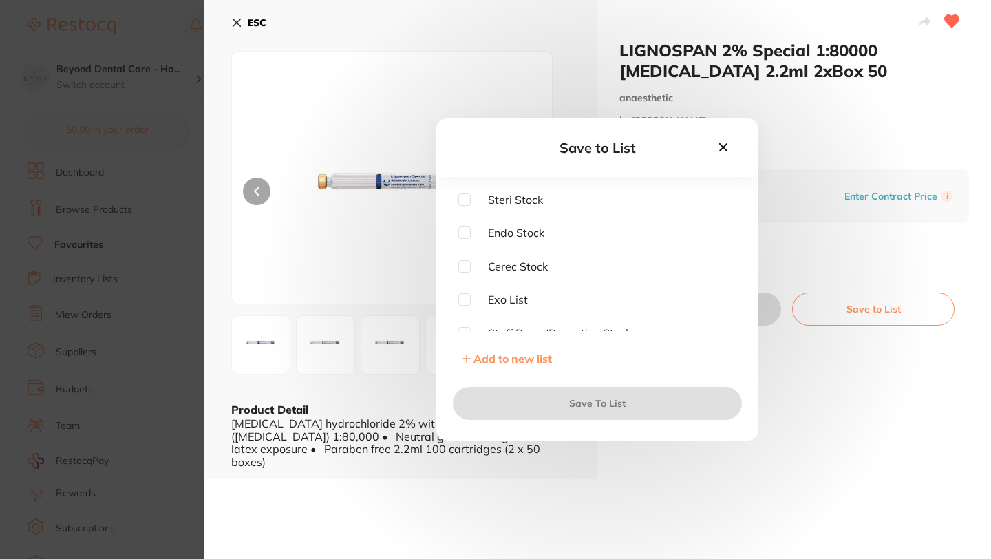
click at [464, 197] on input "checkbox" at bounding box center [464, 199] width 12 height 12
checkbox input "true"
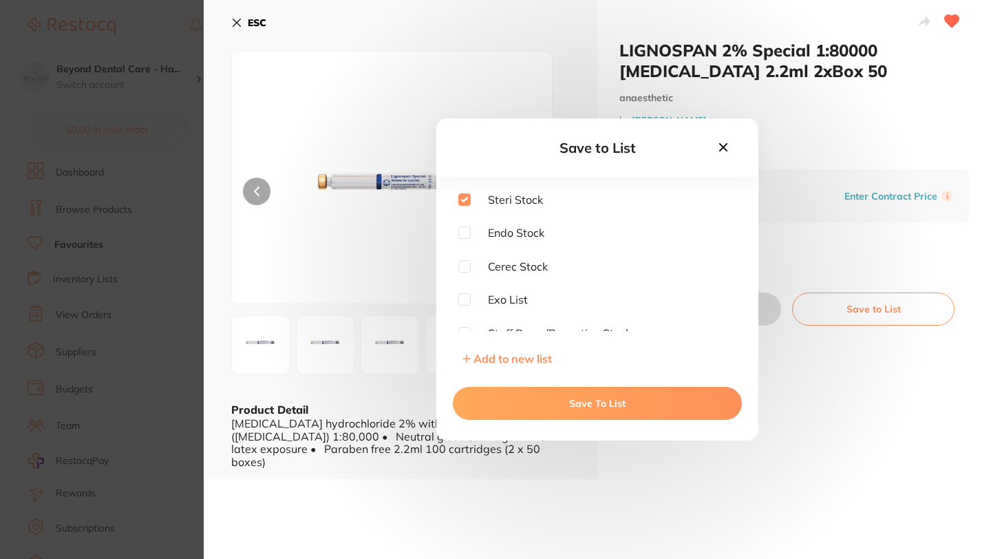
click at [542, 401] on button "Save To List" at bounding box center [597, 403] width 289 height 33
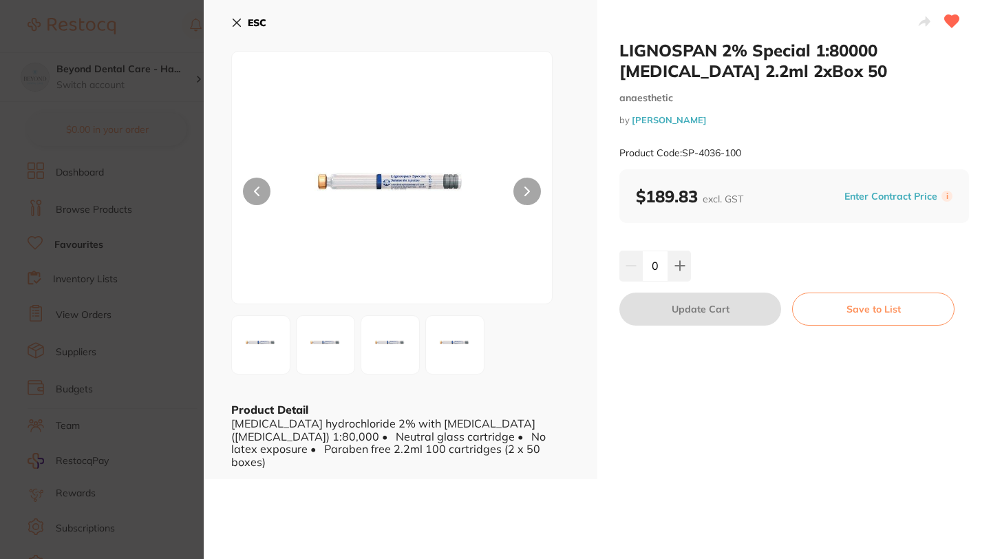
click at [235, 19] on icon at bounding box center [236, 22] width 11 height 11
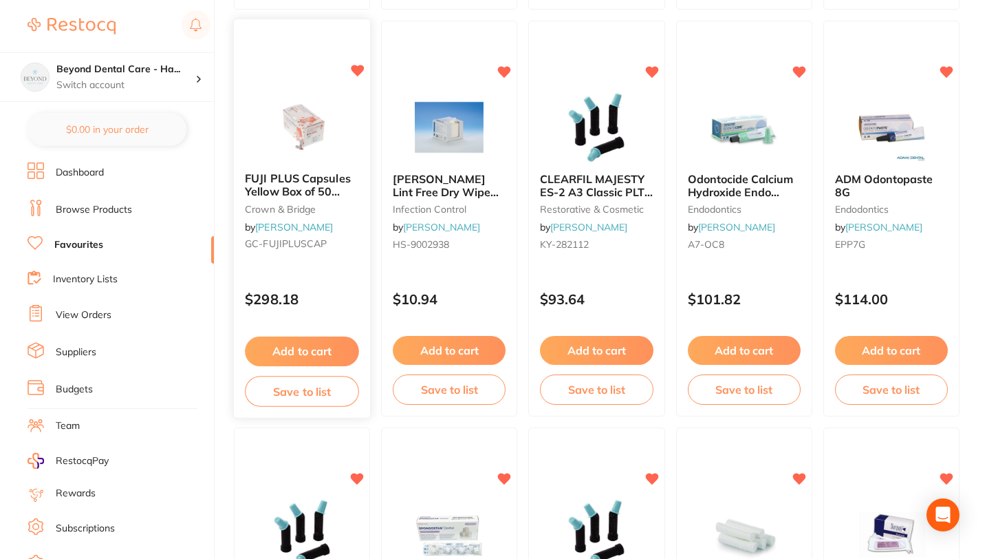
scroll to position [1771, 0]
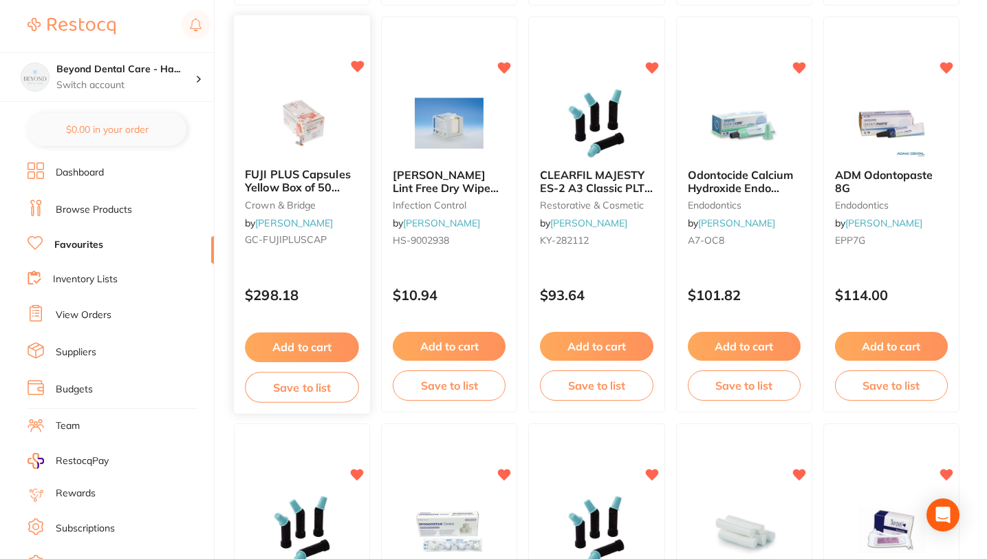
click at [295, 389] on button "Save to list" at bounding box center [302, 386] width 114 height 31
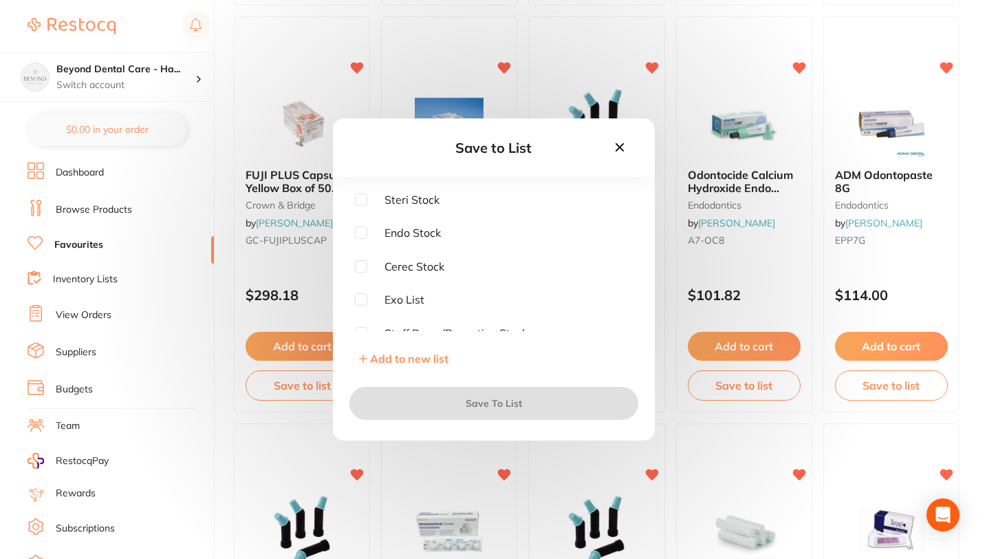
click at [363, 197] on input "checkbox" at bounding box center [361, 199] width 12 height 12
checkbox input "true"
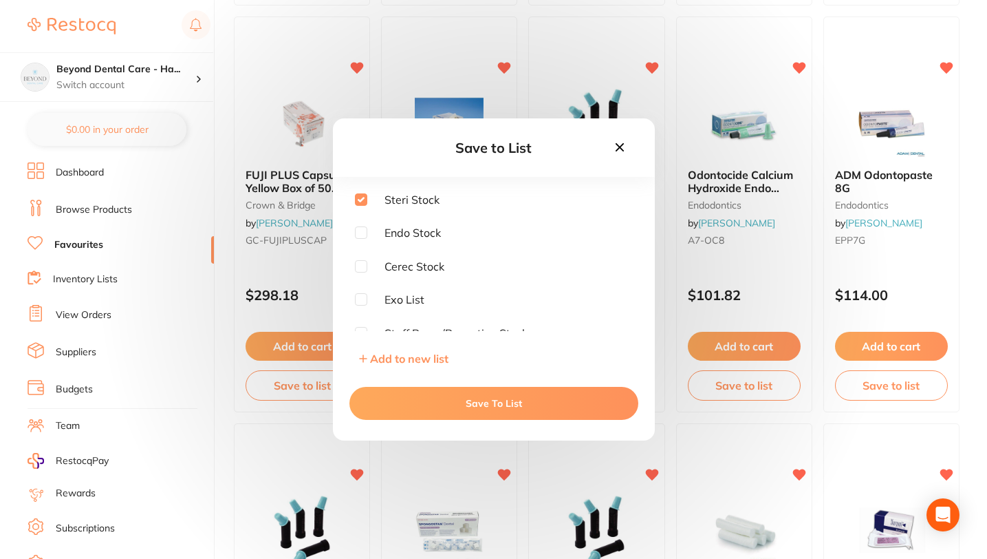
click at [451, 404] on button "Save To List" at bounding box center [493, 403] width 289 height 33
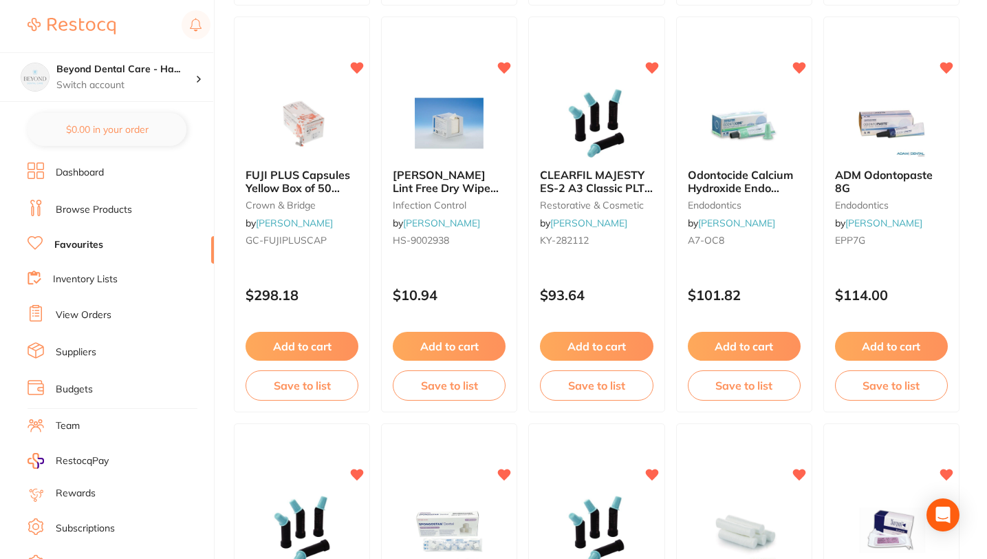
scroll to position [1821, 0]
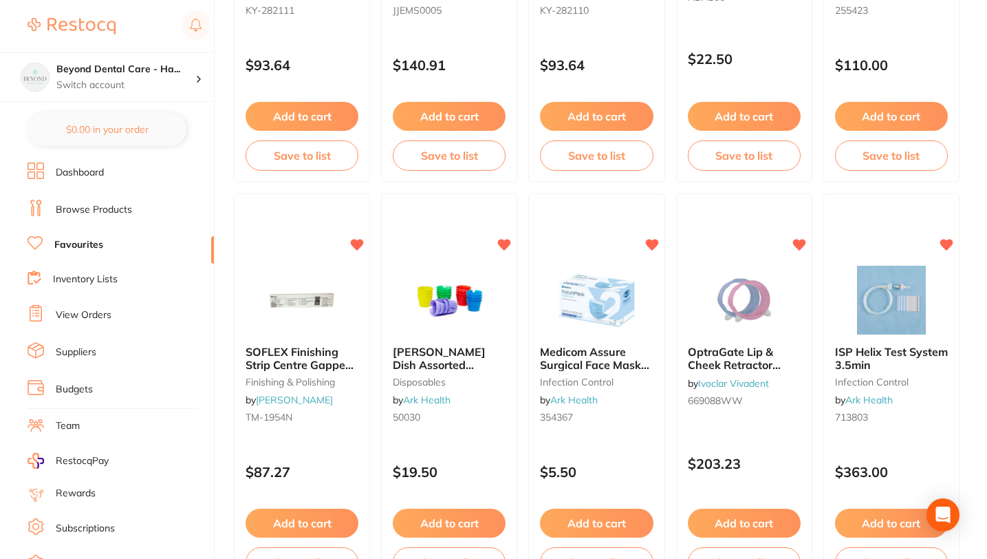
scroll to position [2435, 0]
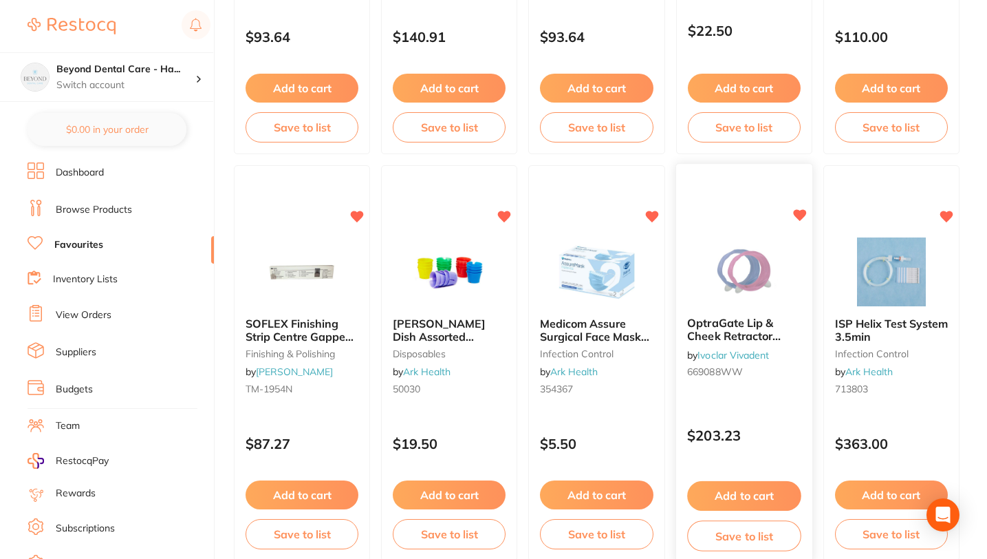
click at [722, 542] on button "Save to list" at bounding box center [744, 535] width 114 height 31
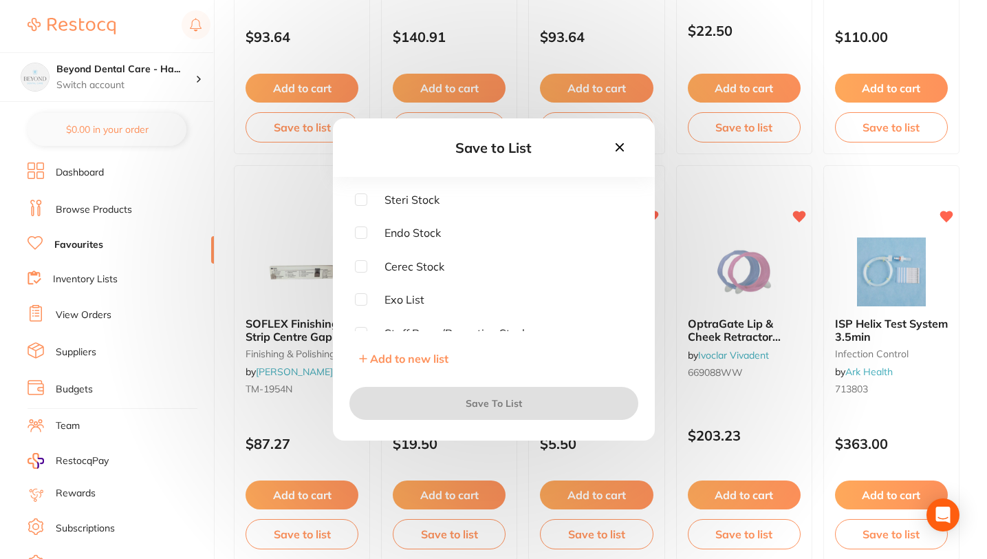
click at [358, 192] on div "Save to List Steri Stock Endo Stock Cerec Stock Exo List Staff Room/Reception S…" at bounding box center [494, 279] width 322 height 322
click at [359, 202] on input "checkbox" at bounding box center [361, 199] width 12 height 12
checkbox input "true"
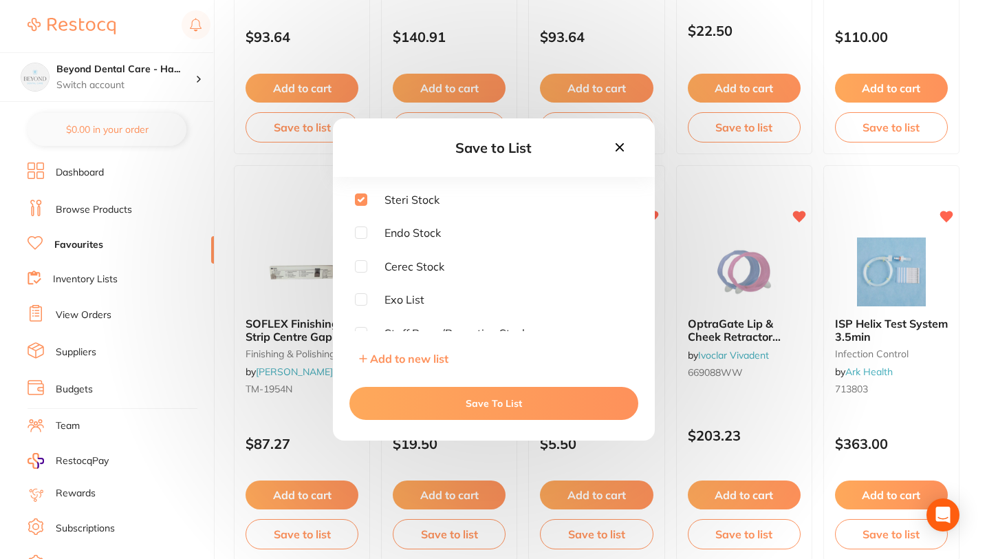
click at [437, 397] on button "Save To List" at bounding box center [493, 403] width 289 height 33
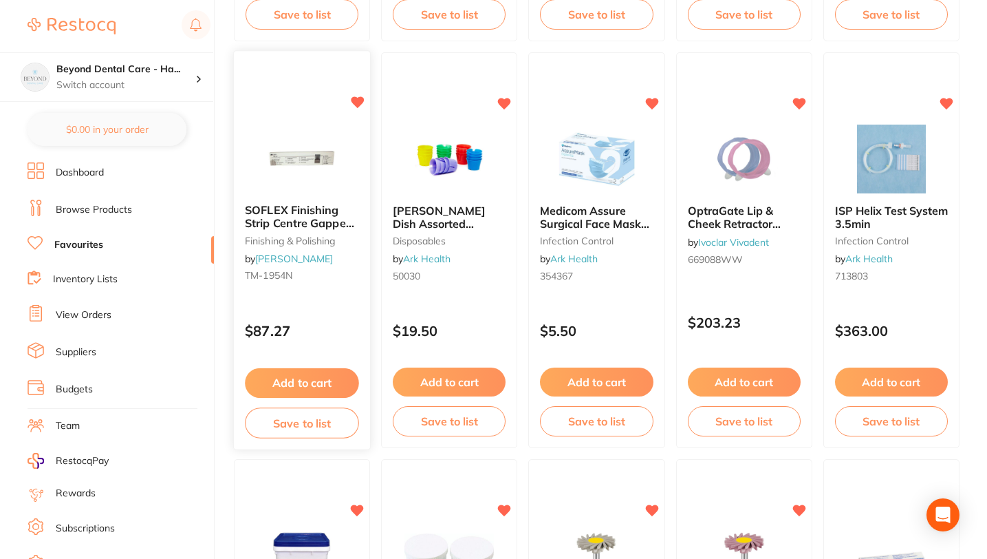
scroll to position [2558, 0]
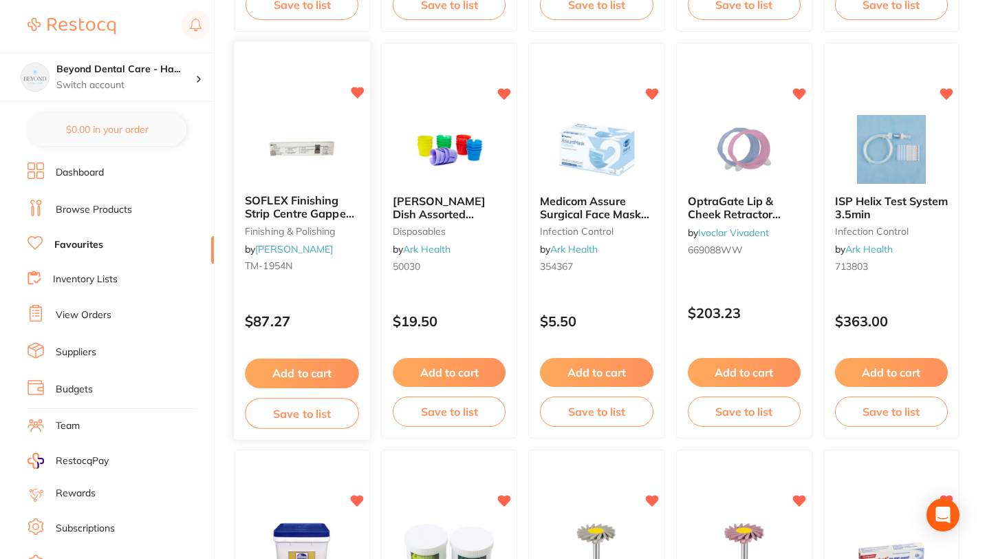
click at [310, 422] on button "Save to list" at bounding box center [302, 413] width 114 height 31
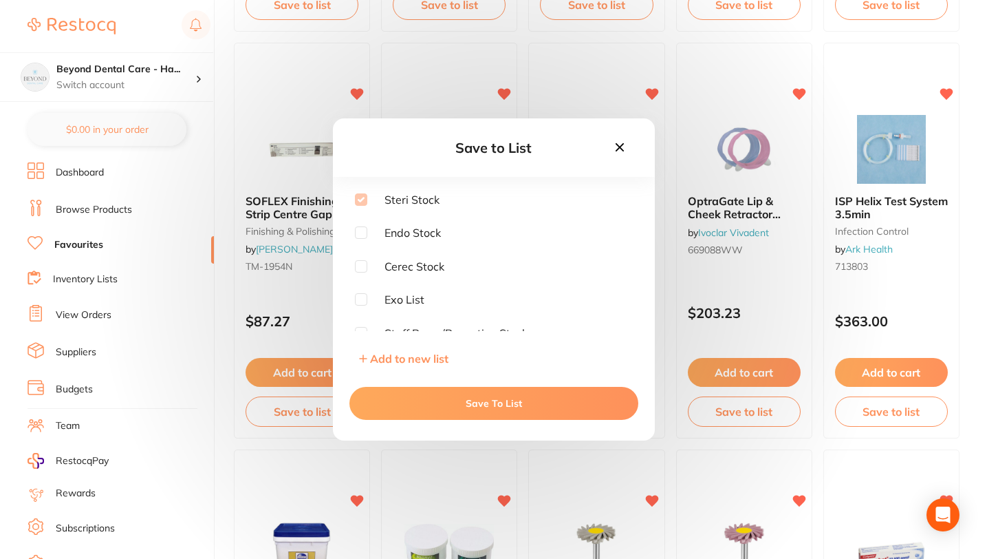
click at [624, 145] on icon at bounding box center [619, 147] width 15 height 15
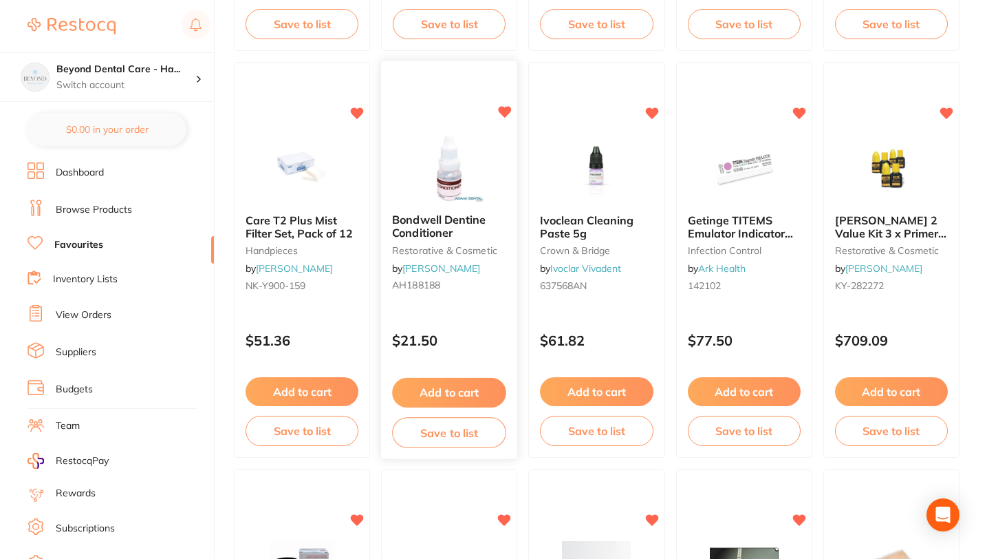
scroll to position [3353, 0]
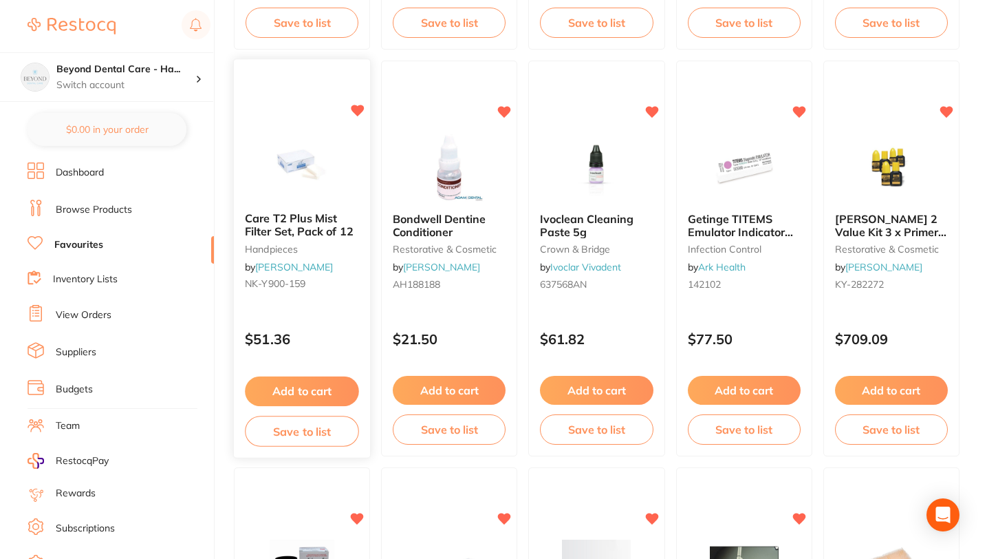
click at [296, 189] on img at bounding box center [302, 166] width 90 height 69
click at [298, 224] on section at bounding box center [493, 279] width 987 height 559
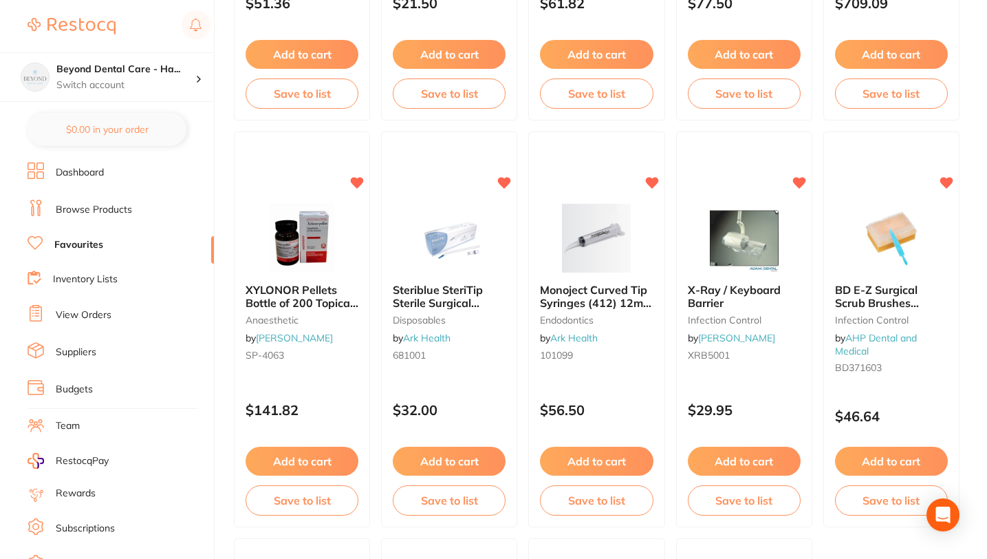
scroll to position [3350, 0]
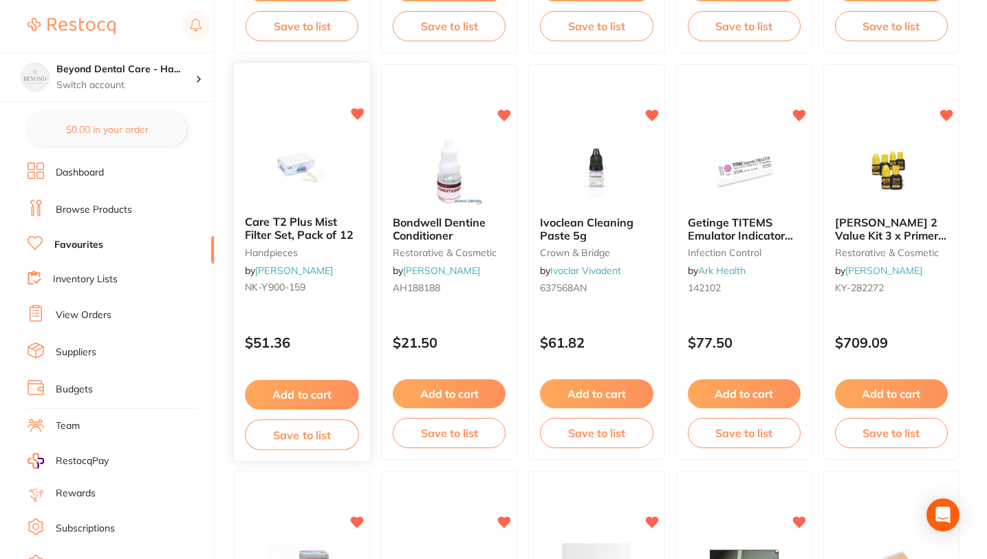
click at [316, 234] on span "Care T2 Plus Mist Filter Set, Pack of 12" at bounding box center [299, 228] width 109 height 27
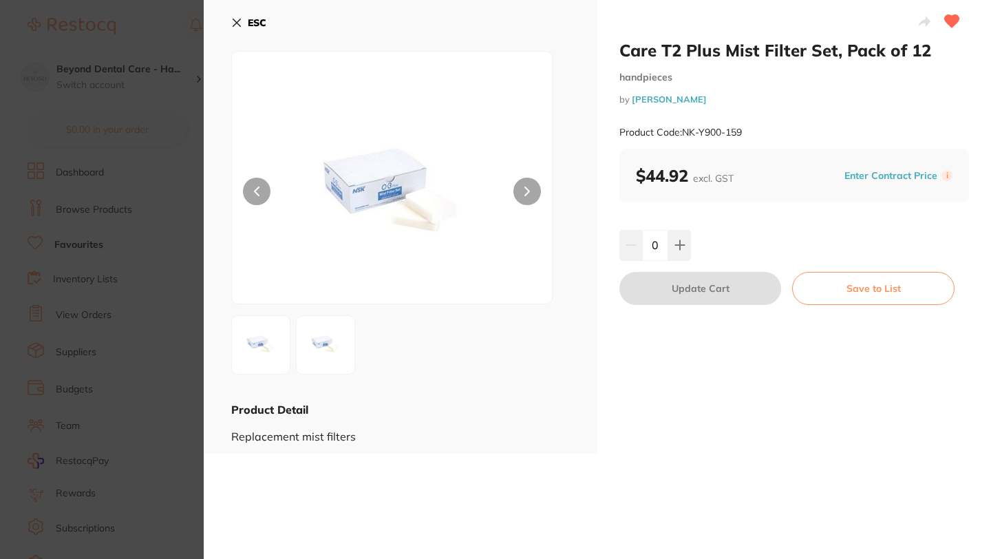
click at [320, 346] on img at bounding box center [326, 345] width 50 height 50
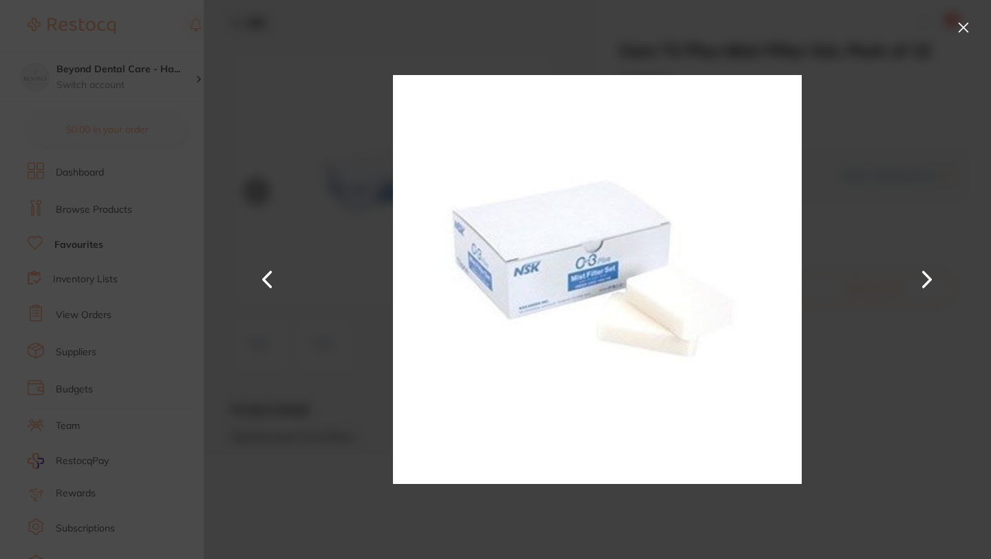
click at [922, 280] on button at bounding box center [926, 279] width 33 height 279
click at [922, 277] on button at bounding box center [926, 279] width 33 height 279
click at [960, 25] on button at bounding box center [963, 28] width 22 height 22
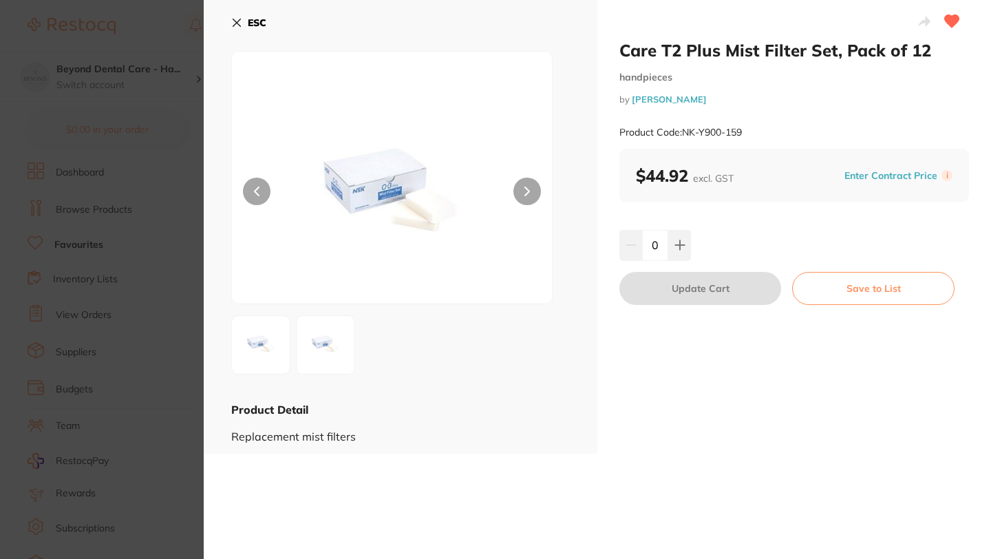
click at [234, 25] on icon at bounding box center [237, 23] width 8 height 8
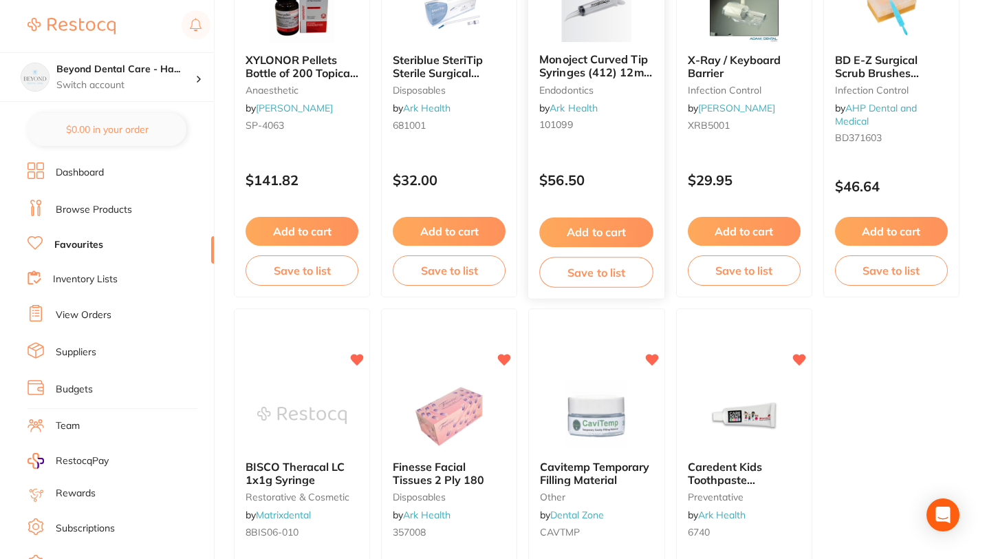
scroll to position [3922, 0]
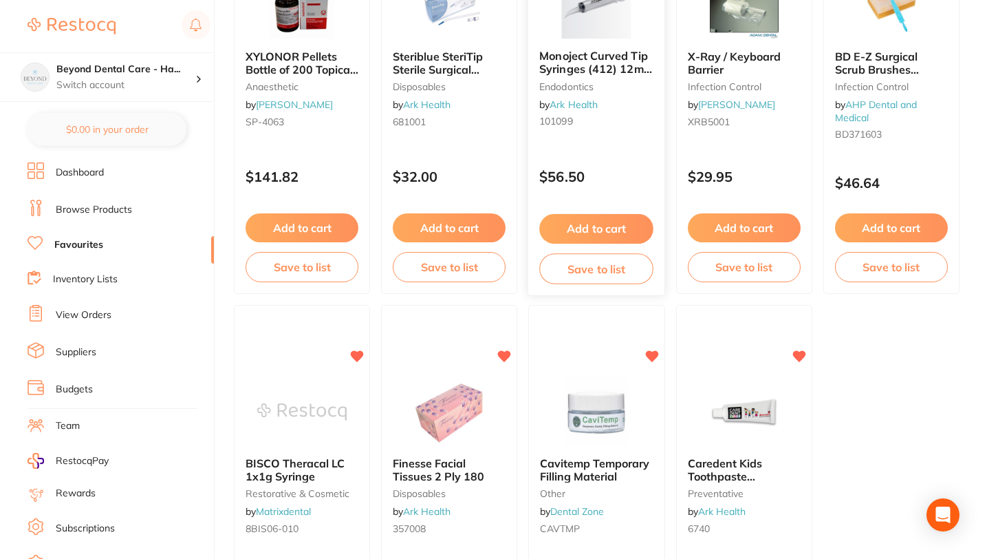
click at [592, 268] on button "Save to list" at bounding box center [597, 268] width 114 height 31
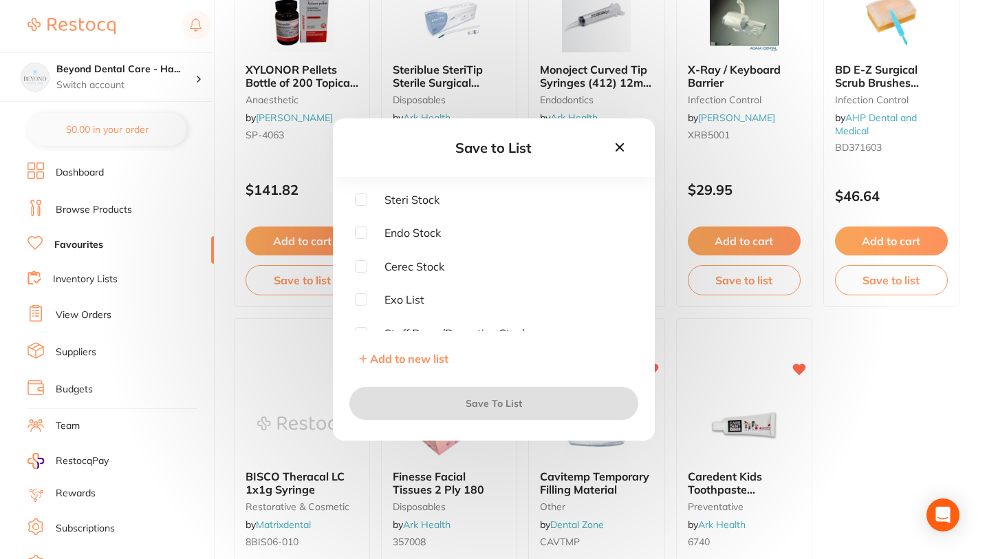
scroll to position [3902, 0]
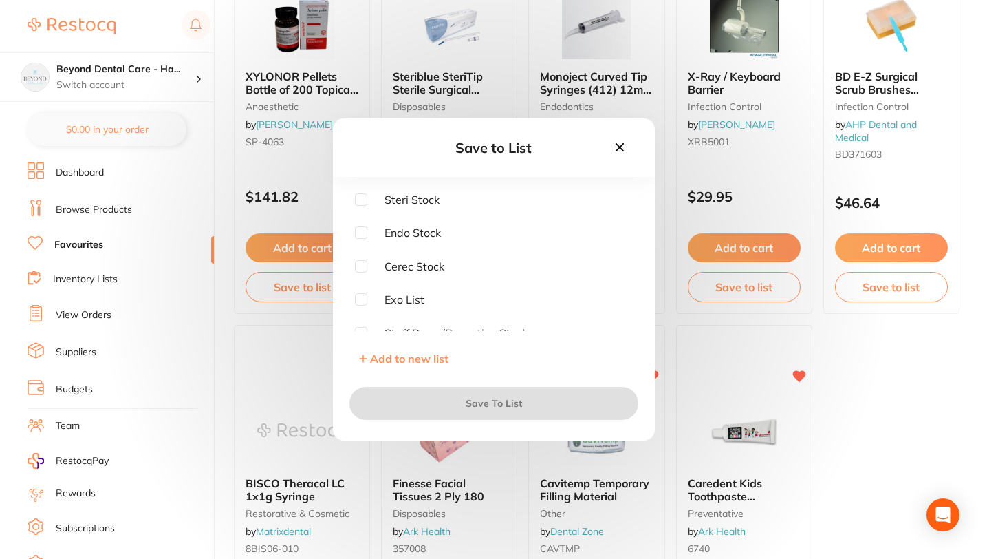
click at [623, 153] on icon at bounding box center [619, 147] width 15 height 15
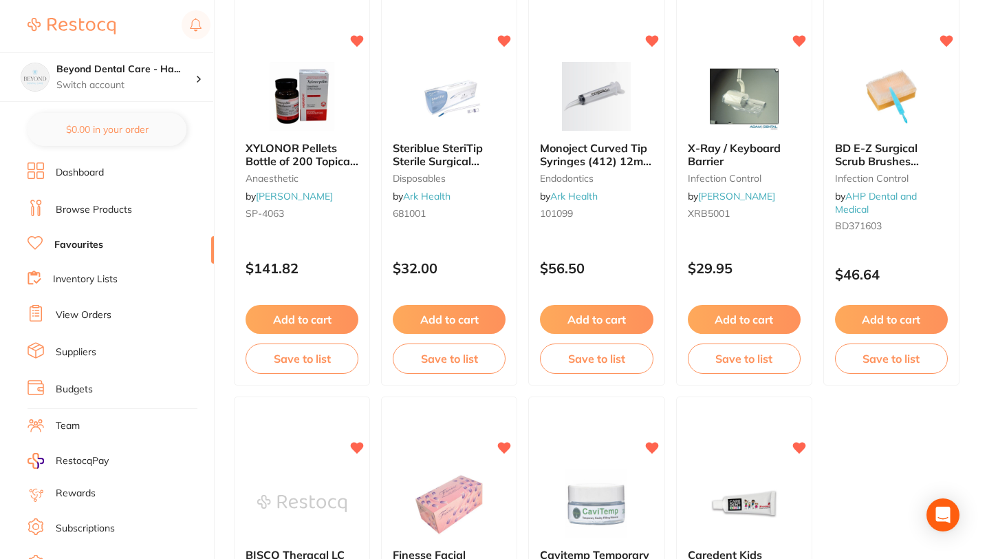
scroll to position [3826, 0]
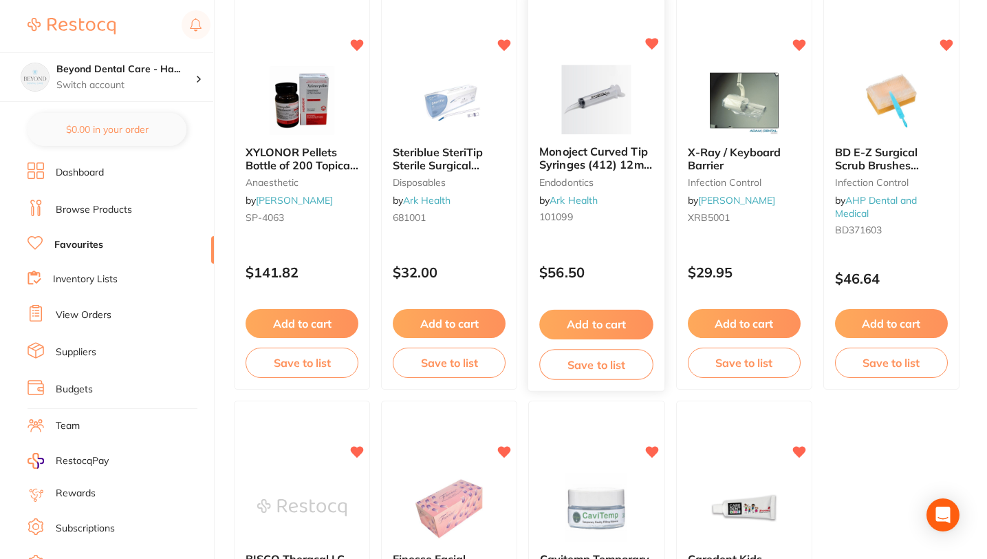
click at [579, 362] on button "Save to list" at bounding box center [597, 364] width 114 height 31
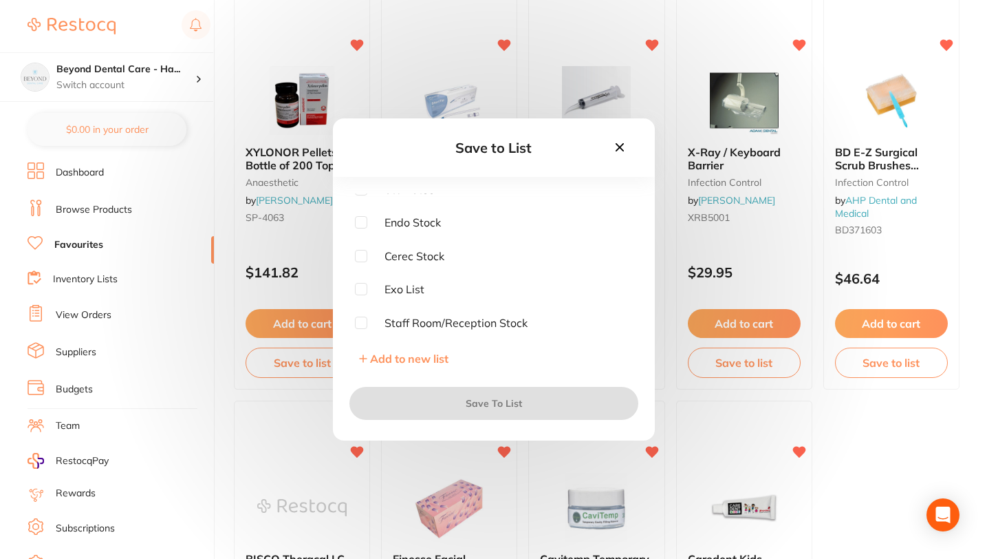
scroll to position [0, 0]
click at [360, 233] on input "checkbox" at bounding box center [361, 232] width 12 height 12
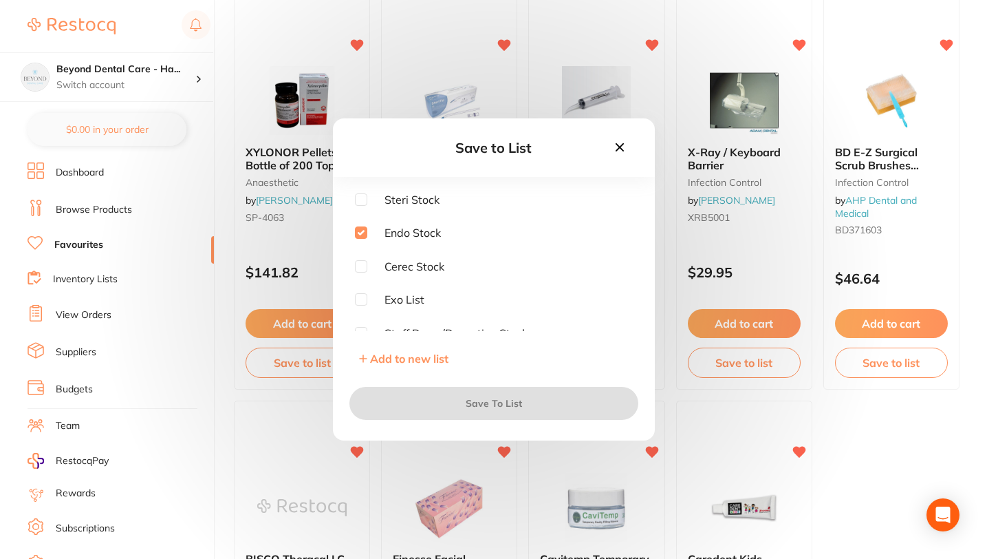
checkbox input "true"
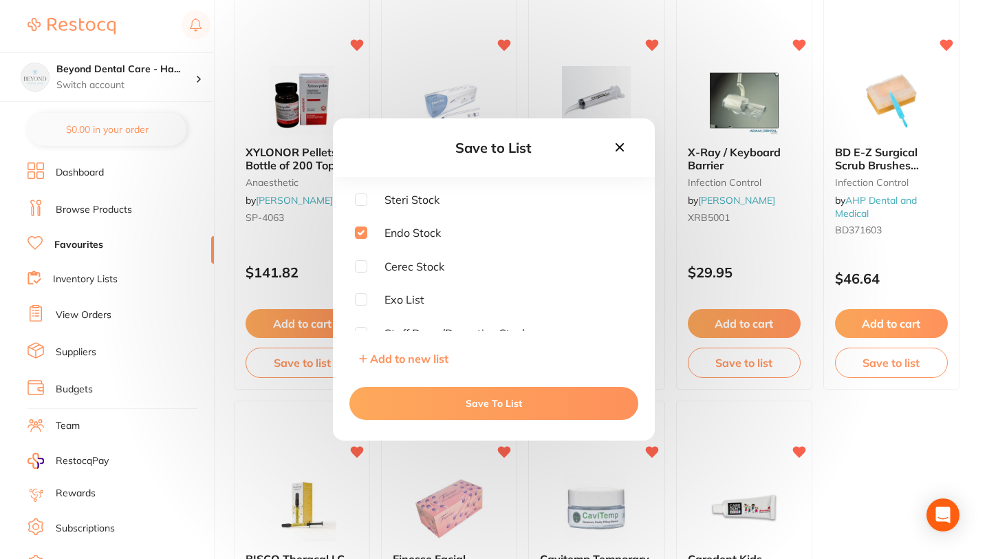
click at [500, 407] on button "Save To List" at bounding box center [493, 403] width 289 height 33
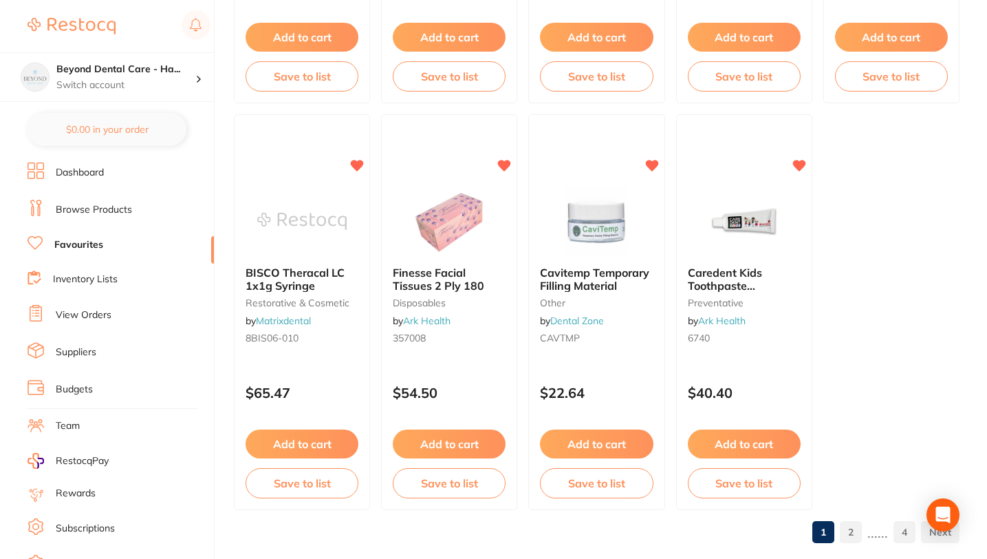
scroll to position [4135, 0]
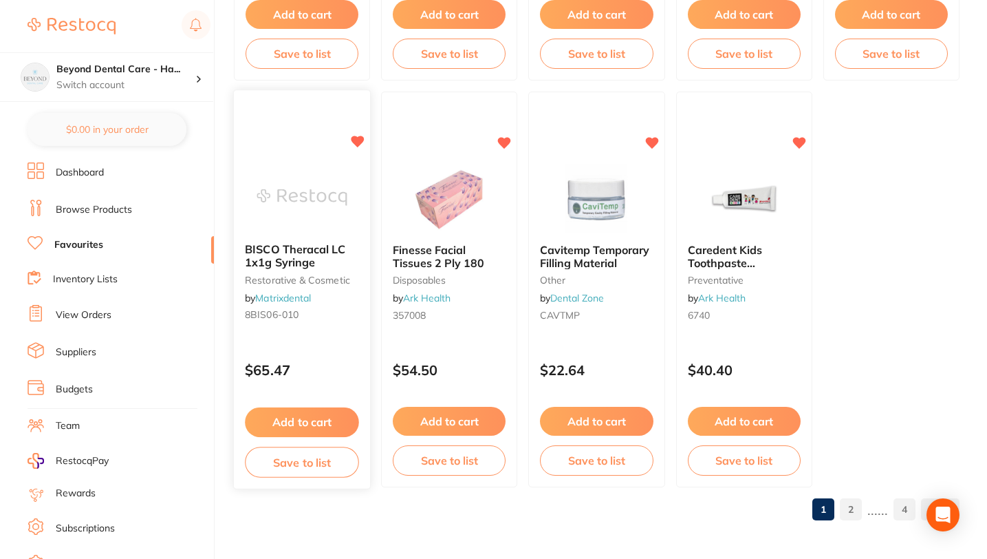
click at [302, 457] on button "Save to list" at bounding box center [302, 461] width 114 height 31
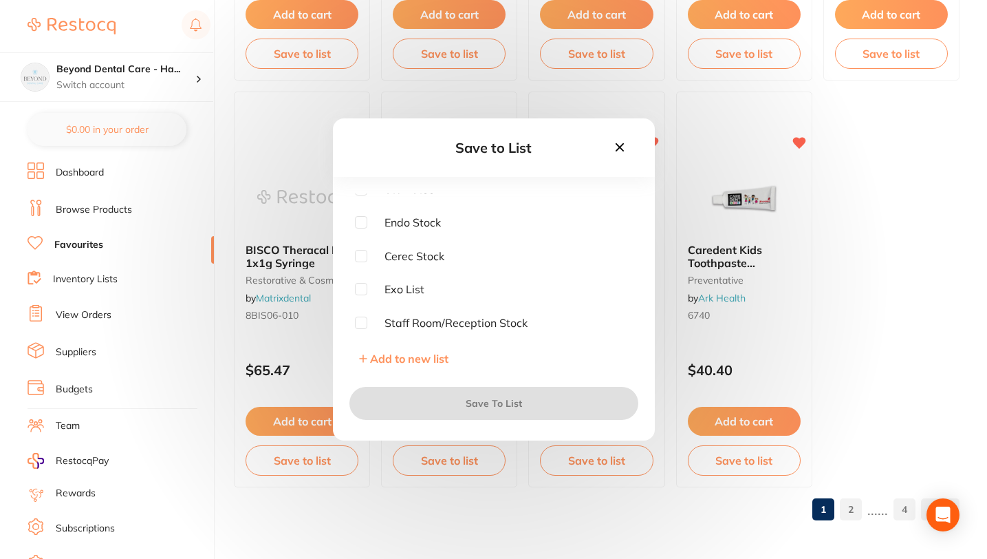
scroll to position [0, 0]
click at [360, 200] on input "checkbox" at bounding box center [361, 199] width 12 height 12
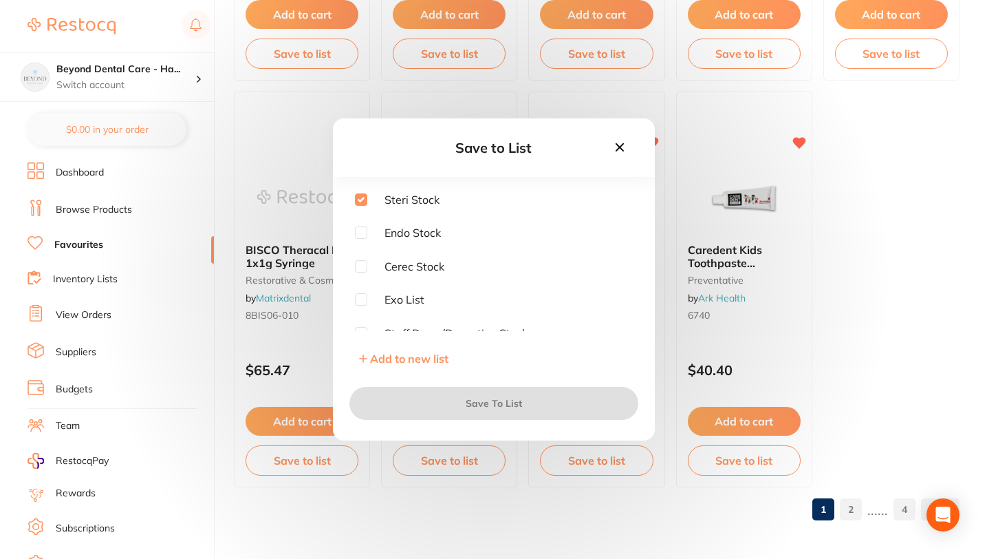
checkbox input "true"
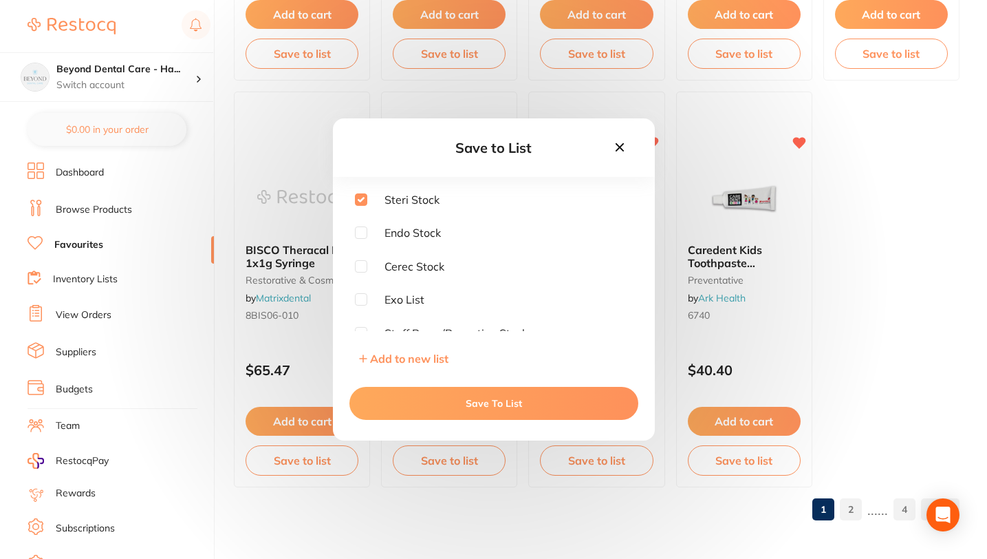
click at [461, 411] on button "Save To List" at bounding box center [493, 403] width 289 height 33
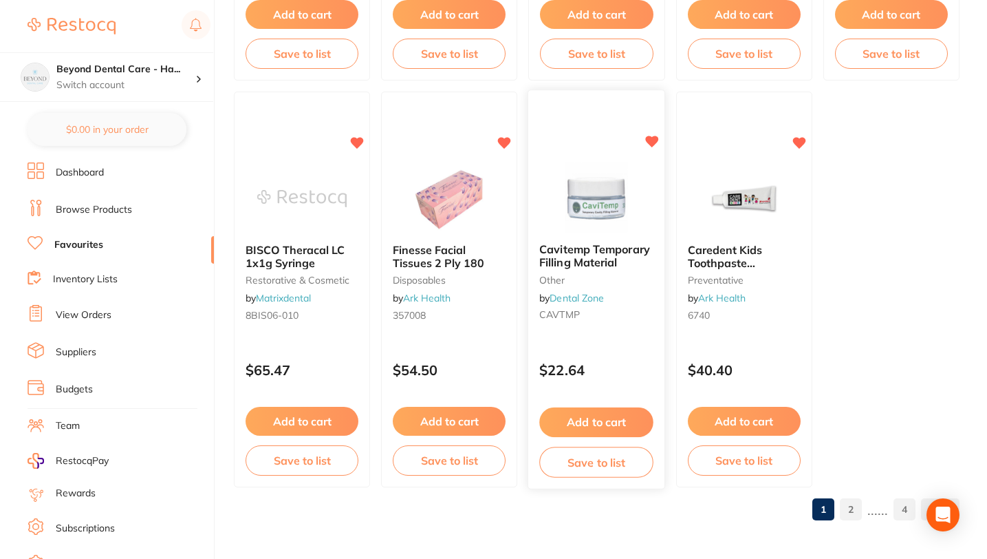
click at [585, 243] on span "Cavitemp Temporary Filling Material" at bounding box center [595, 256] width 111 height 27
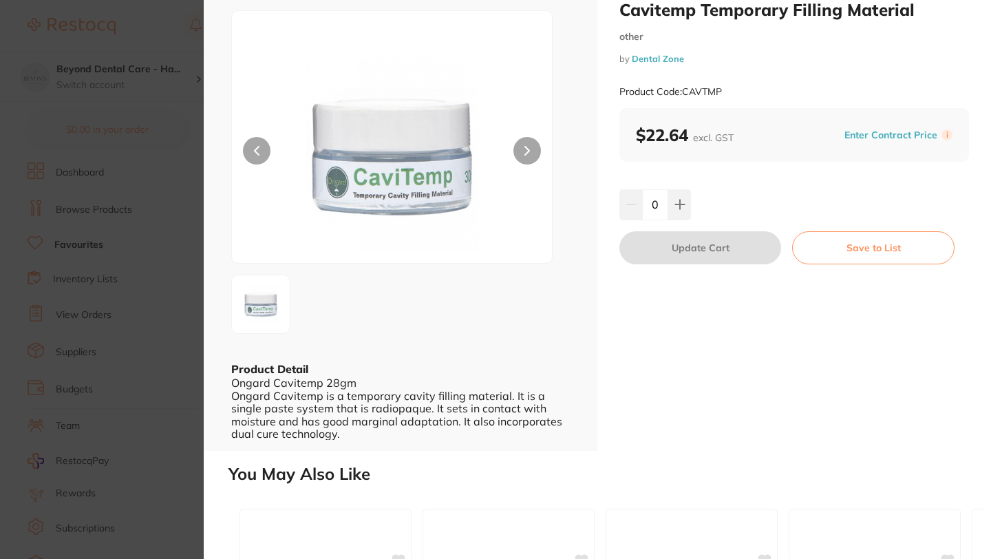
scroll to position [41, 0]
click at [860, 248] on button "Save to List" at bounding box center [873, 246] width 162 height 33
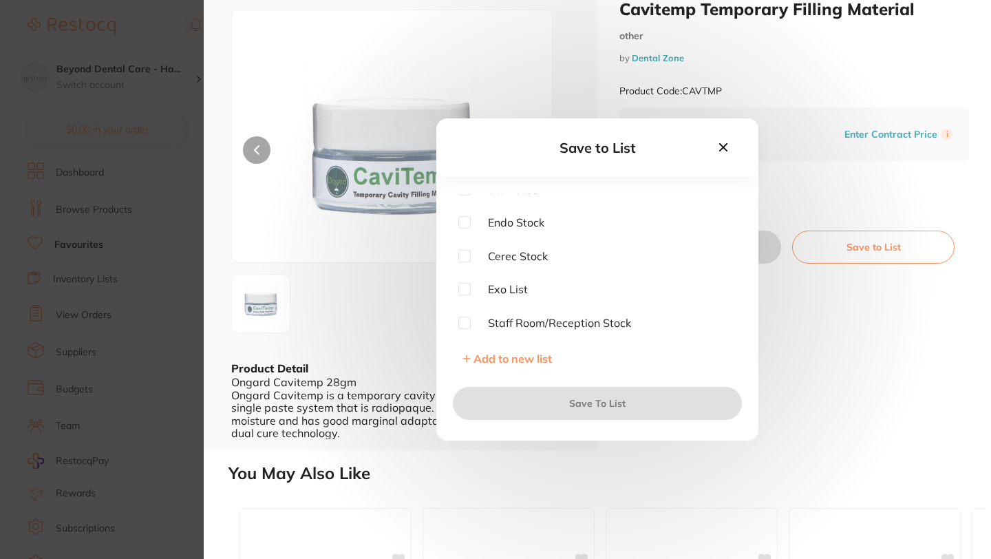
scroll to position [0, 0]
click at [465, 197] on input "checkbox" at bounding box center [464, 199] width 12 height 12
checkbox input "true"
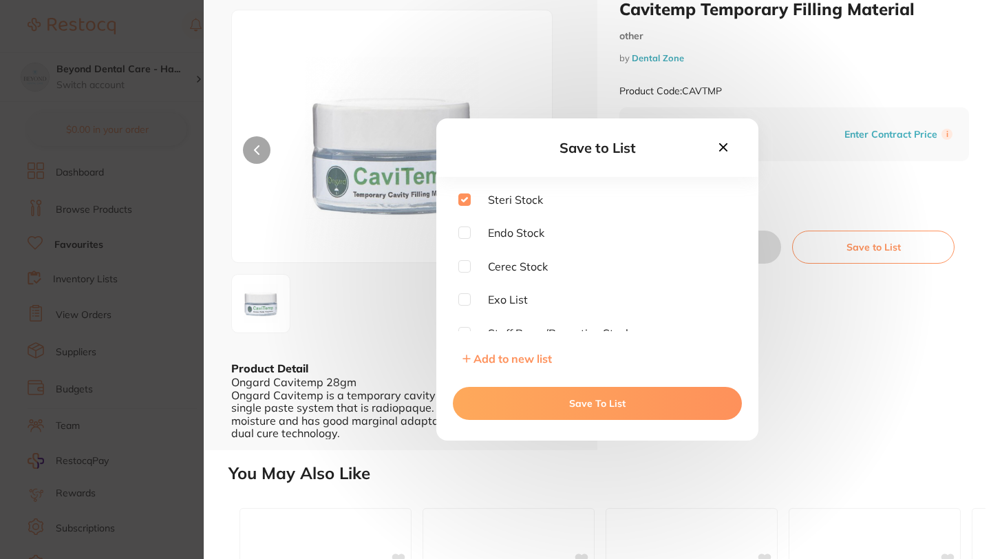
click at [623, 404] on button "Save To List" at bounding box center [597, 403] width 289 height 33
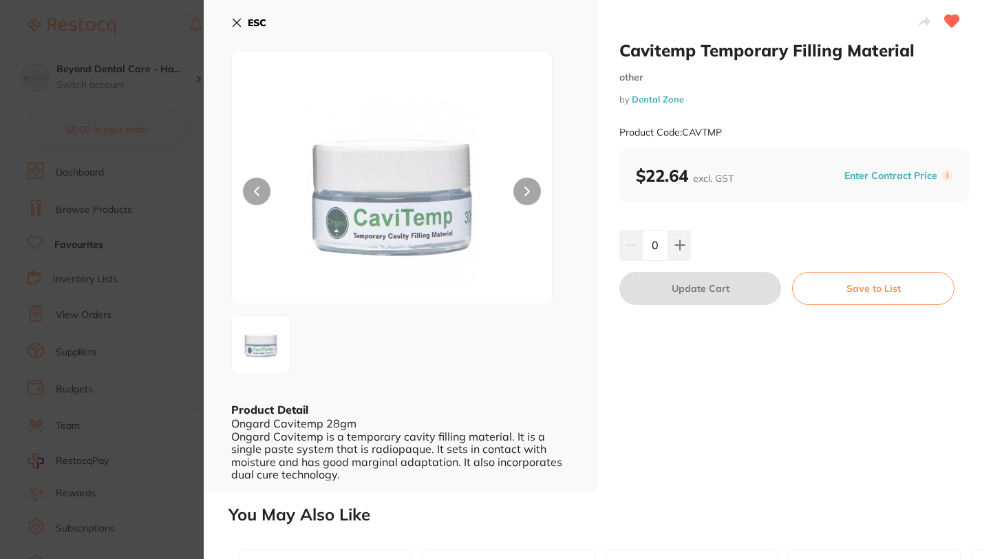
click at [233, 16] on button "ESC" at bounding box center [248, 22] width 35 height 23
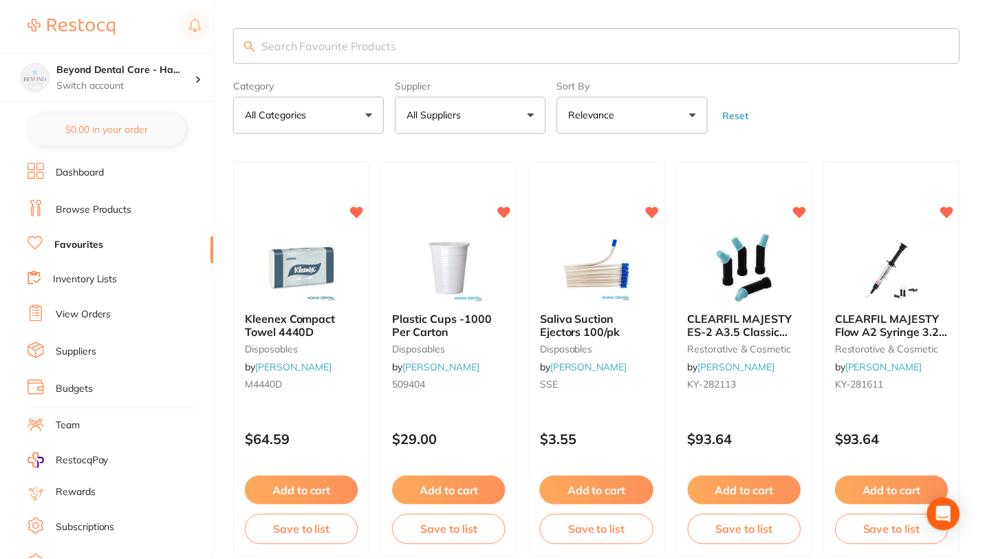
scroll to position [4135, 0]
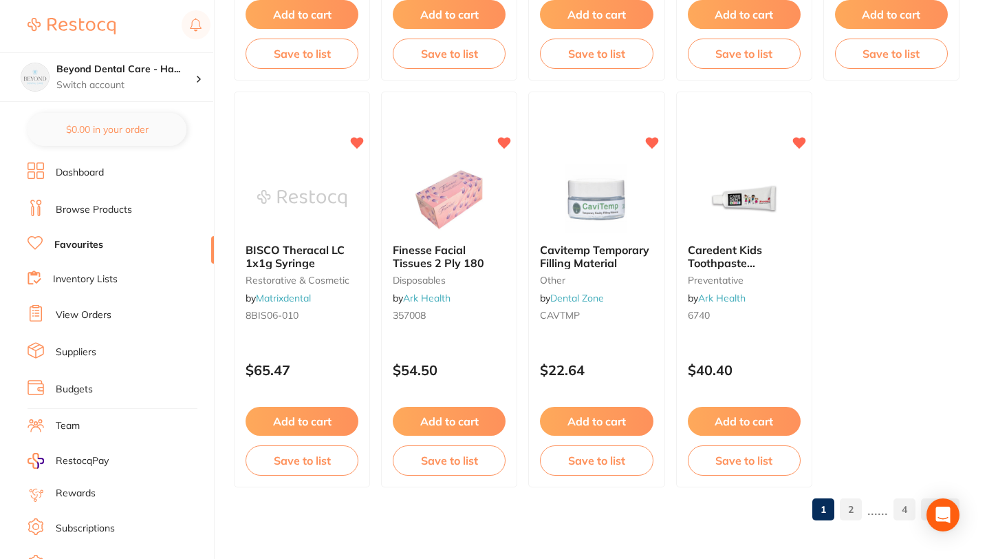
click at [853, 510] on link "2" at bounding box center [851, 509] width 22 height 28
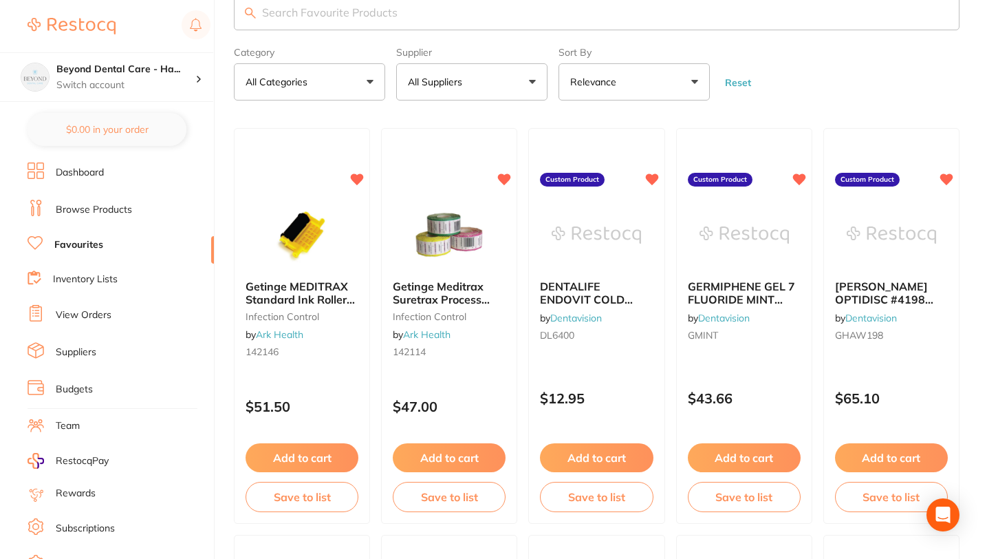
scroll to position [36, 0]
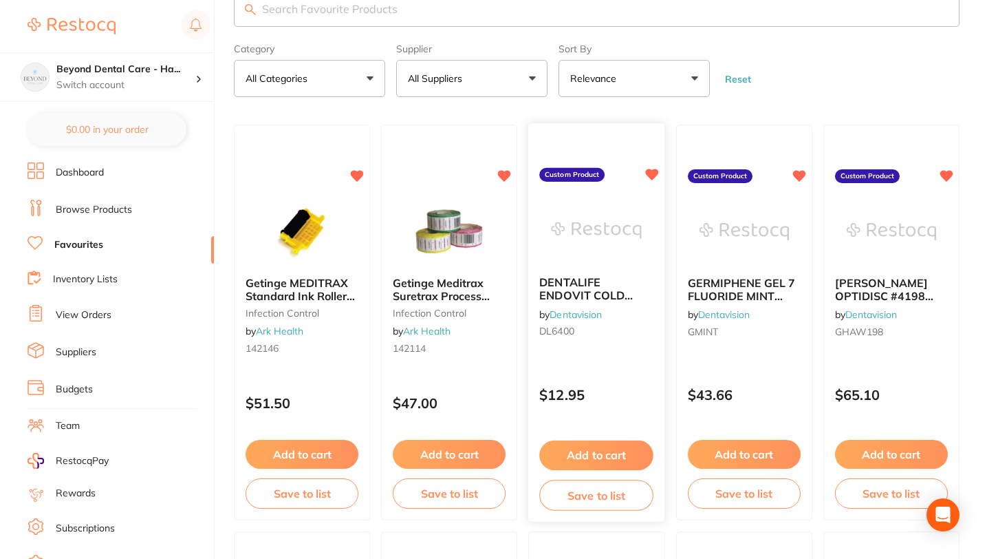
click at [574, 499] on button "Save to list" at bounding box center [597, 494] width 114 height 31
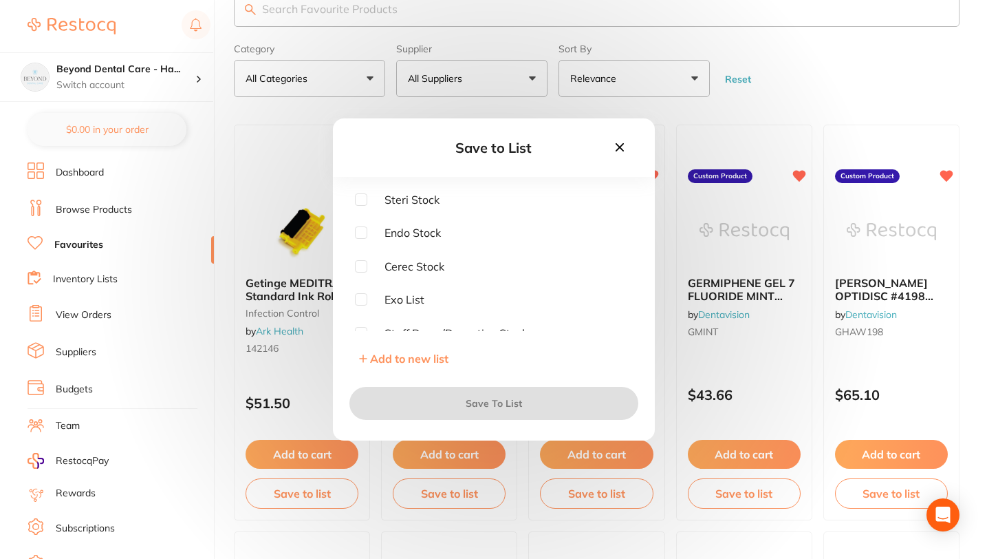
click at [361, 199] on input "checkbox" at bounding box center [361, 199] width 12 height 12
checkbox input "true"
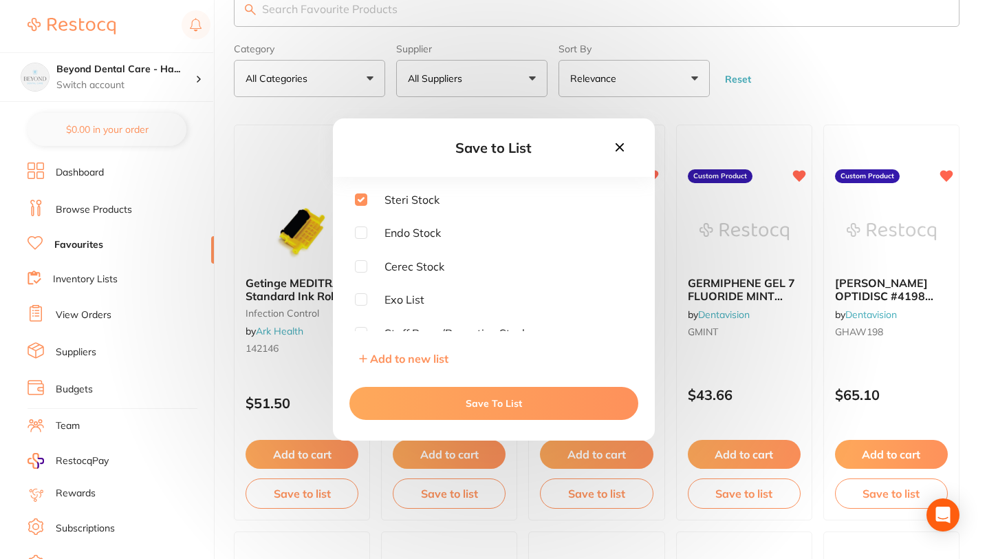
click at [511, 408] on button "Save To List" at bounding box center [493, 403] width 289 height 33
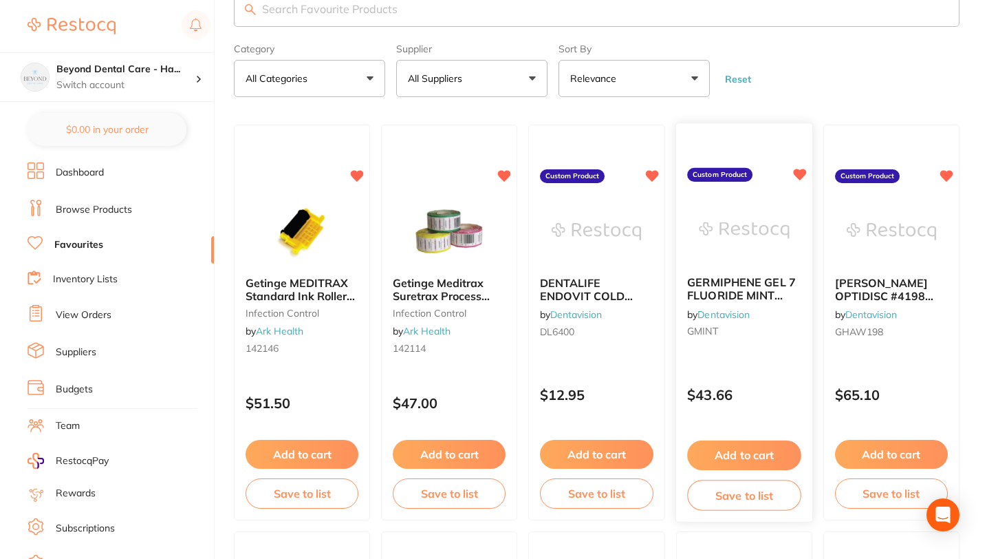
click at [718, 498] on button "Save to list" at bounding box center [744, 494] width 114 height 31
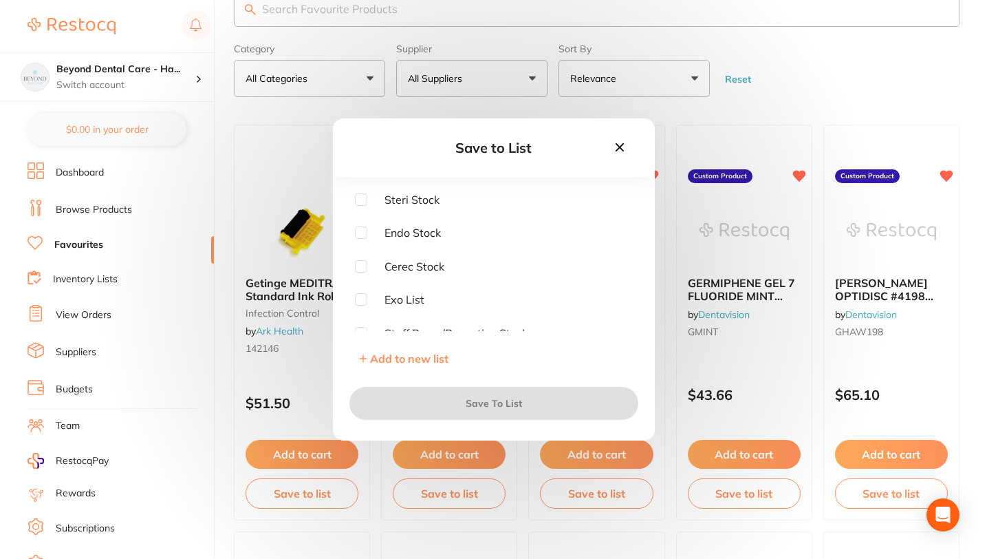
click at [360, 199] on input "checkbox" at bounding box center [361, 199] width 12 height 12
checkbox input "true"
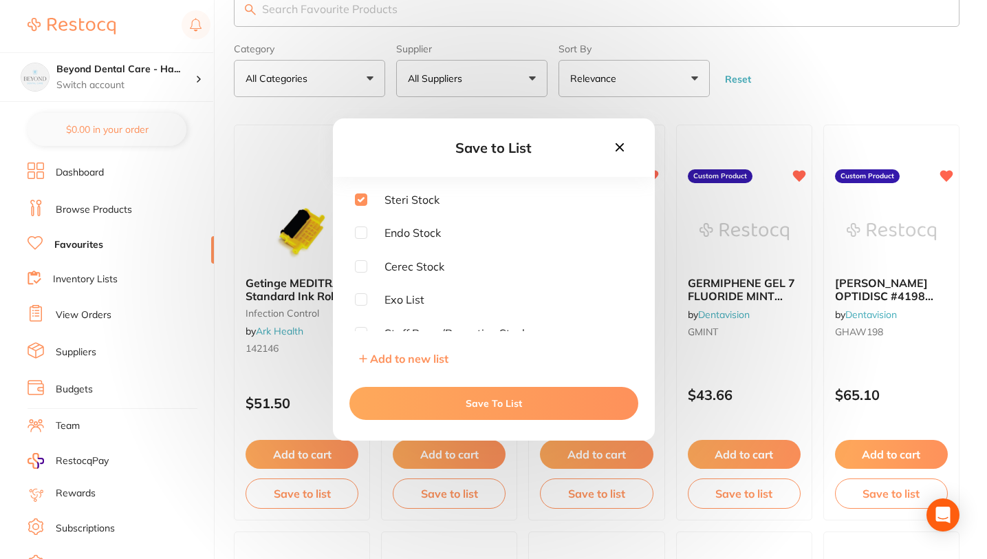
click at [426, 406] on button "Save To List" at bounding box center [493, 403] width 289 height 33
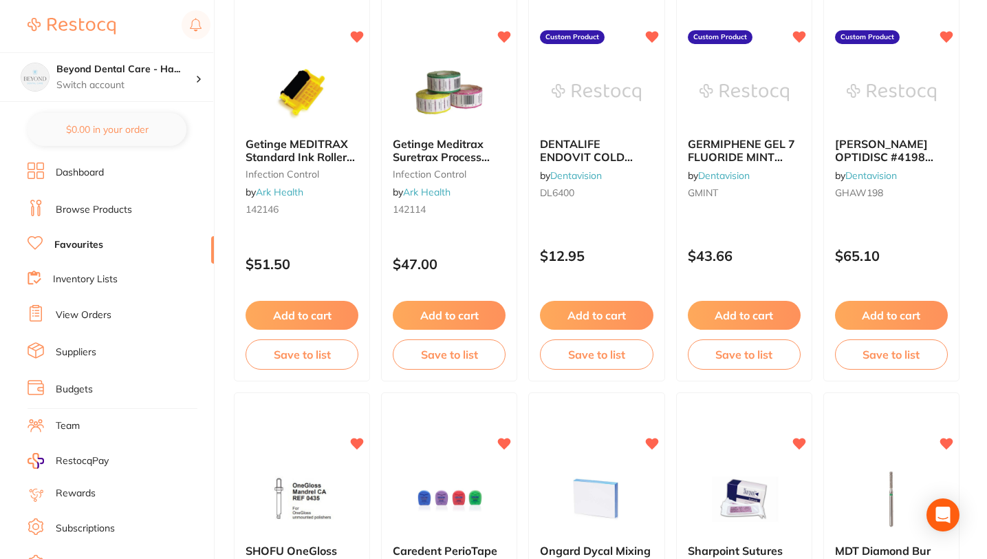
scroll to position [179, 0]
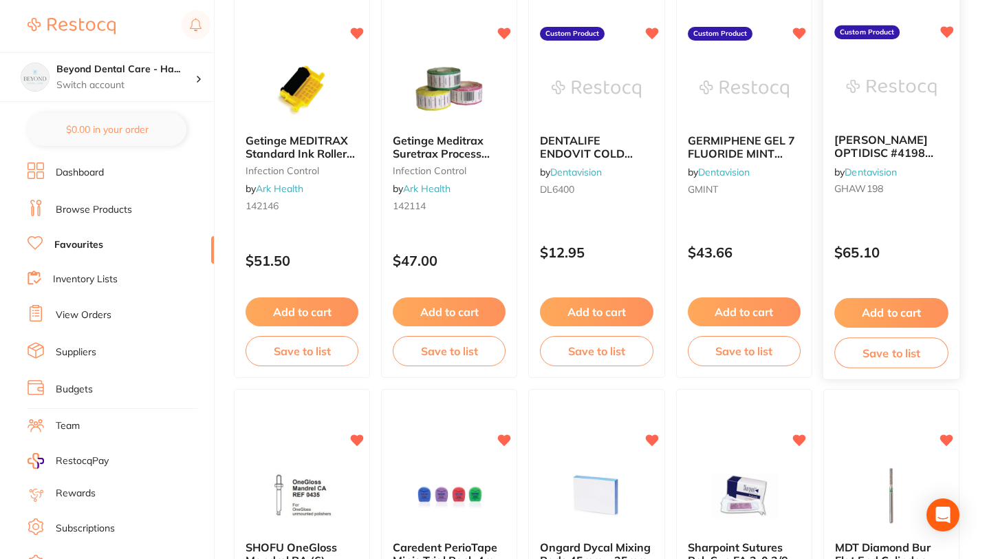
click at [887, 352] on button "Save to list" at bounding box center [891, 352] width 114 height 31
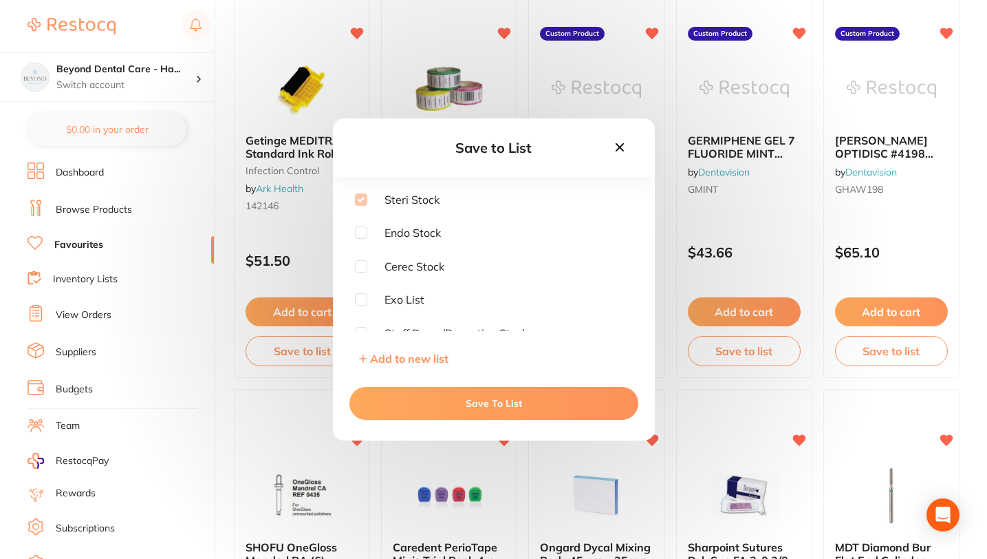
click at [621, 144] on icon at bounding box center [619, 147] width 15 height 15
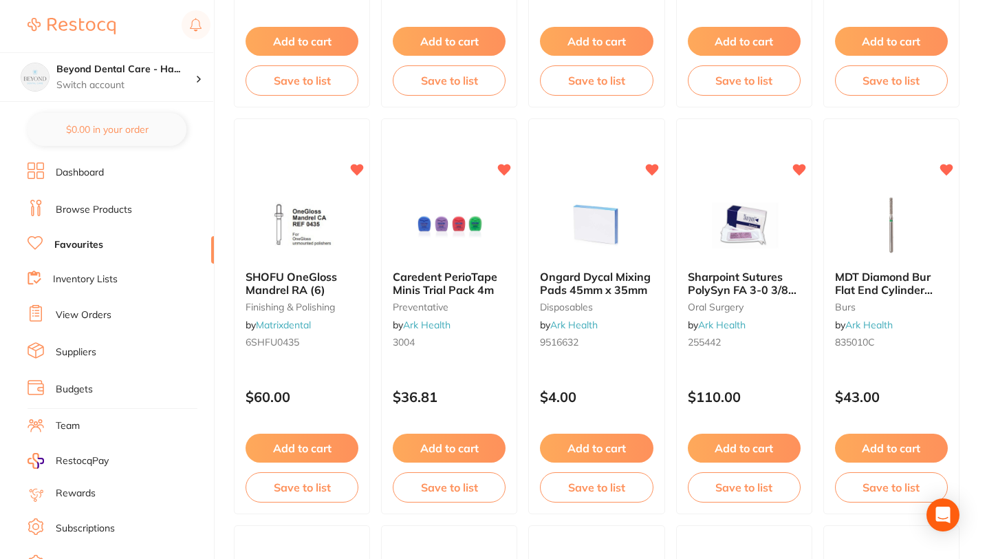
scroll to position [453, 0]
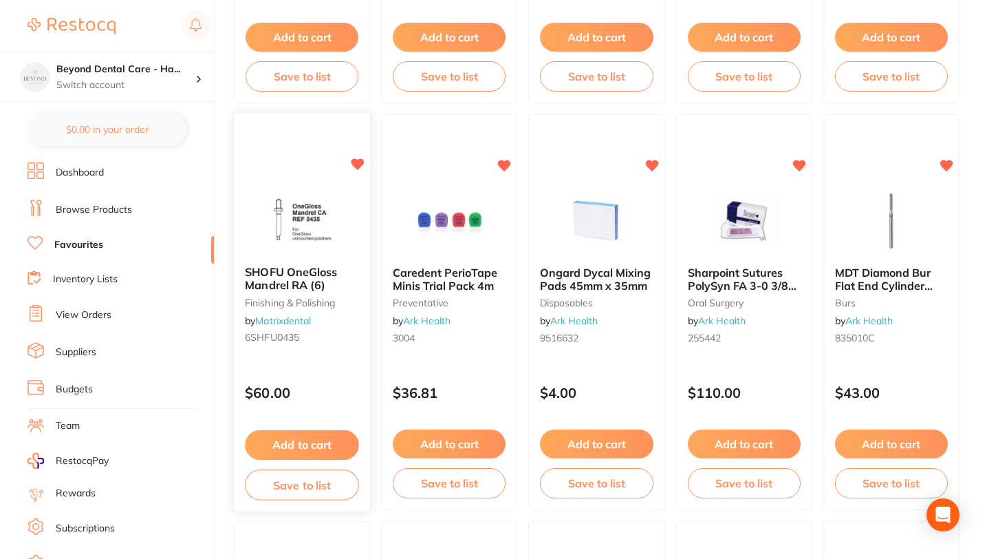
click at [309, 489] on button "Save to list" at bounding box center [302, 484] width 114 height 31
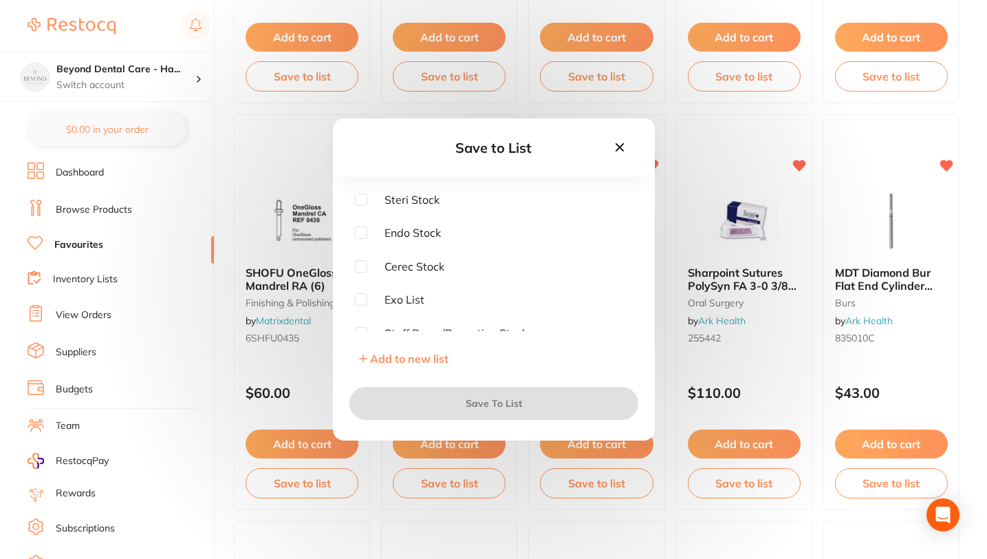
click at [357, 200] on input "checkbox" at bounding box center [361, 199] width 12 height 12
checkbox input "true"
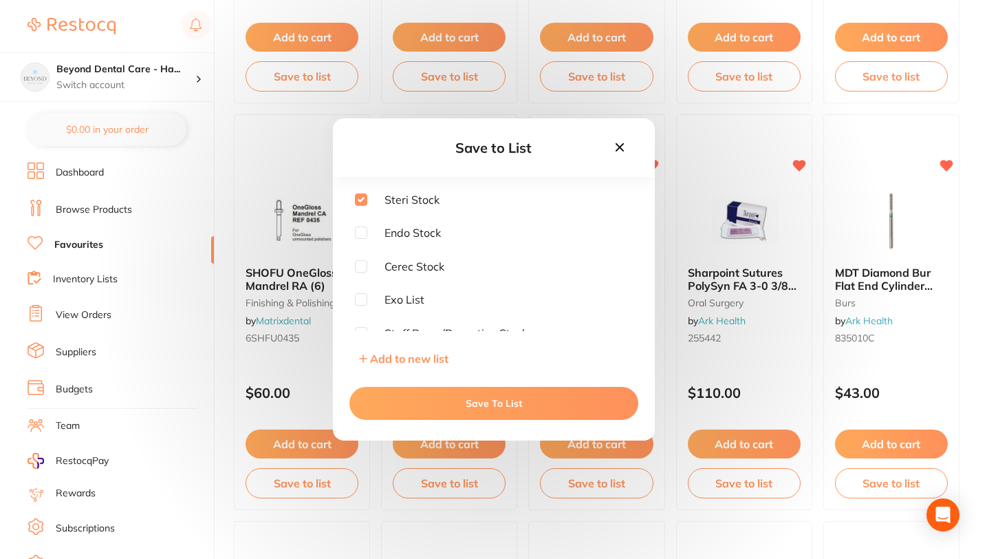
click at [535, 405] on button "Save To List" at bounding box center [493, 403] width 289 height 33
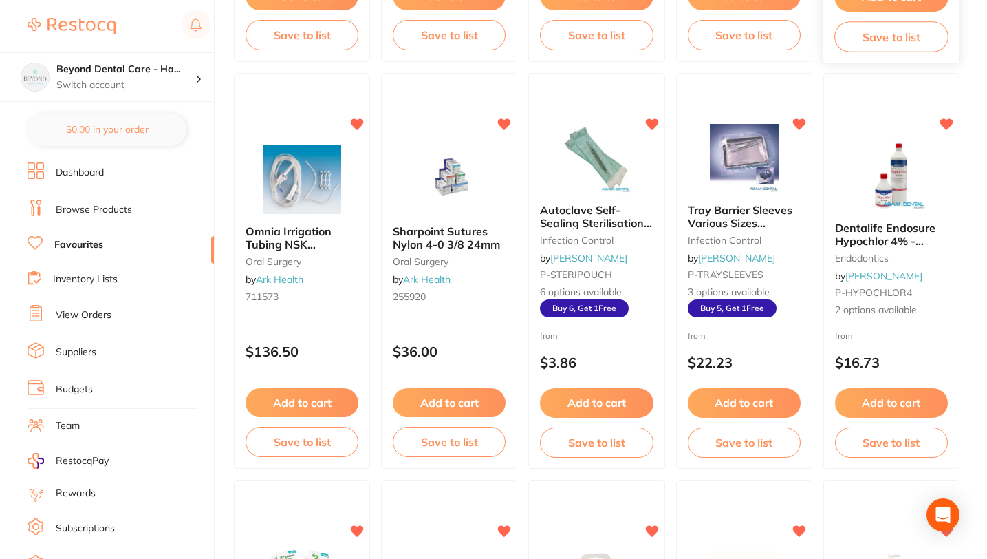
scroll to position [930, 0]
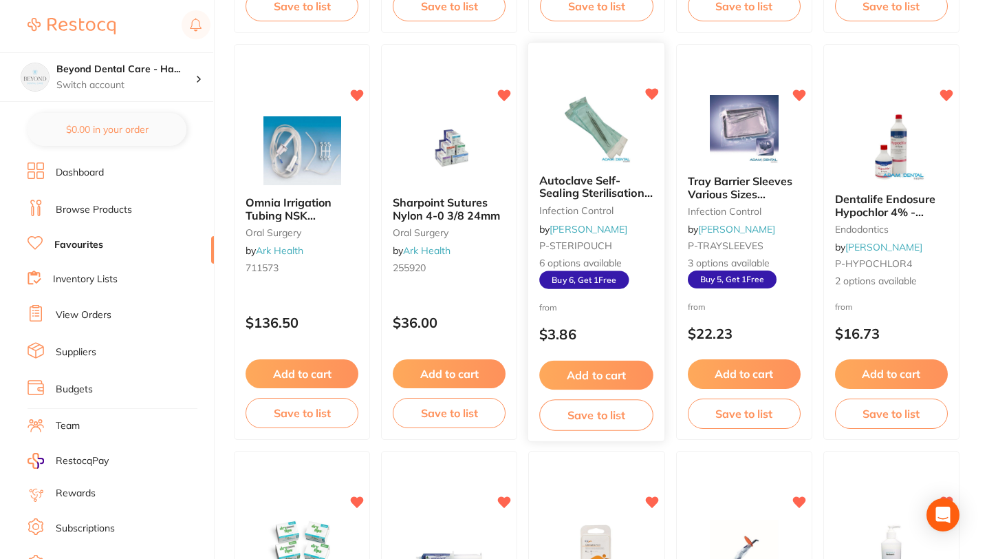
click at [583, 420] on button "Save to list" at bounding box center [597, 415] width 114 height 31
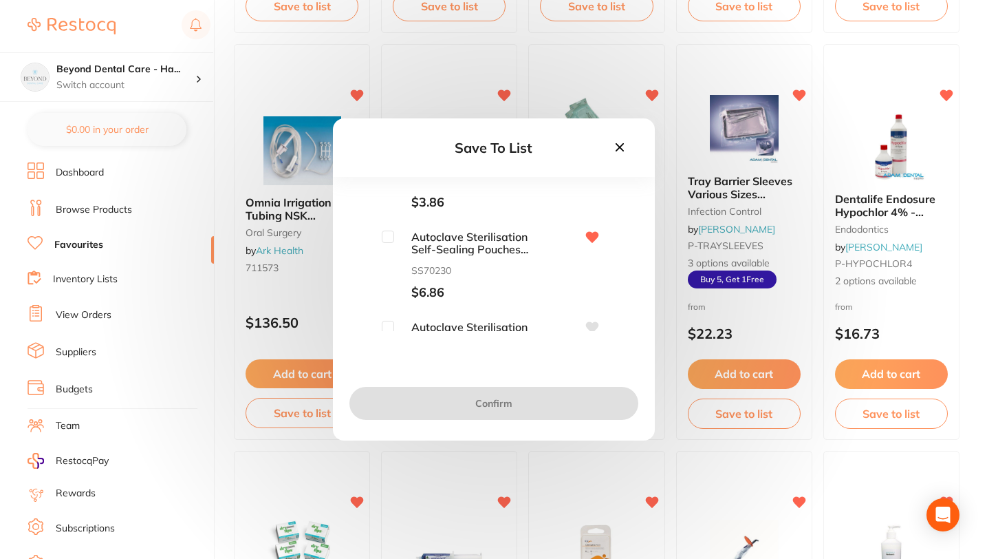
scroll to position [0, 0]
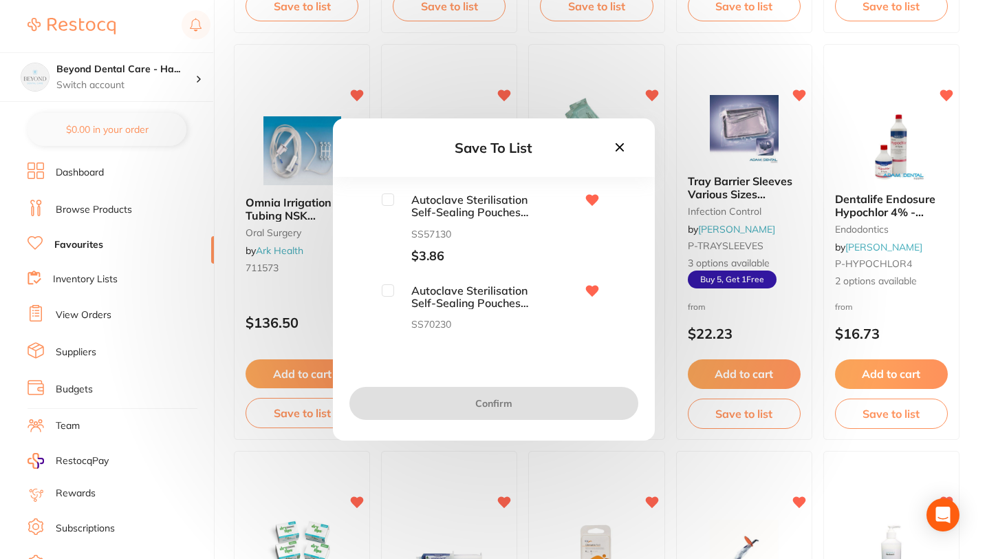
click at [385, 198] on input "checkbox" at bounding box center [388, 199] width 12 height 12
checkbox input "true"
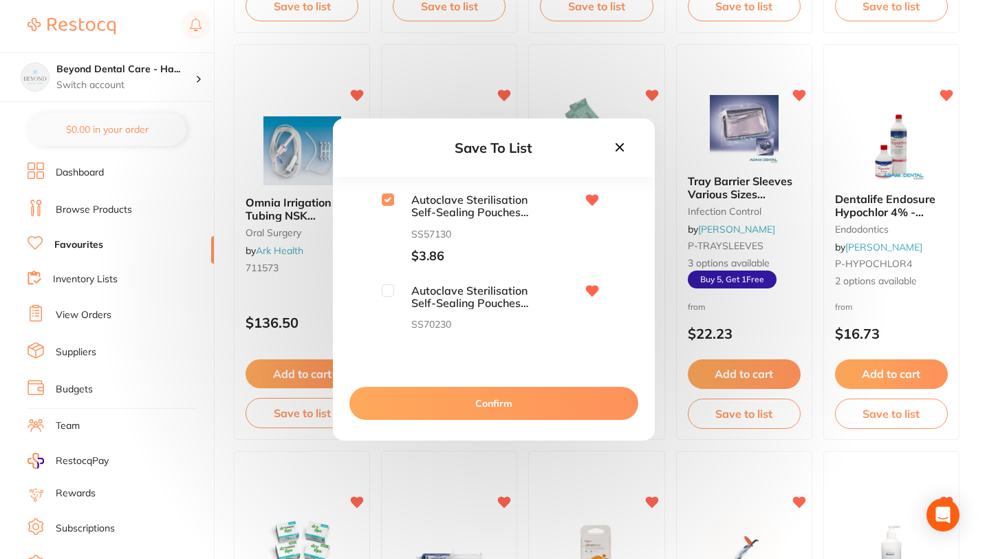
click at [389, 295] on input "checkbox" at bounding box center [388, 290] width 12 height 12
checkbox input "true"
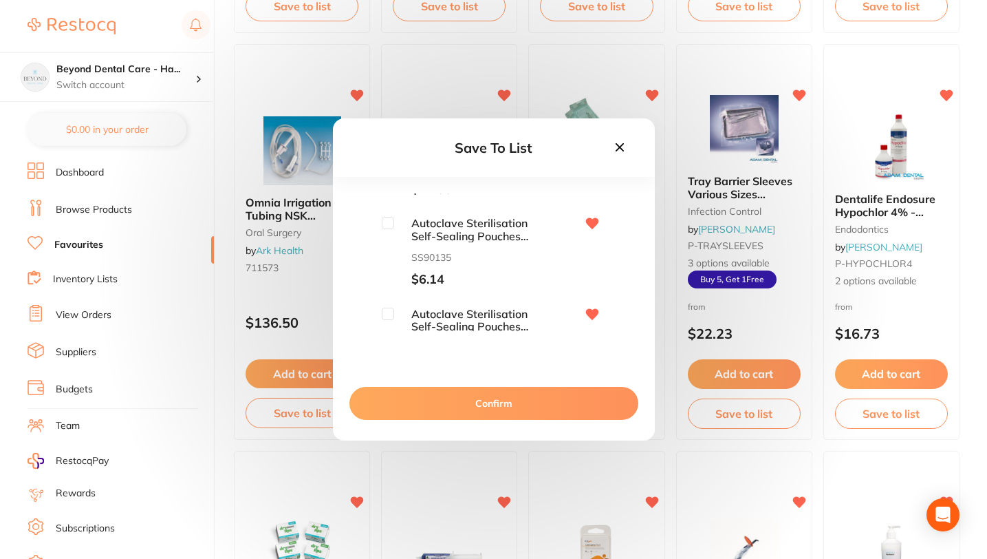
scroll to position [385, 0]
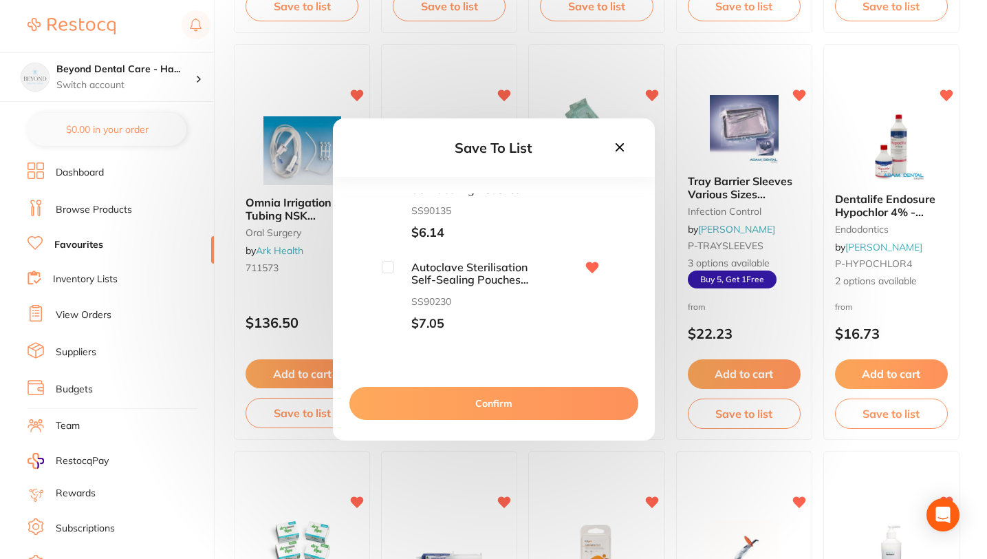
click at [389, 266] on input "checkbox" at bounding box center [388, 267] width 12 height 12
checkbox input "true"
click at [387, 244] on input "checkbox" at bounding box center [388, 245] width 12 height 12
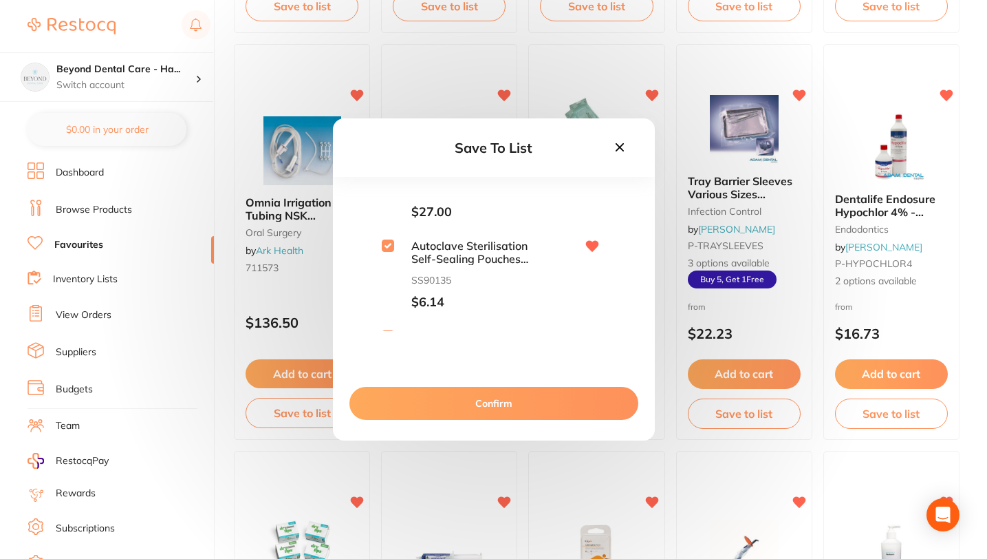
checkbox input "true"
click at [453, 400] on button "Confirm" at bounding box center [493, 403] width 289 height 33
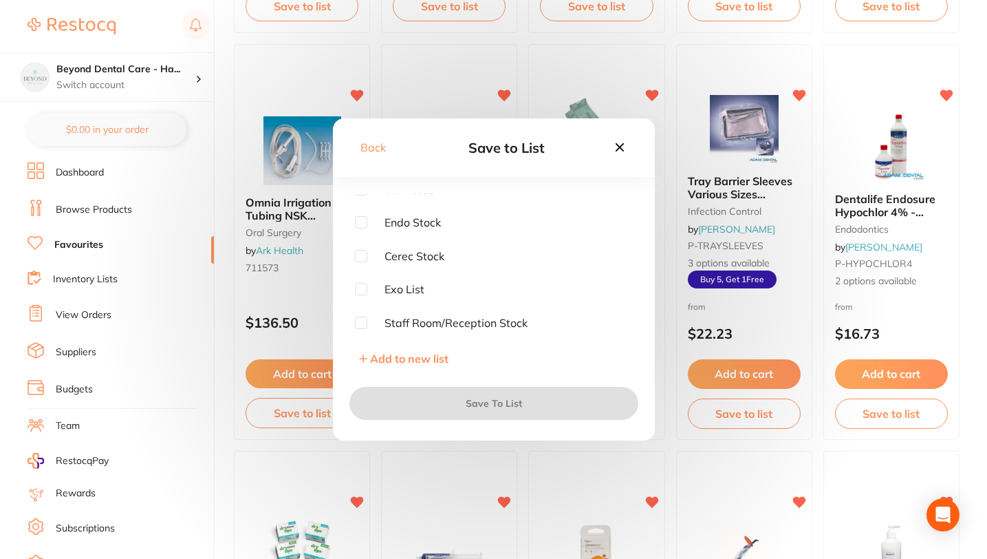
scroll to position [0, 0]
click at [358, 197] on input "checkbox" at bounding box center [361, 199] width 12 height 12
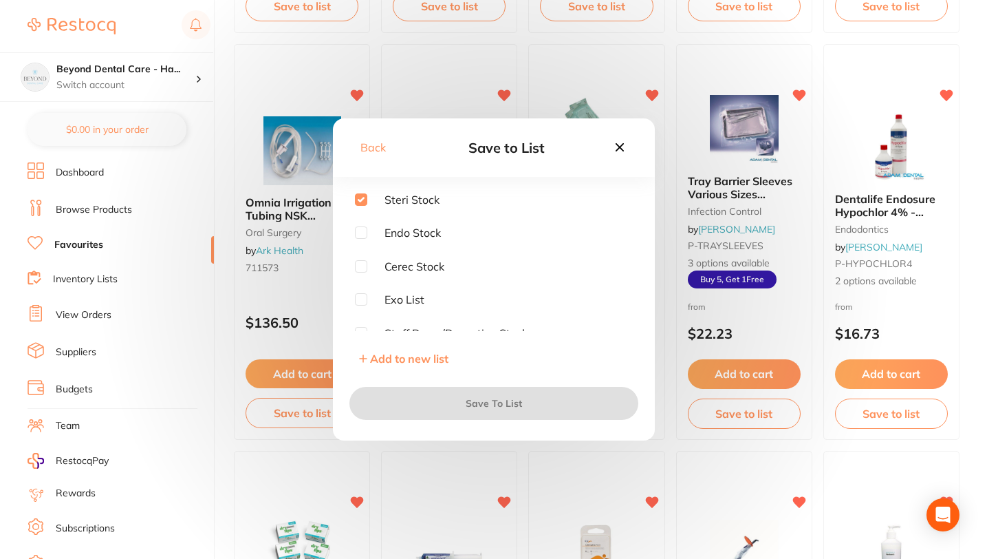
checkbox input "true"
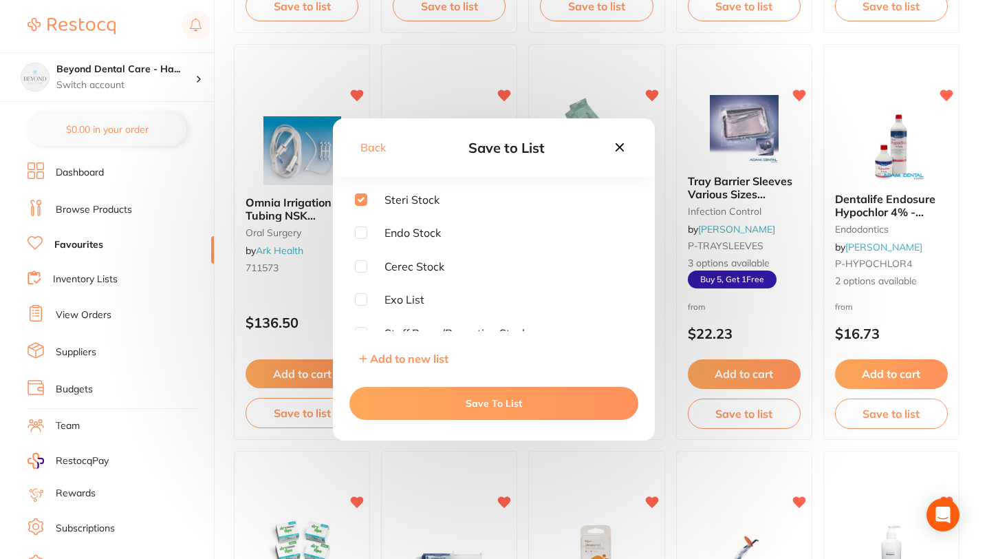
click at [461, 406] on button "Save To List" at bounding box center [493, 403] width 289 height 33
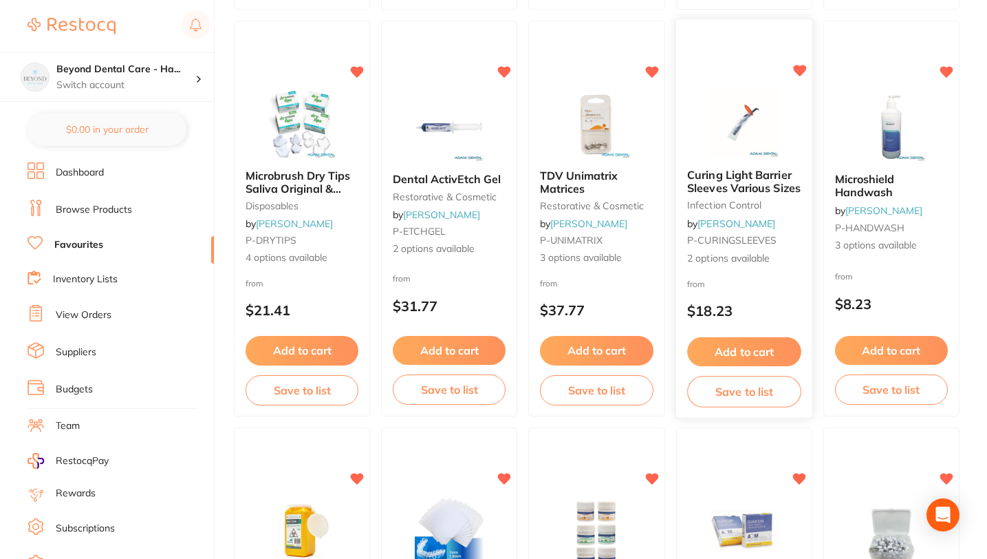
scroll to position [1361, 0]
click at [737, 397] on button "Save to list" at bounding box center [744, 391] width 114 height 31
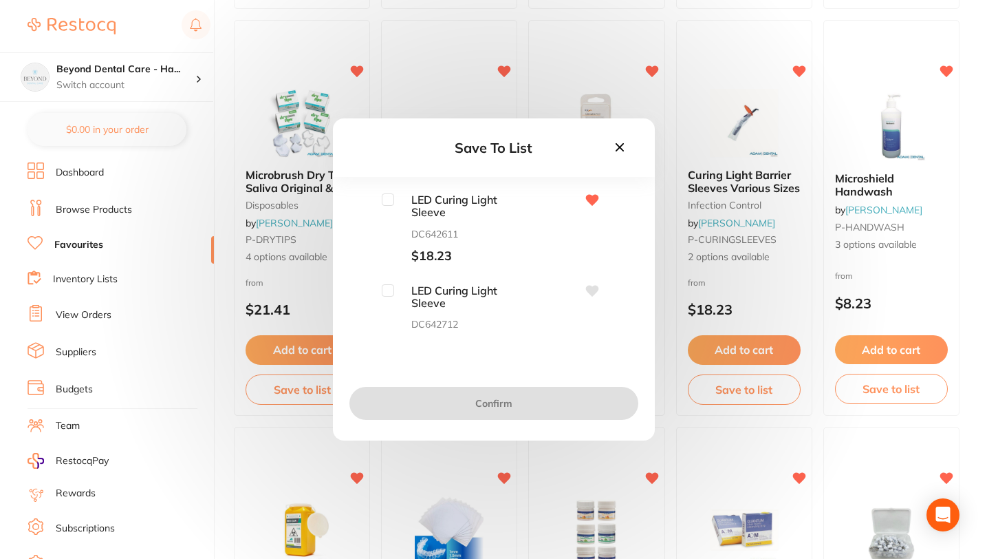
click at [386, 196] on input "checkbox" at bounding box center [388, 199] width 12 height 12
checkbox input "true"
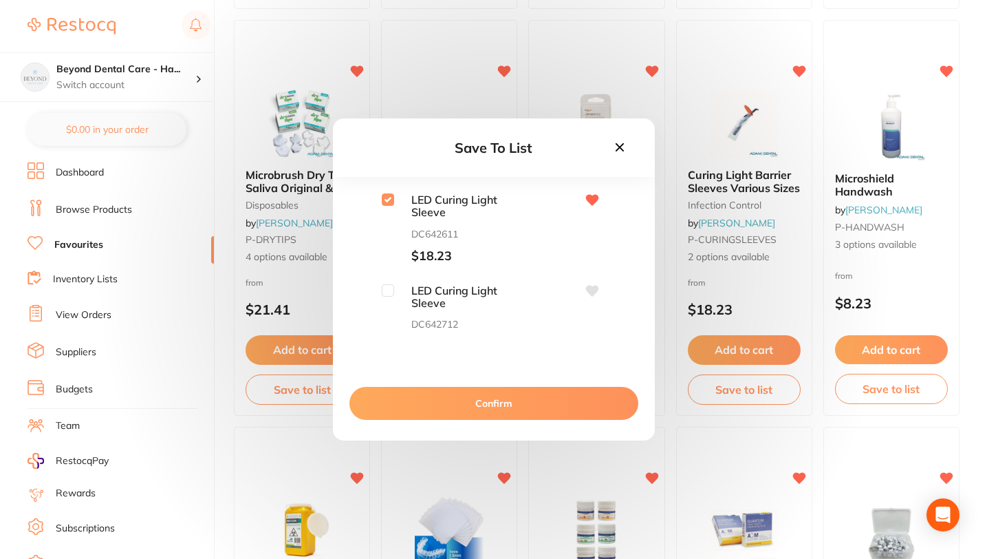
click at [403, 407] on button "Confirm" at bounding box center [493, 403] width 289 height 33
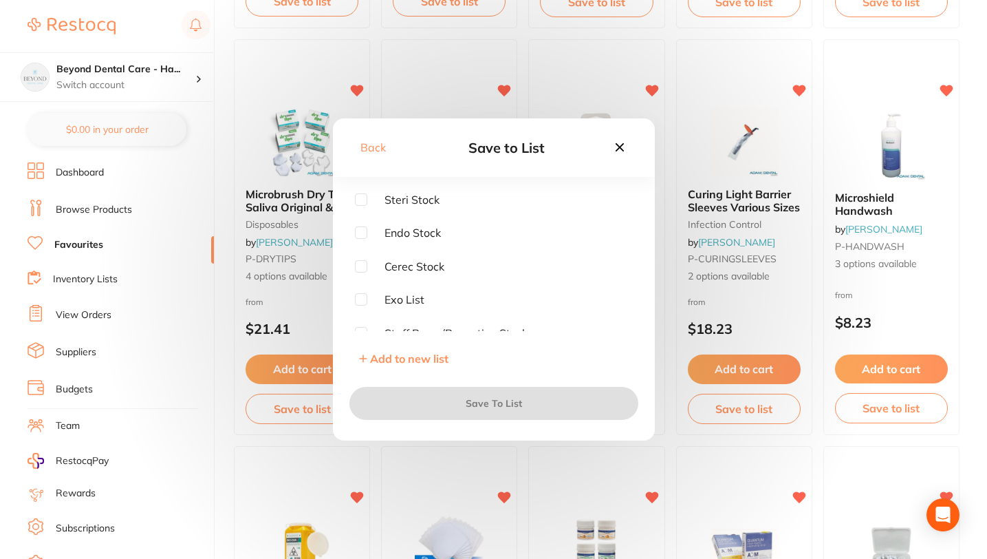
scroll to position [1336, 0]
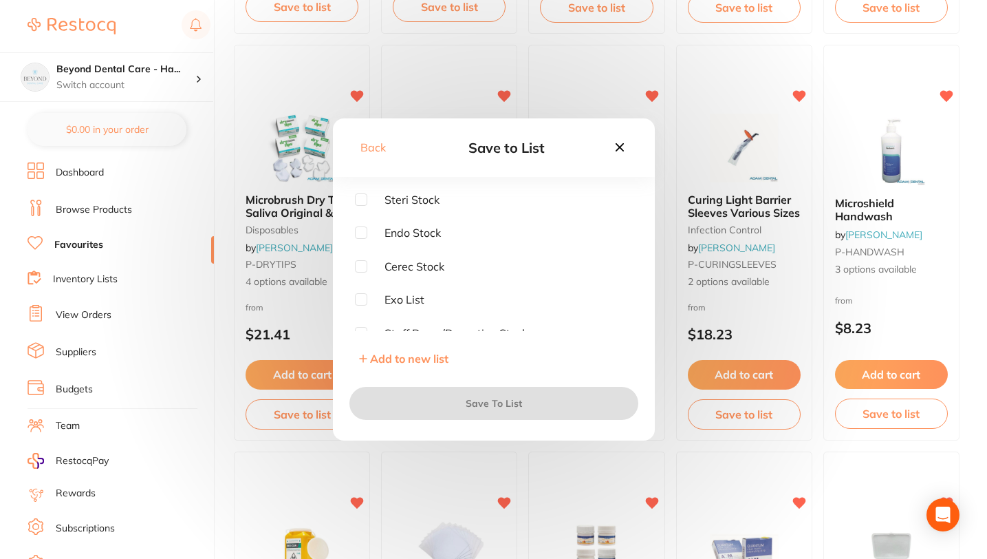
click at [360, 197] on input "checkbox" at bounding box center [361, 199] width 12 height 12
checkbox input "true"
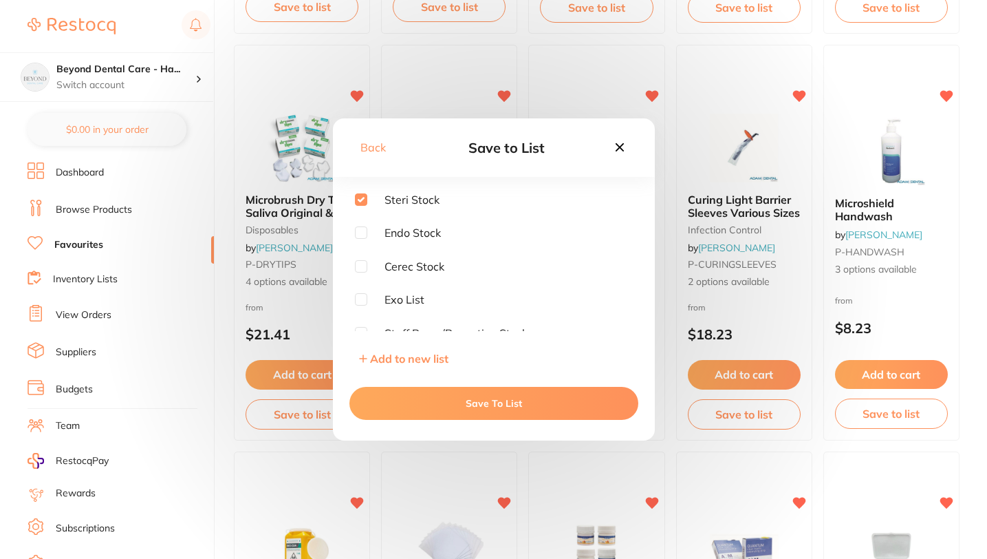
click at [432, 398] on button "Save To List" at bounding box center [493, 403] width 289 height 33
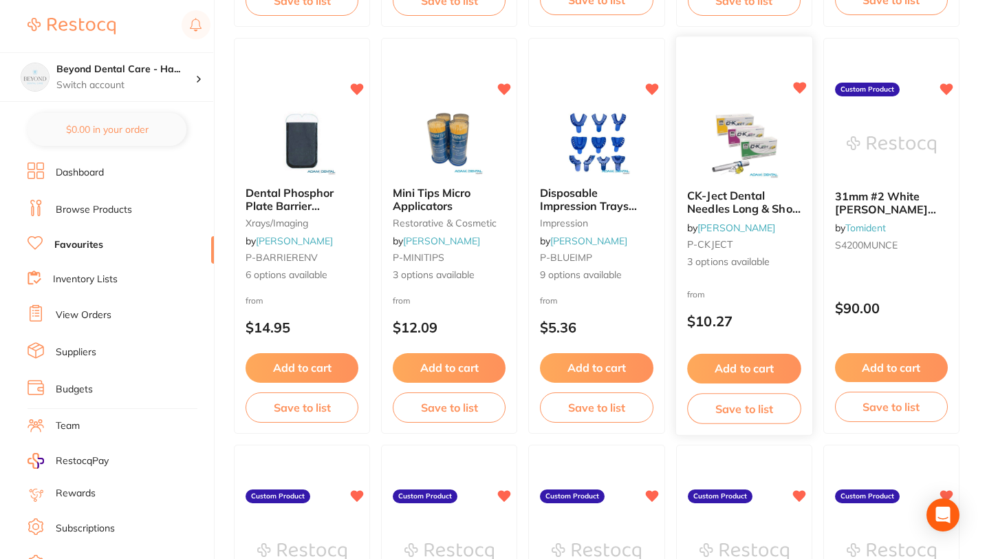
scroll to position [2180, 0]
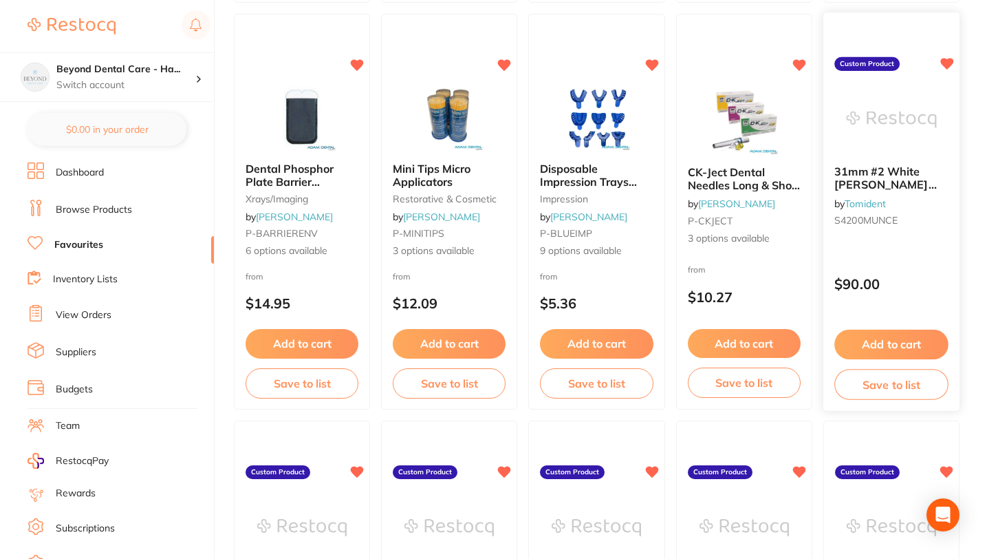
click at [887, 175] on span "31mm #2 White [PERSON_NAME] Discovery Bur Shallow Trougher 4 / Pack" at bounding box center [888, 197] width 109 height 65
click at [867, 210] on section at bounding box center [493, 279] width 987 height 559
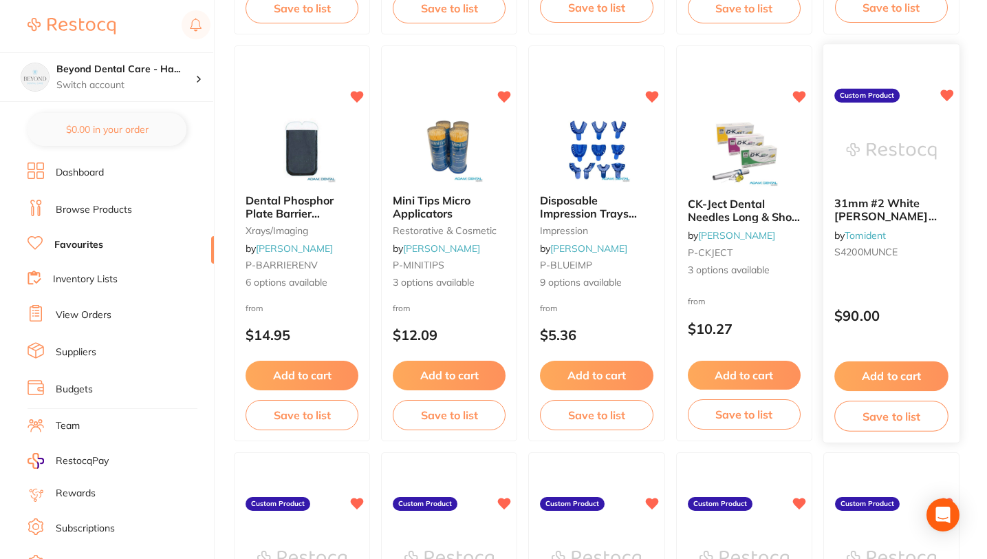
scroll to position [2147, 0]
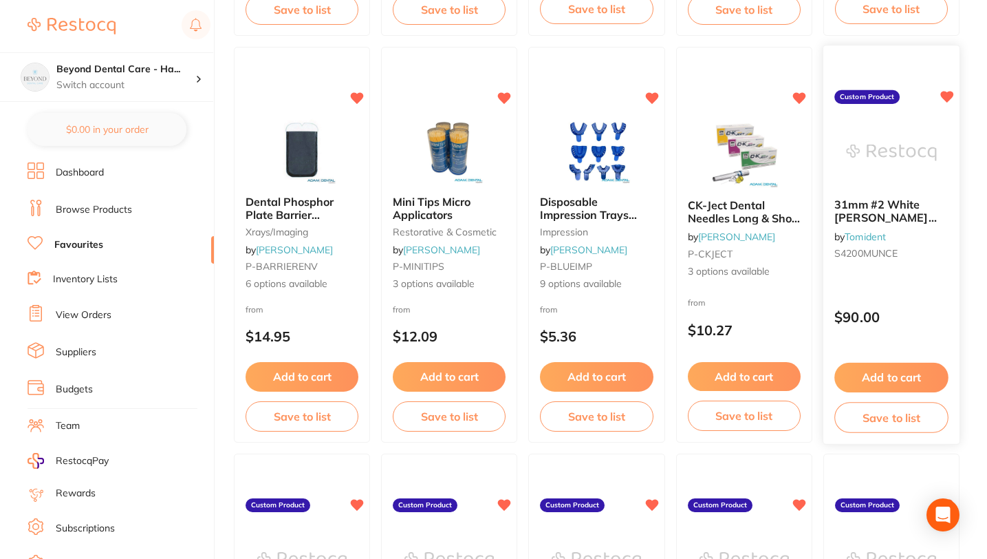
click at [862, 213] on span "31mm #2 White [PERSON_NAME] Discovery Bur Shallow Trougher 4 / Pack" at bounding box center [888, 230] width 109 height 65
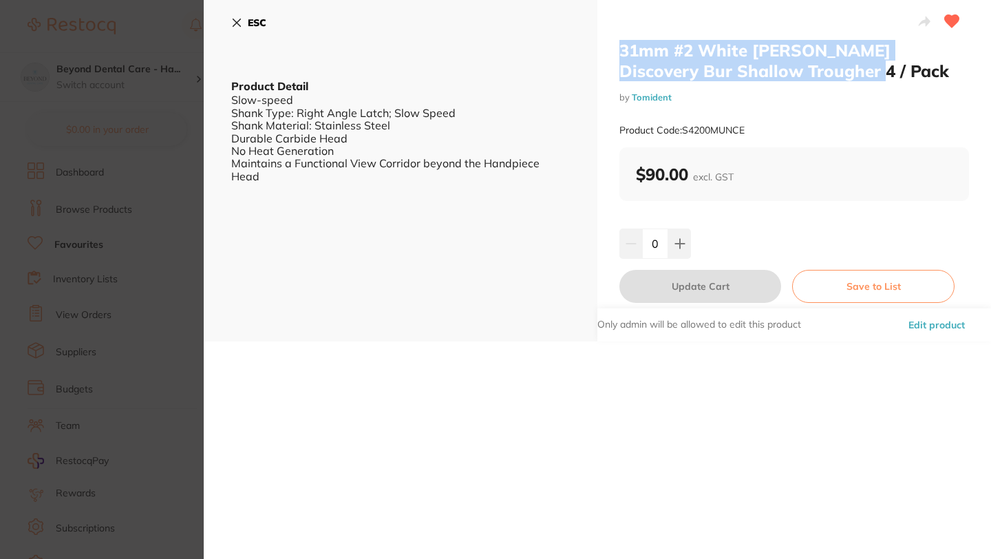
drag, startPoint x: 617, startPoint y: 48, endPoint x: 856, endPoint y: 78, distance: 241.3
click at [856, 78] on h2 "31mm #2 White [PERSON_NAME] Discovery Bur Shallow Trougher 4 / Pack" at bounding box center [793, 60] width 349 height 41
copy h2 "31mm #2 White [PERSON_NAME] Discovery Bur Shallow Trougher 4 / Pack"
click at [235, 23] on icon at bounding box center [237, 23] width 8 height 8
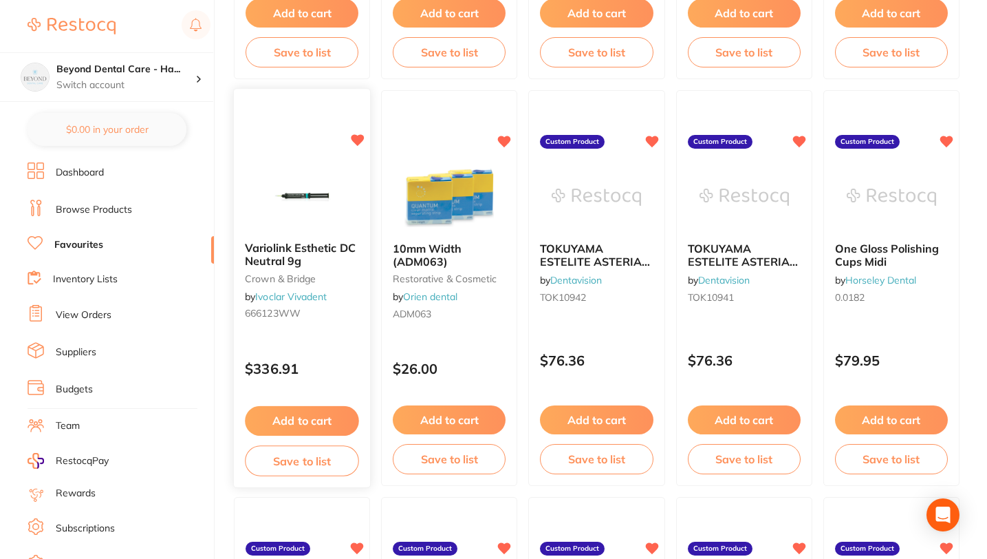
scroll to position [2919, 0]
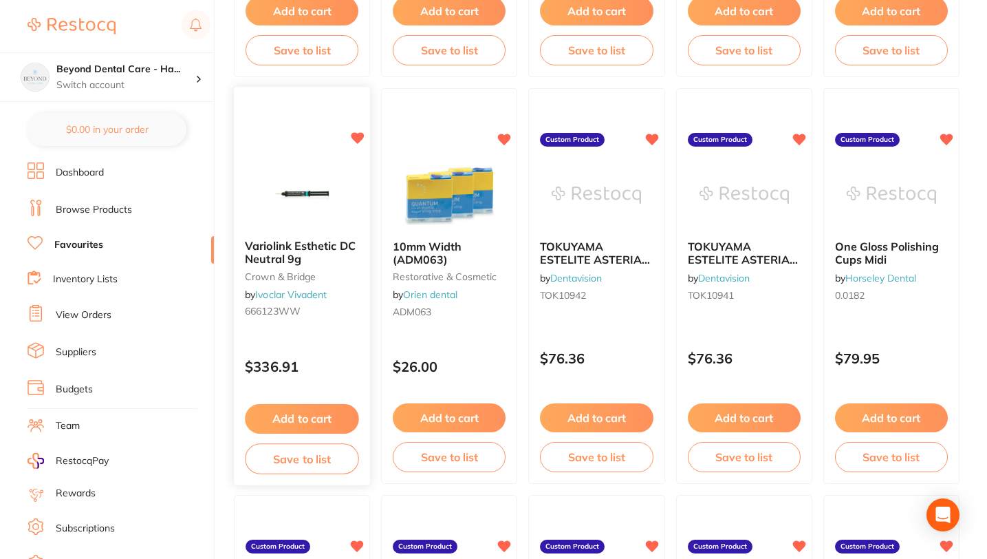
click at [278, 459] on button "Save to list" at bounding box center [302, 458] width 114 height 31
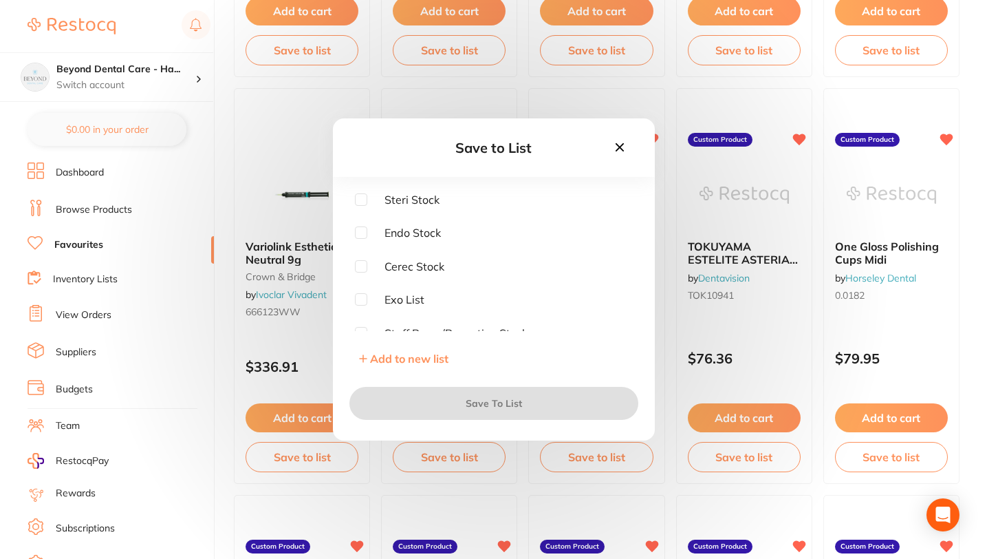
scroll to position [10, 0]
click at [362, 257] on input "checkbox" at bounding box center [361, 256] width 12 height 12
checkbox input "true"
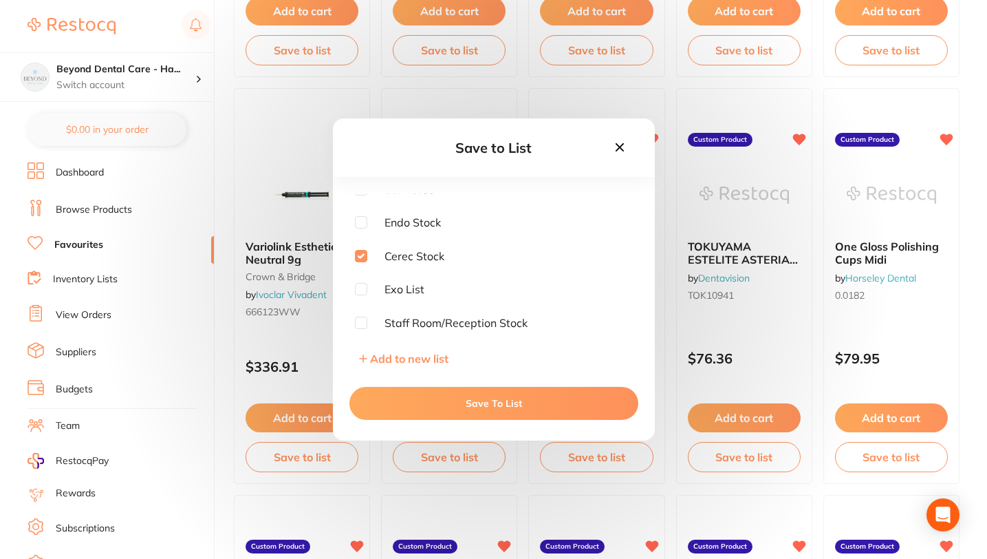
scroll to position [0, 0]
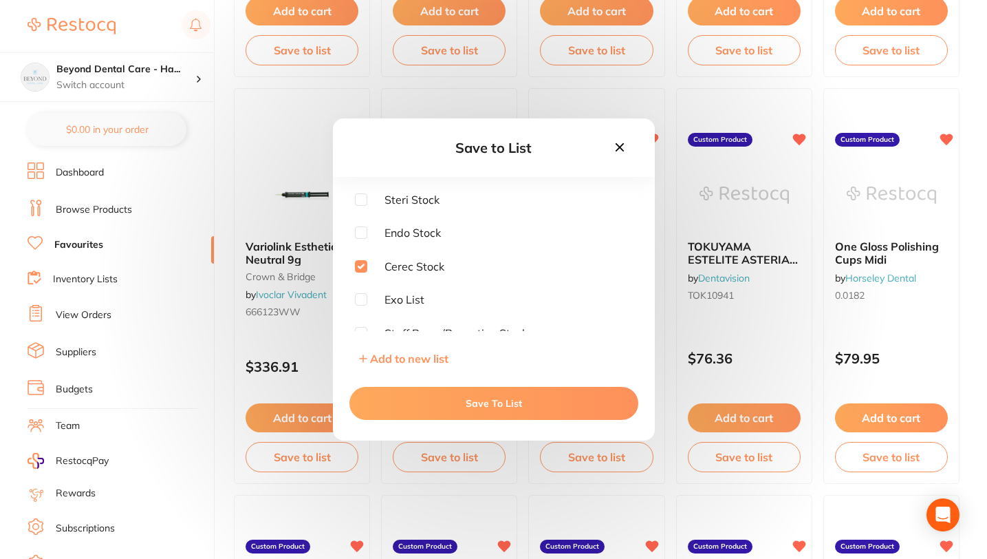
click at [419, 406] on button "Save To List" at bounding box center [493, 403] width 289 height 33
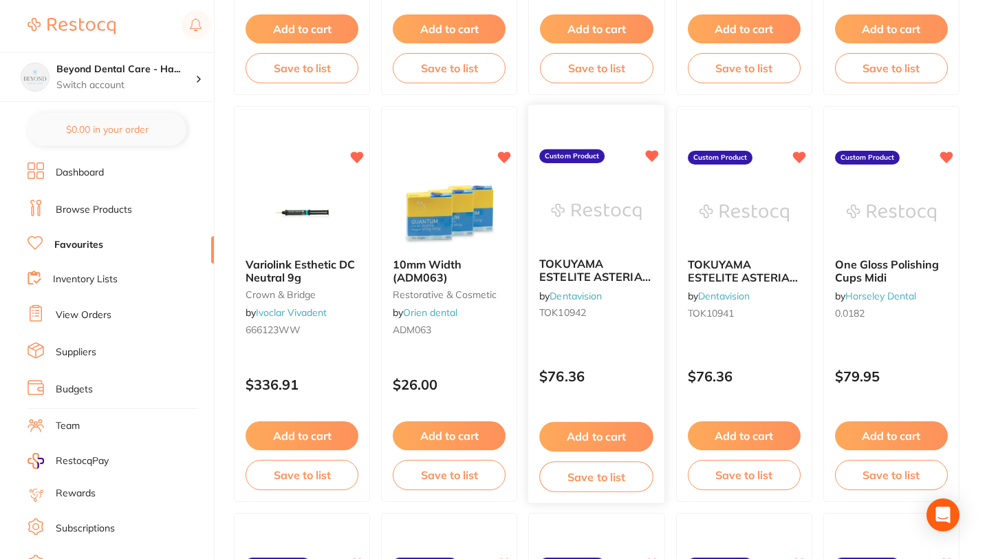
scroll to position [2920, 0]
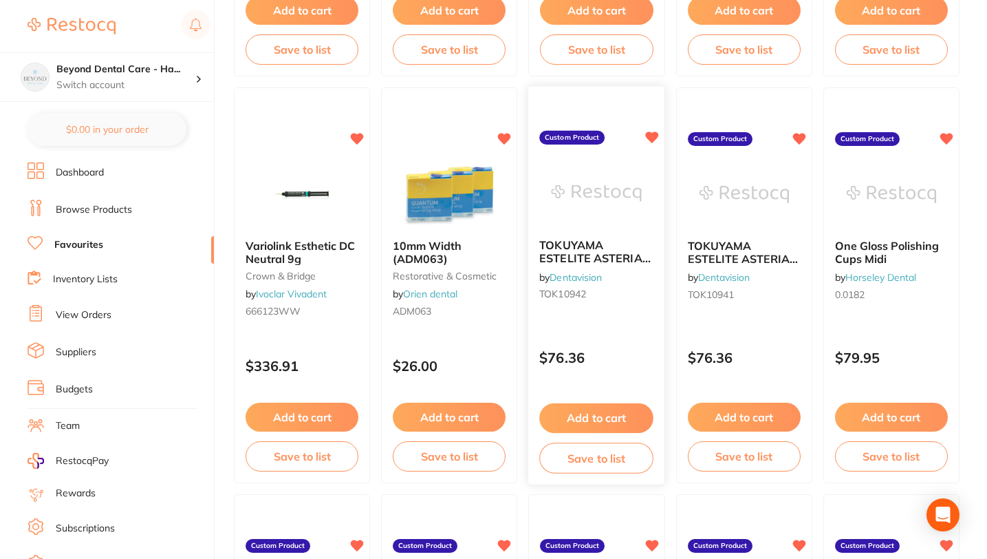
click at [597, 461] on button "Save to list" at bounding box center [597, 457] width 114 height 31
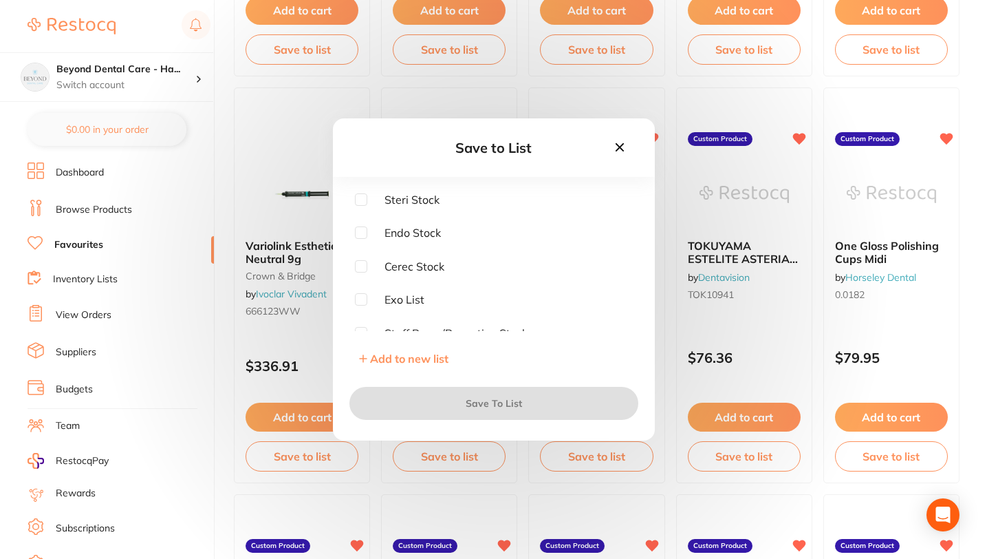
click at [358, 233] on input "checkbox" at bounding box center [361, 232] width 12 height 12
checkbox input "true"
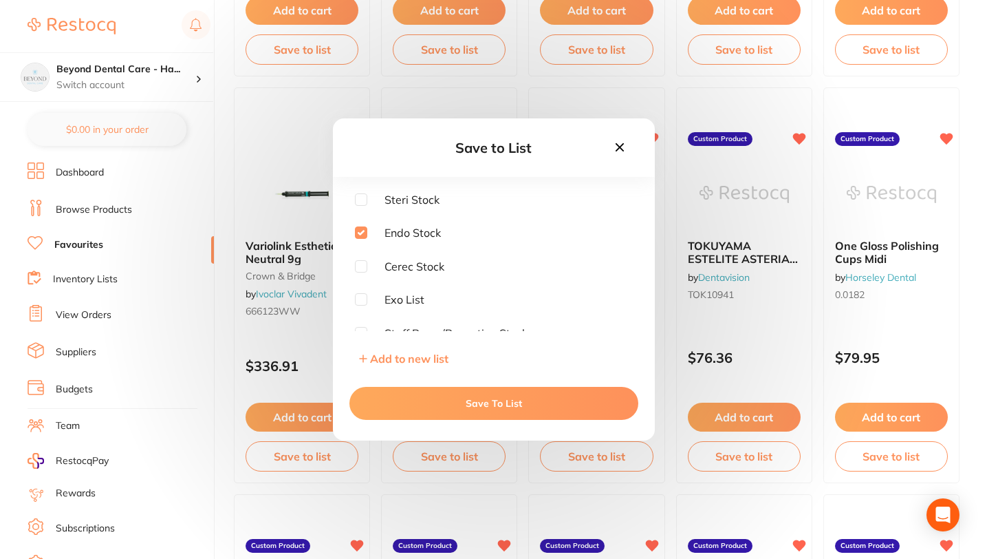
click at [468, 405] on button "Save To List" at bounding box center [493, 403] width 289 height 33
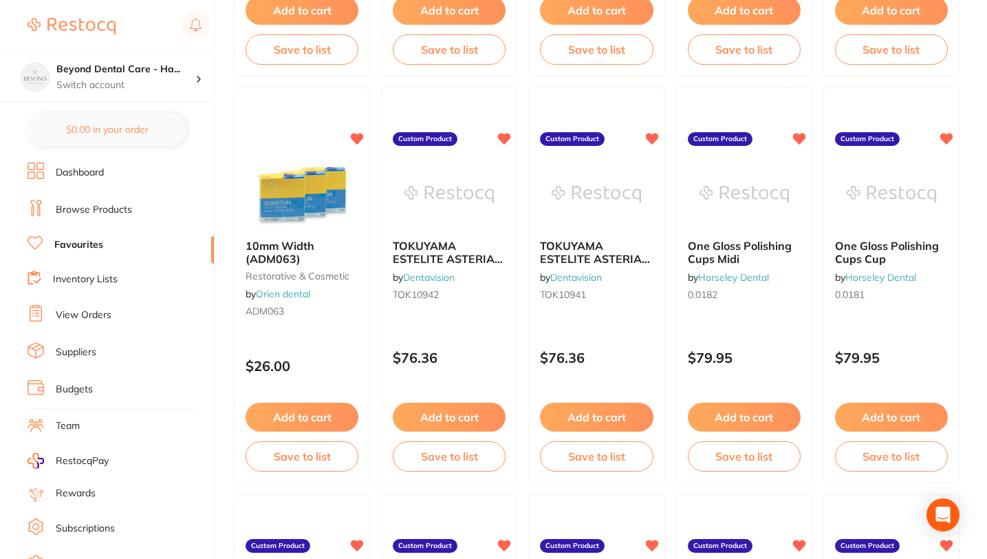
scroll to position [2513, 0]
